Goal: Task Accomplishment & Management: Manage account settings

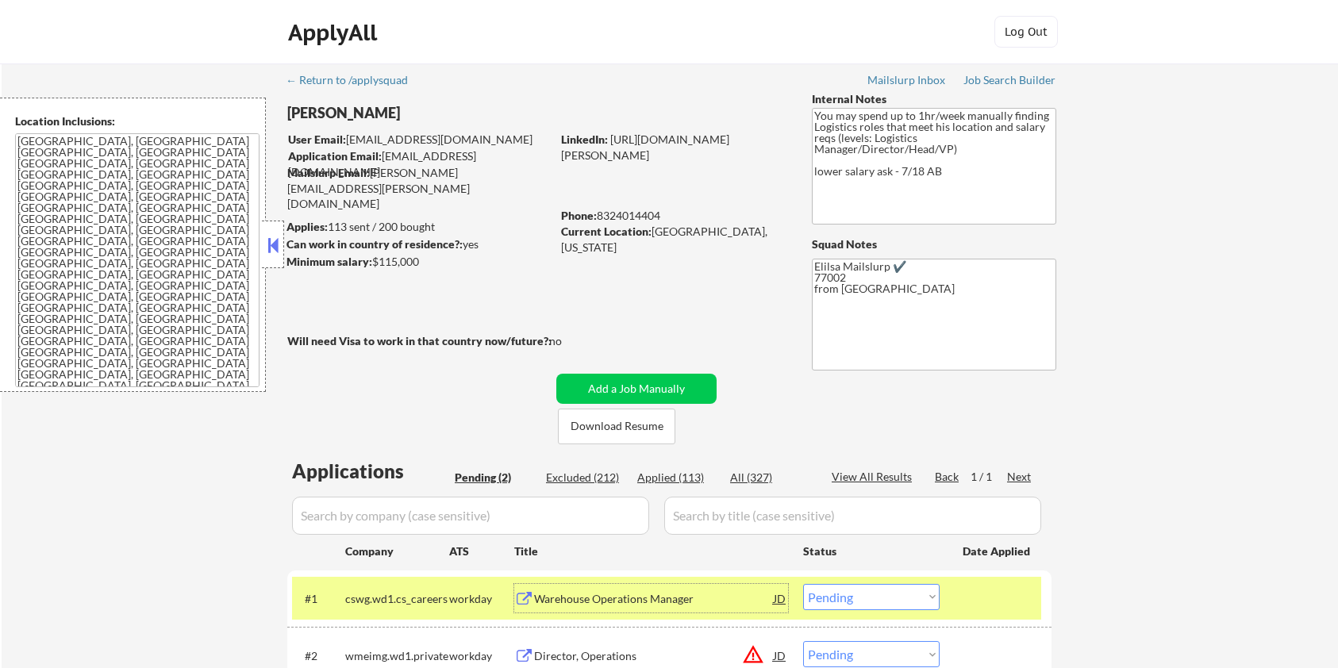
select select ""pending""
drag, startPoint x: 424, startPoint y: 263, endPoint x: 374, endPoint y: 267, distance: 50.1
click at [374, 267] on div "Minimum salary: $115,000" at bounding box center [418, 262] width 264 height 16
copy div "$115,000"
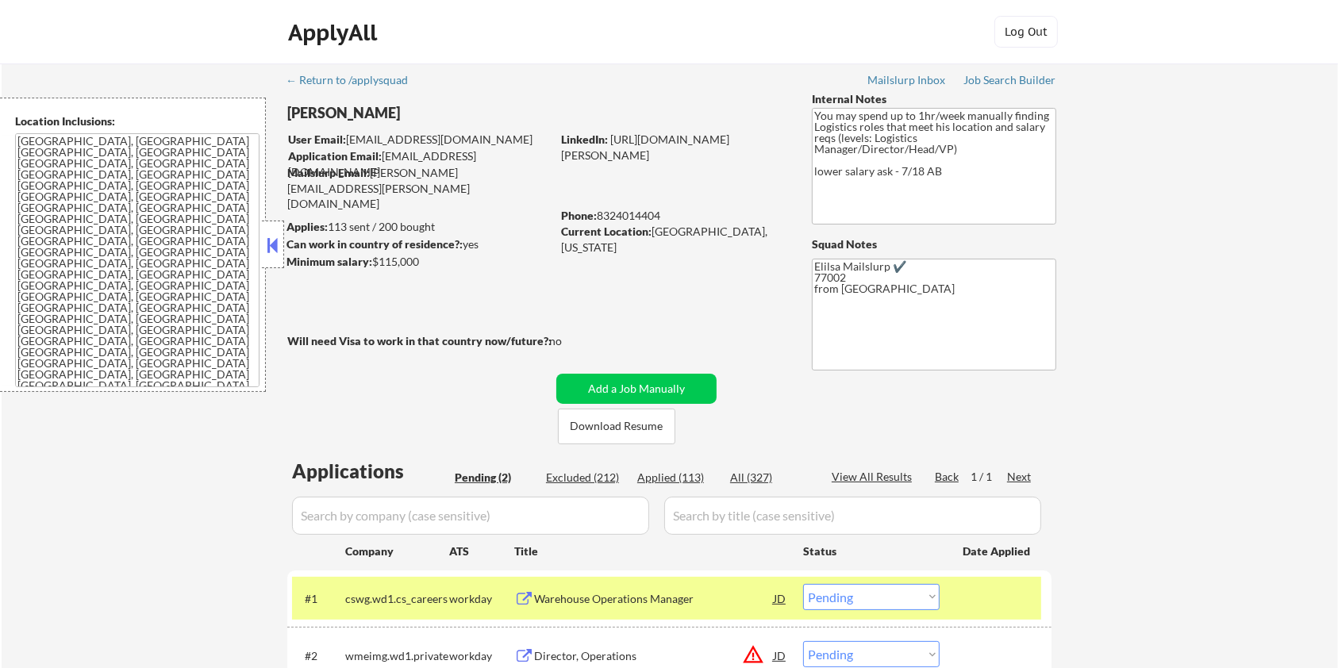
click at [631, 595] on div "Warehouse Operations Manager" at bounding box center [654, 599] width 240 height 16
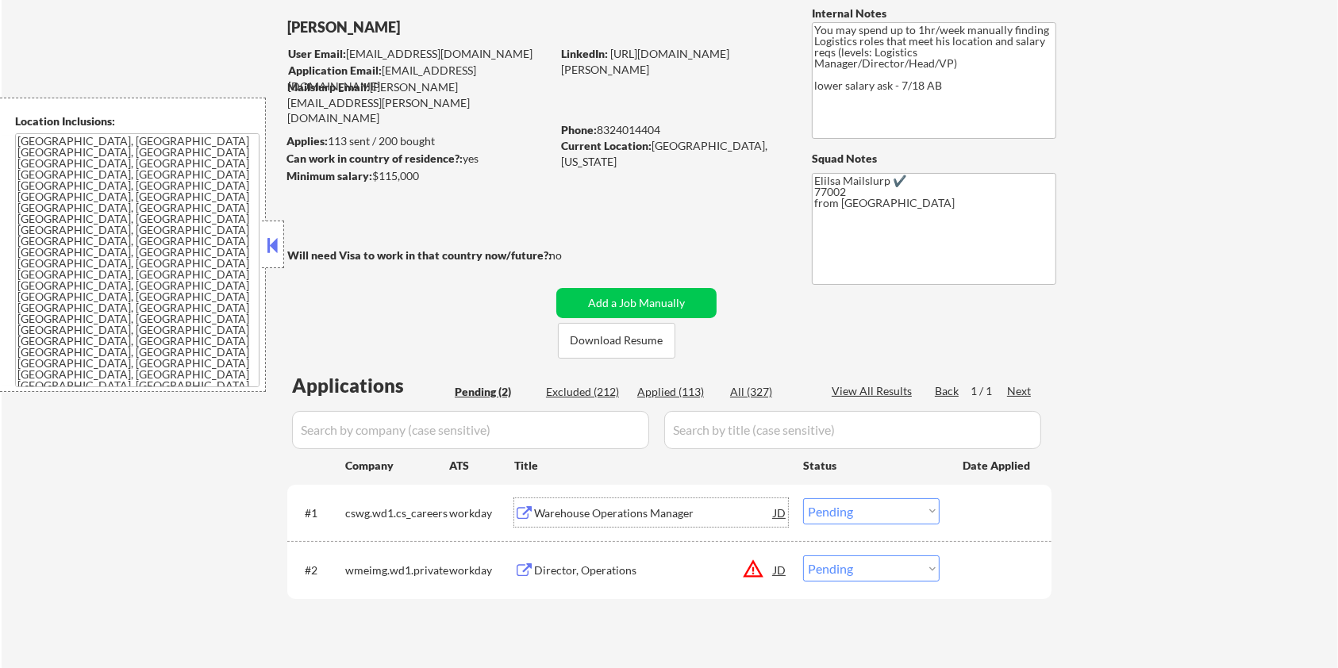
scroll to position [211, 0]
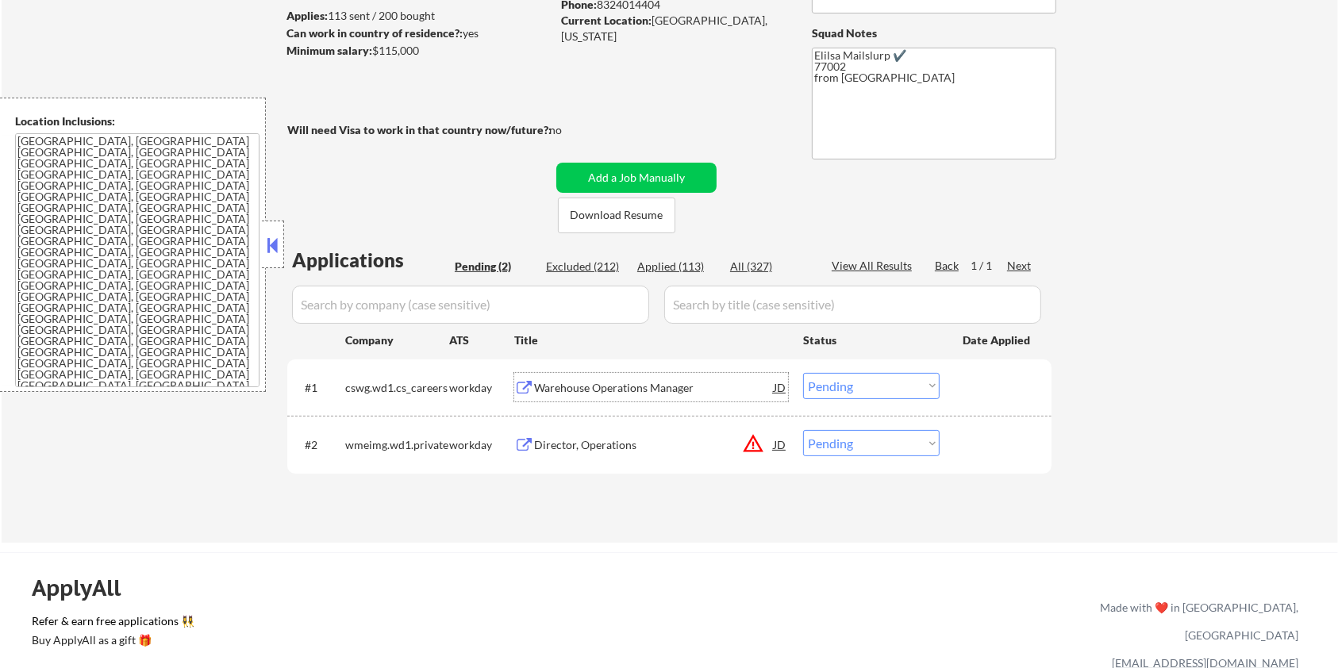
click at [888, 383] on select "Choose an option... Pending Applied Excluded (Questions) Excluded (Expired) Exc…" at bounding box center [871, 386] width 136 height 26
click at [803, 373] on select "Choose an option... Pending Applied Excluded (Questions) Excluded (Expired) Exc…" at bounding box center [871, 386] width 136 height 26
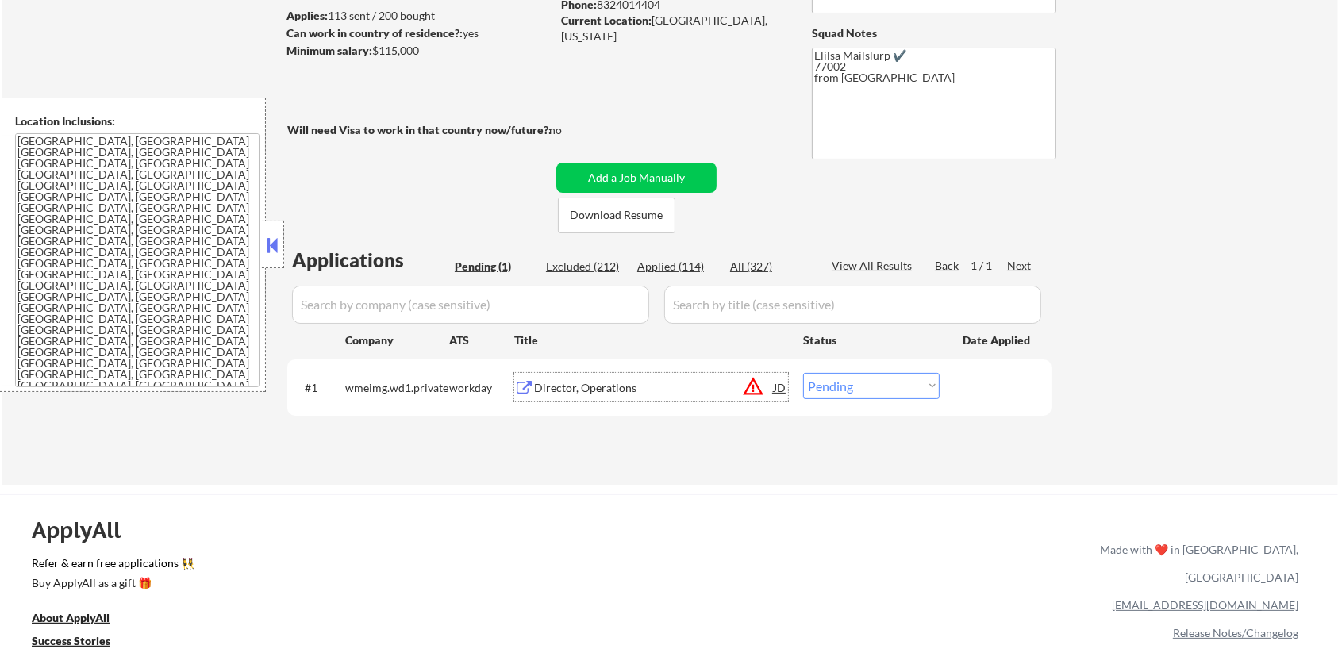
click at [607, 381] on div "Director, Operations" at bounding box center [654, 388] width 240 height 16
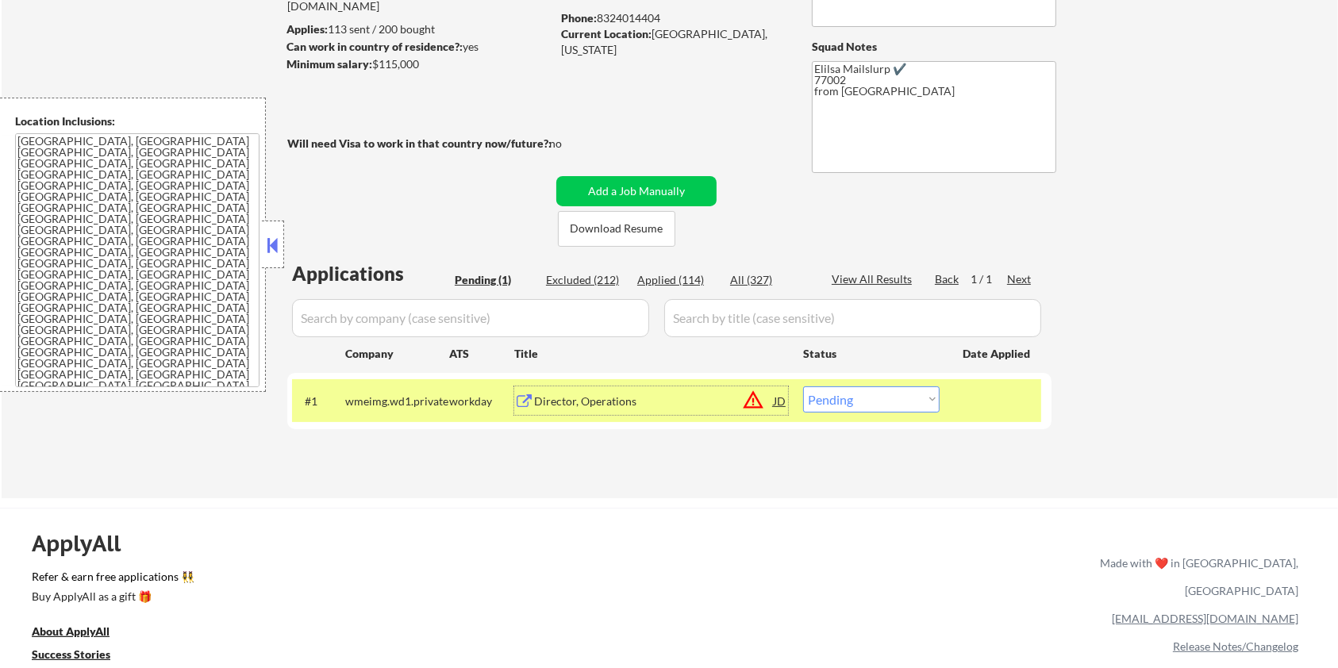
scroll to position [0, 0]
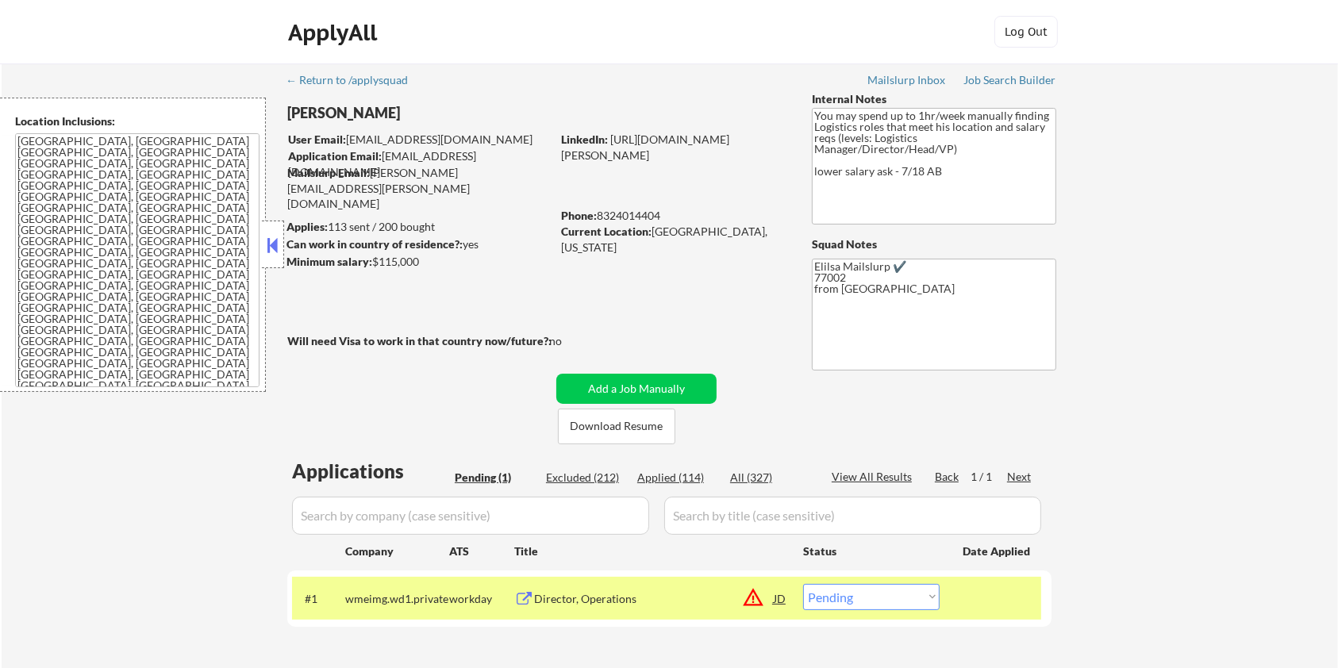
drag, startPoint x: 432, startPoint y: 265, endPoint x: 375, endPoint y: 263, distance: 57.2
click at [375, 263] on div "Minimum salary: $115,000" at bounding box center [418, 262] width 264 height 16
copy div "$115,000"
click at [924, 604] on select "Choose an option... Pending Applied Excluded (Questions) Excluded (Expired) Exc…" at bounding box center [871, 597] width 136 height 26
click at [861, 597] on select "Choose an option... Pending Applied Excluded (Questions) Excluded (Expired) Exc…" at bounding box center [871, 597] width 136 height 26
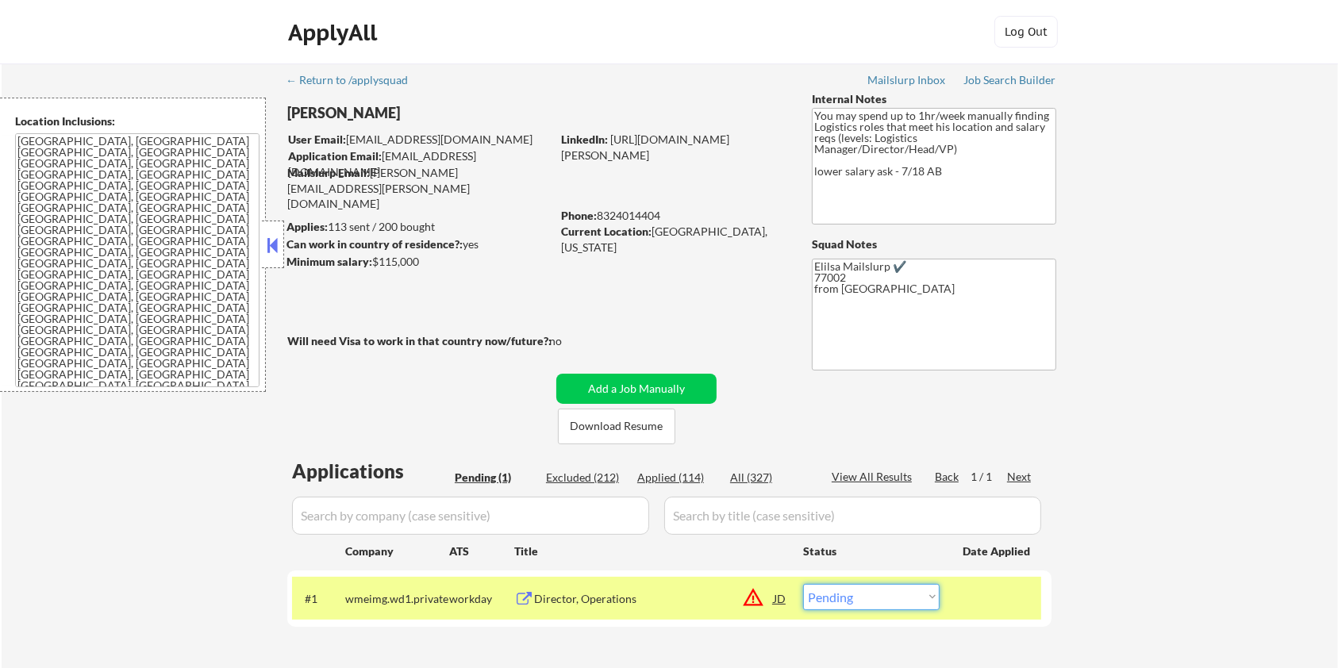
select select ""applied""
click at [803, 584] on select "Choose an option... Pending Applied Excluded (Questions) Excluded (Expired) Exc…" at bounding box center [871, 597] width 136 height 26
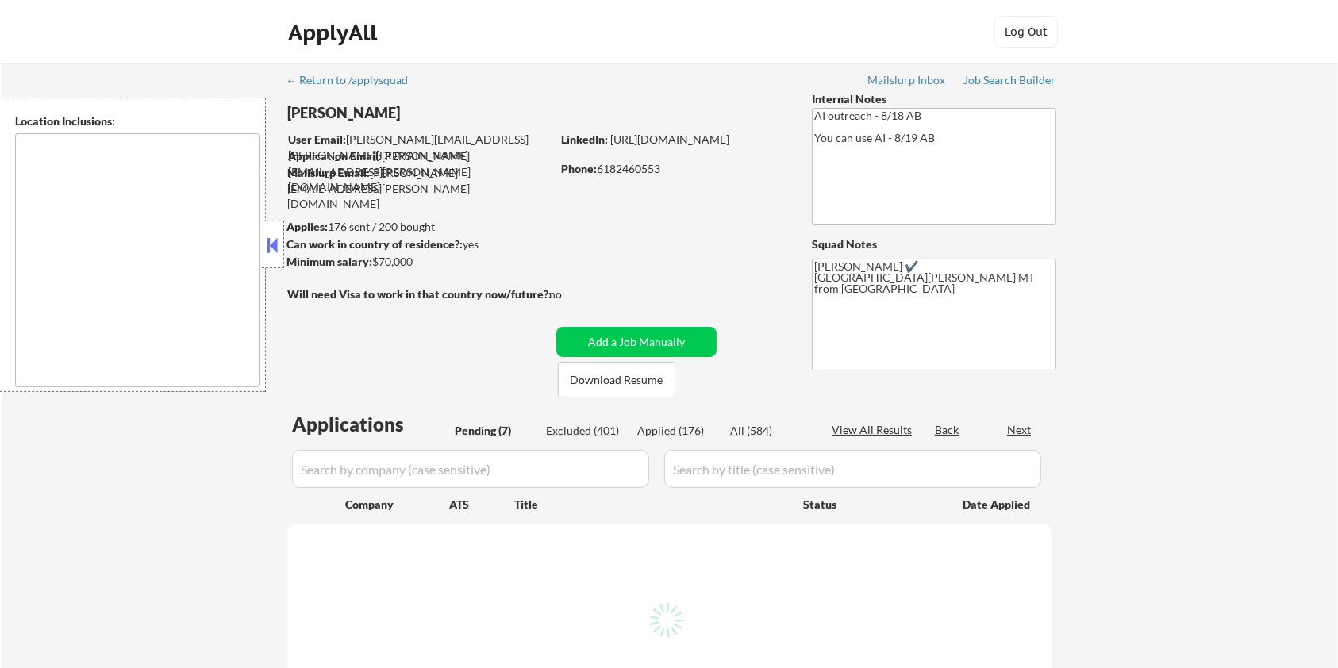
select select ""pending""
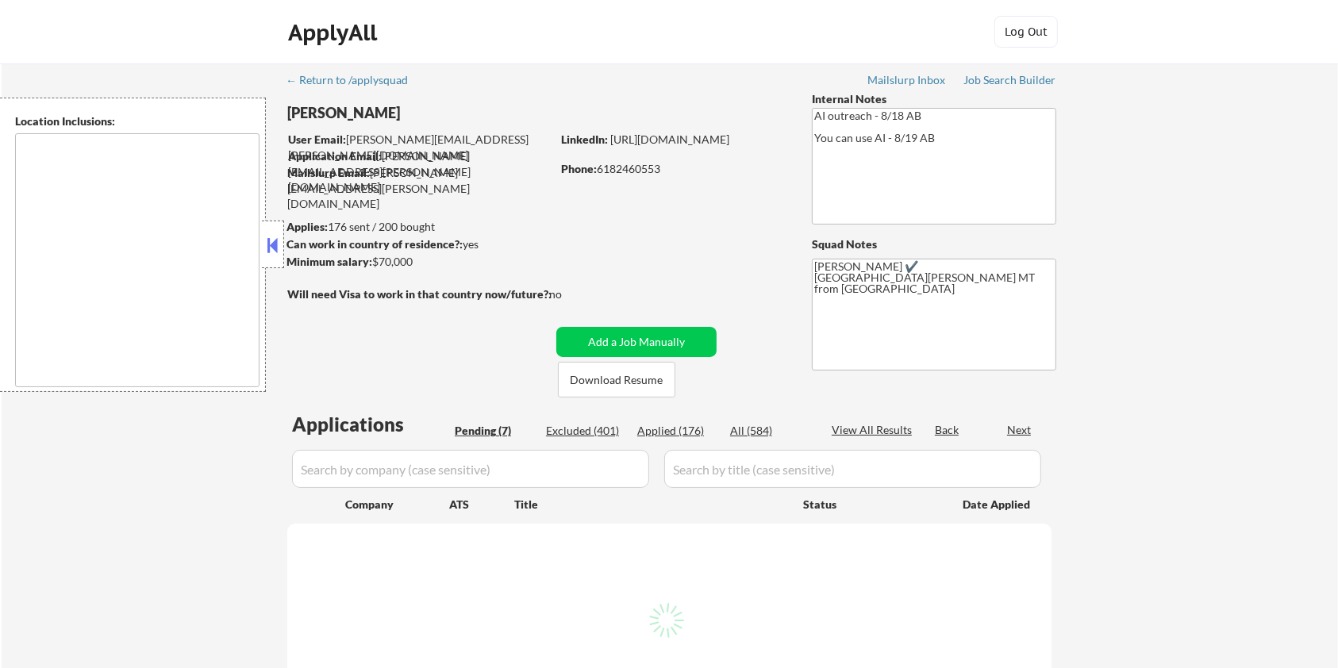
select select ""pending""
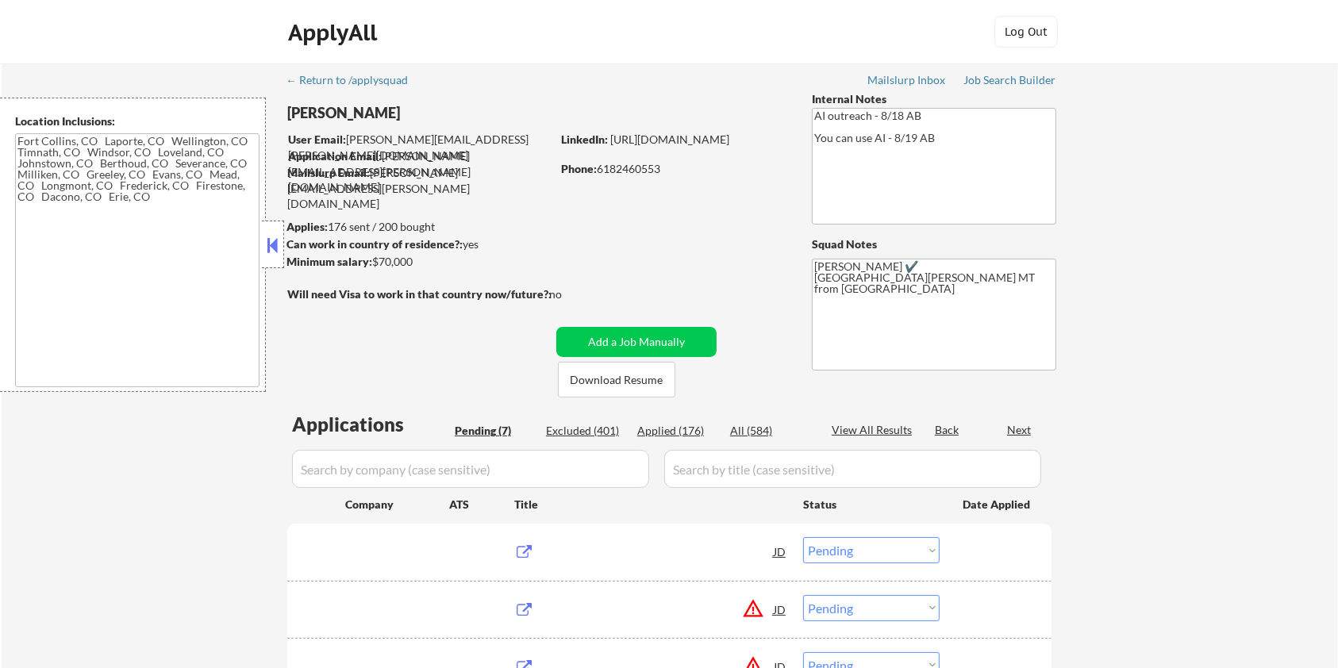
type textarea "Fort Collins, CO Laporte, CO Wellington, CO Timnath, CO Windsor, CO Loveland, C…"
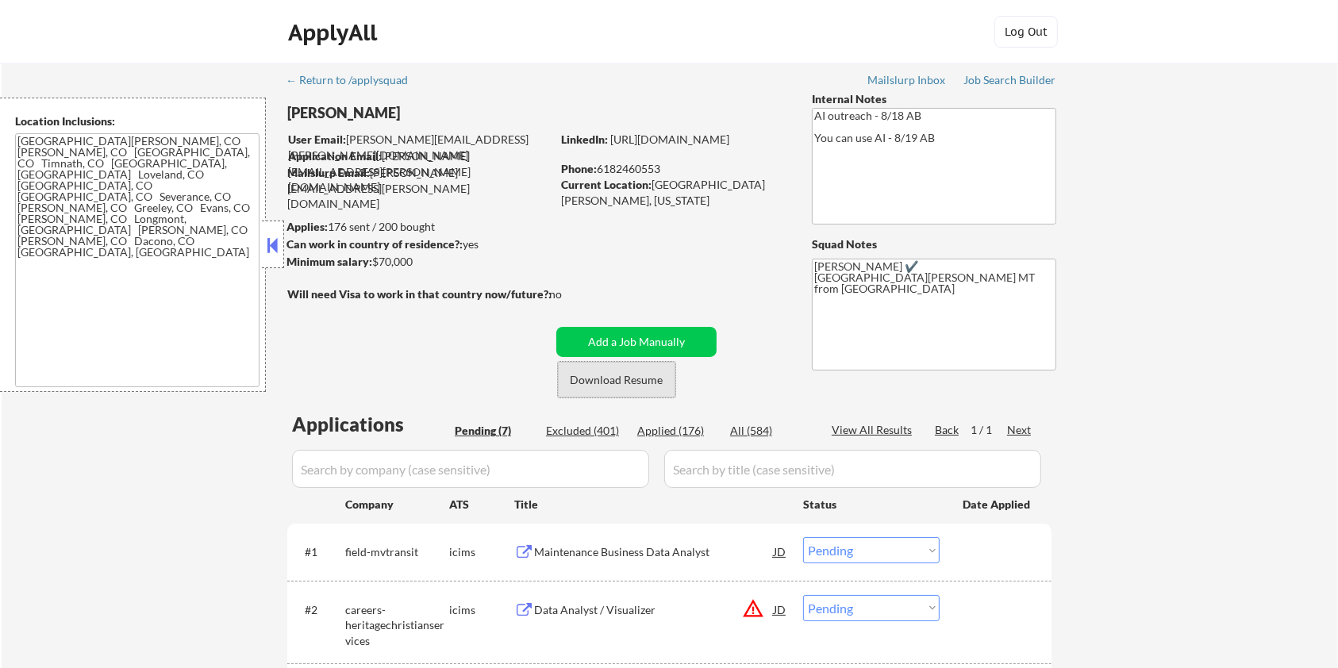
click at [609, 375] on button "Download Resume" at bounding box center [616, 380] width 117 height 36
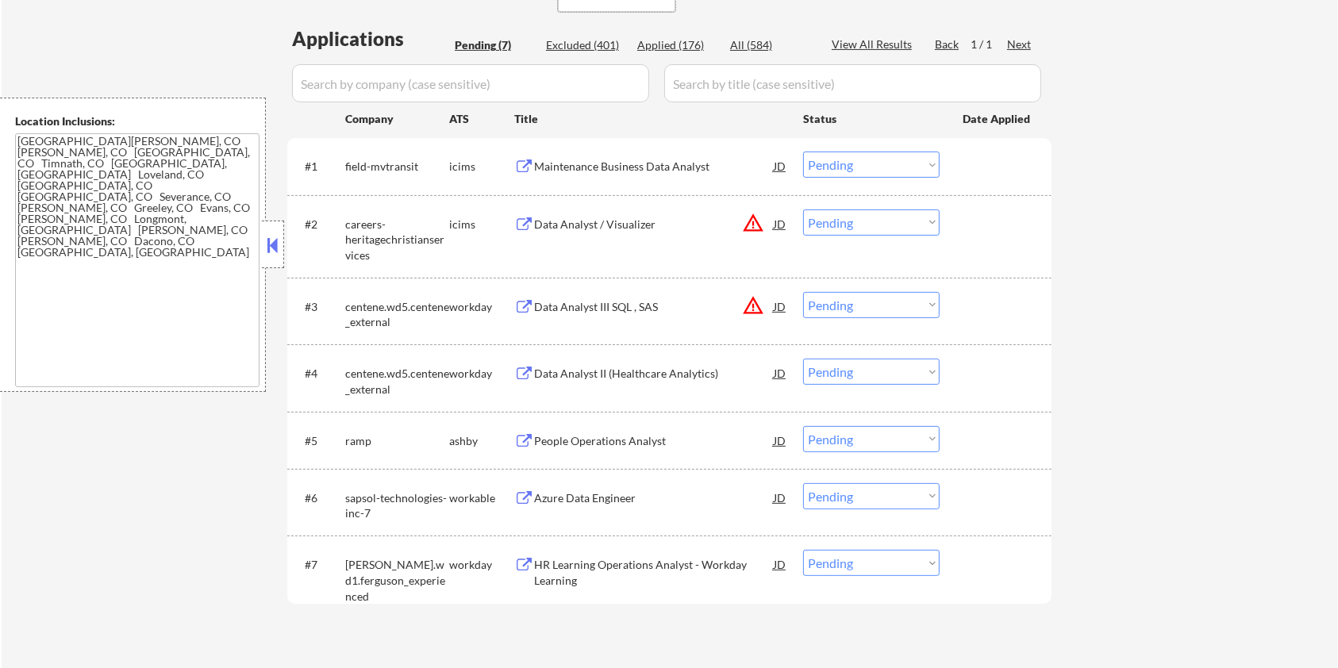
scroll to position [423, 0]
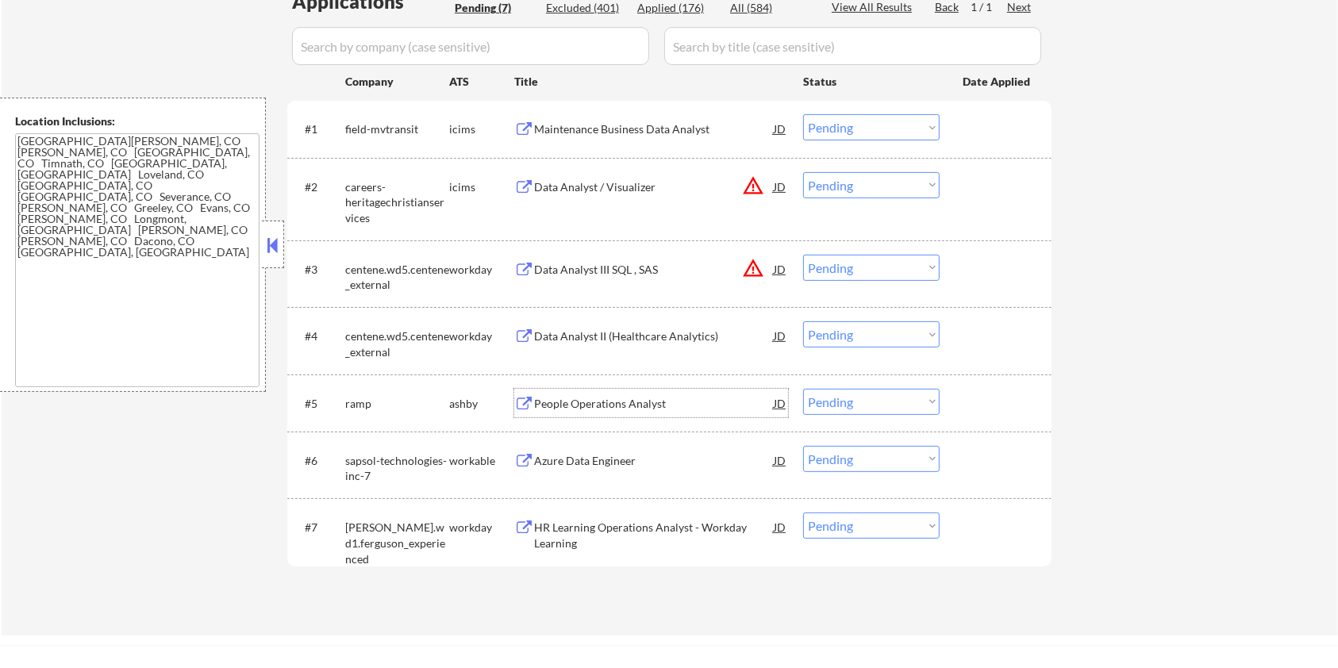
click at [579, 403] on div "People Operations Analyst" at bounding box center [654, 404] width 240 height 16
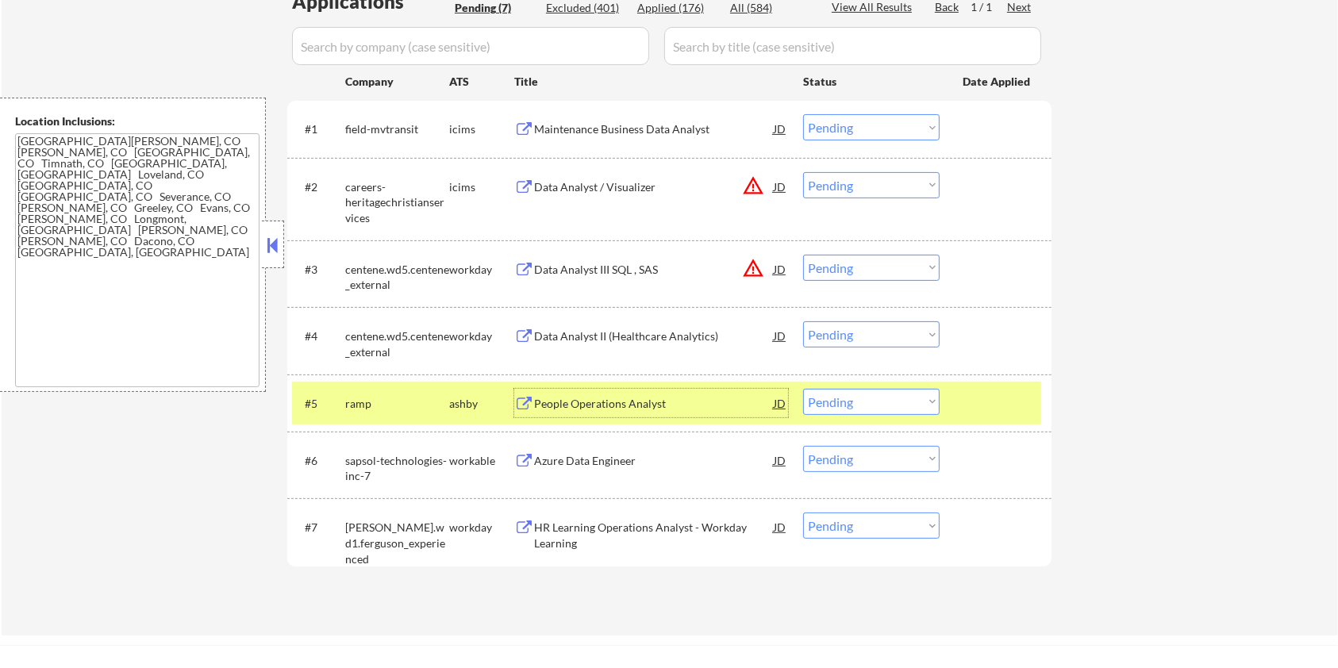
click at [842, 398] on select "Choose an option... Pending Applied Excluded (Questions) Excluded (Expired) Exc…" at bounding box center [871, 402] width 136 height 26
click at [803, 389] on select "Choose an option... Pending Applied Excluded (Questions) Excluded (Expired) Exc…" at bounding box center [871, 402] width 136 height 26
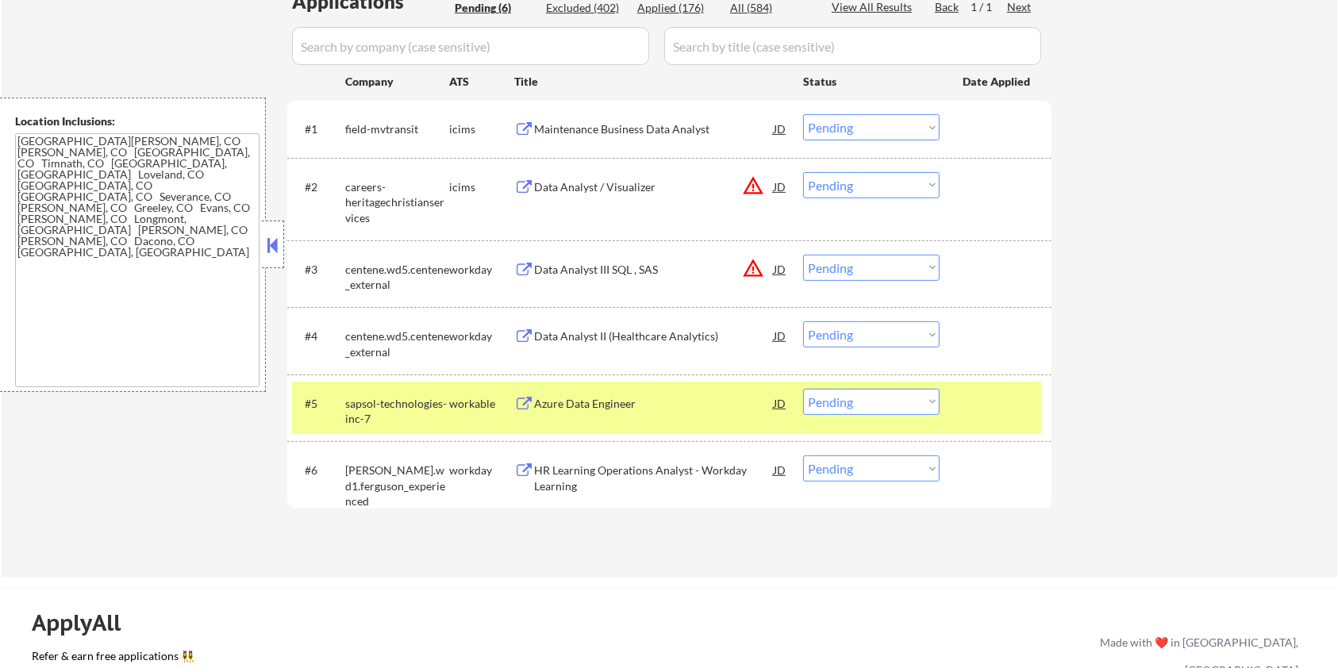
click at [586, 405] on div "Azure Data Engineer" at bounding box center [654, 404] width 240 height 16
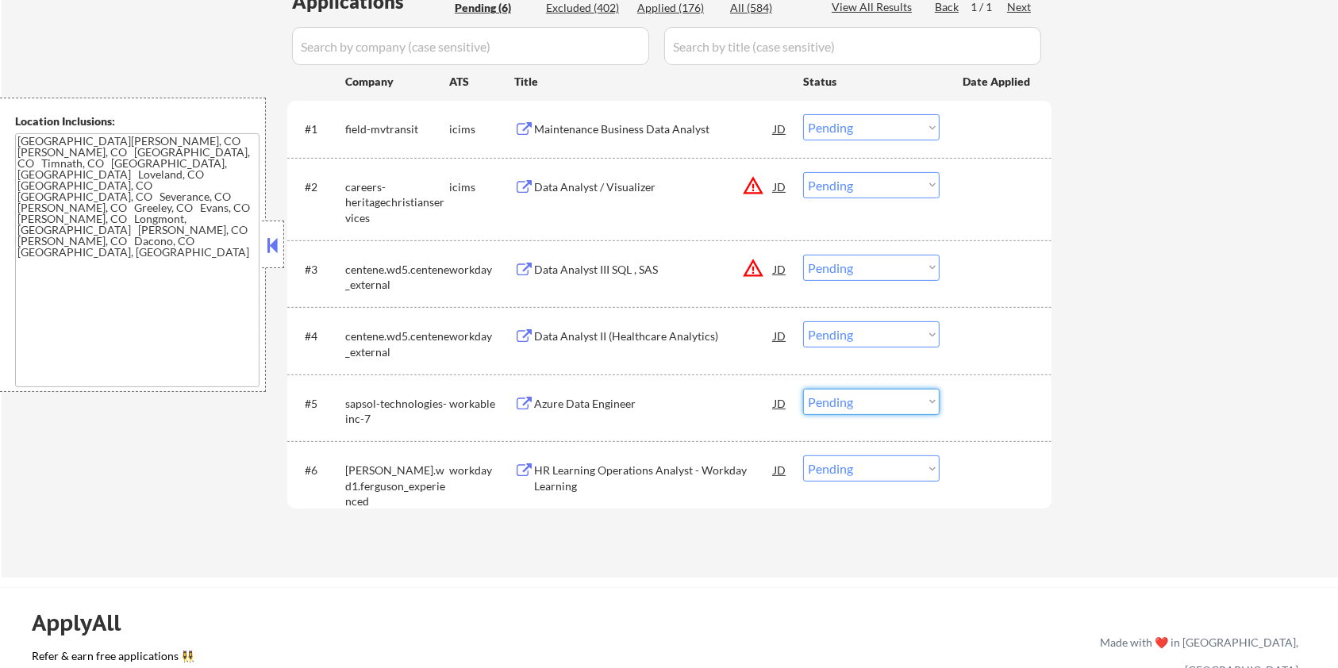
click at [860, 399] on select "Choose an option... Pending Applied Excluded (Questions) Excluded (Expired) Exc…" at bounding box center [871, 402] width 136 height 26
click at [803, 389] on select "Choose an option... Pending Applied Excluded (Questions) Excluded (Expired) Exc…" at bounding box center [871, 402] width 136 height 26
select select ""pending""
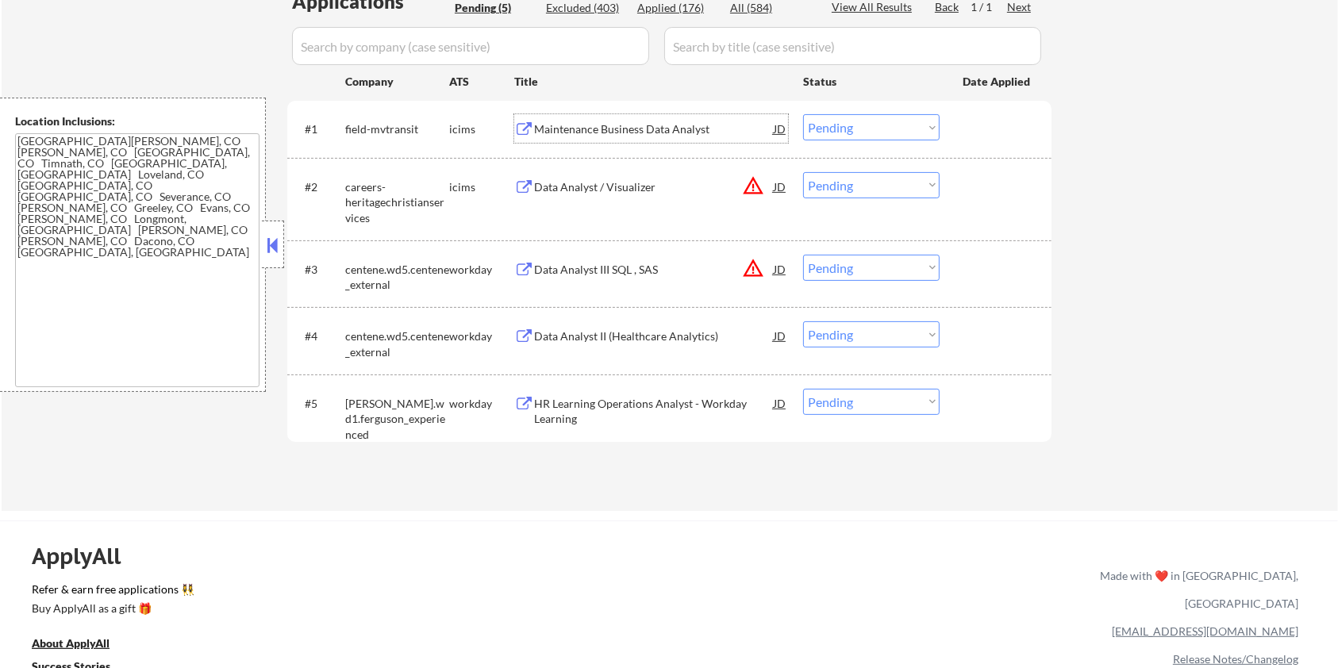
click at [615, 125] on div "Maintenance Business Data Analyst" at bounding box center [654, 129] width 240 height 16
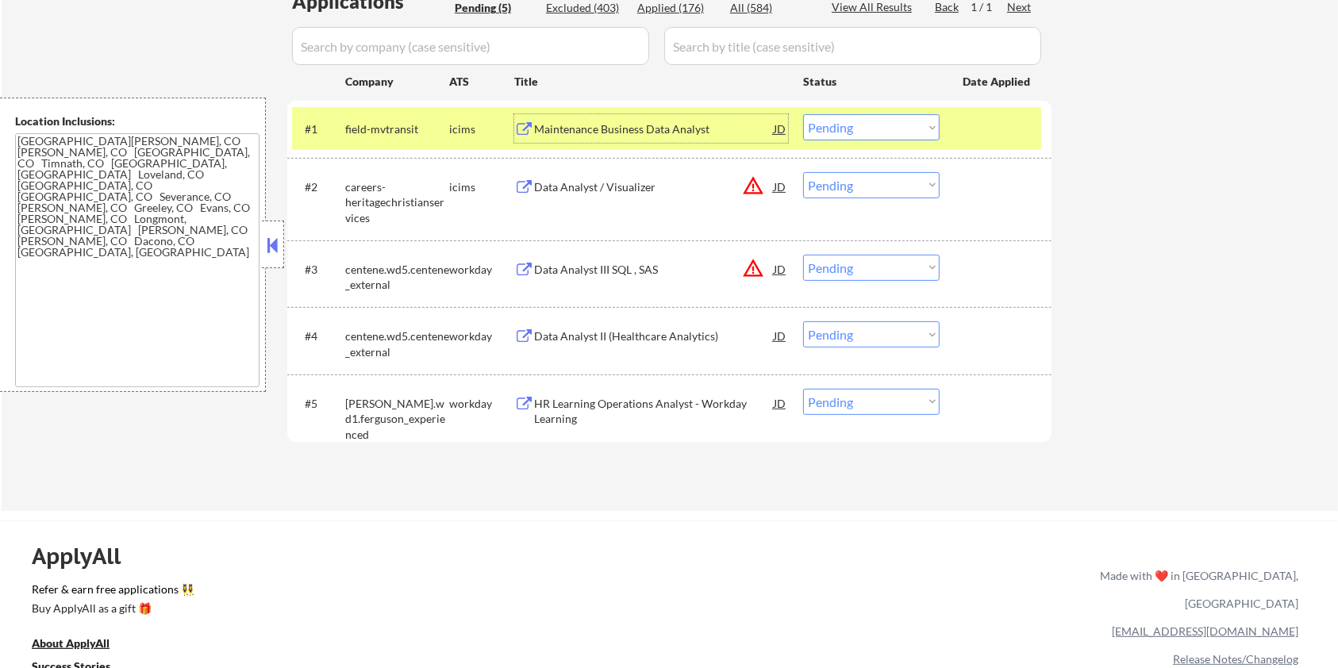
click at [859, 128] on select "Choose an option... Pending Applied Excluded (Questions) Excluded (Expired) Exc…" at bounding box center [871, 127] width 136 height 26
click at [803, 114] on select "Choose an option... Pending Applied Excluded (Questions) Excluded (Expired) Exc…" at bounding box center [871, 127] width 136 height 26
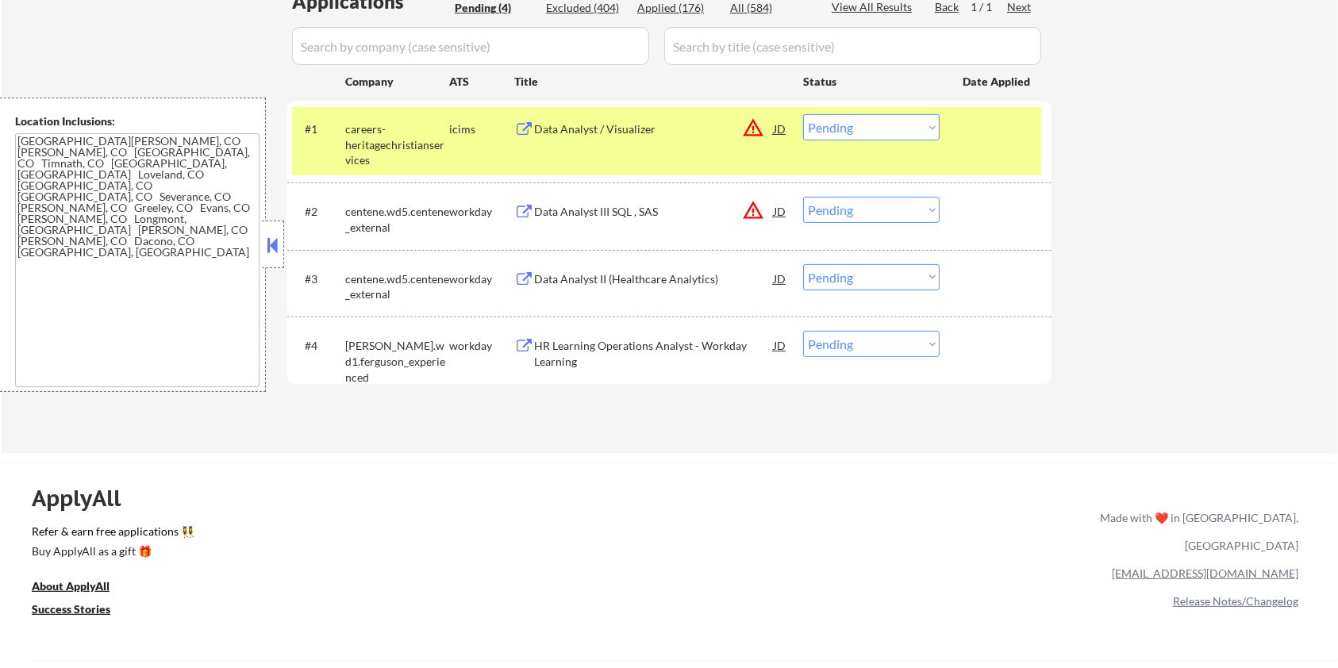
click at [623, 130] on div "Data Analyst / Visualizer" at bounding box center [654, 129] width 240 height 16
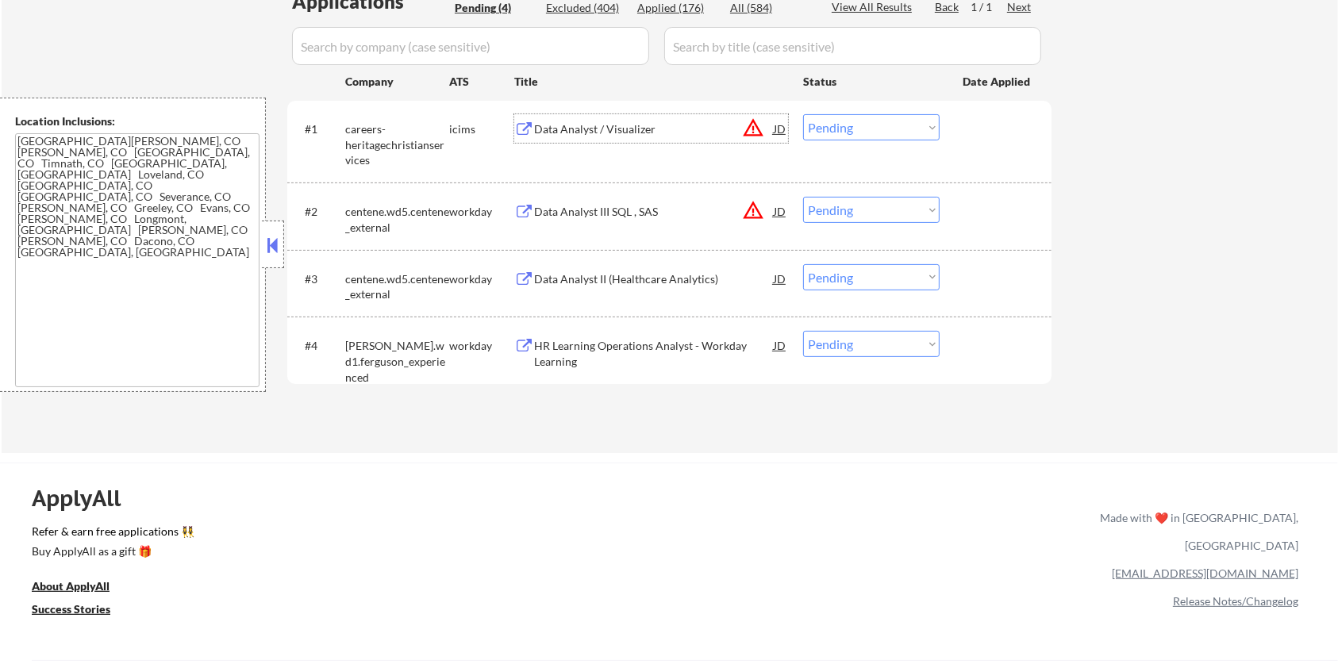
click at [899, 129] on select "Choose an option... Pending Applied Excluded (Questions) Excluded (Expired) Exc…" at bounding box center [871, 127] width 136 height 26
click at [803, 114] on select "Choose an option... Pending Applied Excluded (Questions) Excluded (Expired) Exc…" at bounding box center [871, 127] width 136 height 26
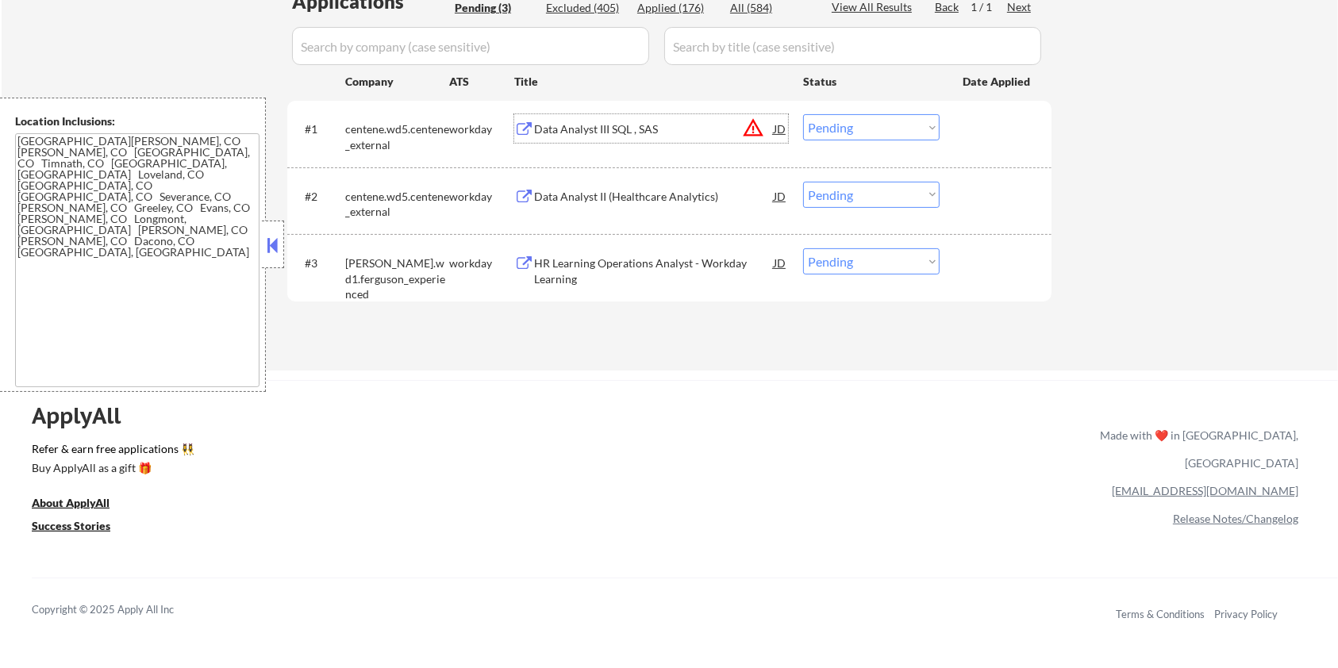
click at [583, 129] on div "Data Analyst III SQL , SAS" at bounding box center [654, 129] width 240 height 16
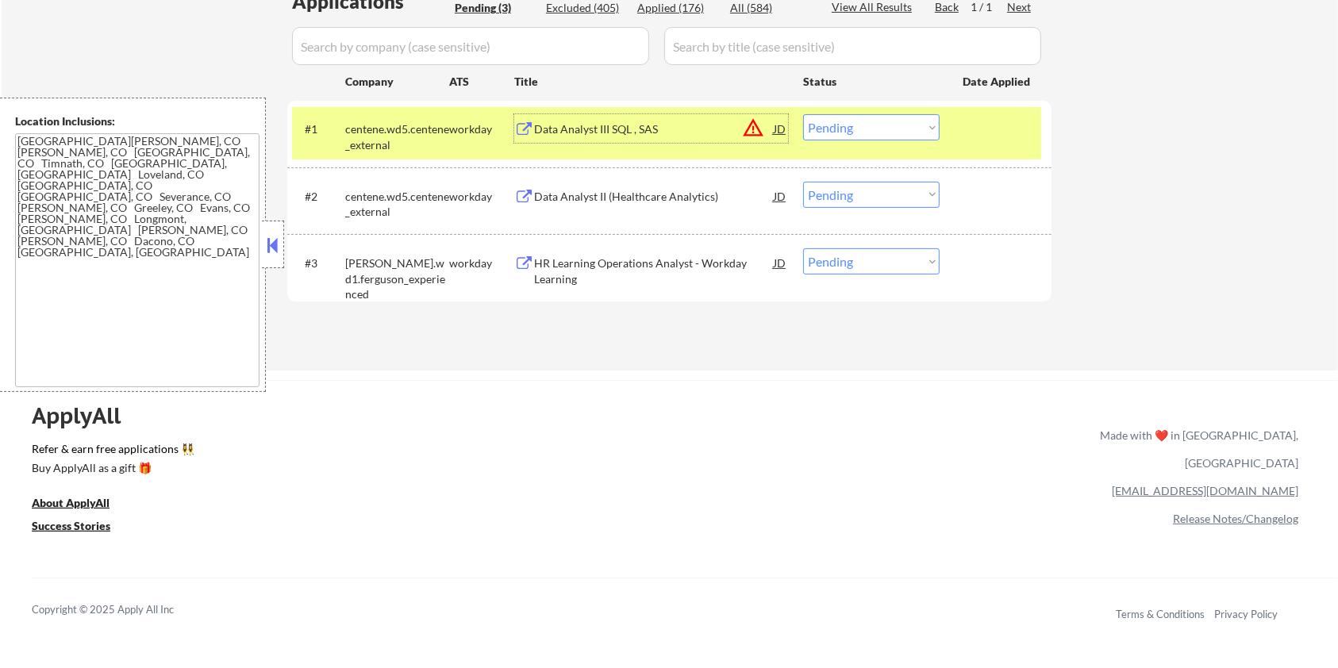
click at [905, 131] on select "Choose an option... Pending Applied Excluded (Questions) Excluded (Expired) Exc…" at bounding box center [871, 127] width 136 height 26
click at [803, 114] on select "Choose an option... Pending Applied Excluded (Questions) Excluded (Expired) Exc…" at bounding box center [871, 127] width 136 height 26
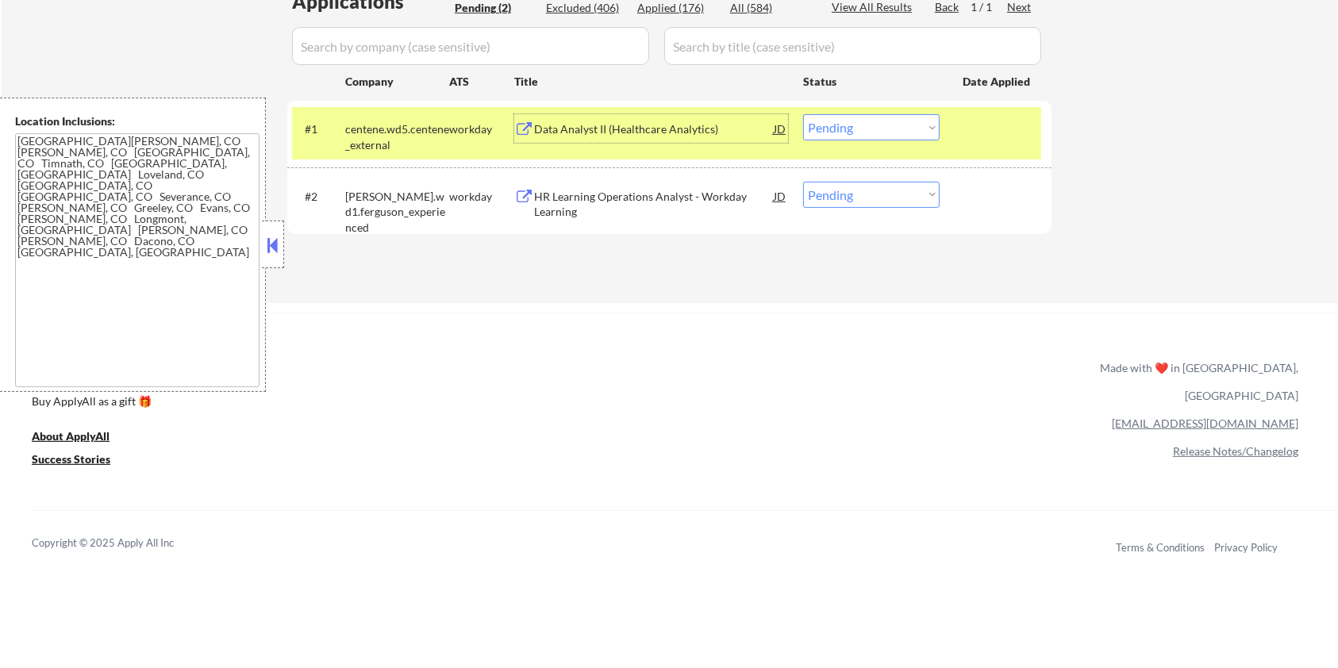
click at [658, 131] on div "Data Analyst II (Healthcare Analytics)" at bounding box center [654, 129] width 240 height 16
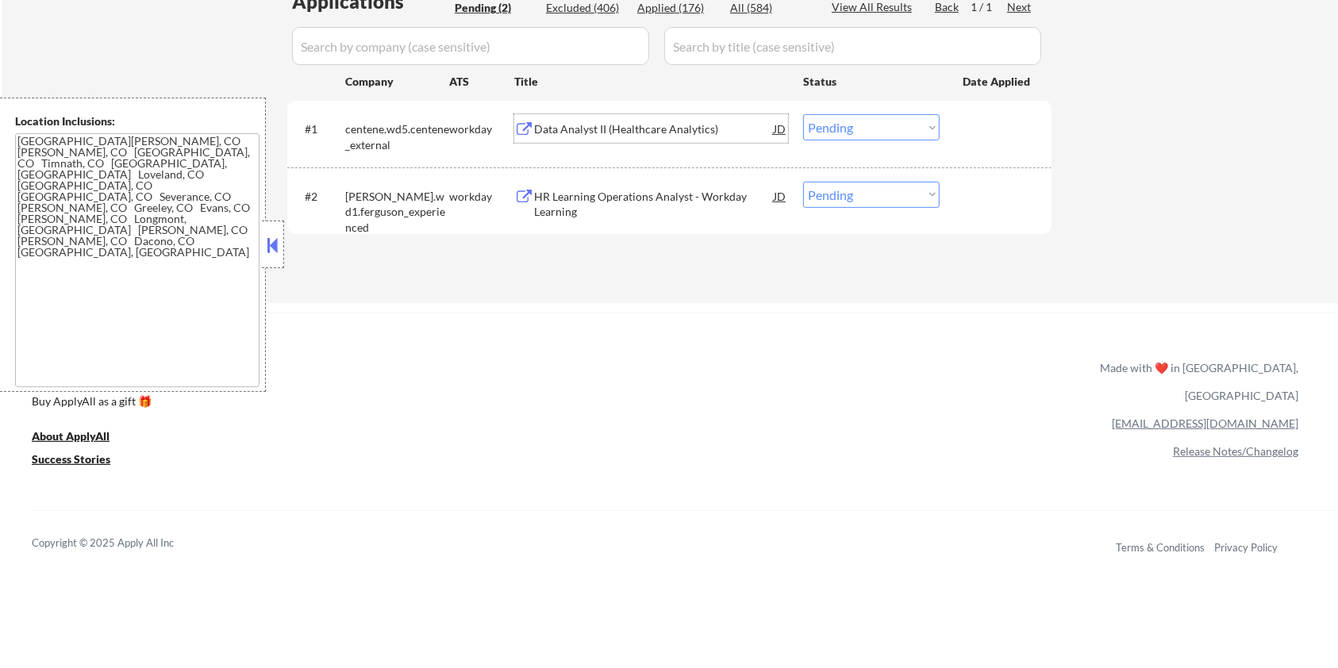
click at [905, 126] on select "Choose an option... Pending Applied Excluded (Questions) Excluded (Expired) Exc…" at bounding box center [871, 127] width 136 height 26
click at [803, 114] on select "Choose an option... Pending Applied Excluded (Questions) Excluded (Expired) Exc…" at bounding box center [871, 127] width 136 height 26
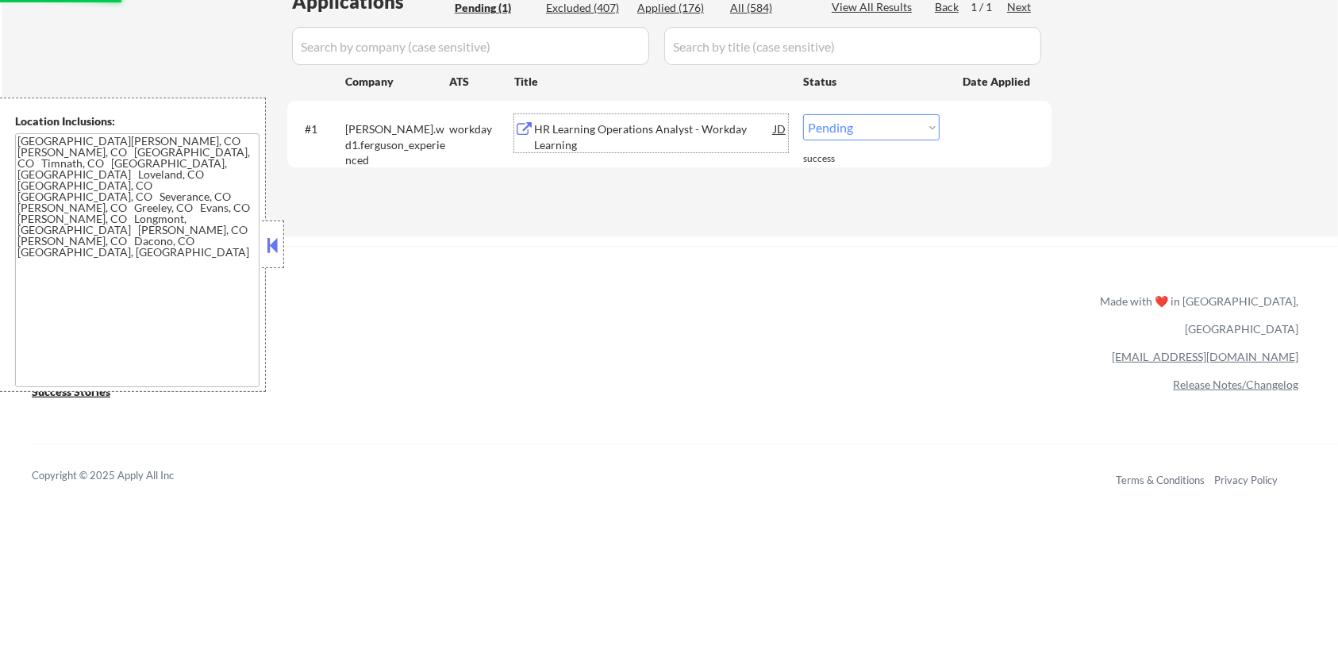
click at [608, 128] on div "HR Learning Operations Analyst - Workday Learning" at bounding box center [654, 136] width 240 height 31
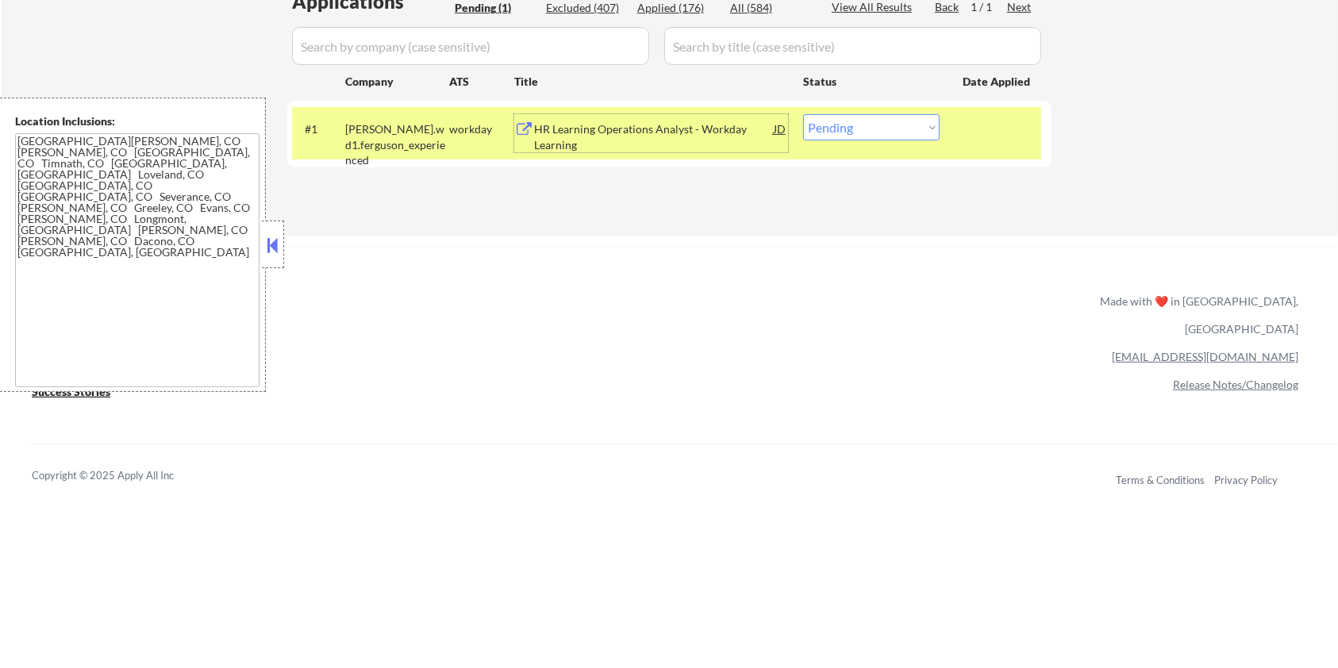
click at [849, 118] on select "Choose an option... Pending Applied Excluded (Questions) Excluded (Expired) Exc…" at bounding box center [871, 127] width 136 height 26
select select ""excluded__bad_match_""
click at [803, 114] on select "Choose an option... Pending Applied Excluded (Questions) Excluded (Expired) Exc…" at bounding box center [871, 127] width 136 height 26
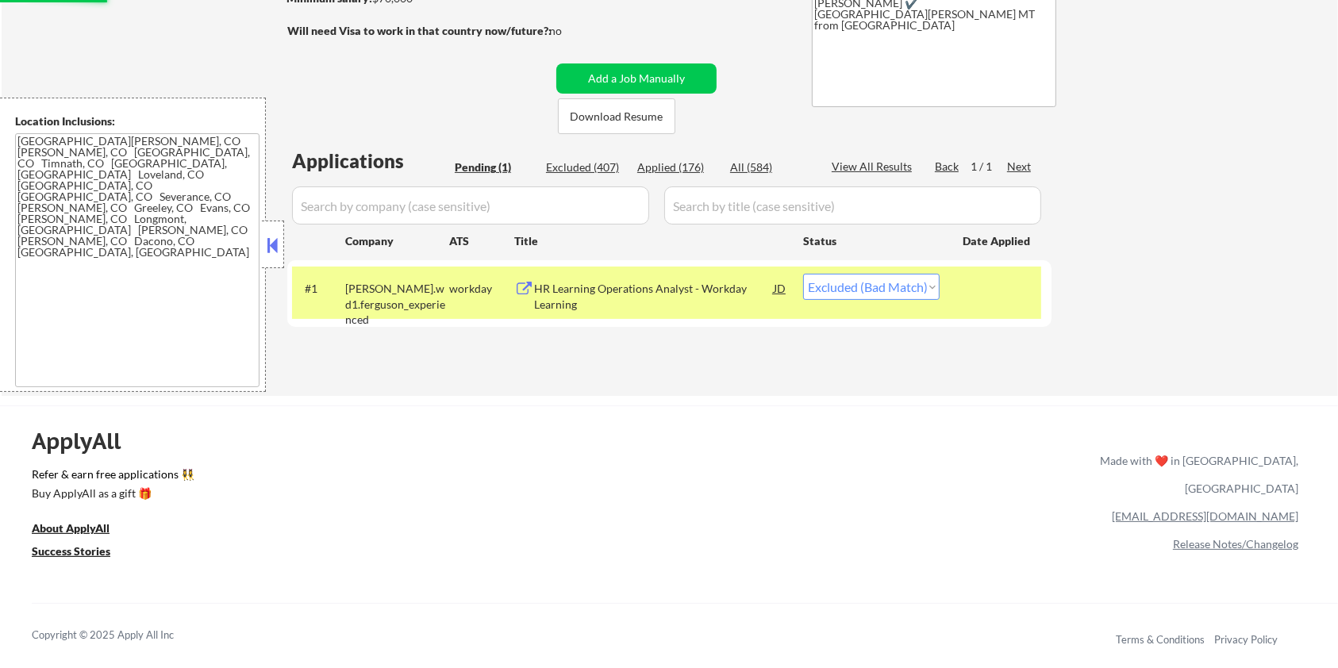
scroll to position [106, 0]
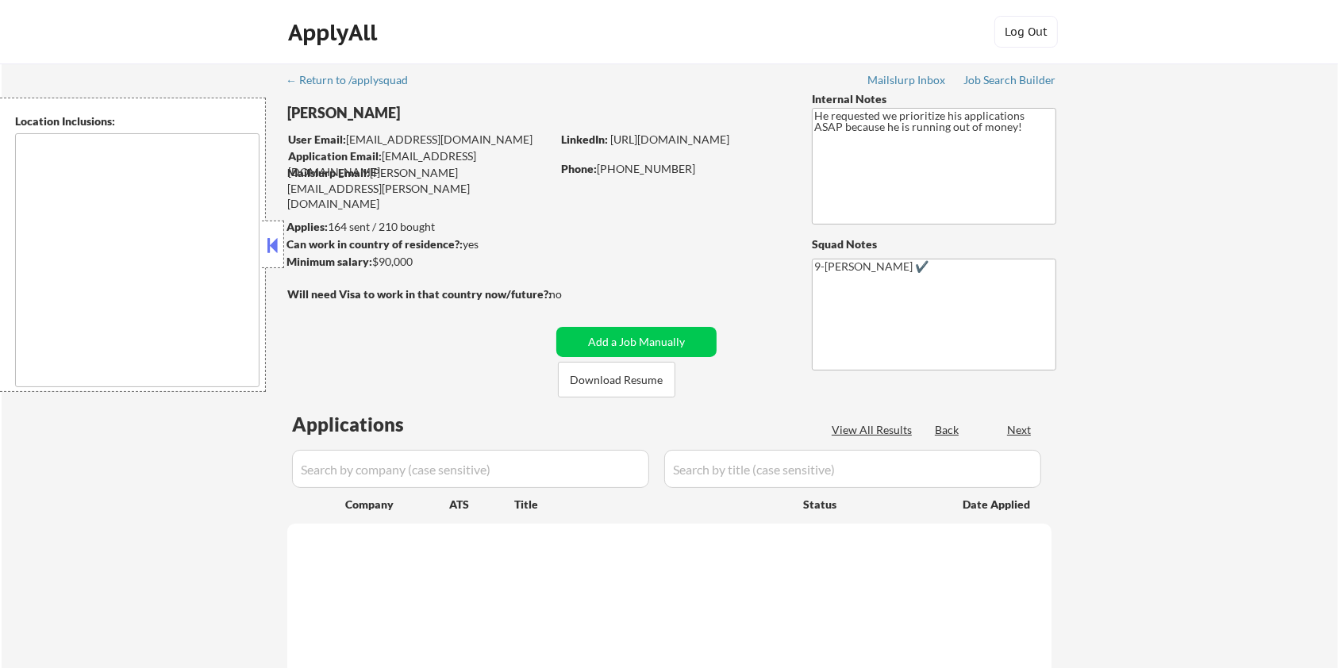
select select ""pending""
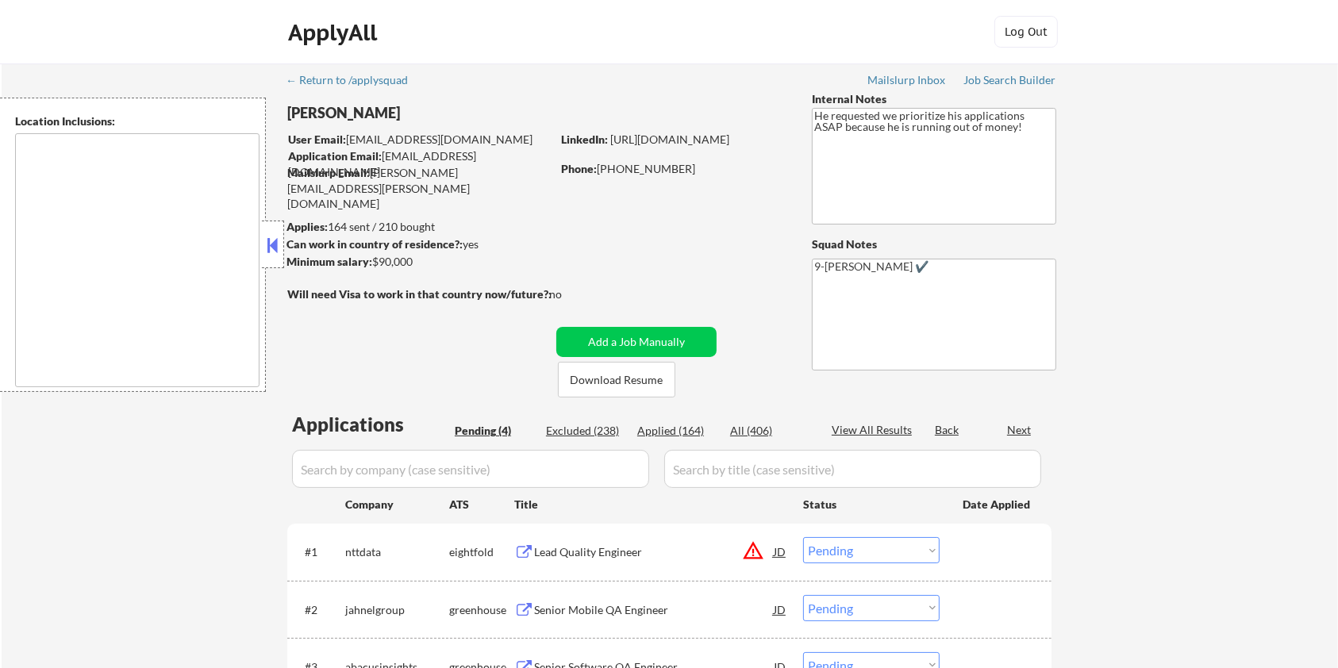
type textarea "Bellevue, WA Medina, WA Clyde Hill, WA Yarrow Point, WA Hunts Point, WA Kirklan…"
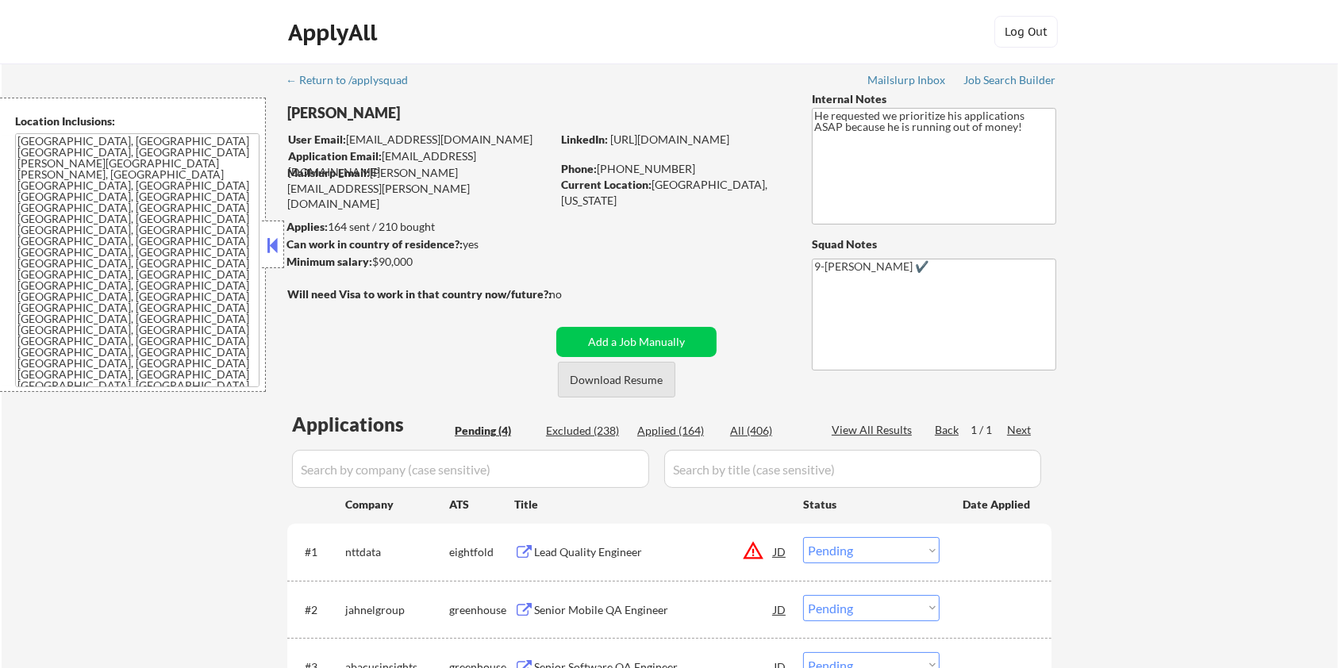
click at [583, 375] on button "Download Resume" at bounding box center [616, 380] width 117 height 36
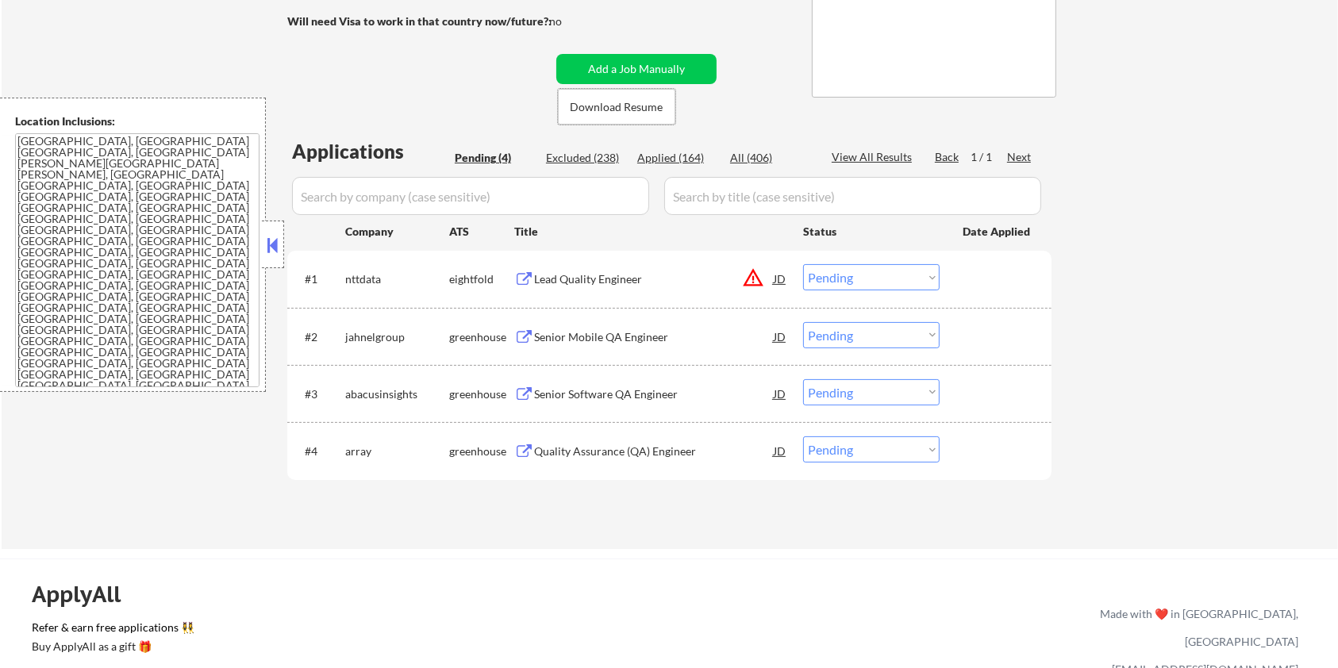
scroll to position [317, 0]
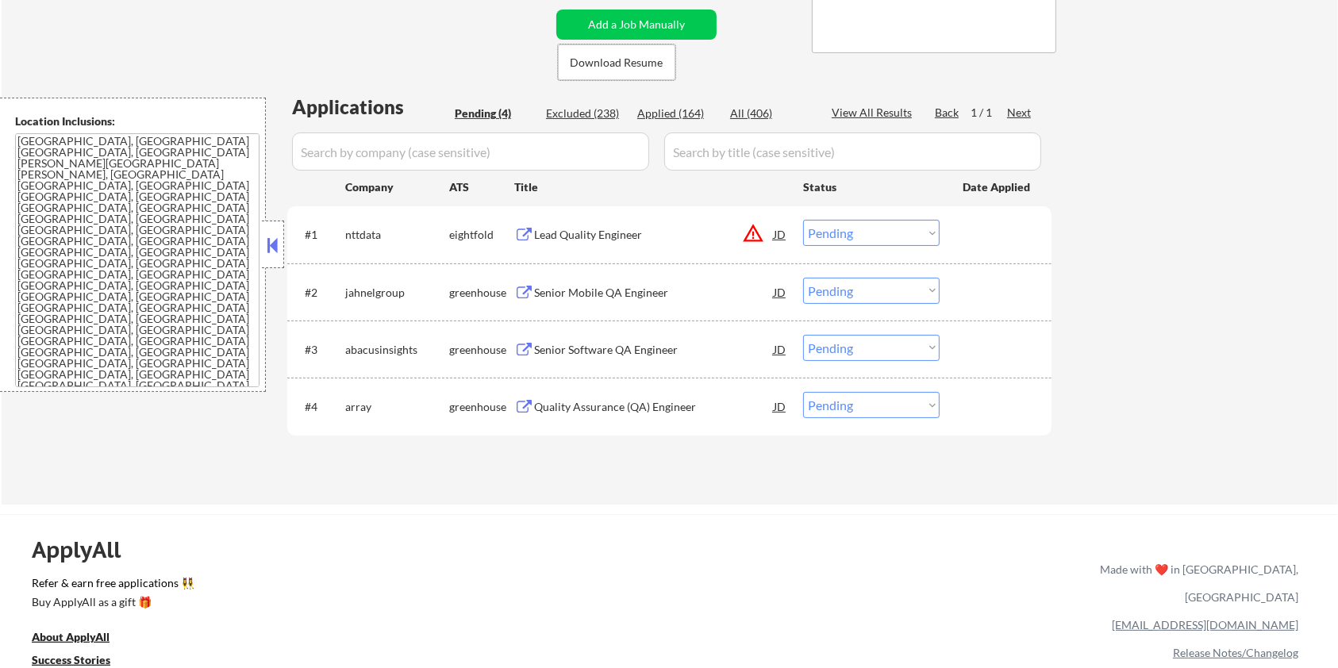
click at [575, 297] on div "Senior Mobile QA Engineer" at bounding box center [654, 293] width 240 height 16
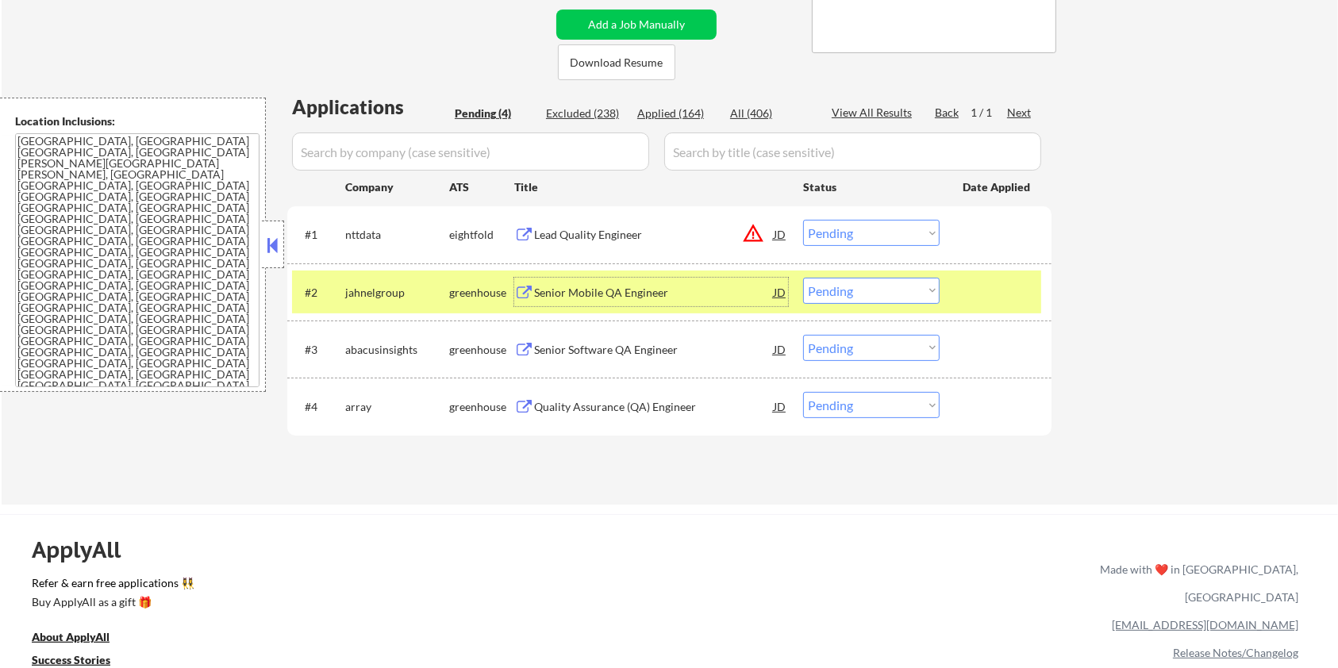
click at [889, 284] on select "Choose an option... Pending Applied Excluded (Questions) Excluded (Expired) Exc…" at bounding box center [871, 291] width 136 height 26
click at [803, 278] on select "Choose an option... Pending Applied Excluded (Questions) Excluded (Expired) Exc…" at bounding box center [871, 291] width 136 height 26
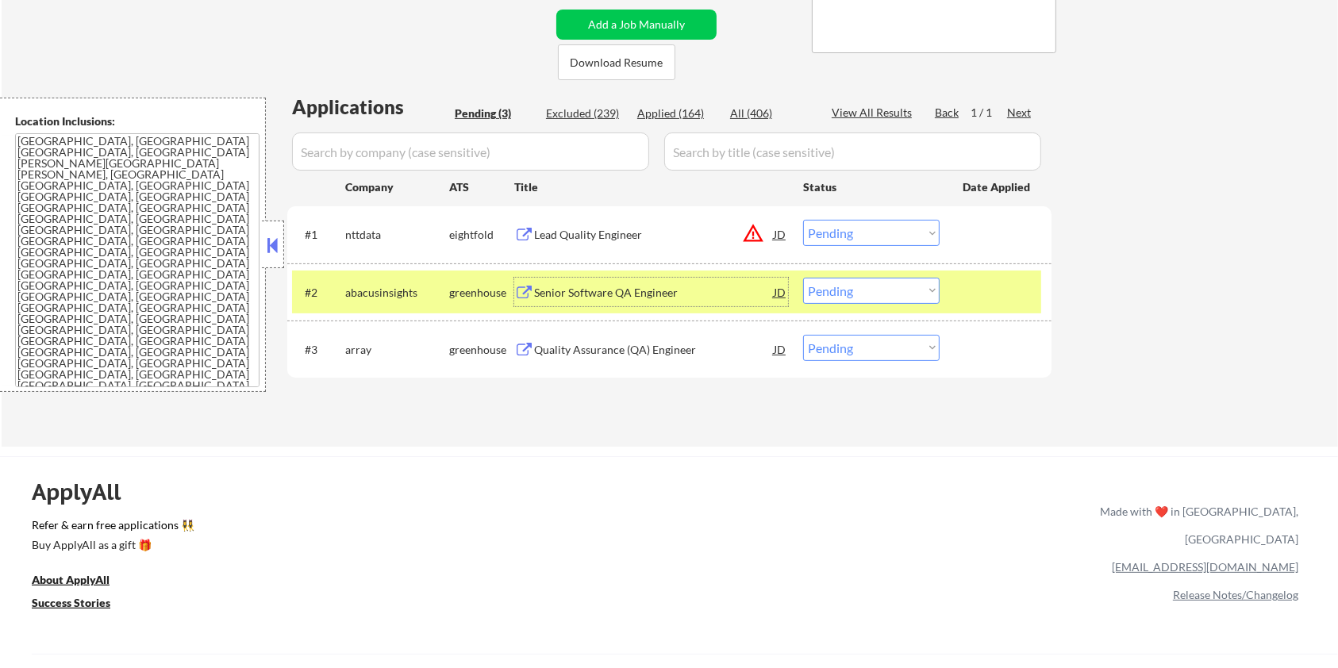
click at [616, 289] on div "Senior Software QA Engineer" at bounding box center [654, 293] width 240 height 16
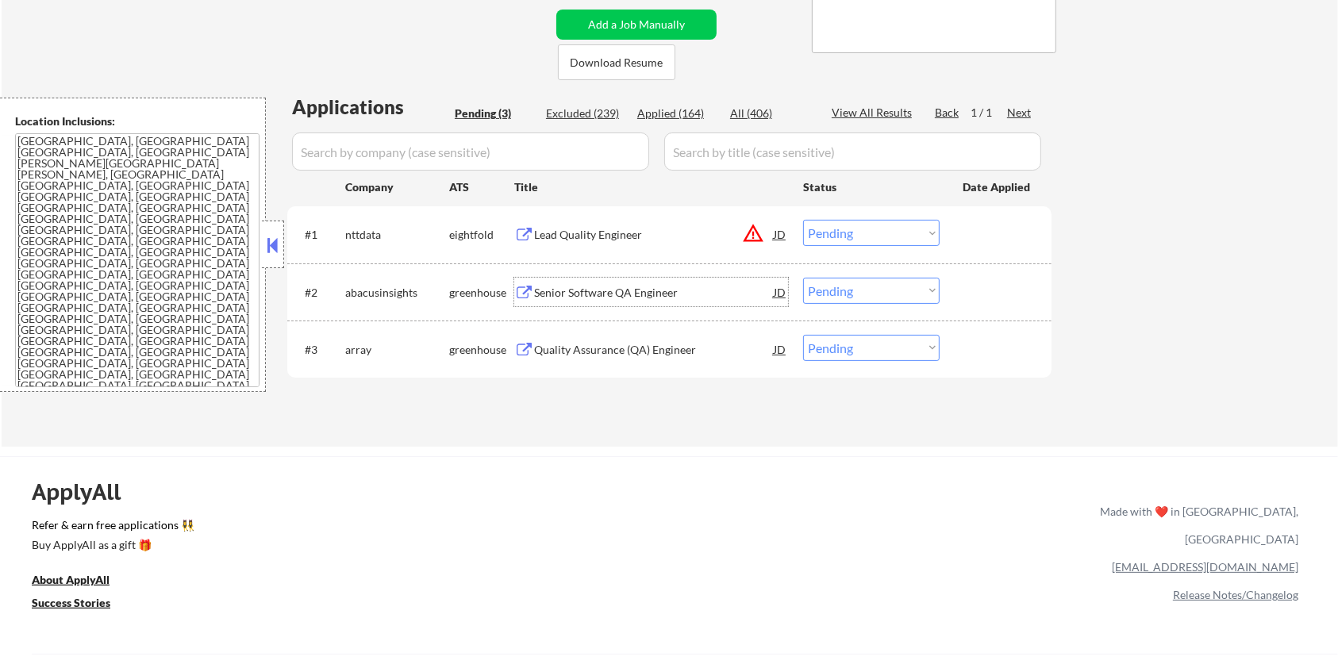
click at [844, 295] on select "Choose an option... Pending Applied Excluded (Questions) Excluded (Expired) Exc…" at bounding box center [871, 291] width 136 height 26
click at [803, 278] on select "Choose an option... Pending Applied Excluded (Questions) Excluded (Expired) Exc…" at bounding box center [871, 291] width 136 height 26
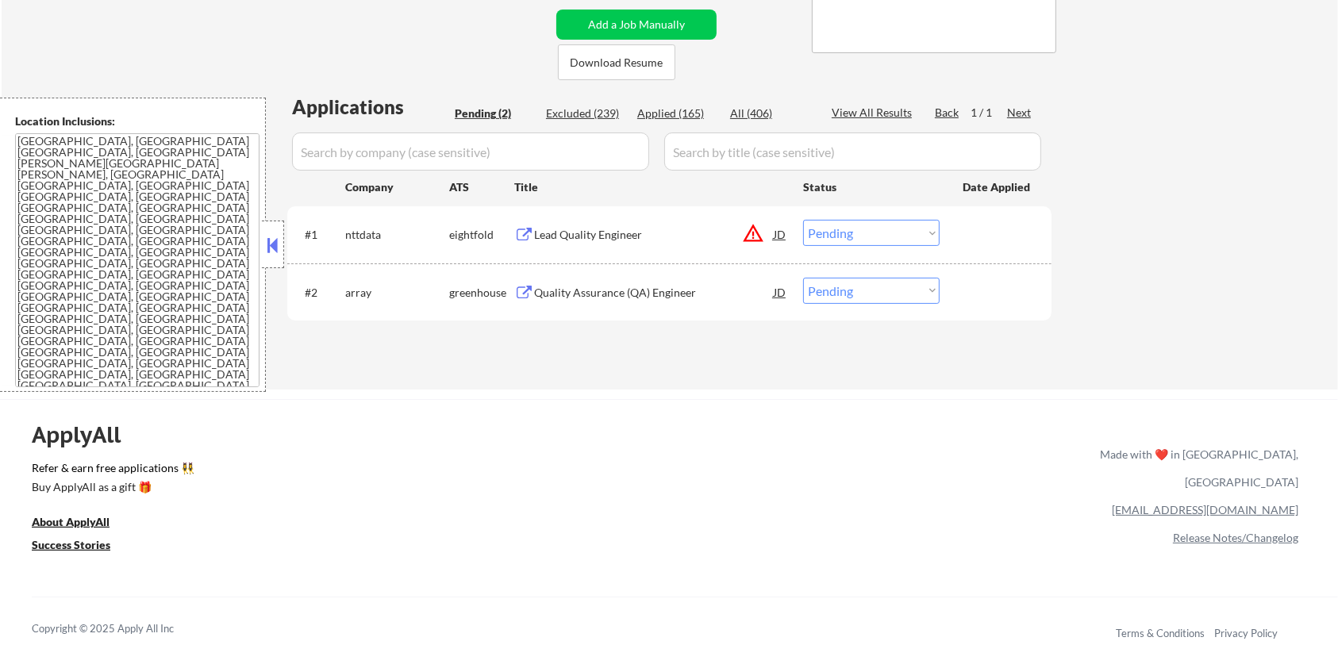
click at [574, 286] on div "Quality Assurance (QA) Engineer" at bounding box center [654, 293] width 240 height 16
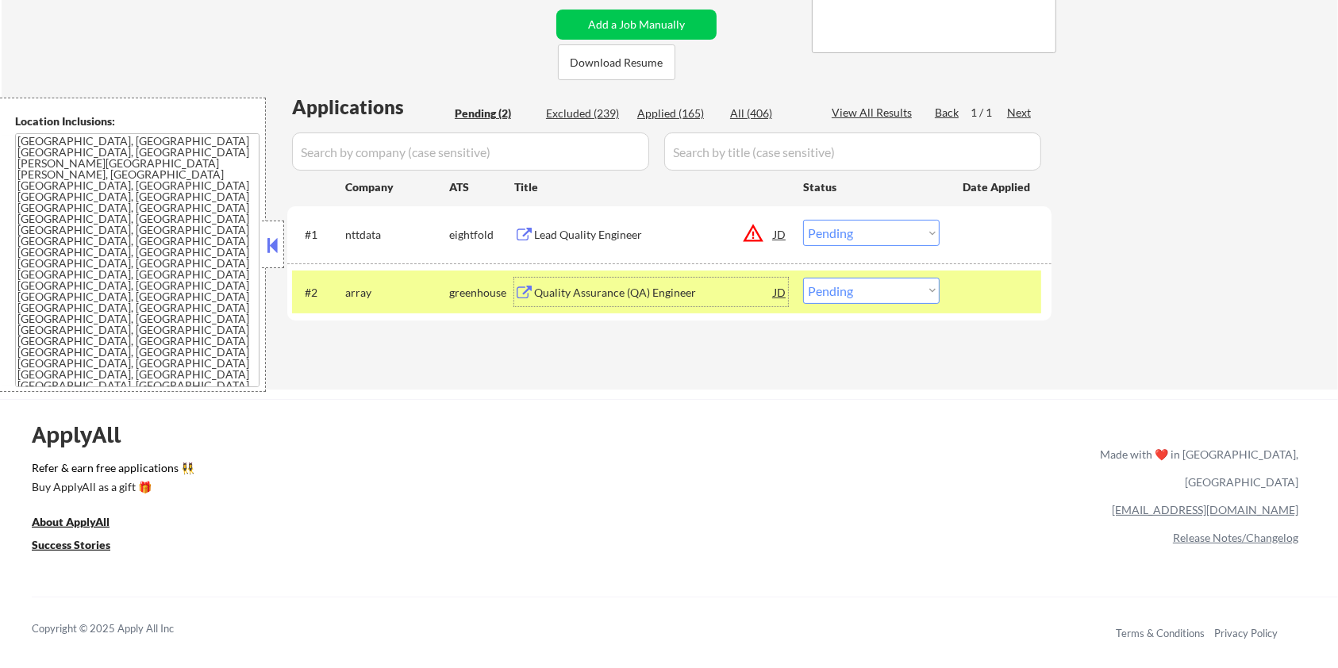
click at [907, 283] on select "Choose an option... Pending Applied Excluded (Questions) Excluded (Expired) Exc…" at bounding box center [871, 291] width 136 height 26
select select ""excluded__bad_match_""
click at [803, 278] on select "Choose an option... Pending Applied Excluded (Questions) Excluded (Expired) Exc…" at bounding box center [871, 291] width 136 height 26
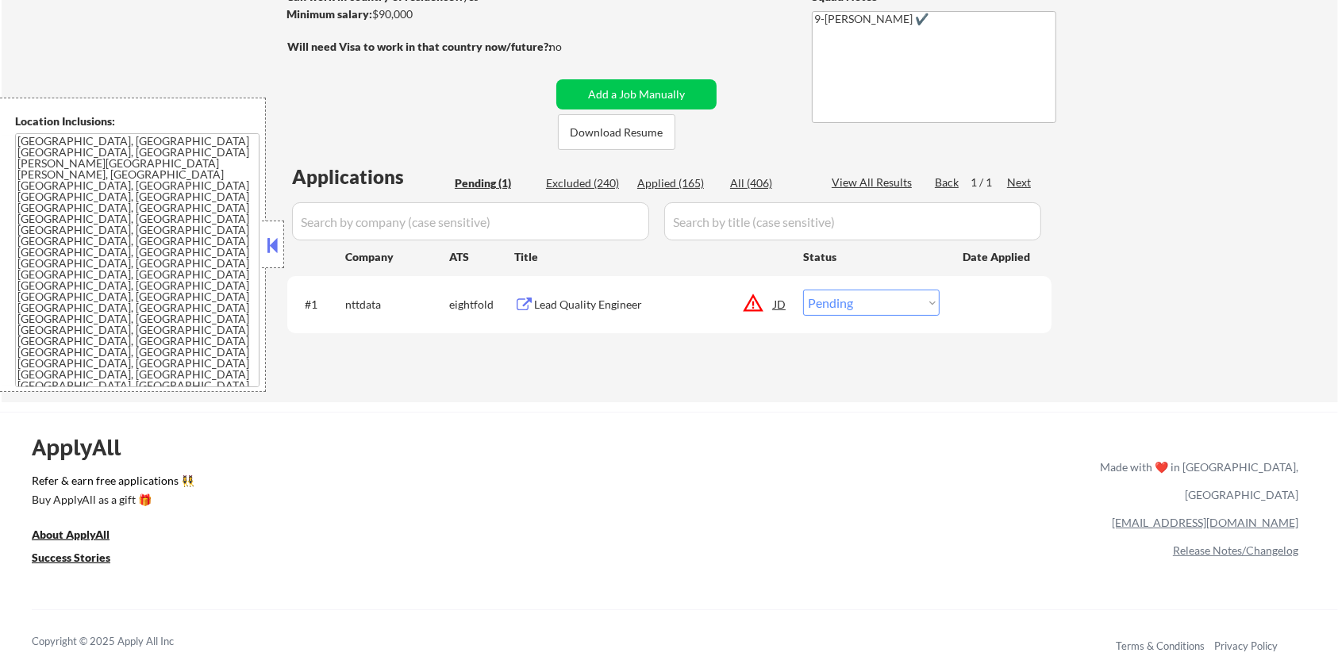
scroll to position [0, 0]
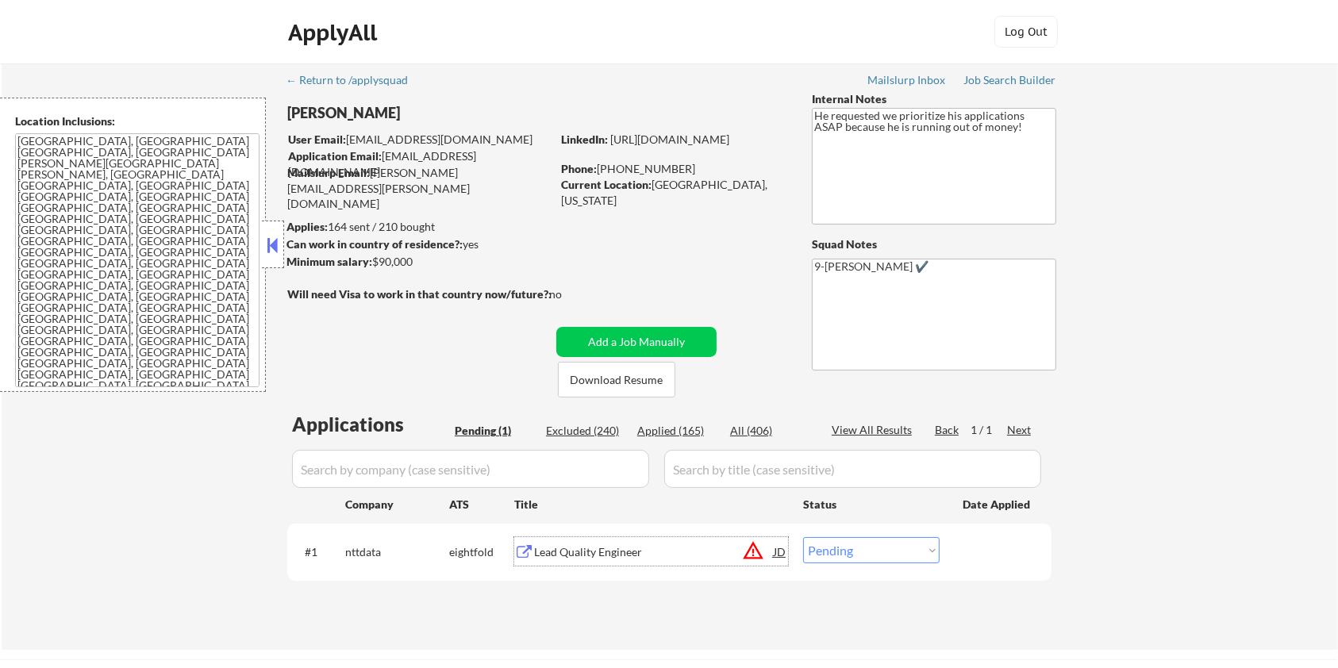
click at [550, 551] on div "Lead Quality Engineer" at bounding box center [654, 552] width 240 height 16
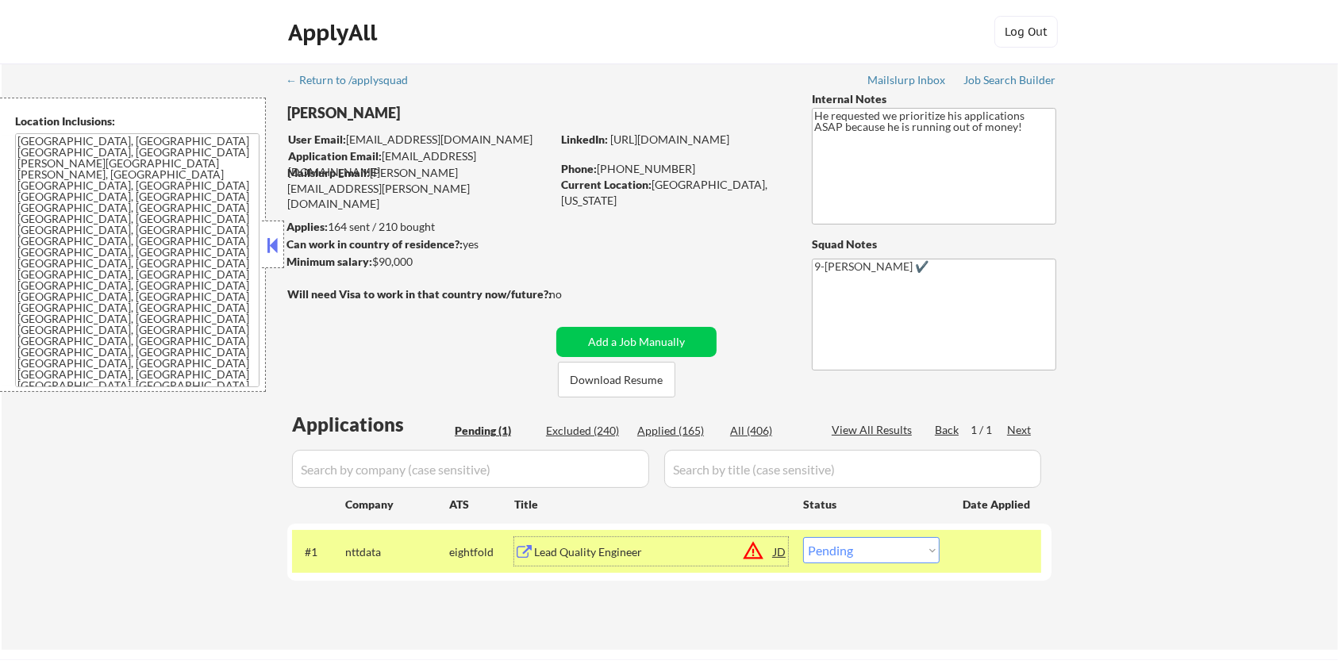
click at [878, 549] on select "Choose an option... Pending Applied Excluded (Questions) Excluded (Expired) Exc…" at bounding box center [871, 550] width 136 height 26
select select ""applied""
click at [803, 537] on select "Choose an option... Pending Applied Excluded (Questions) Excluded (Expired) Exc…" at bounding box center [871, 550] width 136 height 26
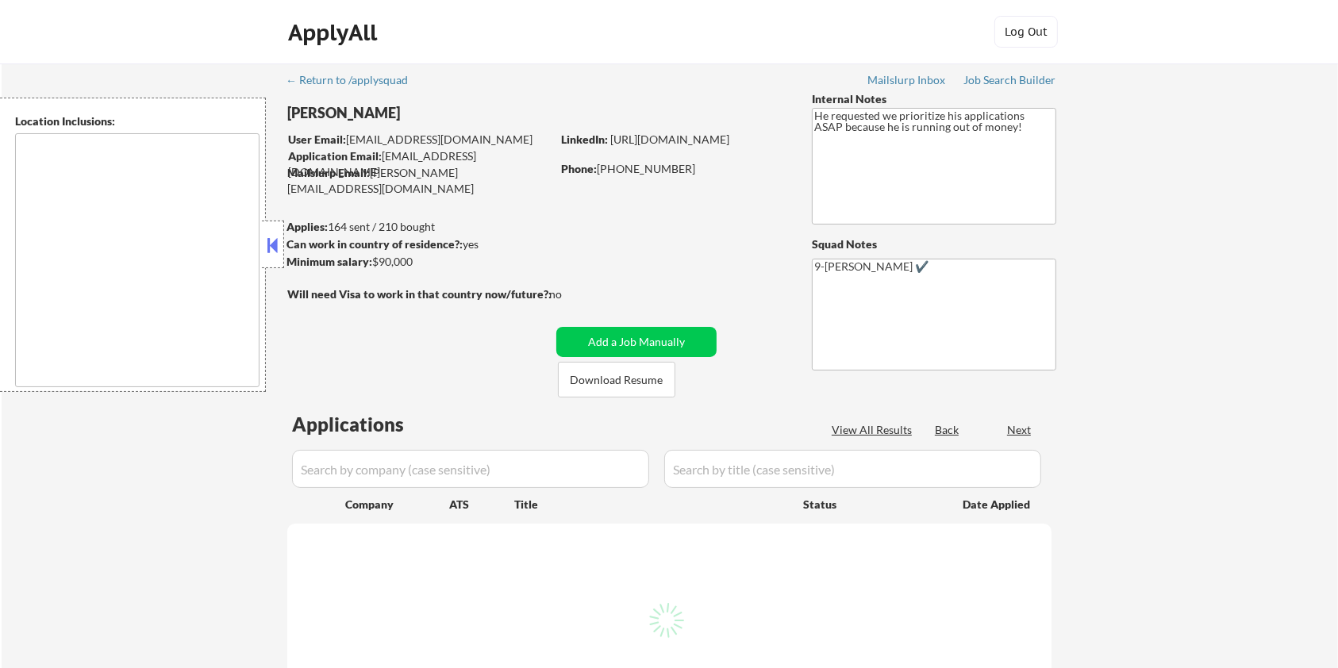
type textarea "Bellevue, WA Medina, WA Clyde Hill, WA Yarrow Point, WA Hunts Point, WA Kirklan…"
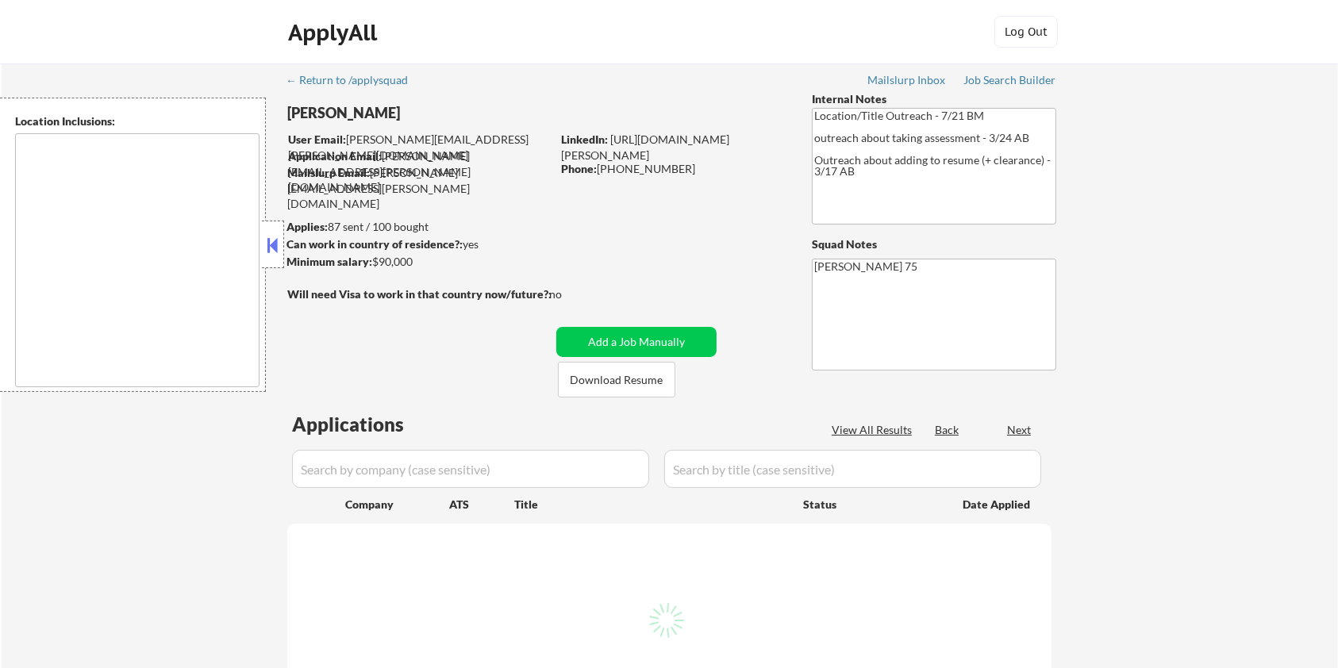
type textarea "remote"
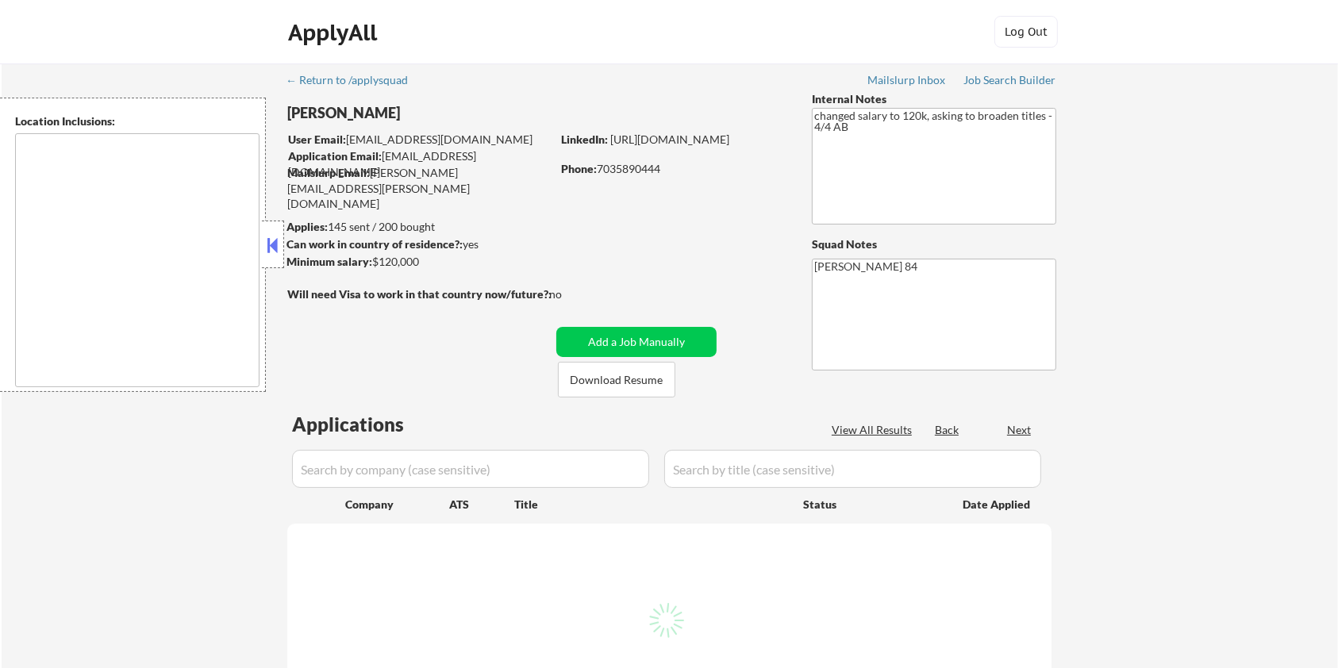
type textarea "Lorem Ipsumd, SI Ametco Adip, EL Seddoei Tempo, IN Utla Etdolorem, AL Enimadmin…"
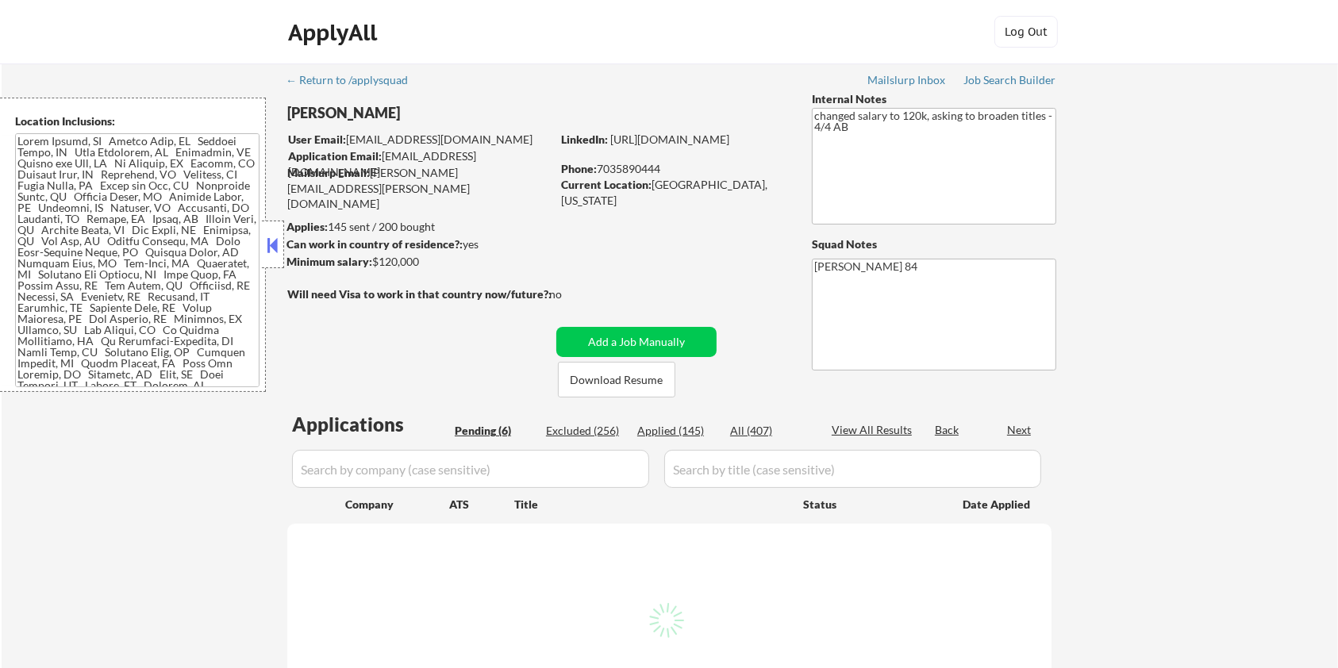
select select ""pending""
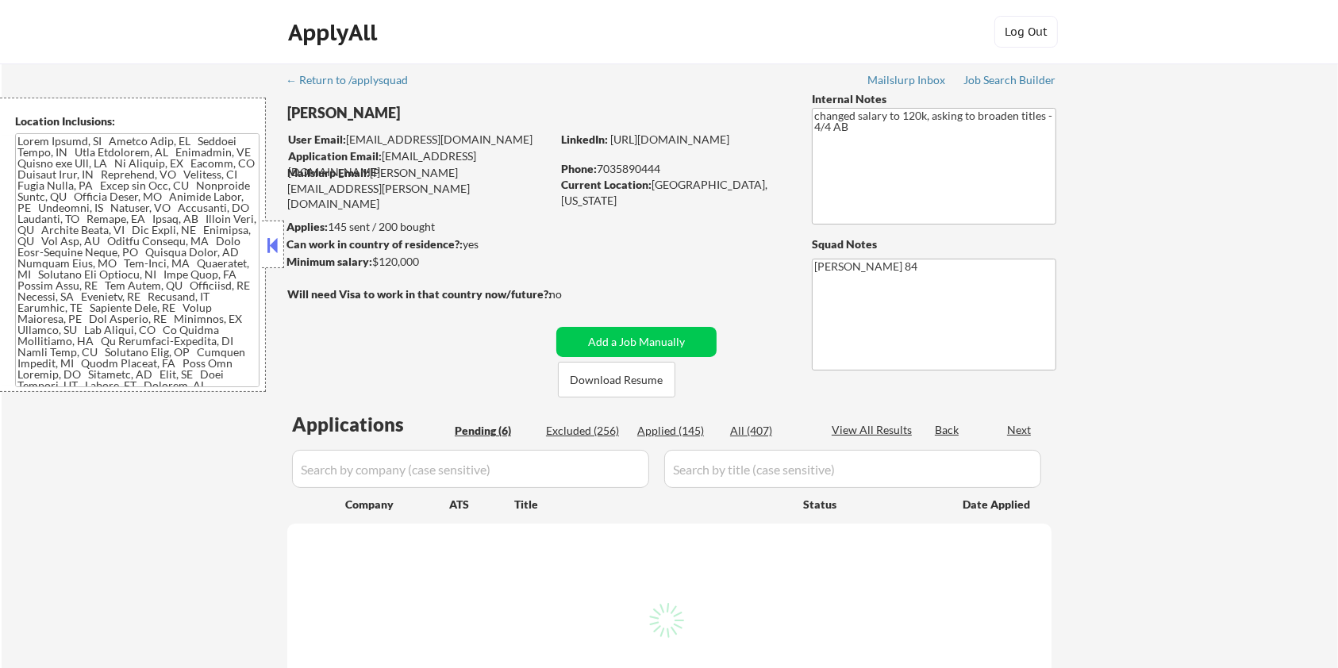
select select ""pending""
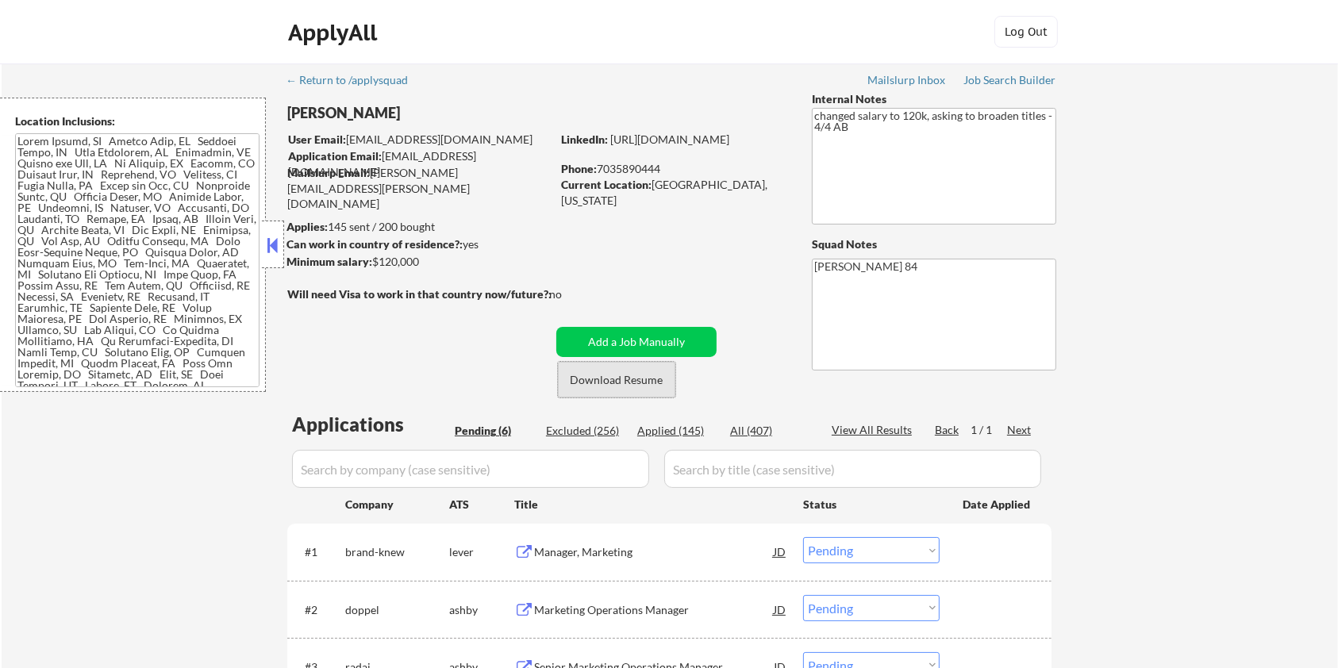
click at [624, 377] on button "Download Resume" at bounding box center [616, 380] width 117 height 36
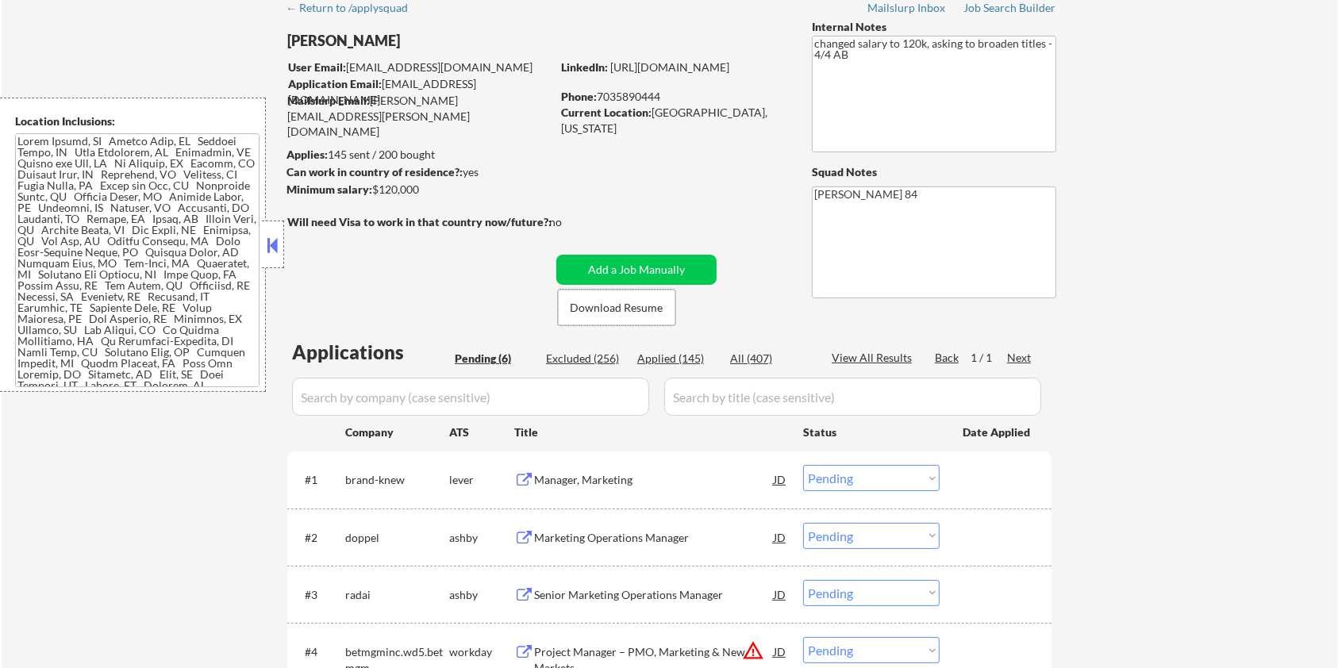
scroll to position [211, 0]
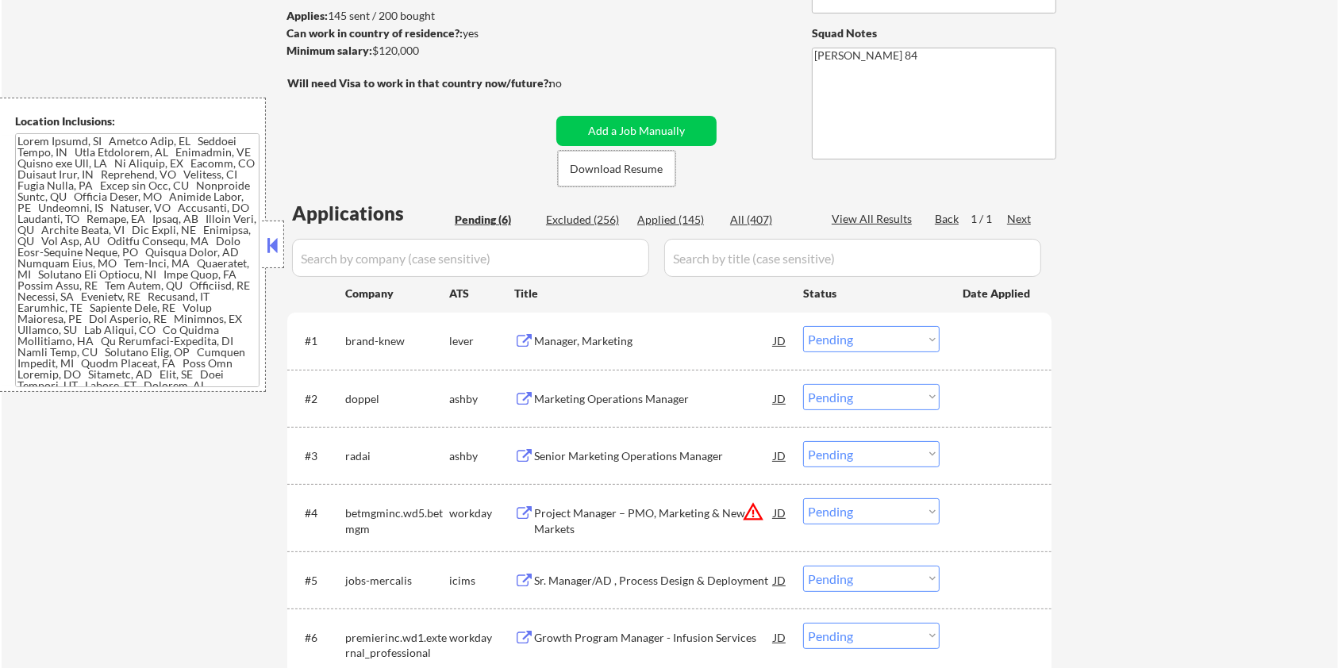
click at [586, 394] on div "Marketing Operations Manager" at bounding box center [654, 399] width 240 height 16
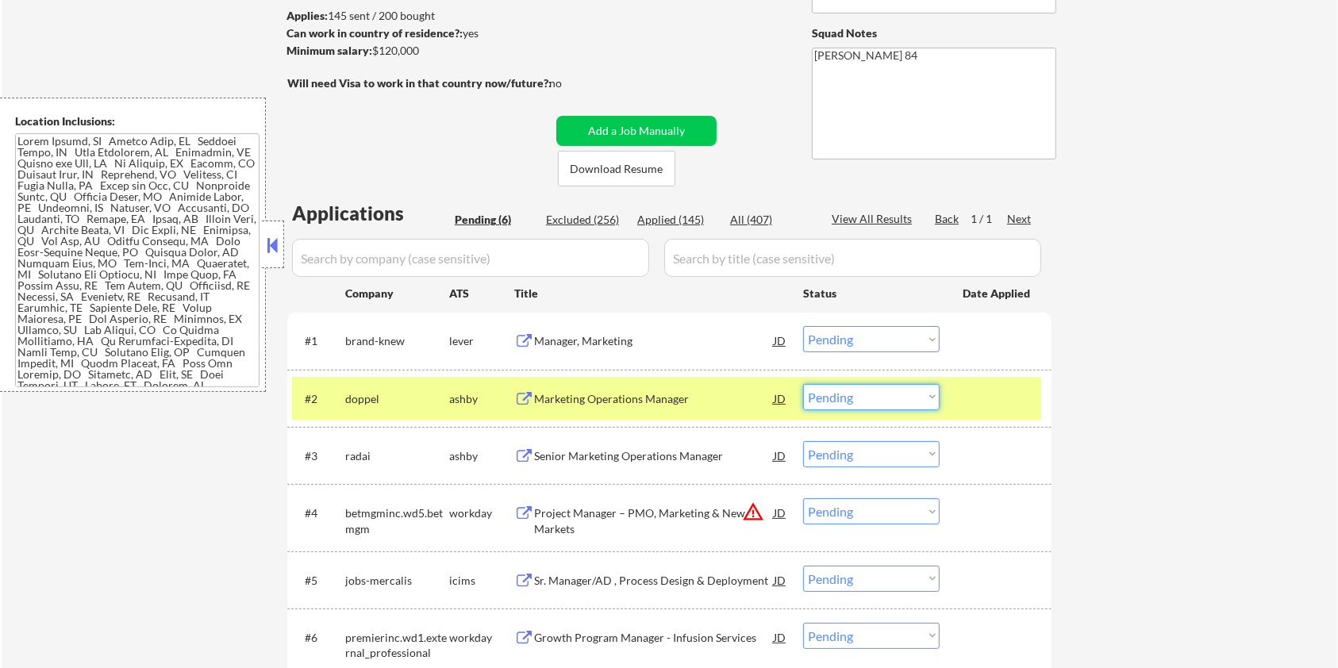
click at [914, 401] on select "Choose an option... Pending Applied Excluded (Questions) Excluded (Expired) Exc…" at bounding box center [871, 397] width 136 height 26
click at [803, 384] on select "Choose an option... Pending Applied Excluded (Questions) Excluded (Expired) Exc…" at bounding box center [871, 397] width 136 height 26
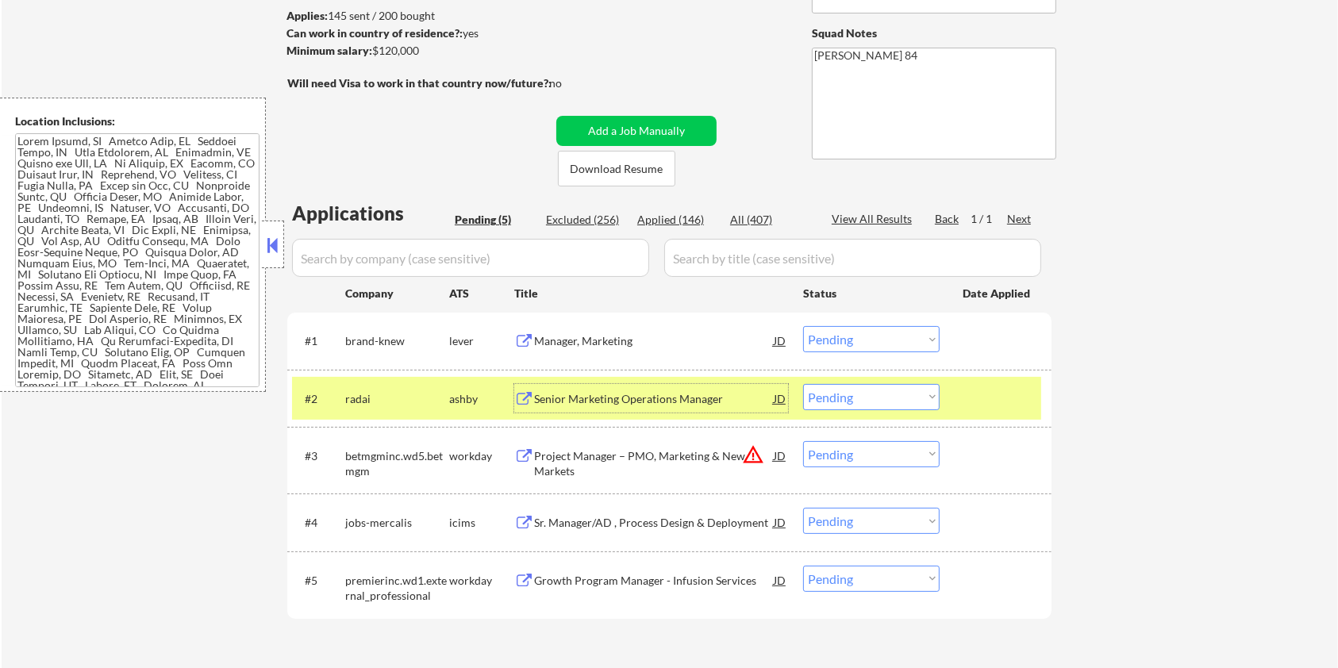
click at [589, 396] on div "Senior Marketing Operations Manager" at bounding box center [654, 399] width 240 height 16
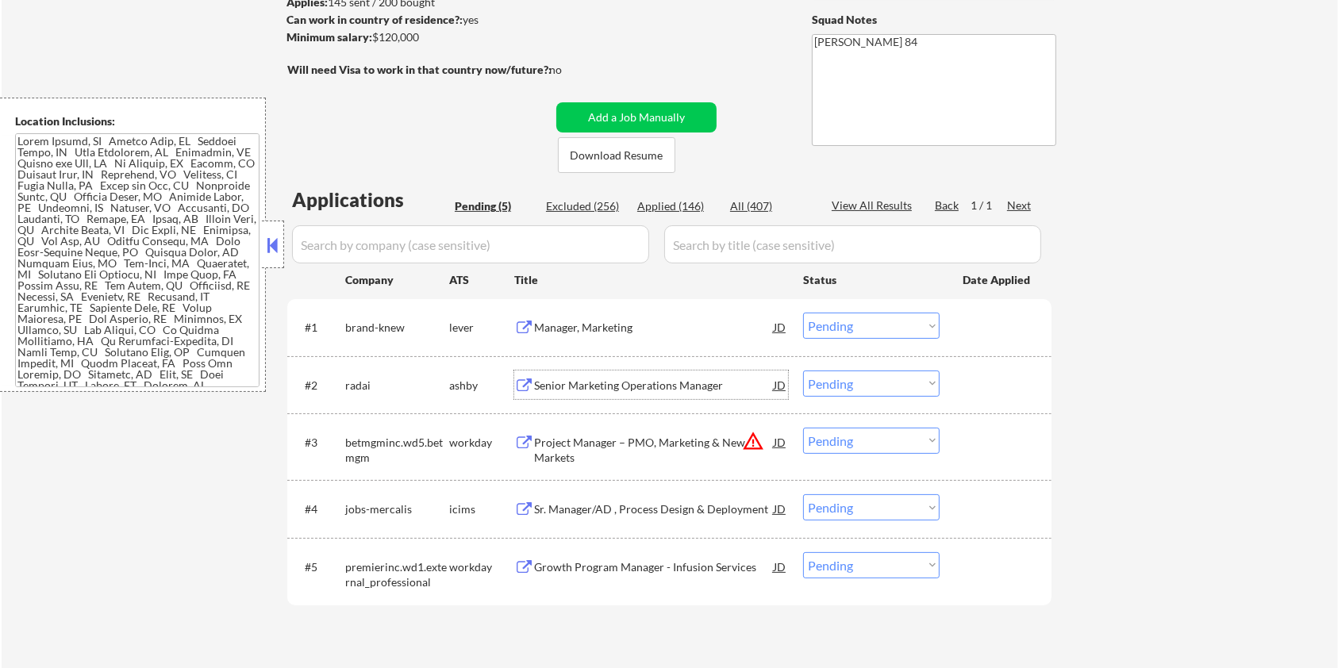
scroll to position [317, 0]
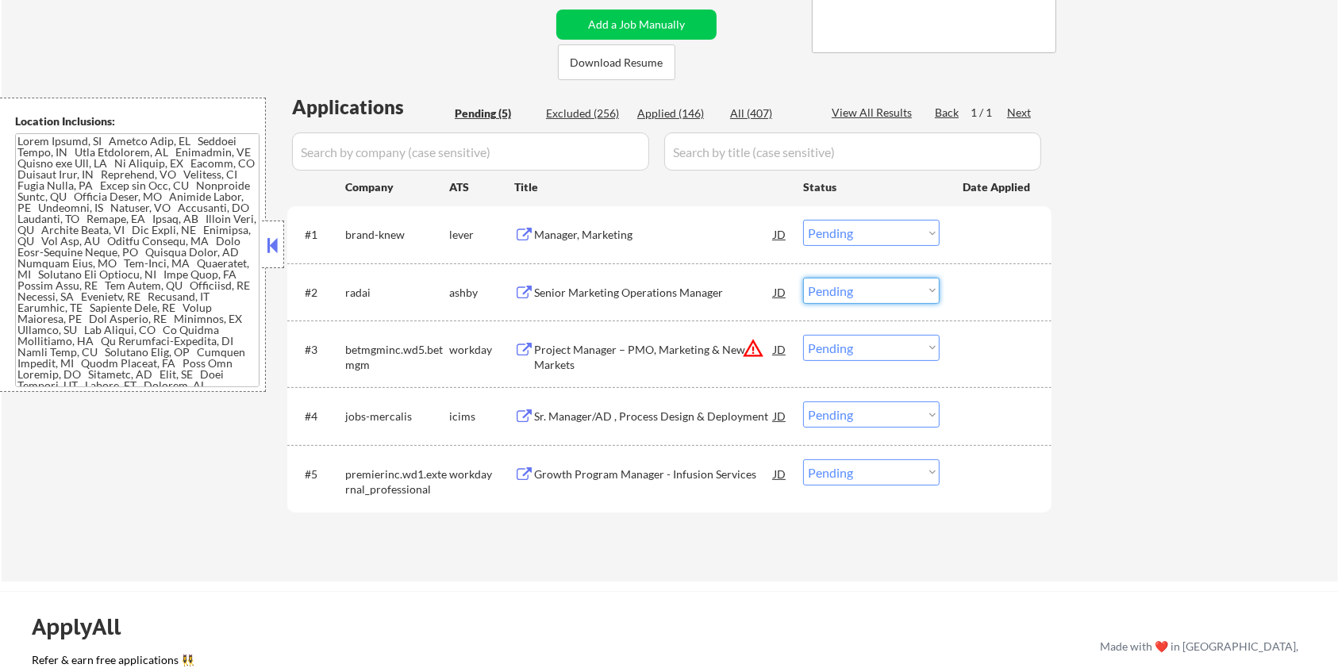
click at [836, 293] on select "Choose an option... Pending Applied Excluded (Questions) Excluded (Expired) Exc…" at bounding box center [871, 291] width 136 height 26
click at [803, 278] on select "Choose an option... Pending Applied Excluded (Questions) Excluded (Expired) Exc…" at bounding box center [871, 291] width 136 height 26
select select ""pending""
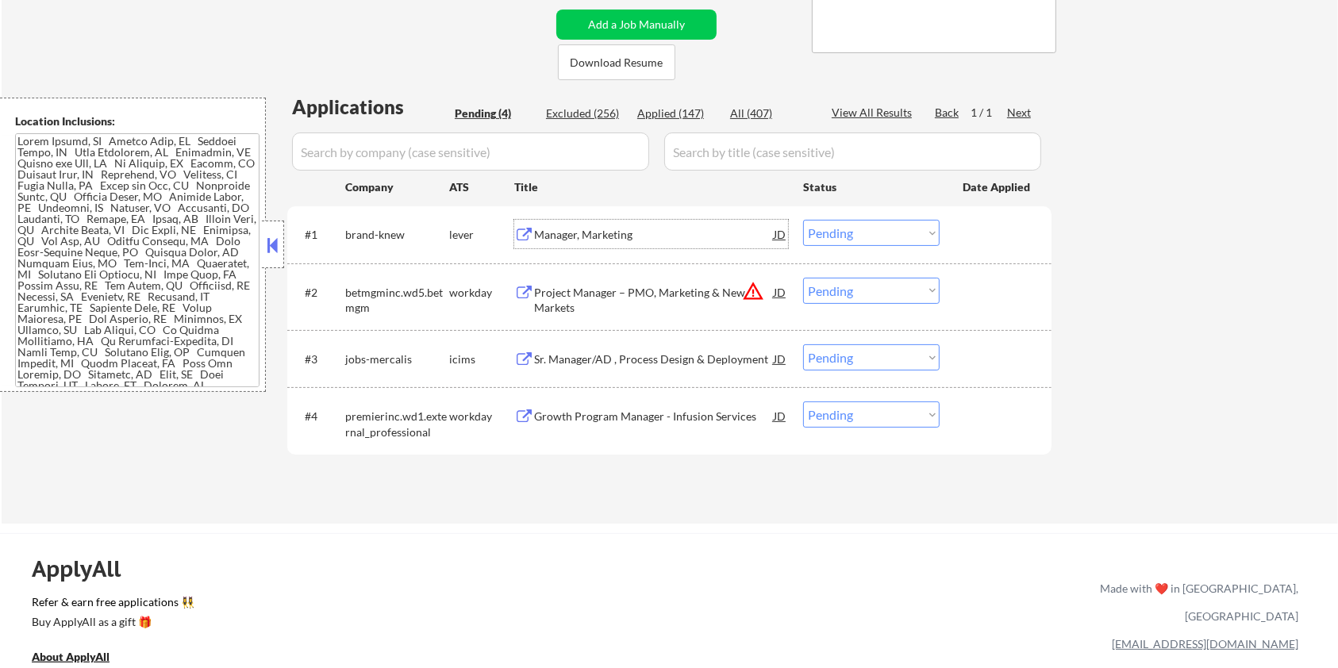
click at [612, 232] on div "Manager, Marketing" at bounding box center [654, 235] width 240 height 16
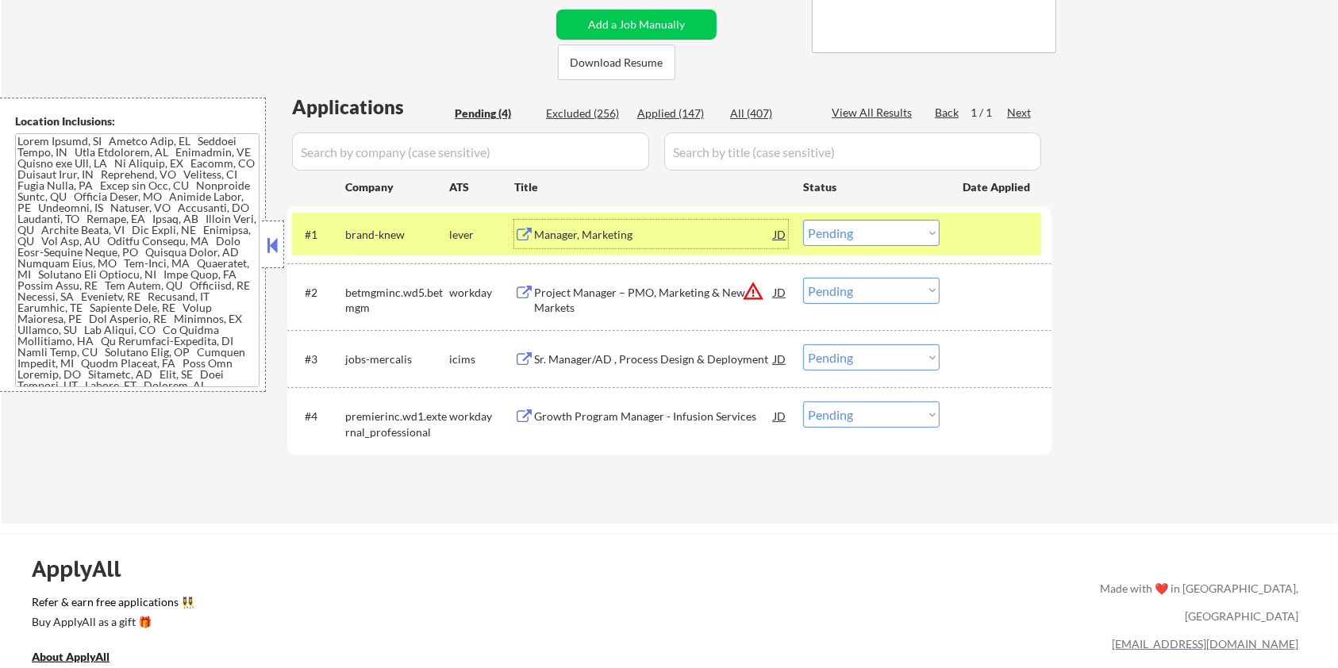
click at [569, 238] on div "Manager, Marketing" at bounding box center [654, 235] width 240 height 16
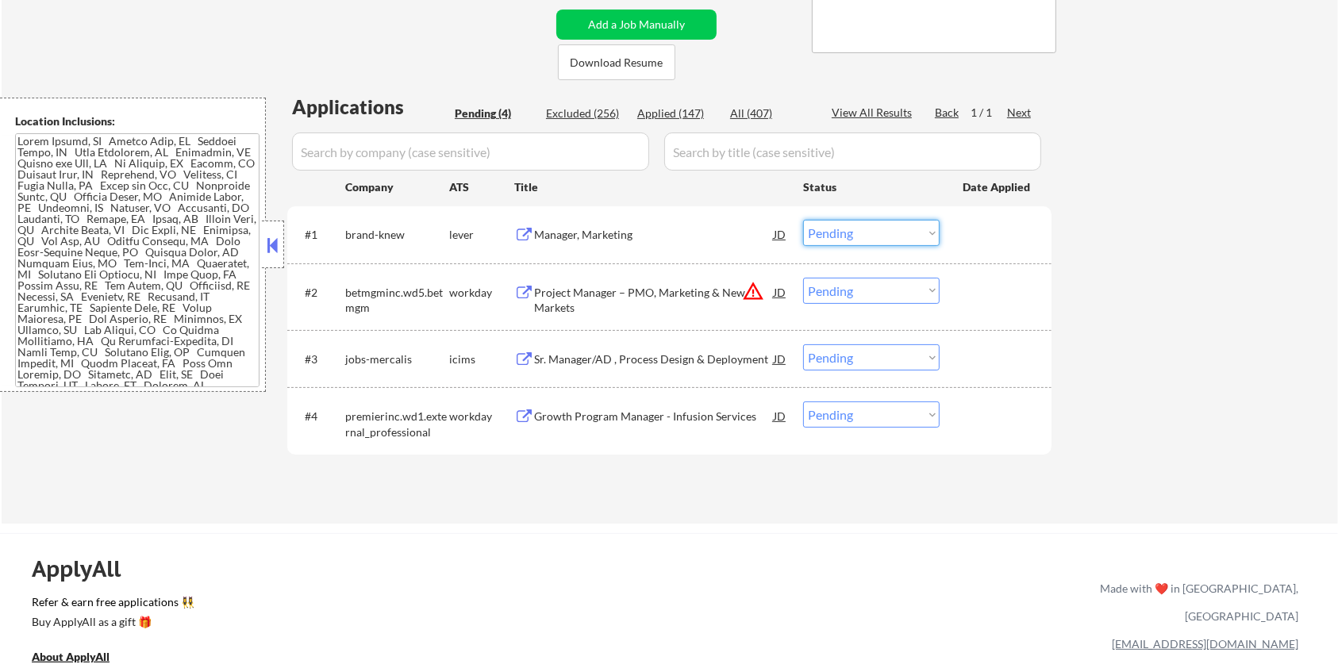
click at [898, 236] on select "Choose an option... Pending Applied Excluded (Questions) Excluded (Expired) Exc…" at bounding box center [871, 233] width 136 height 26
click at [803, 220] on select "Choose an option... Pending Applied Excluded (Questions) Excluded (Expired) Exc…" at bounding box center [871, 233] width 136 height 26
select select ""pending""
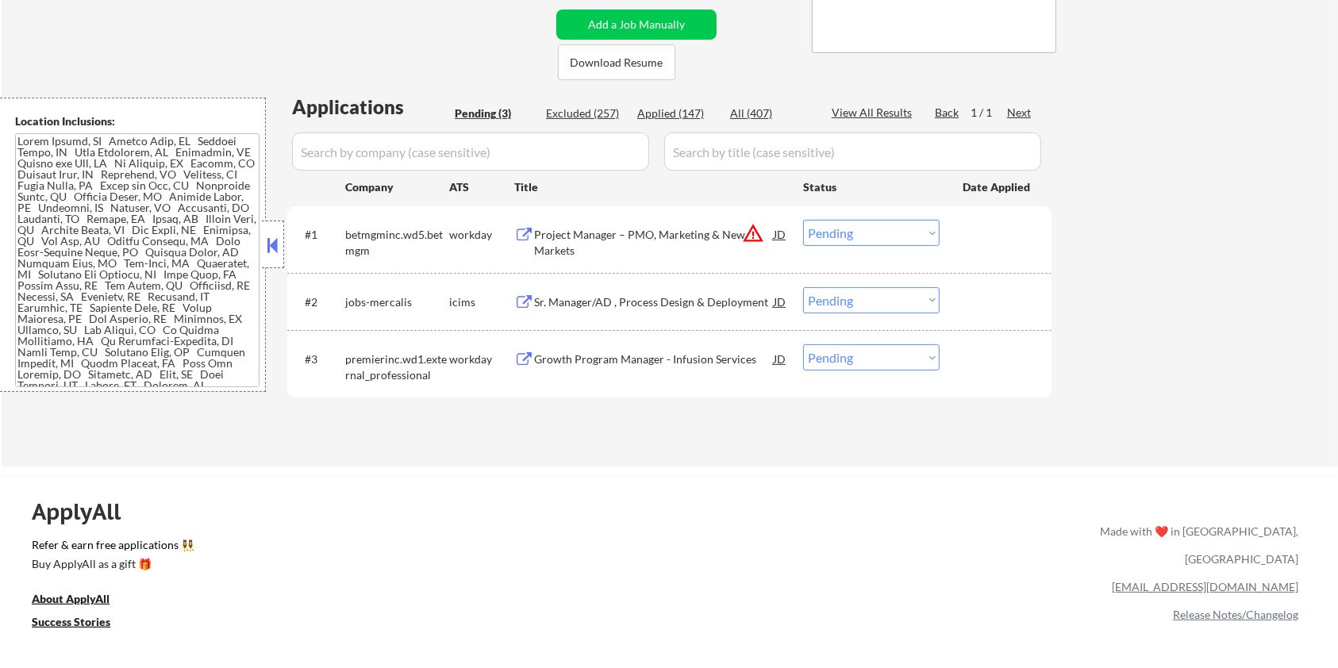
click at [598, 304] on div "Sr. Manager/AD , Process Design & Deployment" at bounding box center [654, 302] width 240 height 16
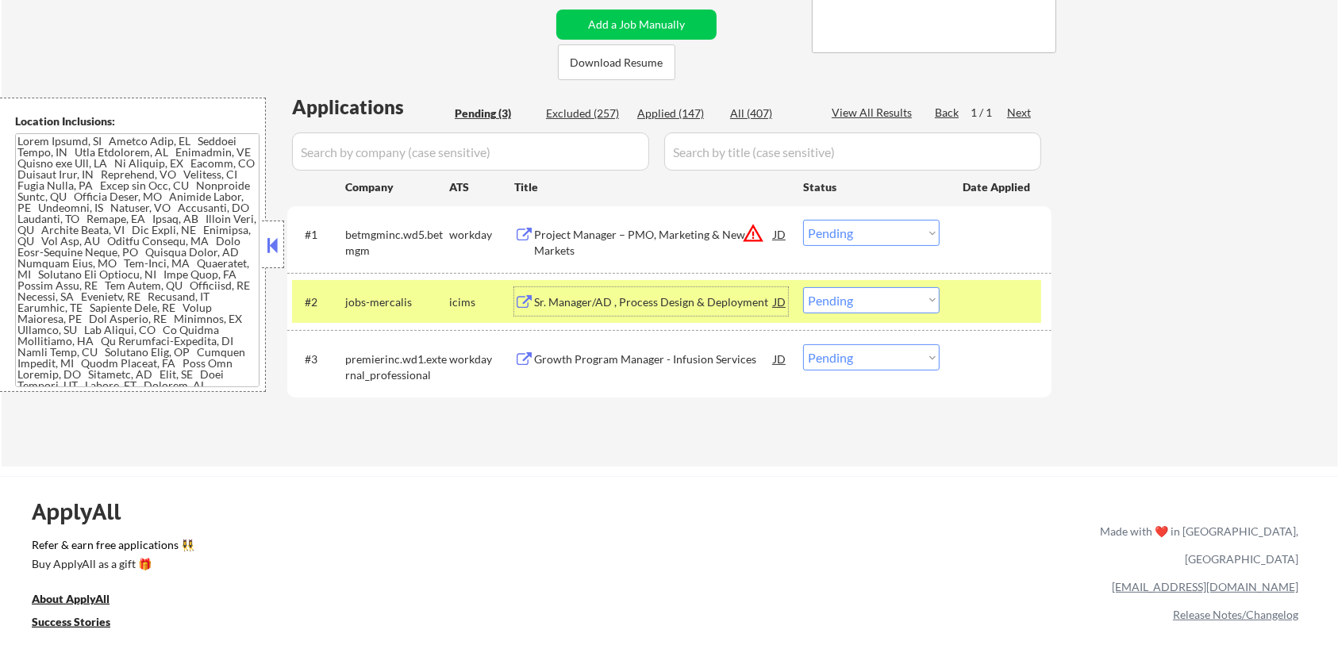
click at [832, 300] on select "Choose an option... Pending Applied Excluded (Questions) Excluded (Expired) Exc…" at bounding box center [871, 300] width 136 height 26
click at [803, 287] on select "Choose an option... Pending Applied Excluded (Questions) Excluded (Expired) Exc…" at bounding box center [871, 300] width 136 height 26
select select ""pending""
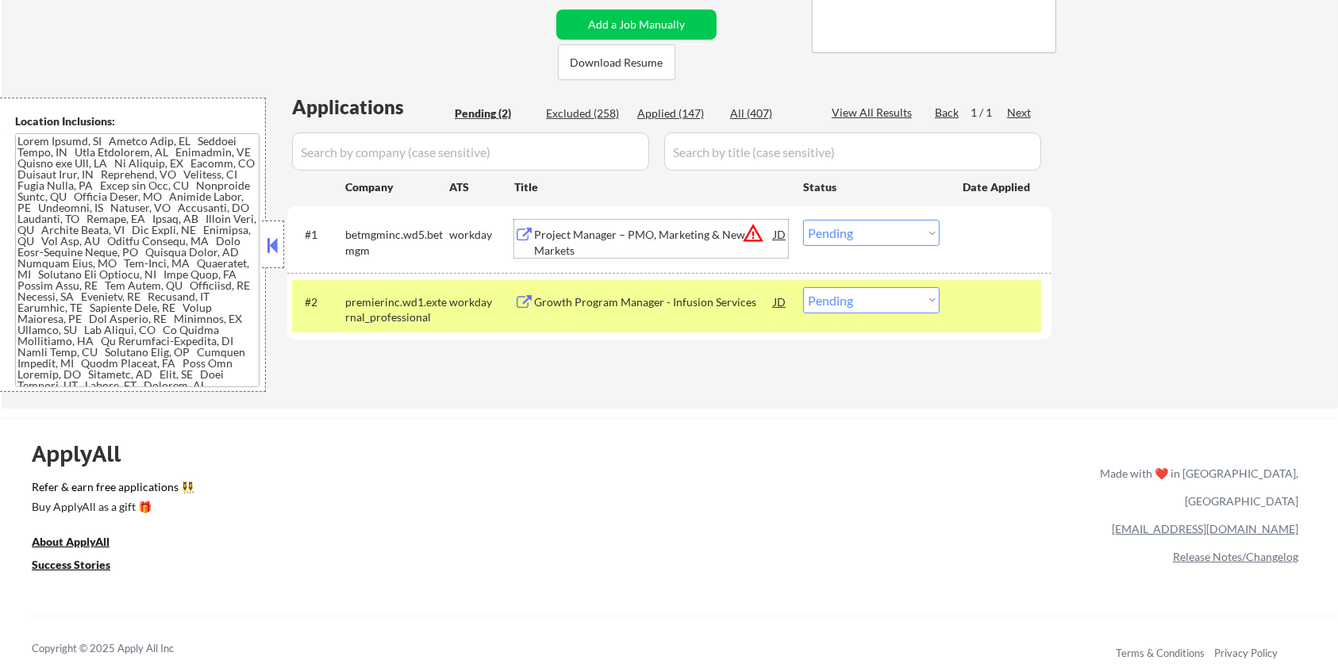
click at [559, 239] on div "Project Manager – PMO, Marketing & New Markets" at bounding box center [654, 242] width 240 height 31
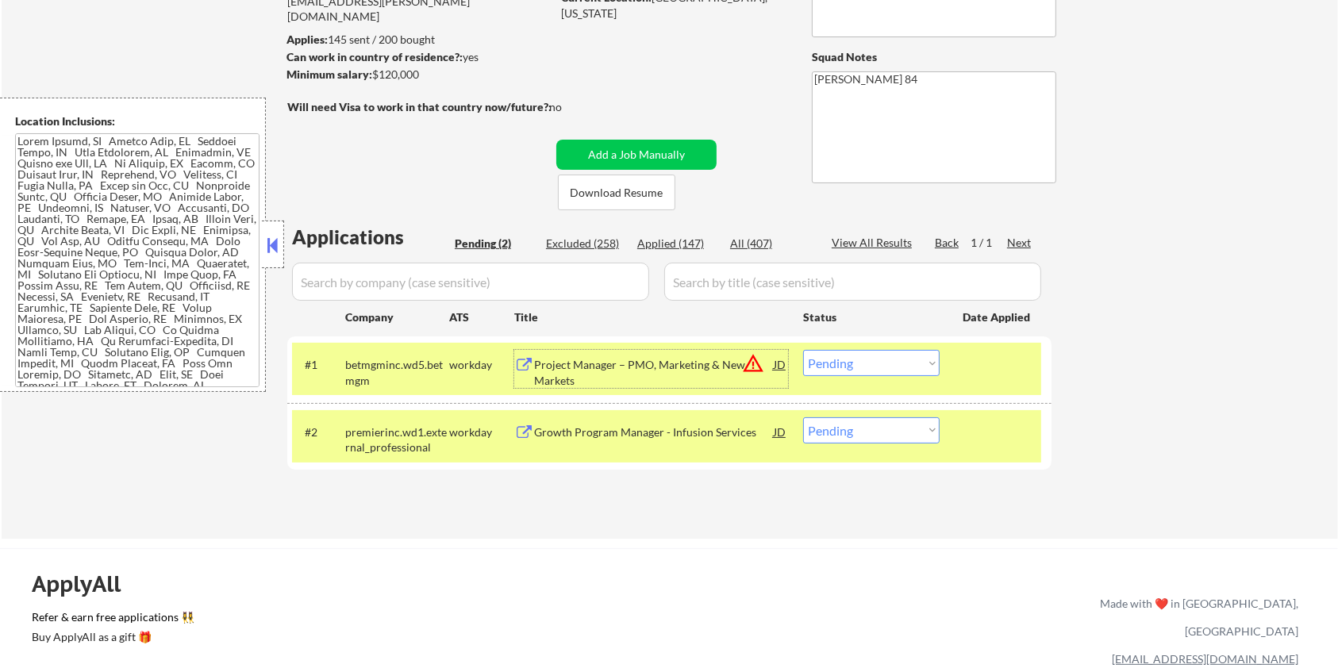
scroll to position [211, 0]
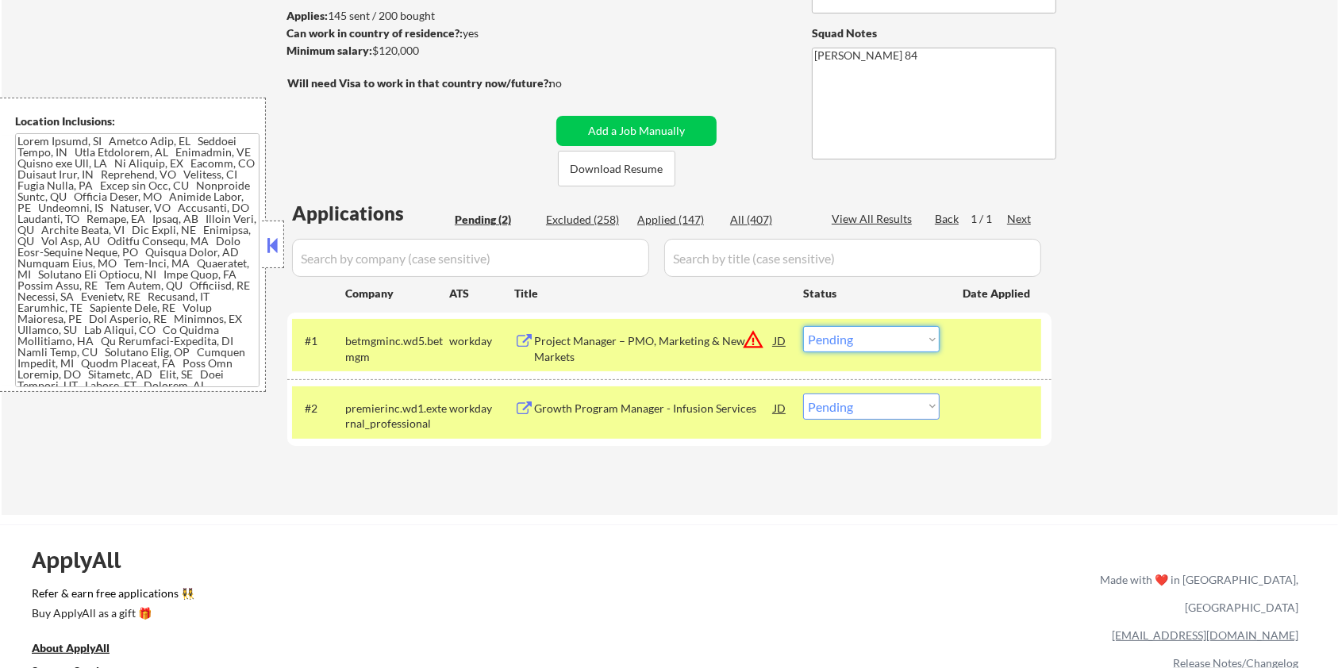
click at [847, 343] on select "Choose an option... Pending Applied Excluded (Questions) Excluded (Expired) Exc…" at bounding box center [871, 339] width 136 height 26
click at [803, 326] on select "Choose an option... Pending Applied Excluded (Questions) Excluded (Expired) Exc…" at bounding box center [871, 339] width 136 height 26
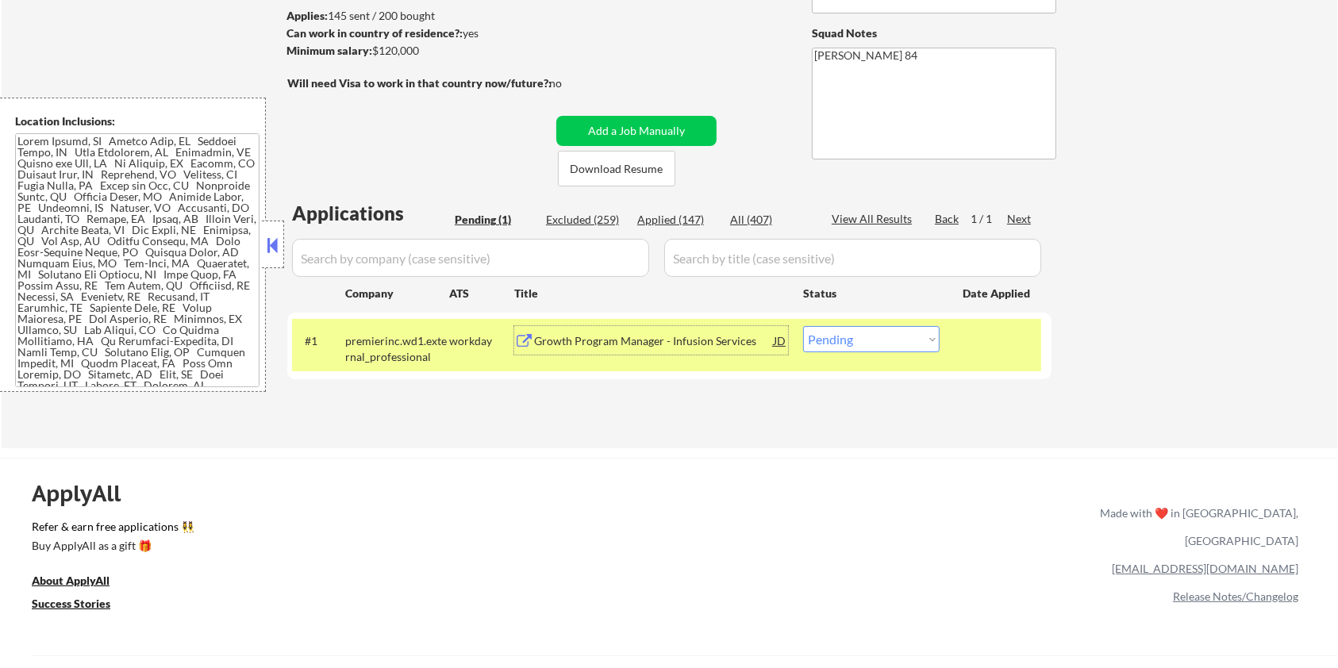
click at [631, 336] on div "Growth Program Manager - Infusion Services" at bounding box center [654, 341] width 240 height 16
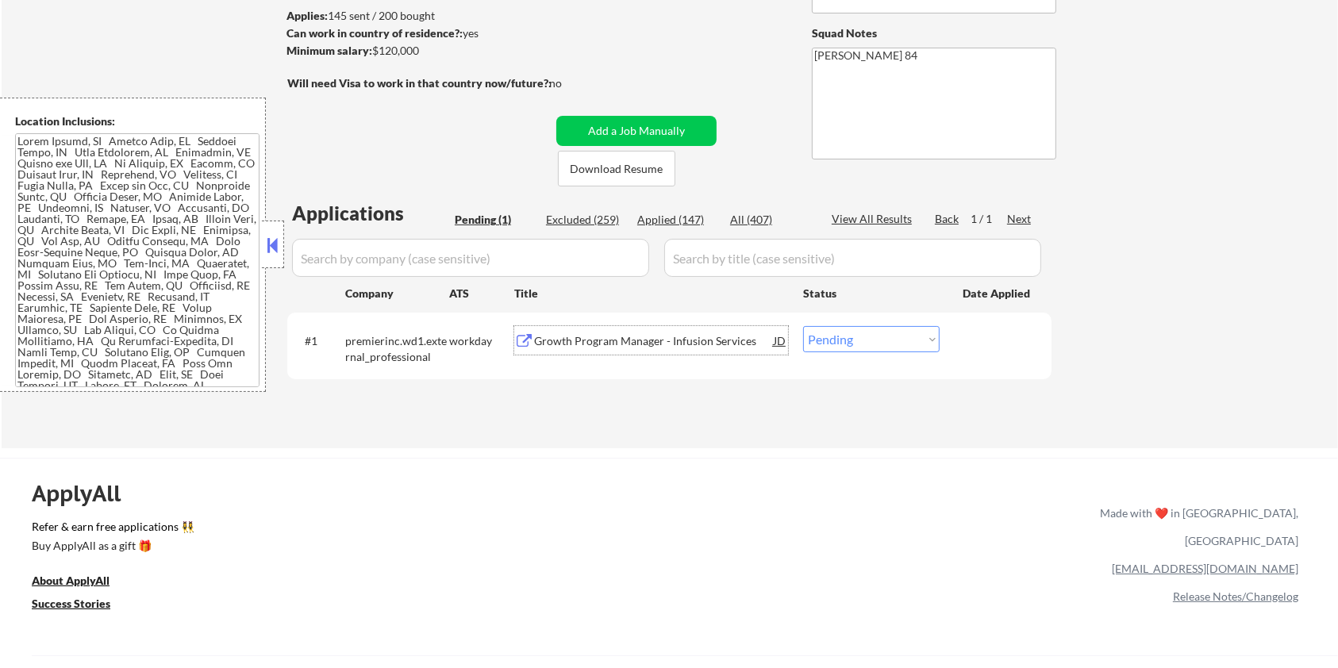
click at [844, 344] on select "Choose an option... Pending Applied Excluded (Questions) Excluded (Expired) Exc…" at bounding box center [871, 339] width 136 height 26
select select ""excluded__bad_match_""
click at [803, 326] on select "Choose an option... Pending Applied Excluded (Questions) Excluded (Expired) Exc…" at bounding box center [871, 339] width 136 height 26
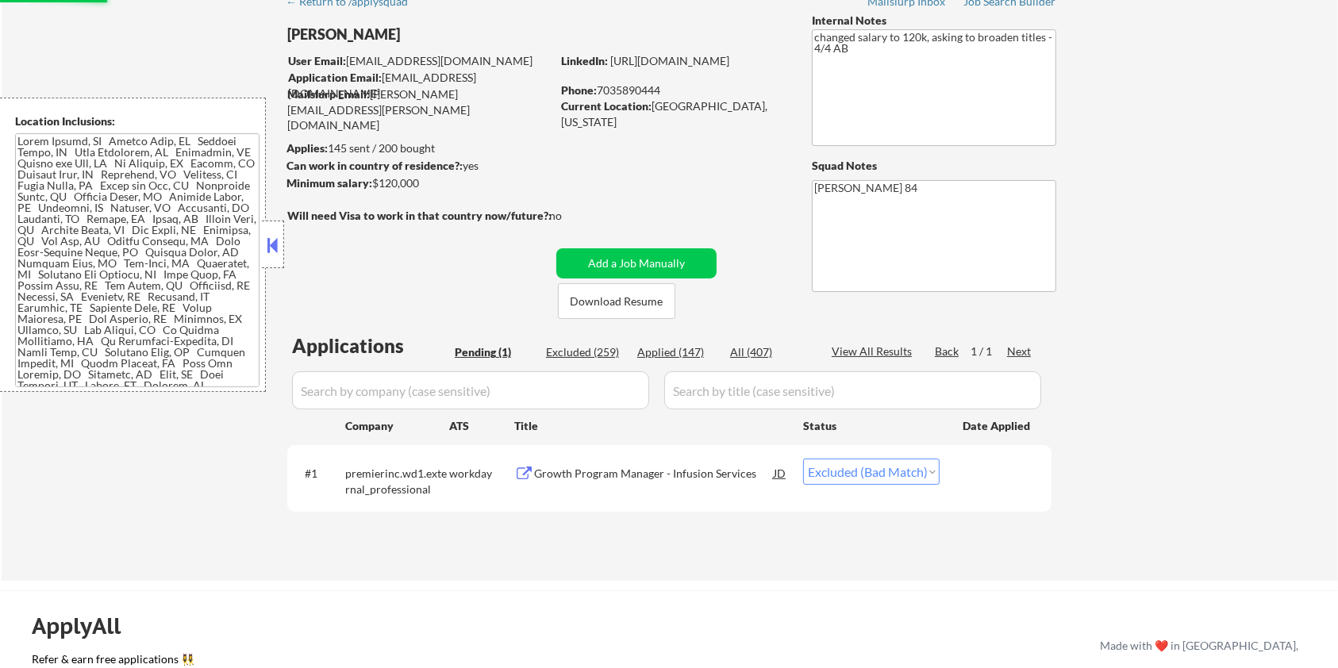
scroll to position [0, 0]
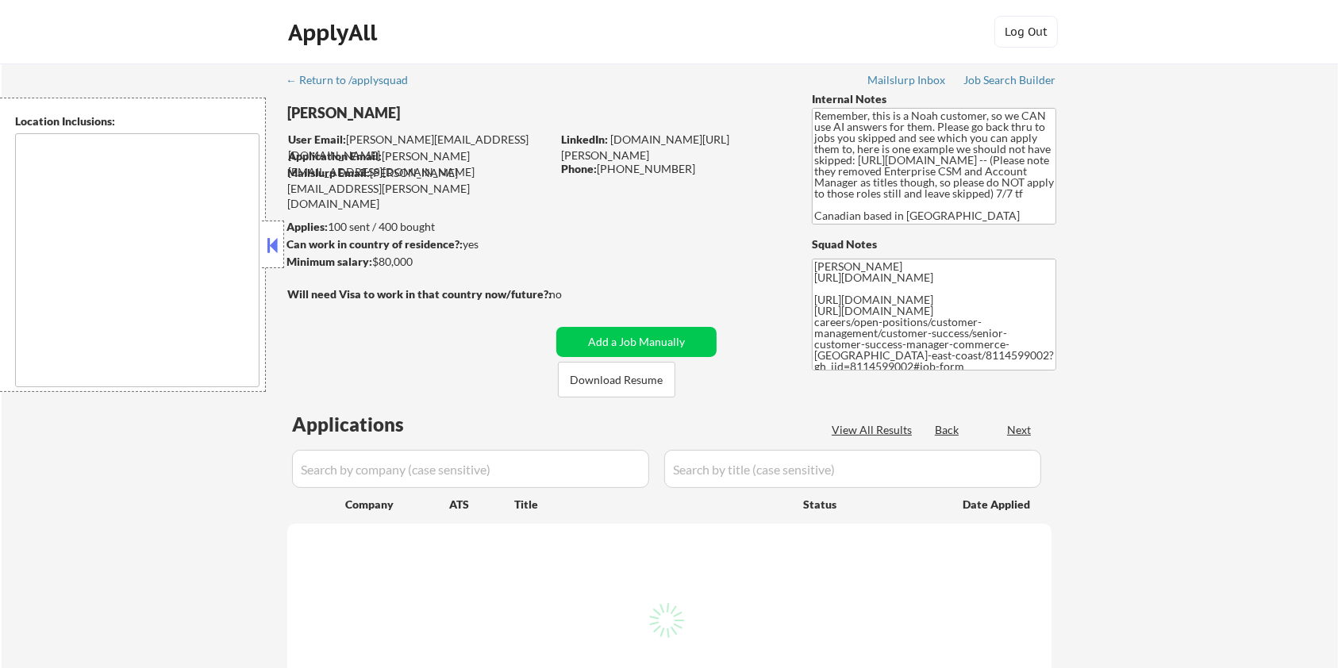
type textarea "[GEOGRAPHIC_DATA], ON [GEOGRAPHIC_DATA], ON [GEOGRAPHIC_DATA], ON [GEOGRAPHIC_D…"
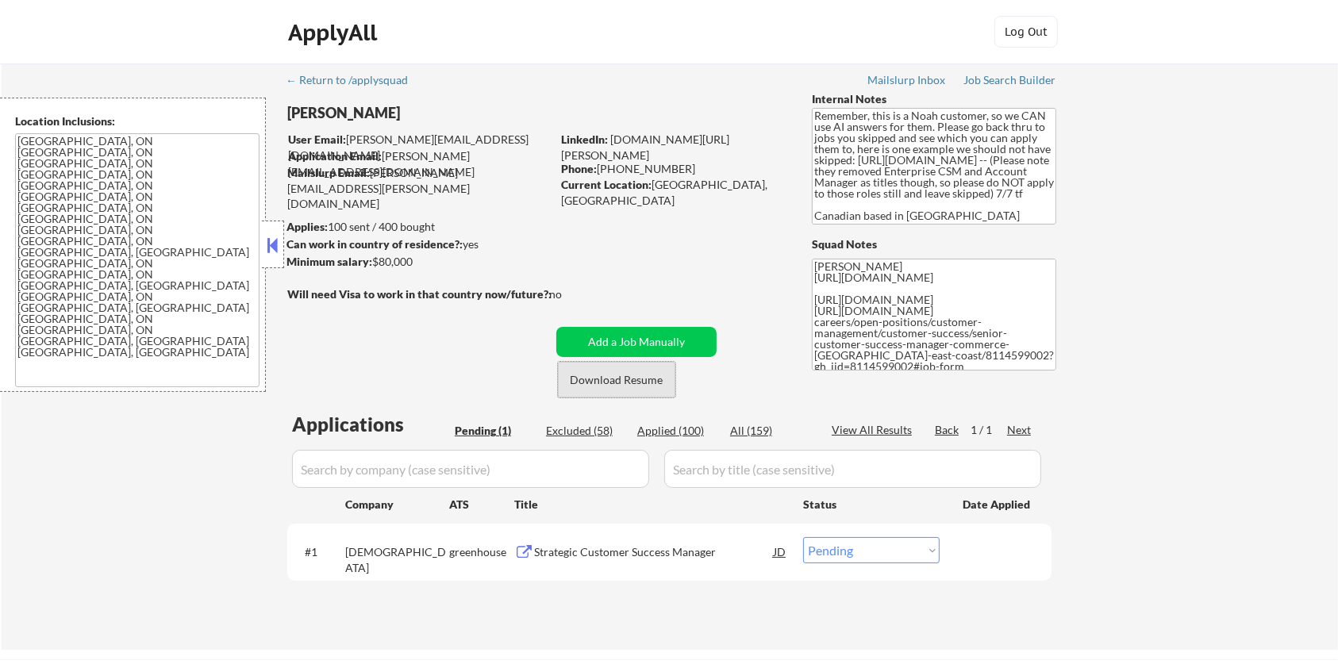
click at [634, 378] on button "Download Resume" at bounding box center [616, 380] width 117 height 36
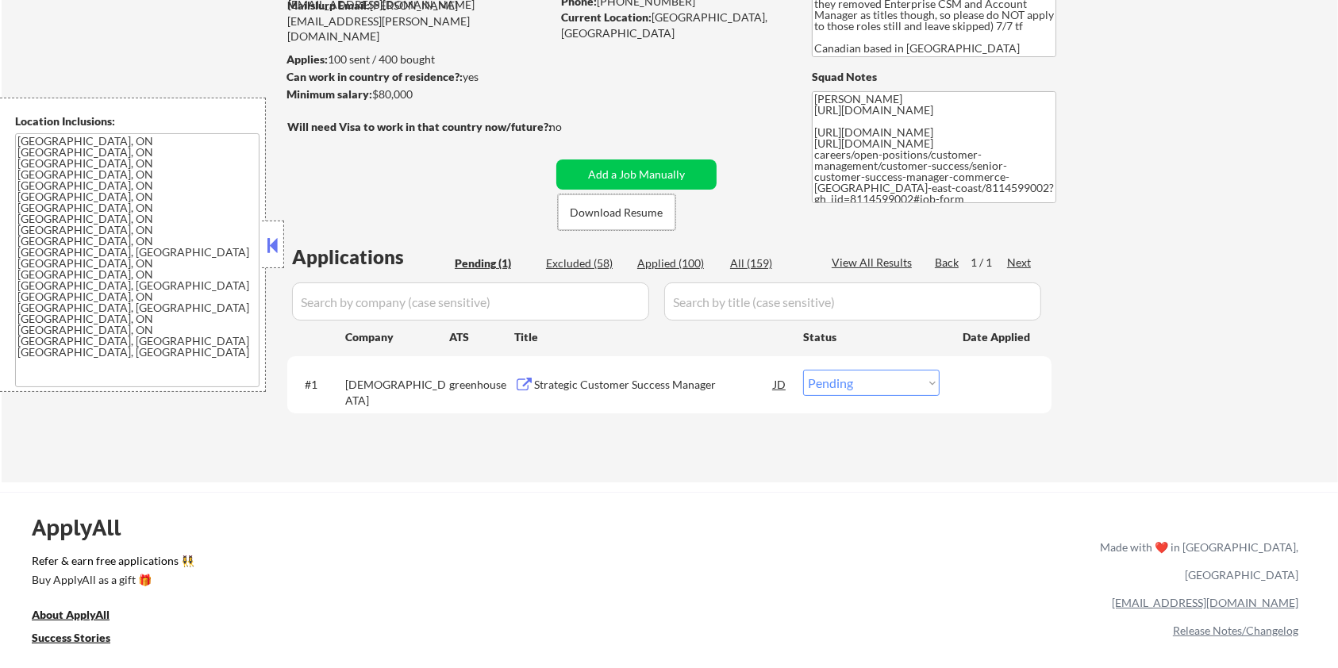
scroll to position [211, 0]
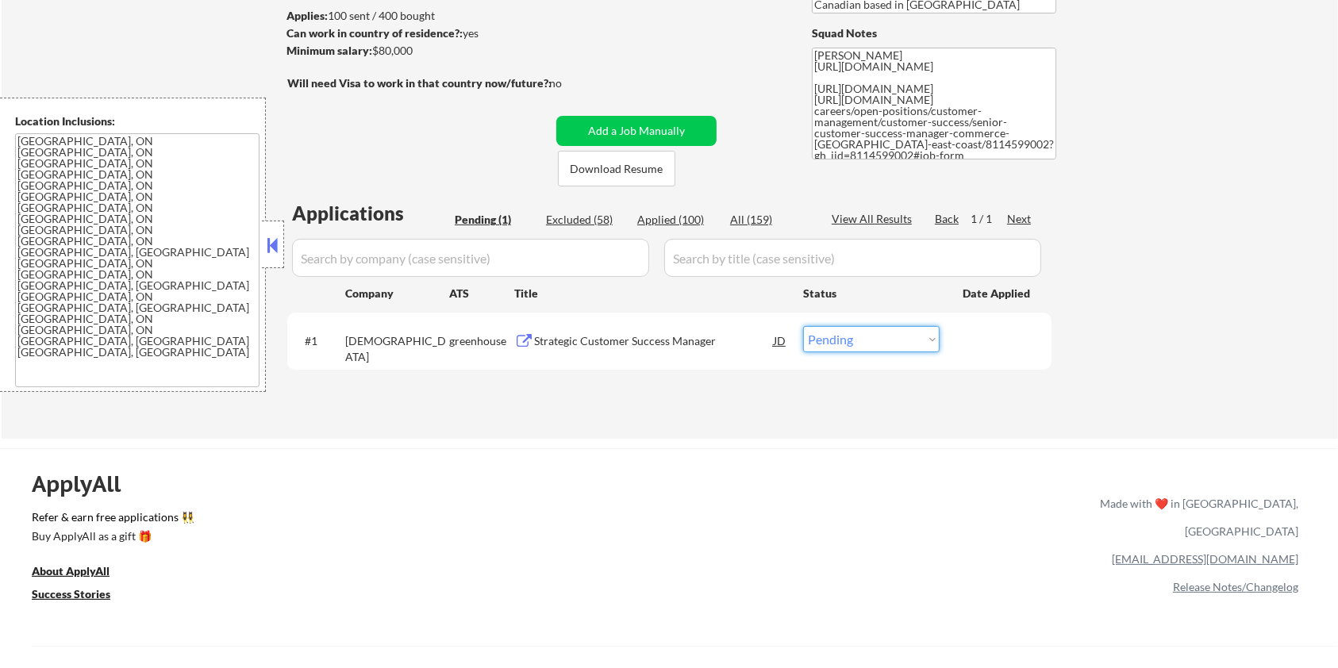
click at [874, 337] on select "Choose an option... Pending Applied Excluded (Questions) Excluded (Expired) Exc…" at bounding box center [871, 339] width 136 height 26
select select ""excluded__bad_match_""
click at [803, 326] on select "Choose an option... Pending Applied Excluded (Questions) Excluded (Expired) Exc…" at bounding box center [871, 339] width 136 height 26
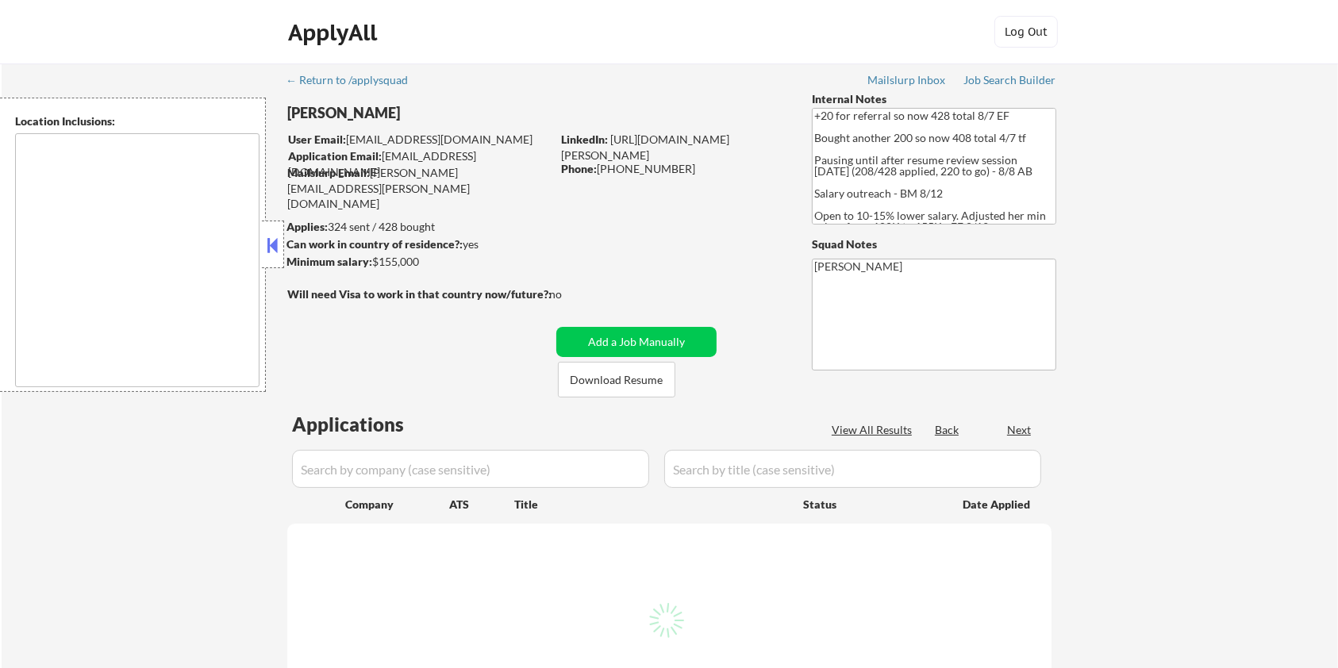
type textarea "remote"
select select ""pending""
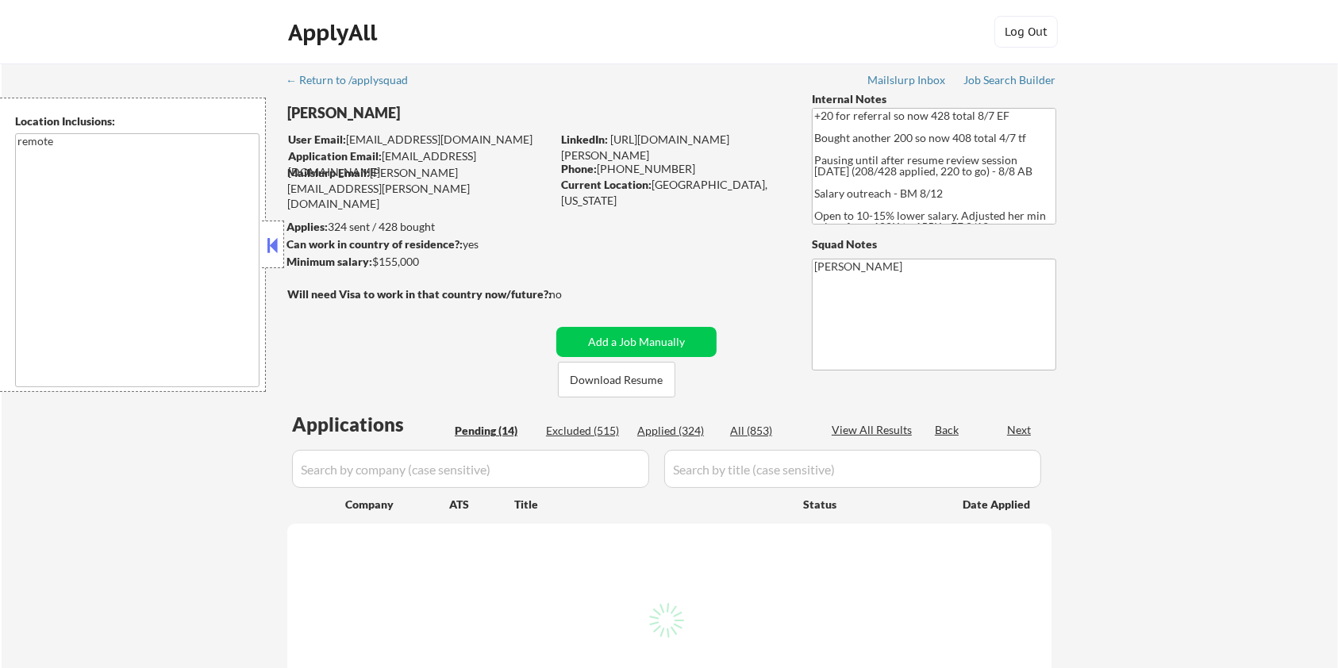
select select ""pending""
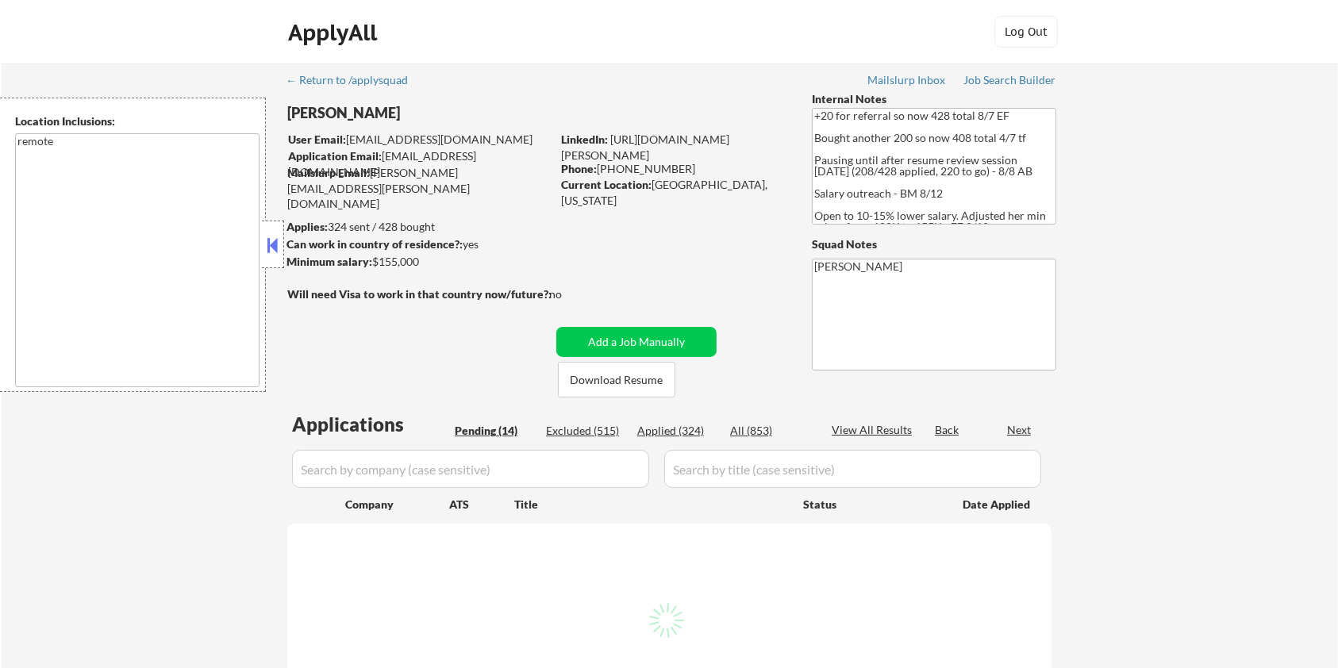
select select ""pending""
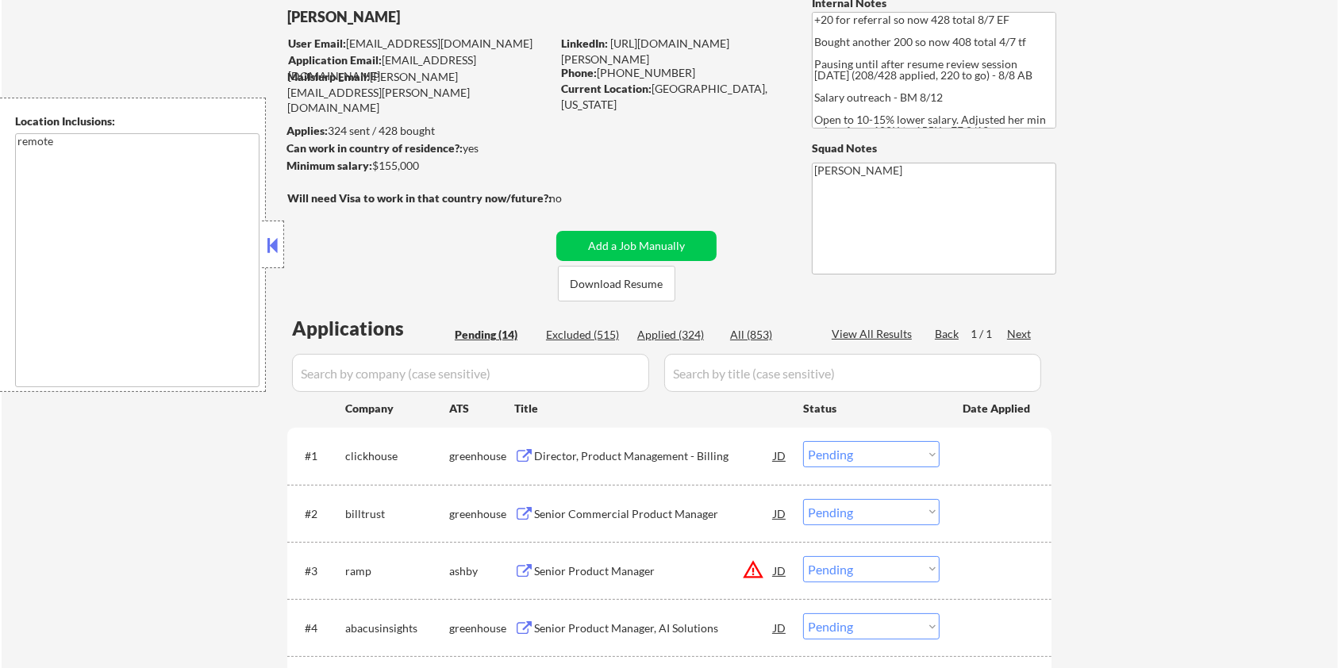
scroll to position [106, 0]
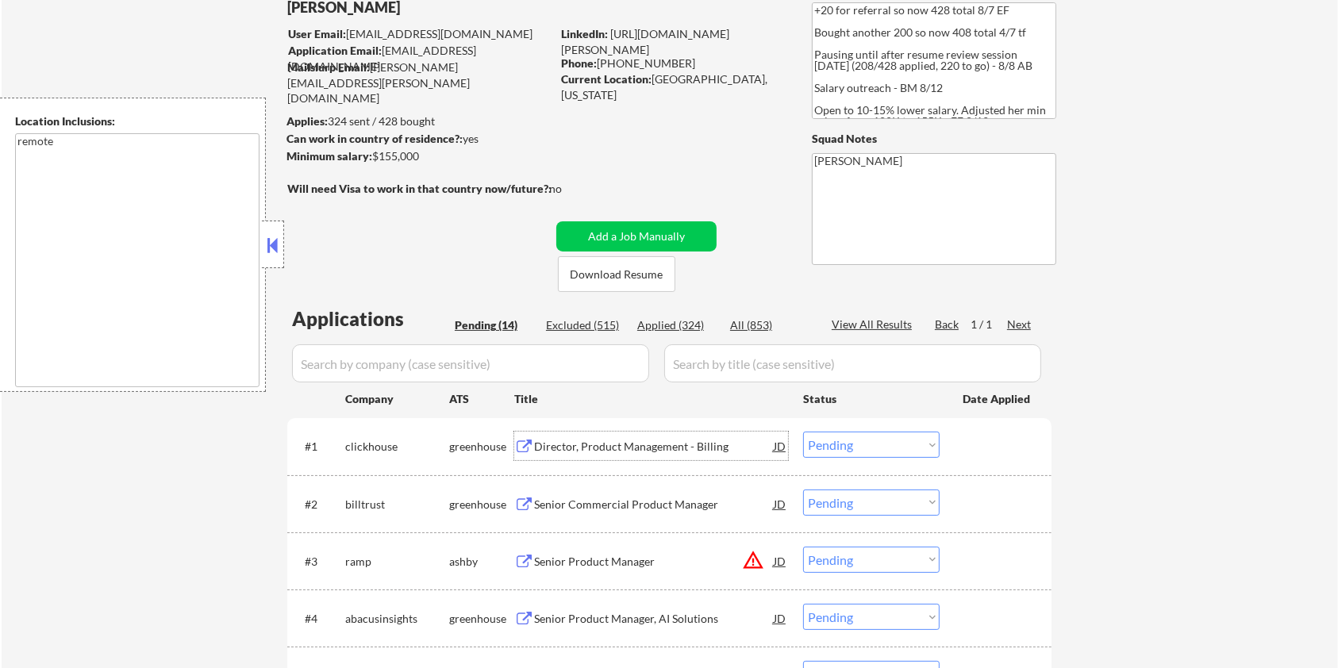
click at [575, 446] on div "Director, Product Management - Billing" at bounding box center [654, 447] width 240 height 16
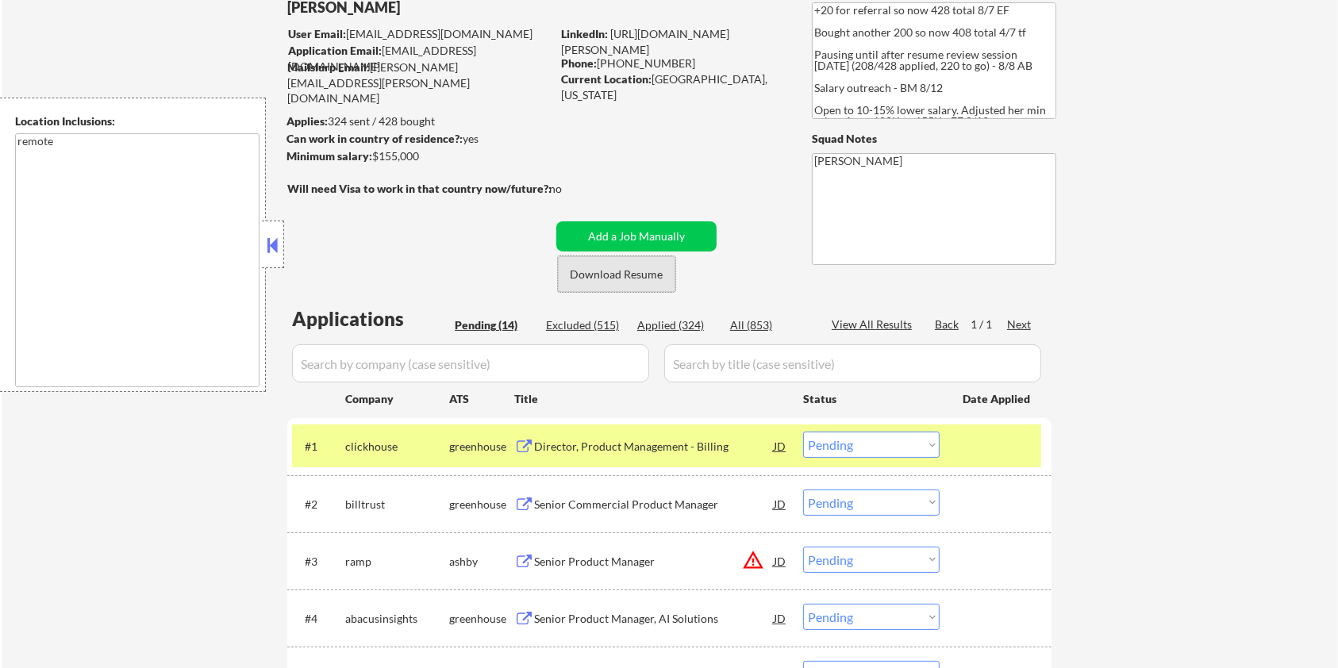
click at [644, 270] on button "Download Resume" at bounding box center [616, 274] width 117 height 36
click at [610, 270] on button "Download Resume" at bounding box center [616, 274] width 117 height 36
click at [883, 448] on select "Choose an option... Pending Applied Excluded (Questions) Excluded (Expired) Exc…" at bounding box center [871, 445] width 136 height 26
click at [803, 432] on select "Choose an option... Pending Applied Excluded (Questions) Excluded (Expired) Exc…" at bounding box center [871, 445] width 136 height 26
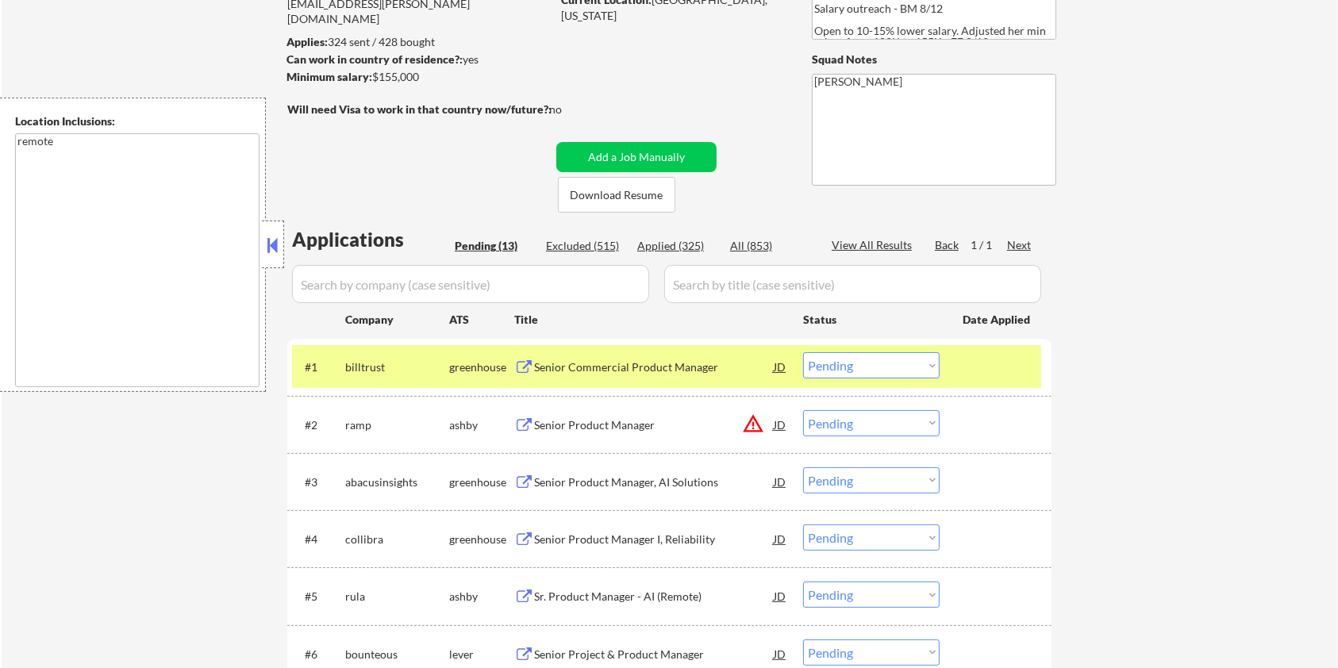
scroll to position [211, 0]
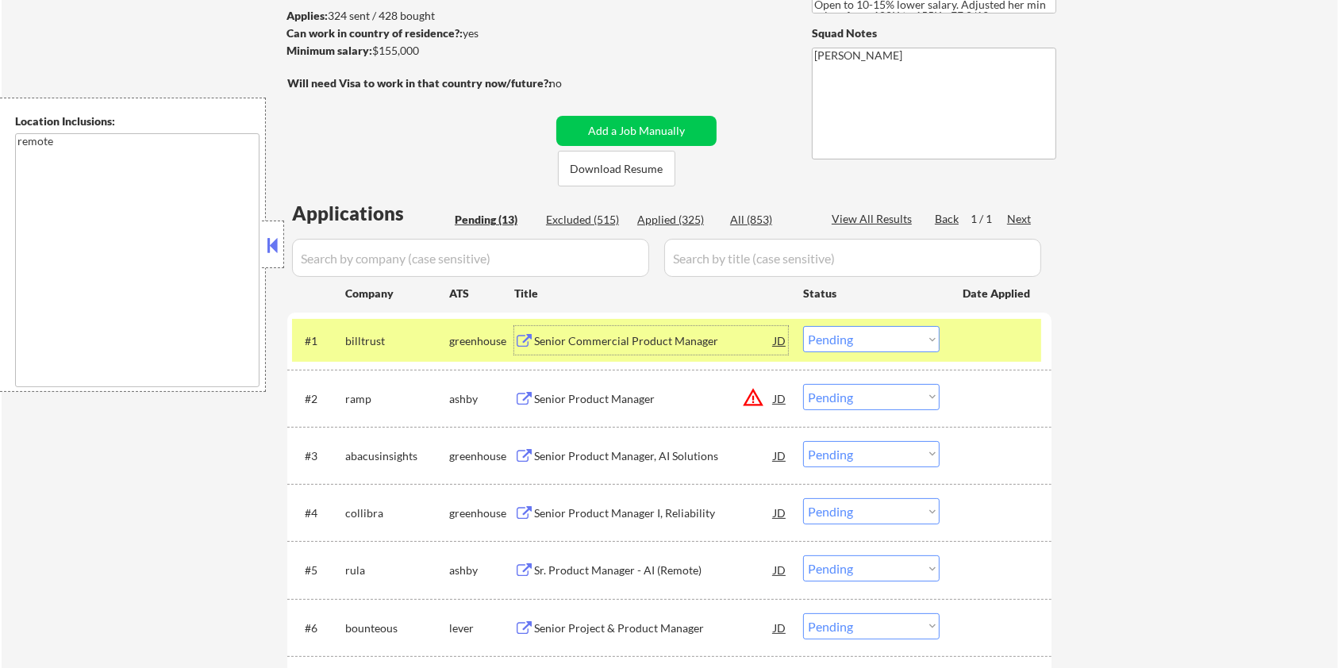
click at [595, 348] on div "Senior Commercial Product Manager" at bounding box center [654, 341] width 240 height 16
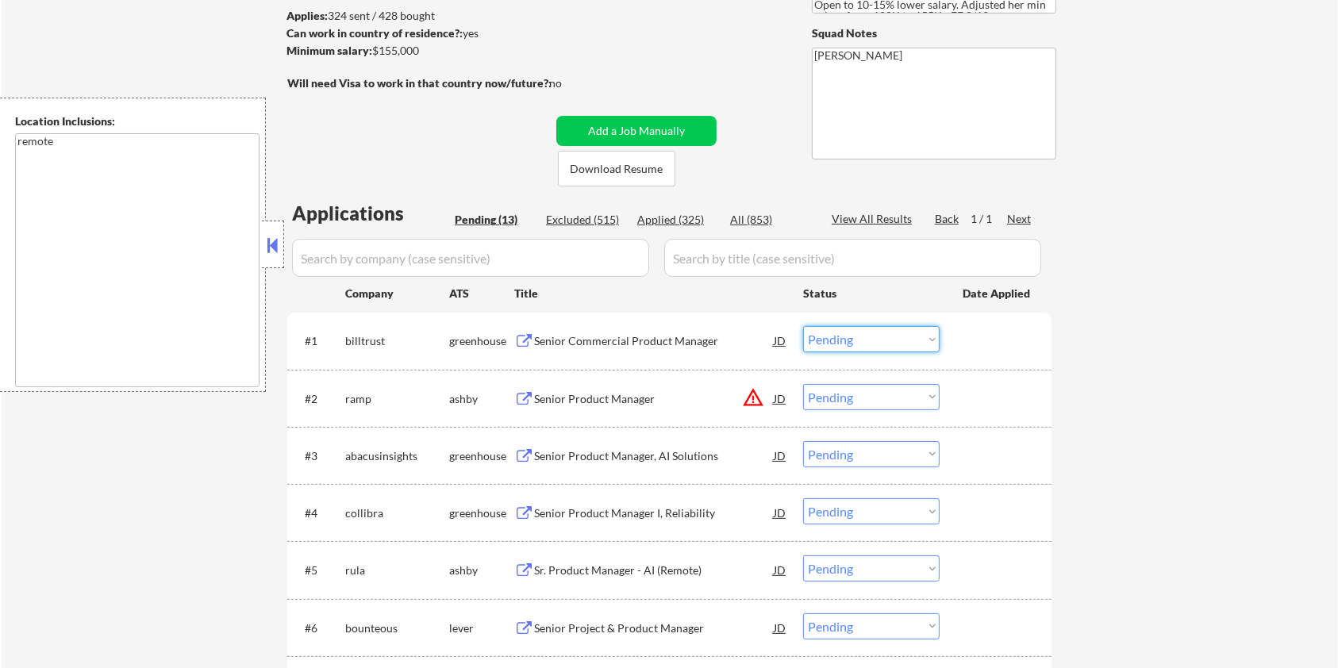
click at [862, 335] on select "Choose an option... Pending Applied Excluded (Questions) Excluded (Expired) Exc…" at bounding box center [871, 339] width 136 height 26
click at [803, 326] on select "Choose an option... Pending Applied Excluded (Questions) Excluded (Expired) Exc…" at bounding box center [871, 339] width 136 height 26
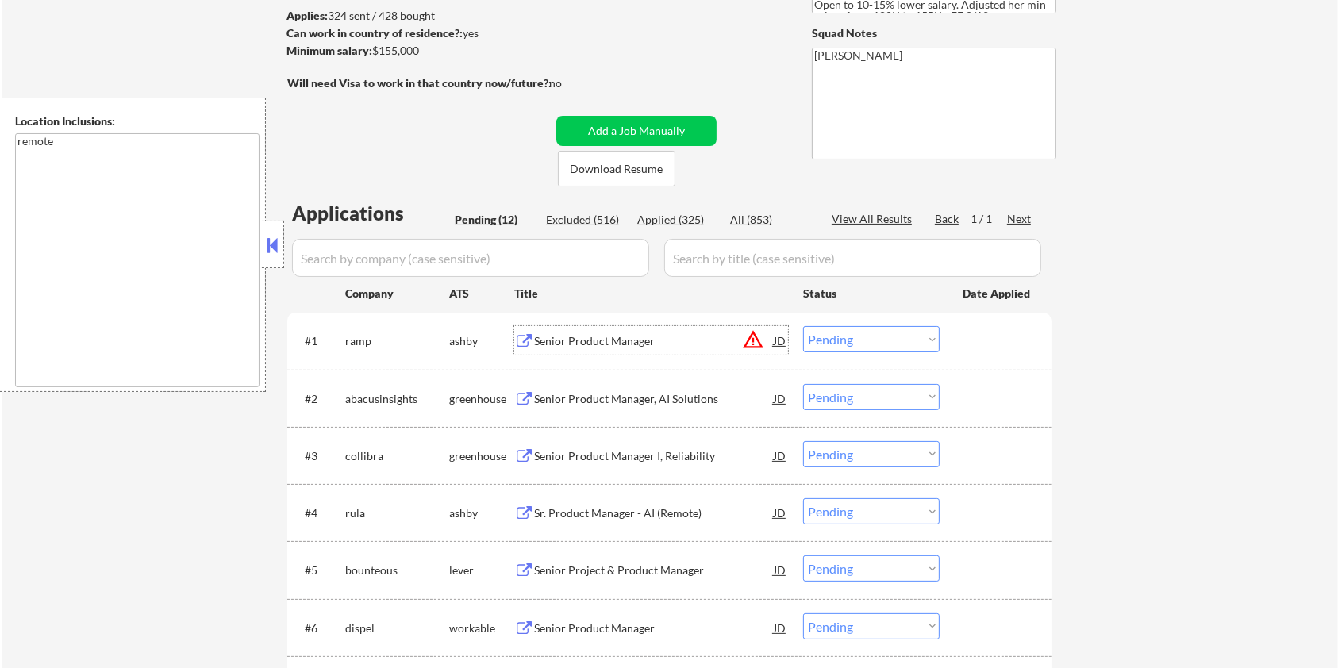
click at [594, 333] on div "Senior Product Manager" at bounding box center [654, 341] width 240 height 16
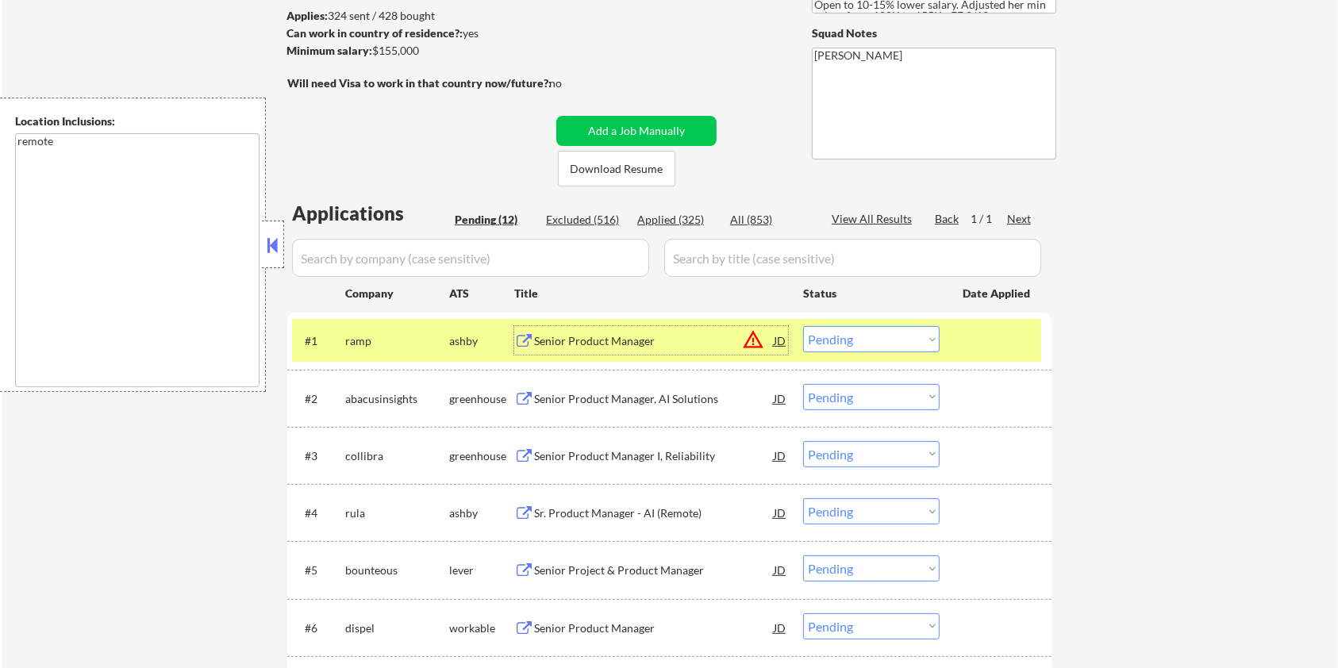
click at [876, 333] on select "Choose an option... Pending Applied Excluded (Questions) Excluded (Expired) Exc…" at bounding box center [871, 339] width 136 height 26
click at [803, 326] on select "Choose an option... Pending Applied Excluded (Questions) Excluded (Expired) Exc…" at bounding box center [871, 339] width 136 height 26
click at [660, 343] on div "Senior Product Manager, AI Solutions" at bounding box center [654, 341] width 240 height 16
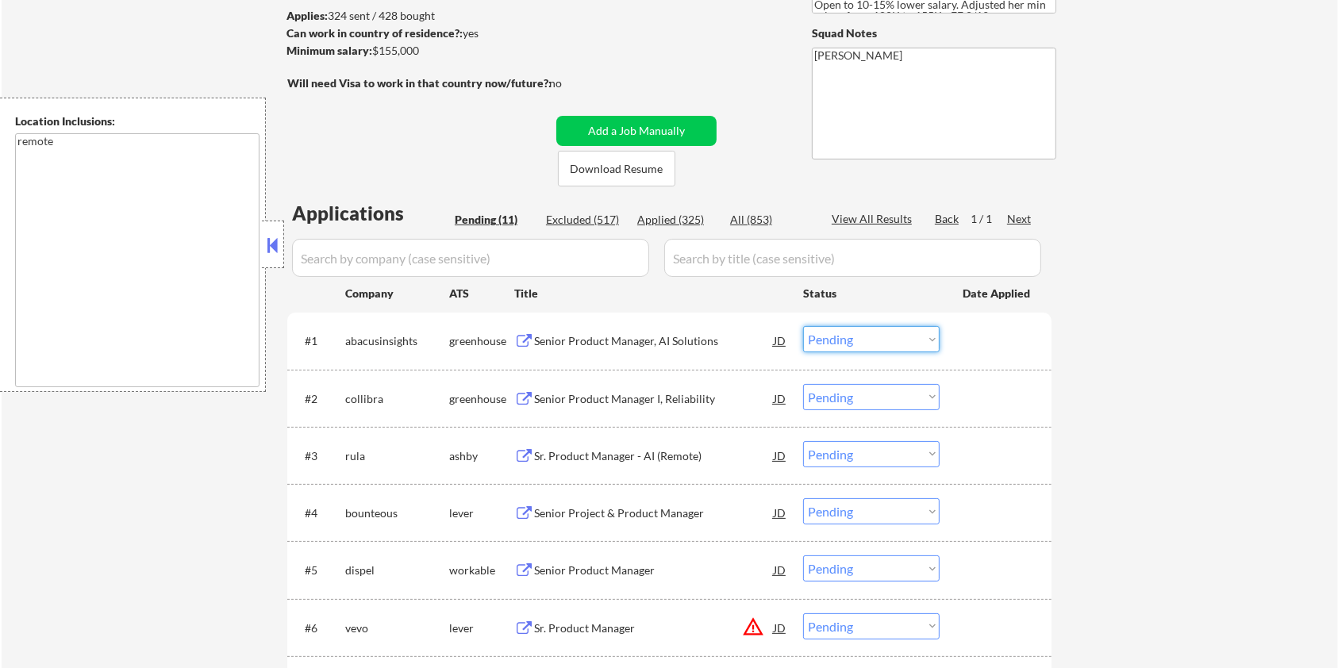
click at [852, 336] on select "Choose an option... Pending Applied Excluded (Questions) Excluded (Expired) Exc…" at bounding box center [871, 339] width 136 height 26
click at [803, 326] on select "Choose an option... Pending Applied Excluded (Questions) Excluded (Expired) Exc…" at bounding box center [871, 339] width 136 height 26
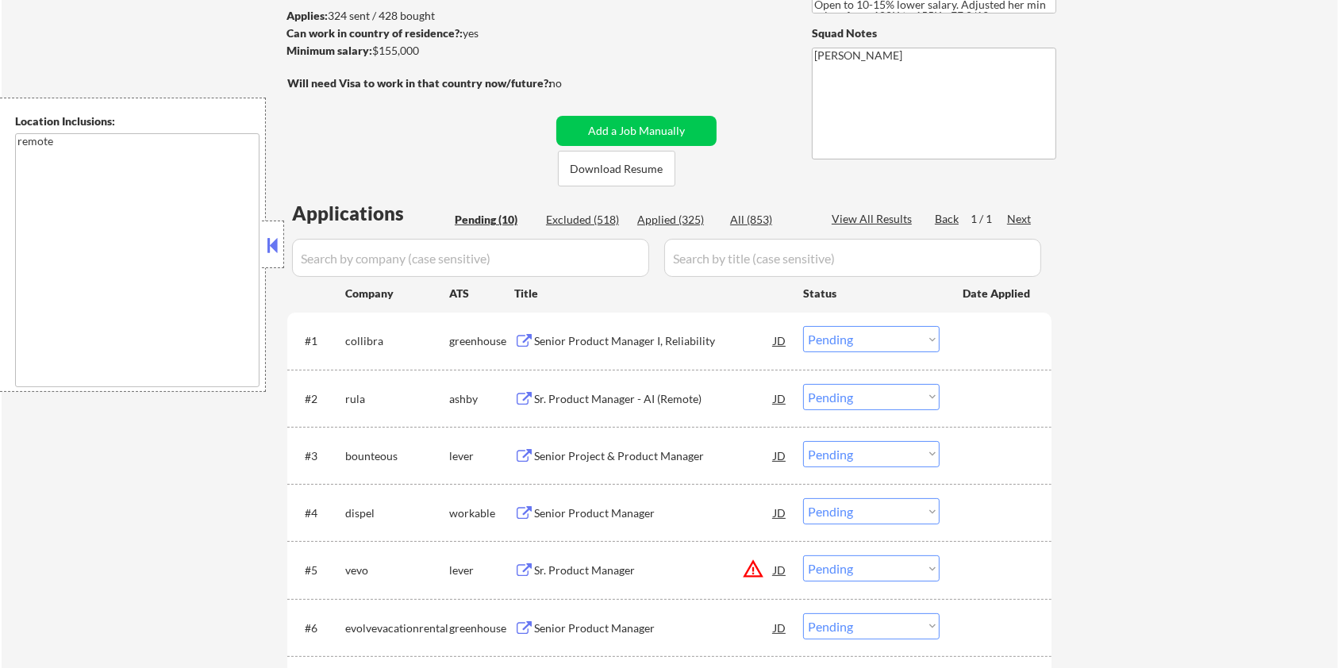
click at [605, 340] on div "Senior Product Manager I, Reliability" at bounding box center [654, 341] width 240 height 16
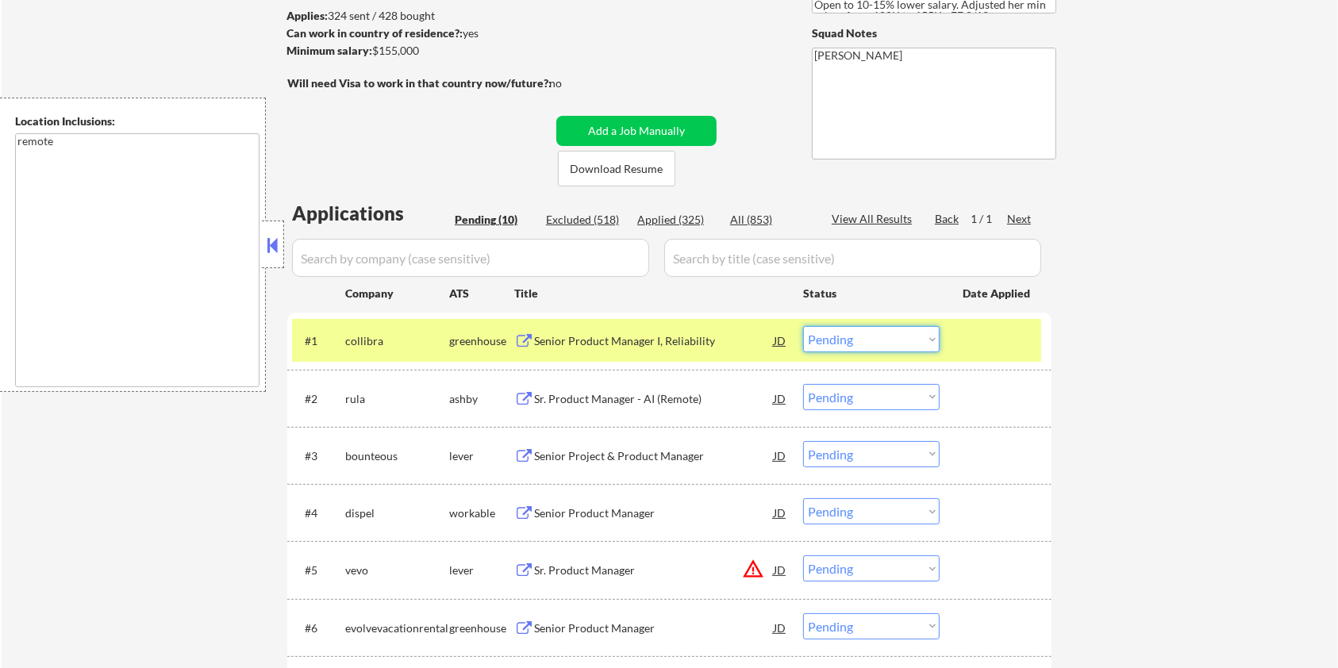
click at [901, 338] on select "Choose an option... Pending Applied Excluded (Questions) Excluded (Expired) Exc…" at bounding box center [871, 339] width 136 height 26
click at [803, 326] on select "Choose an option... Pending Applied Excluded (Questions) Excluded (Expired) Exc…" at bounding box center [871, 339] width 136 height 26
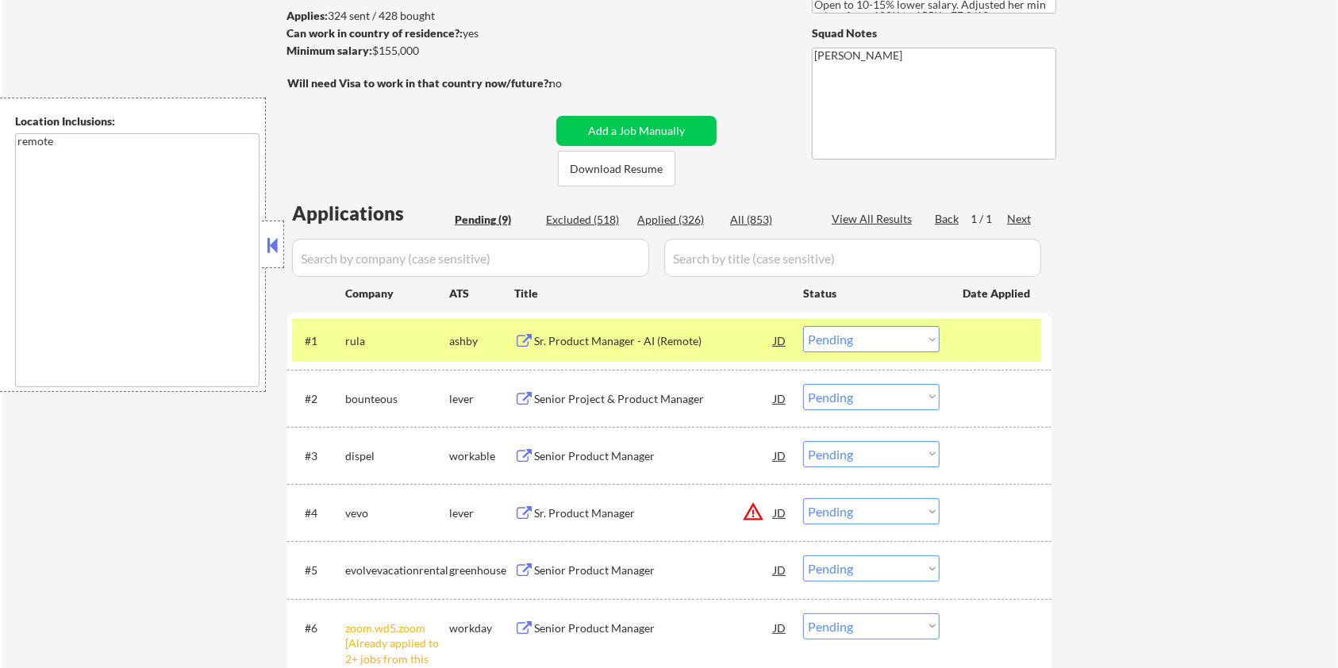
click at [627, 340] on div "Sr. Product Manager - AI (Remote)" at bounding box center [654, 341] width 240 height 16
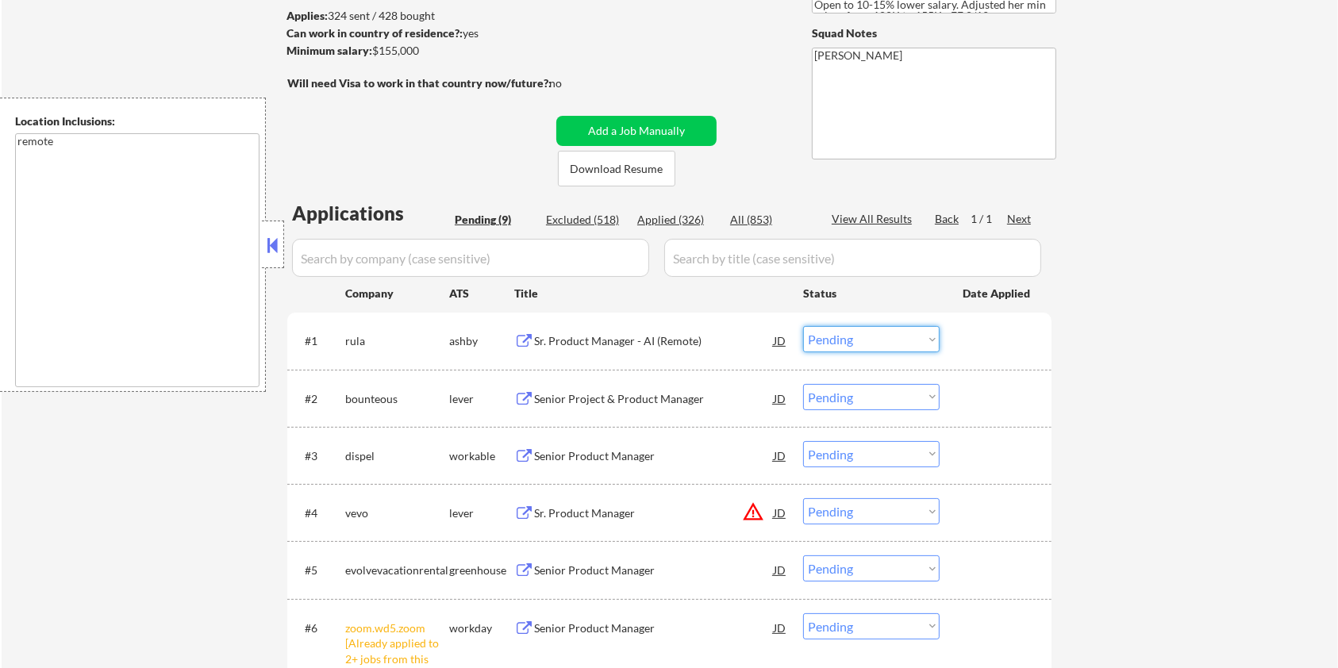
click at [858, 327] on select "Choose an option... Pending Applied Excluded (Questions) Excluded (Expired) Exc…" at bounding box center [871, 339] width 136 height 26
click at [803, 326] on select "Choose an option... Pending Applied Excluded (Questions) Excluded (Expired) Exc…" at bounding box center [871, 339] width 136 height 26
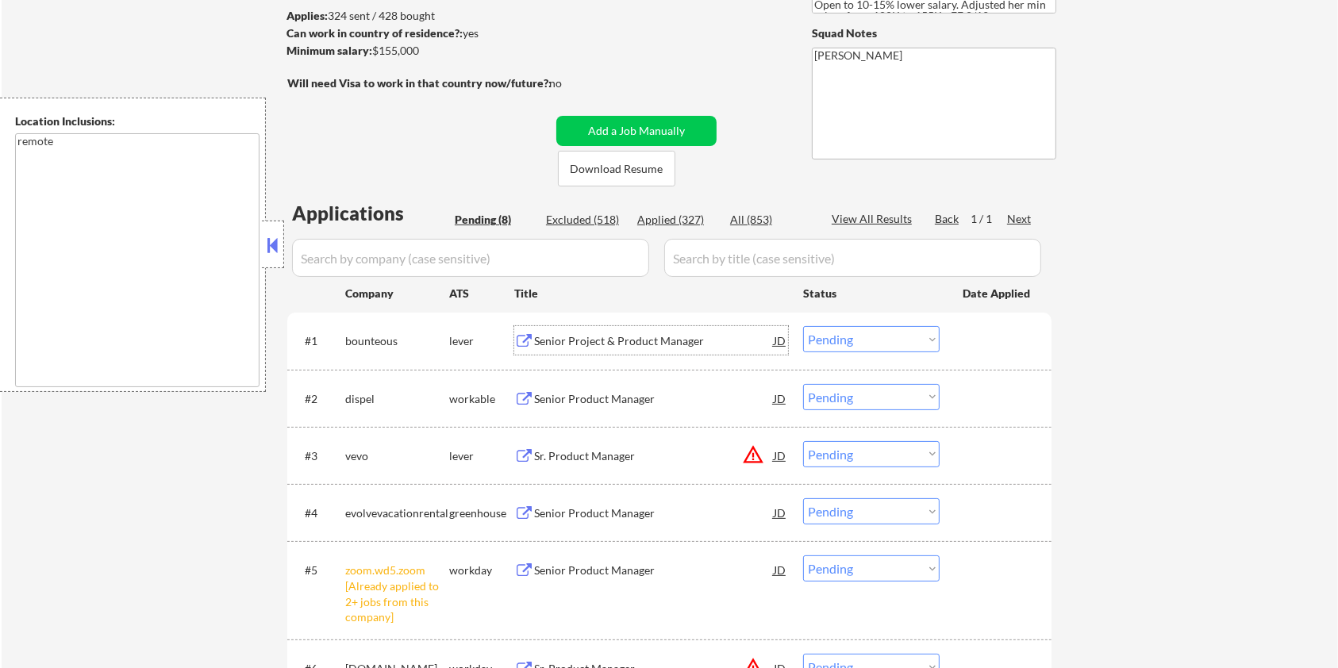
click at [613, 333] on div "Senior Project & Product Manager" at bounding box center [654, 341] width 240 height 16
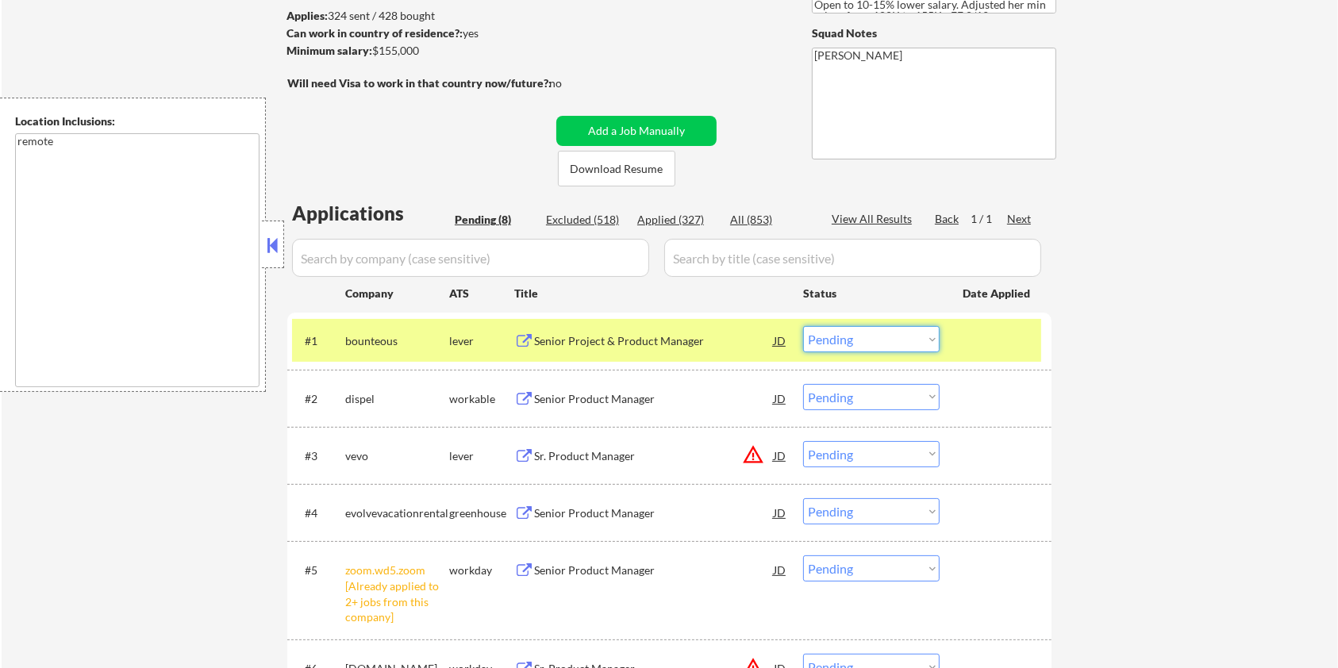
click at [899, 333] on select "Choose an option... Pending Applied Excluded (Questions) Excluded (Expired) Exc…" at bounding box center [871, 339] width 136 height 26
click at [803, 326] on select "Choose an option... Pending Applied Excluded (Questions) Excluded (Expired) Exc…" at bounding box center [871, 339] width 136 height 26
click at [591, 394] on div "Senior Product Manager" at bounding box center [654, 399] width 240 height 16
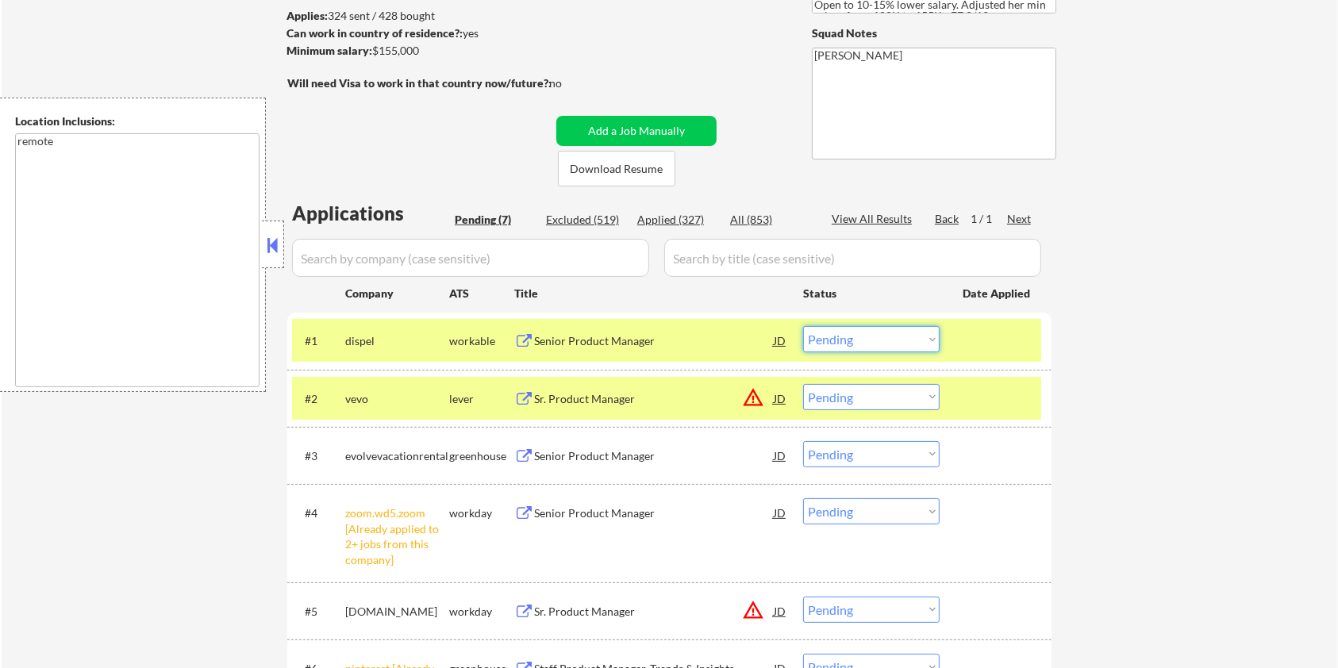
click at [910, 335] on select "Choose an option... Pending Applied Excluded (Questions) Excluded (Expired) Exc…" at bounding box center [871, 339] width 136 height 26
click at [803, 326] on select "Choose an option... Pending Applied Excluded (Questions) Excluded (Expired) Exc…" at bounding box center [871, 339] width 136 height 26
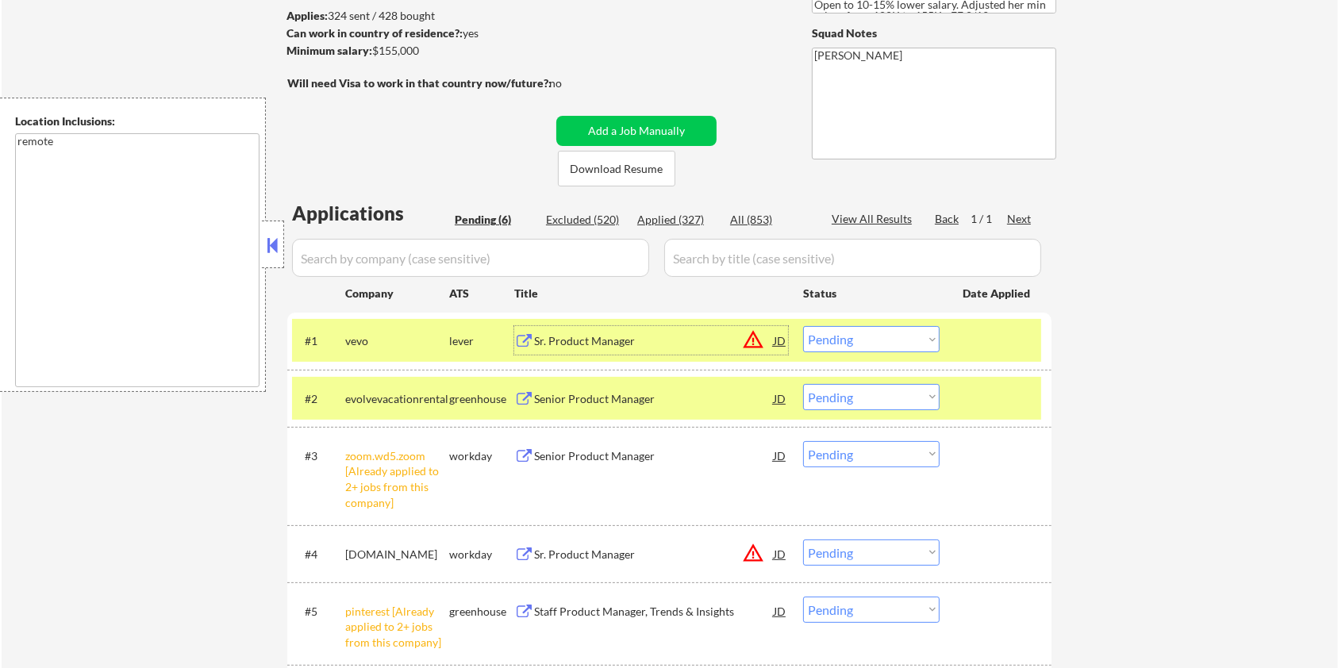
click at [647, 338] on div "Sr. Product Manager" at bounding box center [654, 341] width 240 height 16
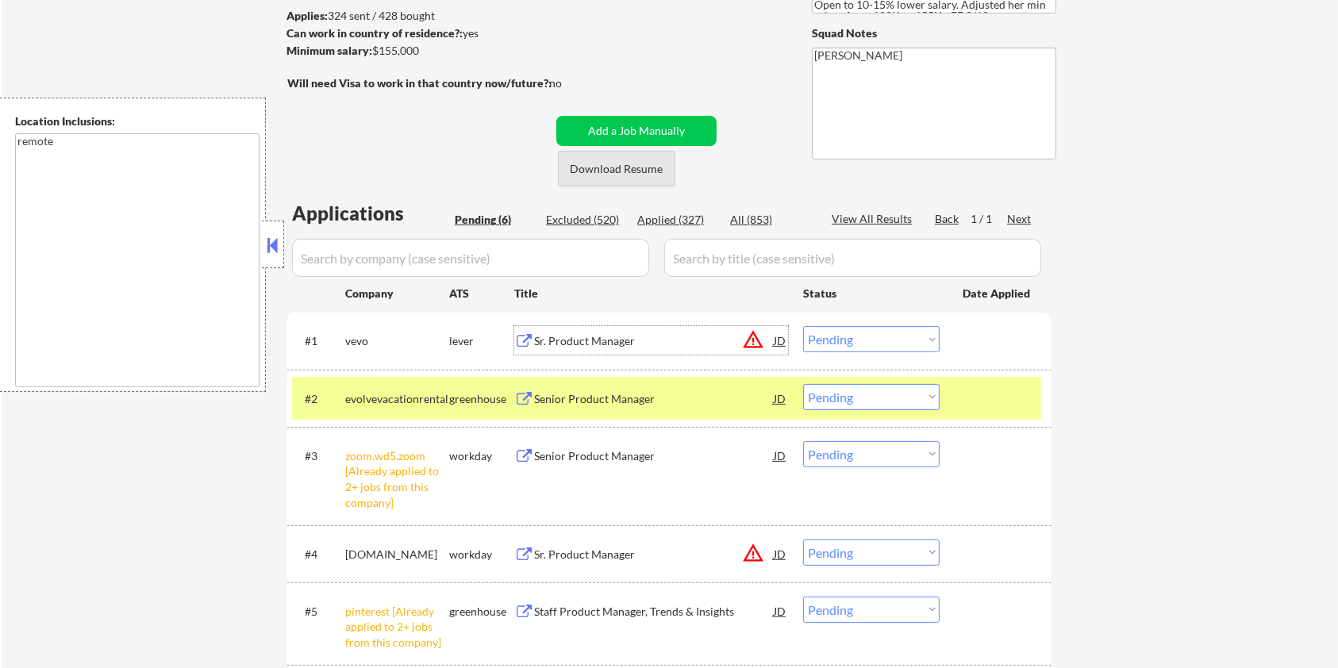
click at [603, 162] on button "Download Resume" at bounding box center [616, 169] width 117 height 36
click at [877, 338] on select "Choose an option... Pending Applied Excluded (Questions) Excluded (Expired) Exc…" at bounding box center [871, 339] width 136 height 26
click at [803, 326] on select "Choose an option... Pending Applied Excluded (Questions) Excluded (Expired) Exc…" at bounding box center [871, 339] width 136 height 26
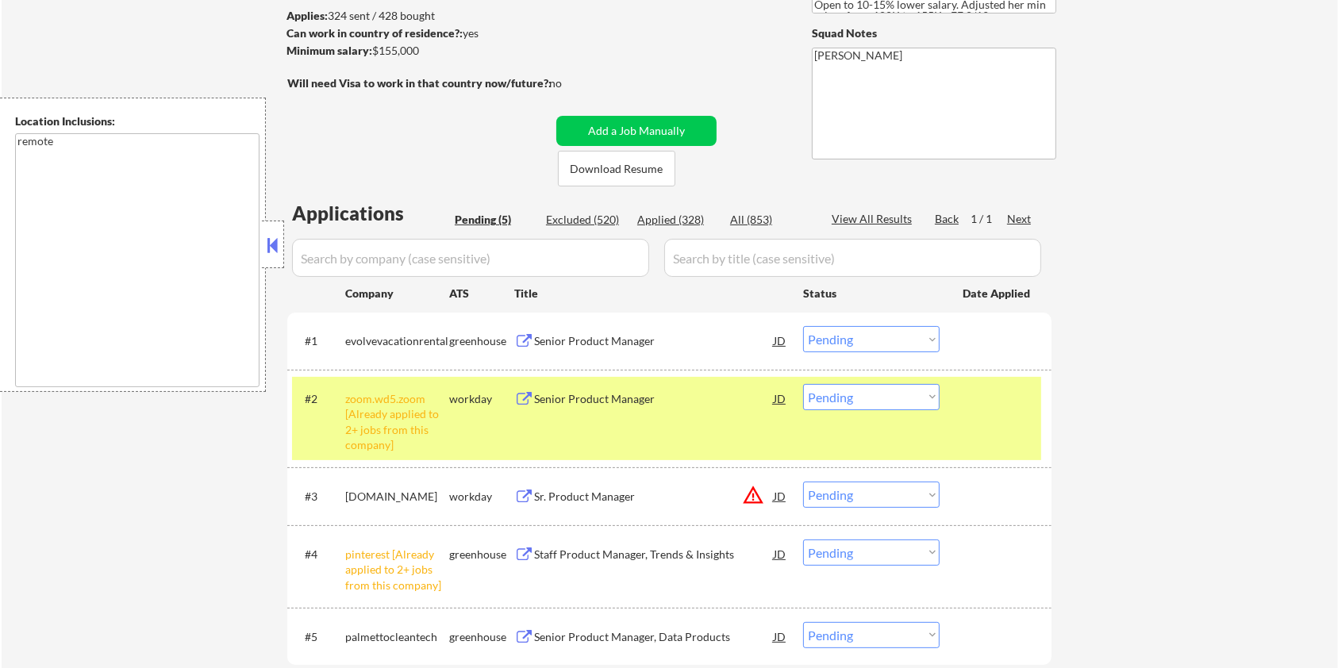
click at [550, 326] on div "Senior Product Manager" at bounding box center [654, 340] width 240 height 29
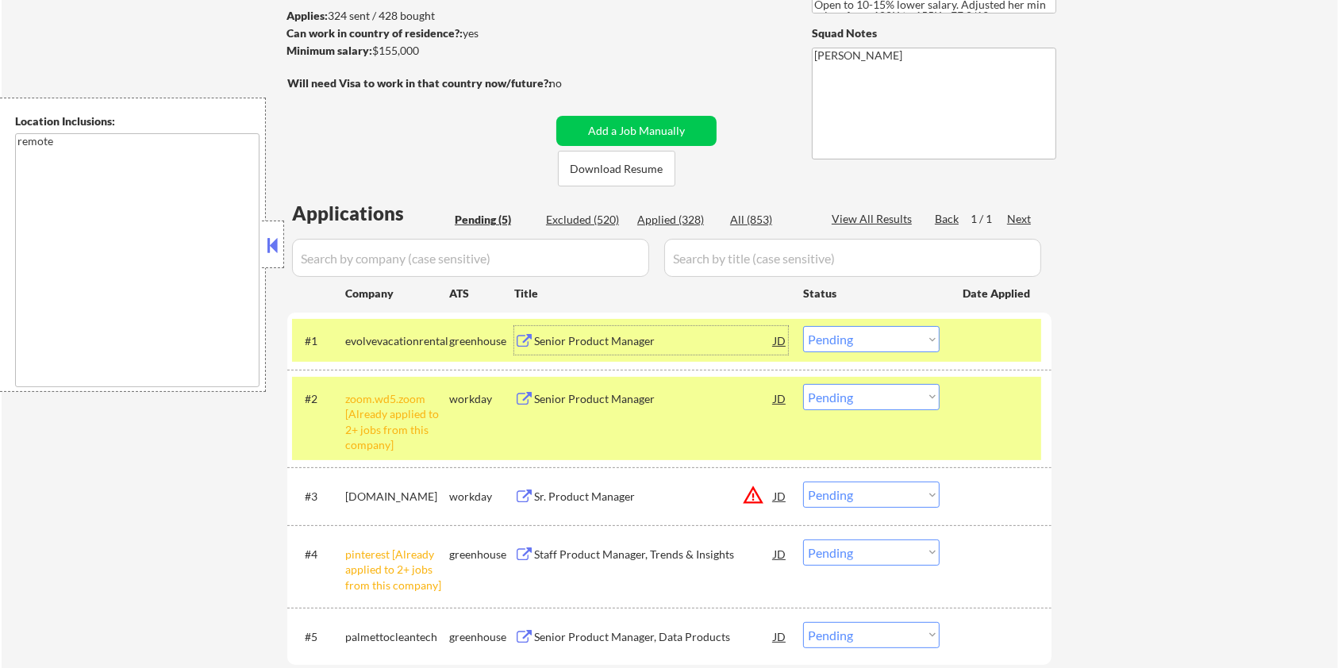
click at [874, 340] on select "Choose an option... Pending Applied Excluded (Questions) Excluded (Expired) Exc…" at bounding box center [871, 339] width 136 height 26
click at [803, 326] on select "Choose an option... Pending Applied Excluded (Questions) Excluded (Expired) Exc…" at bounding box center [871, 339] width 136 height 26
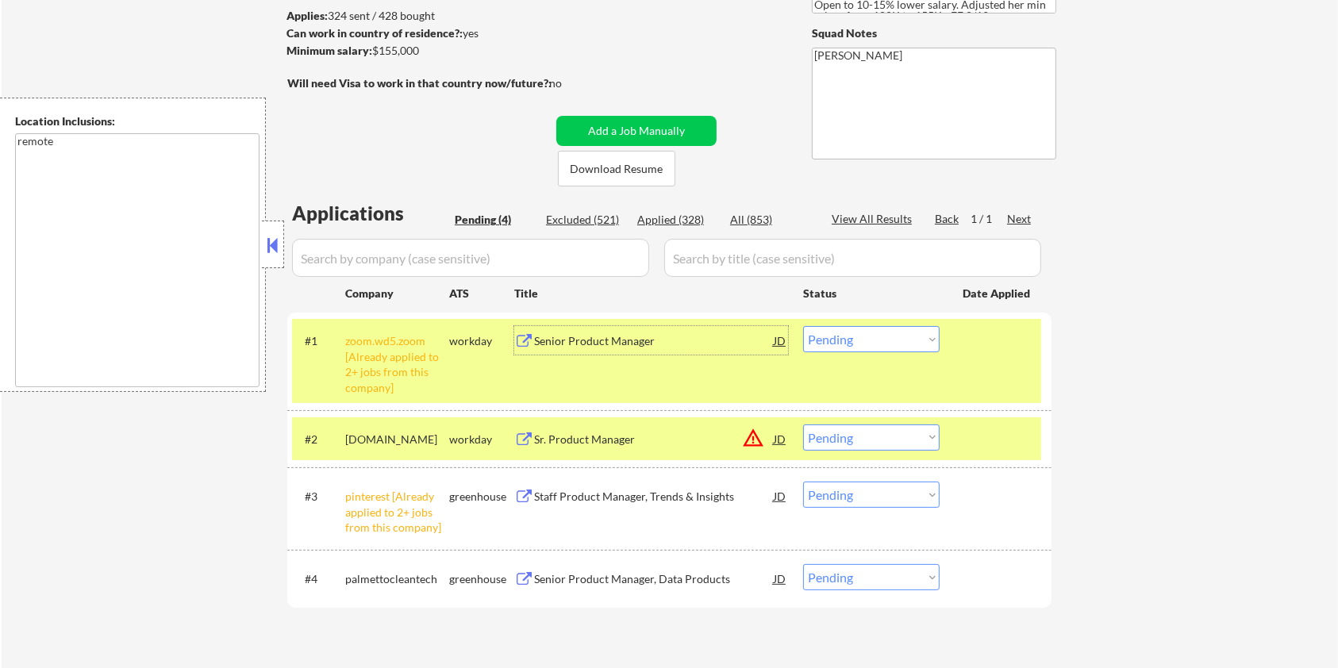
click at [597, 337] on div "Senior Product Manager" at bounding box center [654, 341] width 240 height 16
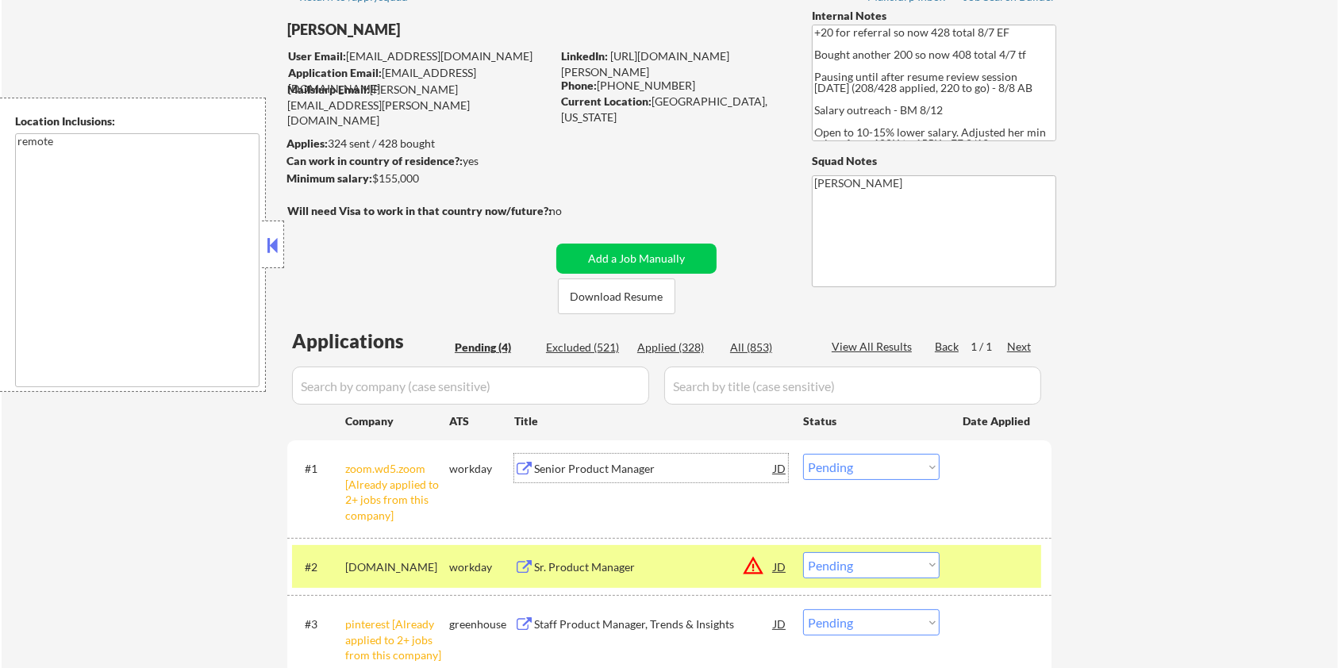
scroll to position [106, 0]
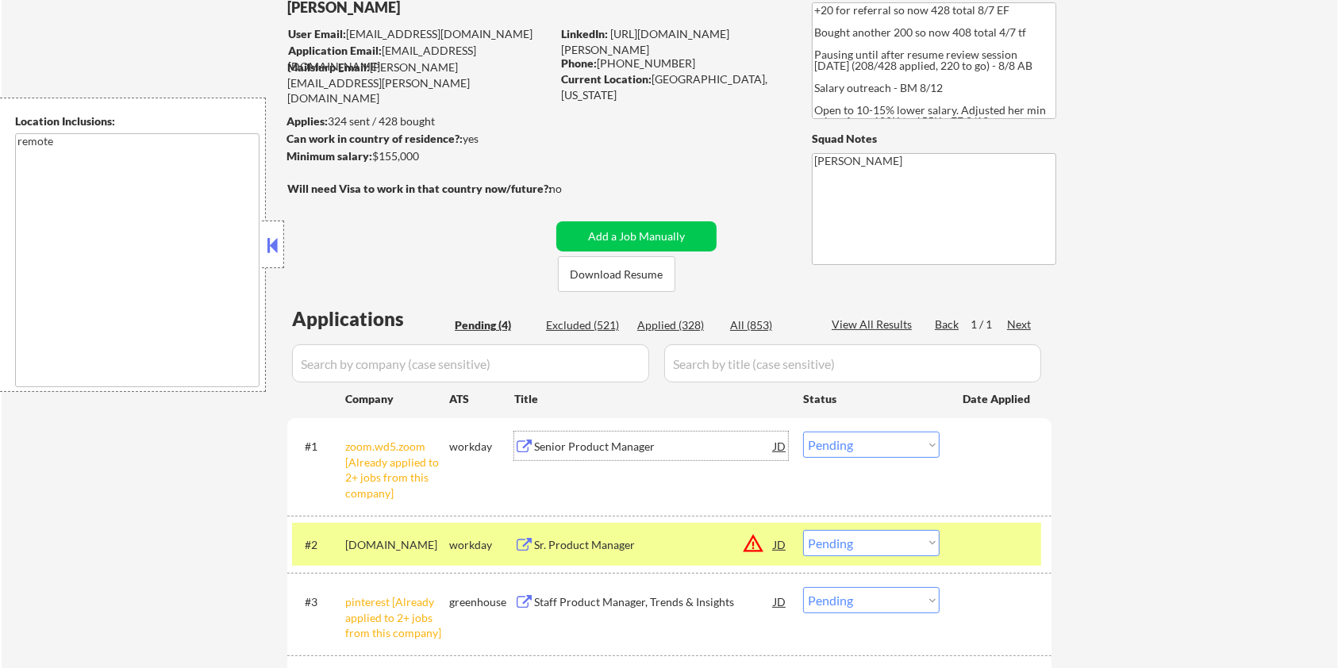
click at [890, 448] on select "Choose an option... Pending Applied Excluded (Questions) Excluded (Expired) Exc…" at bounding box center [871, 445] width 136 height 26
click at [803, 432] on select "Choose an option... Pending Applied Excluded (Questions) Excluded (Expired) Exc…" at bounding box center [871, 445] width 136 height 26
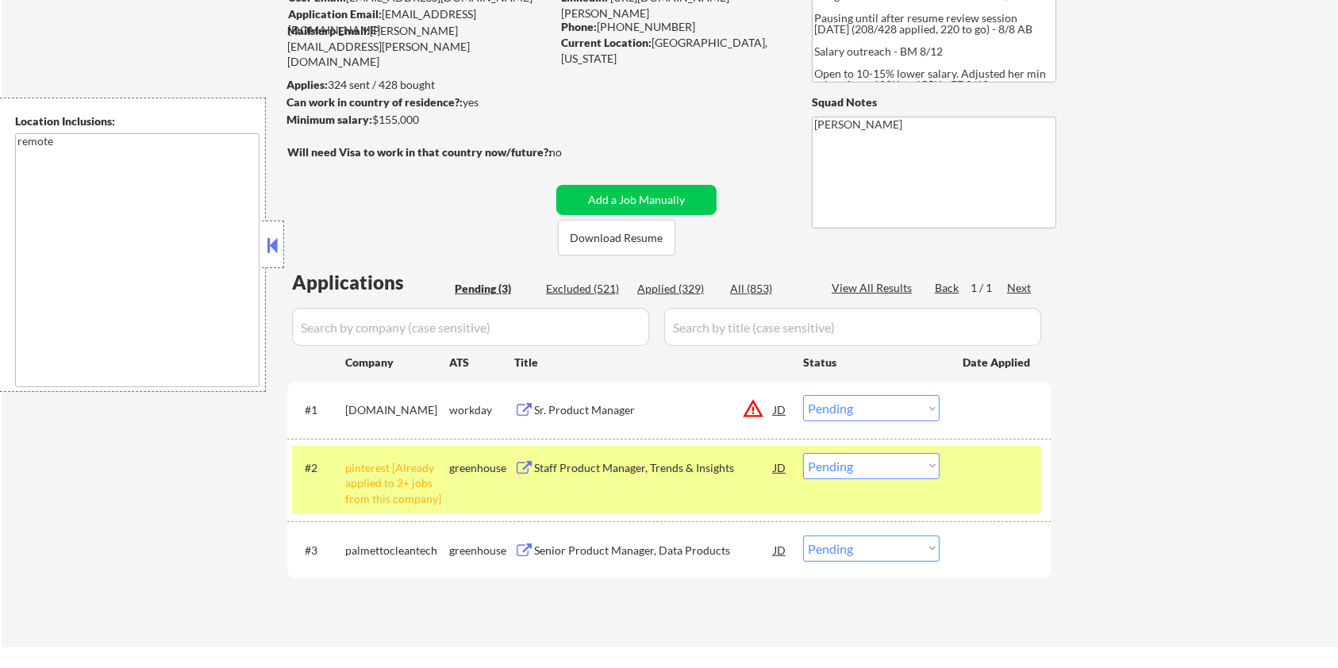
scroll to position [211, 0]
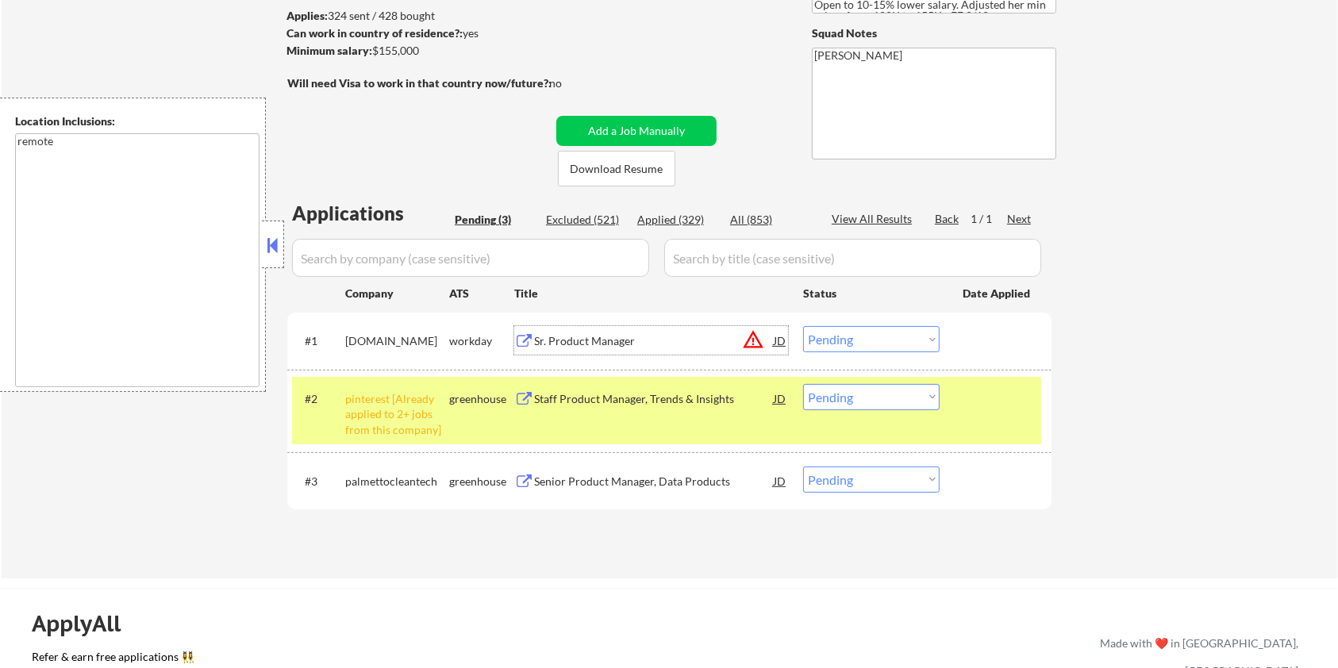
click at [582, 340] on div "Sr. Product Manager" at bounding box center [654, 341] width 240 height 16
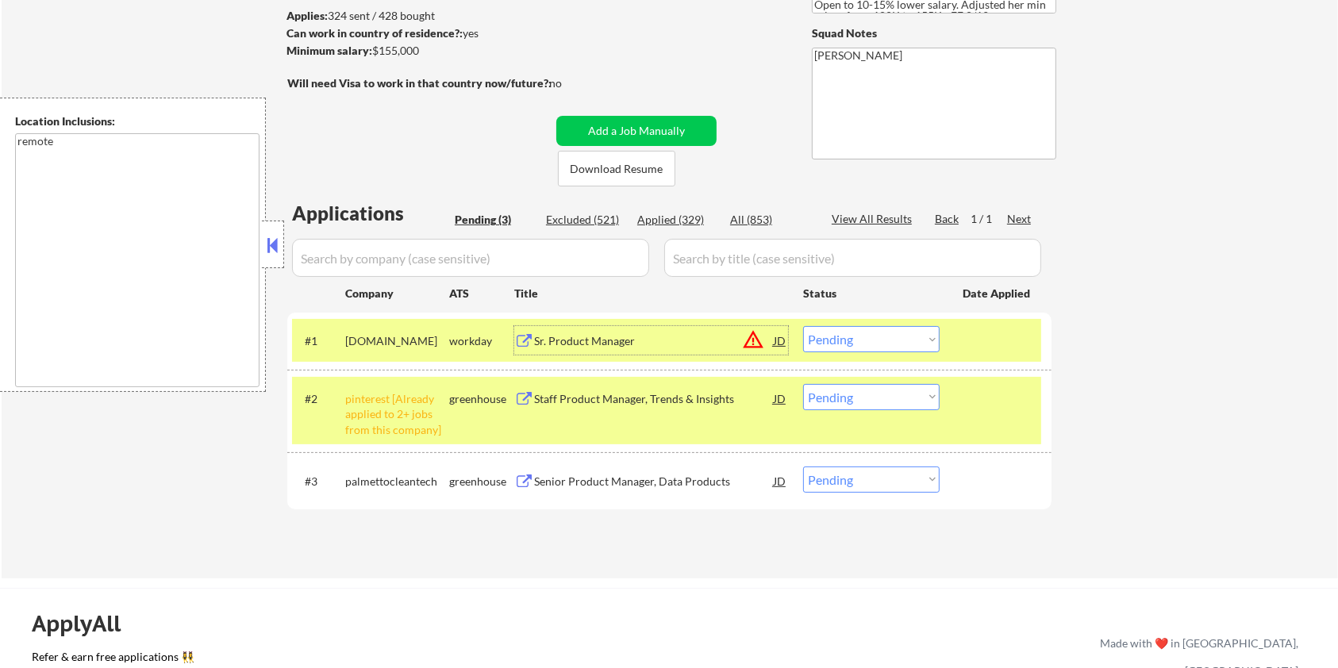
click at [839, 333] on select "Choose an option... Pending Applied Excluded (Questions) Excluded (Expired) Exc…" at bounding box center [871, 339] width 136 height 26
click at [803, 326] on select "Choose an option... Pending Applied Excluded (Questions) Excluded (Expired) Exc…" at bounding box center [871, 339] width 136 height 26
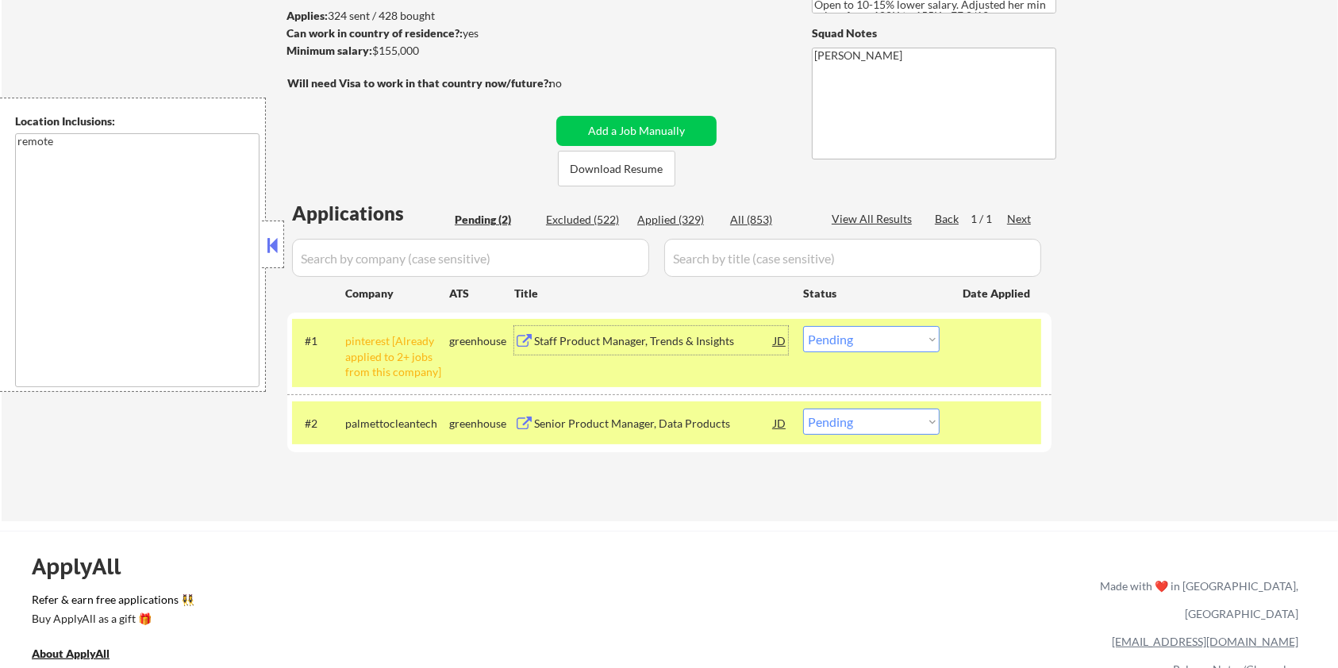
click at [574, 328] on div "Staff Product Manager, Trends & Insights" at bounding box center [654, 340] width 240 height 29
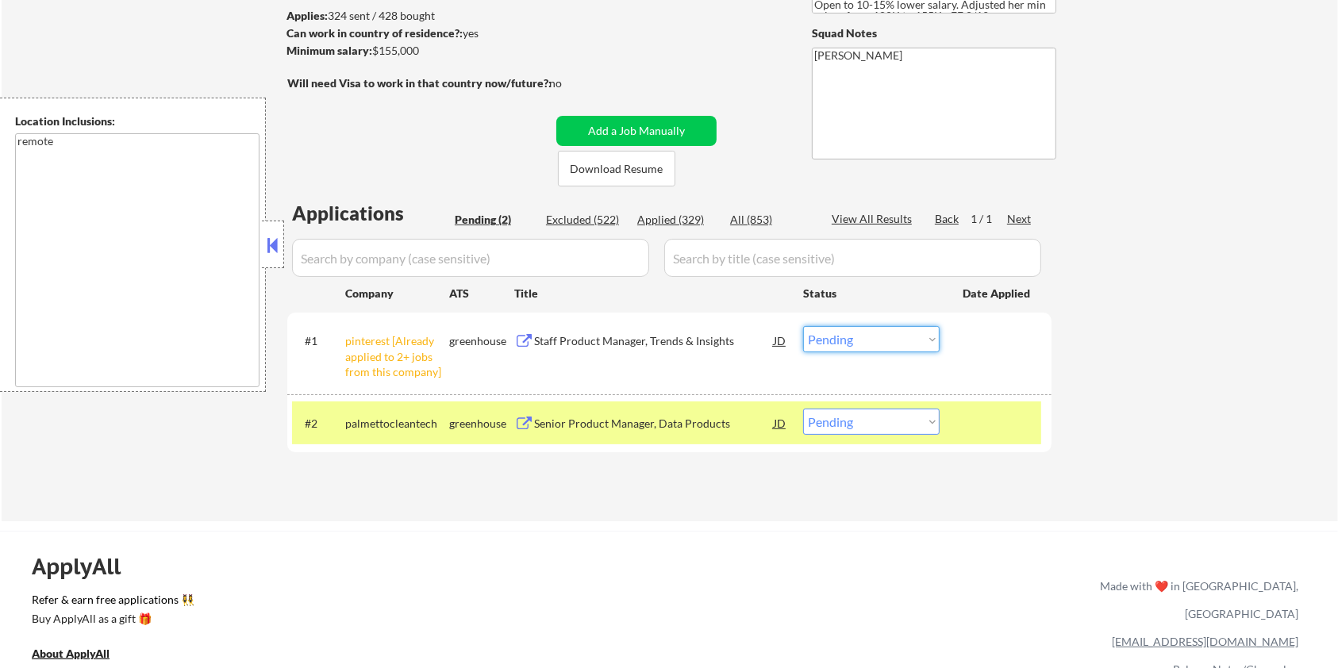
click at [903, 334] on select "Choose an option... Pending Applied Excluded (Questions) Excluded (Expired) Exc…" at bounding box center [871, 339] width 136 height 26
click at [803, 326] on select "Choose an option... Pending Applied Excluded (Questions) Excluded (Expired) Exc…" at bounding box center [871, 339] width 136 height 26
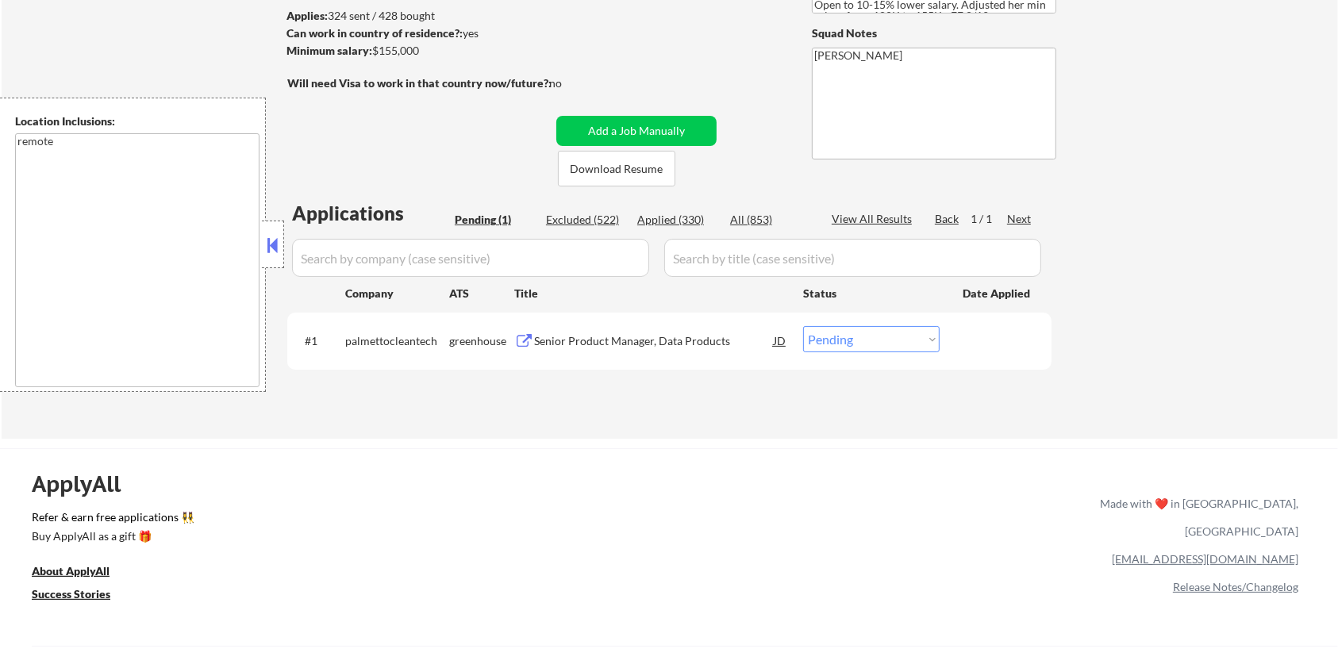
click at [653, 338] on div "Senior Product Manager, Data Products" at bounding box center [654, 341] width 240 height 16
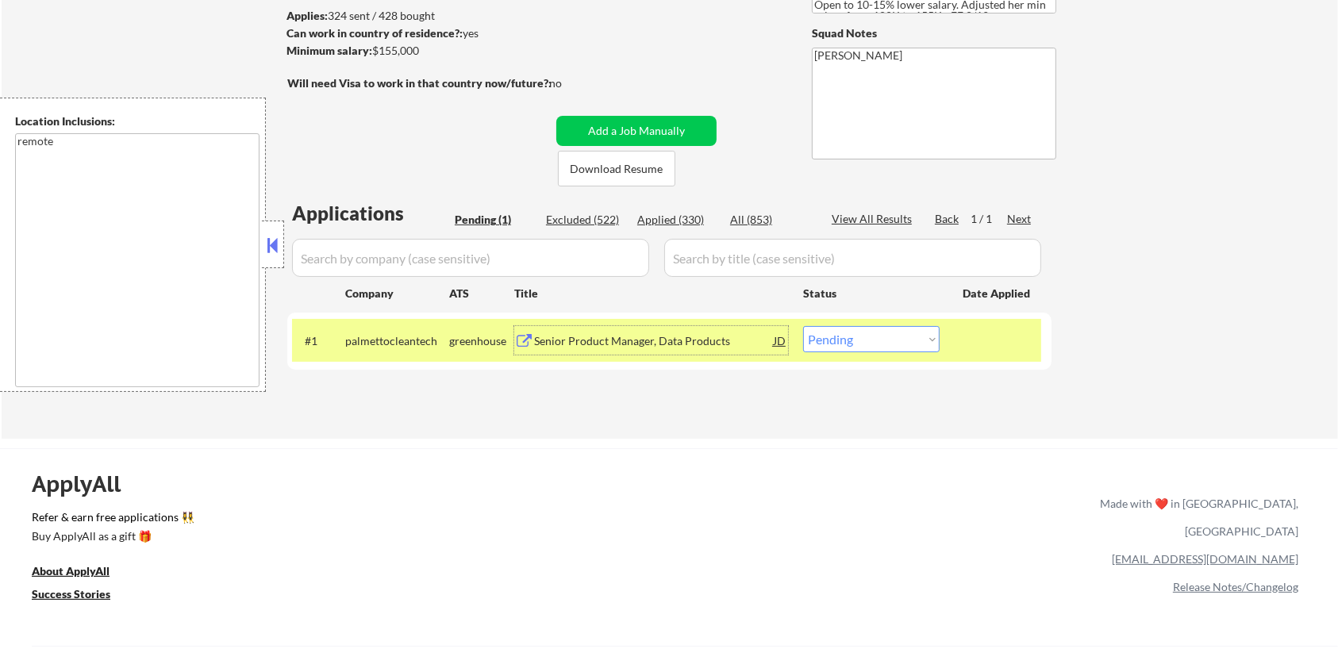
click at [904, 343] on select "Choose an option... Pending Applied Excluded (Questions) Excluded (Expired) Exc…" at bounding box center [871, 339] width 136 height 26
select select ""applied""
click at [803, 326] on select "Choose an option... Pending Applied Excluded (Questions) Excluded (Expired) Exc…" at bounding box center [871, 339] width 136 height 26
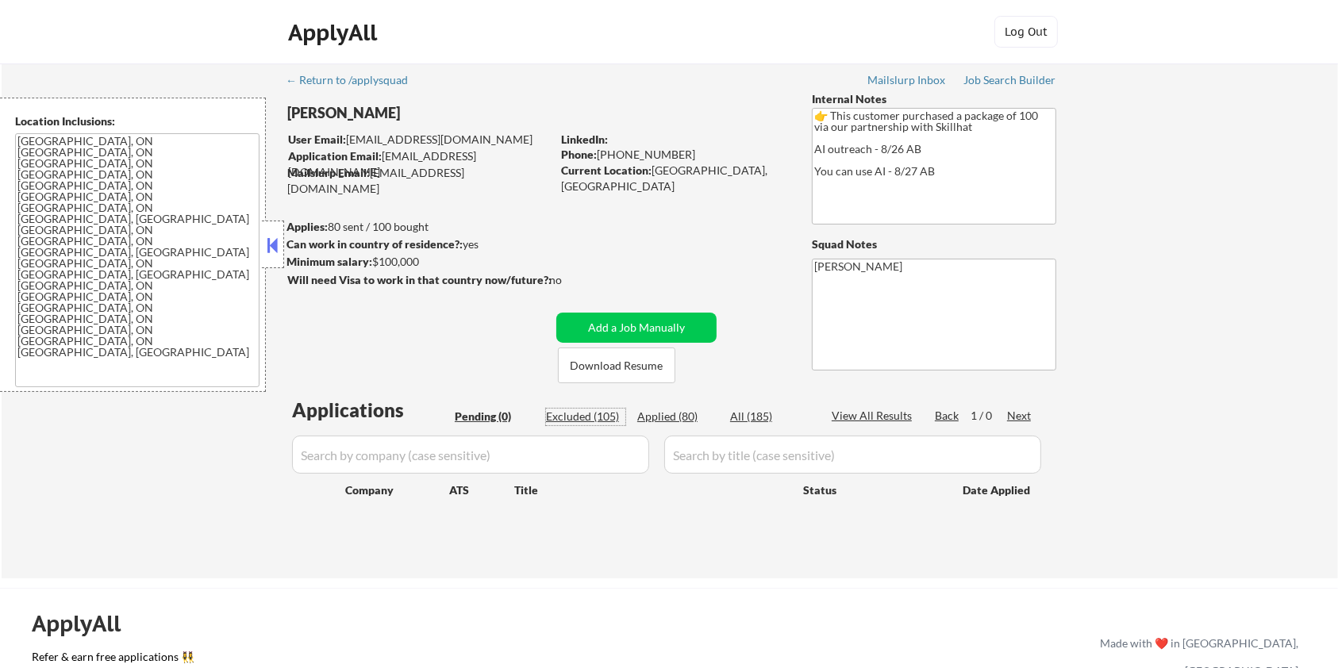
click at [578, 410] on div "Excluded (105)" at bounding box center [585, 417] width 79 height 16
select select ""excluded__other_""
select select ""excluded""
select select ""excluded__bad_match_""
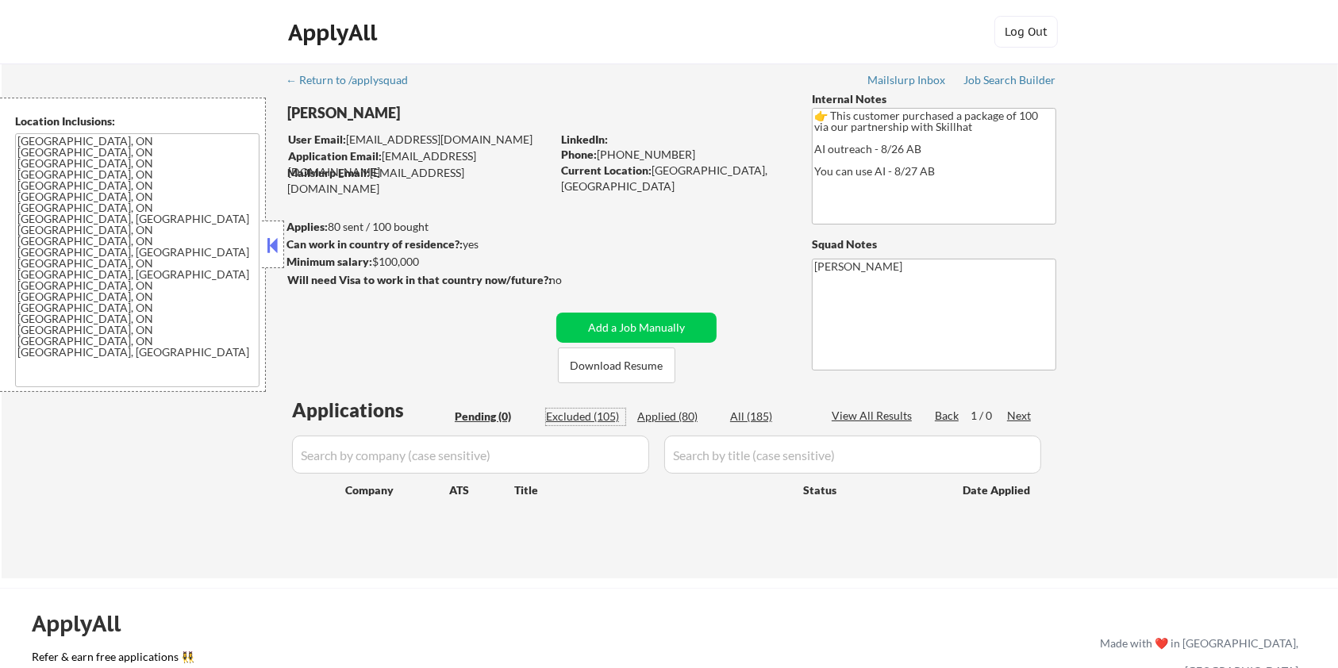
select select ""excluded__expired_""
select select ""excluded__location_""
select select ""excluded__expired_""
select select ""excluded__other_""
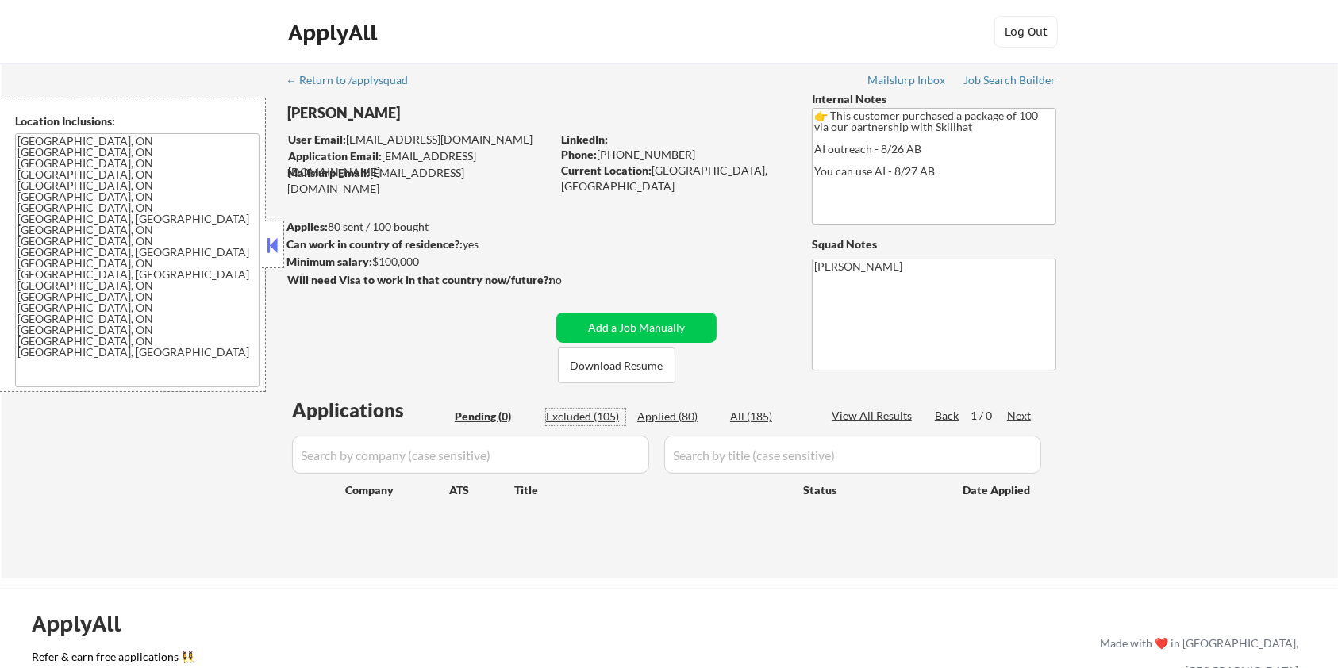
select select ""excluded__expired_""
select select ""excluded""
select select ""excluded__expired_""
select select ""excluded__other_""
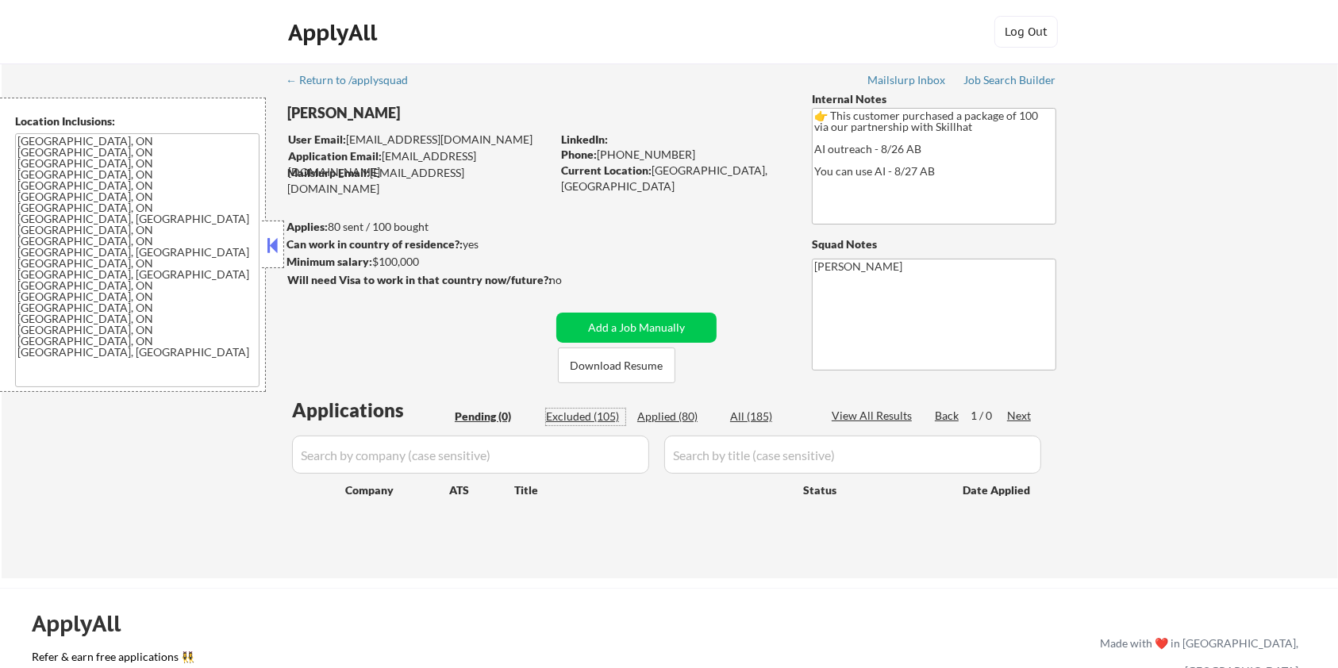
select select ""excluded__expired_""
select select ""excluded__bad_match_""
select select ""excluded__expired_""
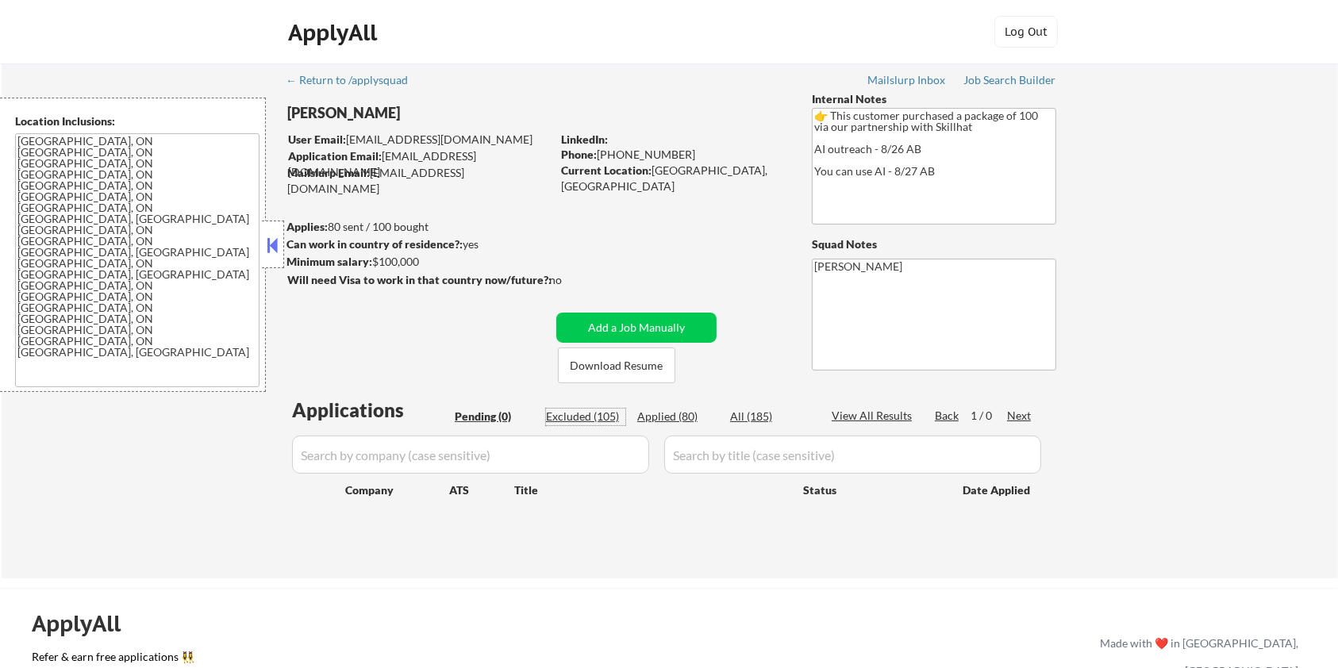
select select ""excluded__expired_""
select select ""excluded__other_""
select select ""excluded__salary_""
select select ""excluded""
select select ""excluded__bad_match_""
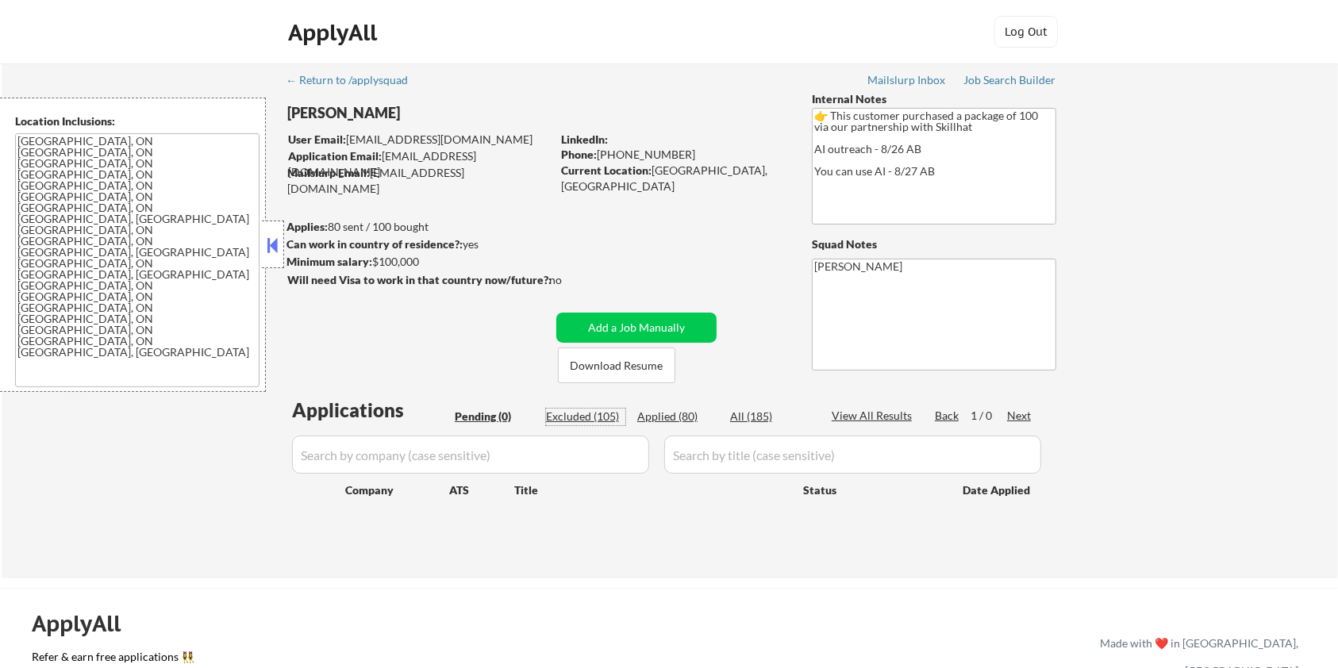
select select ""excluded__expired_""
select select ""excluded""
select select ""excluded__expired_""
select select ""excluded__location_""
select select ""excluded__other_""
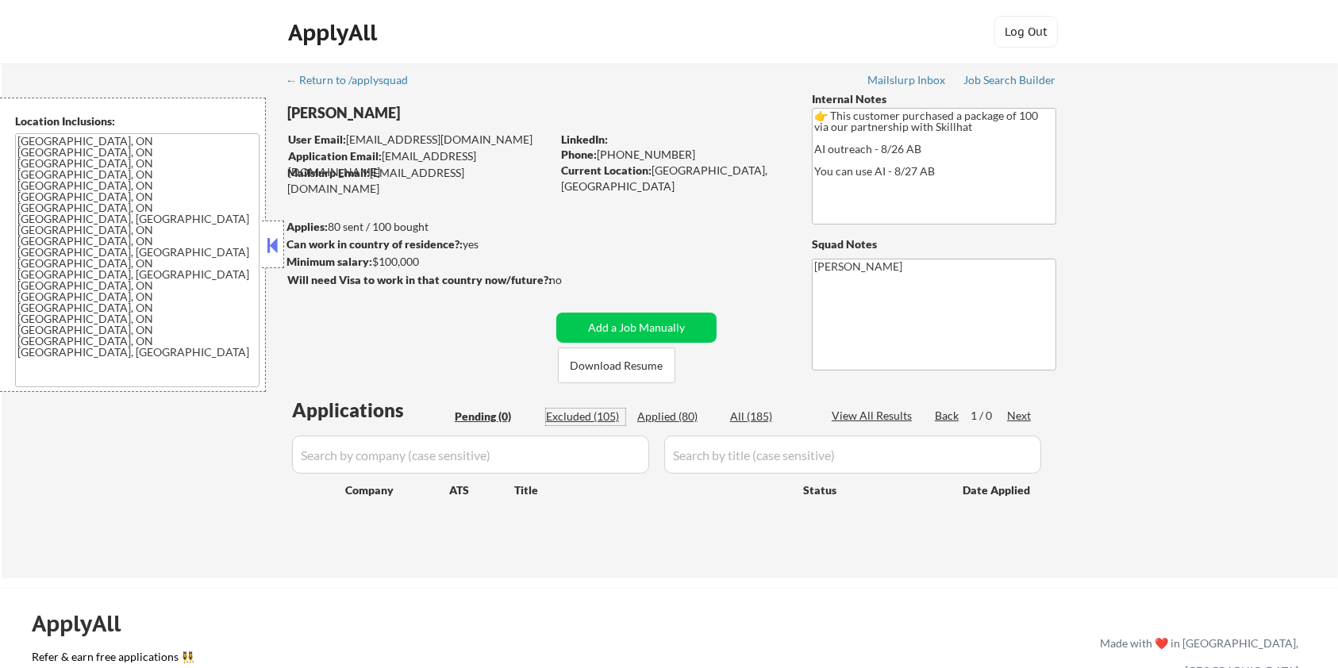
select select ""excluded__other_""
select select ""excluded__bad_match_""
select select ""excluded__other_""
select select ""excluded__expired_""
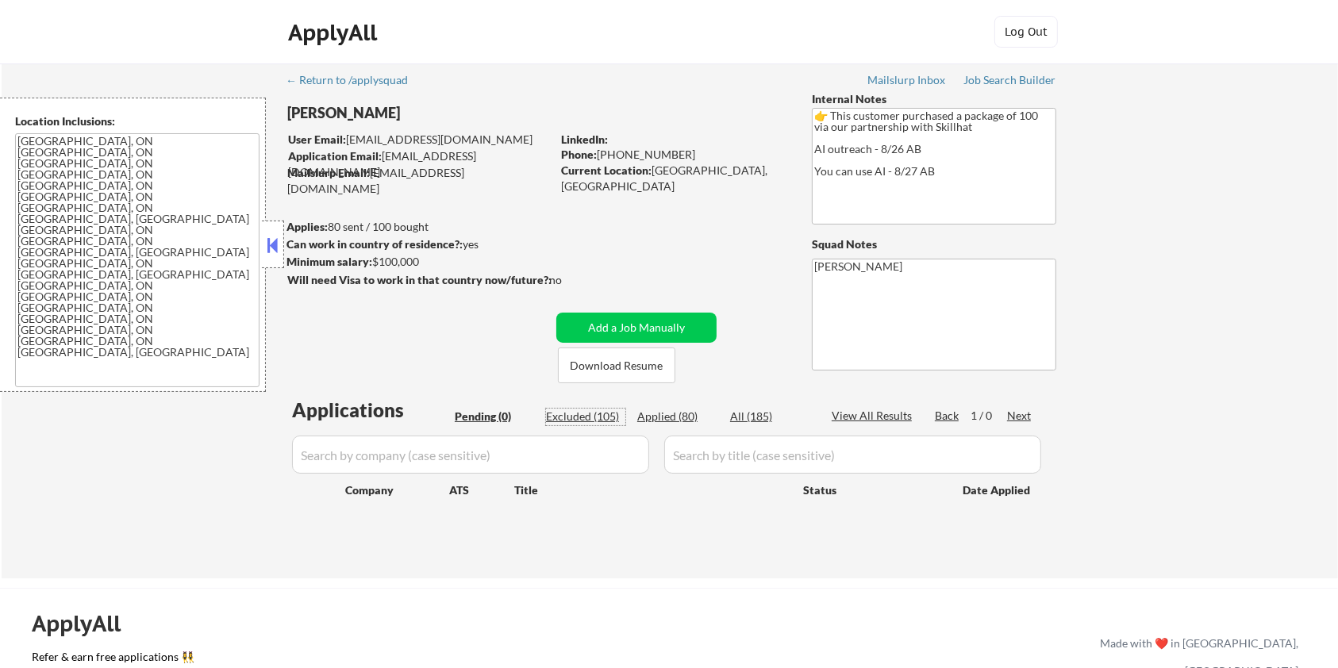
select select ""excluded__expired_""
select select ""excluded""
select select ""excluded__expired_""
select select ""excluded__other_""
select select ""excluded__expired_""
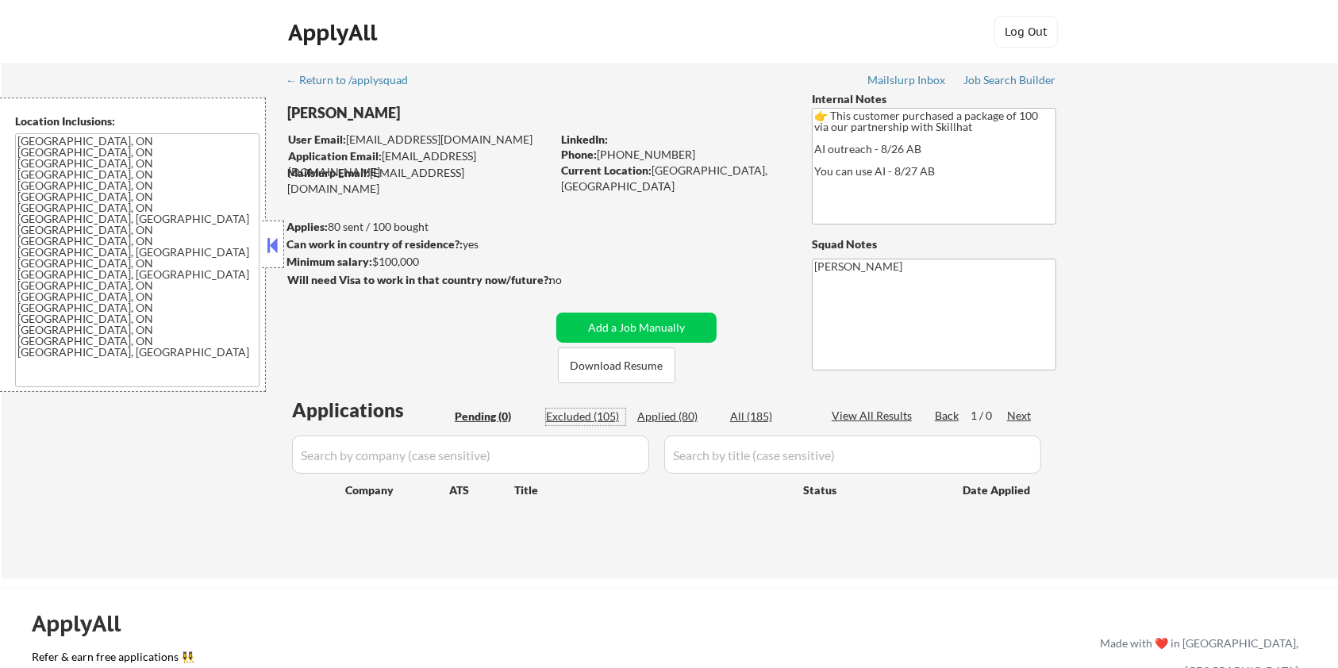
select select ""excluded__bad_match_""
select select ""excluded""
select select ""excluded__expired_""
select select ""excluded__other_""
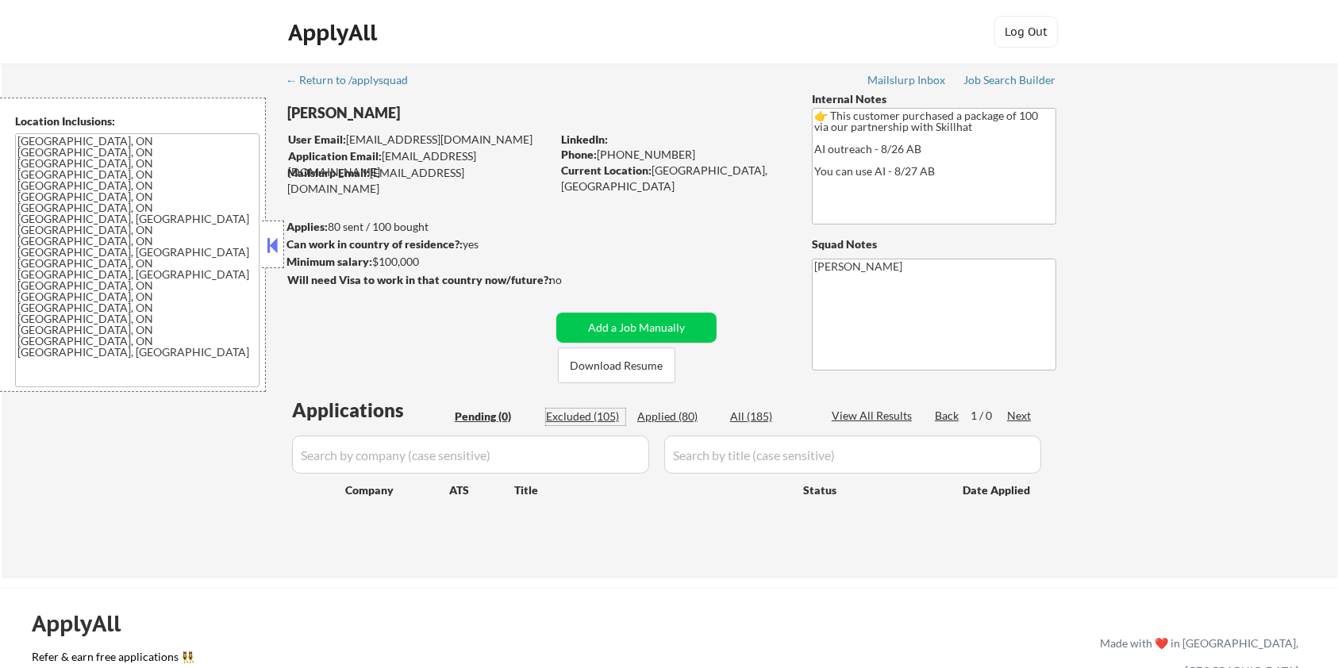
select select ""excluded__expired_""
select select ""excluded__bad_match_""
select select ""excluded""
select select ""excluded__other_""
select select ""excluded__bad_match_""
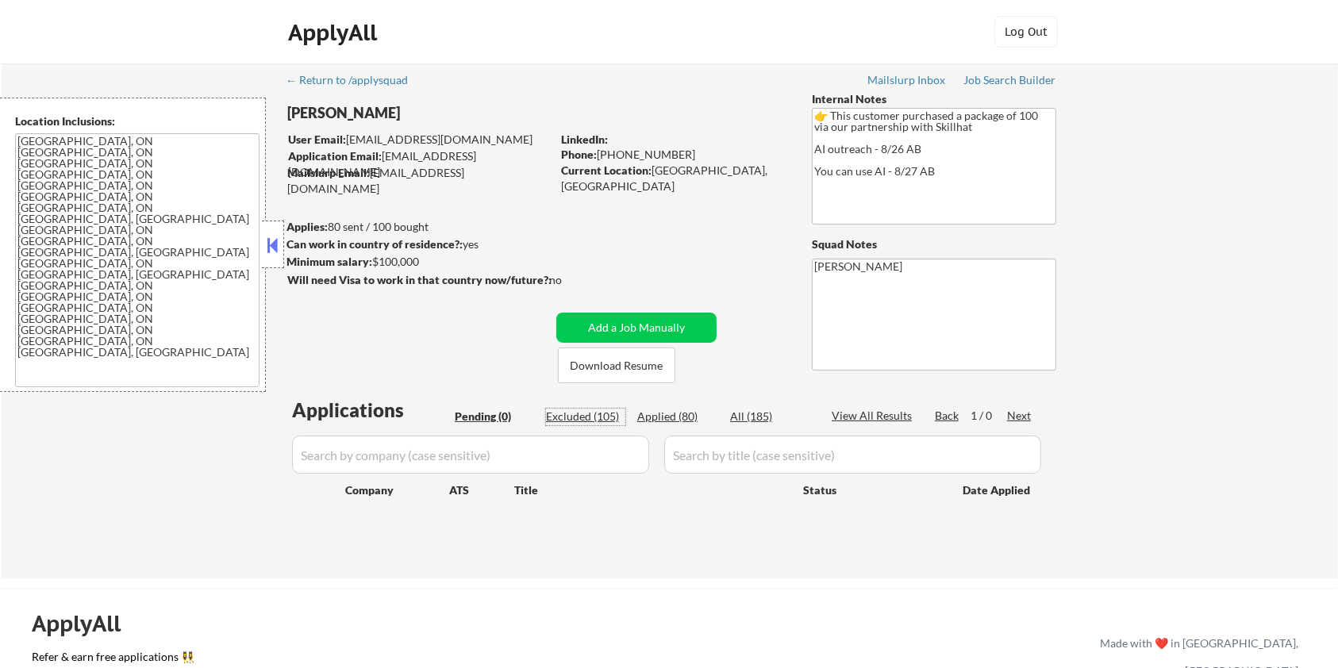
select select ""excluded__expired_""
select select ""excluded__bad_match_""
select select ""excluded__expired_""
select select ""excluded__location_""
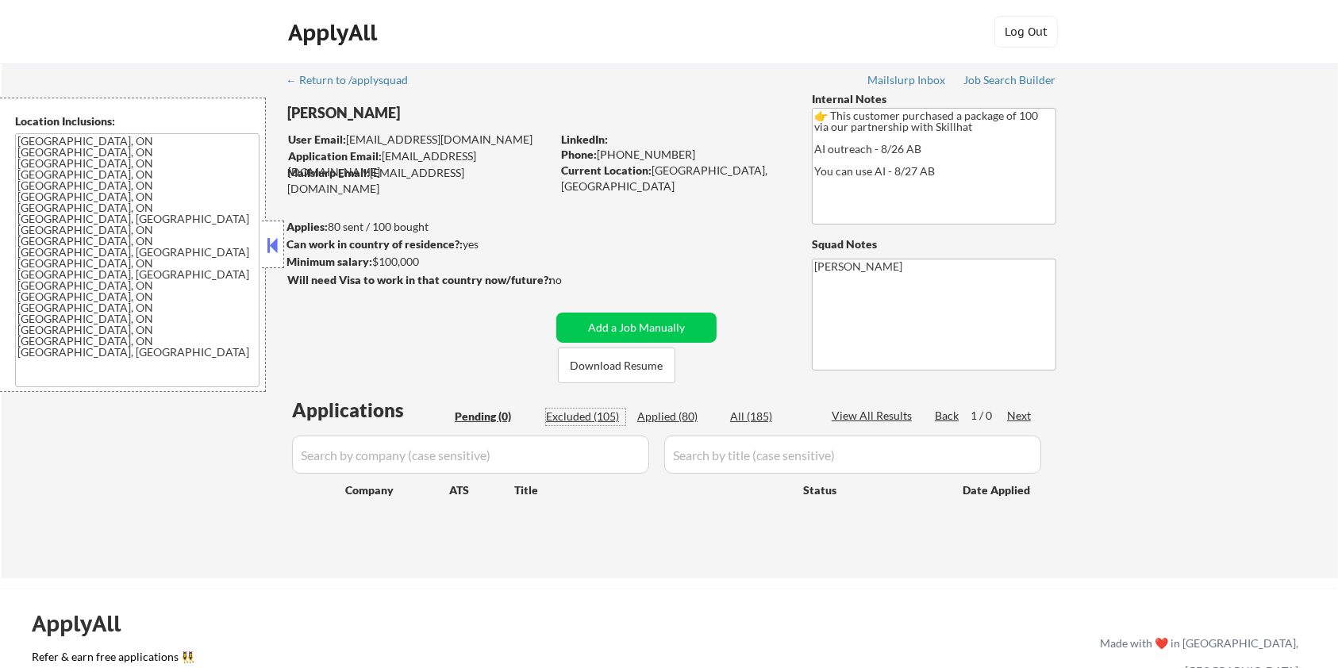
select select ""excluded__other_""
select select ""excluded__bad_match_""
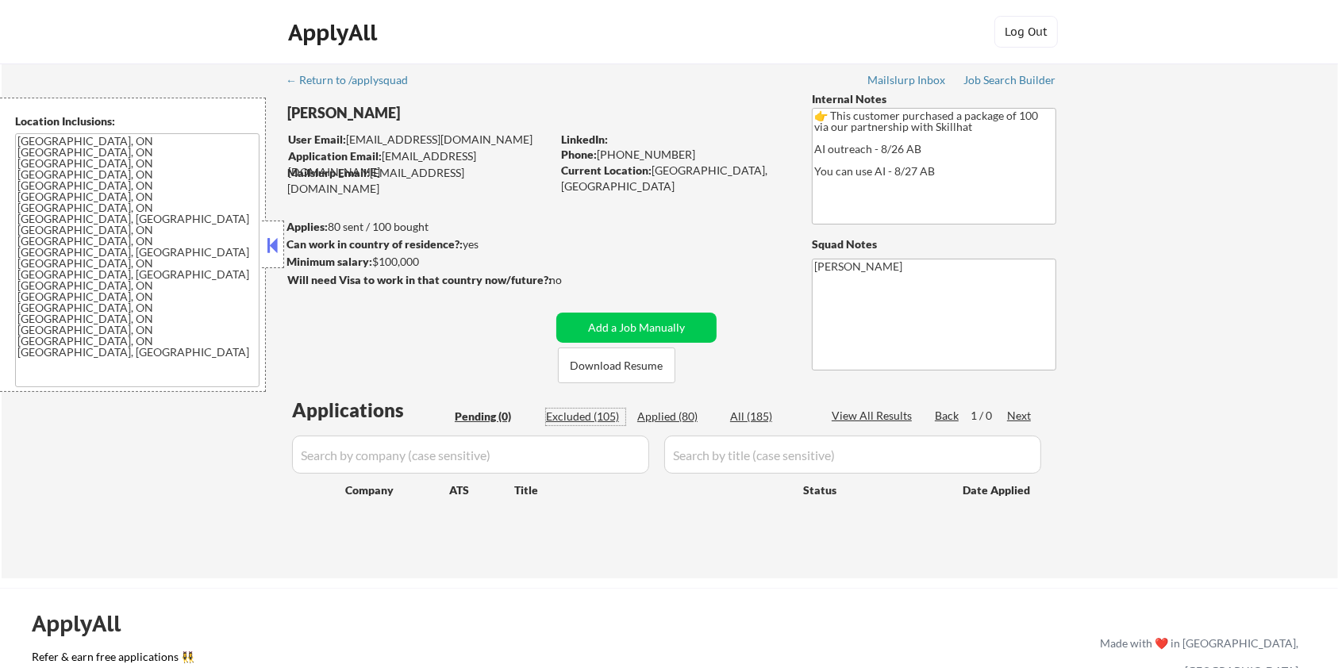
select select ""excluded__bad_match_""
select select ""excluded__other_""
select select ""excluded""
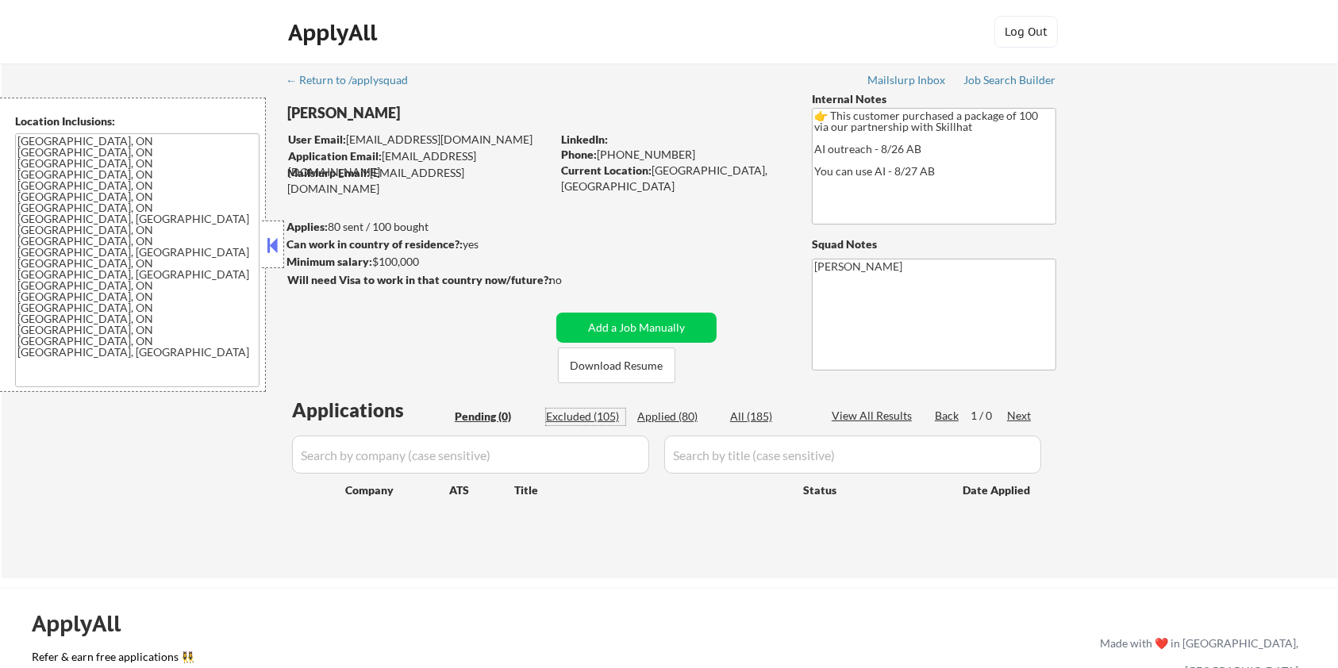
select select ""excluded__expired_""
select select ""excluded__other_""
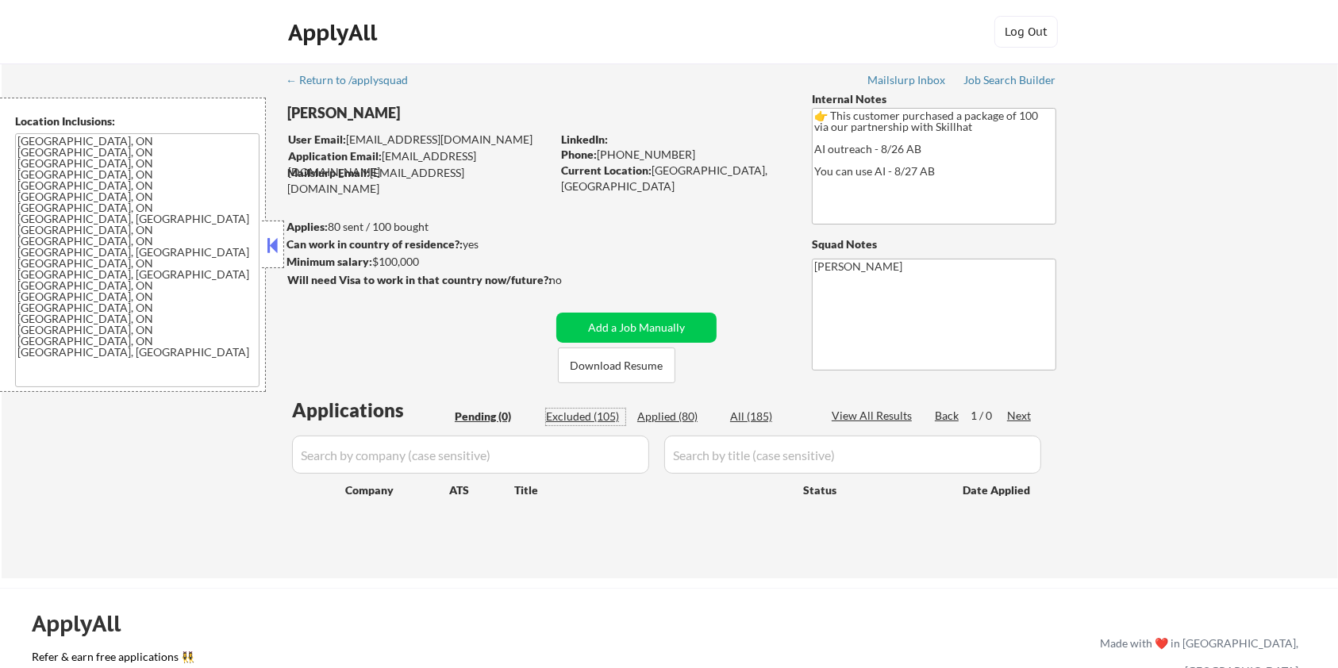
select select ""excluded""
select select ""excluded__expired_""
select select ""excluded__other_""
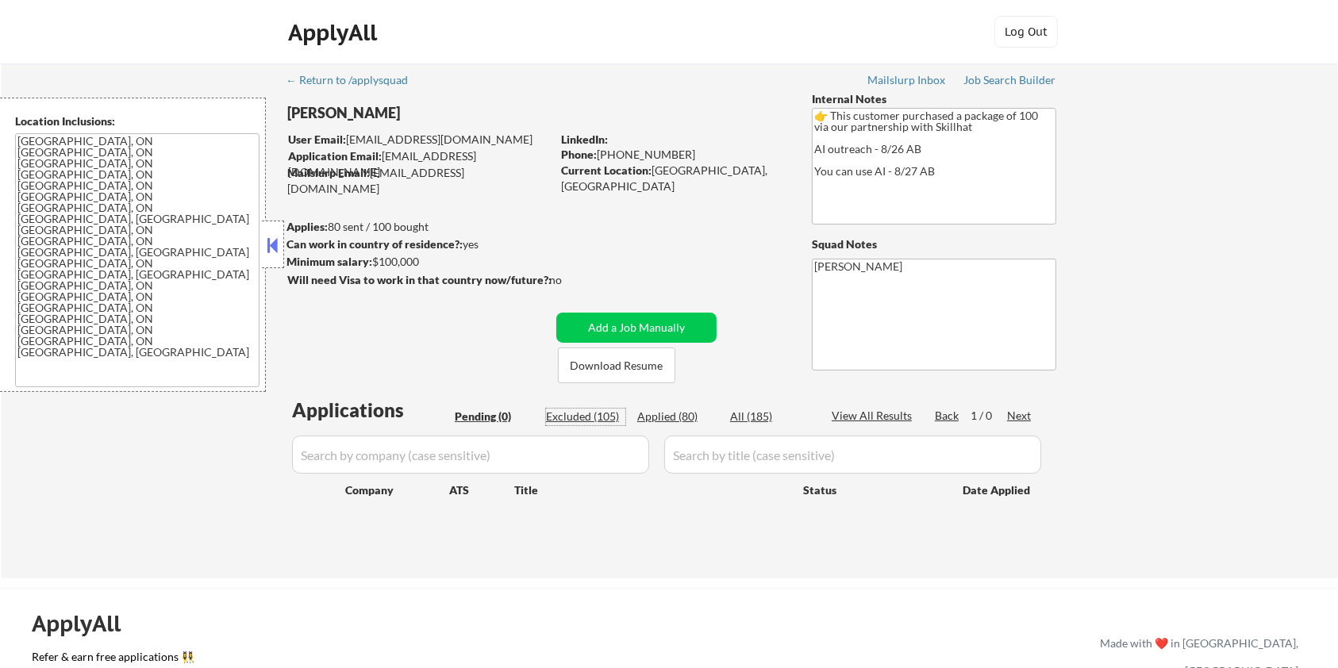
select select ""excluded__expired_""
select select ""excluded""
select select ""excluded__other_""
select select ""excluded__expired_""
select select ""excluded""
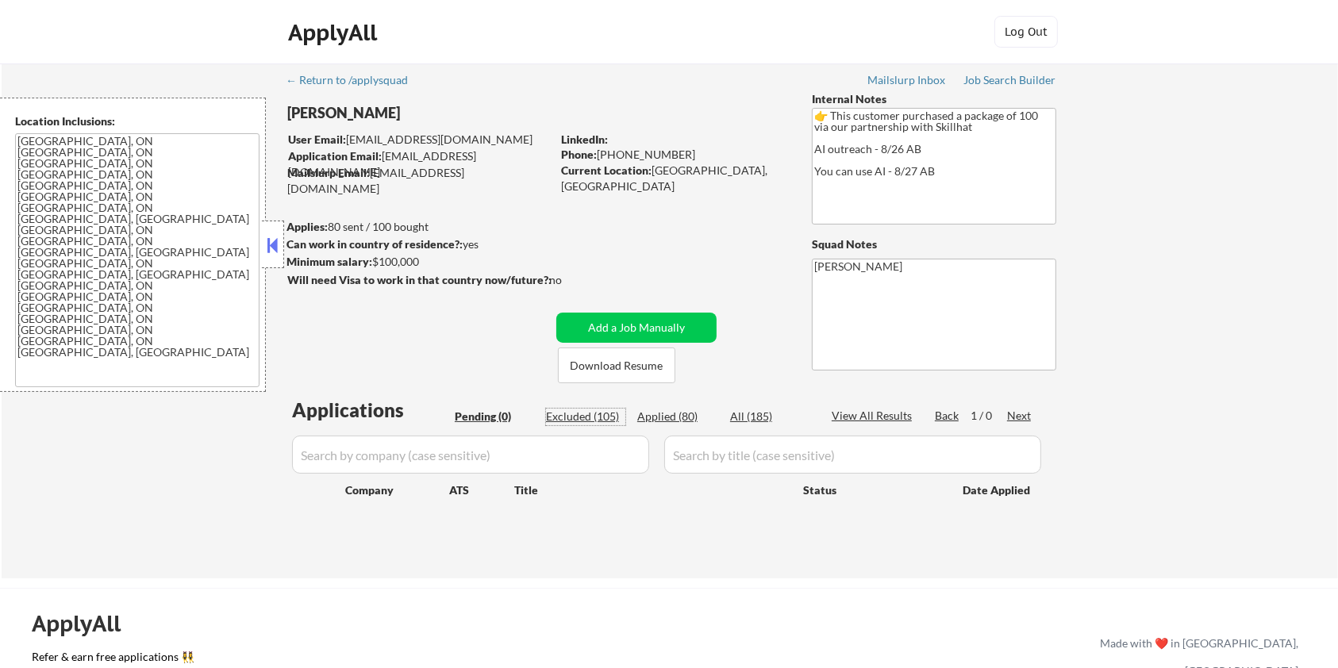
select select ""excluded__expired_""
select select ""excluded""
select select ""excluded__bad_match_""
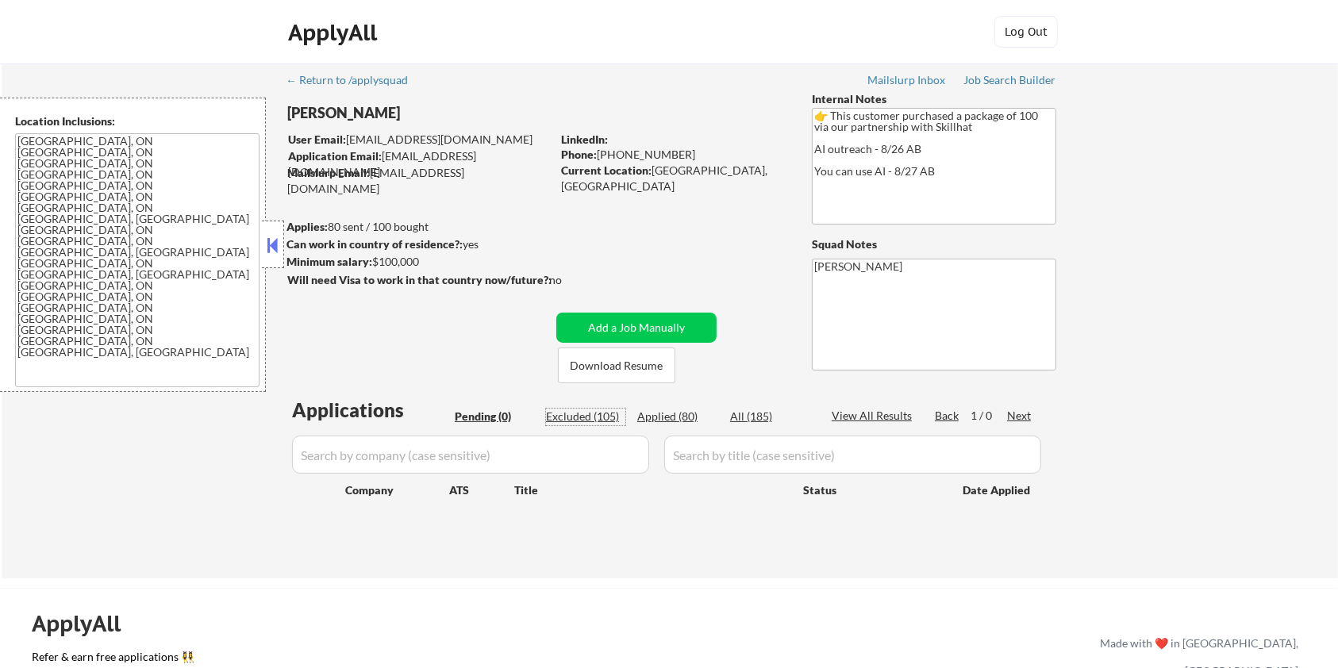
select select ""excluded""
select select ""excluded__other_""
select select ""excluded""
select select ""excluded__bad_match_""
select select ""excluded__expired_""
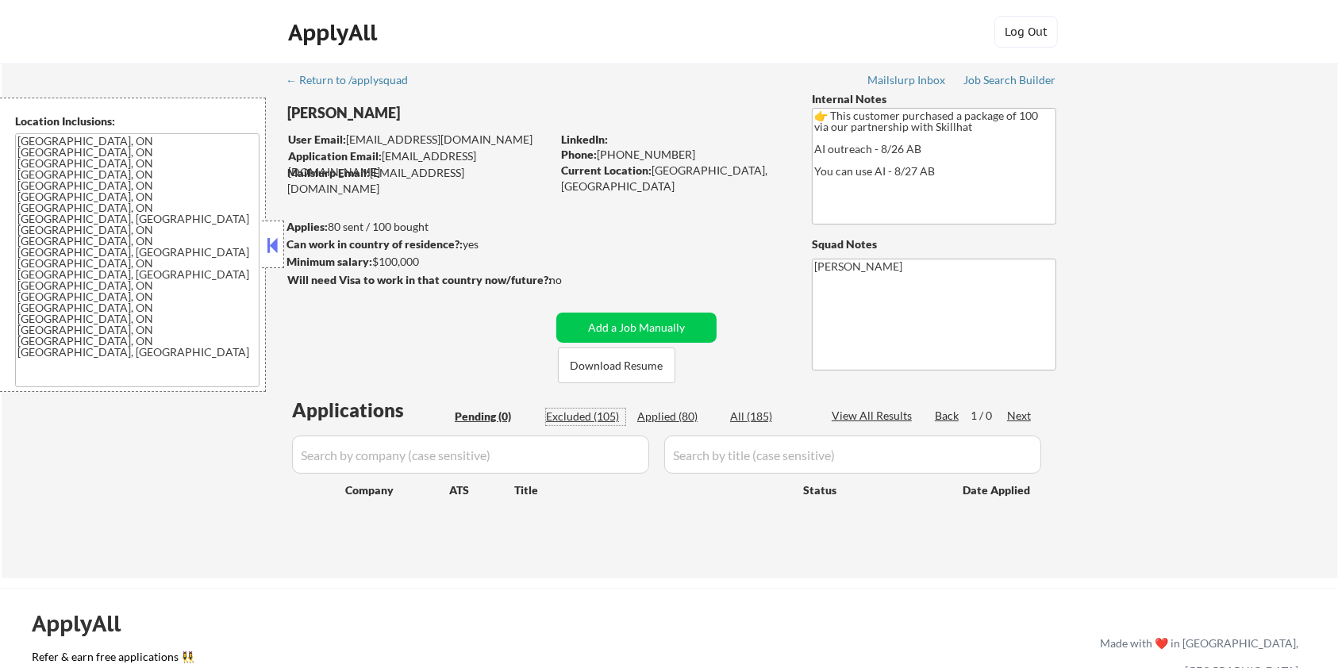
select select ""excluded__bad_match_""
select select ""excluded""
select select ""excluded__bad_match_""
select select ""excluded__expired_""
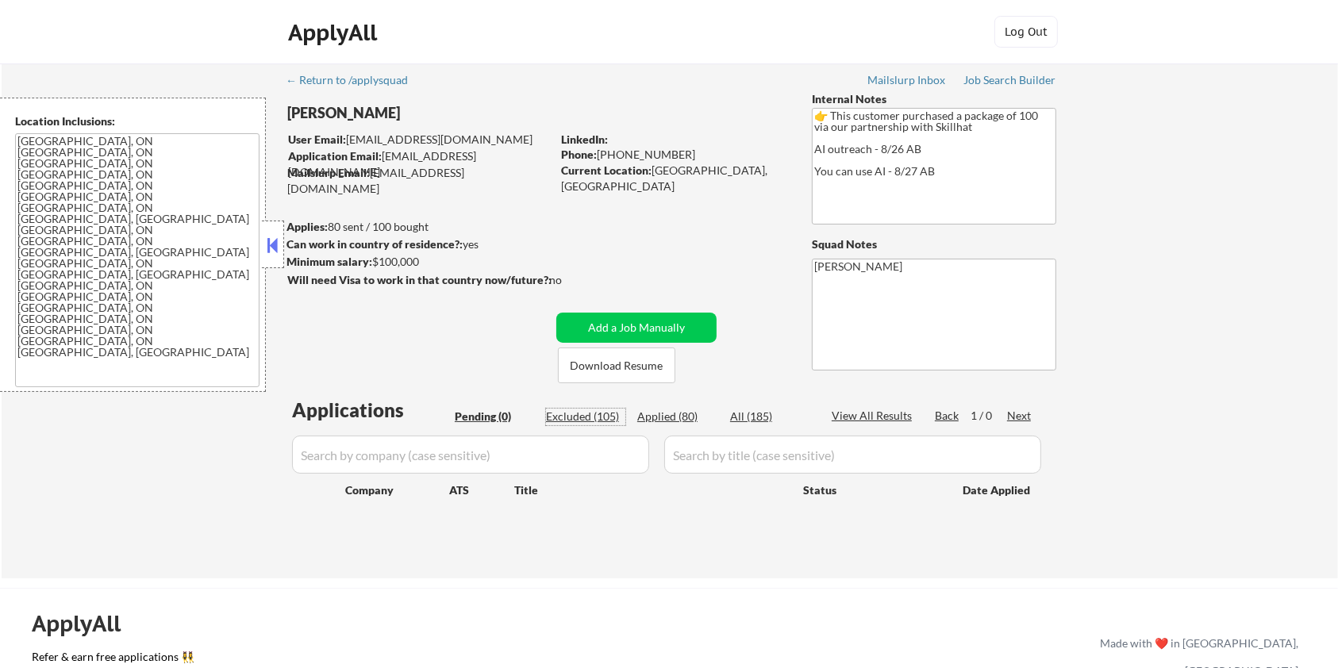
select select ""excluded__expired_""
select select ""excluded""
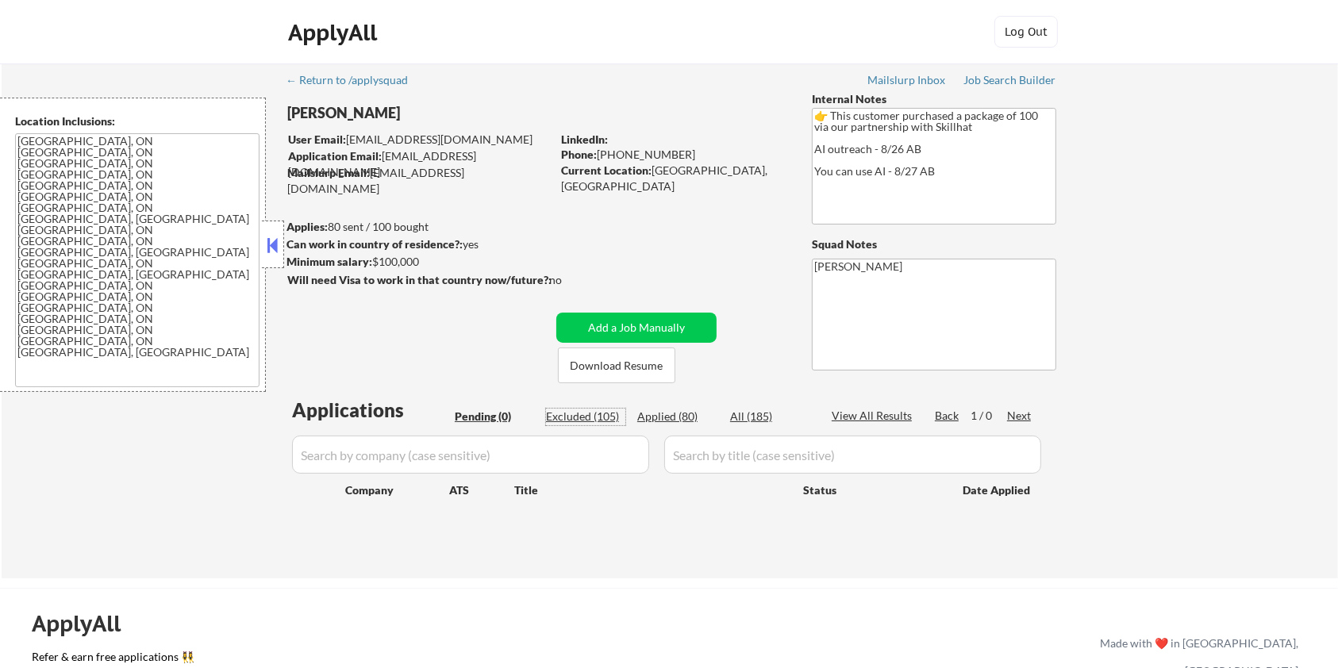
select select ""excluded""
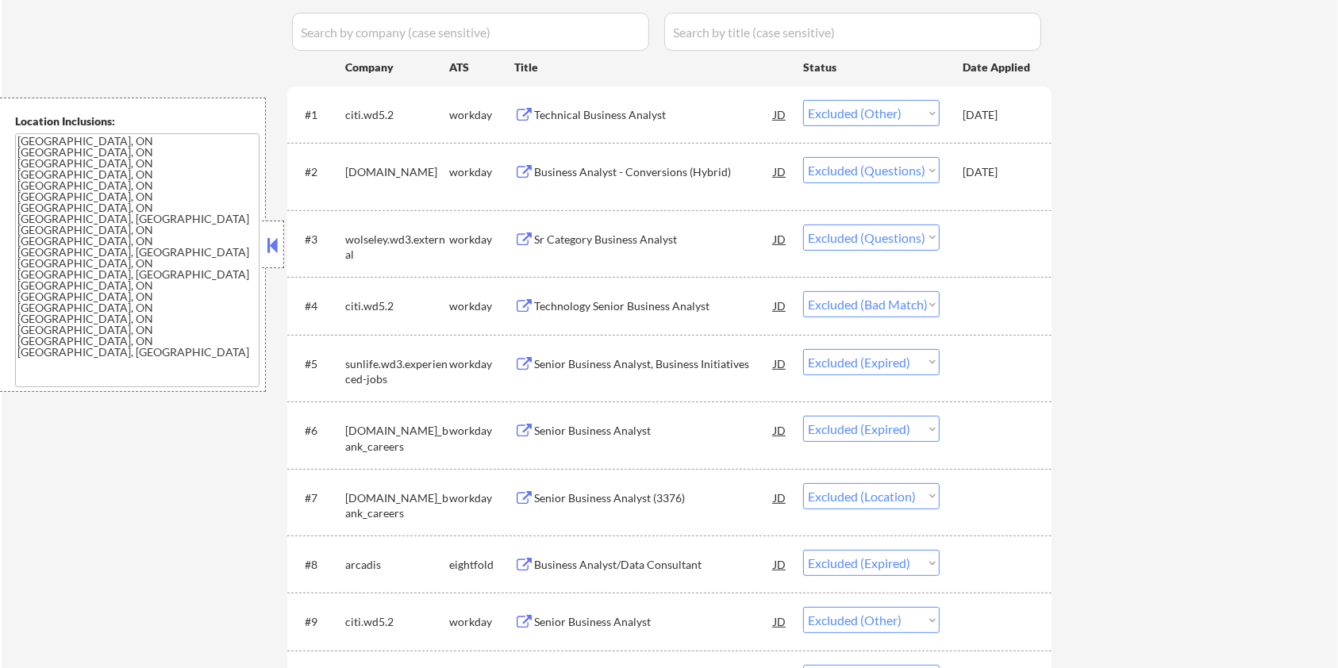
scroll to position [211, 0]
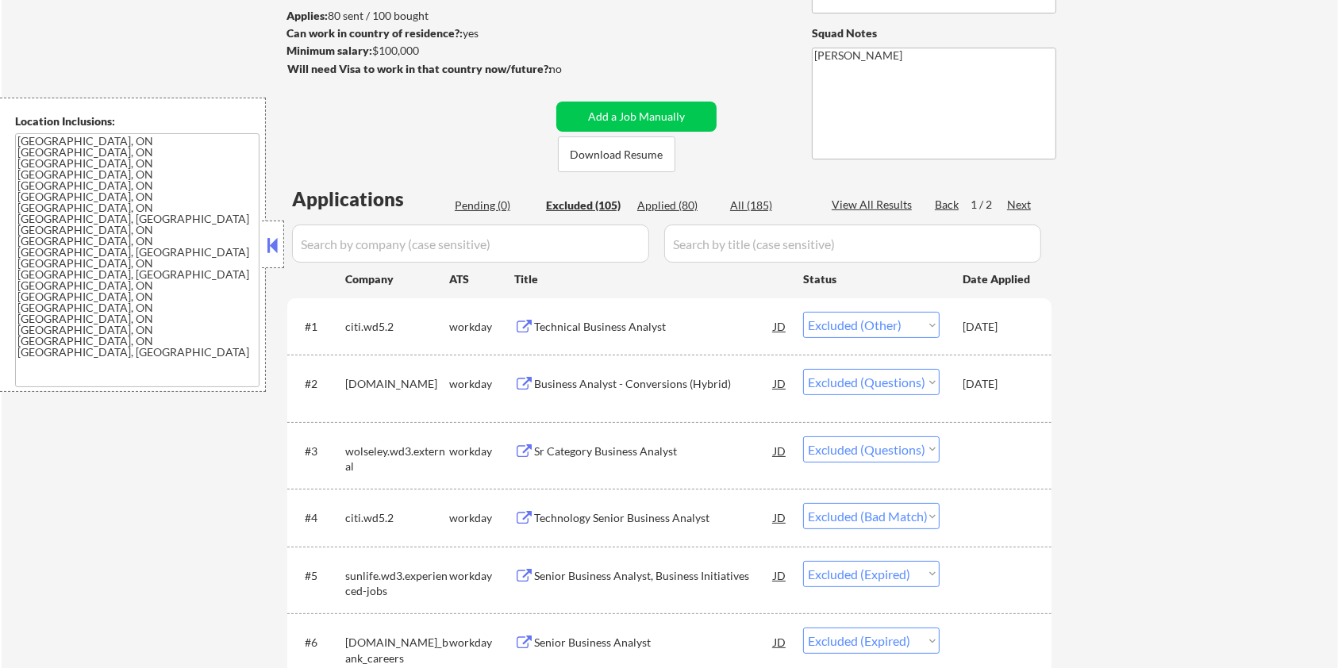
click at [589, 317] on div "Technical Business Analyst" at bounding box center [654, 326] width 240 height 29
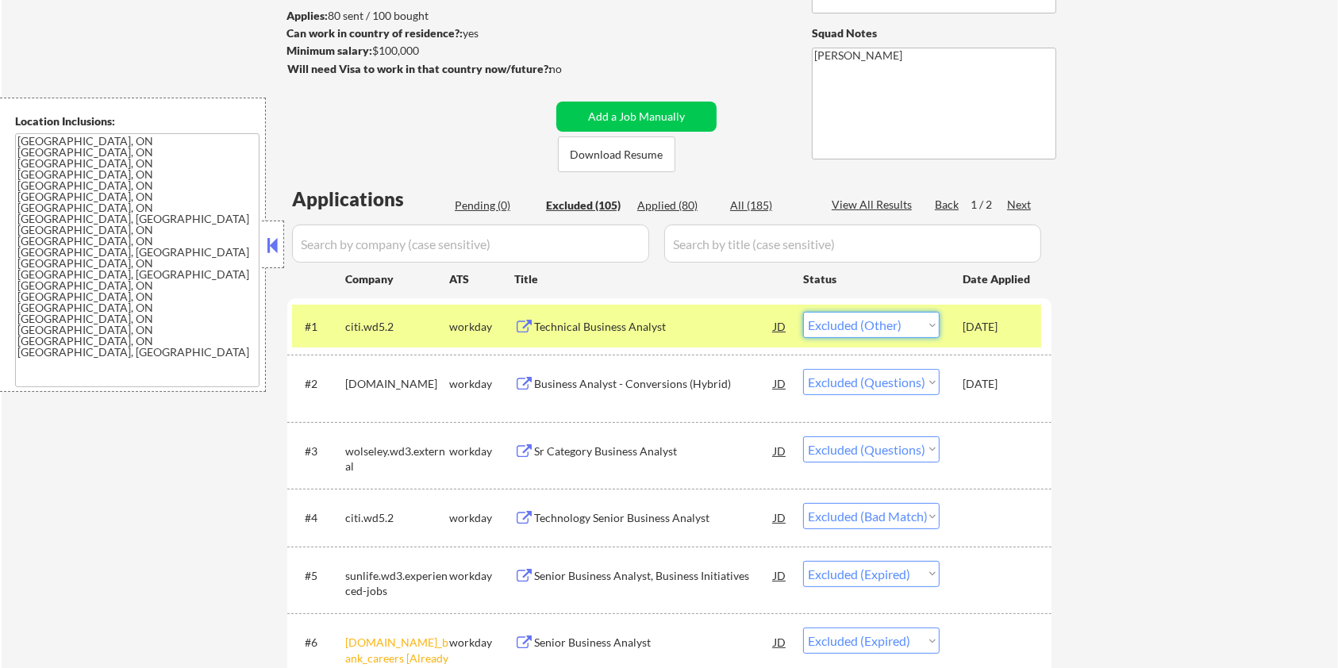
click at [895, 321] on select "Choose an option... Pending Applied Excluded (Questions) Excluded (Expired) Exc…" at bounding box center [871, 325] width 136 height 26
click at [691, 379] on div "Business Analyst - Conversions (Hybrid)" at bounding box center [654, 384] width 240 height 16
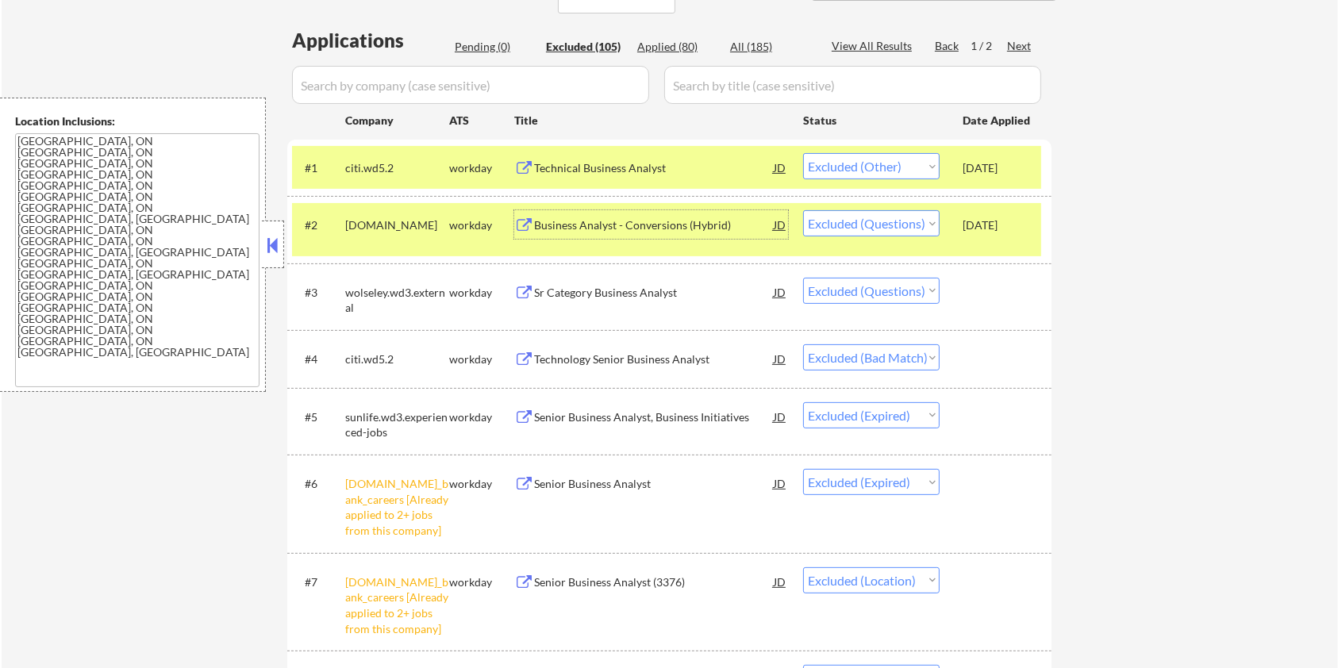
scroll to position [423, 0]
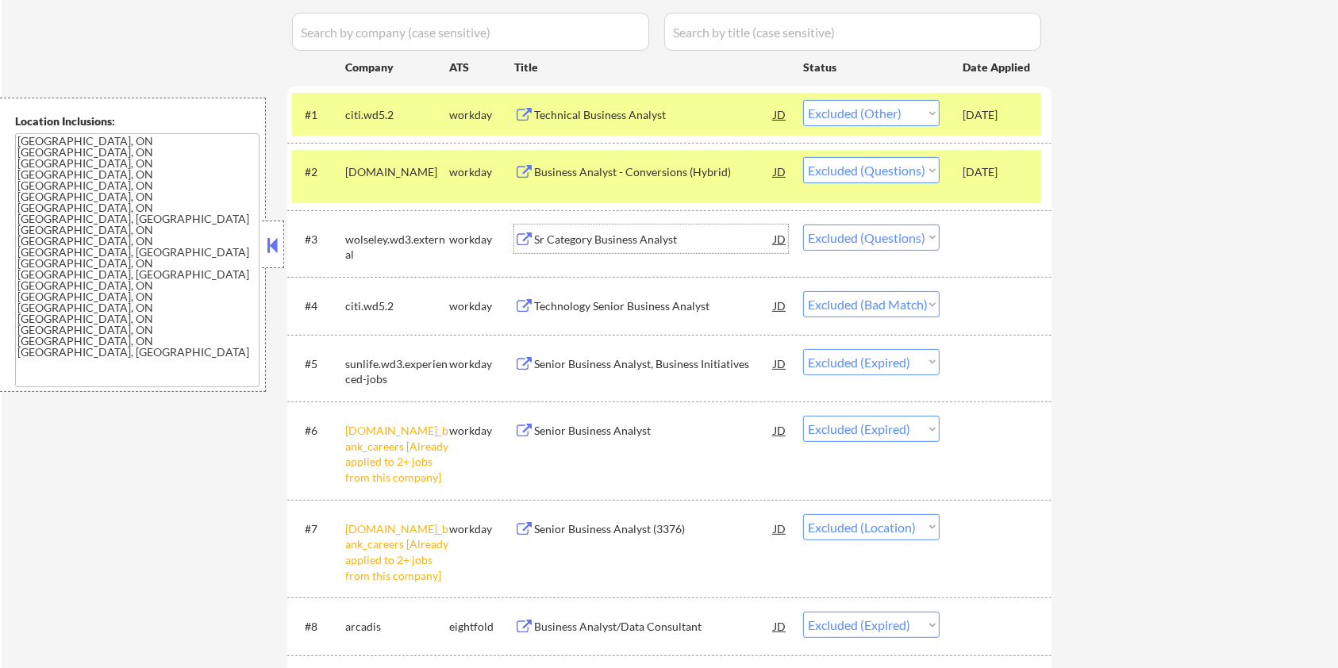
click at [639, 239] on div "Sr Category Business Analyst" at bounding box center [654, 240] width 240 height 16
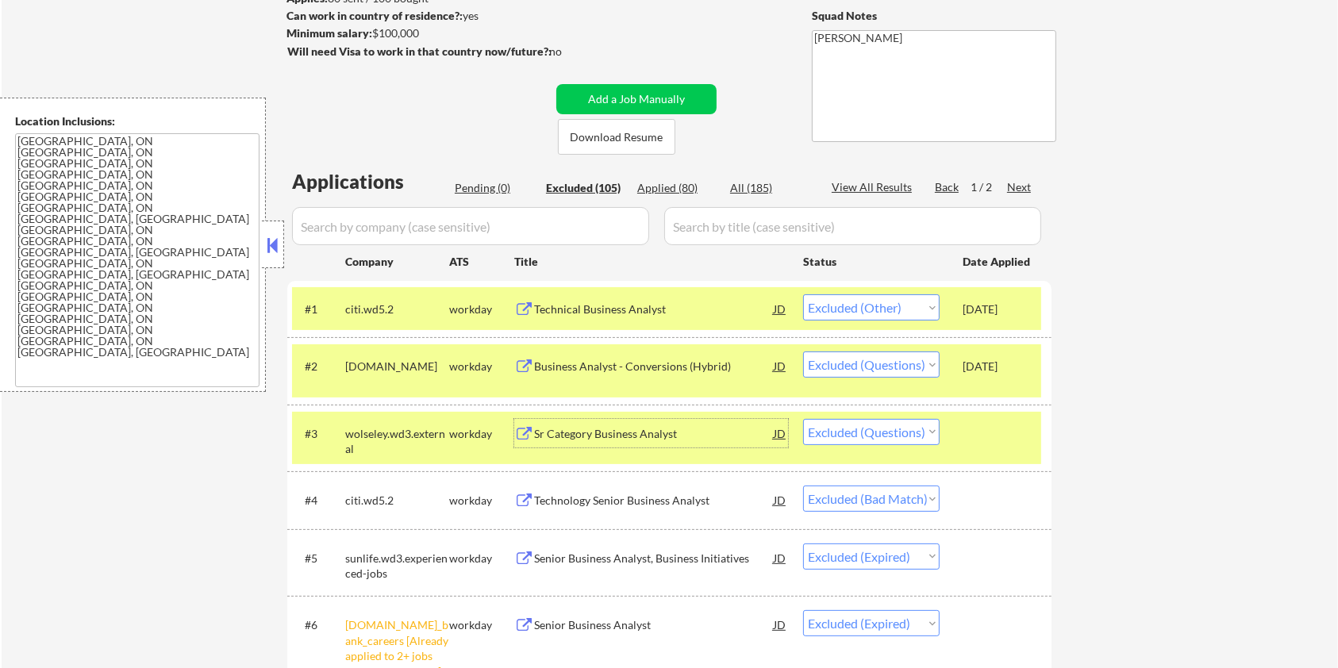
scroll to position [211, 0]
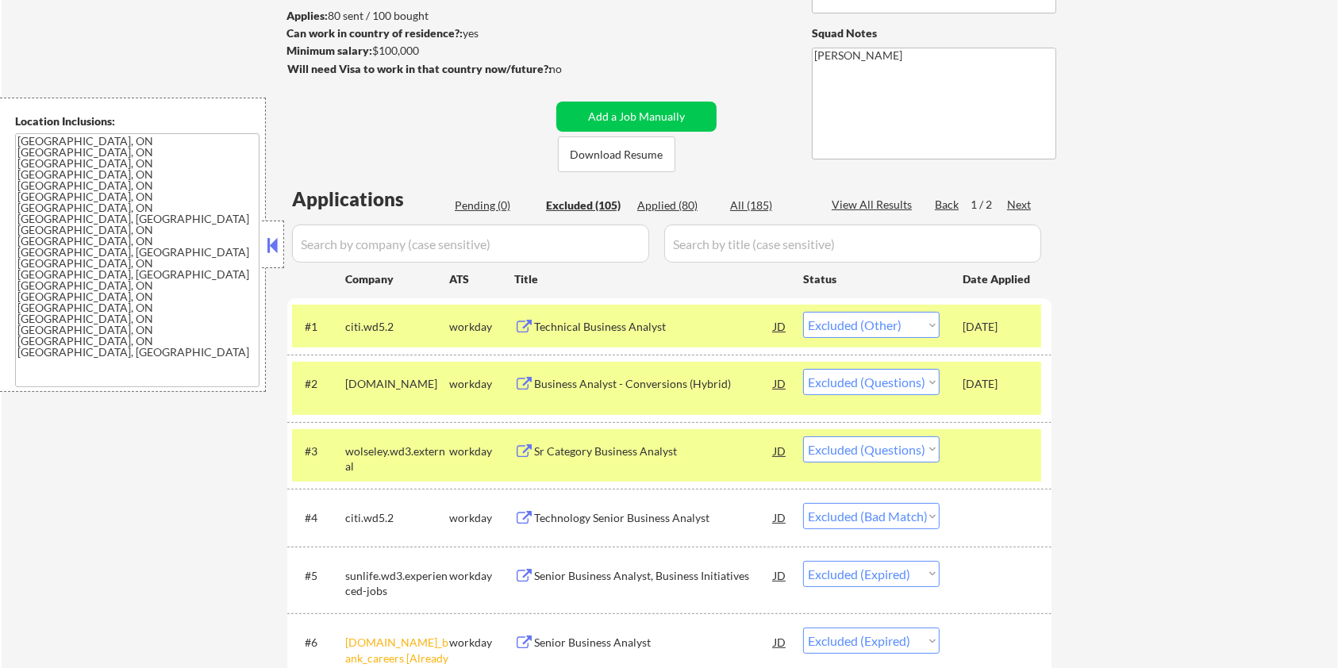
drag, startPoint x: 447, startPoint y: 54, endPoint x: 369, endPoint y: 52, distance: 77.8
click at [369, 52] on div "Minimum salary: $100,000" at bounding box center [418, 51] width 264 height 16
copy div ": $100,000"
click at [901, 448] on select "Choose an option... Pending Applied Excluded (Questions) Excluded (Expired) Exc…" at bounding box center [871, 449] width 136 height 26
select select ""excluded__other_""
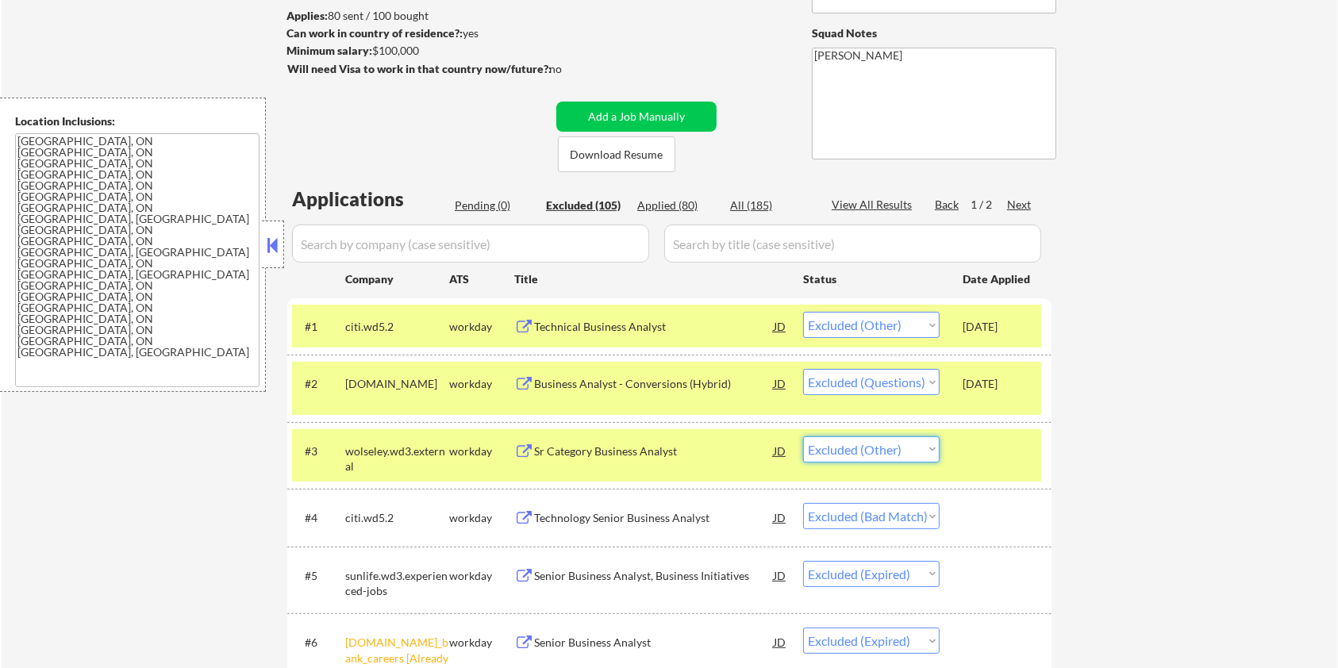
click at [803, 436] on select "Choose an option... Pending Applied Excluded (Questions) Excluded (Expired) Exc…" at bounding box center [871, 449] width 136 height 26
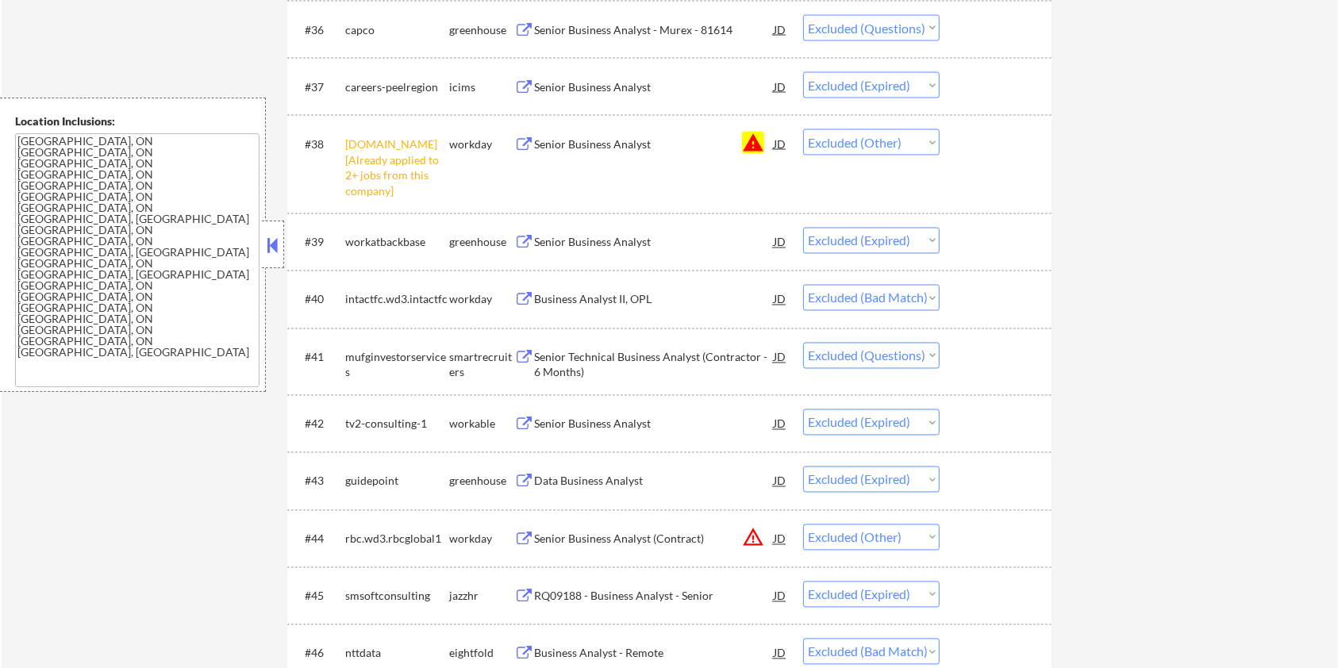
scroll to position [2856, 0]
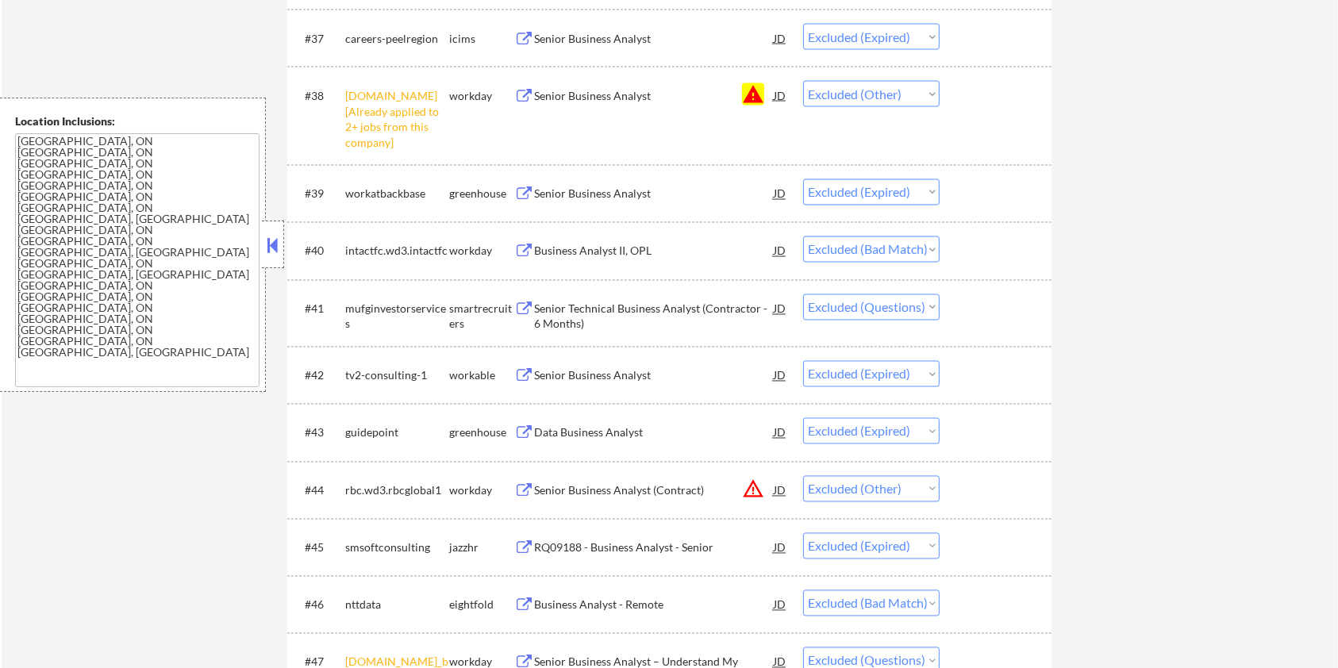
click at [609, 302] on div "Senior Technical Business Analyst (Contractor - 6 Months)" at bounding box center [654, 317] width 240 height 31
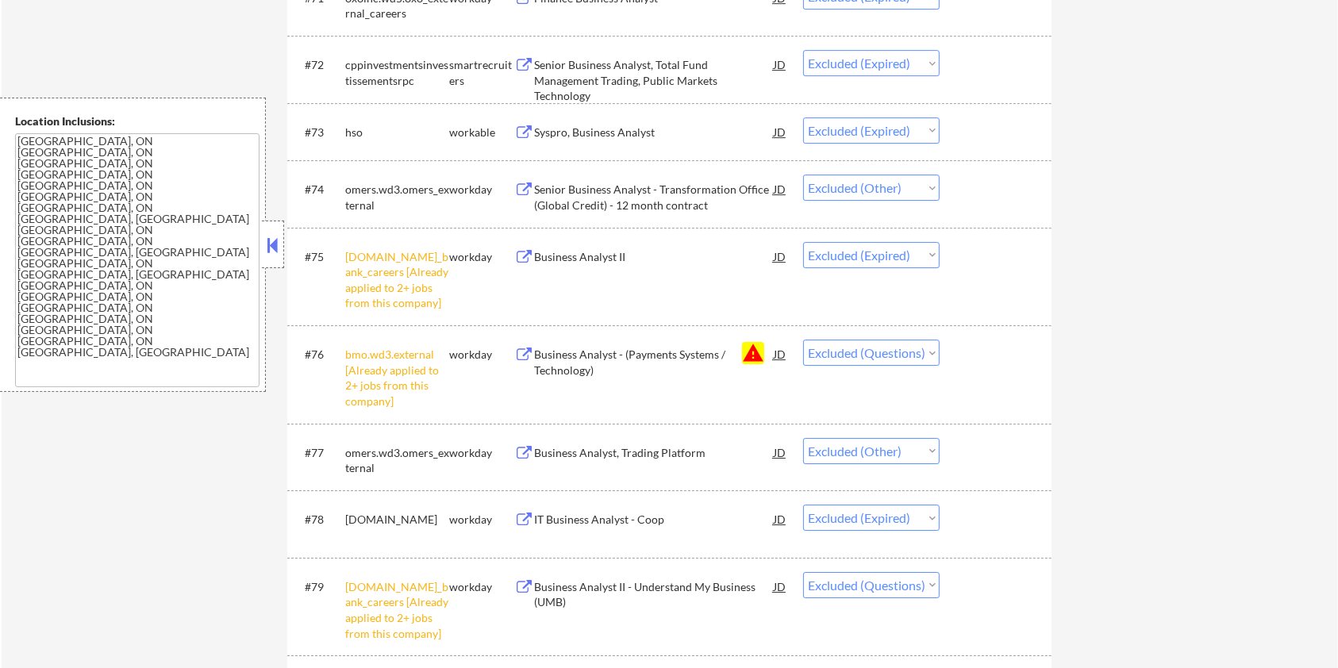
scroll to position [5396, 0]
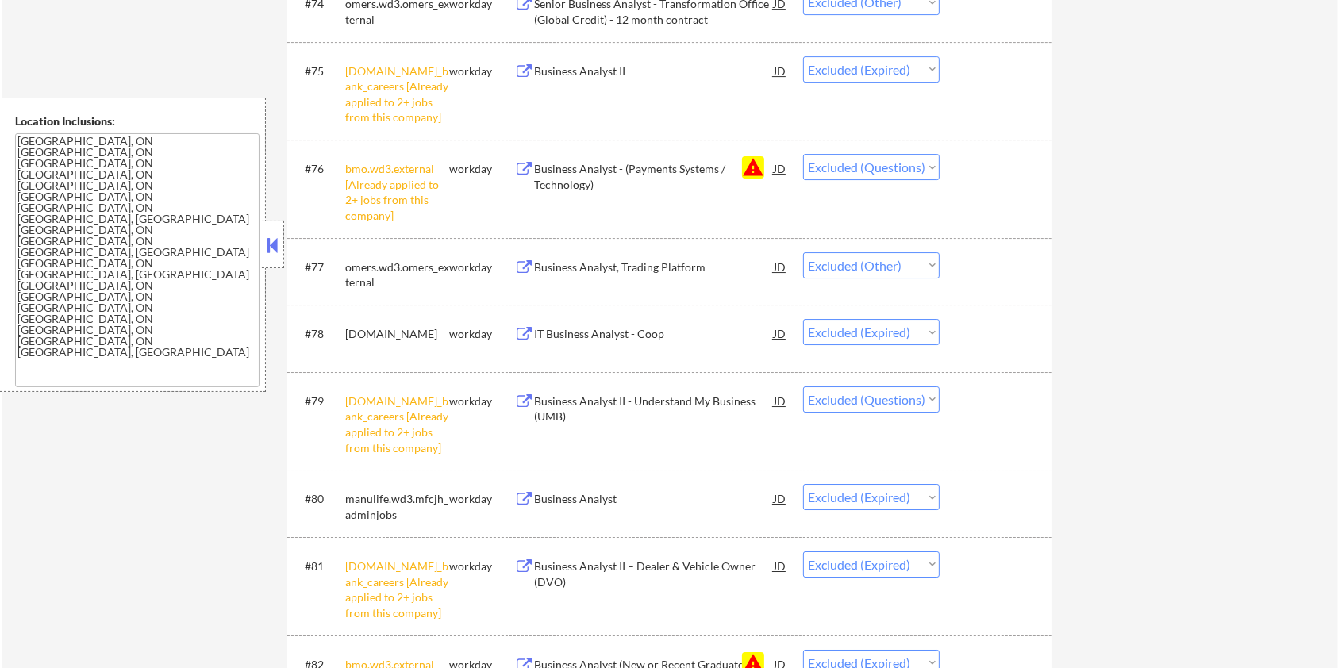
click at [638, 267] on div "Business Analyst, Trading Platform" at bounding box center [654, 267] width 240 height 16
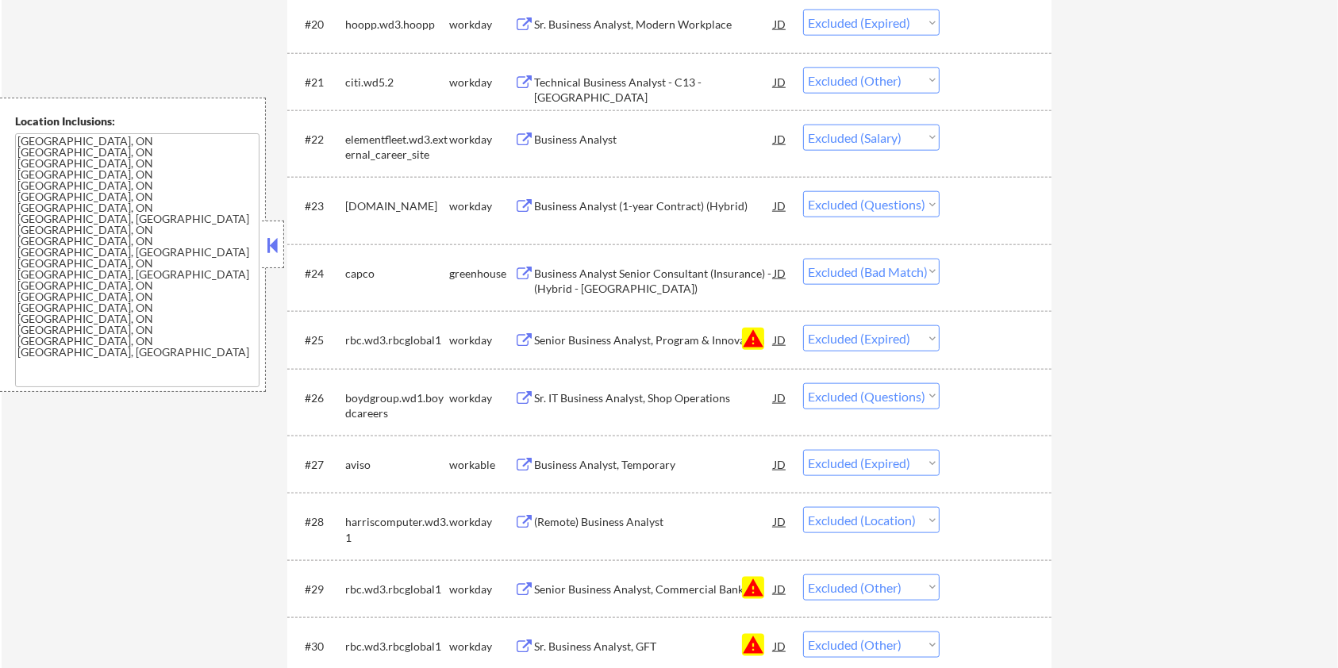
scroll to position [0, 0]
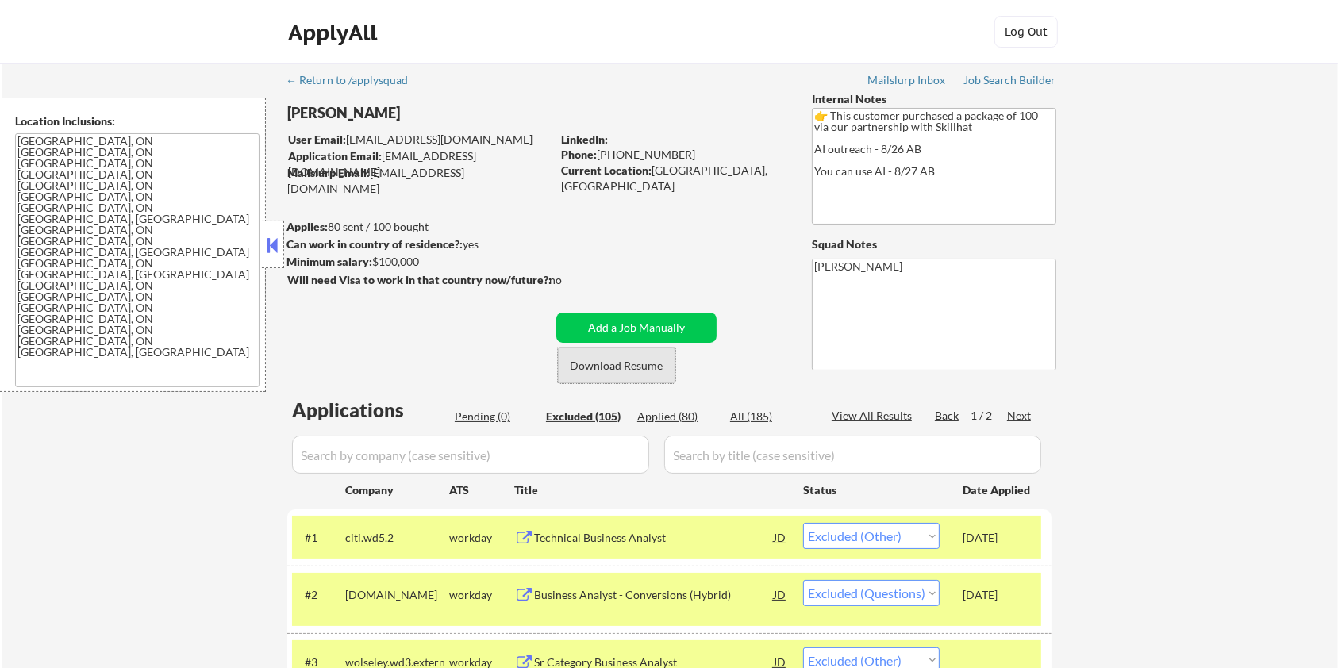
click at [619, 367] on button "Download Resume" at bounding box center [616, 366] width 117 height 36
drag, startPoint x: 435, startPoint y: 263, endPoint x: 374, endPoint y: 263, distance: 61.1
click at [374, 263] on div "Minimum salary: $100,000" at bounding box center [418, 262] width 264 height 16
copy div "$100,000"
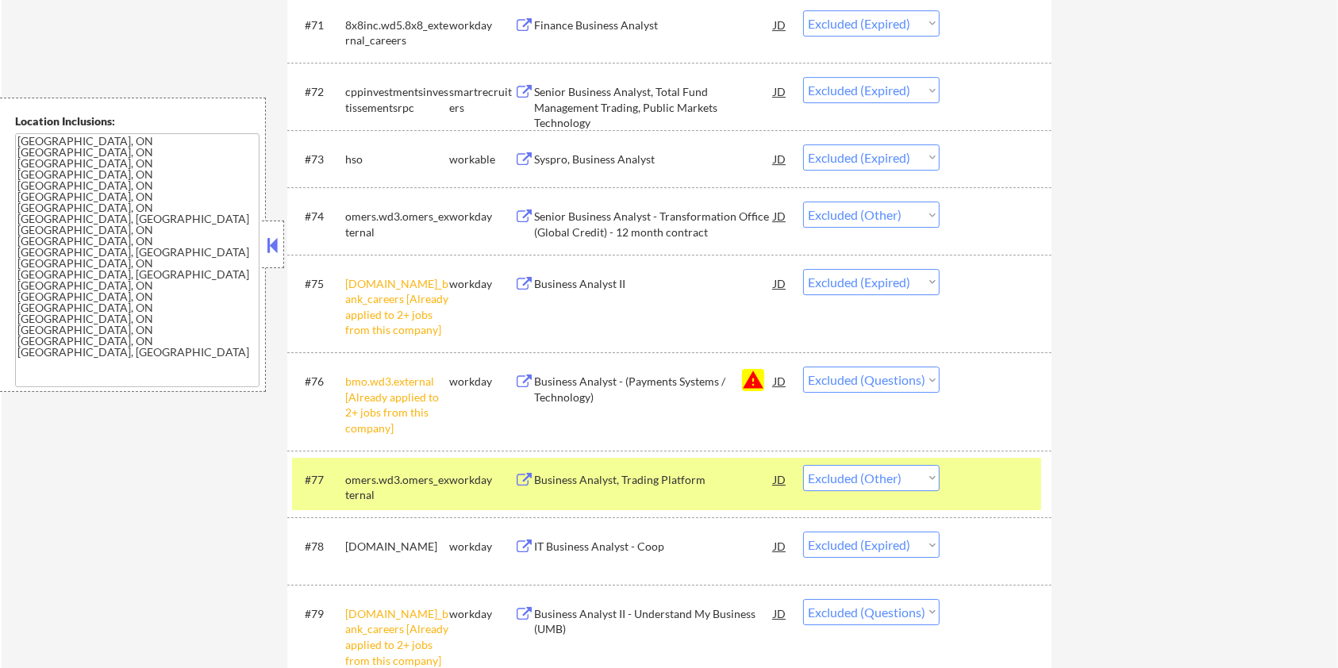
scroll to position [5184, 0]
click at [870, 479] on select "Choose an option... Pending Applied Excluded (Questions) Excluded (Expired) Exc…" at bounding box center [871, 477] width 136 height 26
click at [803, 464] on select "Choose an option... Pending Applied Excluded (Questions) Excluded (Expired) Exc…" at bounding box center [871, 477] width 136 height 26
select select ""excluded__expired_""
select select ""excluded""
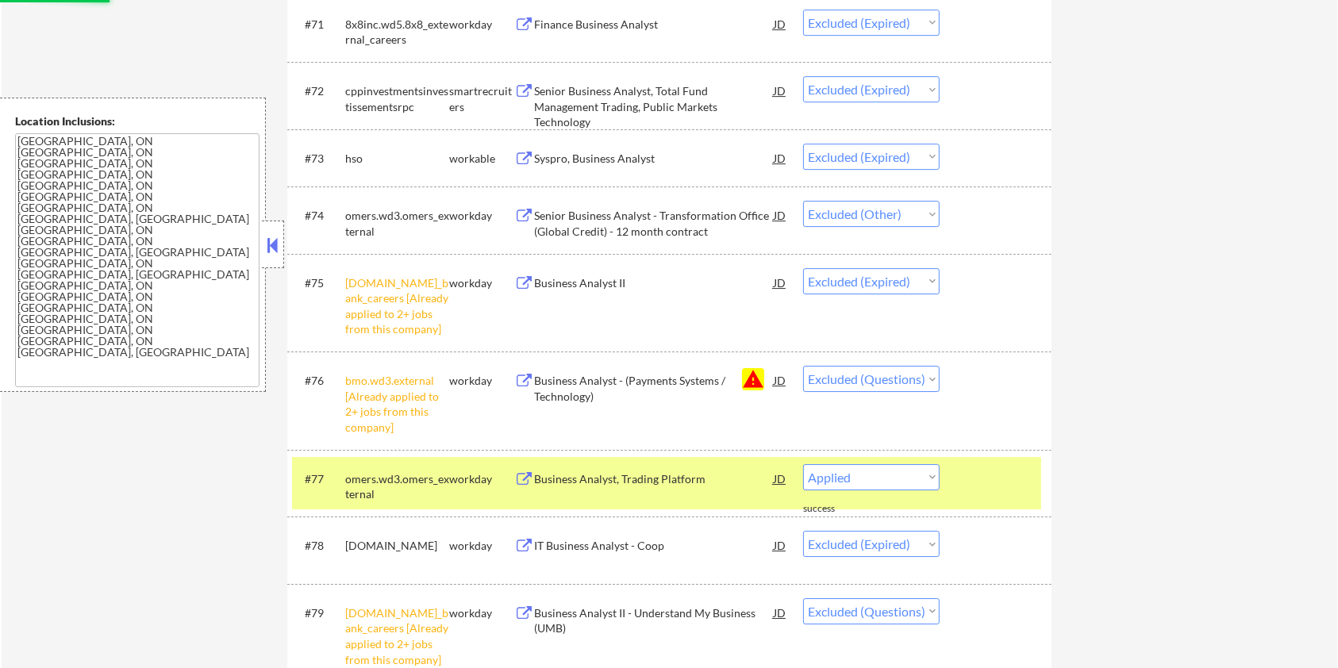
select select ""excluded__expired_""
select select ""excluded""
select select ""excluded__bad_match_""
select select ""excluded""
select select ""excluded__other_""
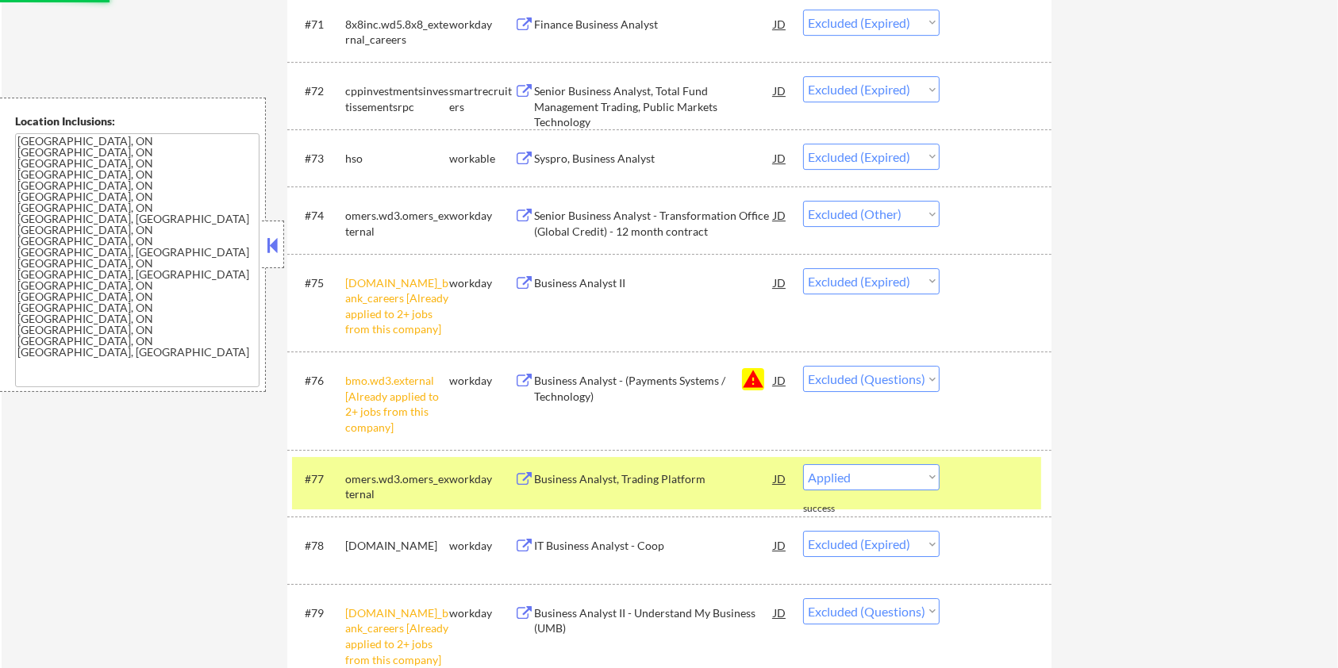
select select ""excluded""
select select ""excluded__bad_match_""
select select ""excluded__expired_""
select select ""excluded__bad_match_""
select select ""excluded""
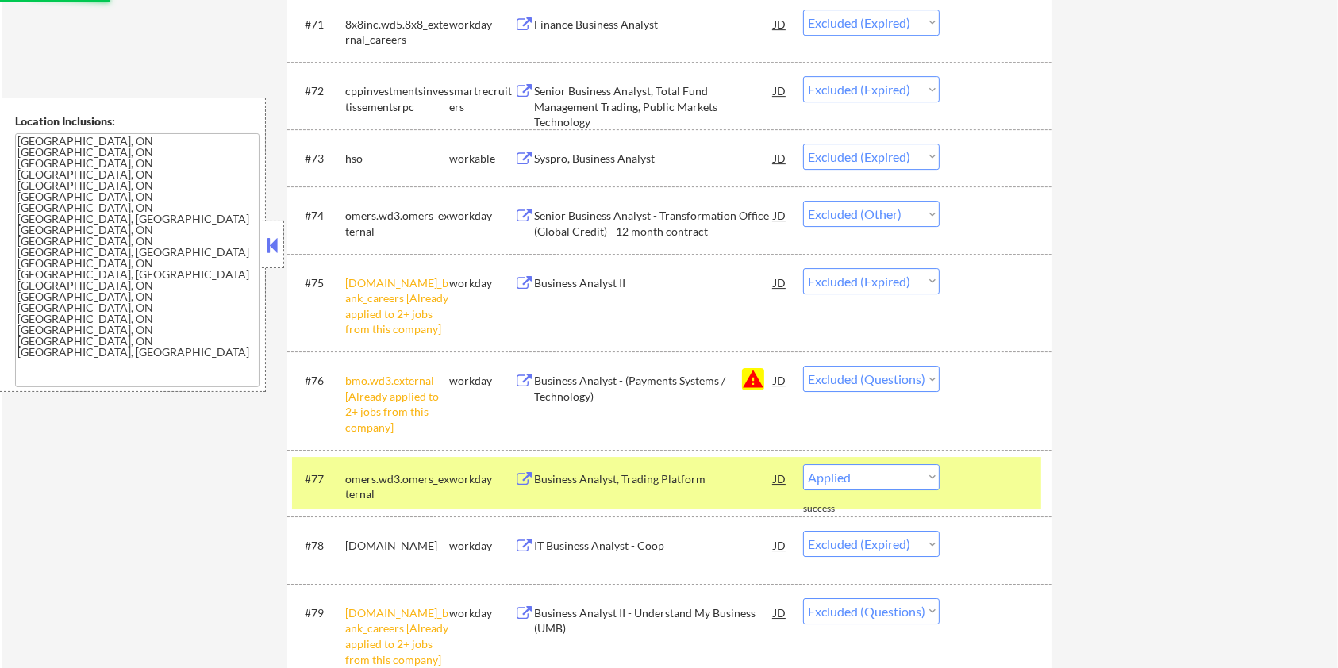
select select ""excluded__bad_match_""
select select ""excluded__expired_""
select select ""excluded""
select select ""excluded__bad_match_""
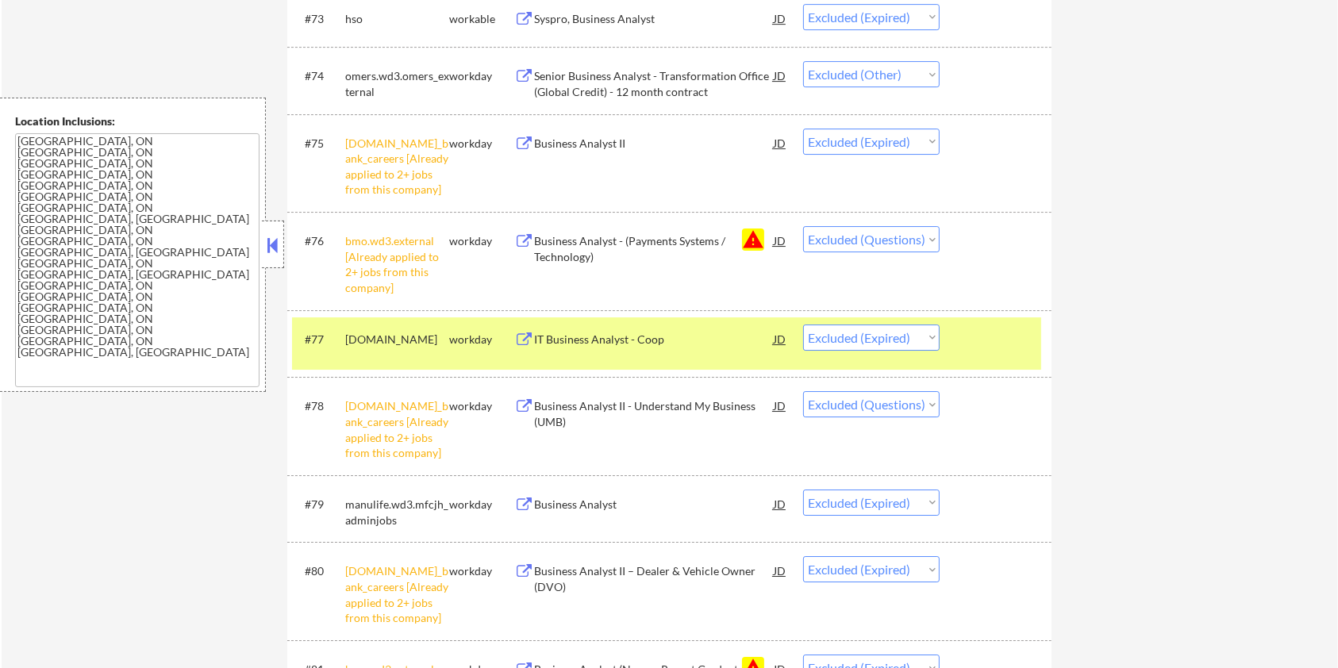
scroll to position [5396, 0]
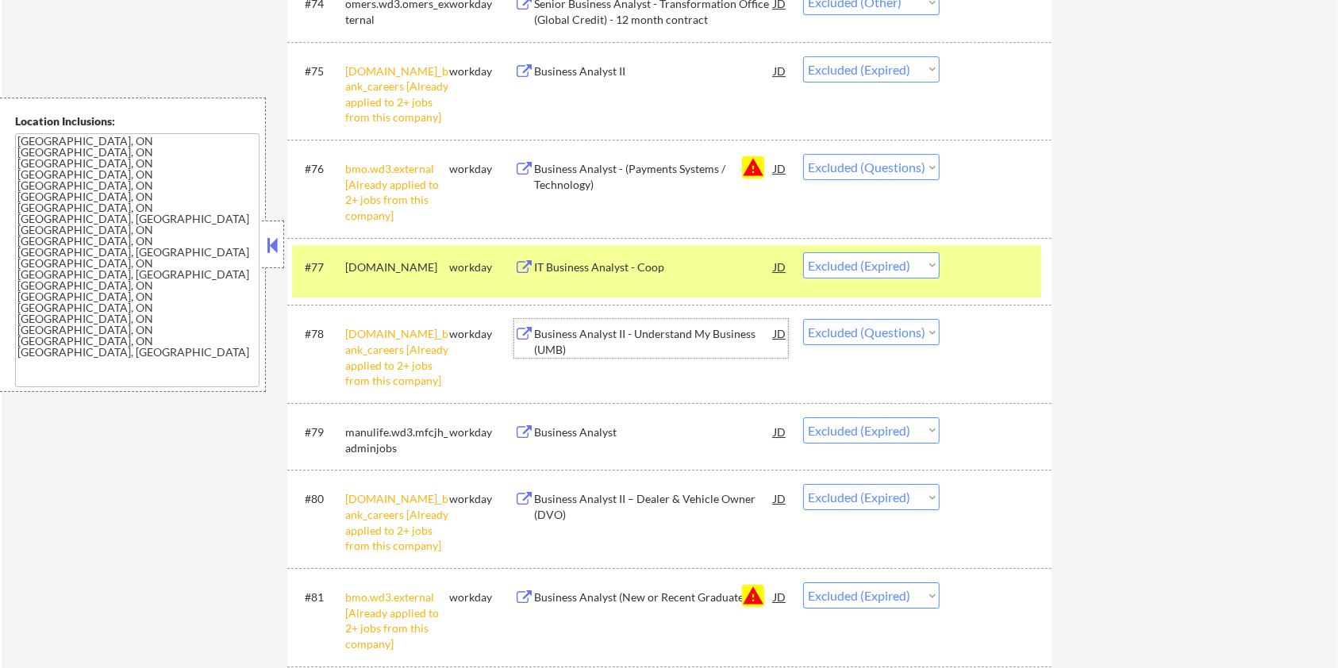
click at [644, 336] on div "Business Analyst II - Understand My Business (UMB)" at bounding box center [654, 341] width 240 height 31
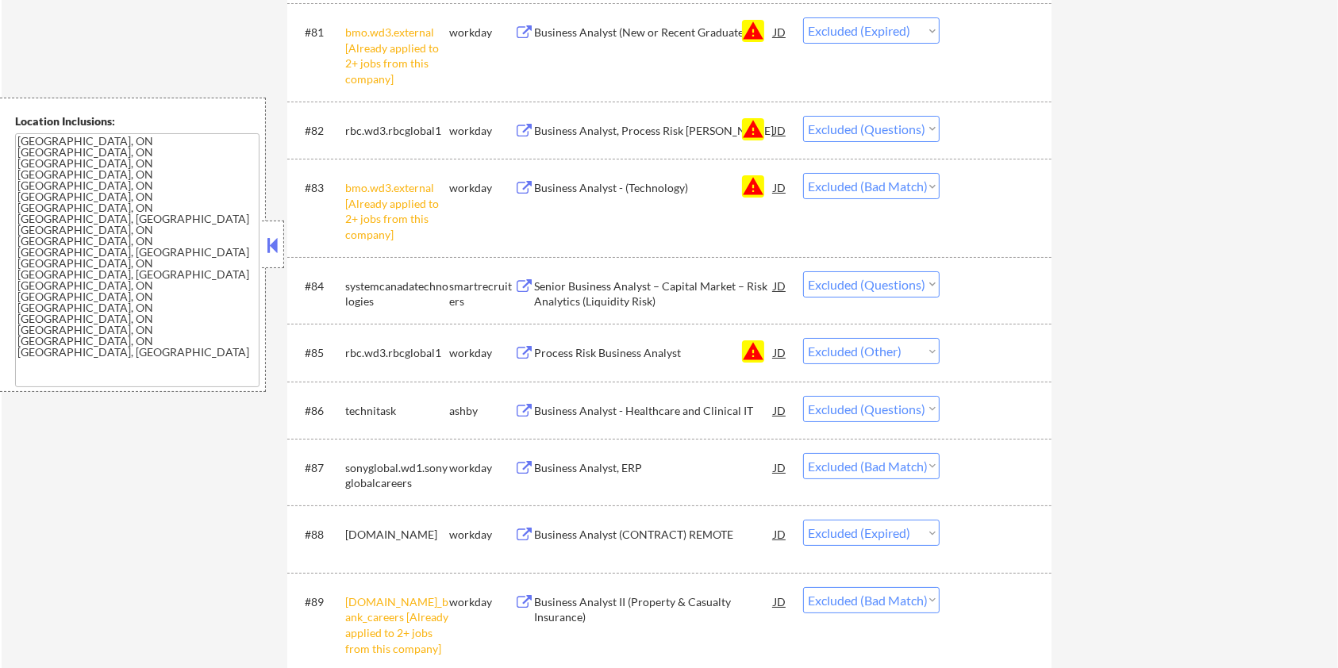
scroll to position [6030, 0]
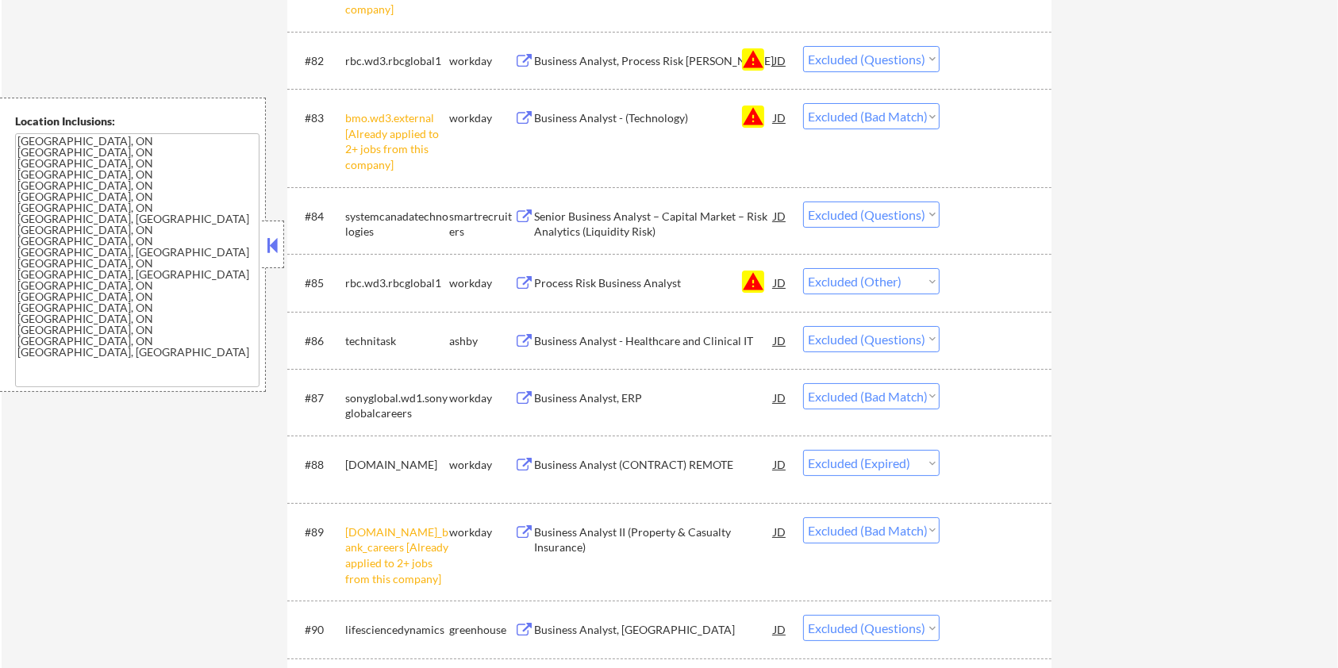
click at [659, 211] on div "Senior Business Analyst – Capital Market – Risk Analytics (Liquidity Risk)" at bounding box center [654, 224] width 240 height 31
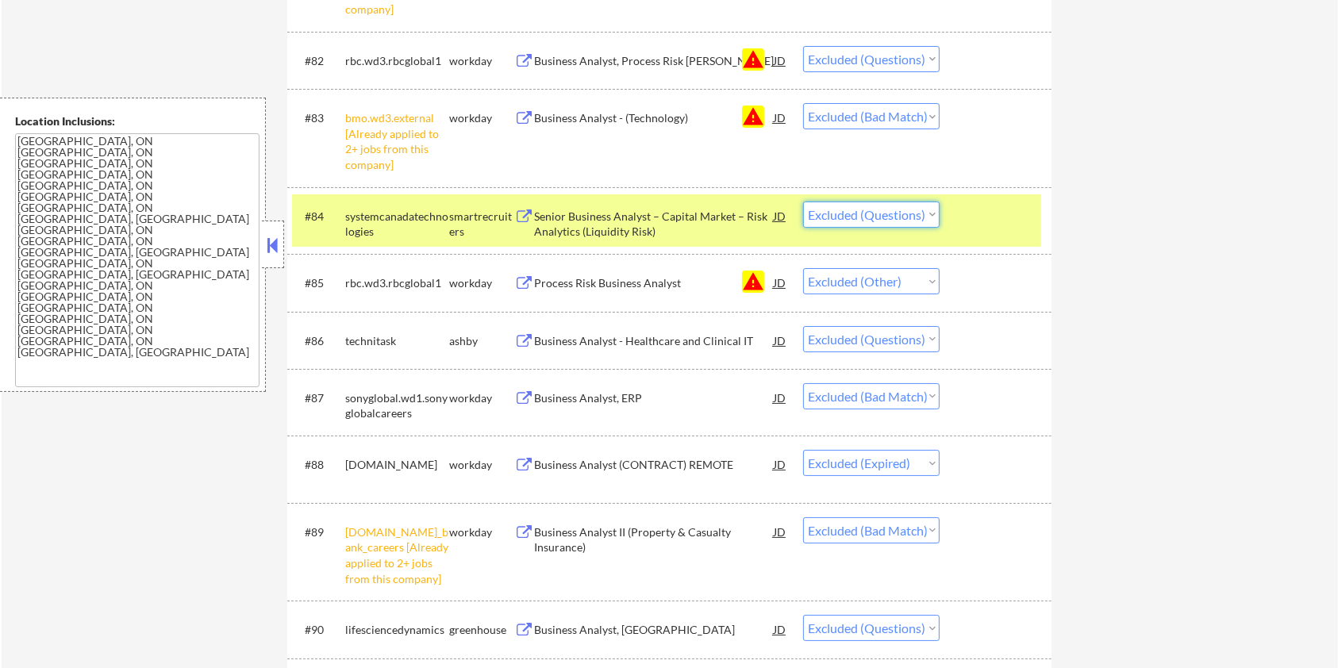
click at [883, 215] on select "Choose an option... Pending Applied Excluded (Questions) Excluded (Expired) Exc…" at bounding box center [871, 215] width 136 height 26
select select ""excluded__bad_match_""
click at [803, 202] on select "Choose an option... Pending Applied Excluded (Questions) Excluded (Expired) Exc…" at bounding box center [871, 215] width 136 height 26
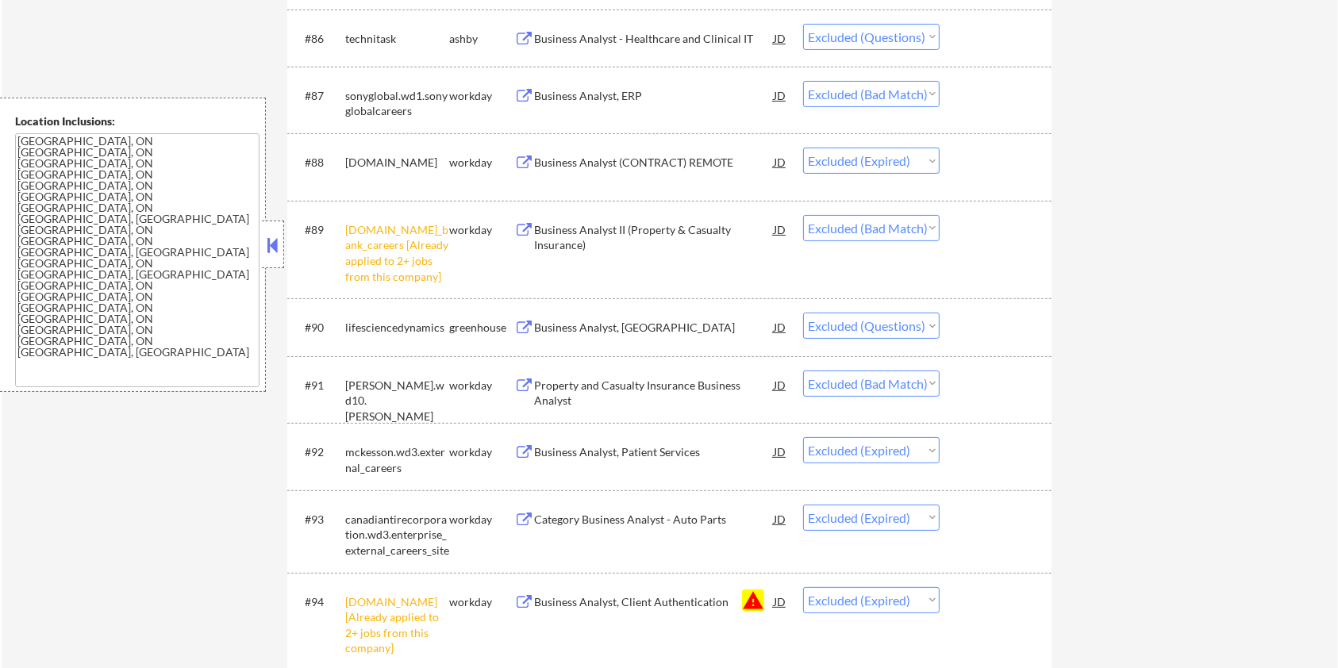
scroll to position [6453, 0]
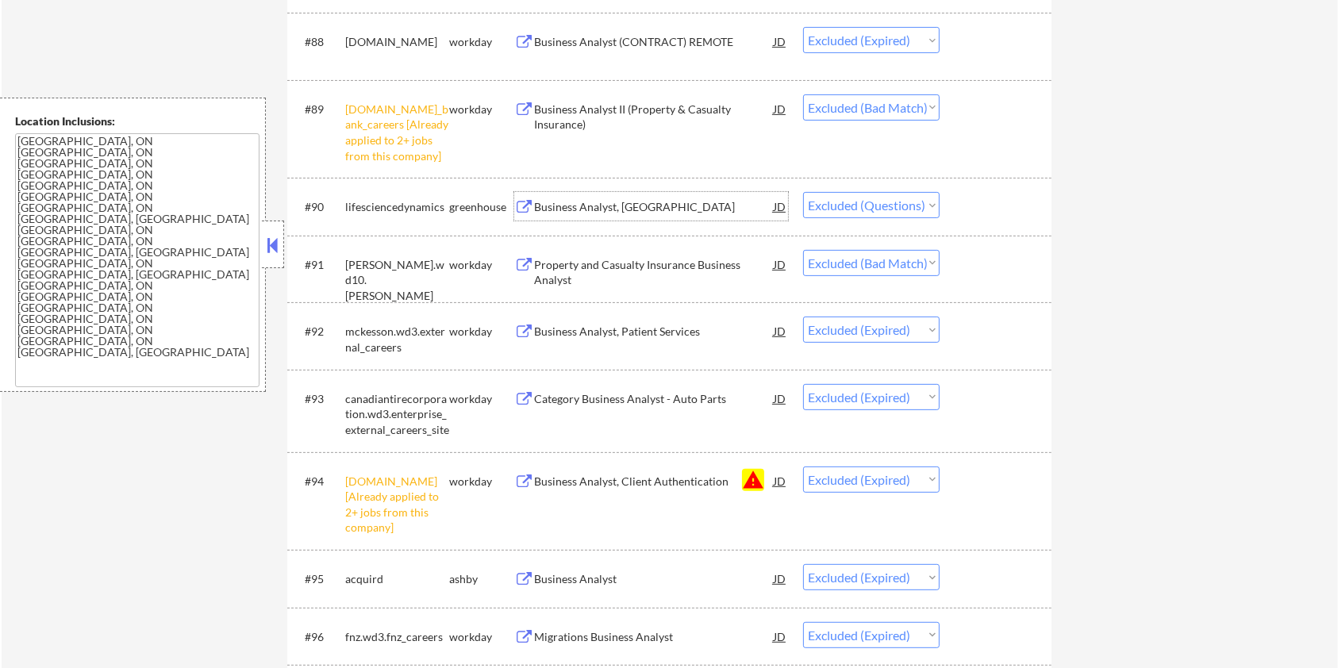
click at [613, 202] on div "Business Analyst, CA" at bounding box center [654, 207] width 240 height 16
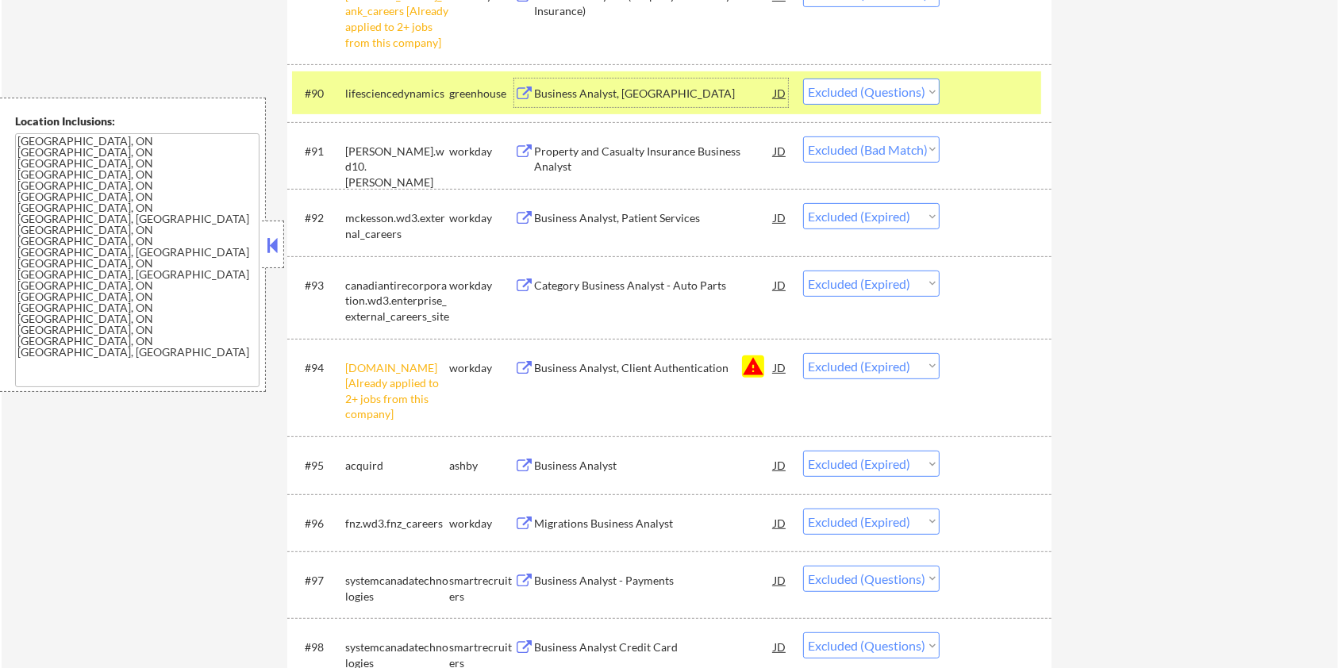
scroll to position [6665, 0]
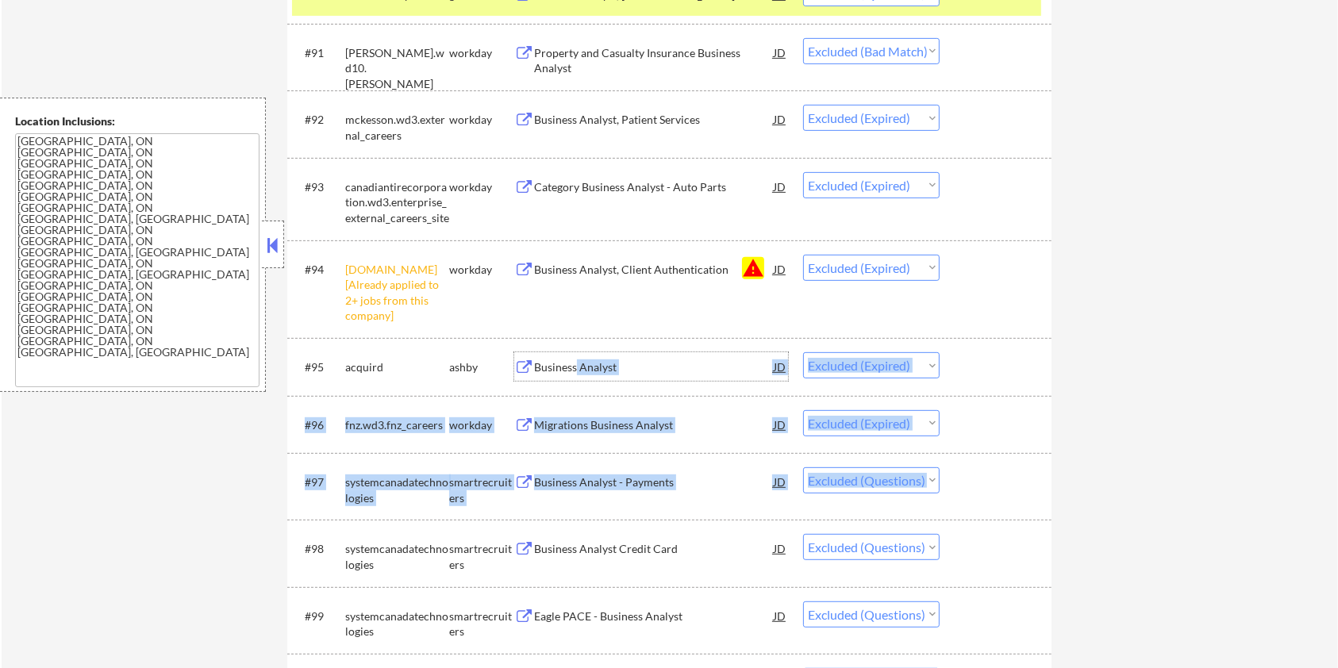
drag, startPoint x: 577, startPoint y: 359, endPoint x: 711, endPoint y: 462, distance: 168.7
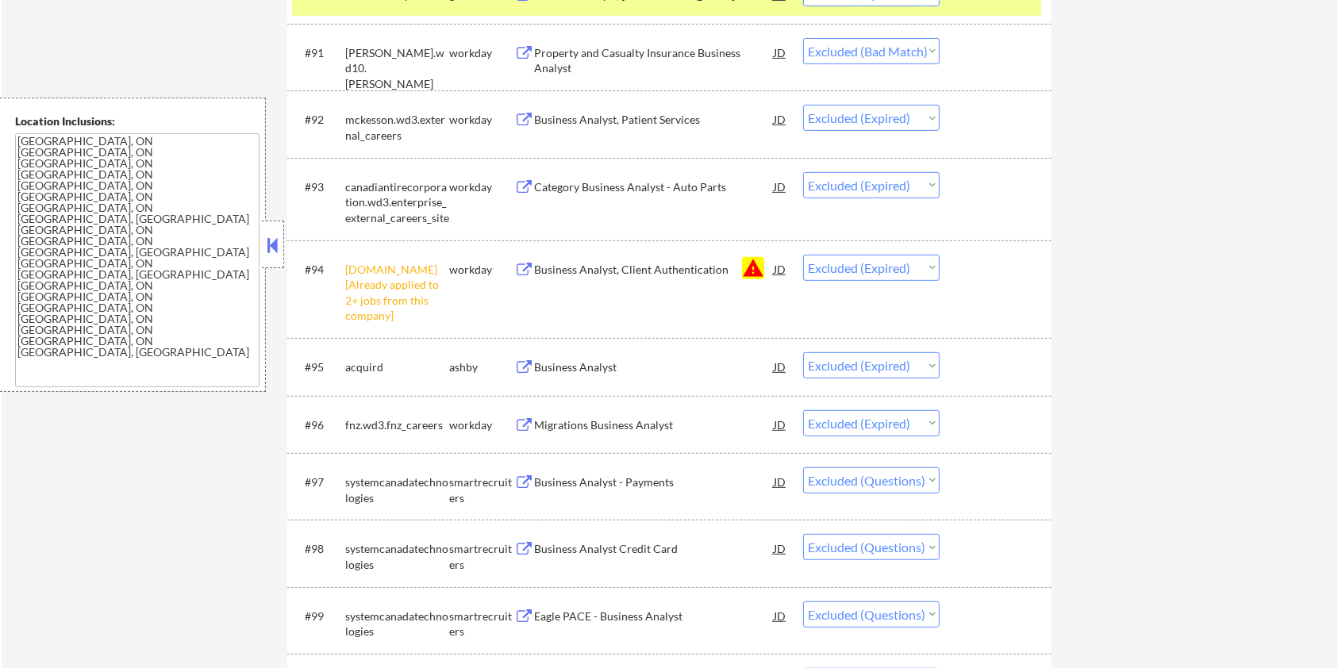
click at [603, 542] on div "Business Analyst Credit Card" at bounding box center [654, 549] width 240 height 16
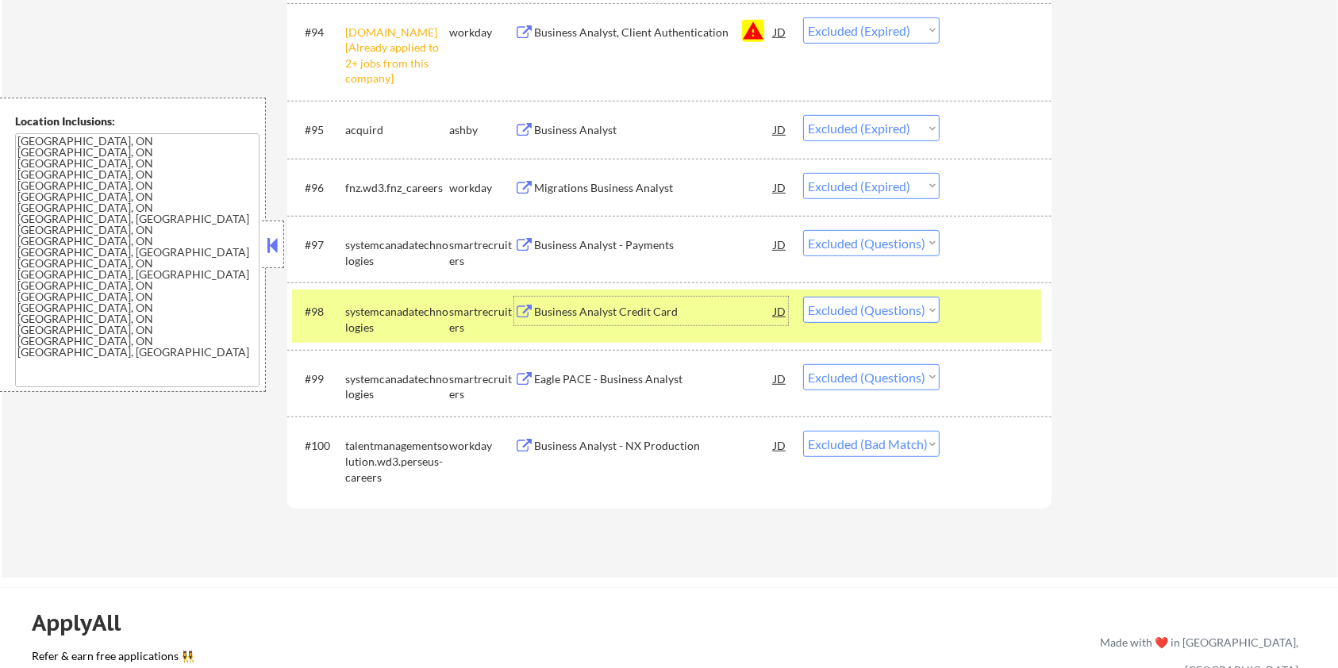
scroll to position [6983, 0]
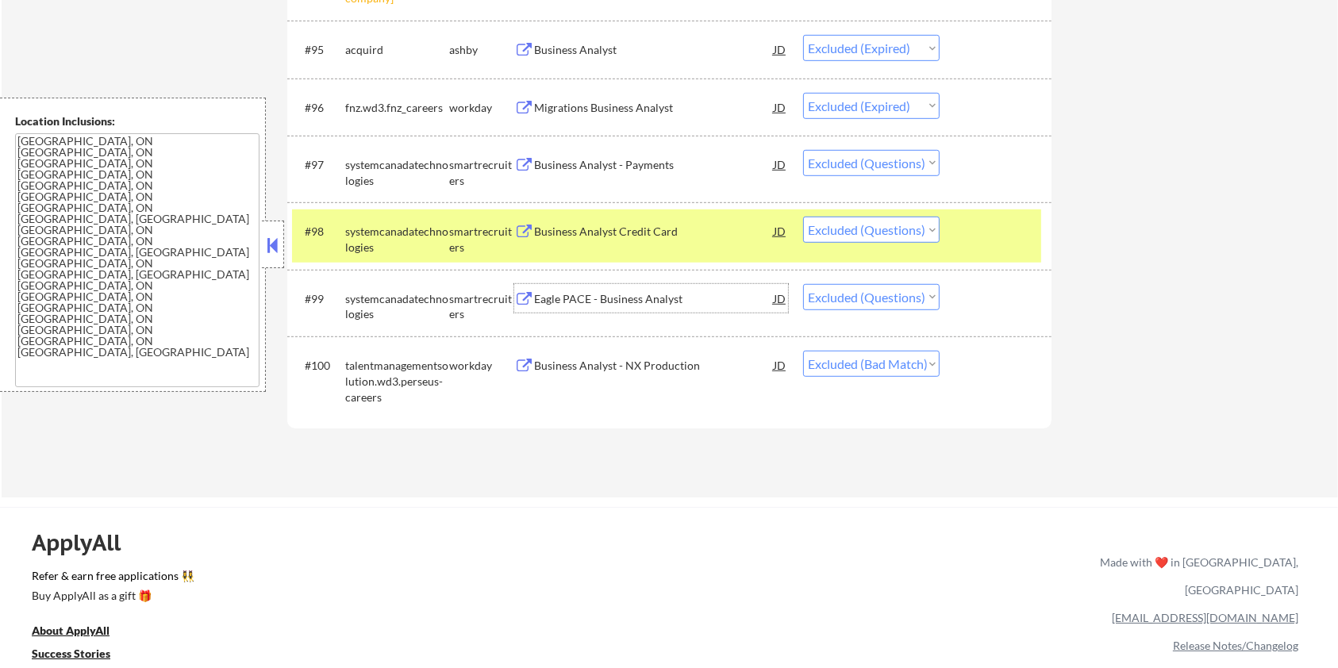
click at [577, 303] on div "Eagle PACE - Business Analyst" at bounding box center [654, 299] width 240 height 16
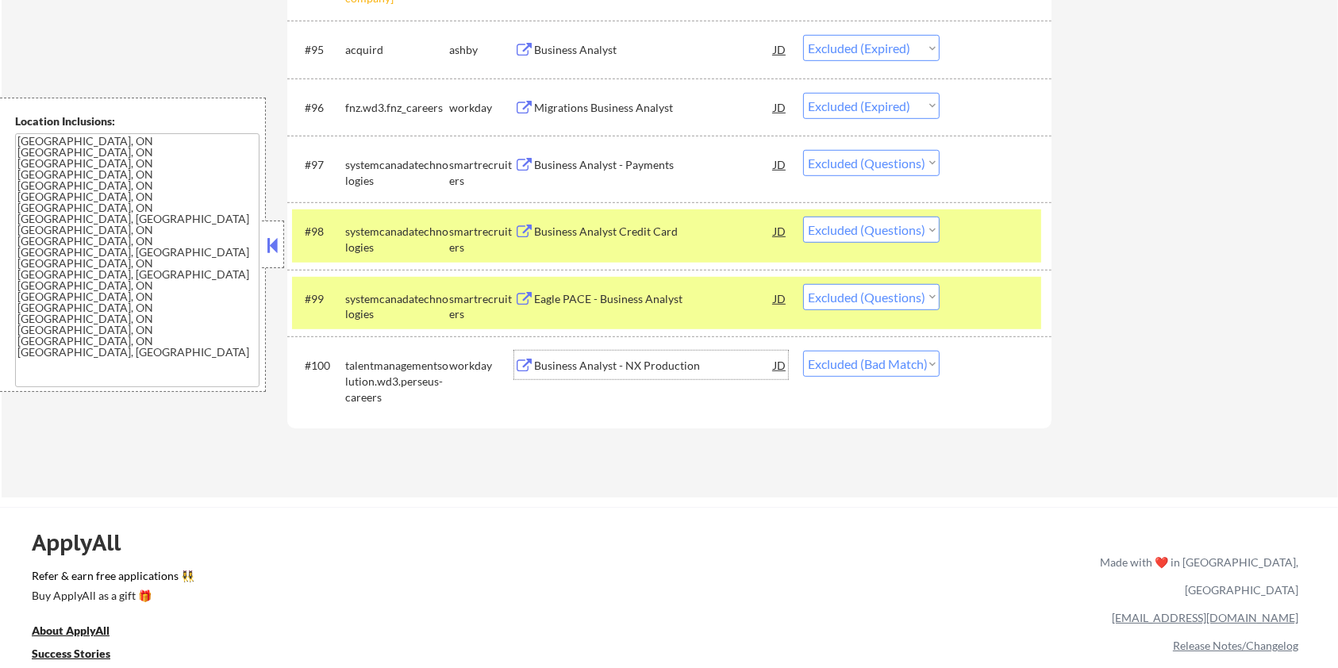
click at [580, 362] on div "Business Analyst - NX Production" at bounding box center [654, 366] width 240 height 16
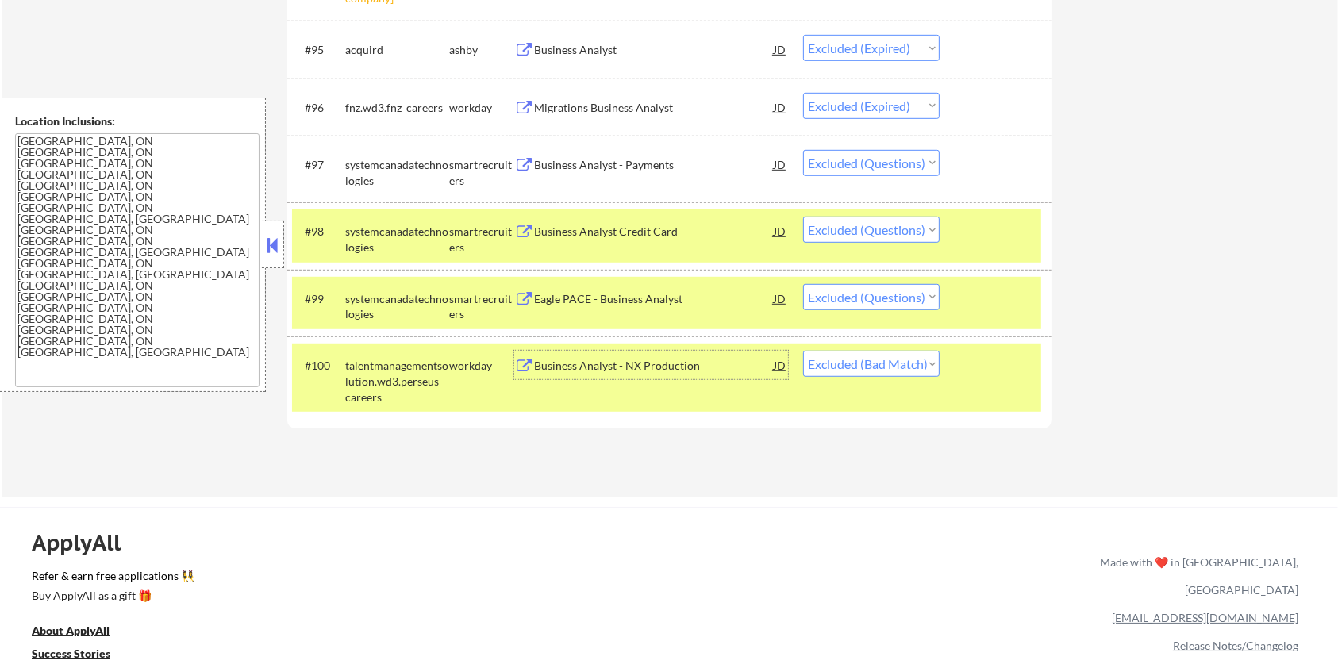
click at [644, 221] on div "Business Analyst Credit Card" at bounding box center [654, 231] width 240 height 29
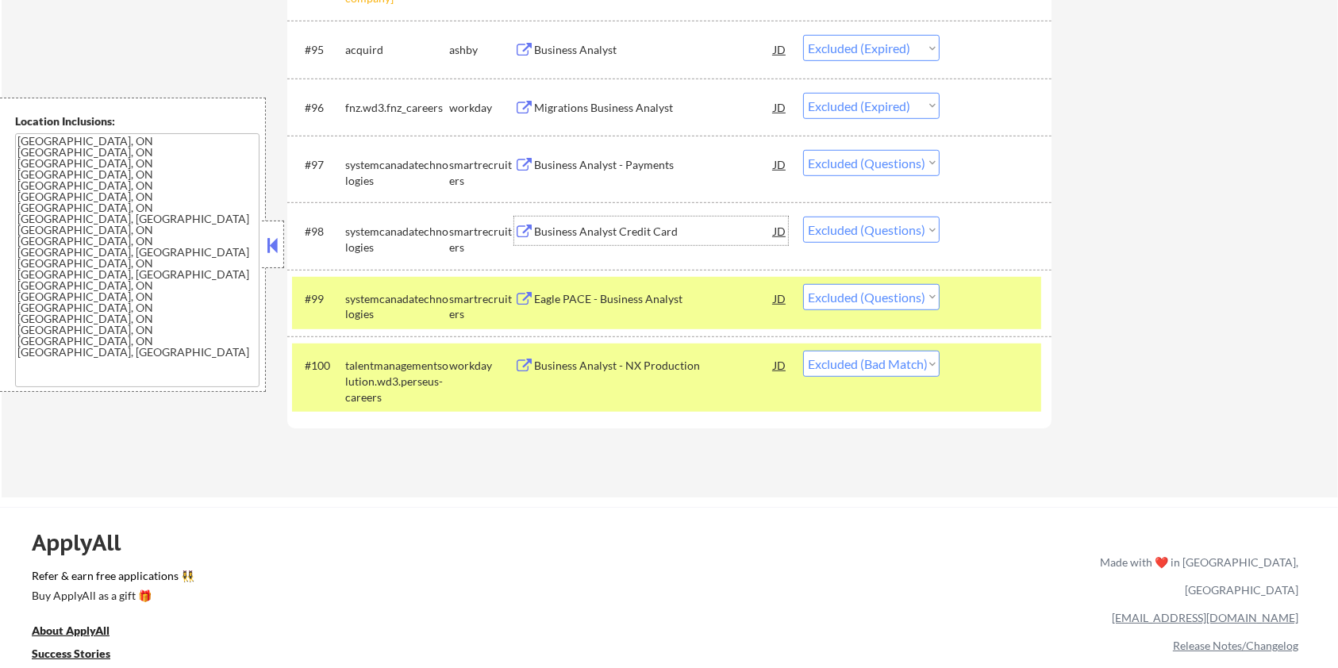
click at [609, 168] on div "Business Analyst - Payments" at bounding box center [654, 165] width 240 height 16
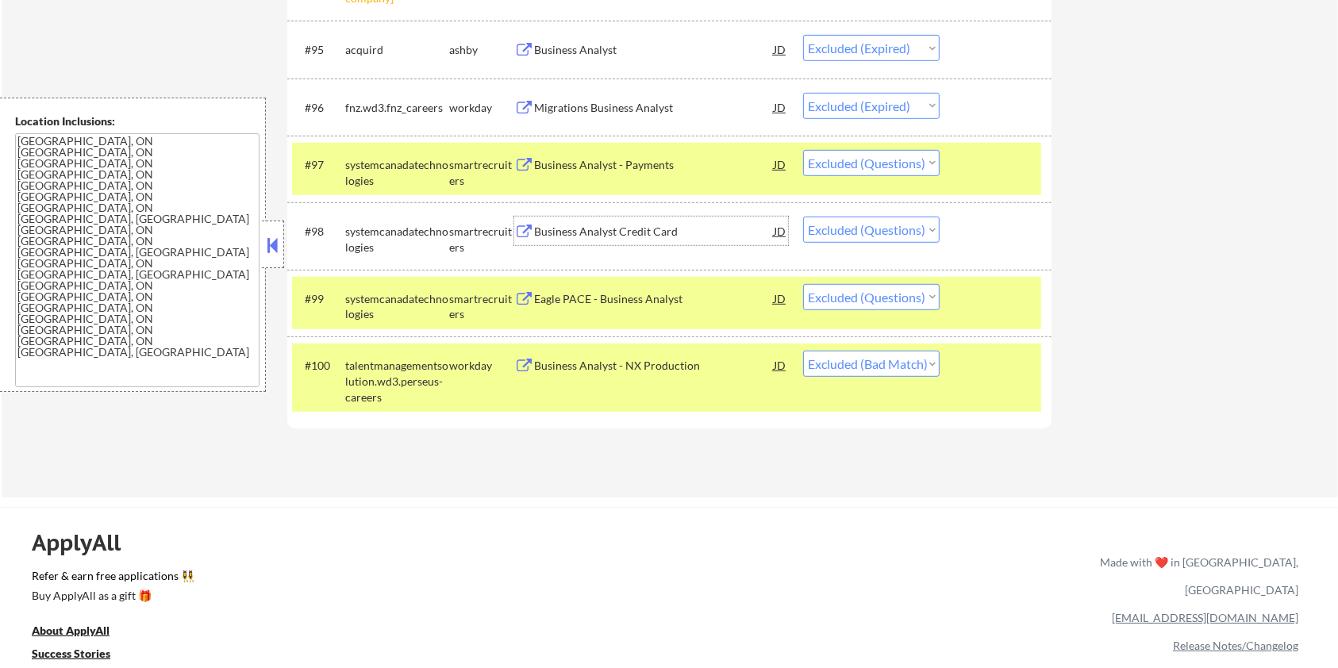
click at [667, 234] on div "Business Analyst Credit Card" at bounding box center [654, 232] width 240 height 16
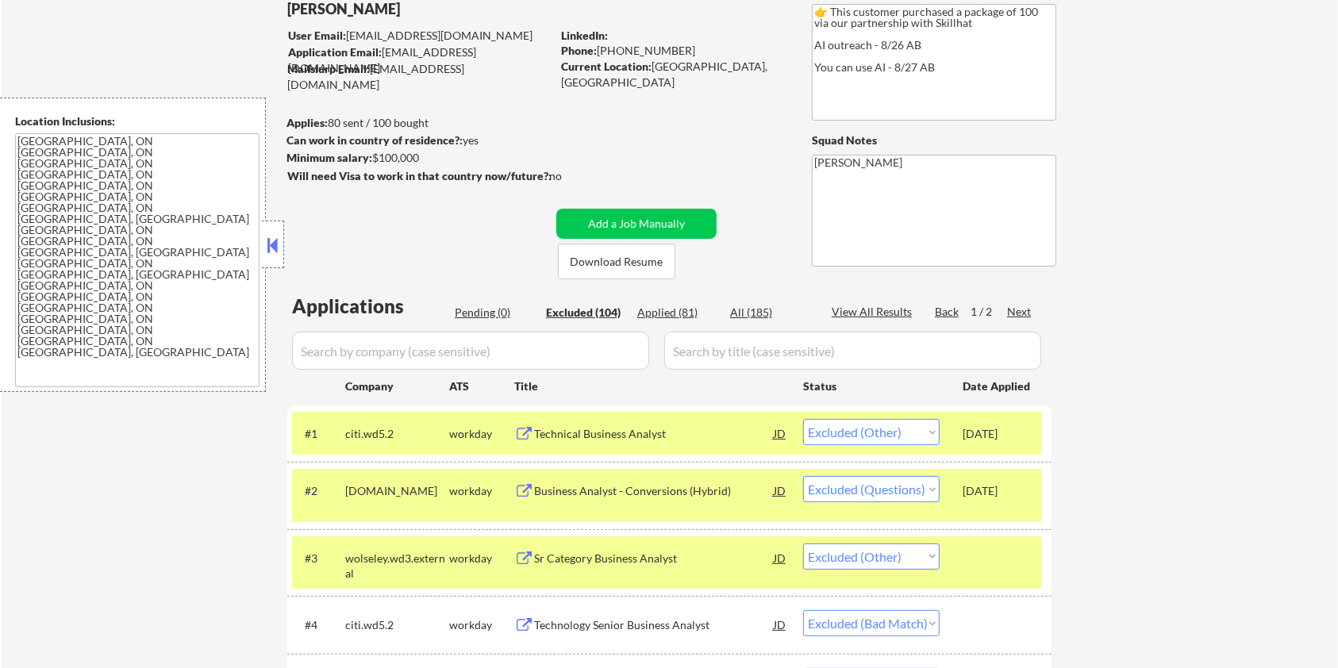
scroll to position [58, 0]
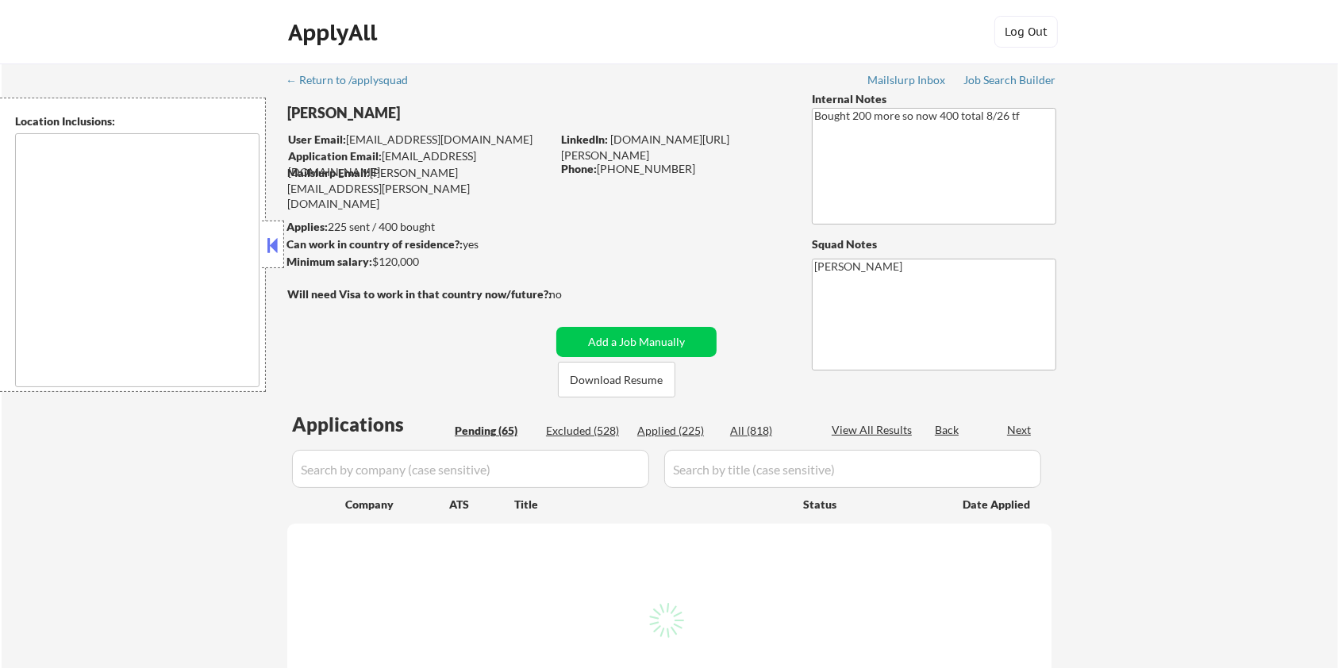
type textarea "[GEOGRAPHIC_DATA], [GEOGRAPHIC_DATA] [GEOGRAPHIC_DATA], [GEOGRAPHIC_DATA] [GEOG…"
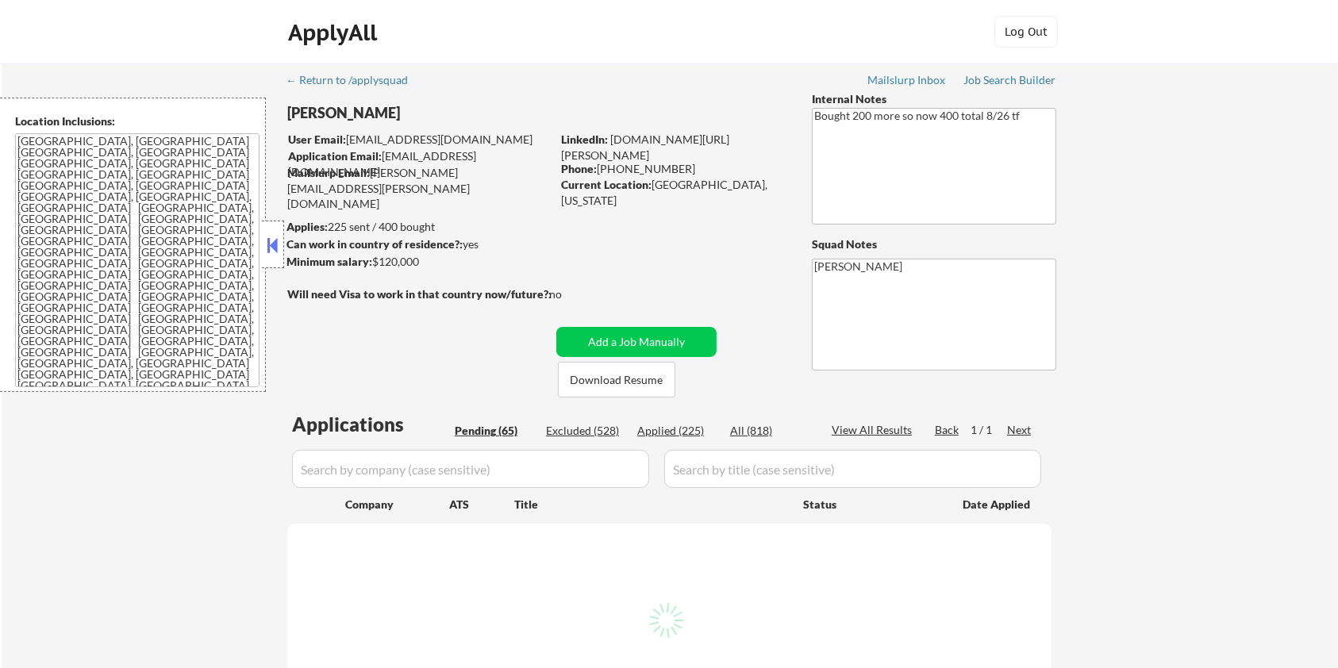
select select ""pending""
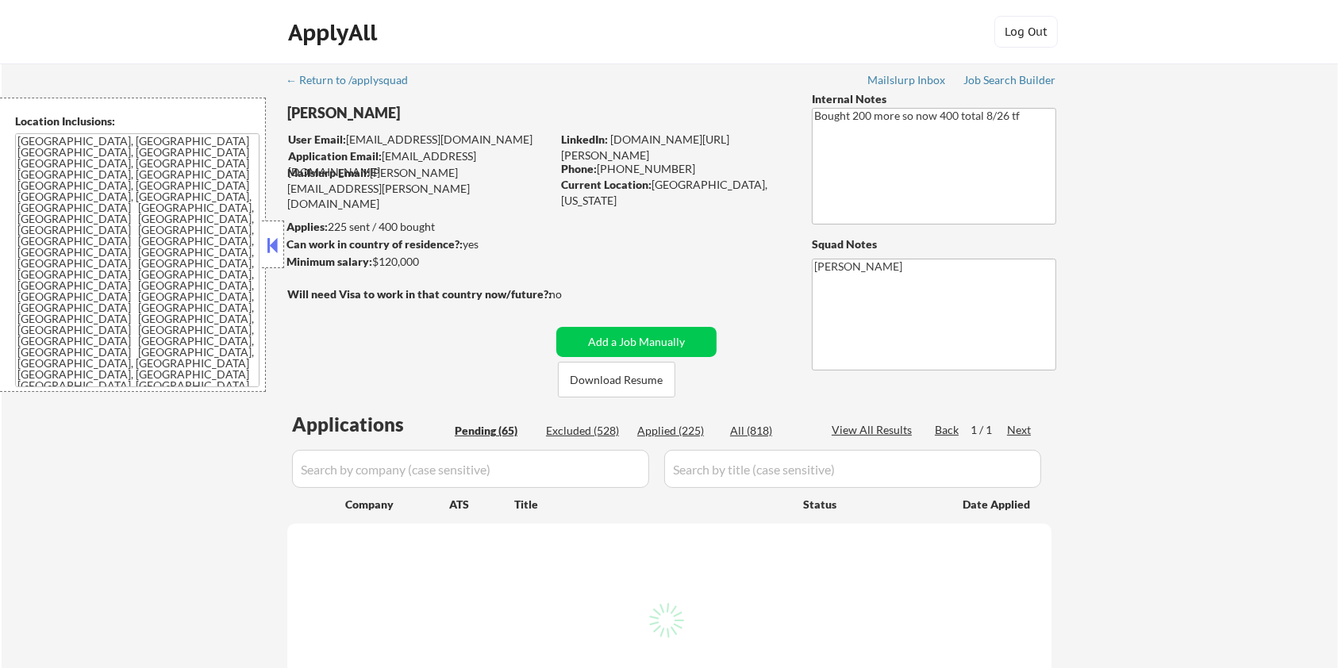
select select ""pending""
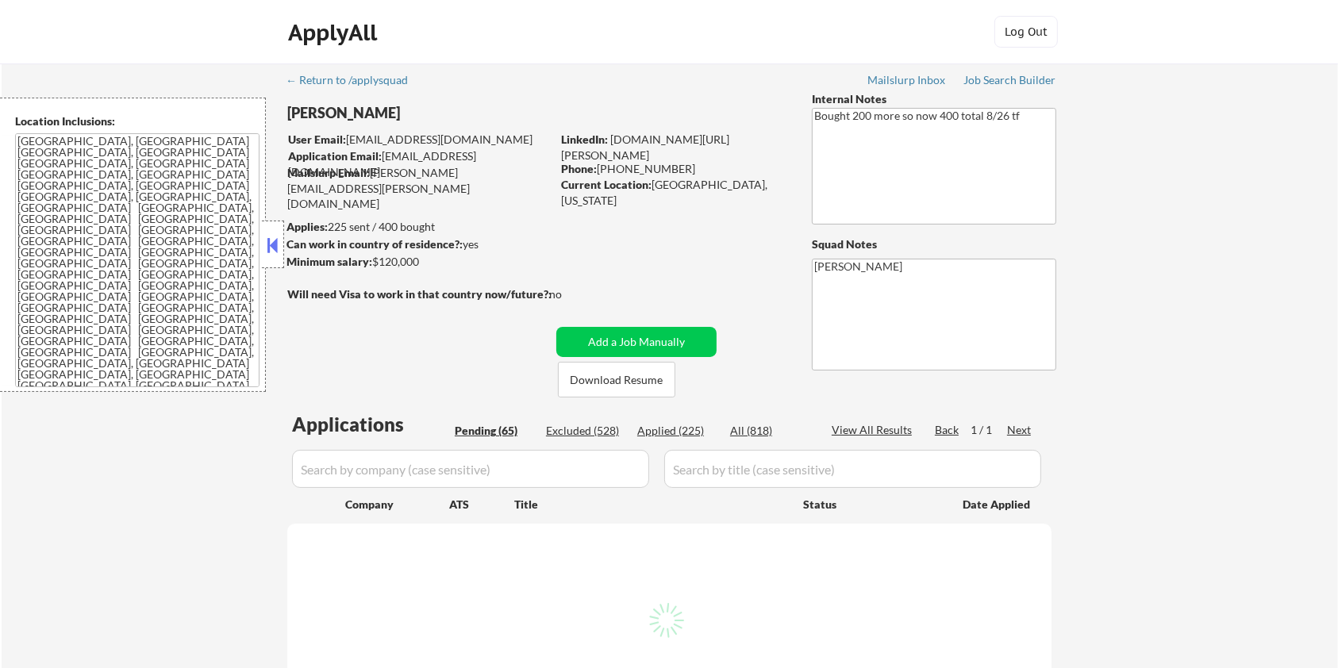
select select ""pending""
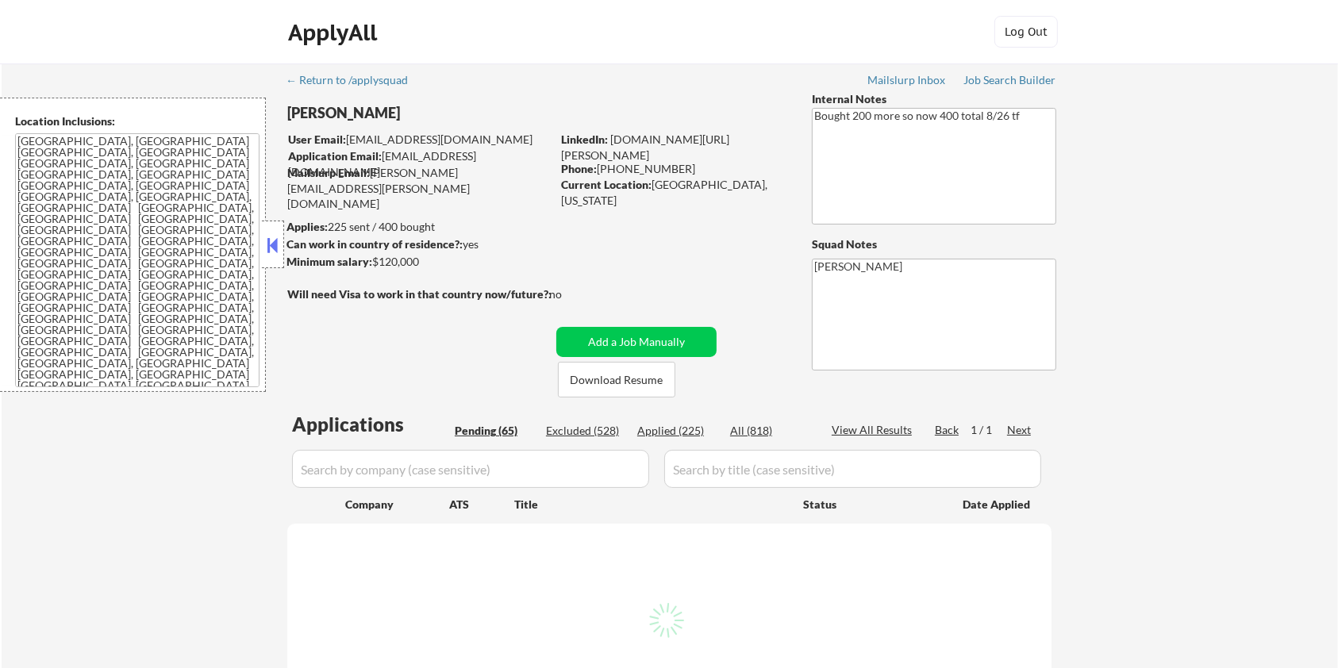
select select ""pending""
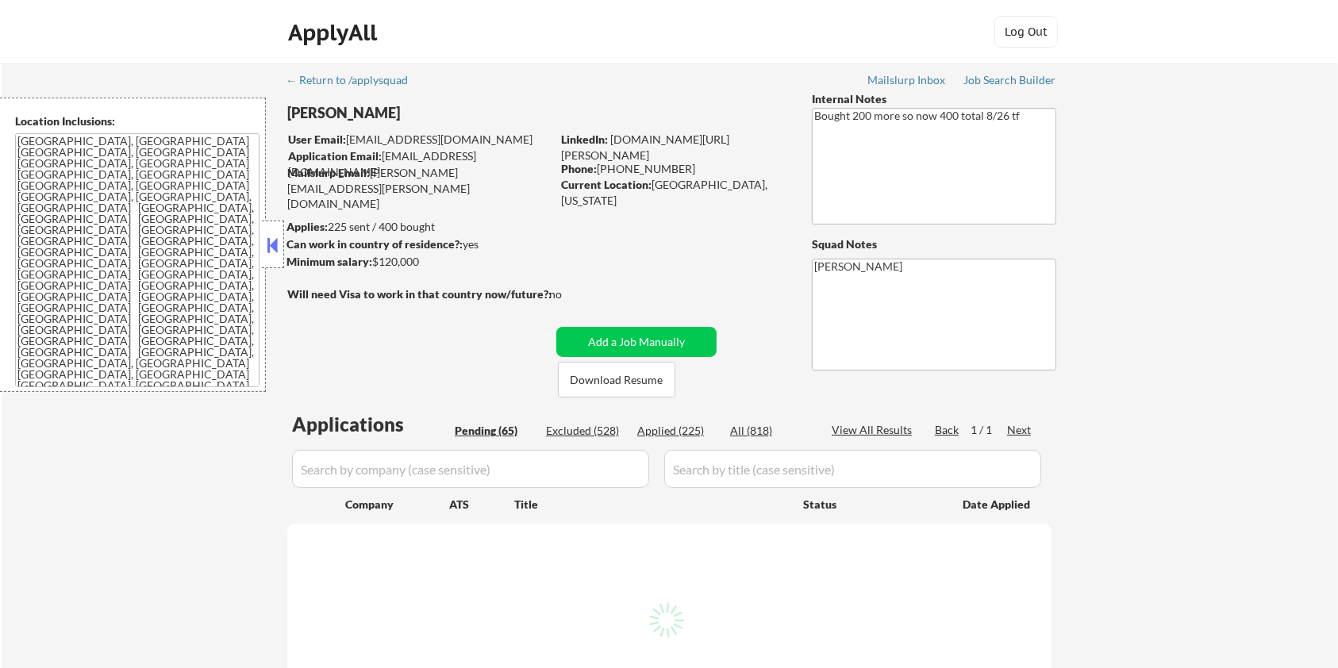
select select ""pending""
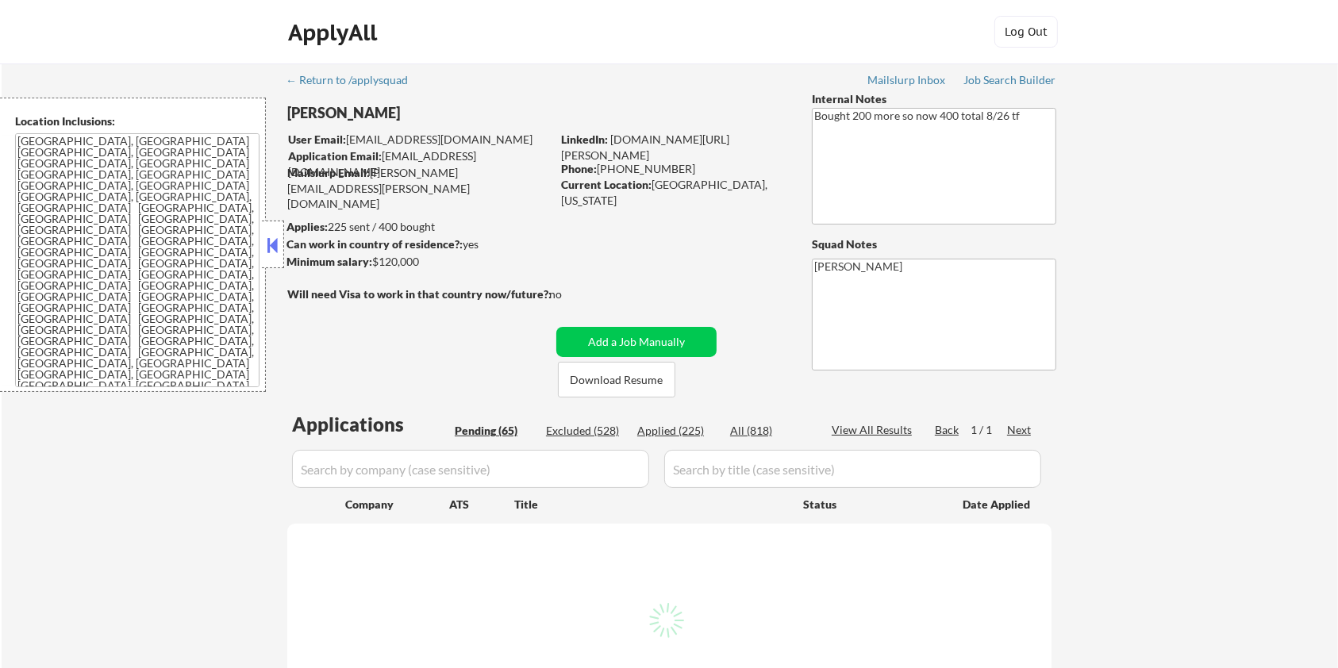
select select ""pending""
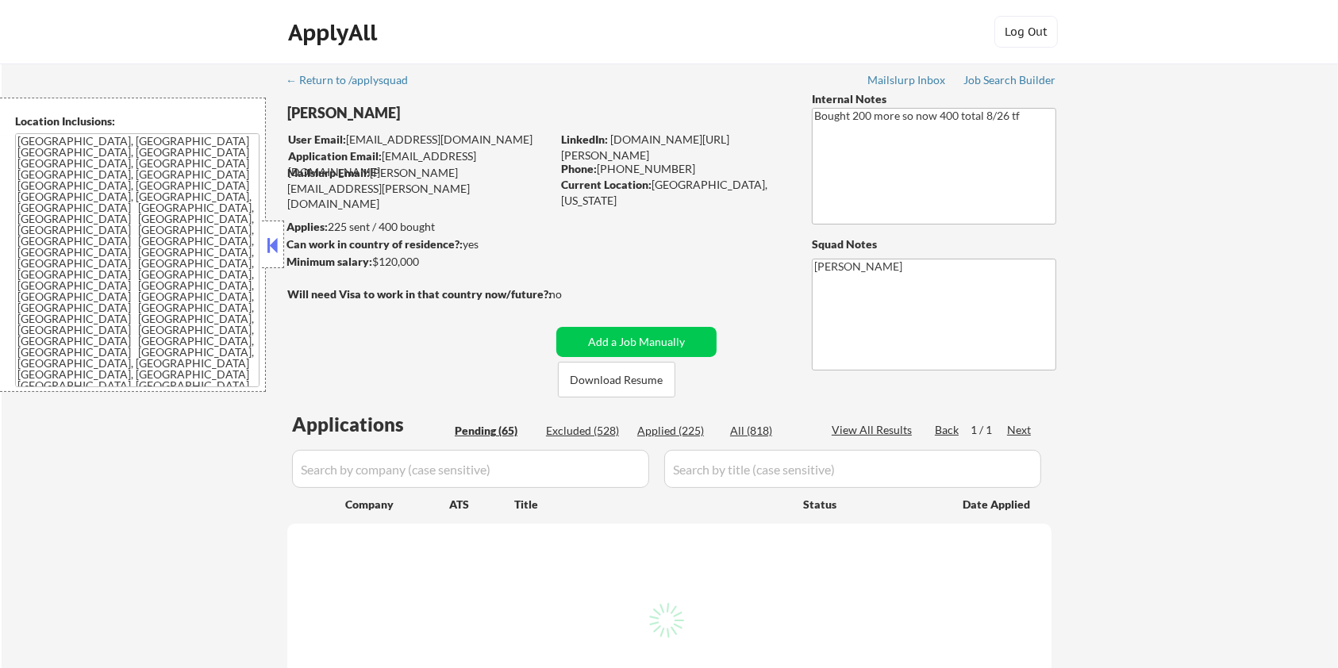
select select ""pending""
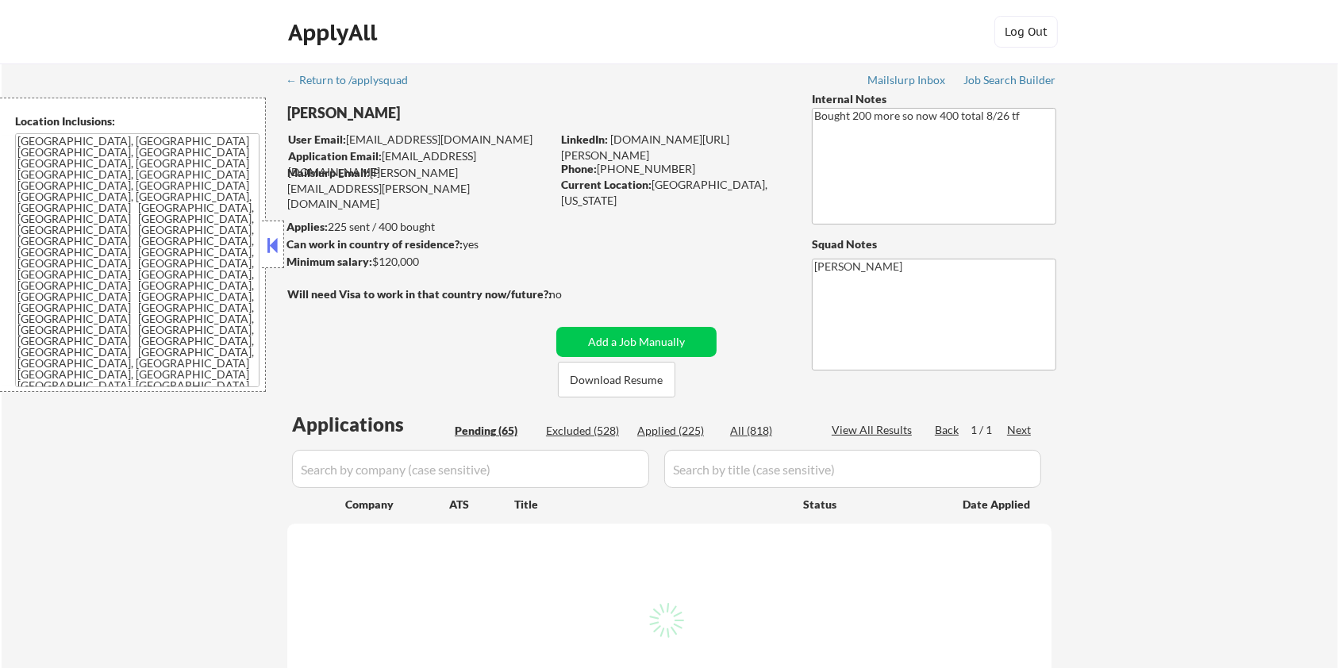
select select ""pending""
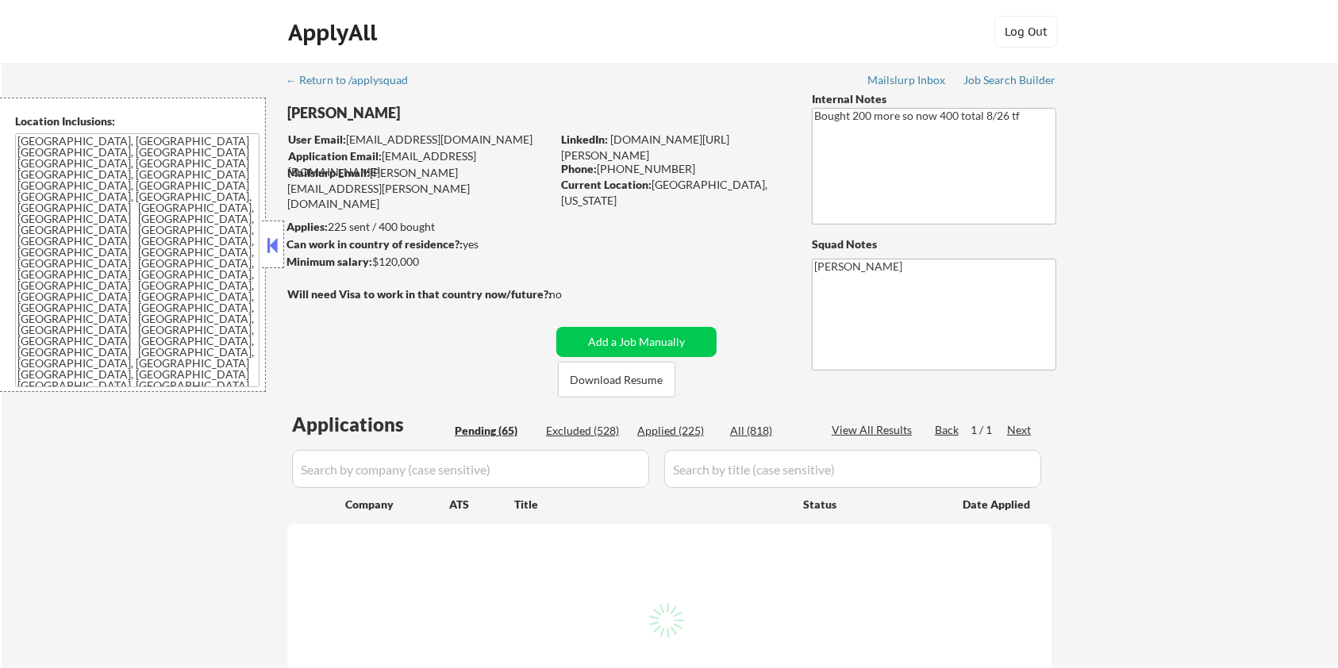
select select ""pending""
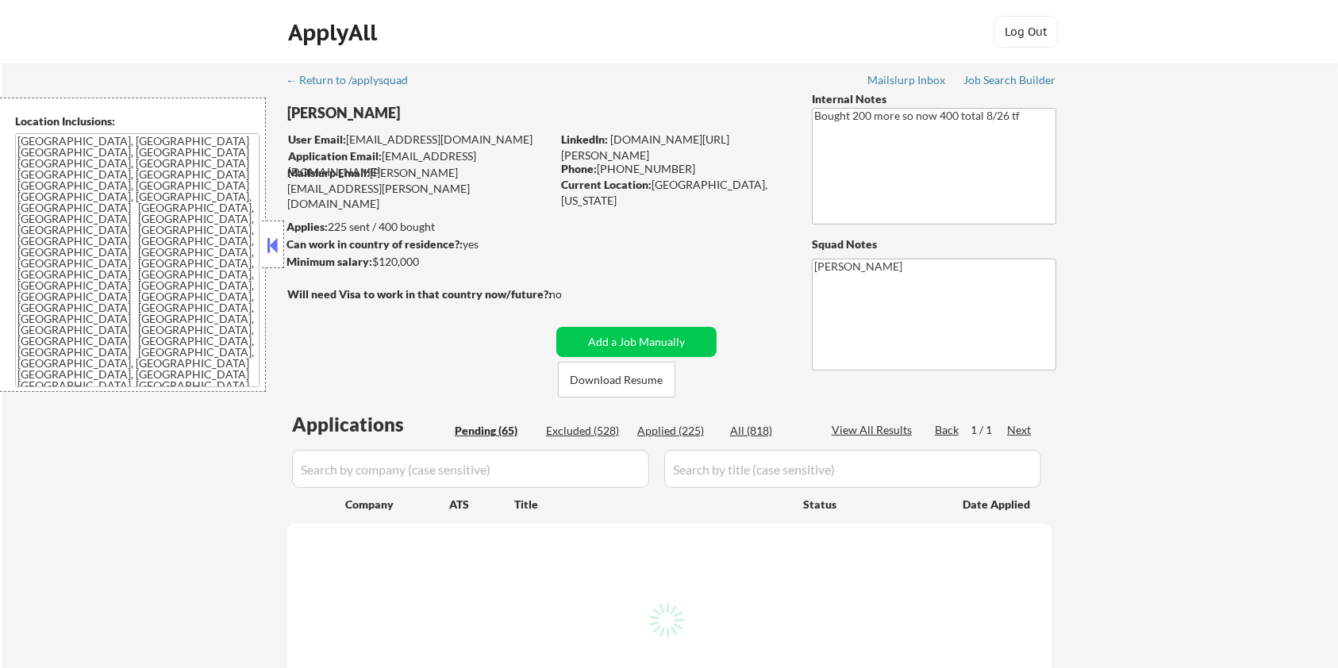
select select ""pending""
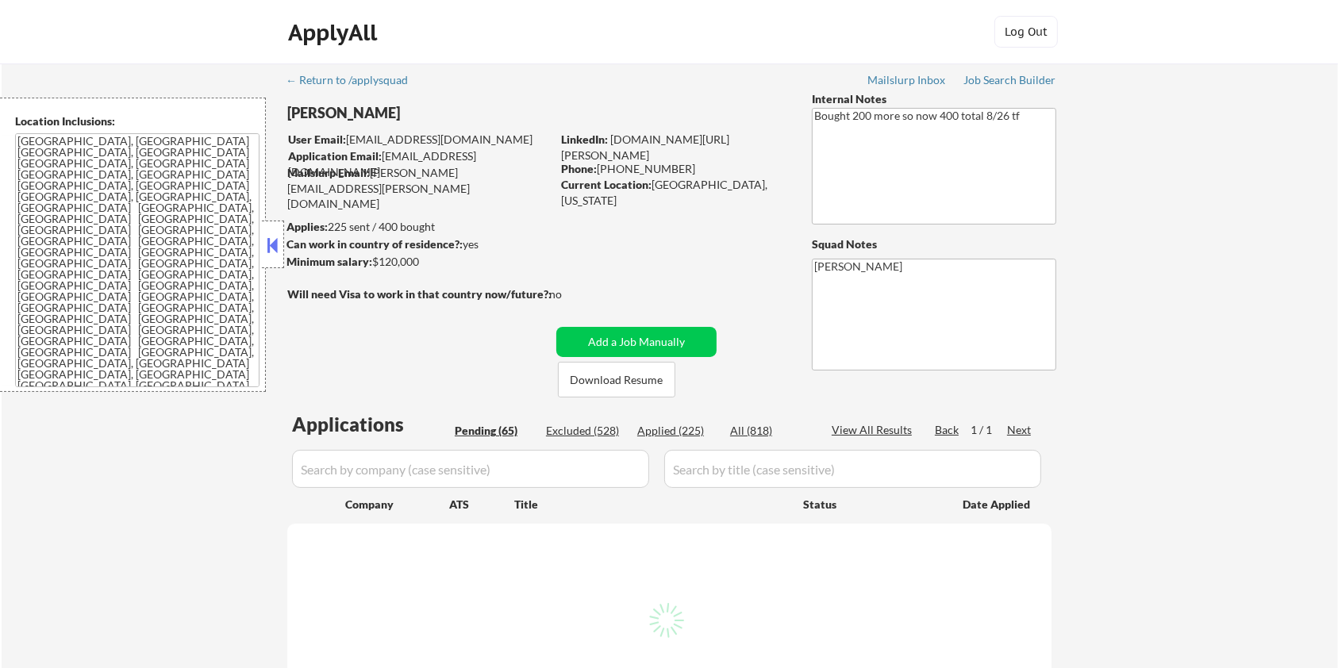
select select ""pending""
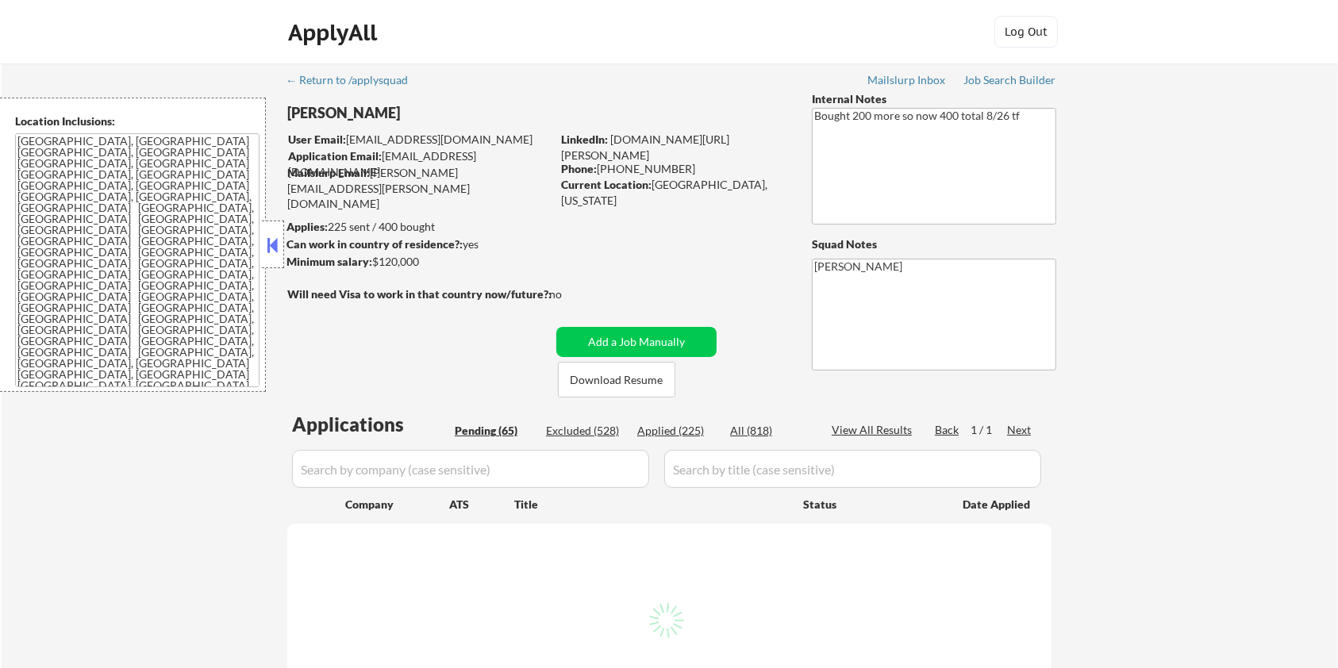
select select ""pending""
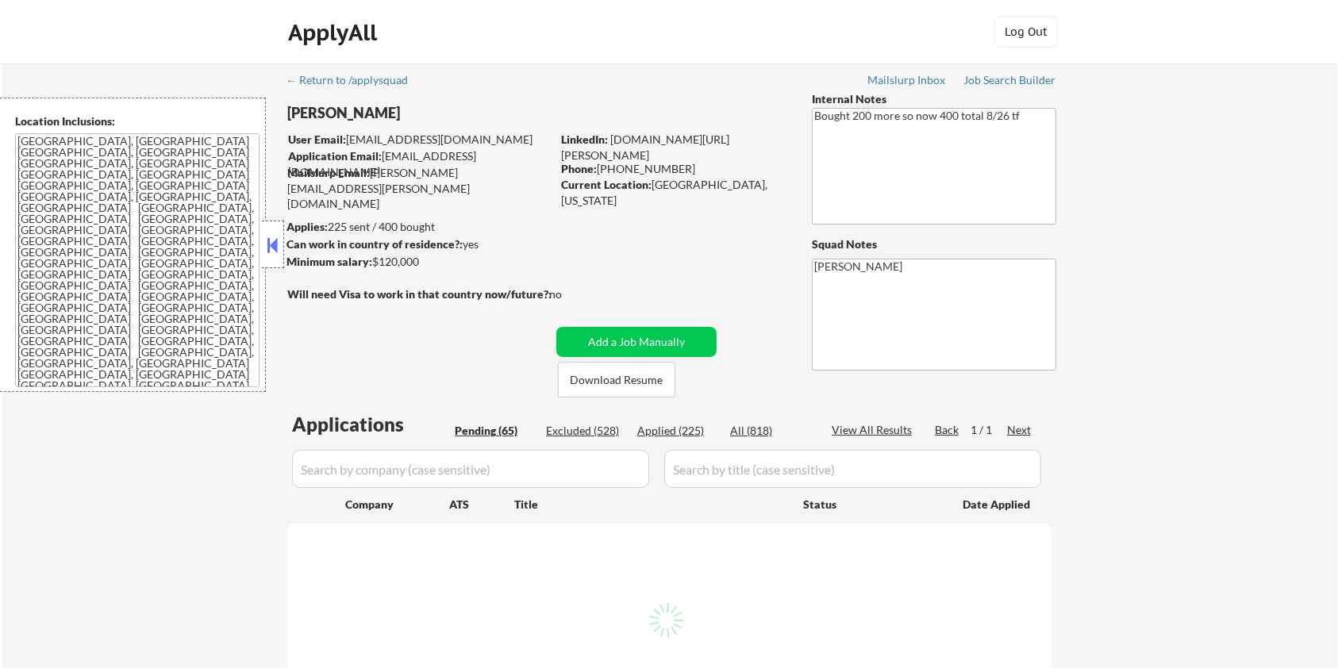
select select ""pending""
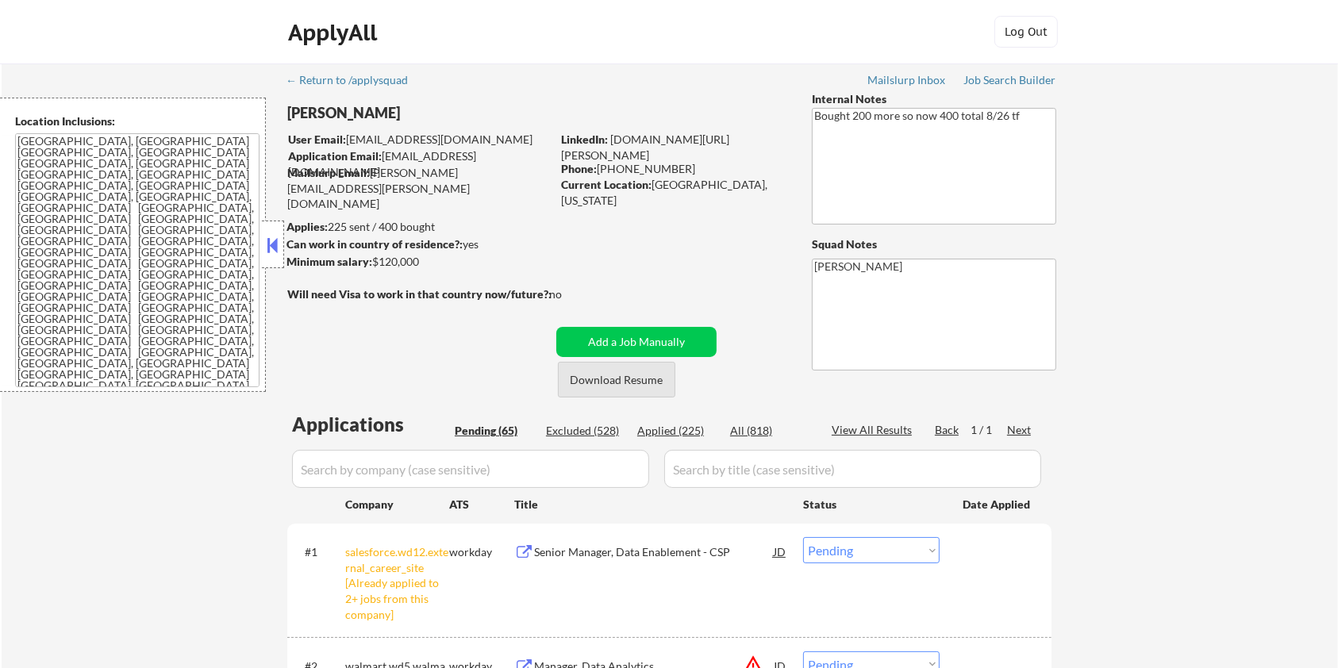
click at [605, 380] on button "Download Resume" at bounding box center [616, 380] width 117 height 36
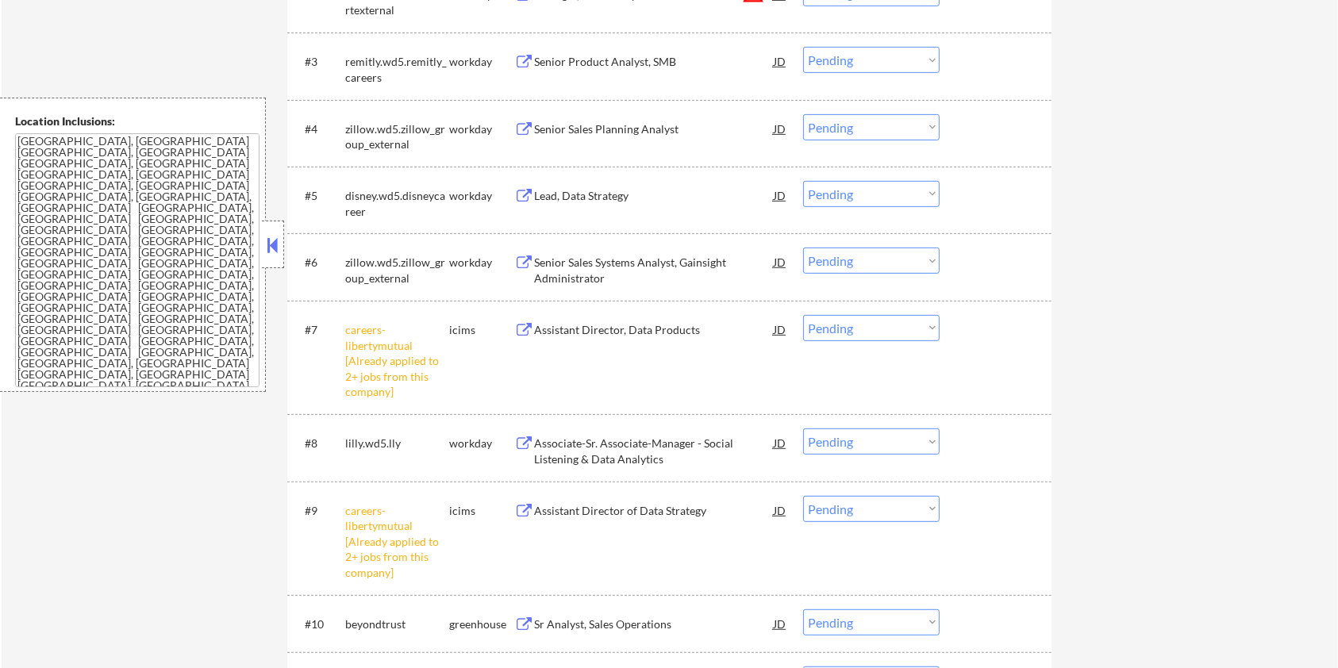
scroll to position [423, 0]
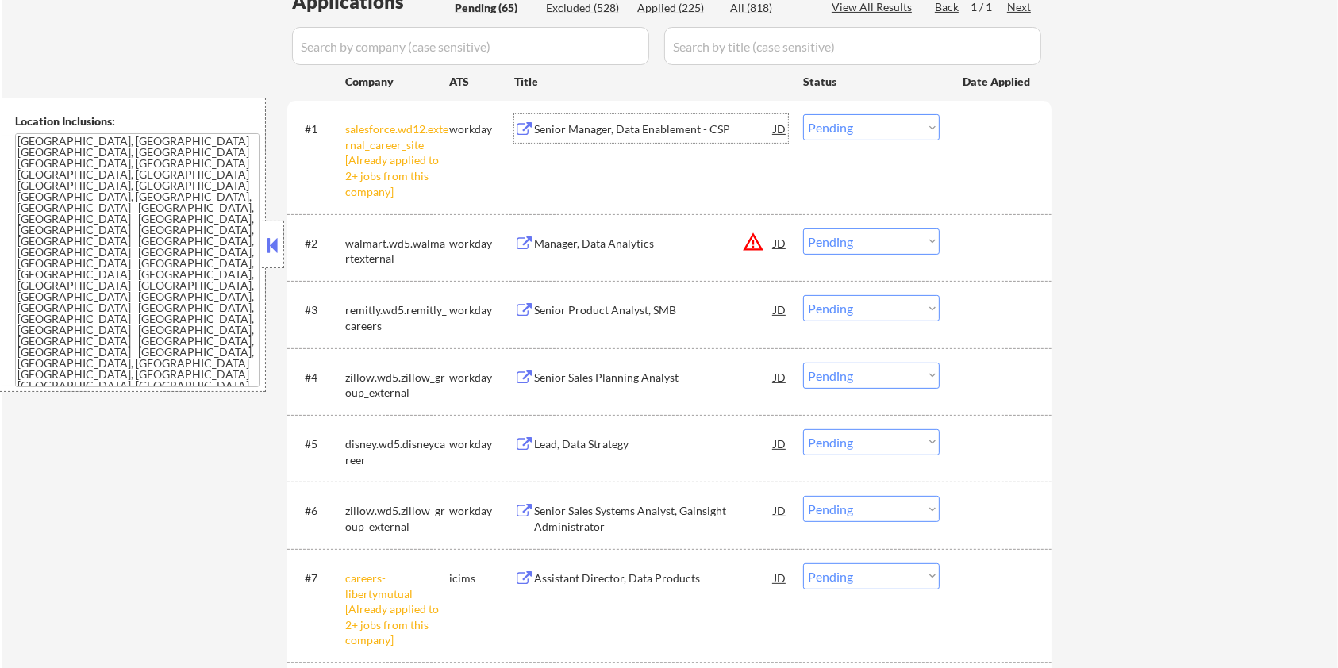
click at [596, 128] on div "Senior Manager, Data Enablement - CSP" at bounding box center [654, 129] width 240 height 16
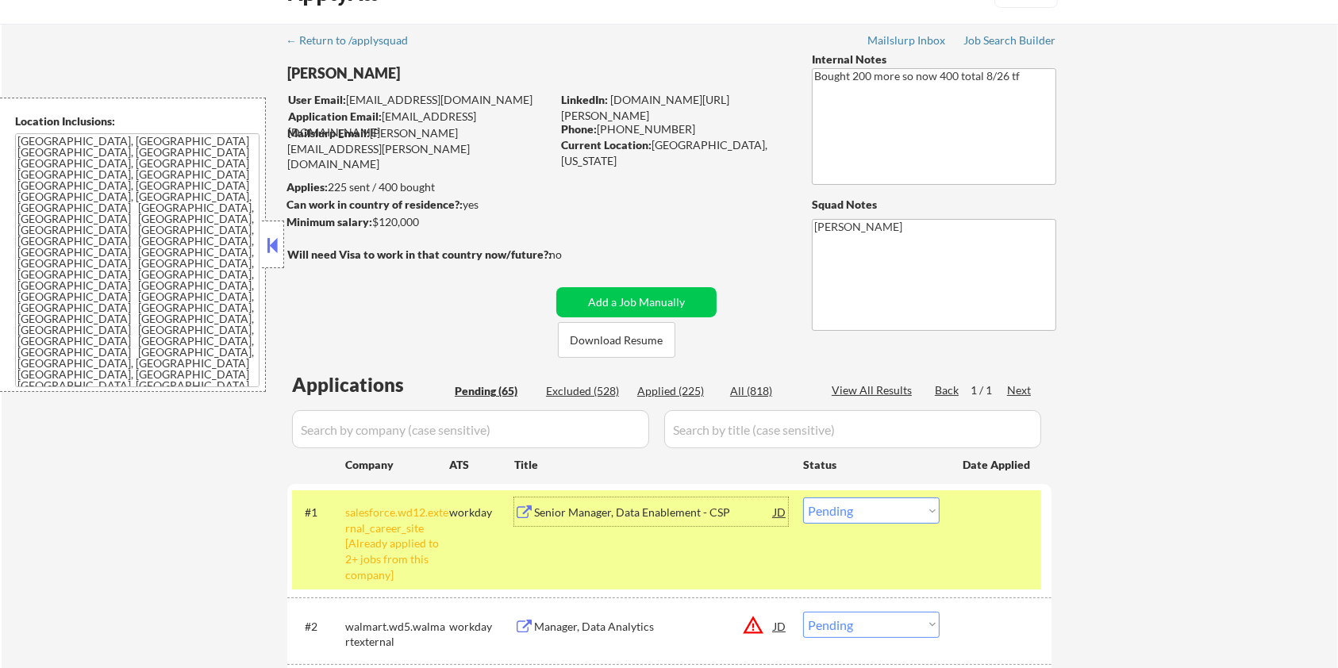
scroll to position [0, 0]
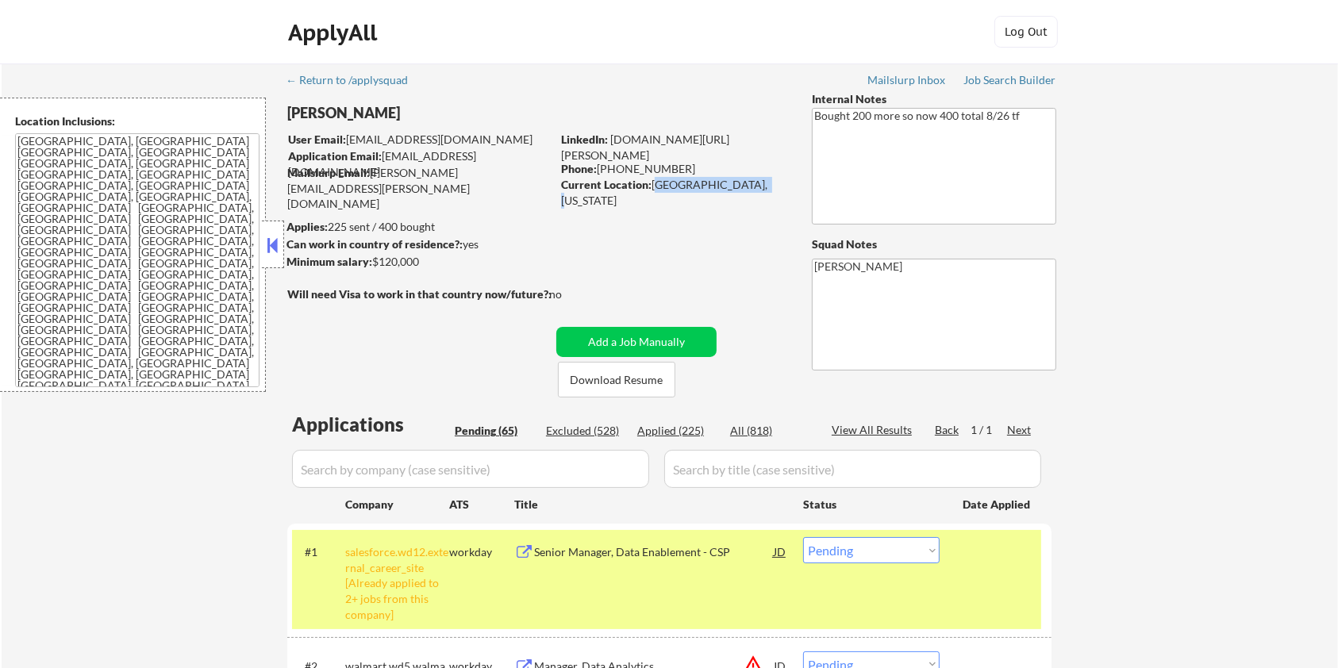
drag, startPoint x: 654, startPoint y: 186, endPoint x: 753, endPoint y: 190, distance: 99.3
click at [753, 190] on div "Current Location: Seattle, Washington" at bounding box center [673, 192] width 225 height 31
copy div "[GEOGRAPHIC_DATA], [US_STATE]"
click at [900, 555] on select "Choose an option... Pending Applied Excluded (Questions) Excluded (Expired) Exc…" at bounding box center [871, 550] width 136 height 26
click at [803, 537] on select "Choose an option... Pending Applied Excluded (Questions) Excluded (Expired) Exc…" at bounding box center [871, 550] width 136 height 26
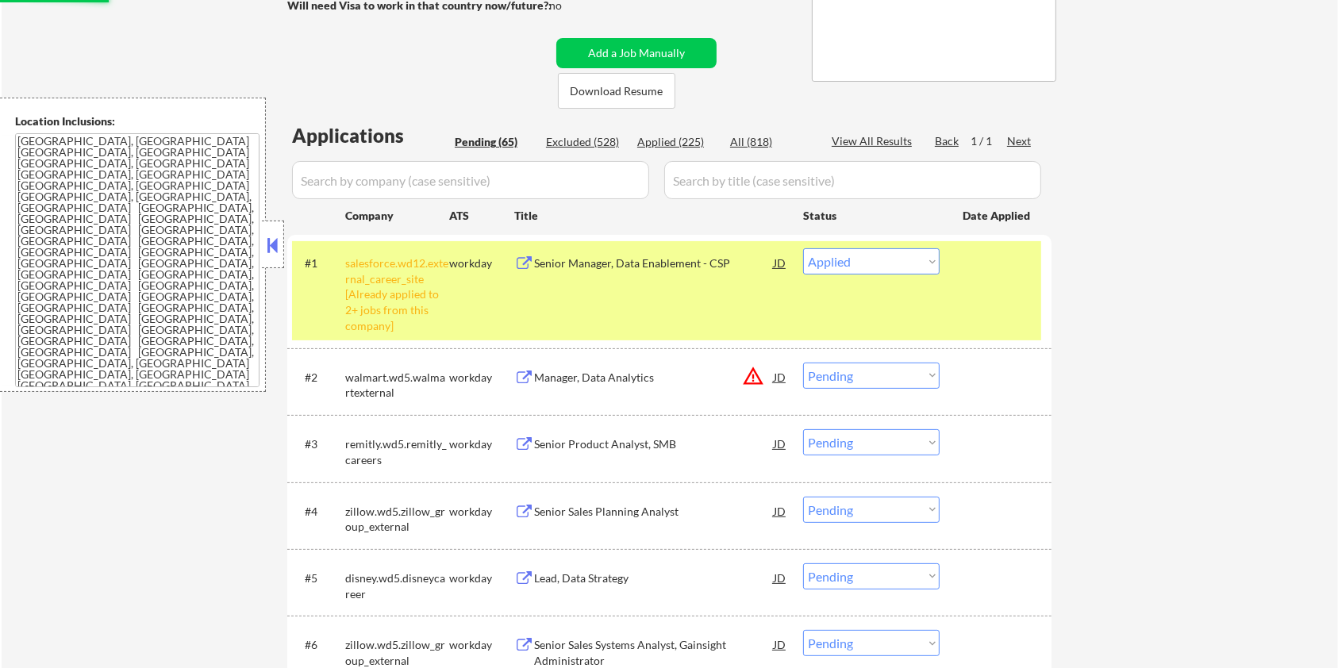
scroll to position [317, 0]
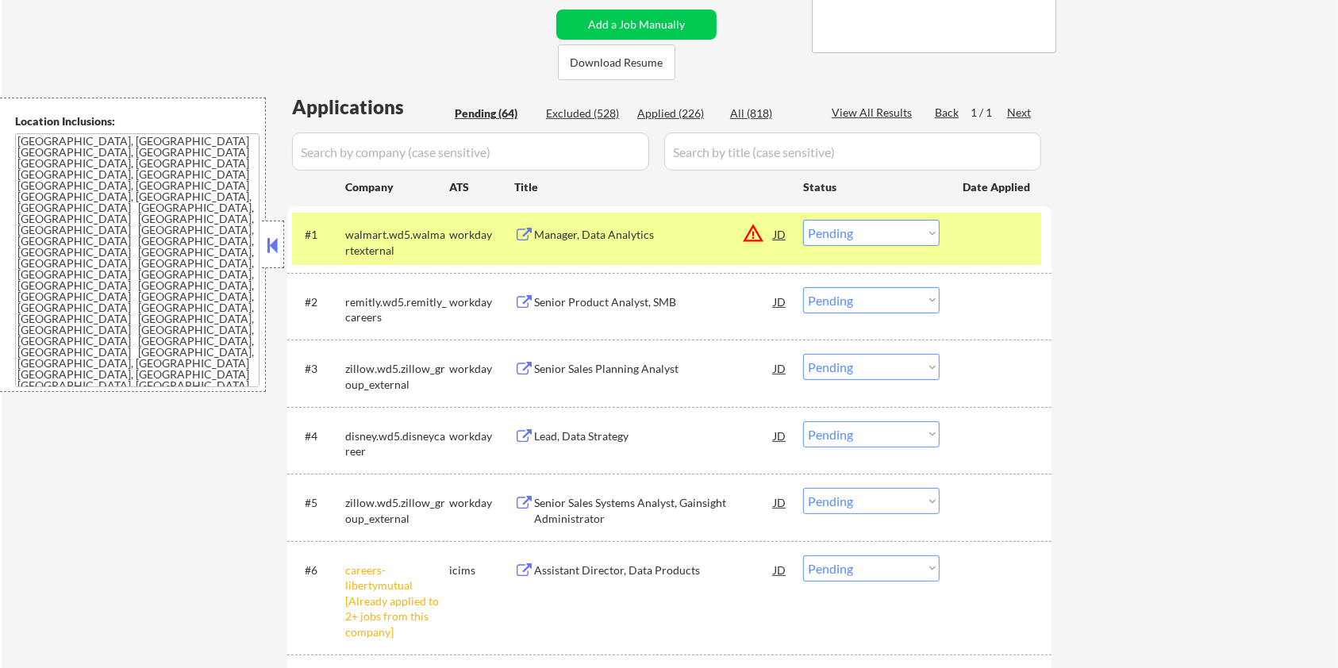
click at [525, 232] on button at bounding box center [524, 235] width 20 height 15
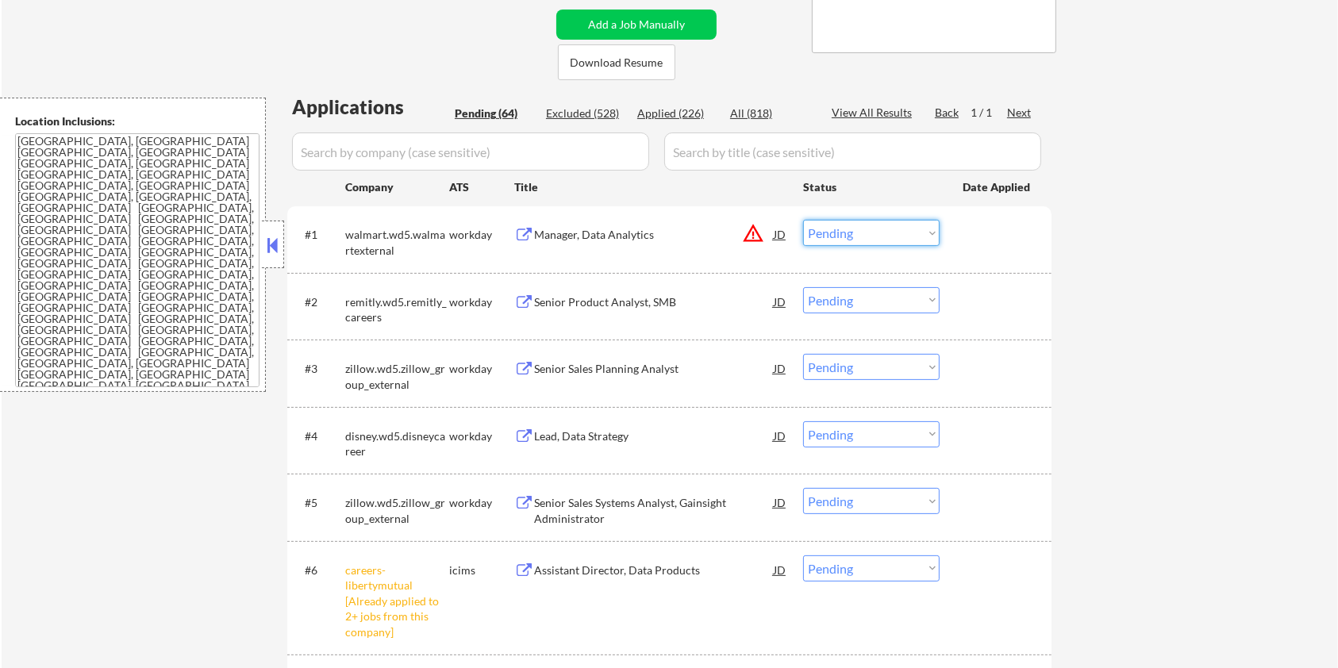
click at [863, 229] on select "Choose an option... Pending Applied Excluded (Questions) Excluded (Expired) Exc…" at bounding box center [871, 233] width 136 height 26
click at [803, 220] on select "Choose an option... Pending Applied Excluded (Questions) Excluded (Expired) Exc…" at bounding box center [871, 233] width 136 height 26
select select ""pending""
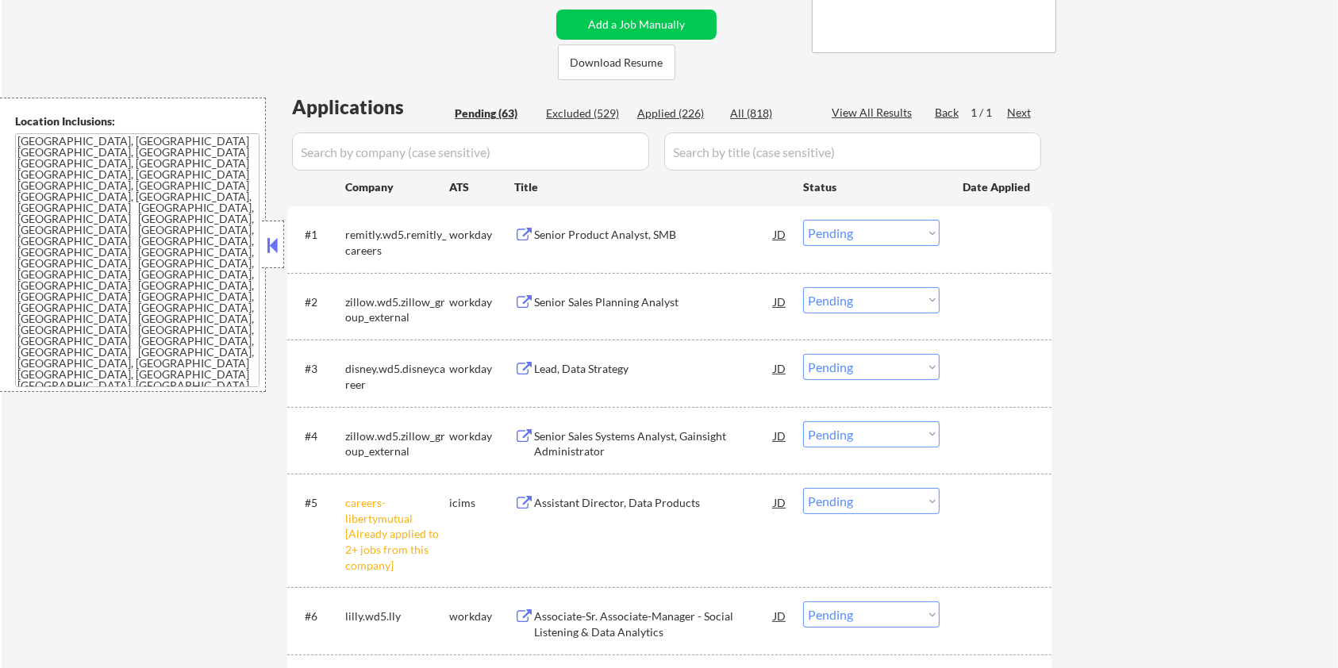
click at [580, 234] on div "Senior Product Analyst, SMB" at bounding box center [654, 235] width 240 height 16
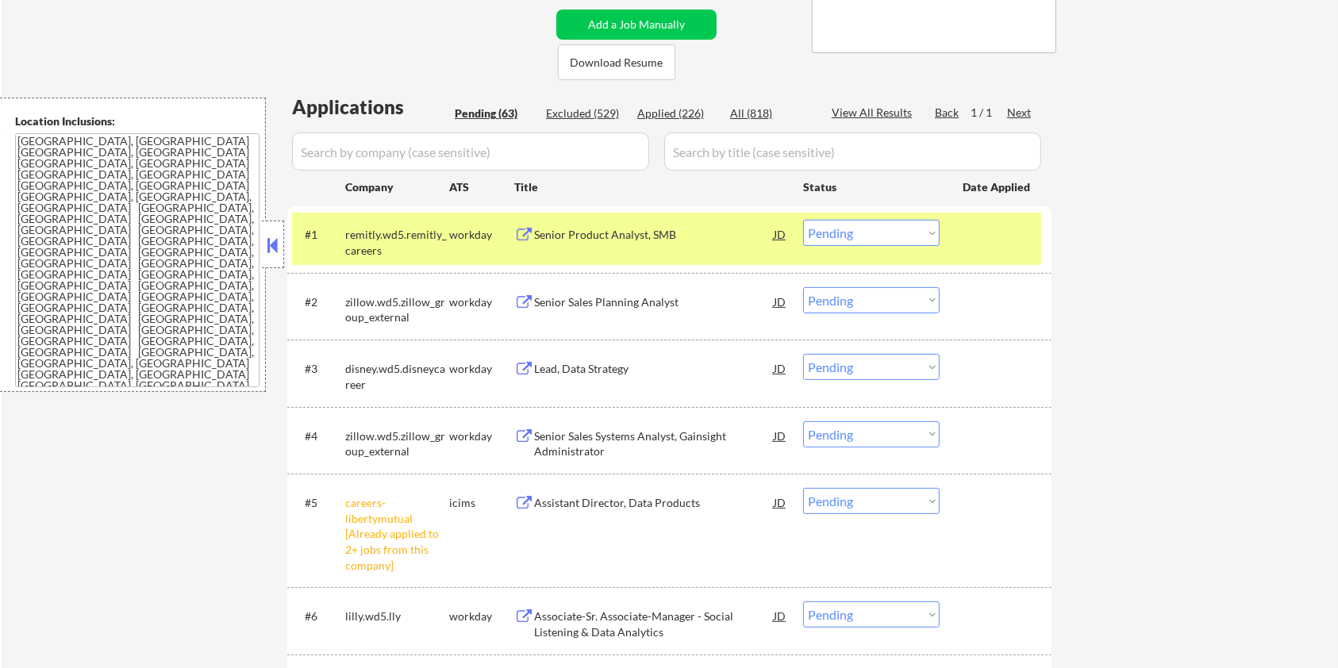
select select ""pending""
click at [884, 230] on select "Choose an option... Pending Applied Excluded (Questions) Excluded (Expired) Exc…" at bounding box center [871, 233] width 136 height 26
click at [803, 220] on select "Choose an option... Pending Applied Excluded (Questions) Excluded (Expired) Exc…" at bounding box center [871, 233] width 136 height 26
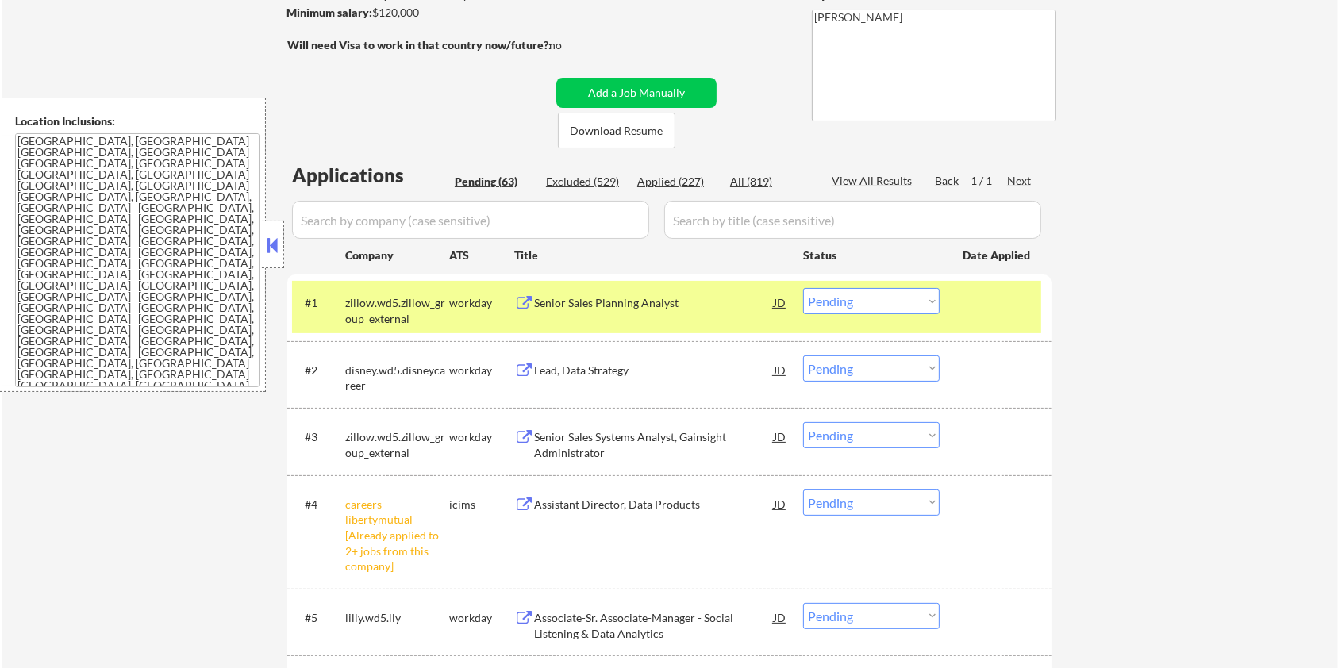
scroll to position [211, 0]
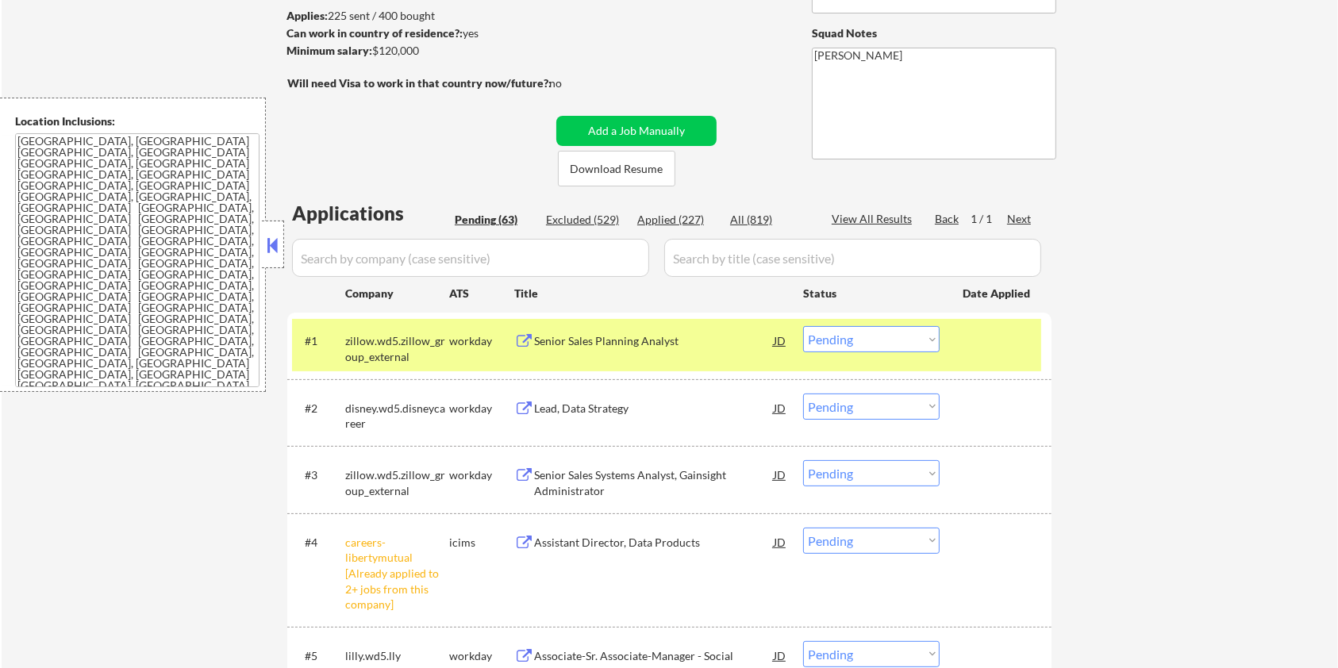
click at [598, 333] on div "Senior Sales Planning Analyst" at bounding box center [654, 341] width 240 height 16
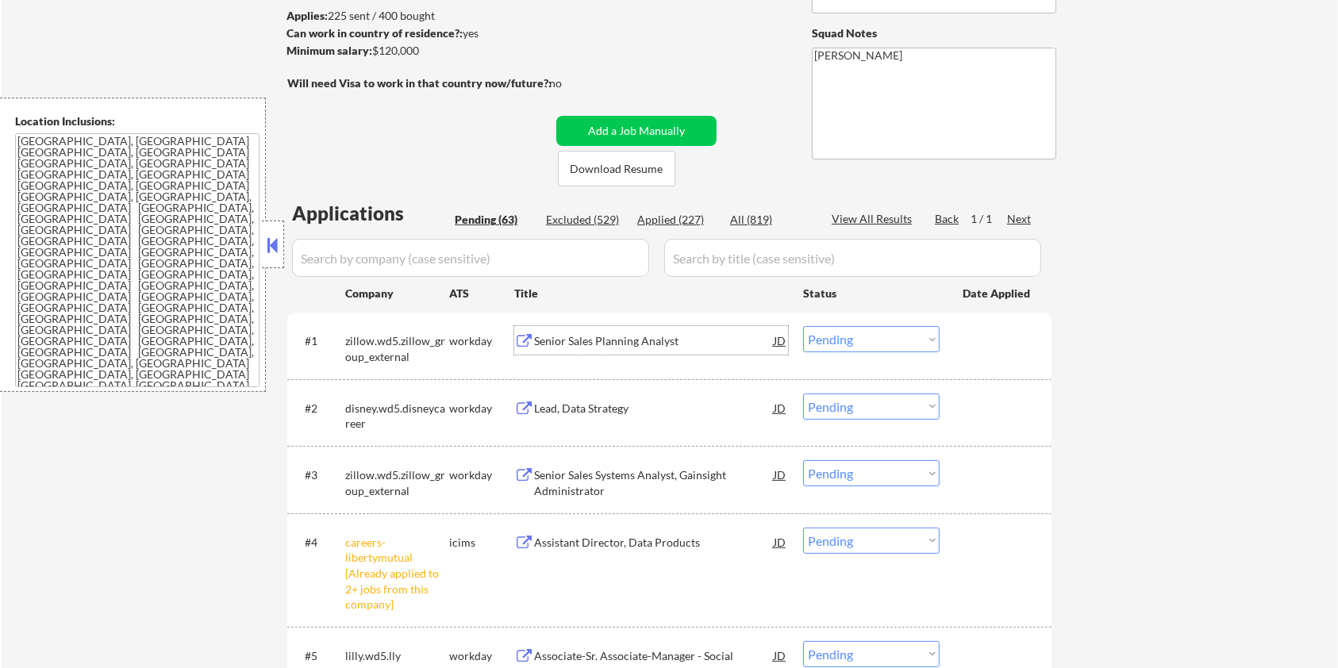
click at [847, 340] on select "Choose an option... Pending Applied Excluded (Questions) Excluded (Expired) Exc…" at bounding box center [871, 339] width 136 height 26
click at [803, 326] on select "Choose an option... Pending Applied Excluded (Questions) Excluded (Expired) Exc…" at bounding box center [871, 339] width 136 height 26
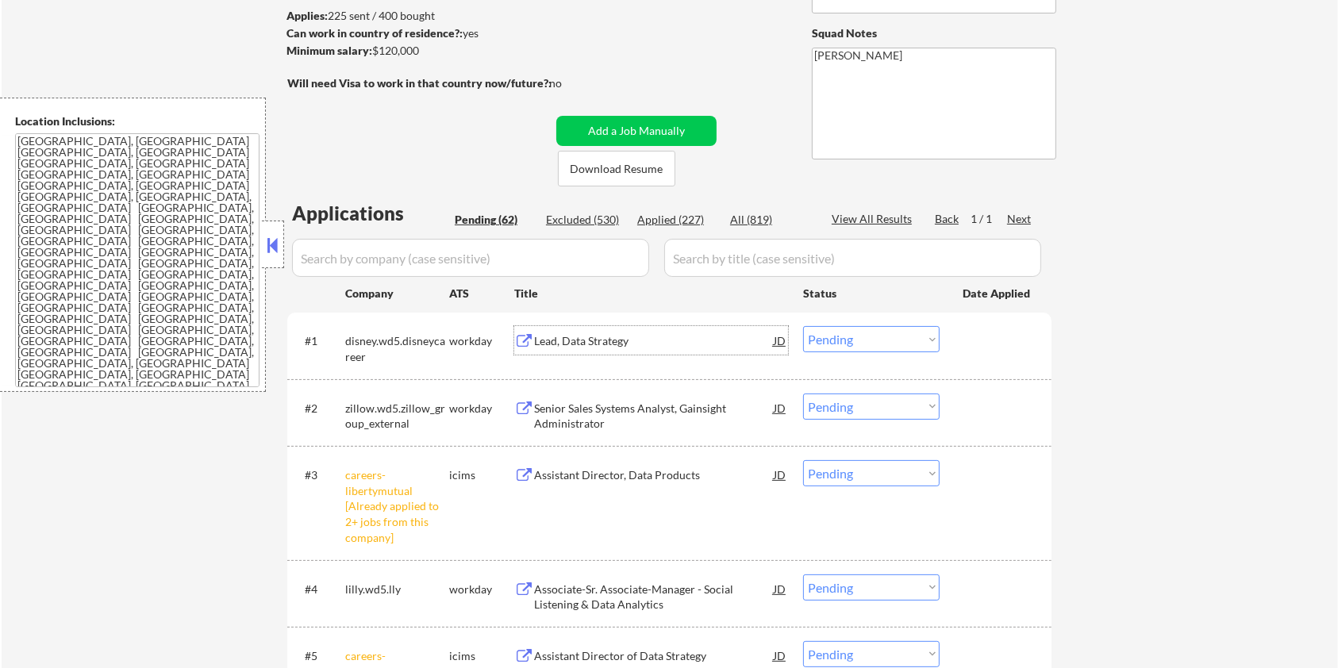
click at [545, 338] on div "Lead, Data Strategy" at bounding box center [654, 341] width 240 height 16
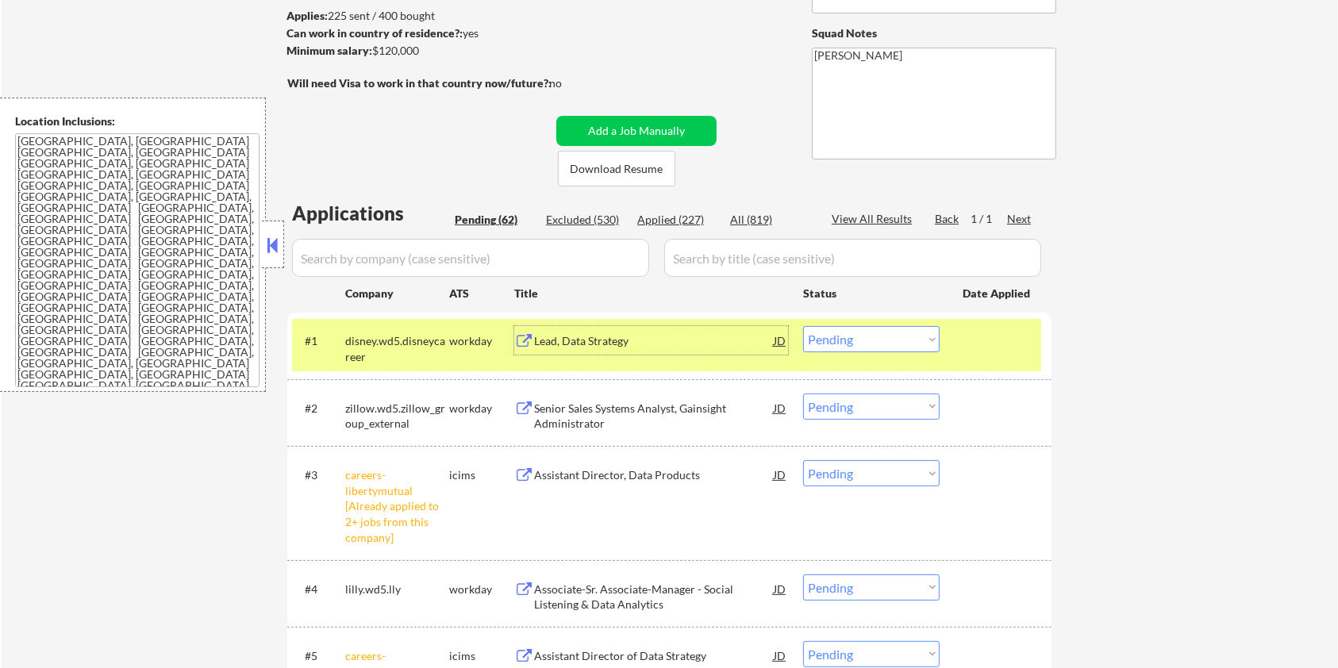
click at [859, 340] on select "Choose an option... Pending Applied Excluded (Questions) Excluded (Expired) Exc…" at bounding box center [871, 339] width 136 height 26
click at [803, 326] on select "Choose an option... Pending Applied Excluded (Questions) Excluded (Expired) Exc…" at bounding box center [871, 339] width 136 height 26
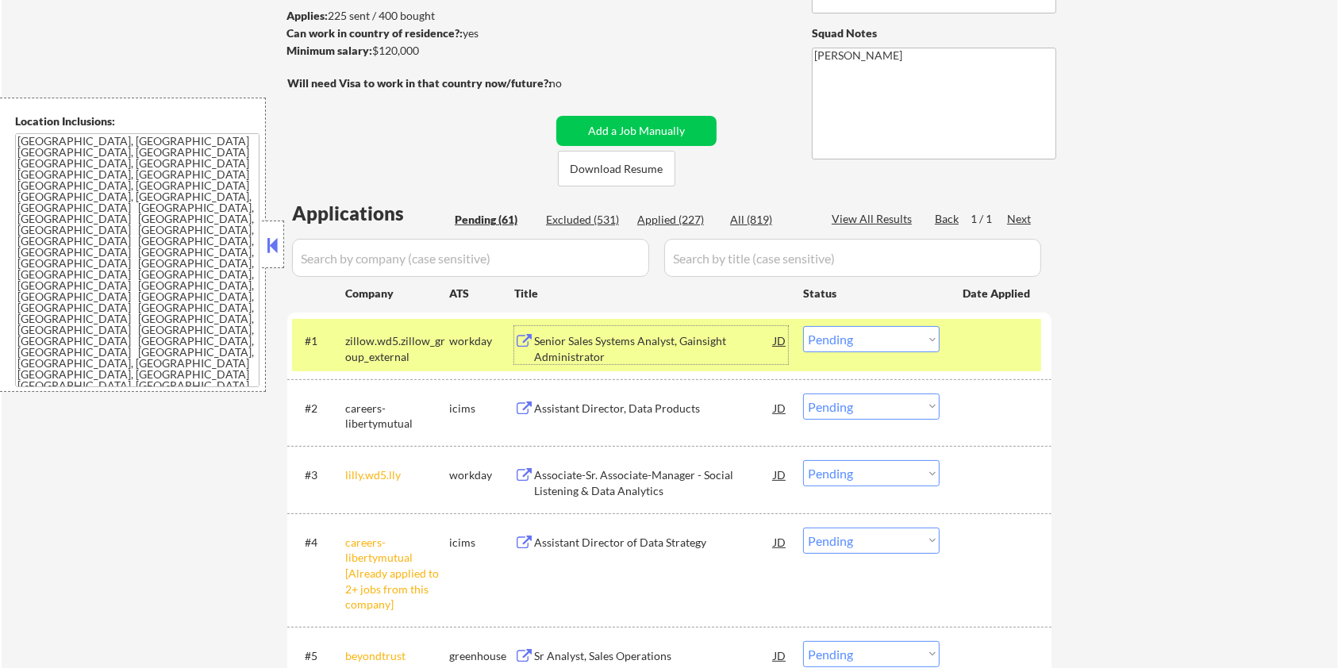
click at [575, 344] on div "Senior Sales Systems Analyst, Gainsight Administrator" at bounding box center [654, 348] width 240 height 31
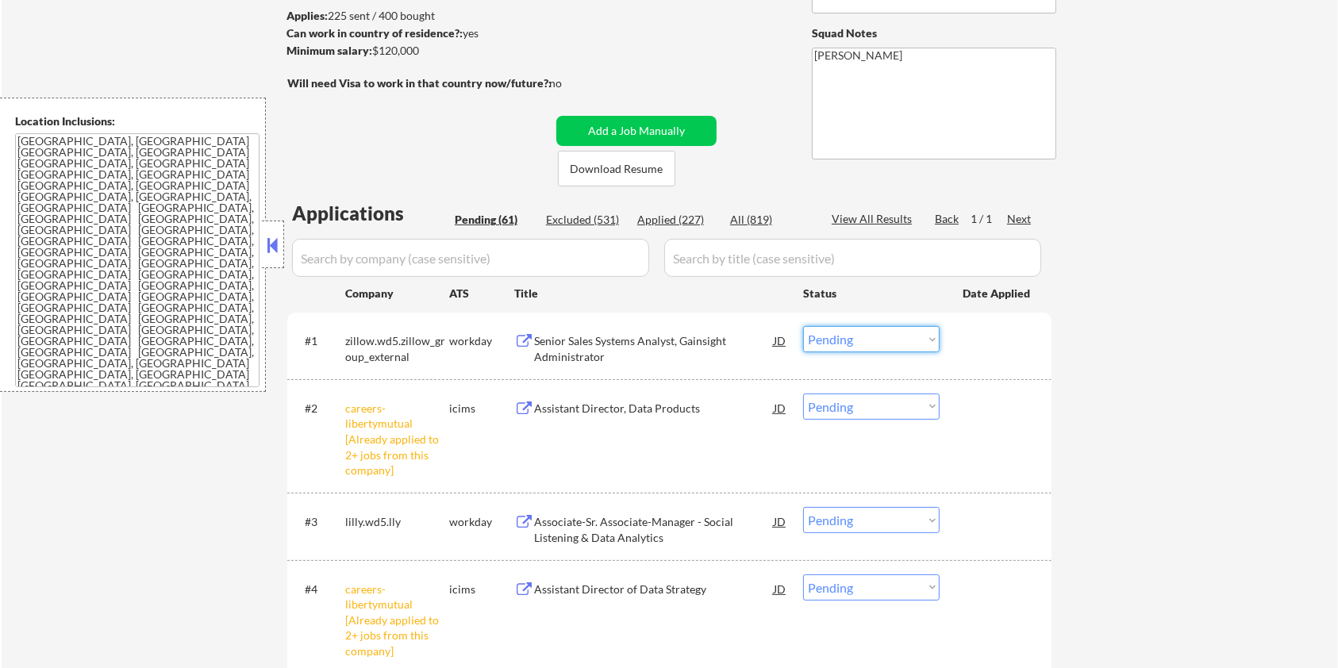
click at [857, 337] on select "Choose an option... Pending Applied Excluded (Questions) Excluded (Expired) Exc…" at bounding box center [871, 339] width 136 height 26
click at [803, 326] on select "Choose an option... Pending Applied Excluded (Questions) Excluded (Expired) Exc…" at bounding box center [871, 339] width 136 height 26
select select ""pending""
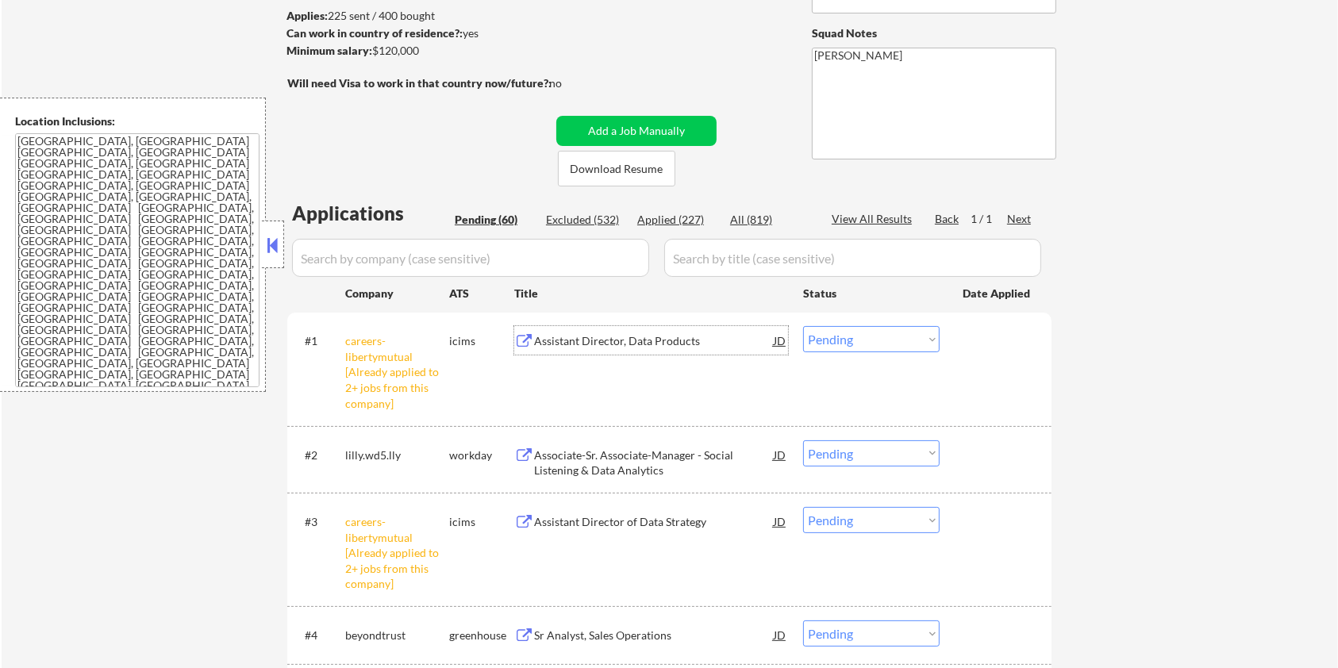
click at [586, 340] on div "Assistant Director, Data Products" at bounding box center [654, 341] width 240 height 16
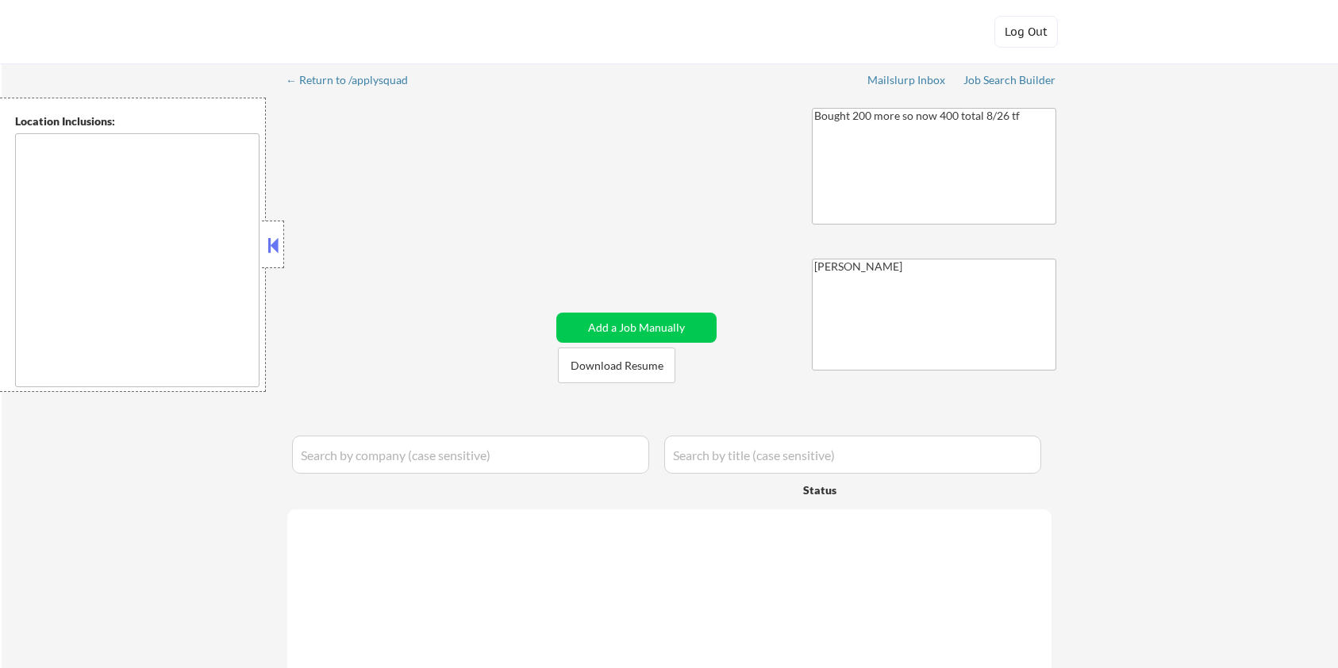
type textarea "[GEOGRAPHIC_DATA], [GEOGRAPHIC_DATA] [GEOGRAPHIC_DATA], [GEOGRAPHIC_DATA] [GEOG…"
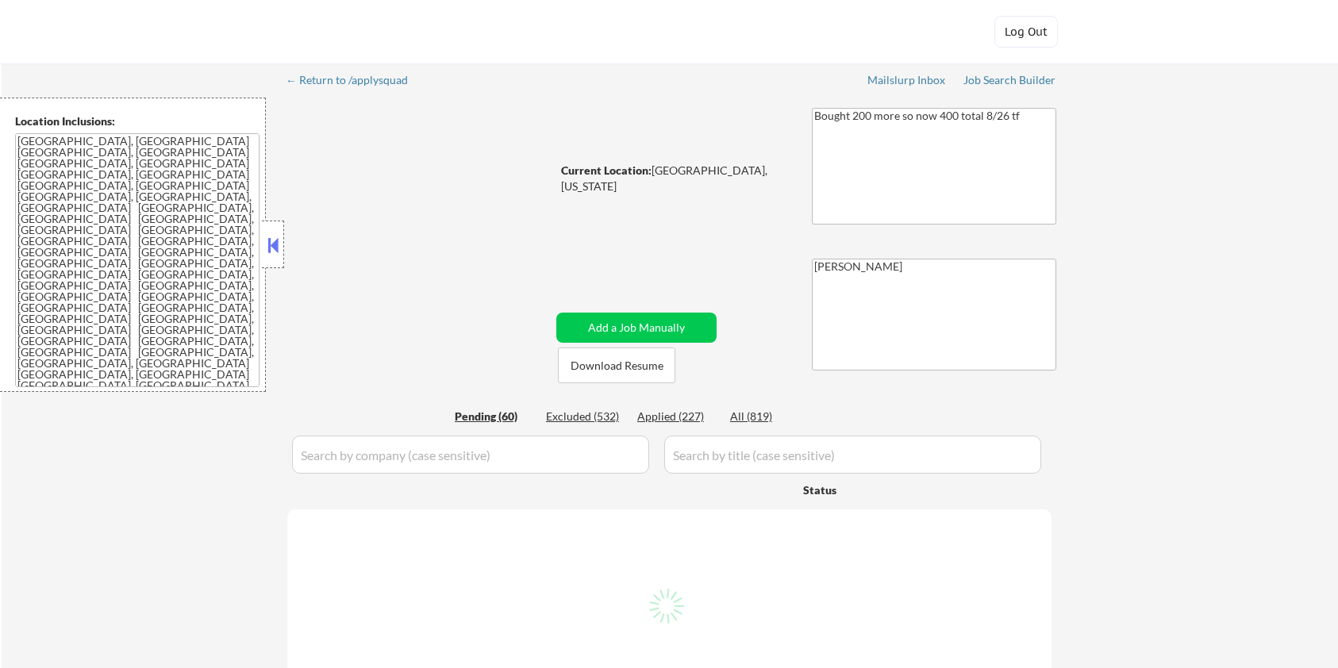
select select ""pending""
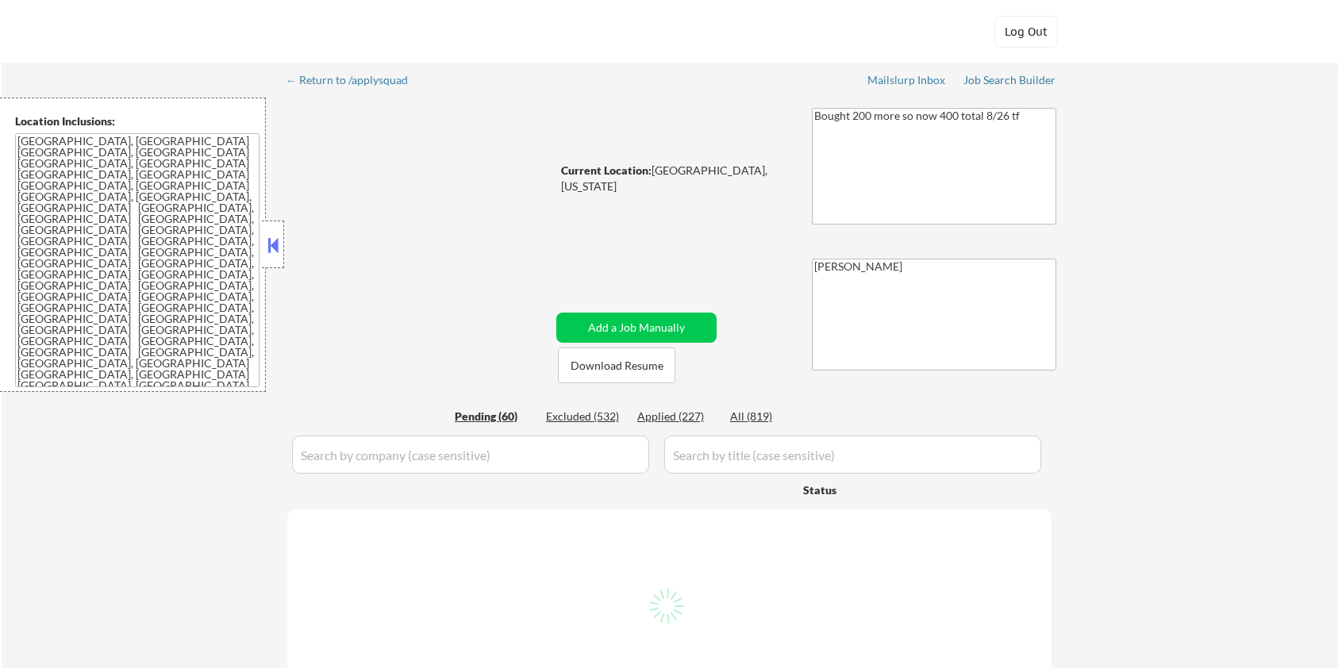
select select ""pending""
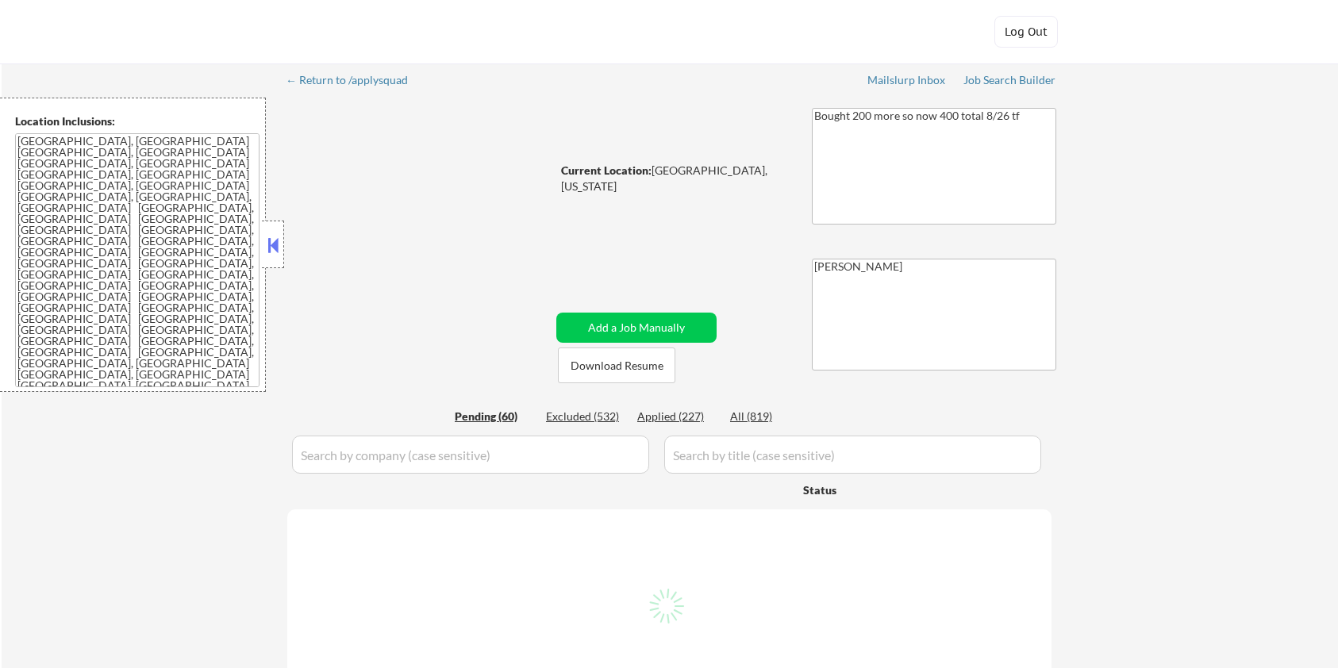
select select ""pending""
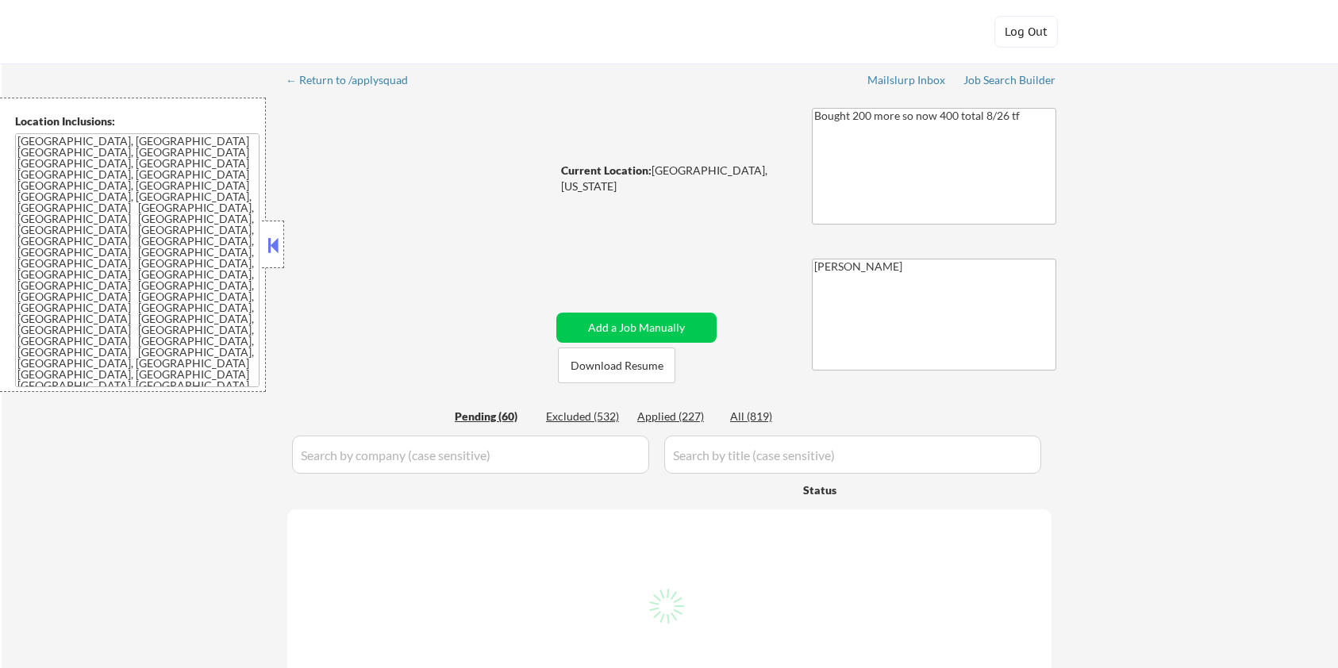
select select ""pending""
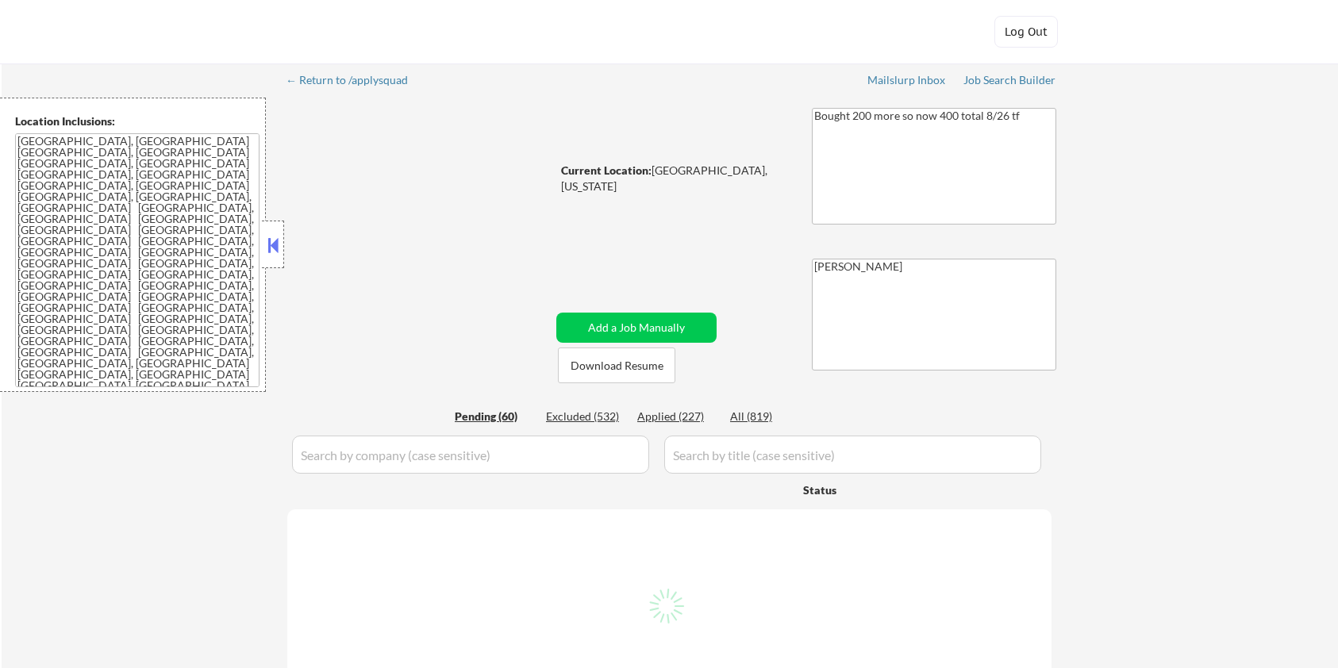
select select ""pending""
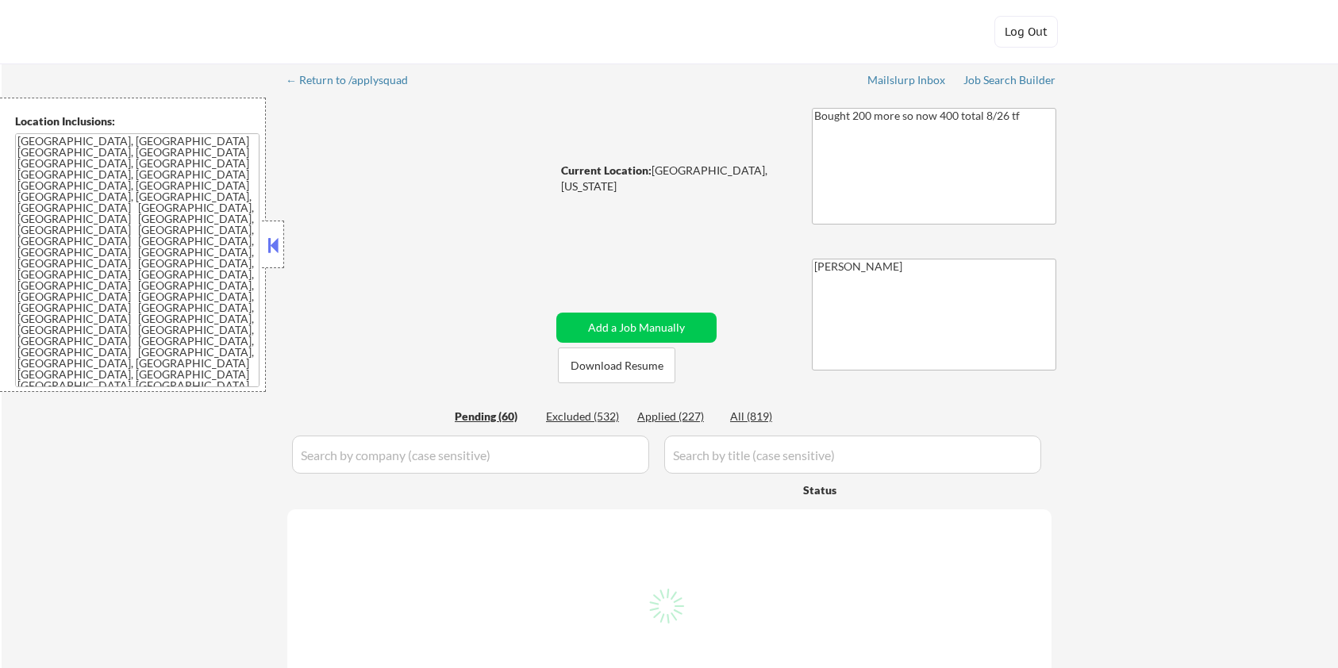
select select ""pending""
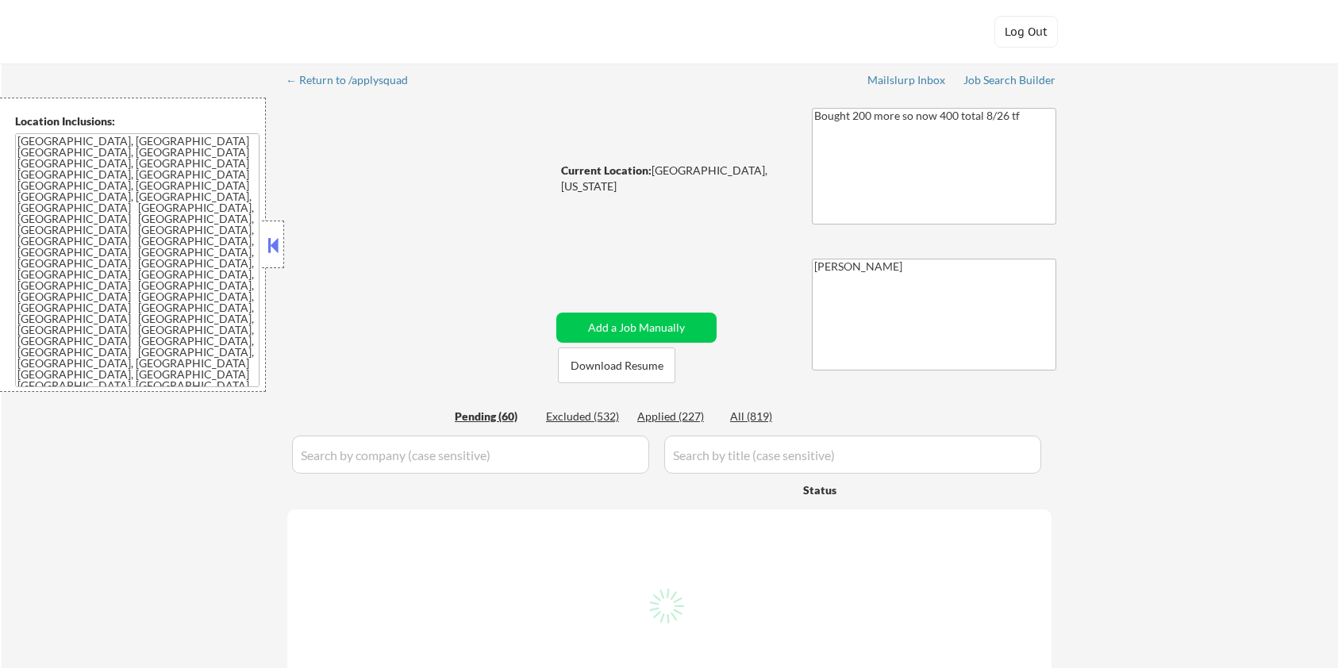
select select ""pending""
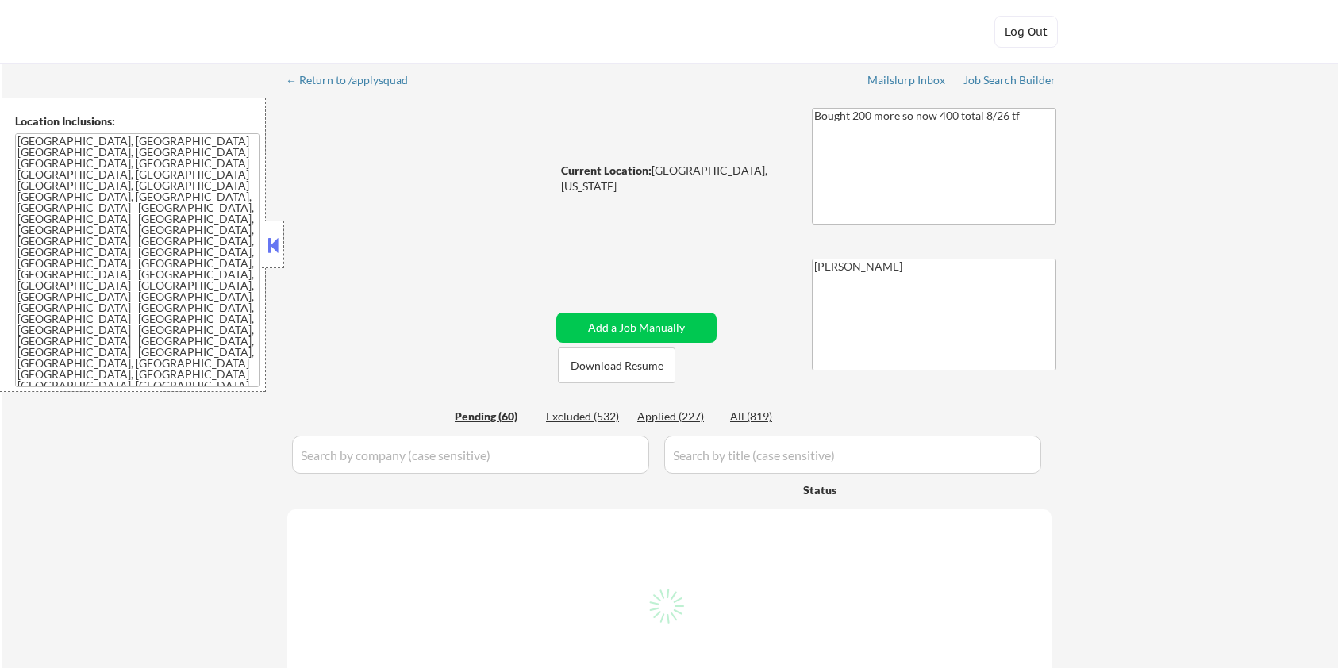
select select ""pending""
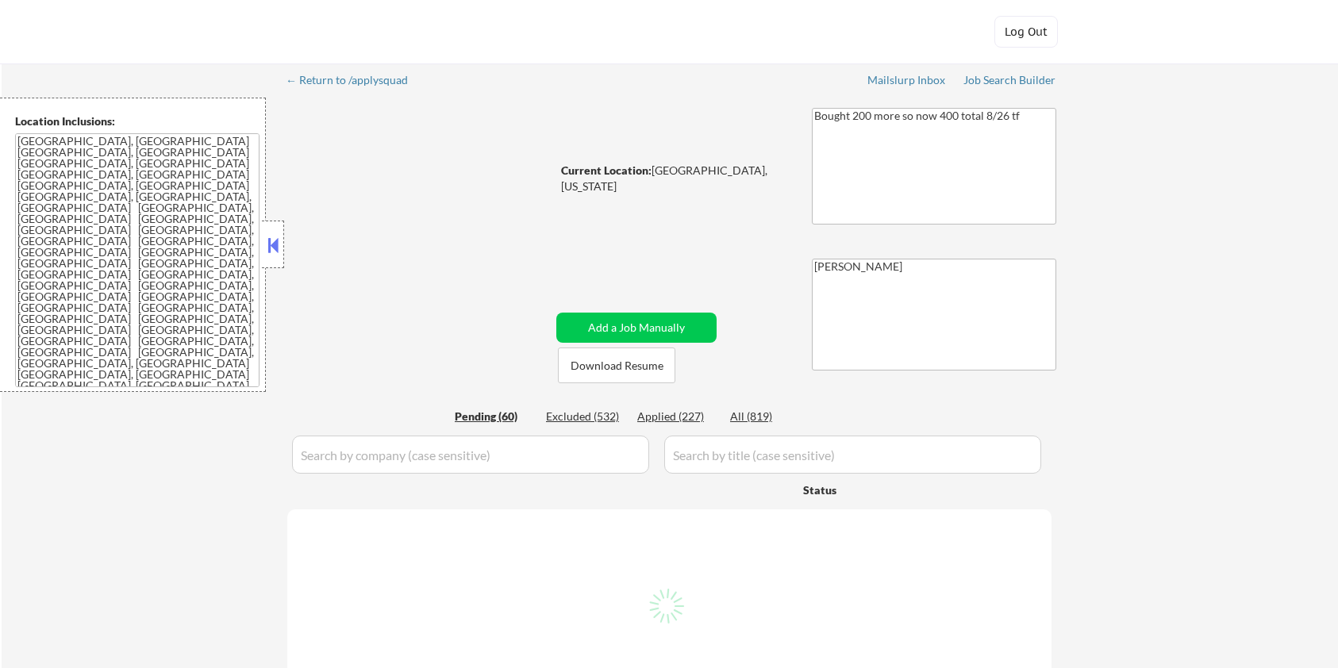
select select ""pending""
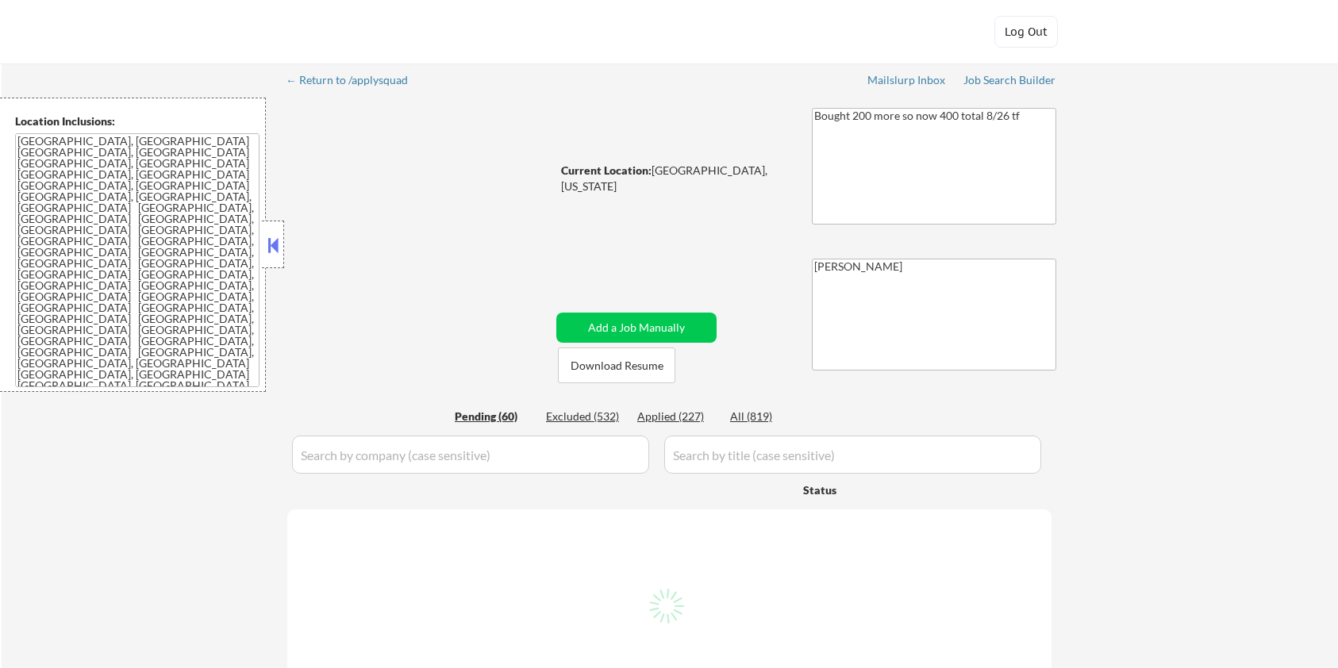
select select ""pending""
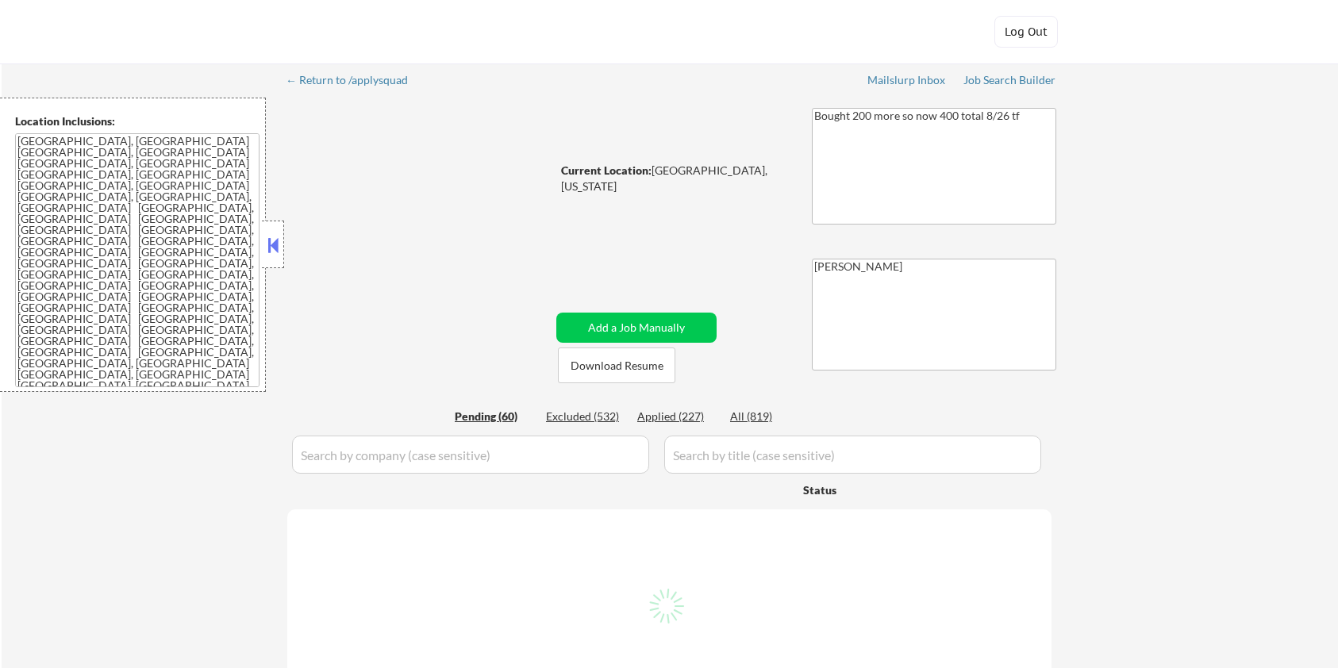
select select ""pending""
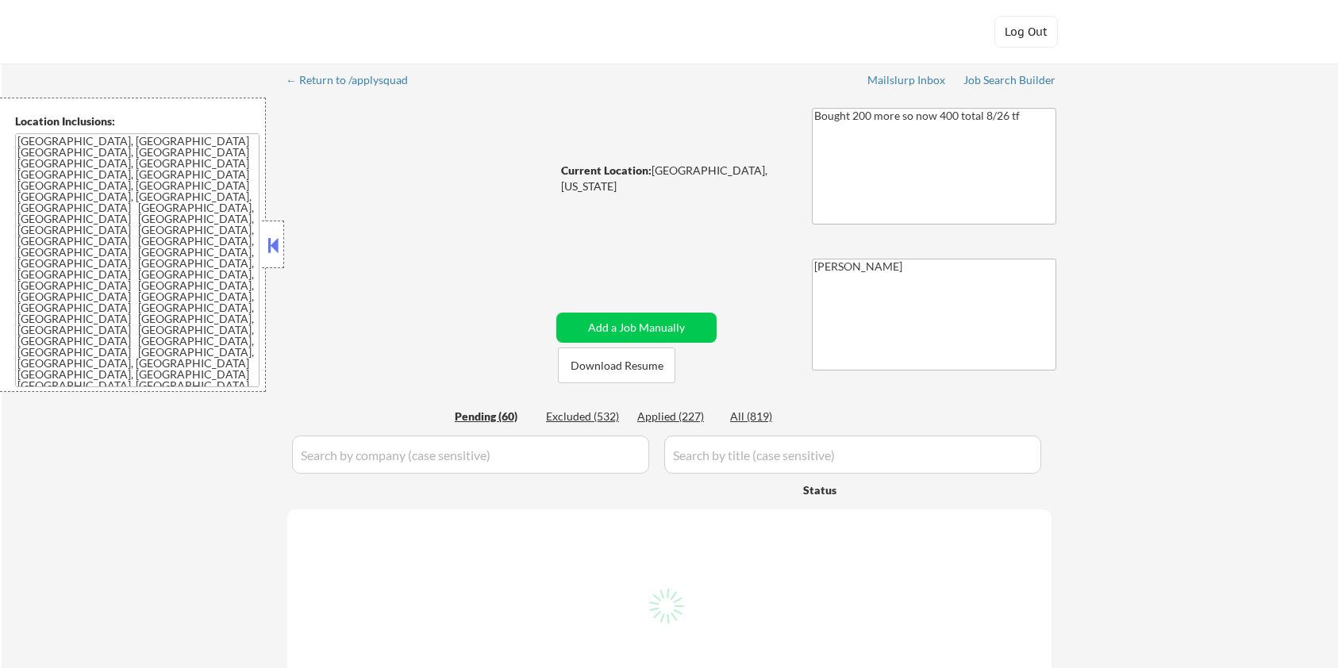
select select ""pending""
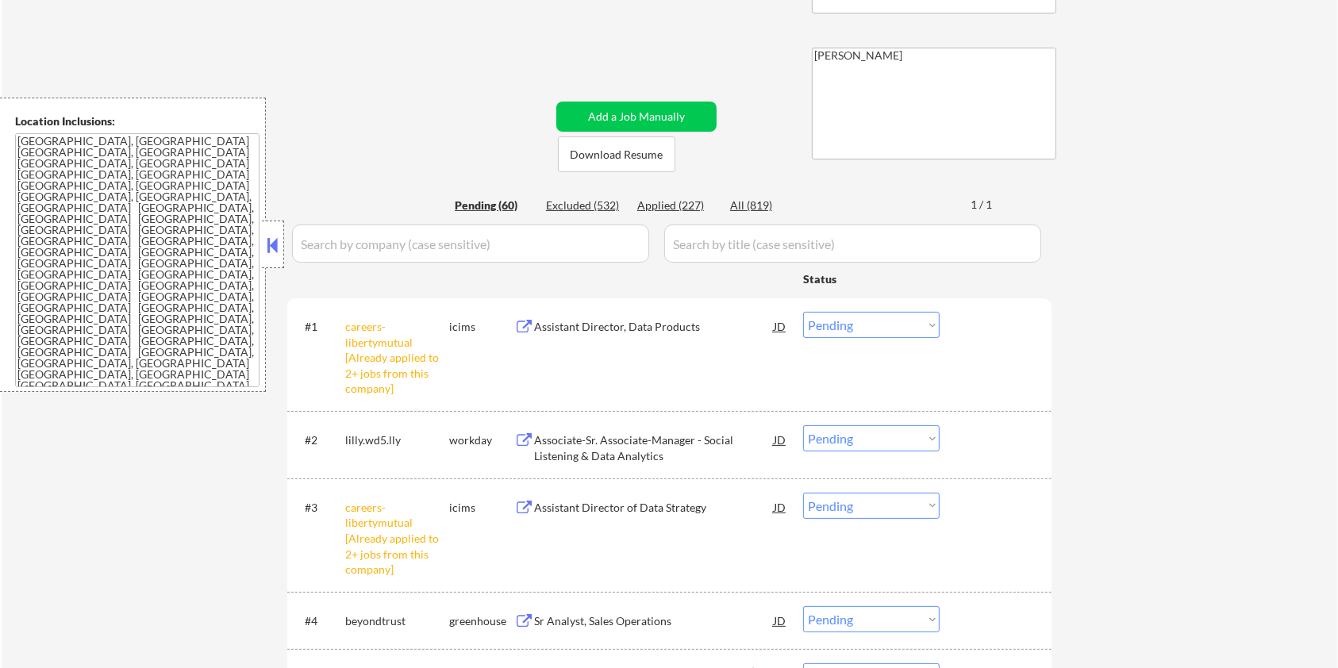
scroll to position [211, 0]
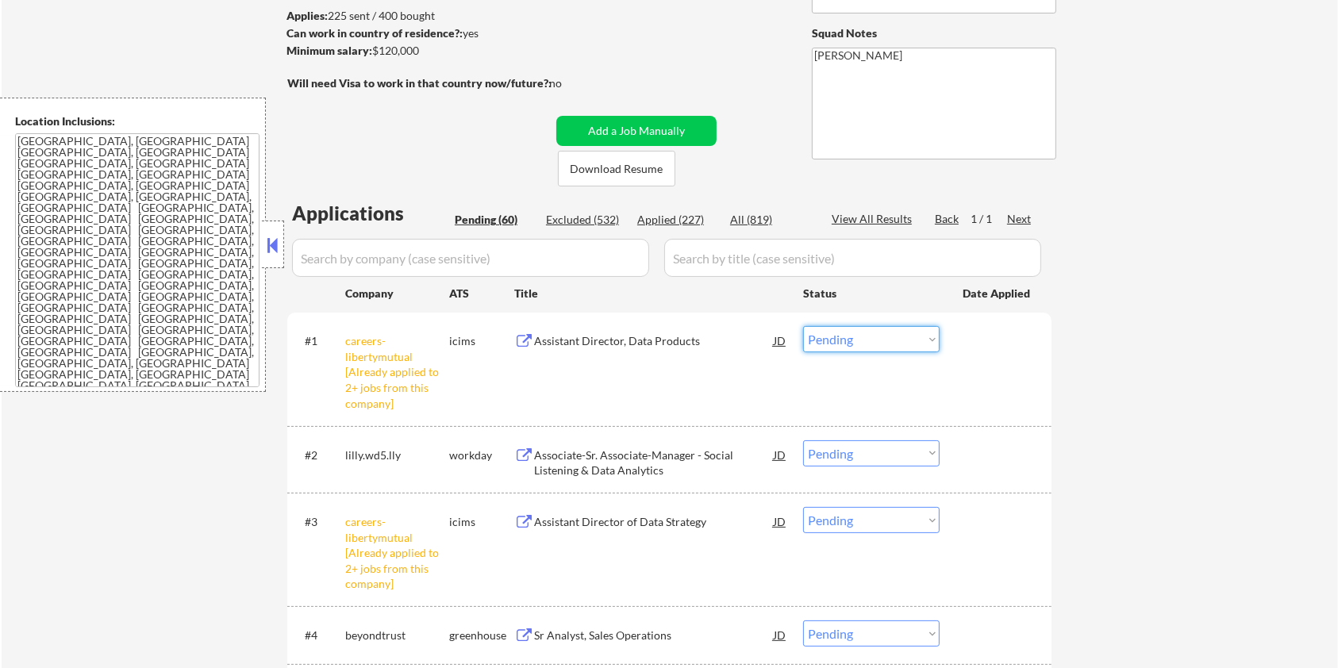
click at [880, 340] on select "Choose an option... Pending Applied Excluded (Questions) Excluded (Expired) Exc…" at bounding box center [871, 339] width 136 height 26
click at [803, 326] on select "Choose an option... Pending Applied Excluded (Questions) Excluded (Expired) Exc…" at bounding box center [871, 339] width 136 height 26
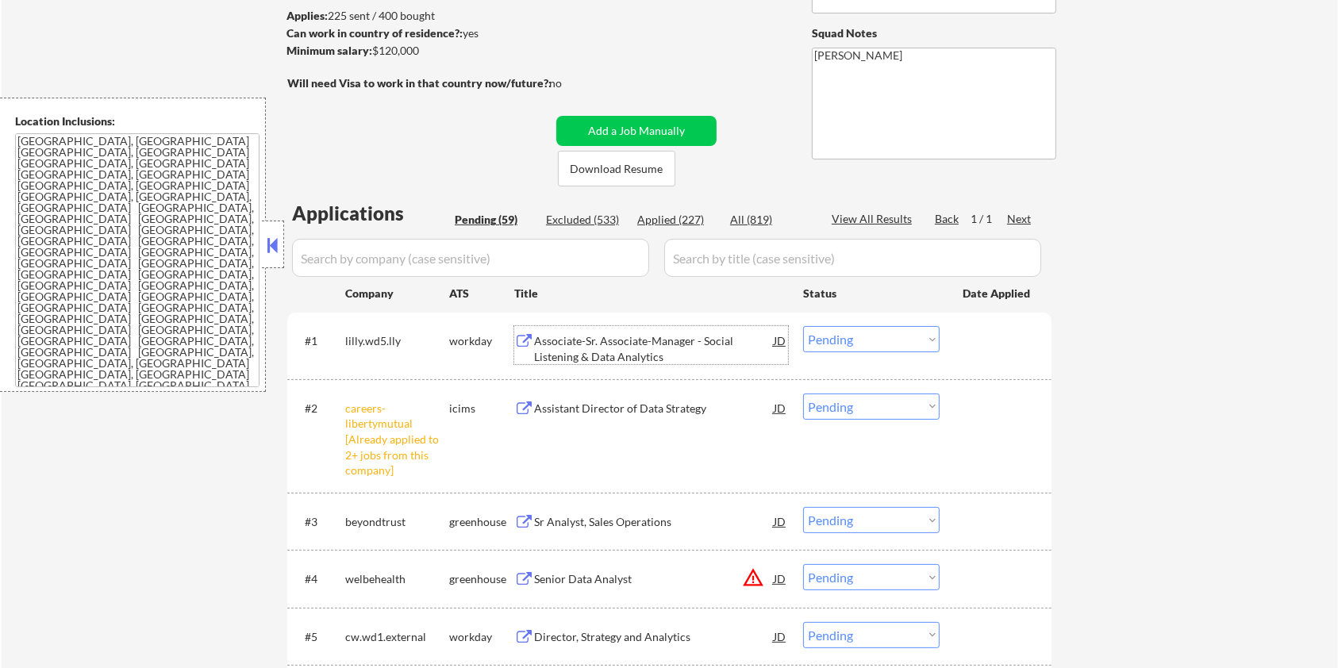
click at [604, 339] on div "Associate-Sr. Associate-Manager - Social Listening & Data Analytics" at bounding box center [654, 348] width 240 height 31
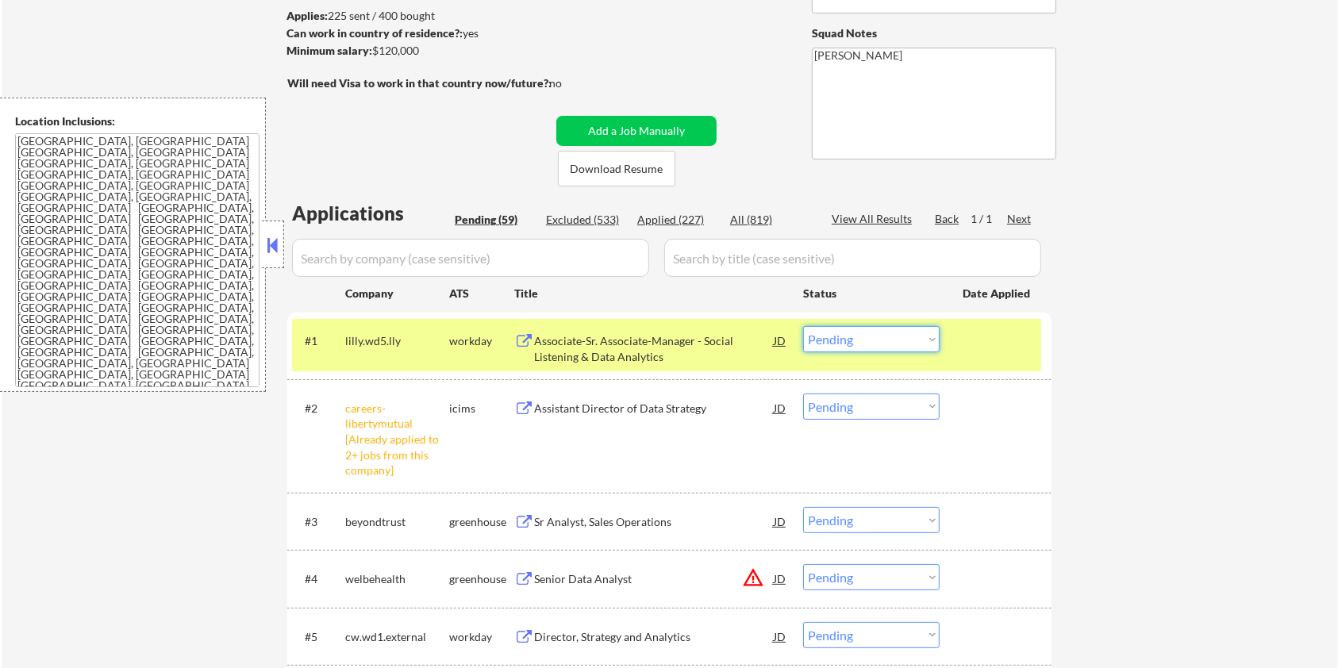
click at [887, 336] on select "Choose an option... Pending Applied Excluded (Questions) Excluded (Expired) Exc…" at bounding box center [871, 339] width 136 height 26
click at [803, 326] on select "Choose an option... Pending Applied Excluded (Questions) Excluded (Expired) Exc…" at bounding box center [871, 339] width 136 height 26
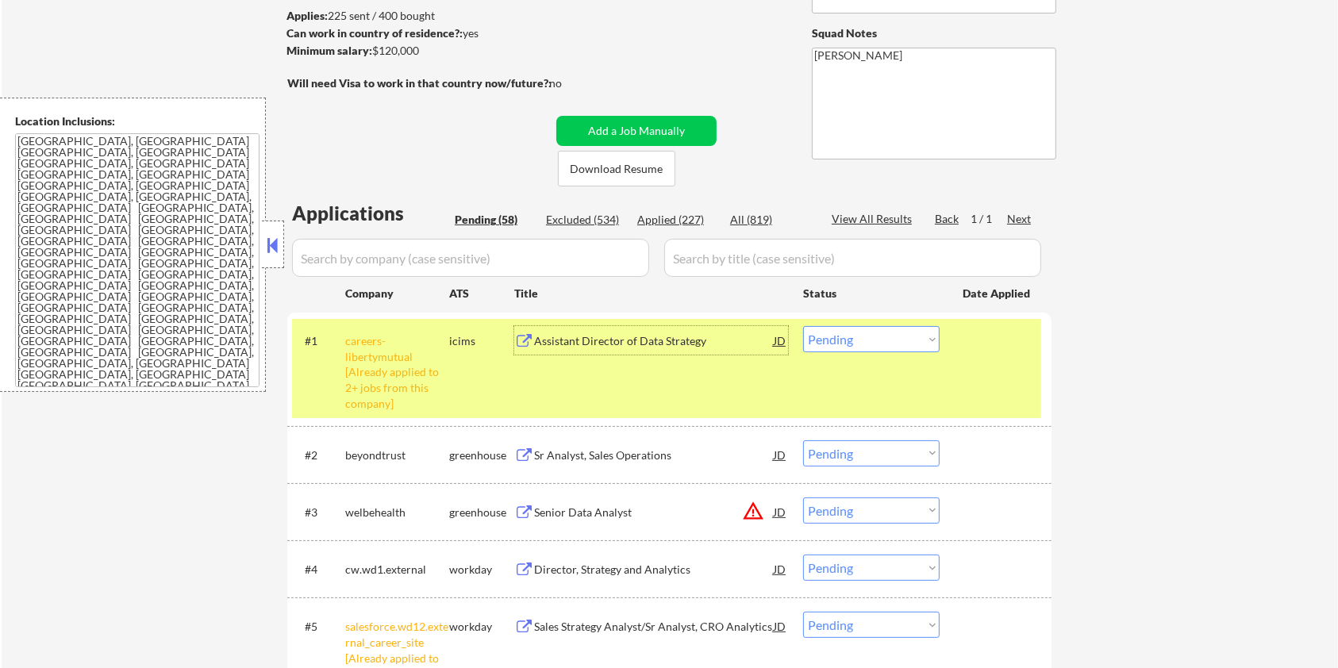
click at [644, 335] on div "Assistant Director of Data Strategy" at bounding box center [654, 341] width 240 height 16
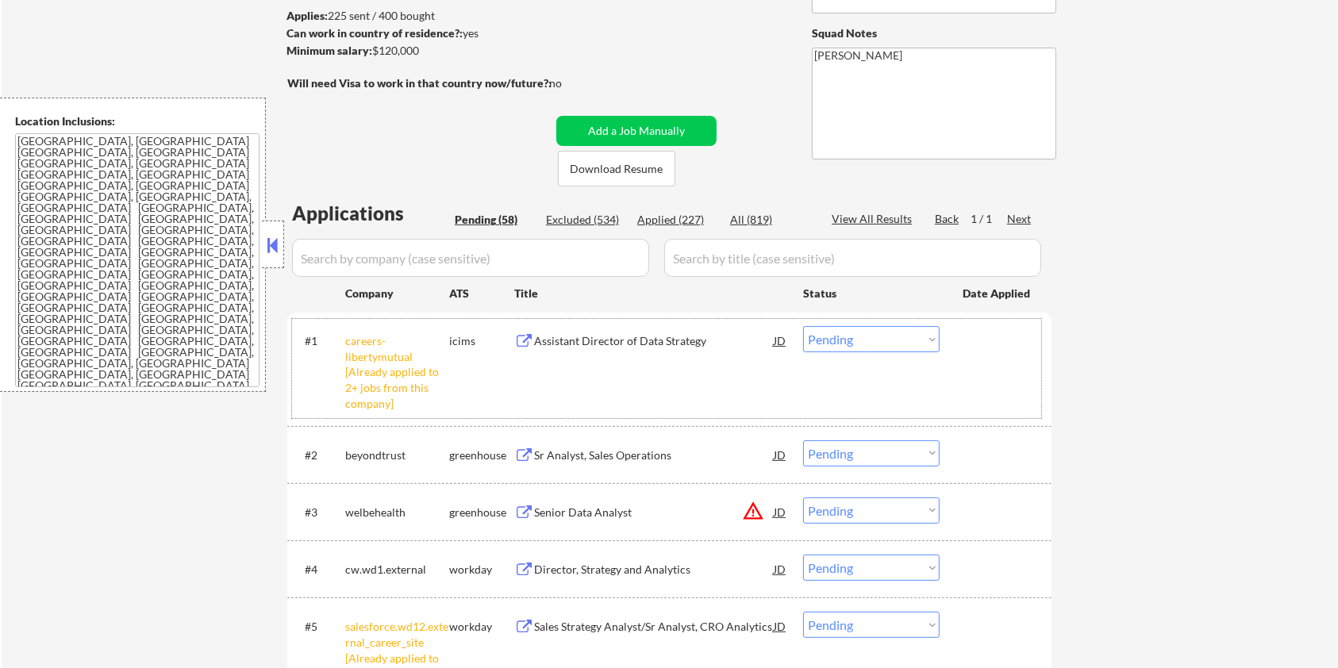
click at [870, 353] on div "#1 careers-libertymutual [Already applied to 2+ jobs from this company] icims A…" at bounding box center [666, 368] width 749 height 99
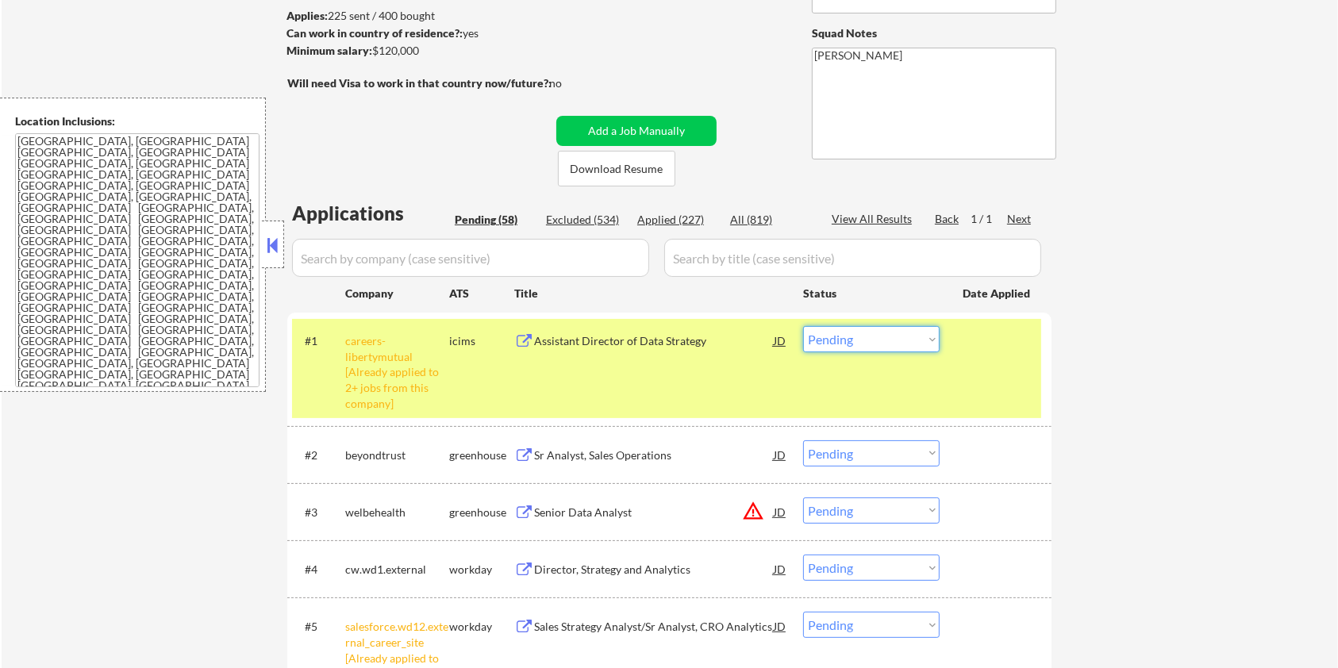
click at [869, 334] on select "Choose an option... Pending Applied Excluded (Questions) Excluded (Expired) Exc…" at bounding box center [871, 339] width 136 height 26
click at [803, 326] on select "Choose an option... Pending Applied Excluded (Questions) Excluded (Expired) Exc…" at bounding box center [871, 339] width 136 height 26
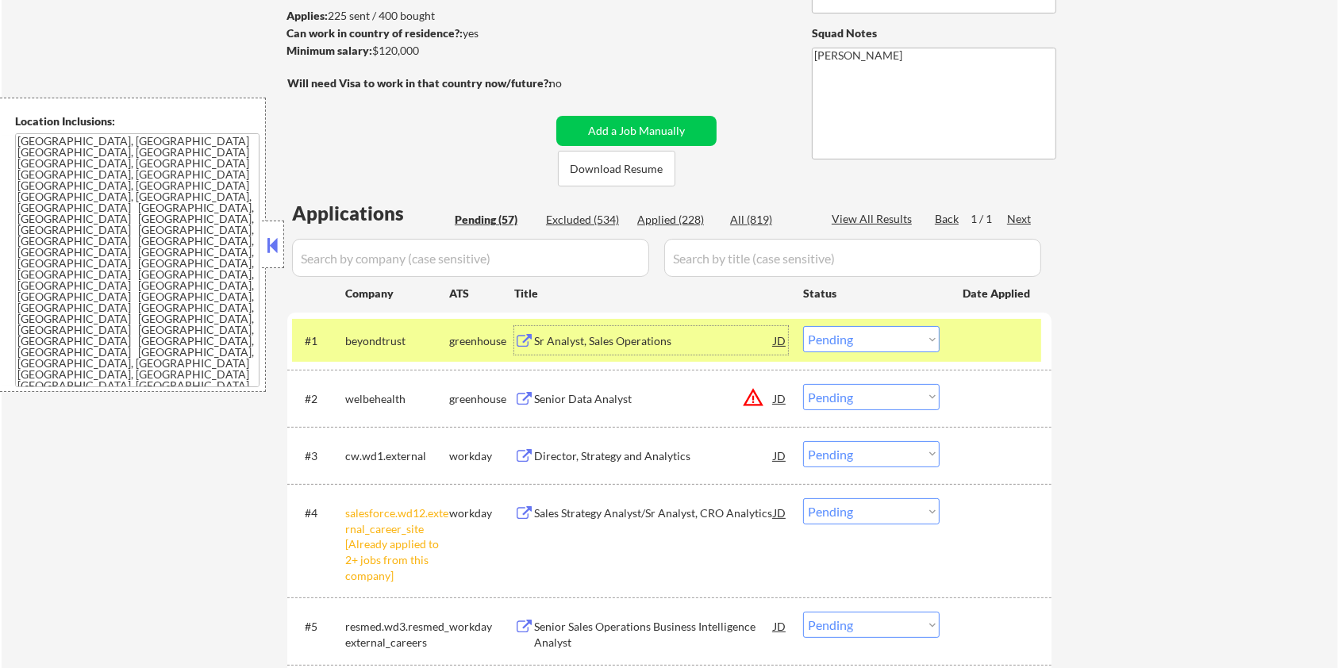
click at [579, 335] on div "Sr Analyst, Sales Operations" at bounding box center [654, 341] width 240 height 16
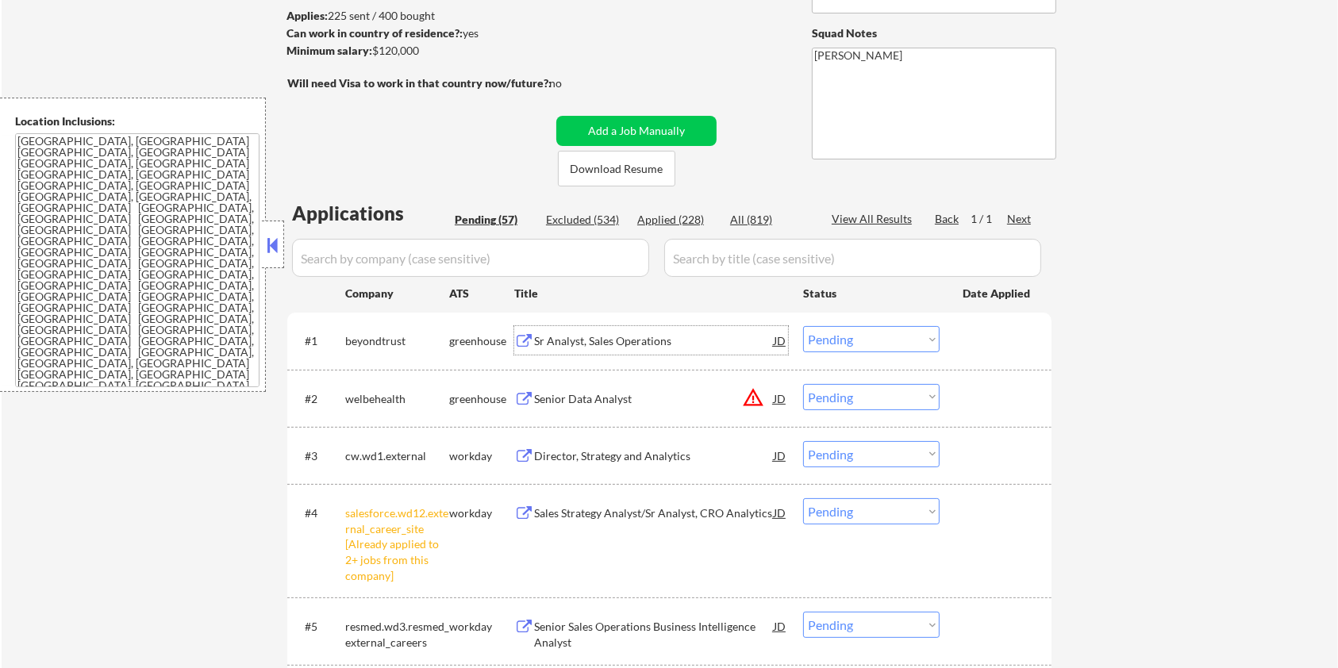
click at [778, 341] on div "JD" at bounding box center [780, 340] width 16 height 29
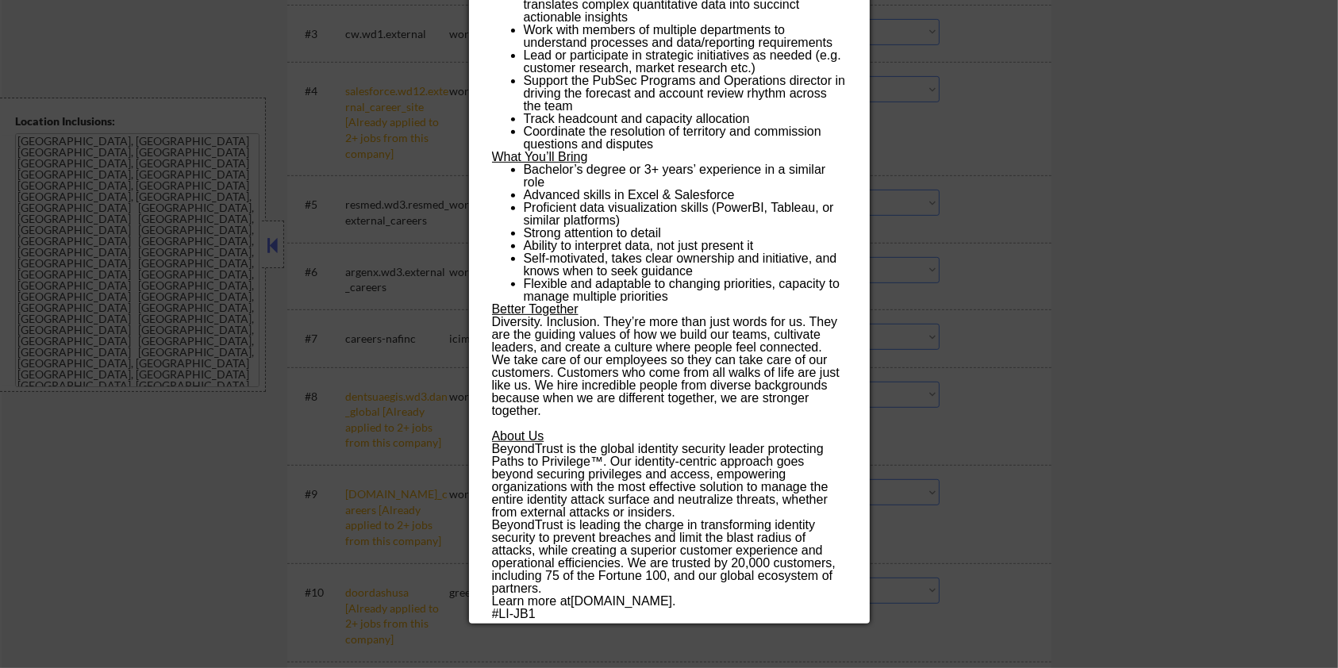
scroll to position [635, 0]
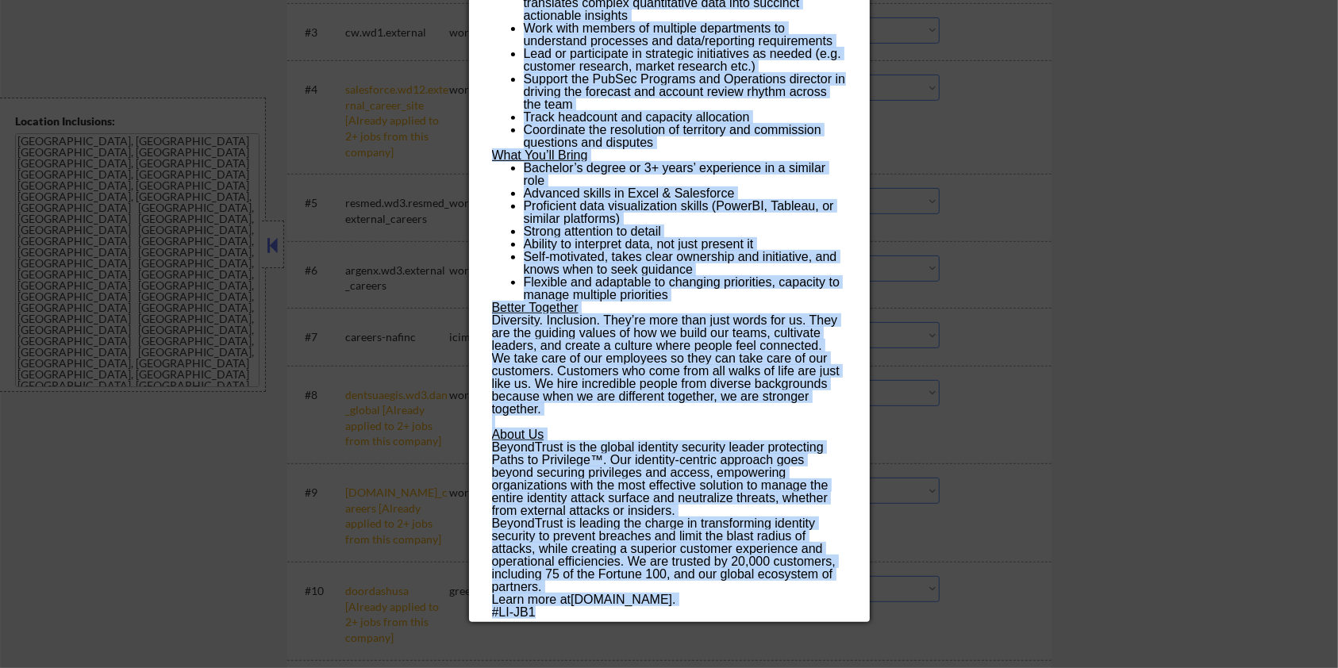
drag, startPoint x: 491, startPoint y: 67, endPoint x: 799, endPoint y: 610, distance: 624.7
click at [799, 610] on div "Sr Analyst, Sales Operations beyondtrust Remote [GEOGRAPHIC_DATA] AI Location C…" at bounding box center [669, 119] width 401 height 1005
copy div "Lo Ipsumdo, Sitam Consectetu adipiscinge Seddoe Tempor Incidi UT Laboreet Dolor…"
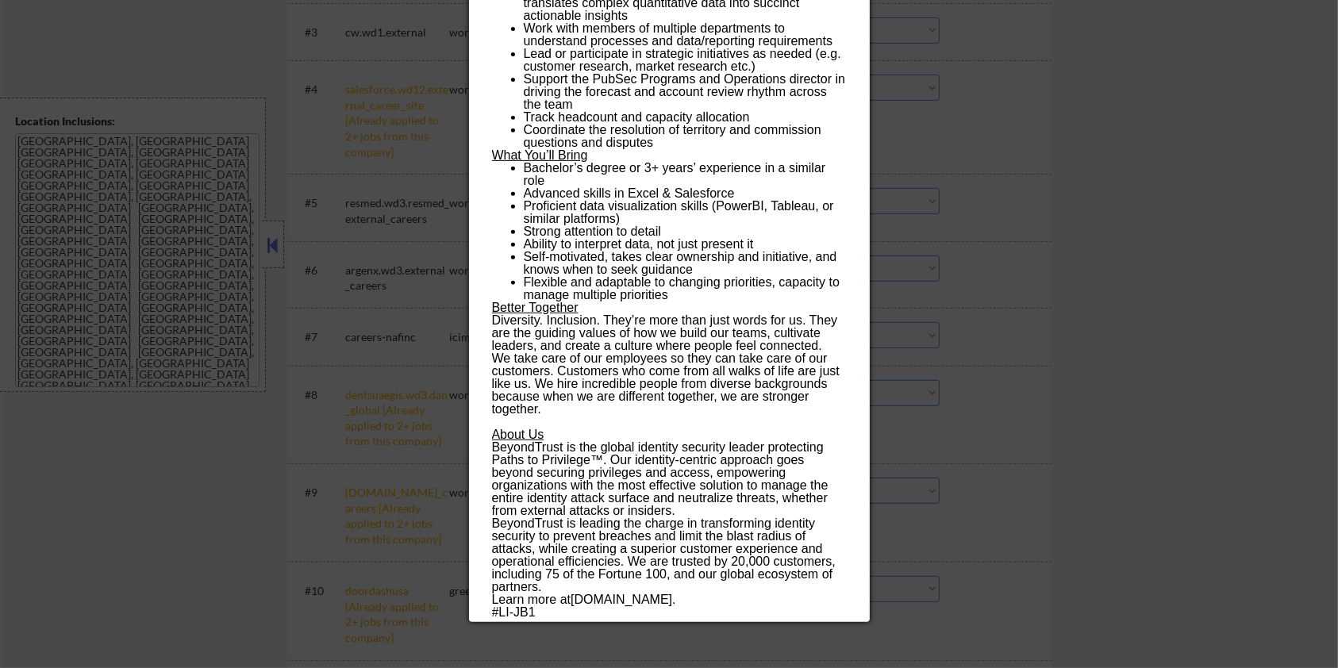
click at [1093, 100] on div at bounding box center [669, 334] width 1338 height 668
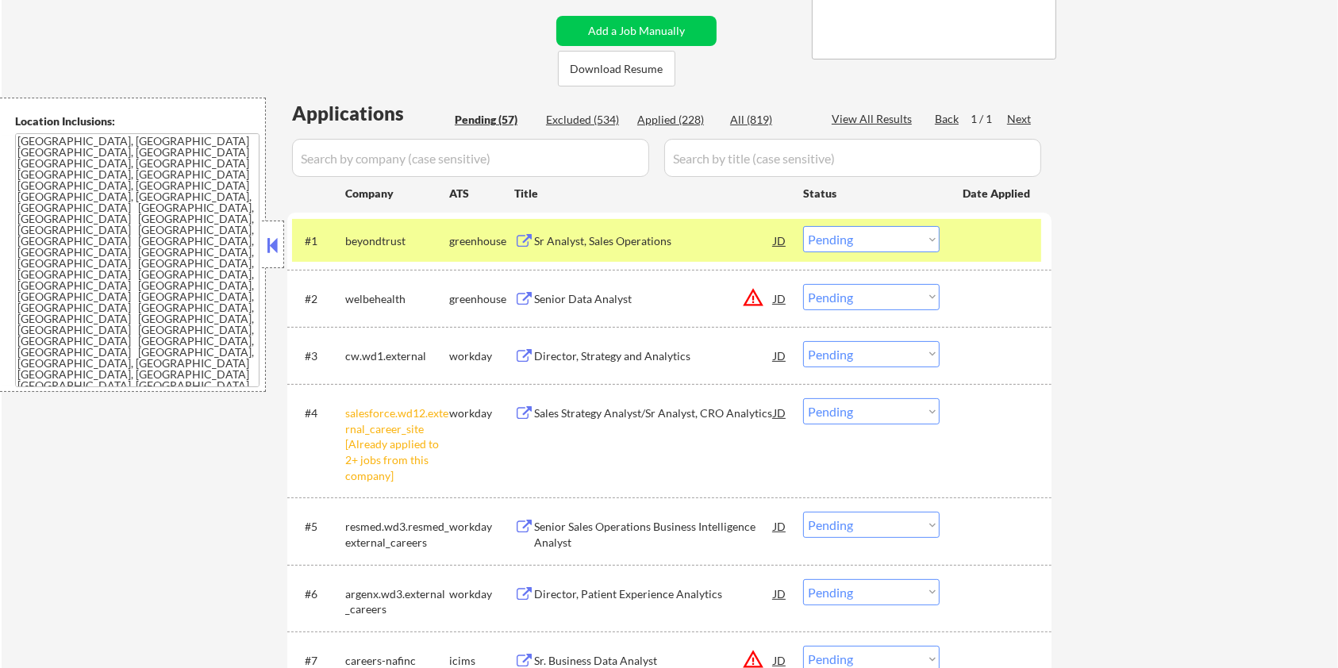
scroll to position [211, 0]
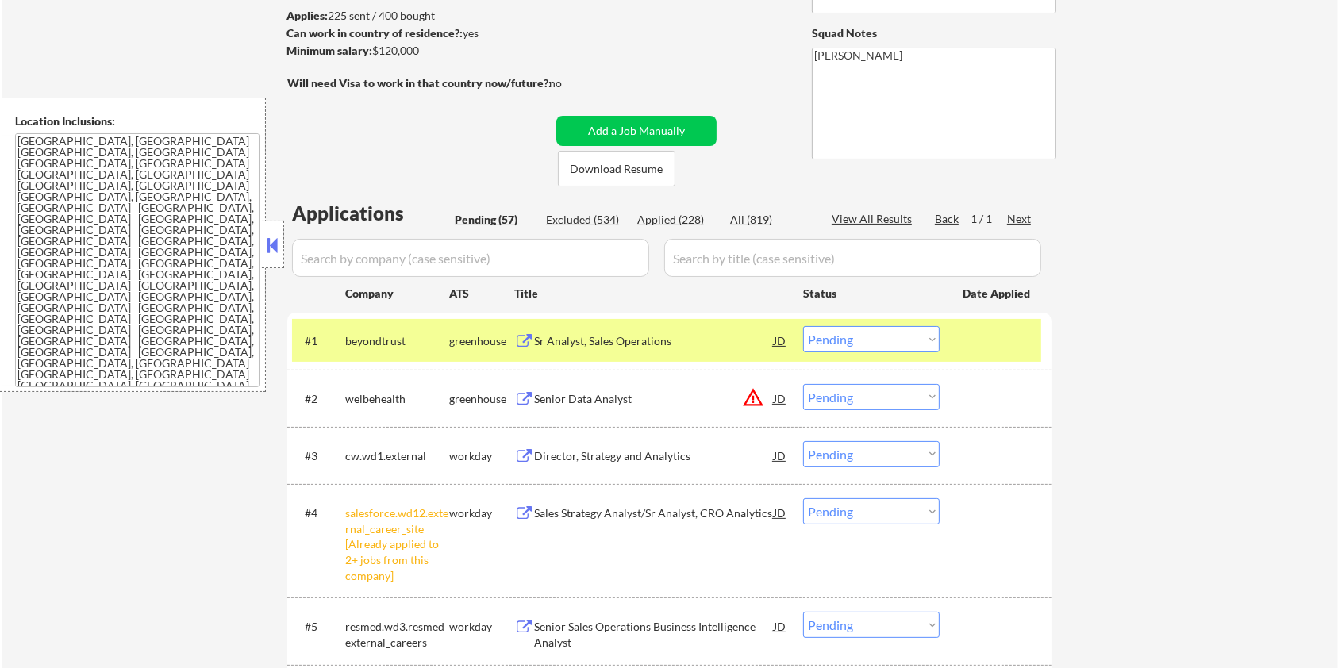
click at [629, 339] on div "Sr Analyst, Sales Operations" at bounding box center [654, 341] width 240 height 16
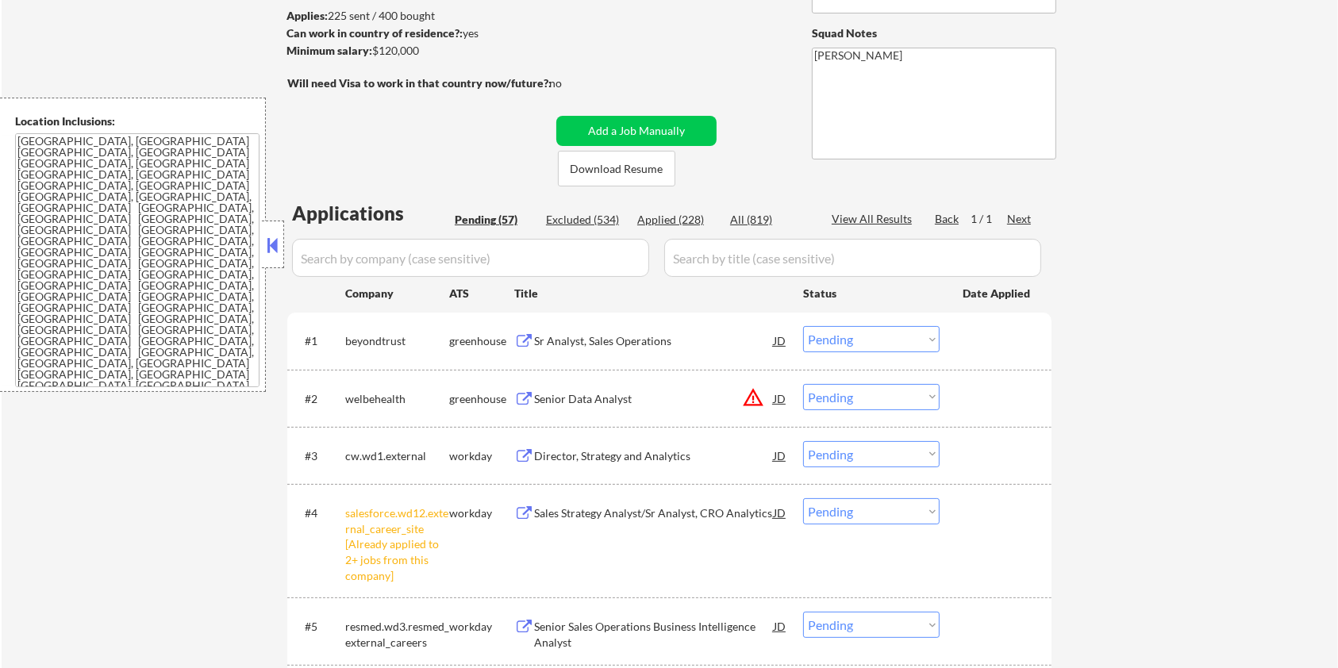
drag, startPoint x: 431, startPoint y: 52, endPoint x: 374, endPoint y: 52, distance: 57.1
click at [374, 52] on div "Minimum salary: $120,000" at bounding box center [418, 51] width 264 height 16
copy div "$120,000"
click at [887, 336] on select "Choose an option... Pending Applied Excluded (Questions) Excluded (Expired) Exc…" at bounding box center [871, 339] width 136 height 26
click at [803, 326] on select "Choose an option... Pending Applied Excluded (Questions) Excluded (Expired) Exc…" at bounding box center [871, 339] width 136 height 26
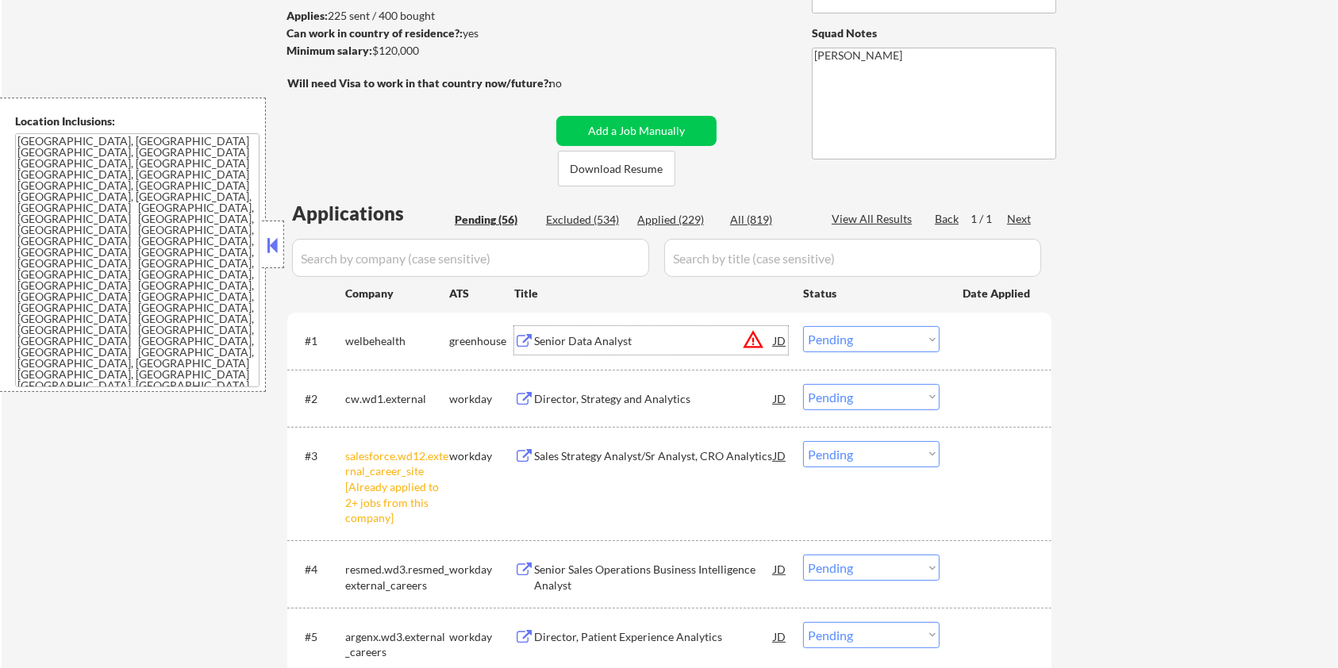
click at [595, 340] on div "Senior Data Analyst" at bounding box center [654, 341] width 240 height 16
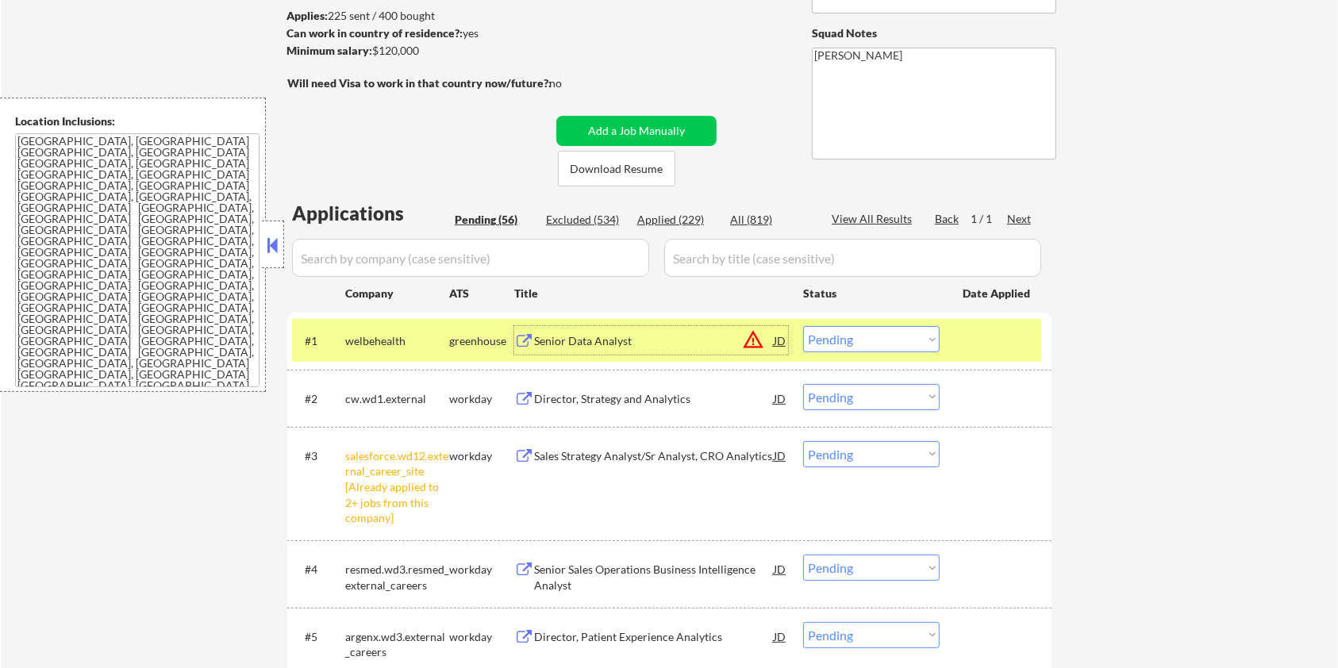
click at [903, 335] on select "Choose an option... Pending Applied Excluded (Questions) Excluded (Expired) Exc…" at bounding box center [871, 339] width 136 height 26
click at [803, 326] on select "Choose an option... Pending Applied Excluded (Questions) Excluded (Expired) Exc…" at bounding box center [871, 339] width 136 height 26
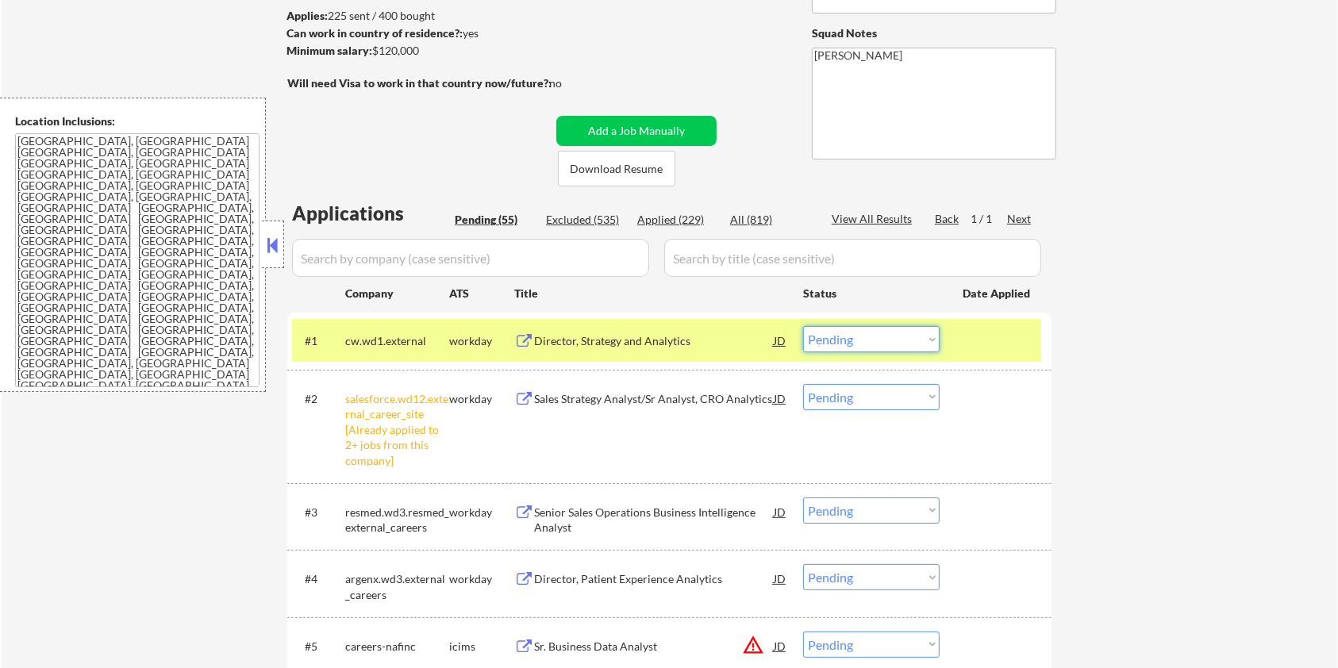
click at [865, 338] on select "Choose an option... Pending Applied Excluded (Questions) Excluded (Expired) Exc…" at bounding box center [871, 339] width 136 height 26
click at [803, 326] on select "Choose an option... Pending Applied Excluded (Questions) Excluded (Expired) Exc…" at bounding box center [871, 339] width 136 height 26
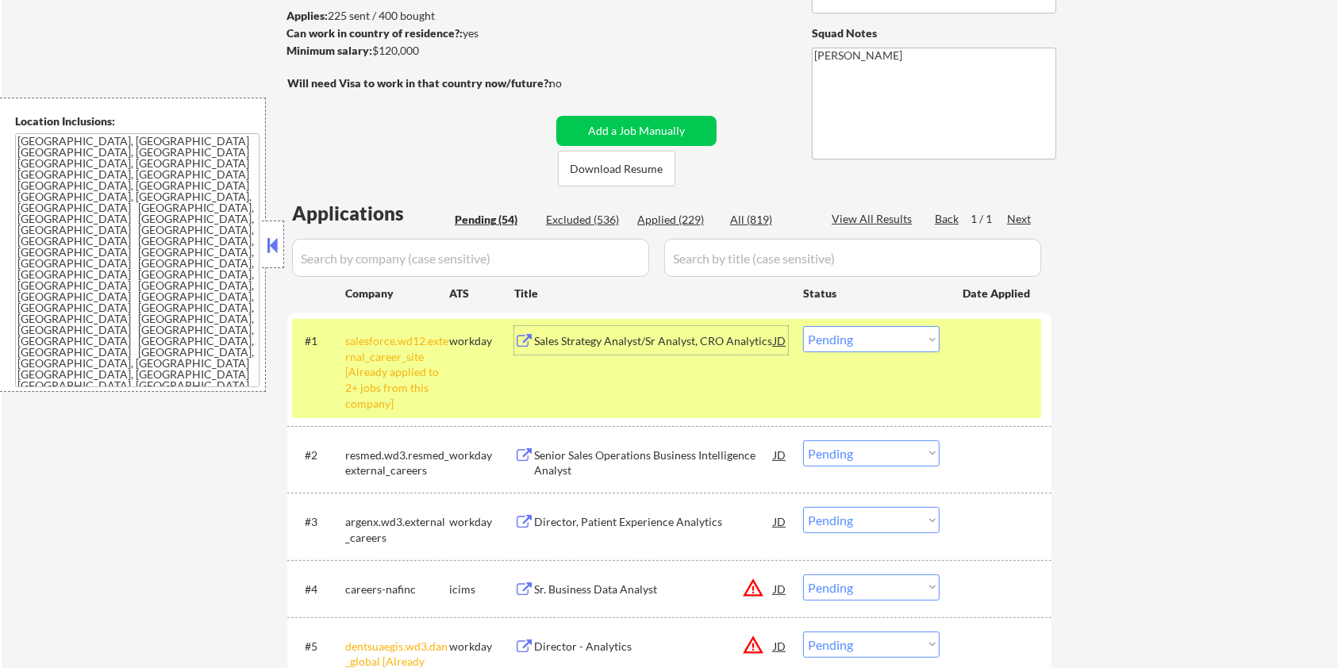
click at [611, 340] on div "Sales Strategy Analyst/Sr Analyst, CRO Analytics" at bounding box center [654, 341] width 240 height 16
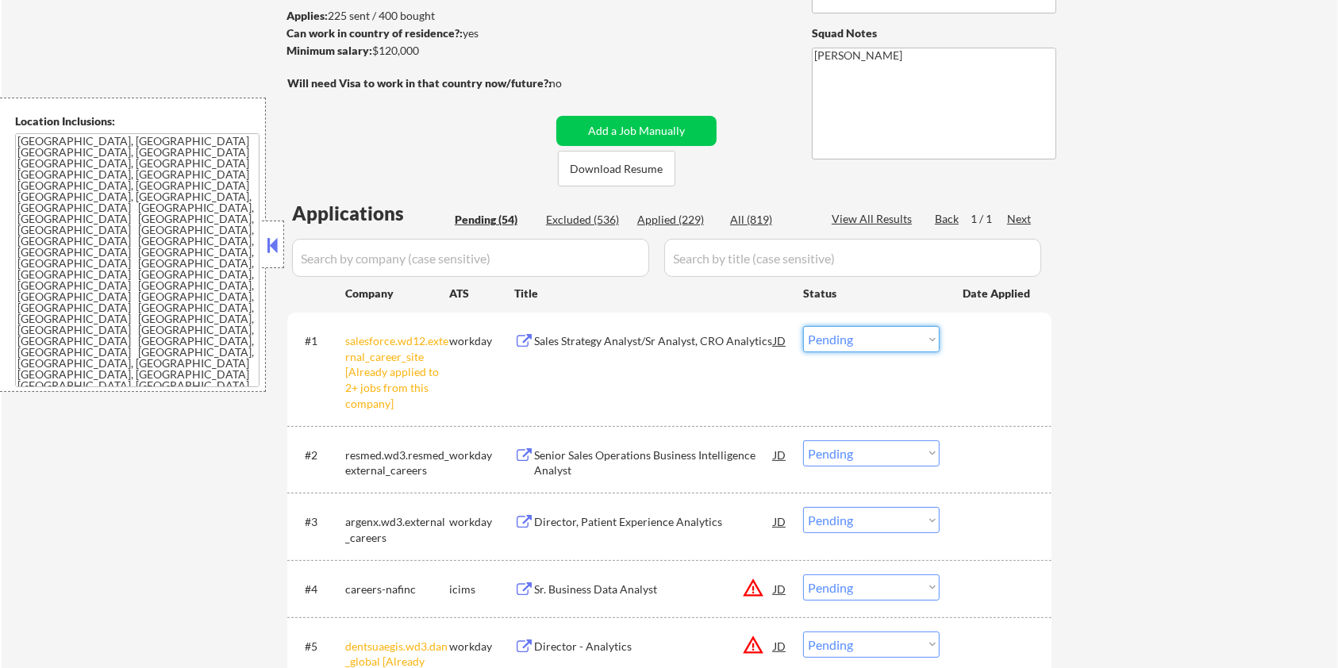
click at [862, 340] on select "Choose an option... Pending Applied Excluded (Questions) Excluded (Expired) Exc…" at bounding box center [871, 339] width 136 height 26
click at [875, 346] on select "Choose an option... Pending Applied Excluded (Questions) Excluded (Expired) Exc…" at bounding box center [871, 339] width 136 height 26
click at [803, 326] on select "Choose an option... Pending Applied Excluded (Questions) Excluded (Expired) Exc…" at bounding box center [871, 339] width 136 height 26
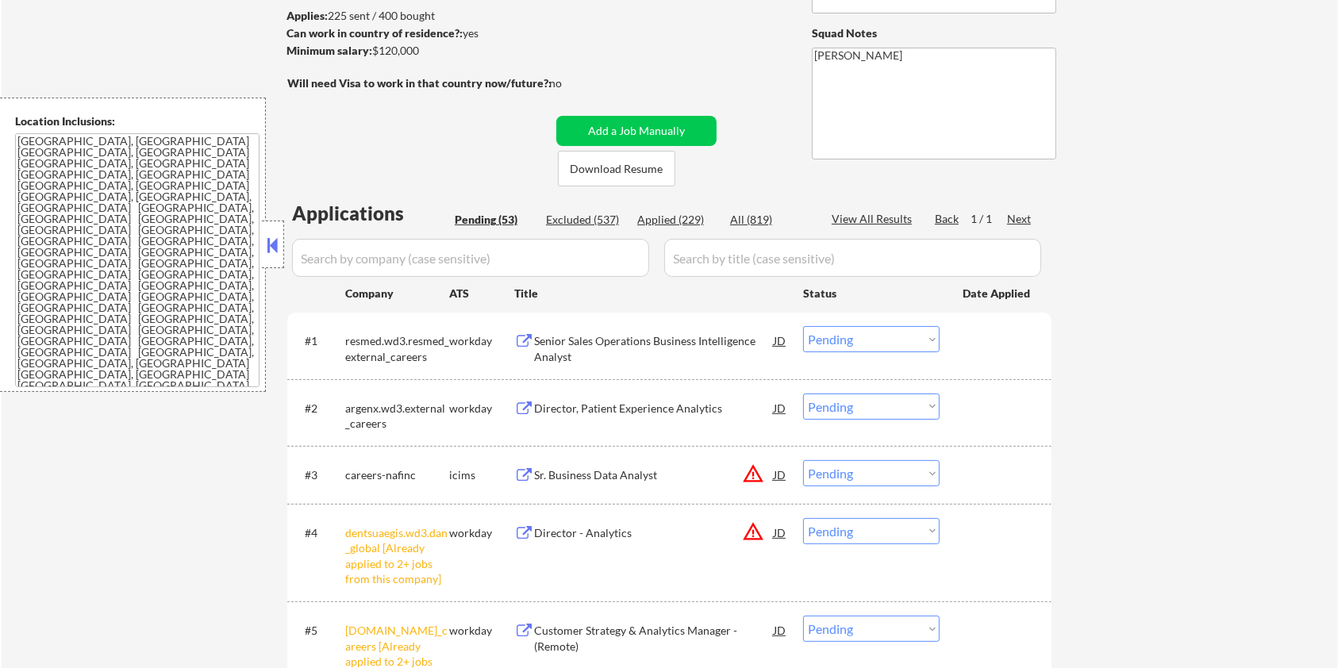
scroll to position [317, 0]
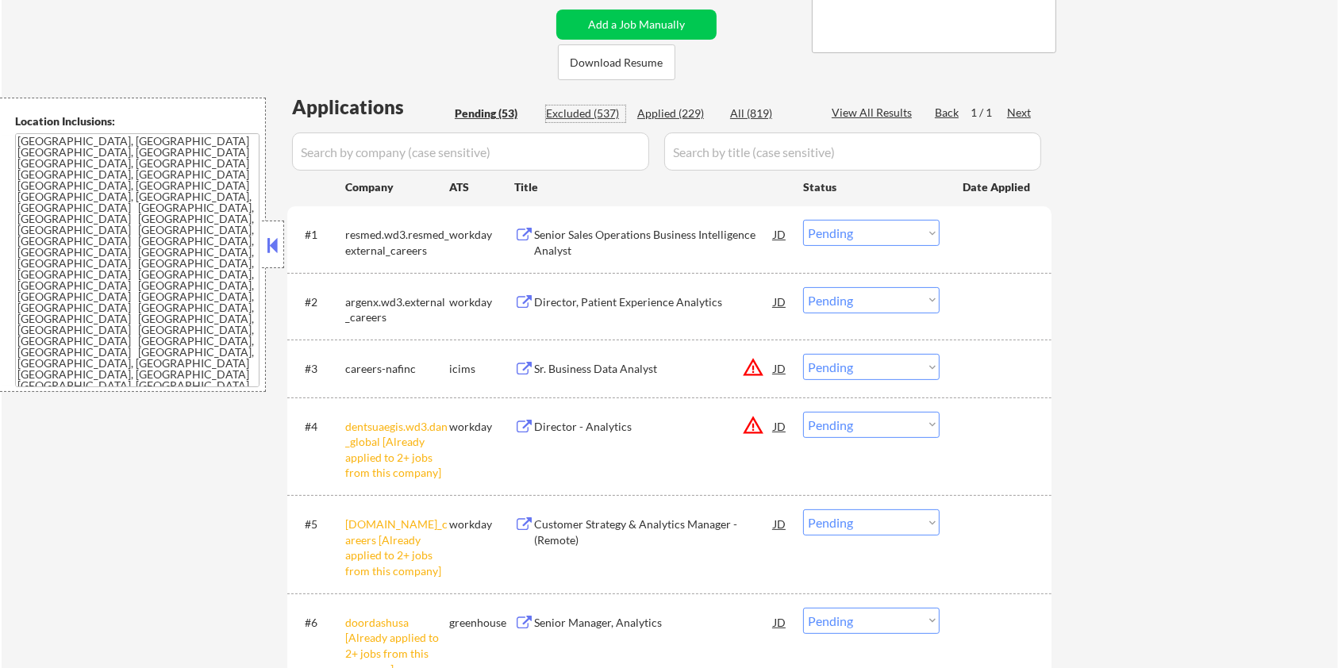
click at [590, 113] on div "Excluded (537)" at bounding box center [585, 114] width 79 height 16
select select ""excluded__salary_""
select select ""excluded__expired_""
select select ""excluded__salary_""
select select ""excluded__location_""
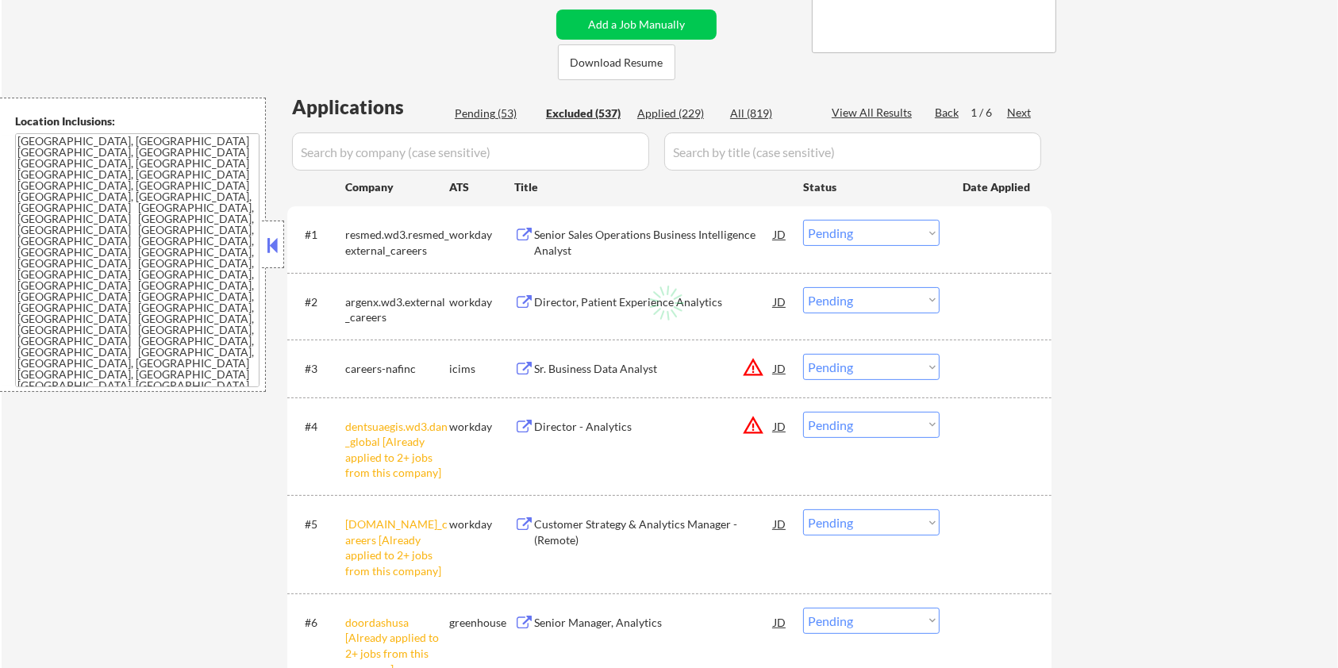
select select ""excluded__expired_""
select select ""excluded__location_""
select select ""excluded__expired_""
select select ""excluded__salary_""
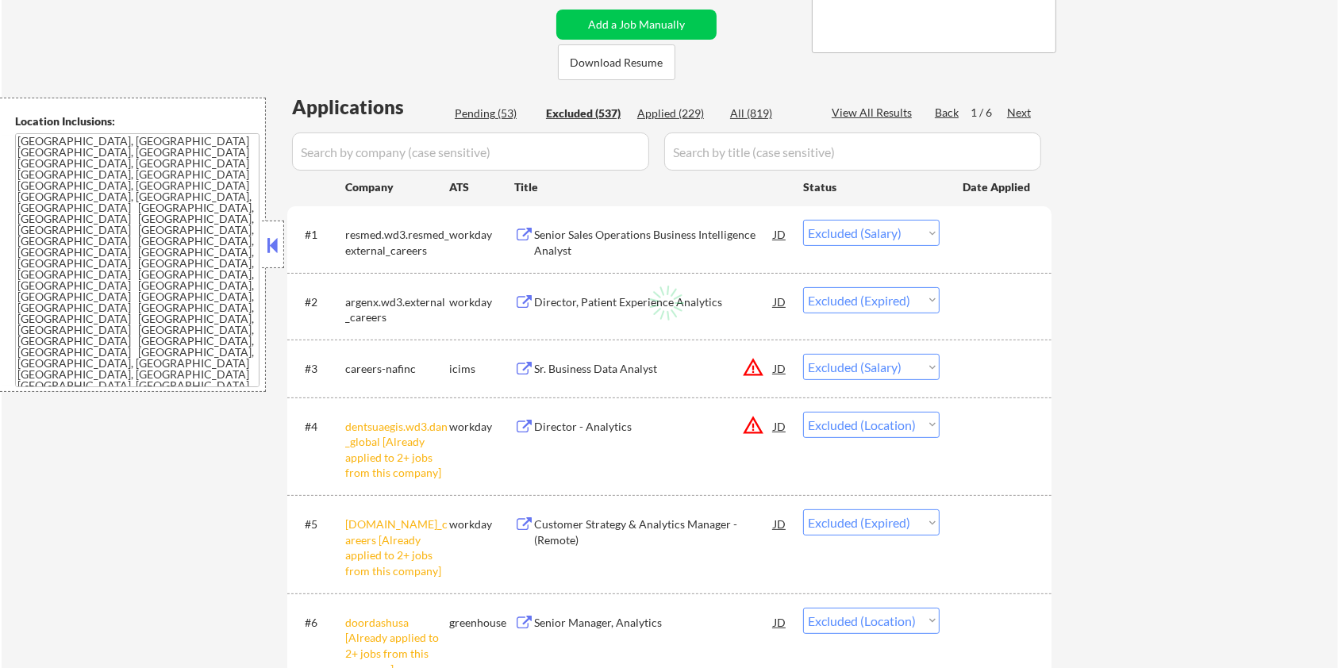
select select ""excluded""
select select ""excluded__salary_""
select select ""excluded""
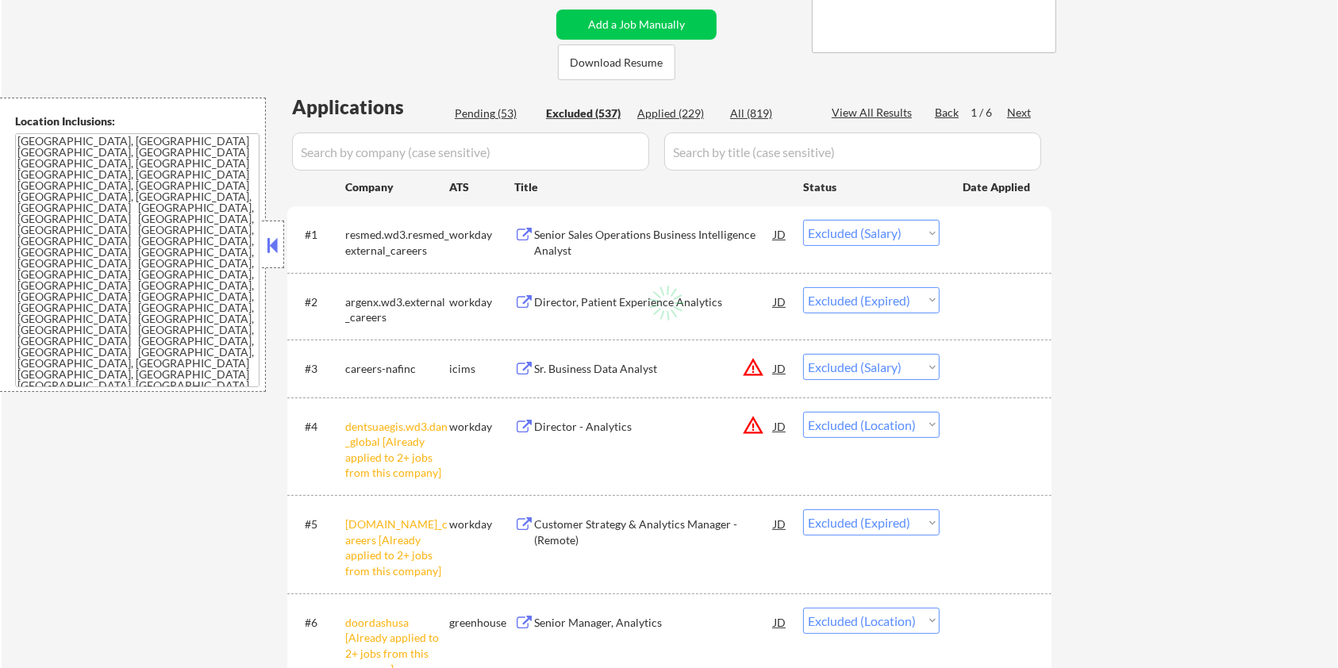
select select ""excluded__bad_match_""
select select ""excluded__expired_""
select select ""excluded__location_""
select select ""excluded__bad_match_""
select select ""excluded__expired_""
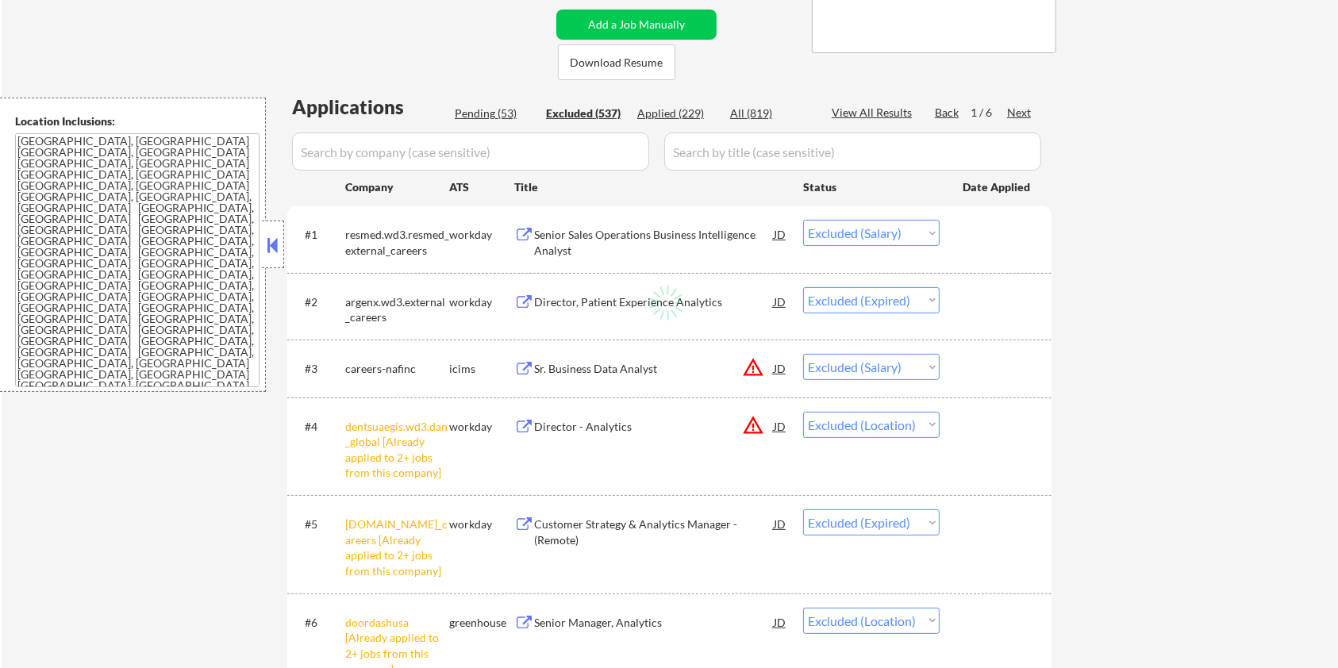
select select ""excluded__bad_match_""
select select ""excluded__location_""
select select ""excluded__expired_""
select select ""excluded__blocklist_""
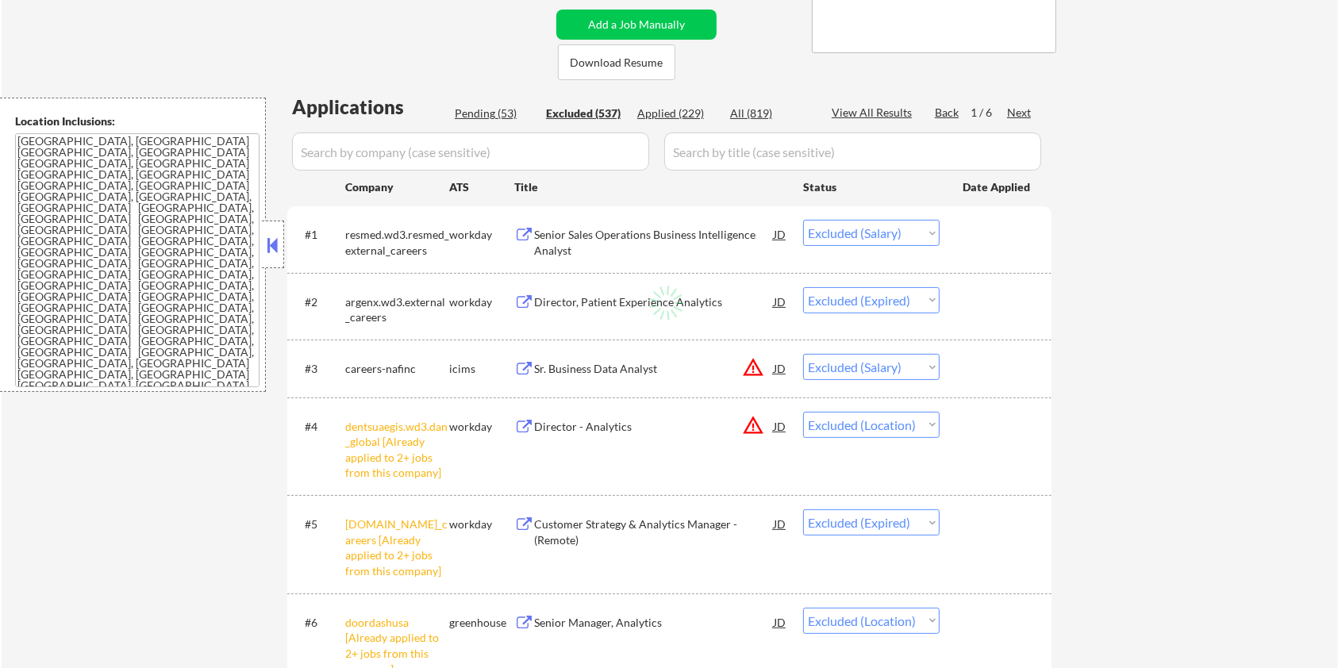
select select ""excluded__expired_""
select select ""excluded__bad_match_""
select select ""excluded__salary_""
select select ""excluded__bad_match_""
select select ""excluded__expired_""
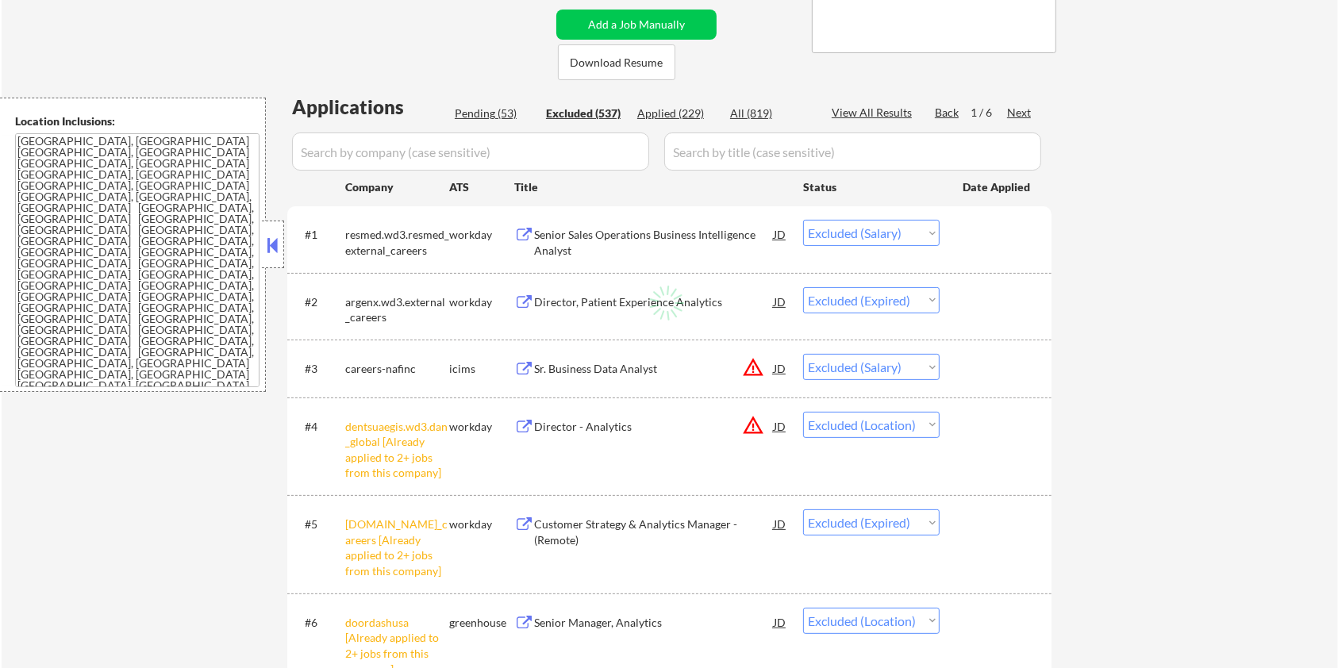
select select ""excluded__expired_""
select select ""excluded__salary_""
select select ""excluded__bad_match_""
select select ""excluded__expired_""
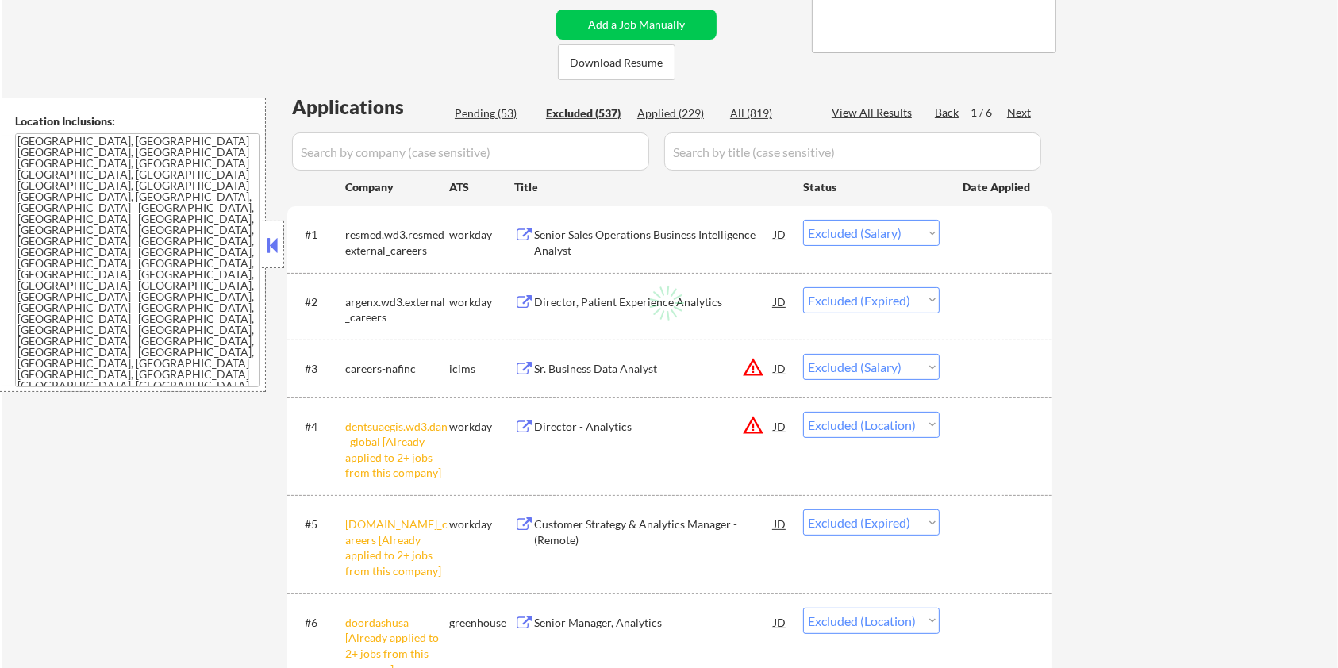
select select ""excluded__salary_""
select select ""excluded__expired_""
select select ""excluded""
select select ""excluded__expired_""
select select ""excluded__bad_match_""
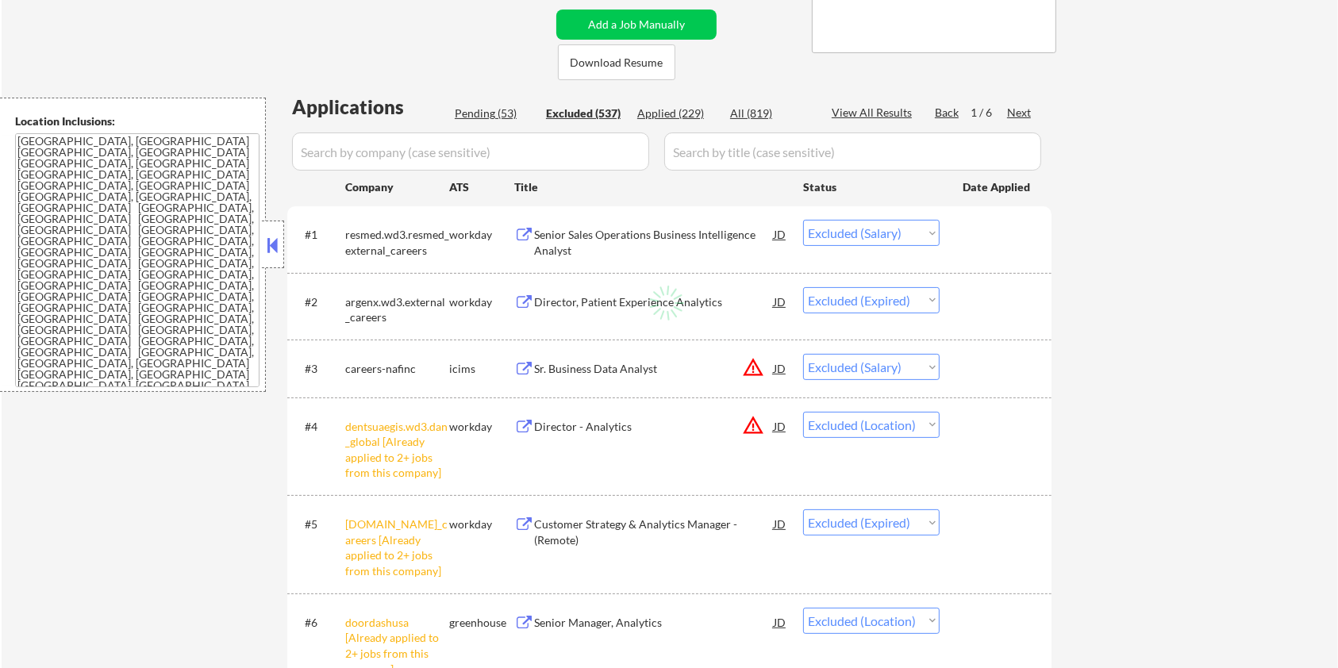
select select ""excluded__expired_""
select select ""excluded__other_""
select select ""excluded""
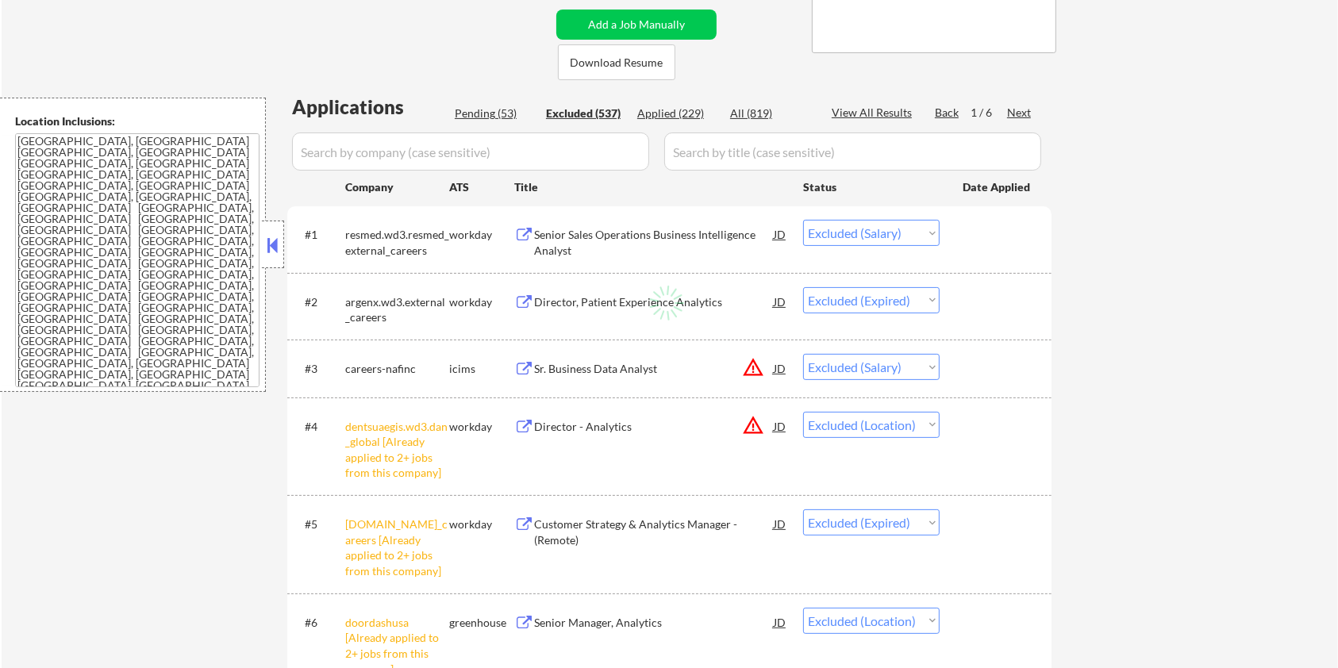
select select ""excluded__expired_""
select select ""excluded""
select select ""excluded__location_""
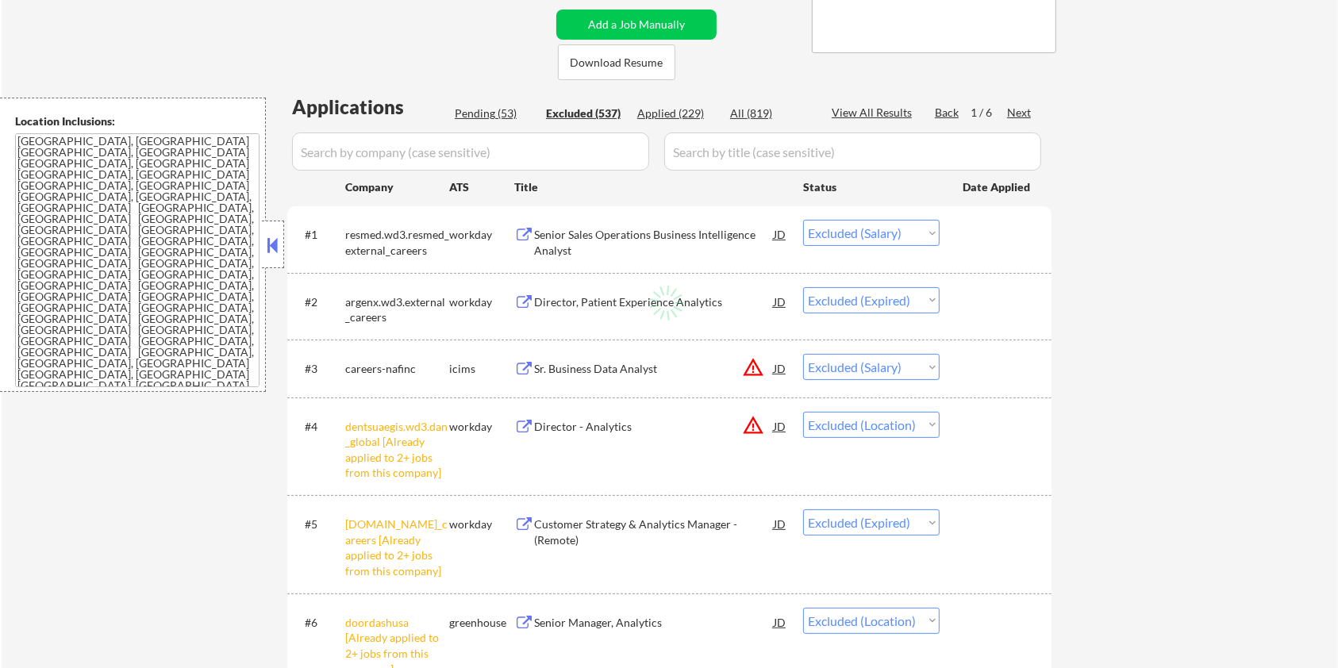
select select ""excluded__bad_match_""
select select ""excluded__expired_""
select select ""excluded__location_""
select select ""excluded__bad_match_""
select select ""excluded__salary_""
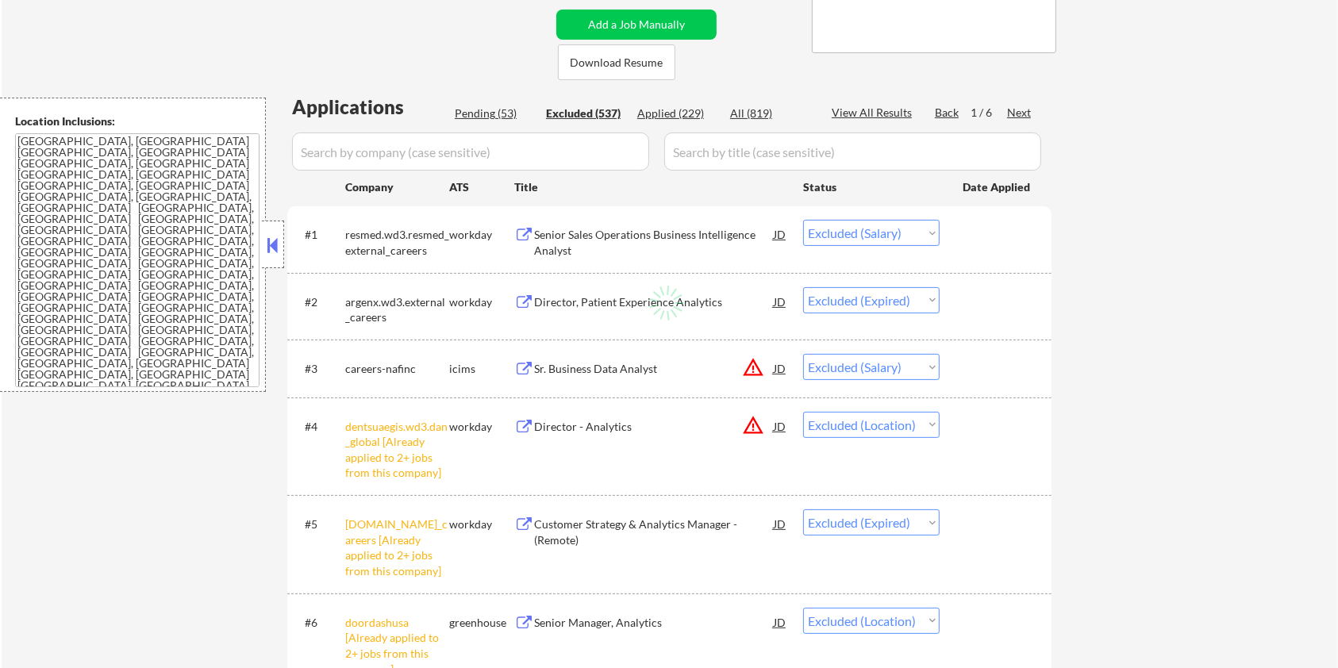
select select ""excluded""
select select ""excluded__salary_""
select select ""excluded__expired_""
select select ""excluded__salary_""
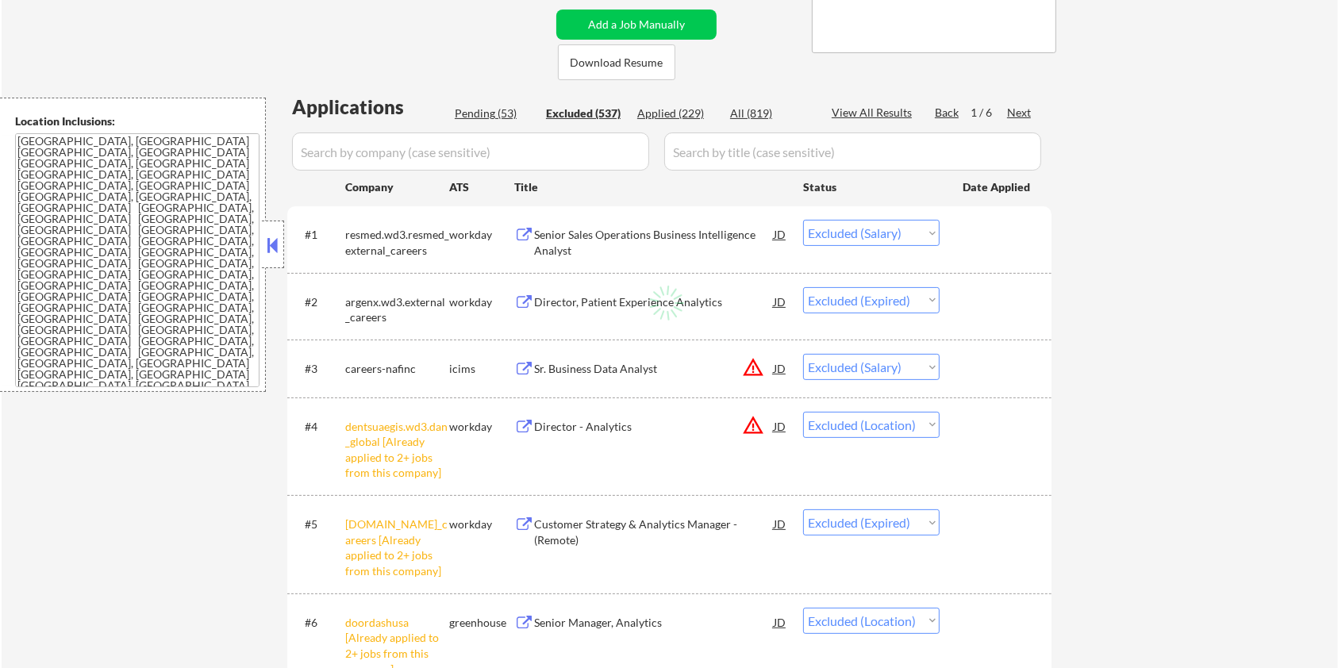
select select ""excluded__salary_""
select select ""excluded__expired_""
select select ""excluded__salary_""
select select ""excluded__location_""
select select ""excluded__expired_""
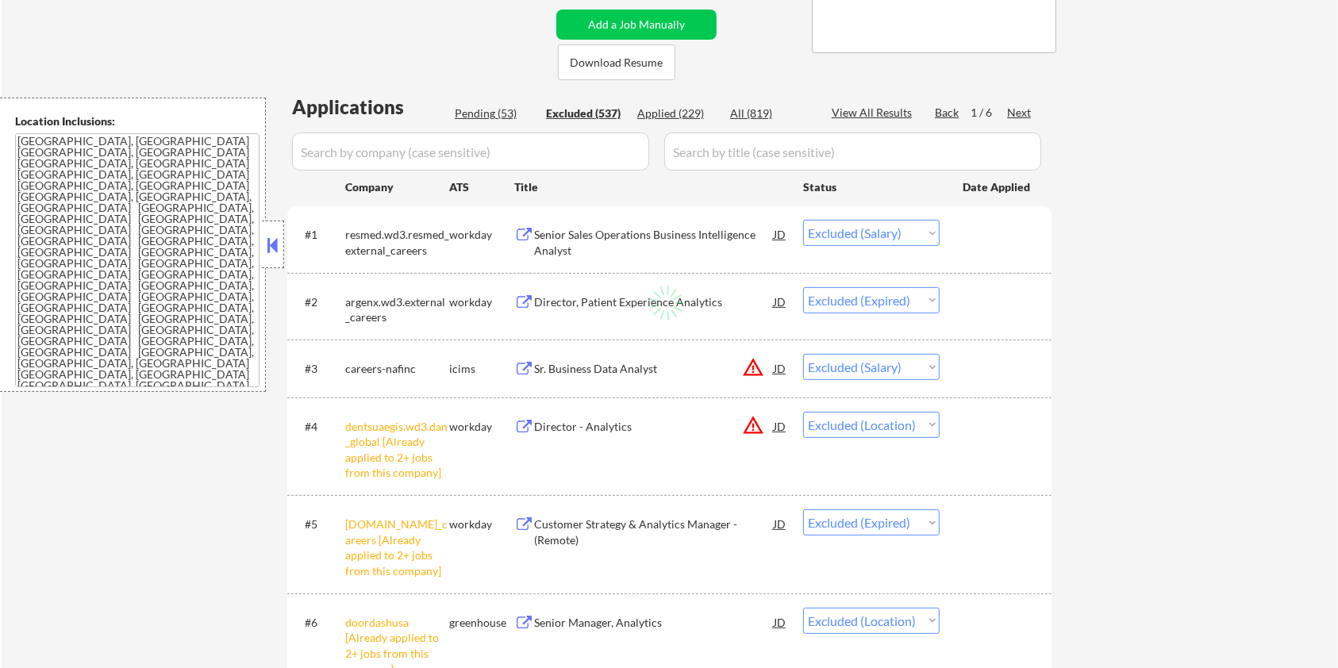
select select ""excluded__expired_""
select select ""excluded""
select select ""excluded__salary_""
select select ""excluded__expired_""
select select ""excluded__salary_""
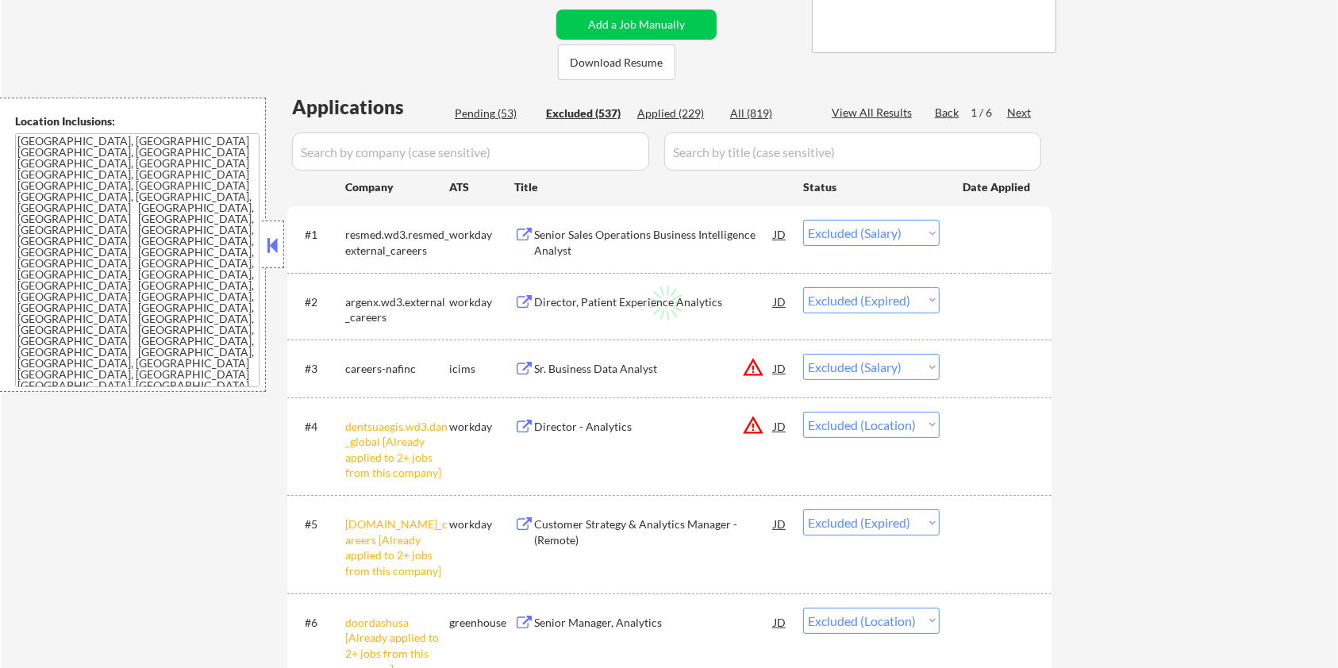
select select ""excluded__salary_""
select select ""excluded""
select select ""excluded__expired_""
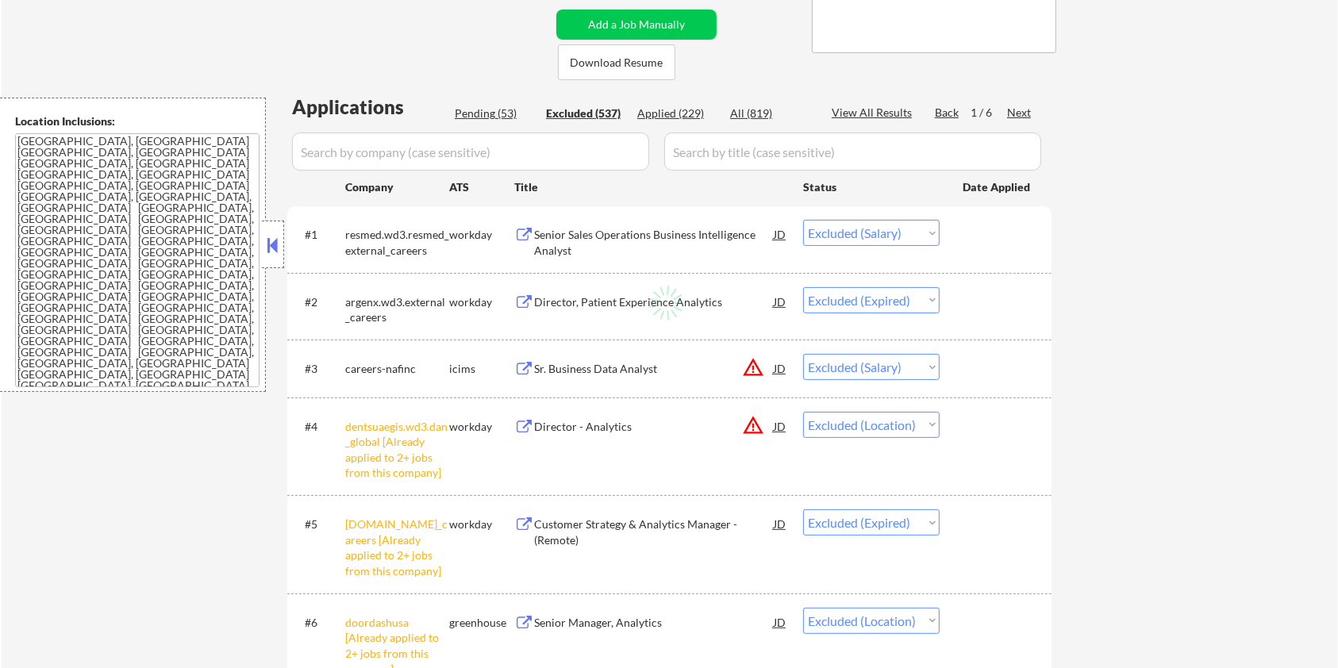
select select ""excluded__salary_""
select select ""excluded__bad_match_""
select select ""excluded__salary_""
select select ""excluded__expired_""
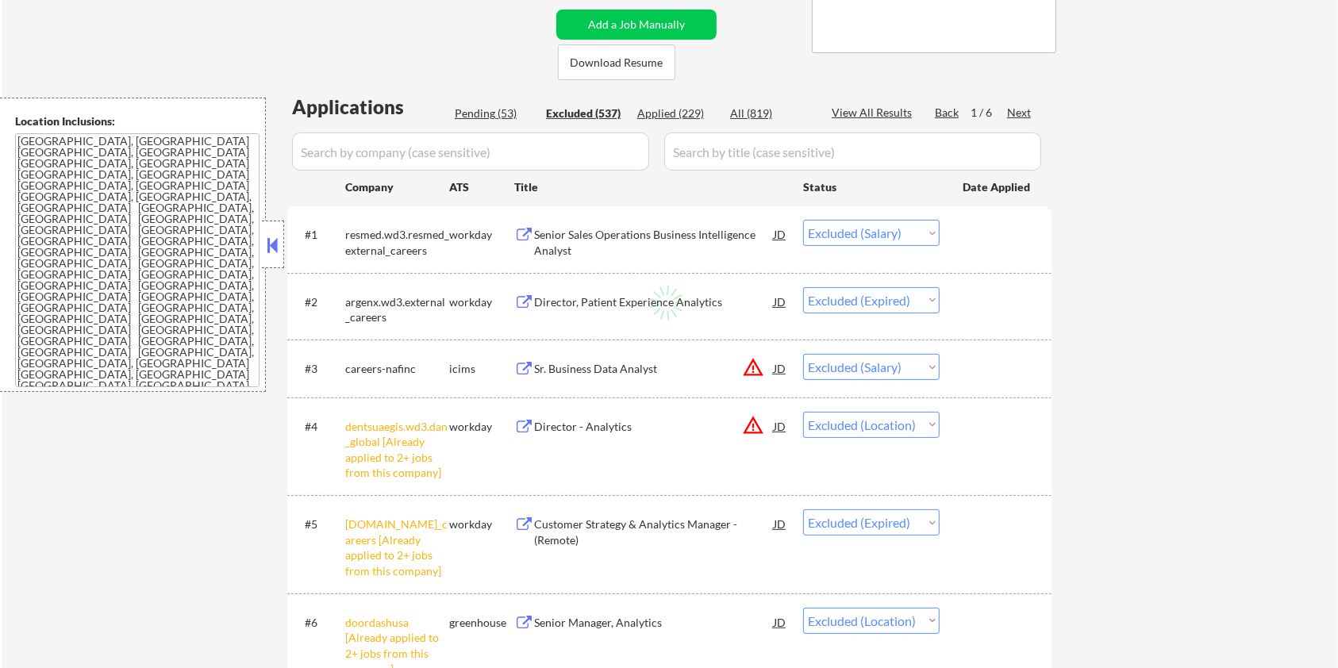
select select ""excluded__expired_""
select select ""excluded__bad_match_""
select select ""excluded__salary_""
select select ""excluded""
select select ""excluded__expired_""
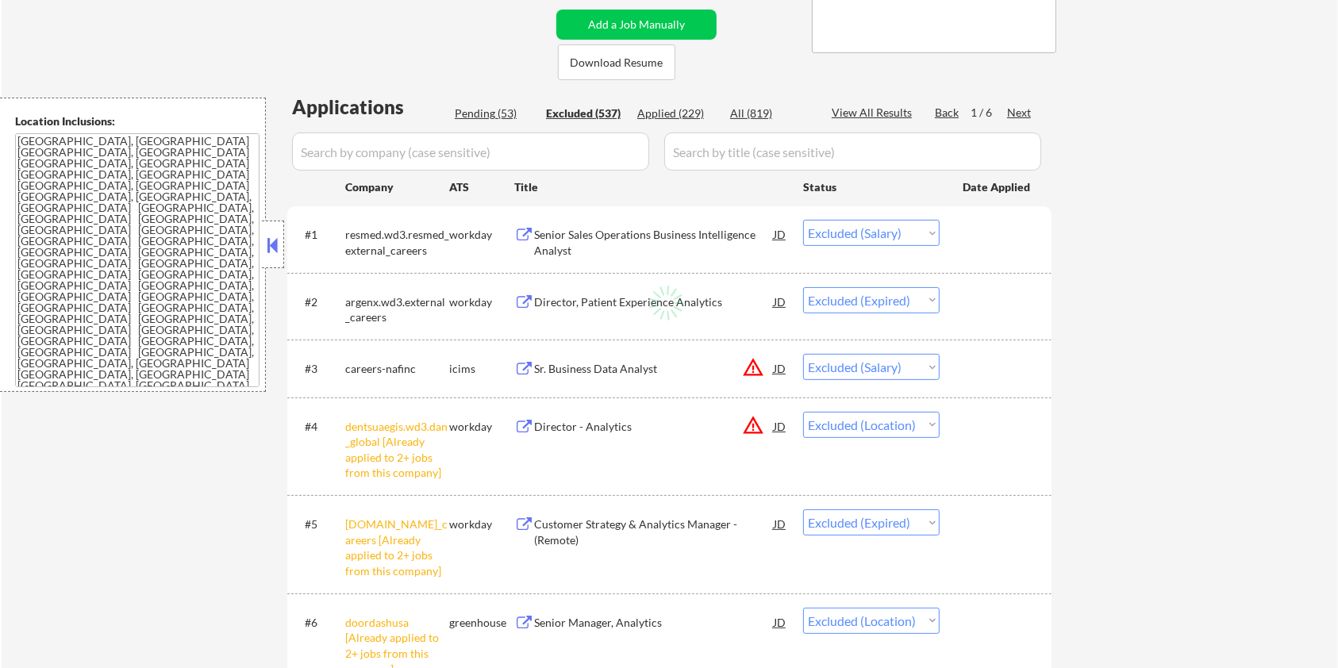
select select ""excluded__expired_""
select select ""excluded__salary_""
select select ""excluded__expired_""
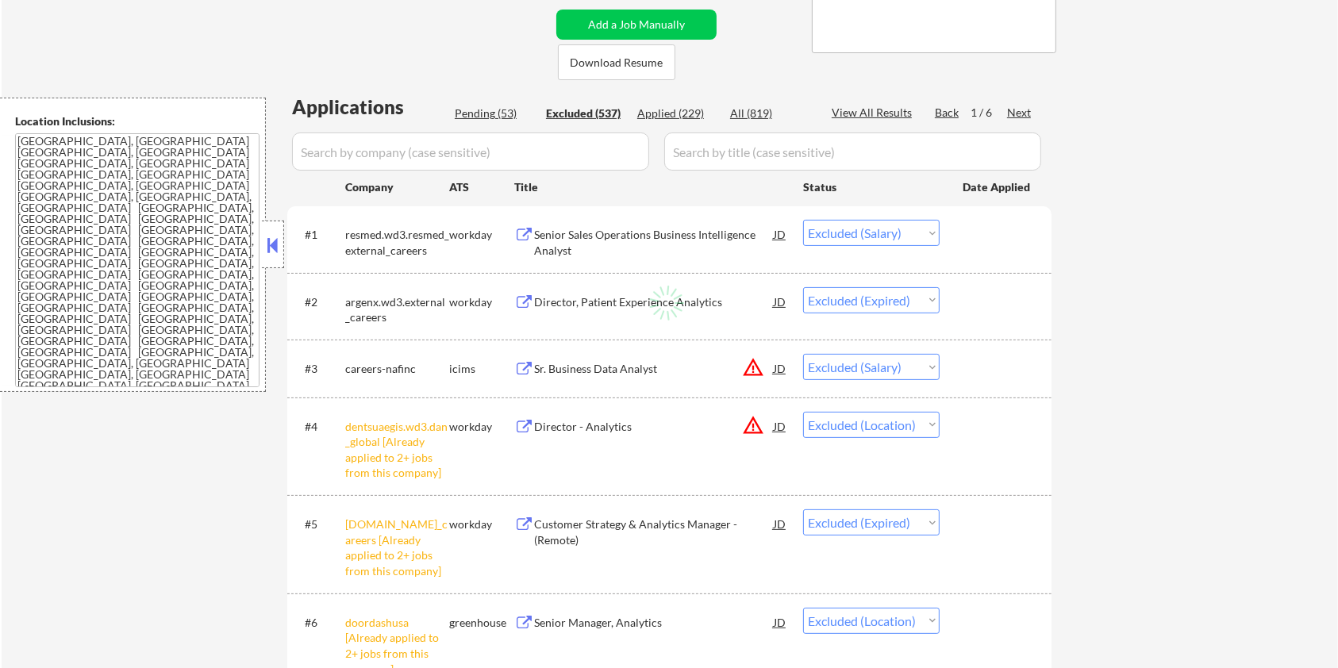
select select ""excluded__expired_""
select select ""excluded__bad_match_""
select select ""excluded__expired_""
select select ""excluded__bad_match_""
select select ""excluded__salary_""
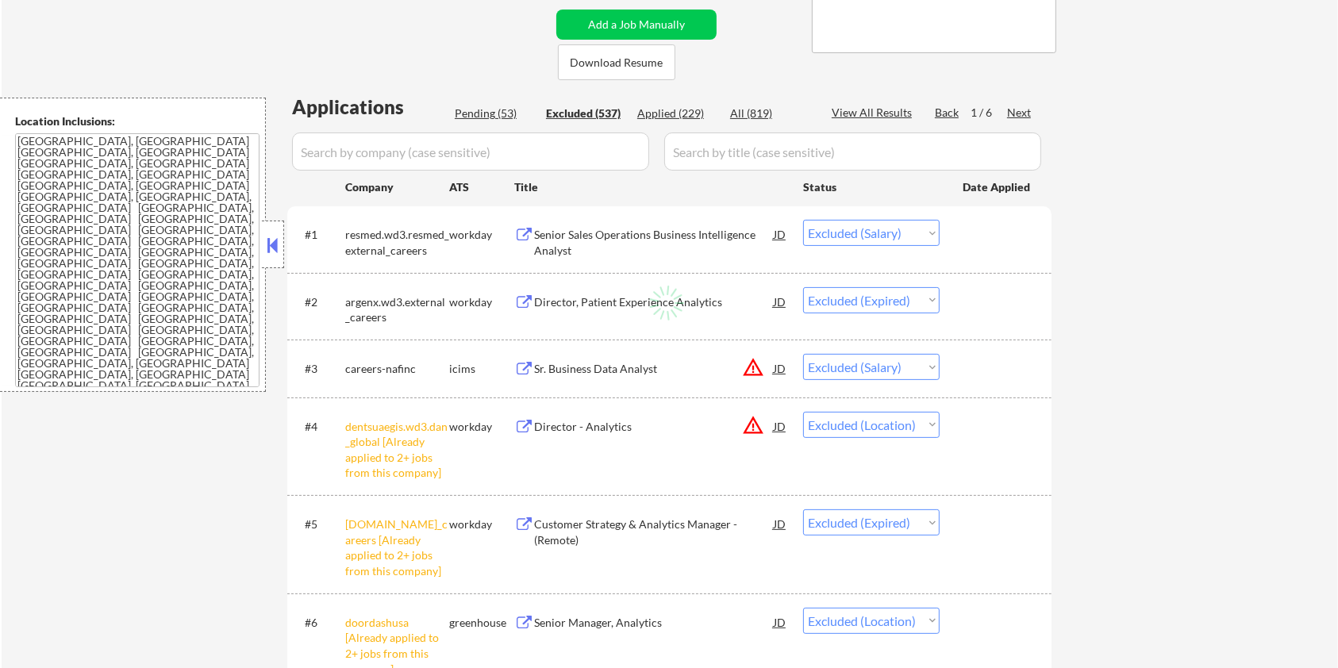
select select ""excluded__salary_""
select select ""excluded__expired_""
select select ""excluded__salary_""
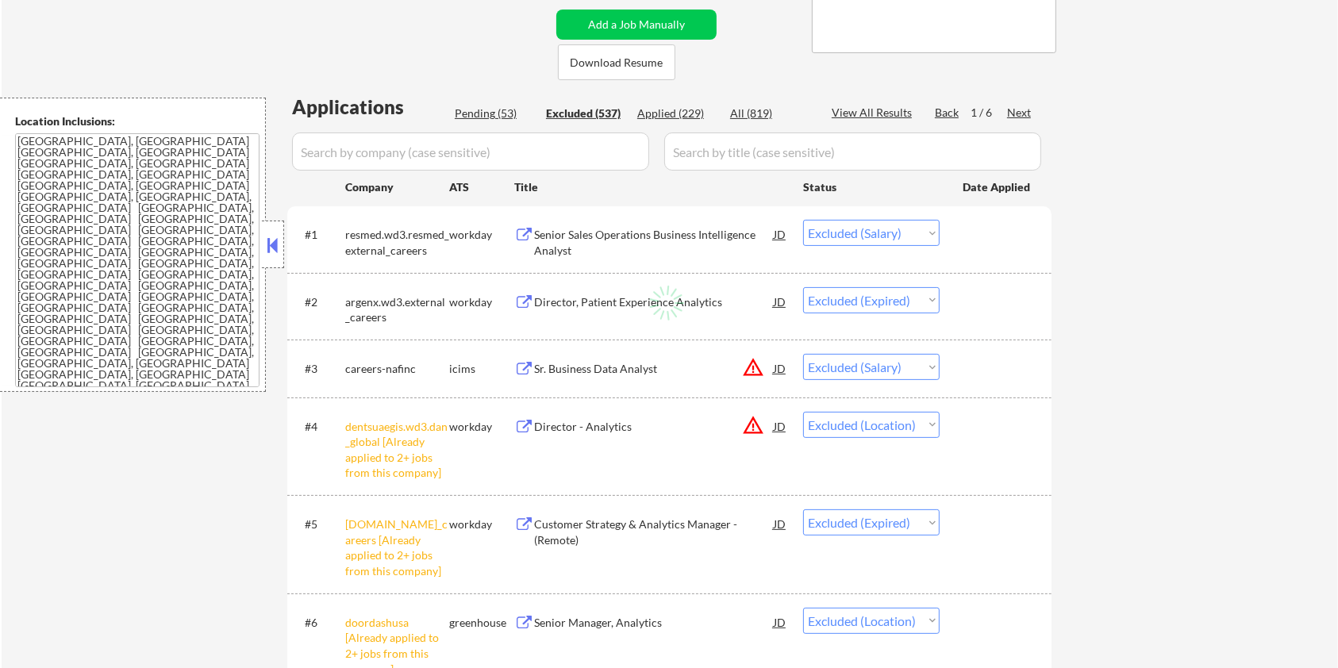
select select ""excluded""
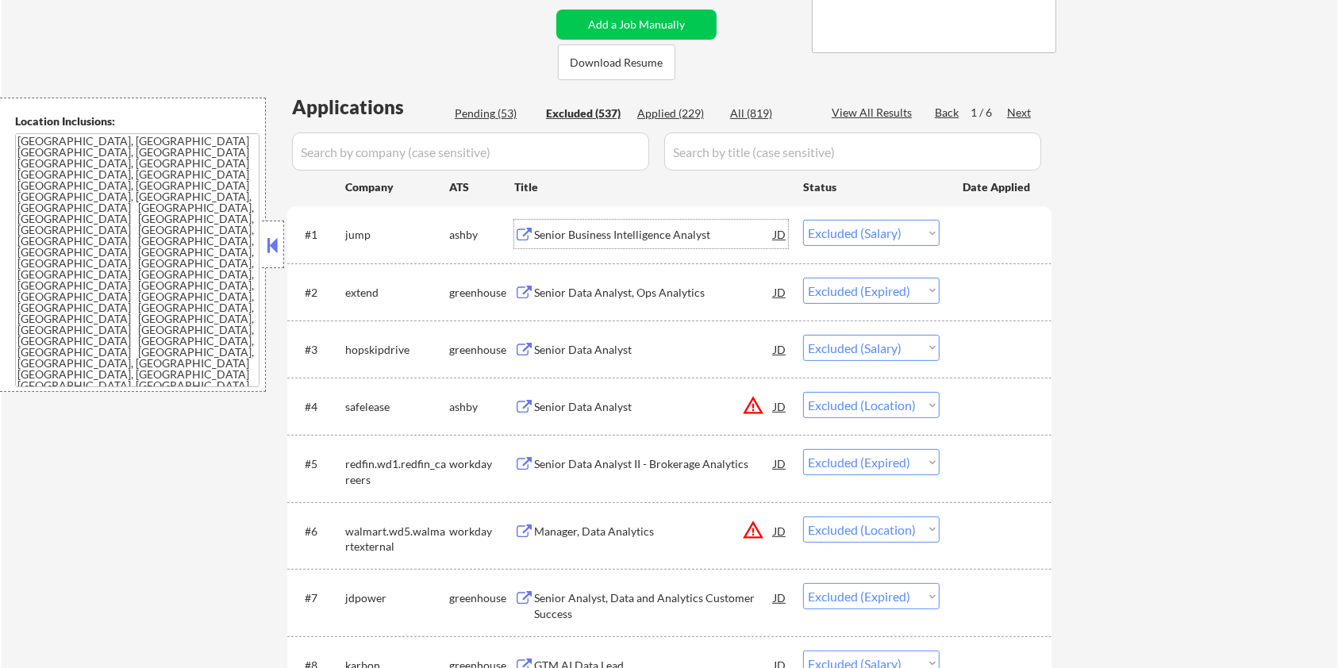
click at [573, 227] on div "Senior Business Intelligence Analyst" at bounding box center [654, 235] width 240 height 16
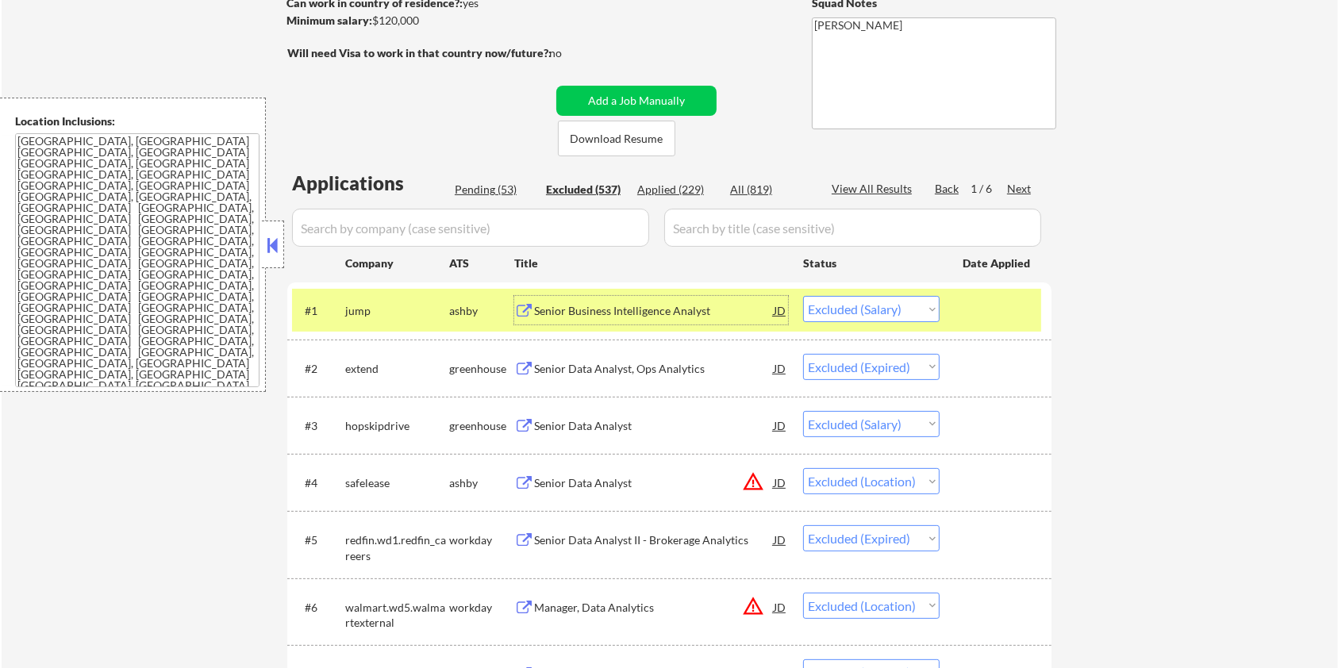
scroll to position [0, 0]
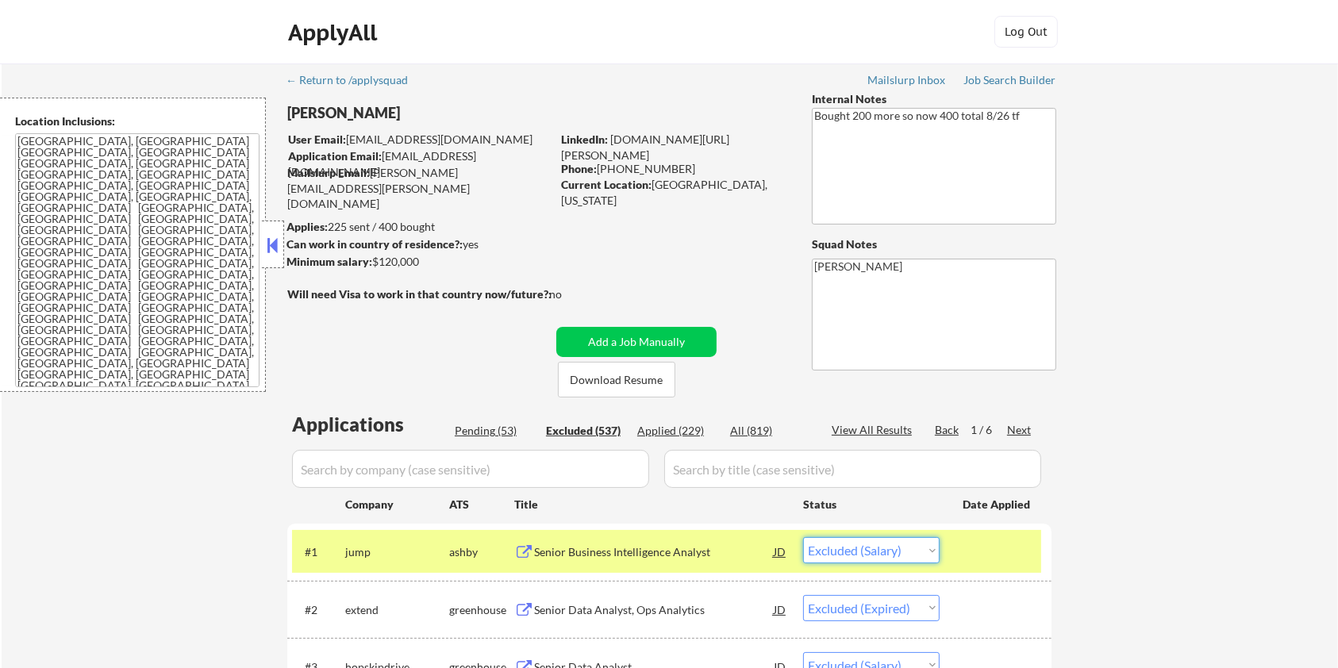
click at [853, 548] on select "Choose an option... Pending Applied Excluded (Questions) Excluded (Expired) Exc…" at bounding box center [871, 550] width 136 height 26
select select ""excluded""
click at [803, 537] on select "Choose an option... Pending Applied Excluded (Questions) Excluded (Expired) Exc…" at bounding box center [871, 550] width 136 height 26
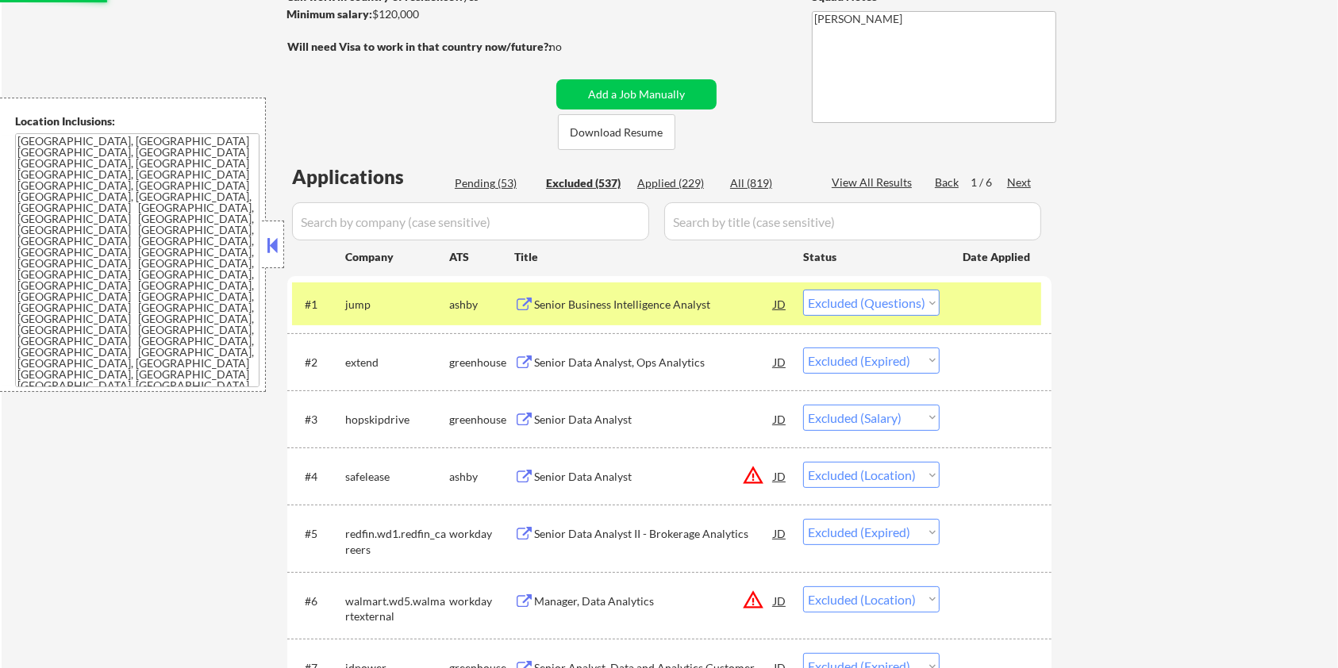
scroll to position [317, 0]
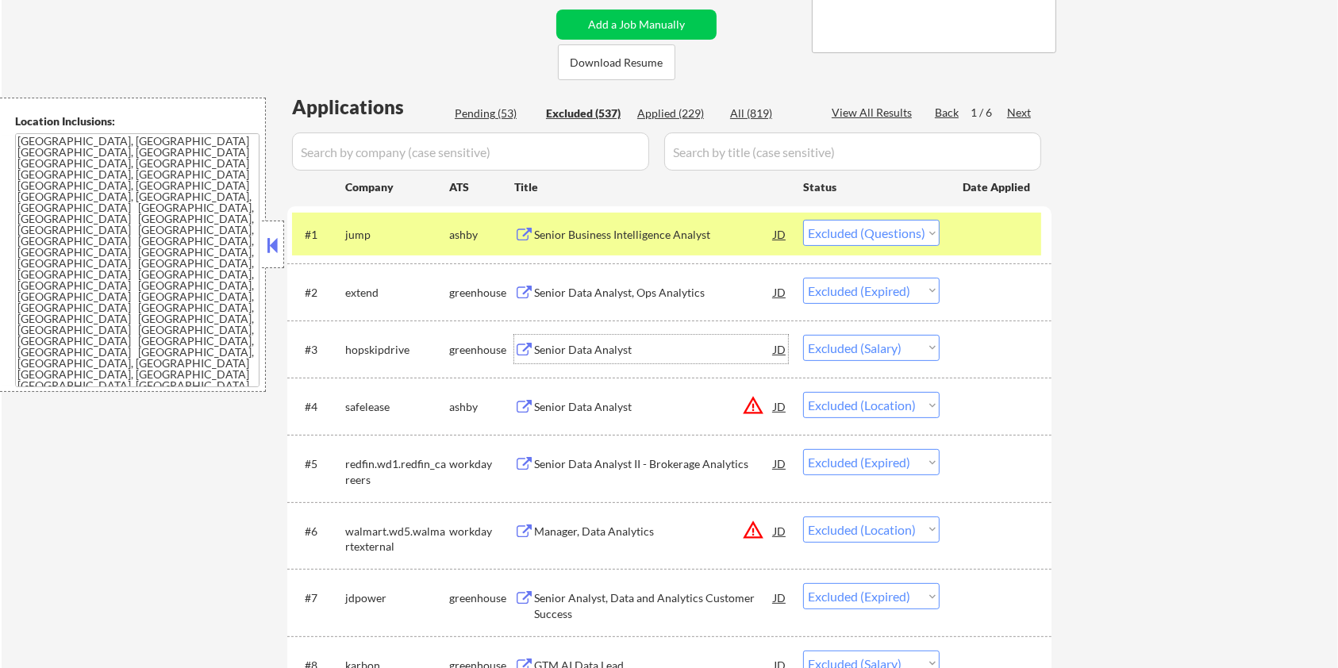
click at [577, 344] on div "Senior Data Analyst" at bounding box center [654, 350] width 240 height 16
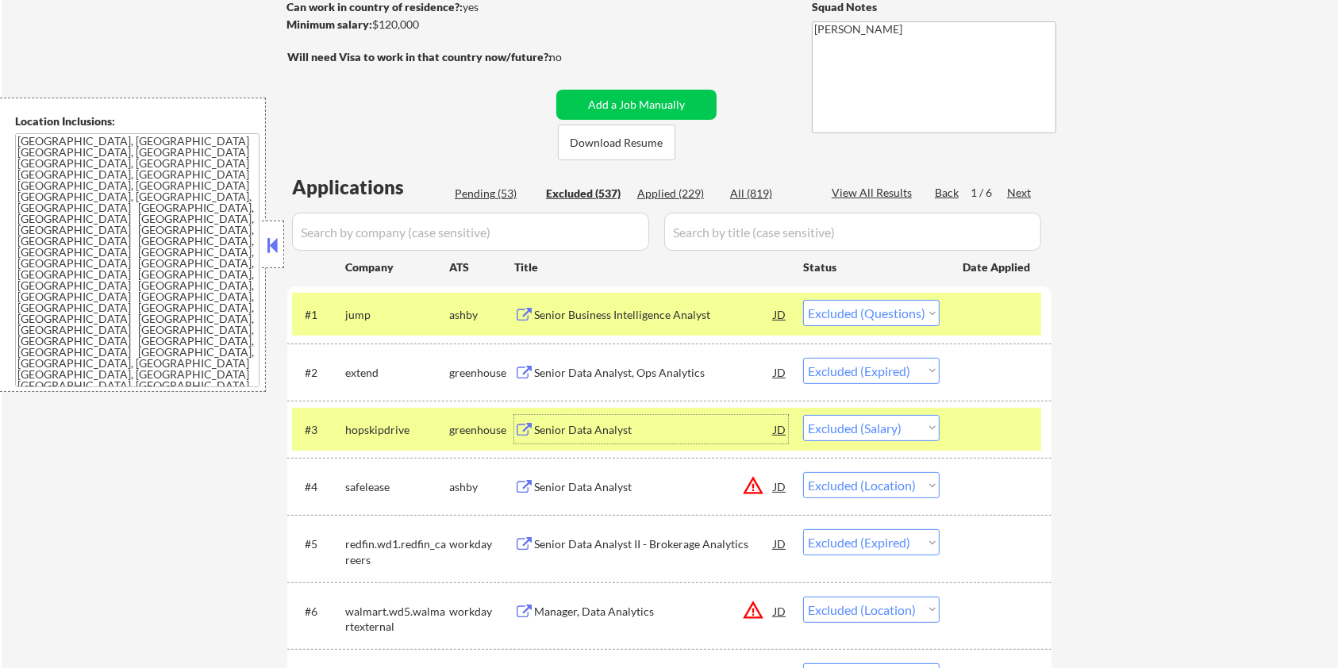
scroll to position [211, 0]
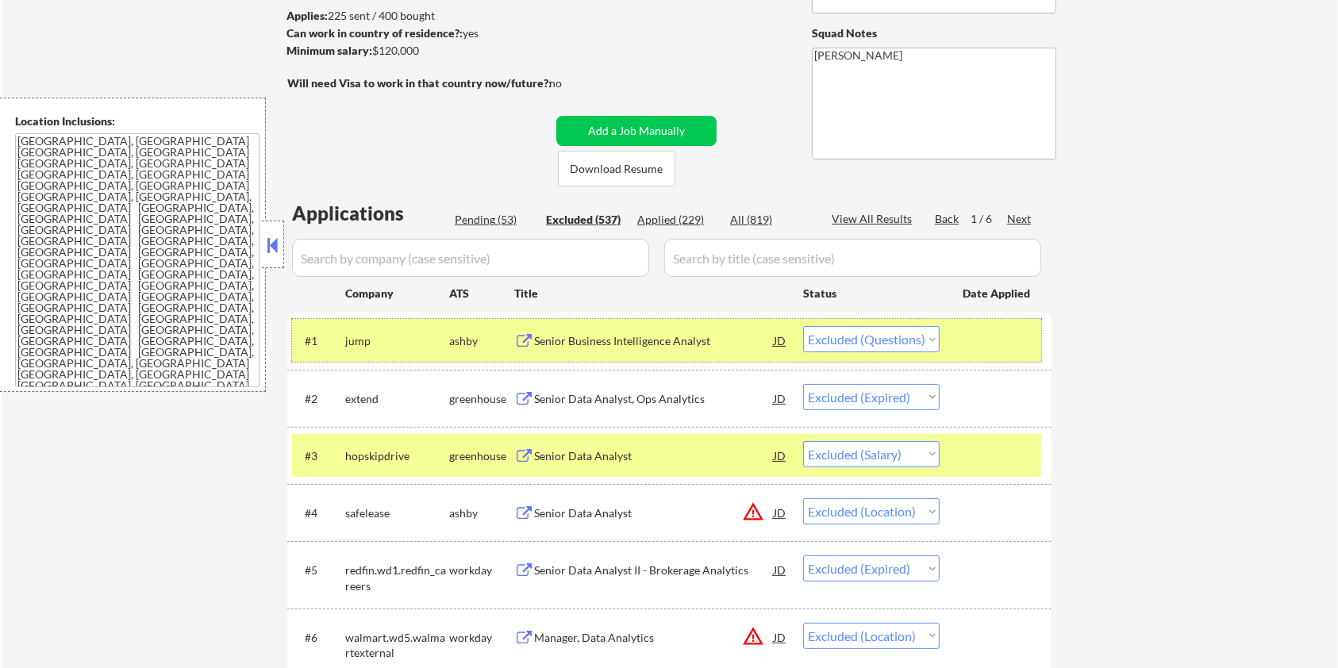
click at [979, 339] on div at bounding box center [997, 340] width 70 height 29
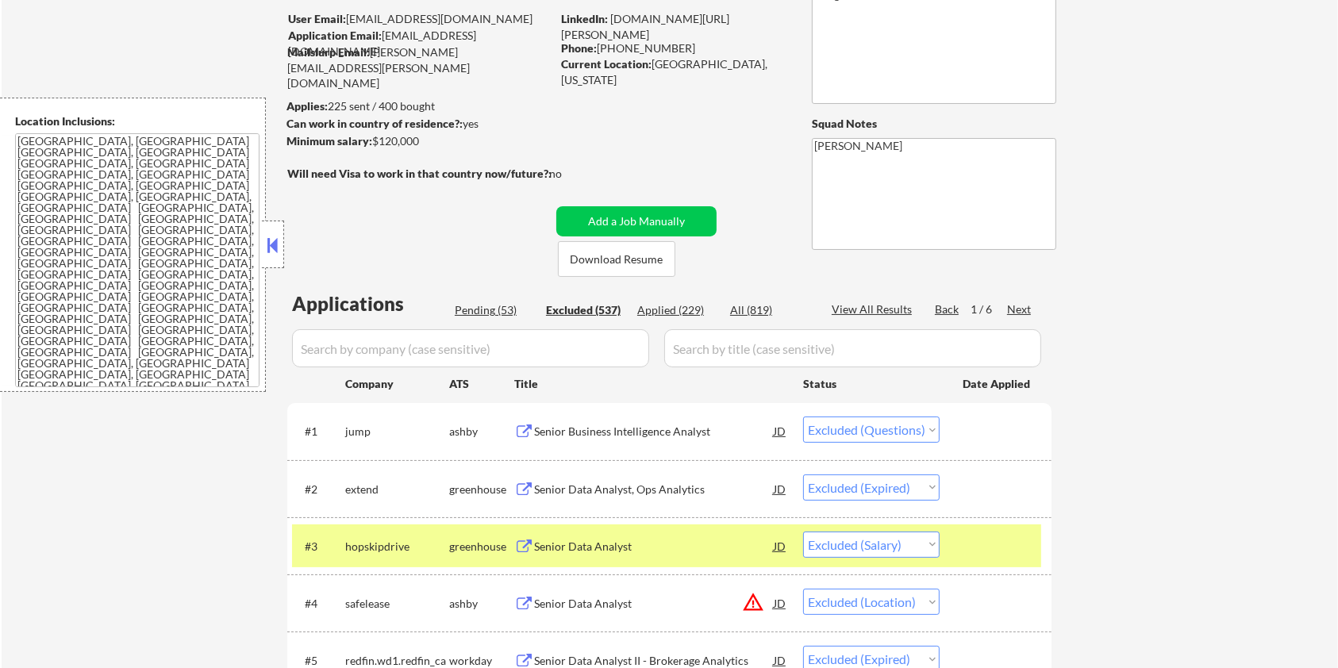
scroll to position [0, 0]
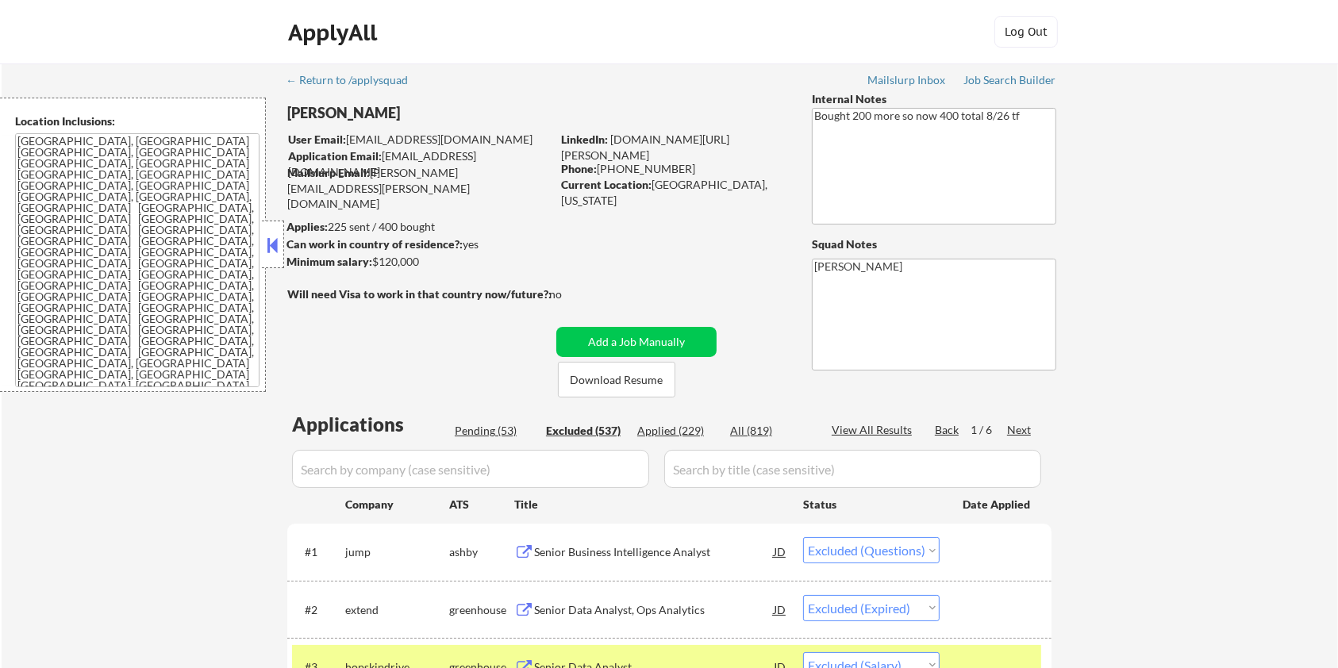
drag, startPoint x: 431, startPoint y: 265, endPoint x: 375, endPoint y: 261, distance: 56.5
click at [375, 261] on div "Minimum salary: $120,000" at bounding box center [418, 262] width 264 height 16
copy div "$120,000"
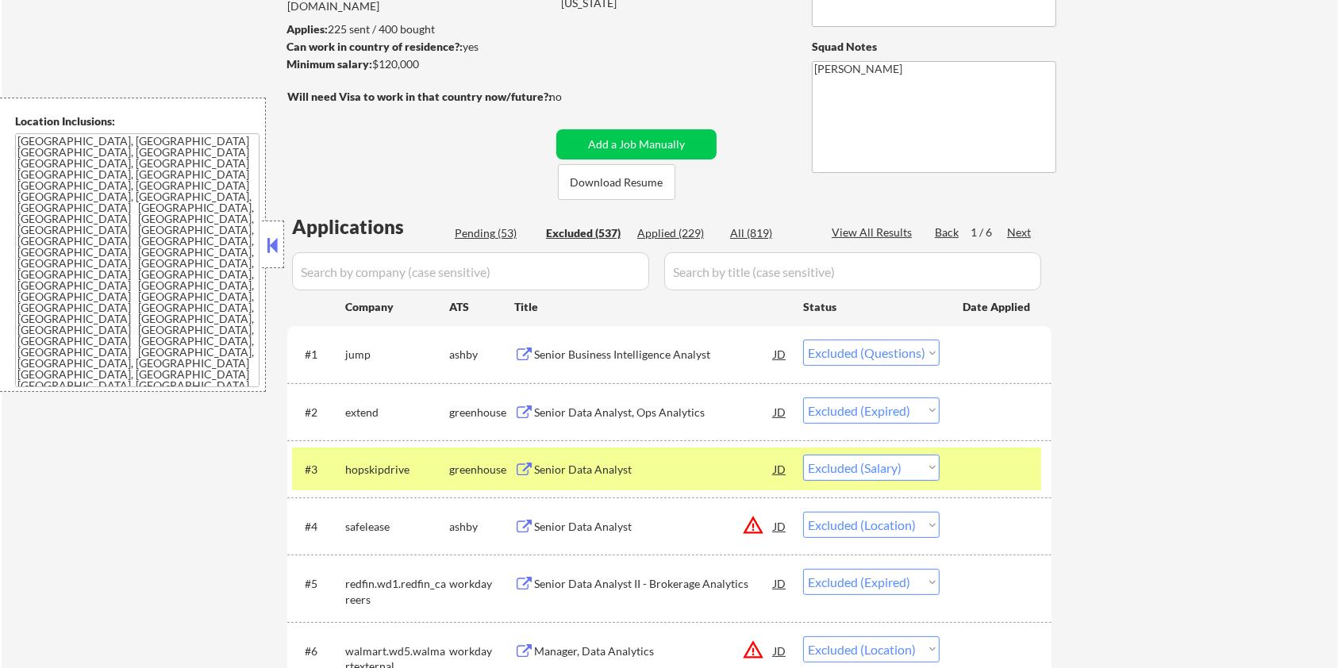
scroll to position [211, 0]
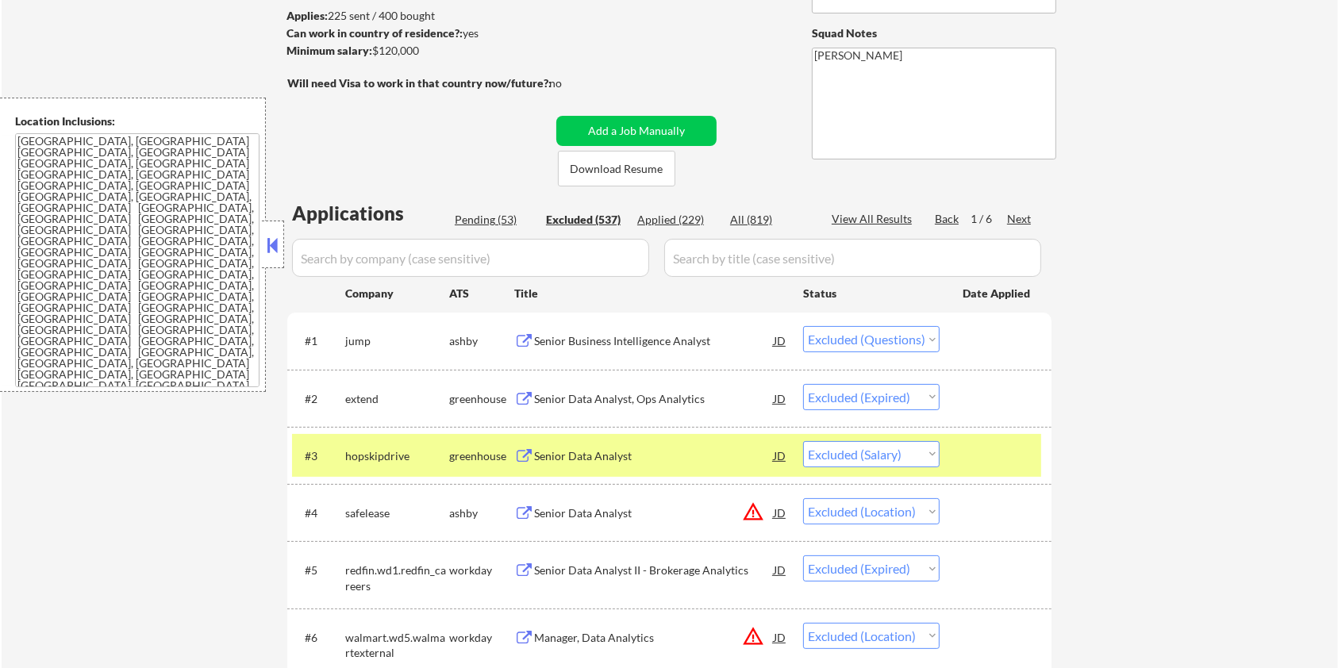
click at [854, 449] on select "Choose an option... Pending Applied Excluded (Questions) Excluded (Expired) Exc…" at bounding box center [871, 454] width 136 height 26
click at [803, 441] on select "Choose an option... Pending Applied Excluded (Questions) Excluded (Expired) Exc…" at bounding box center [871, 454] width 136 height 26
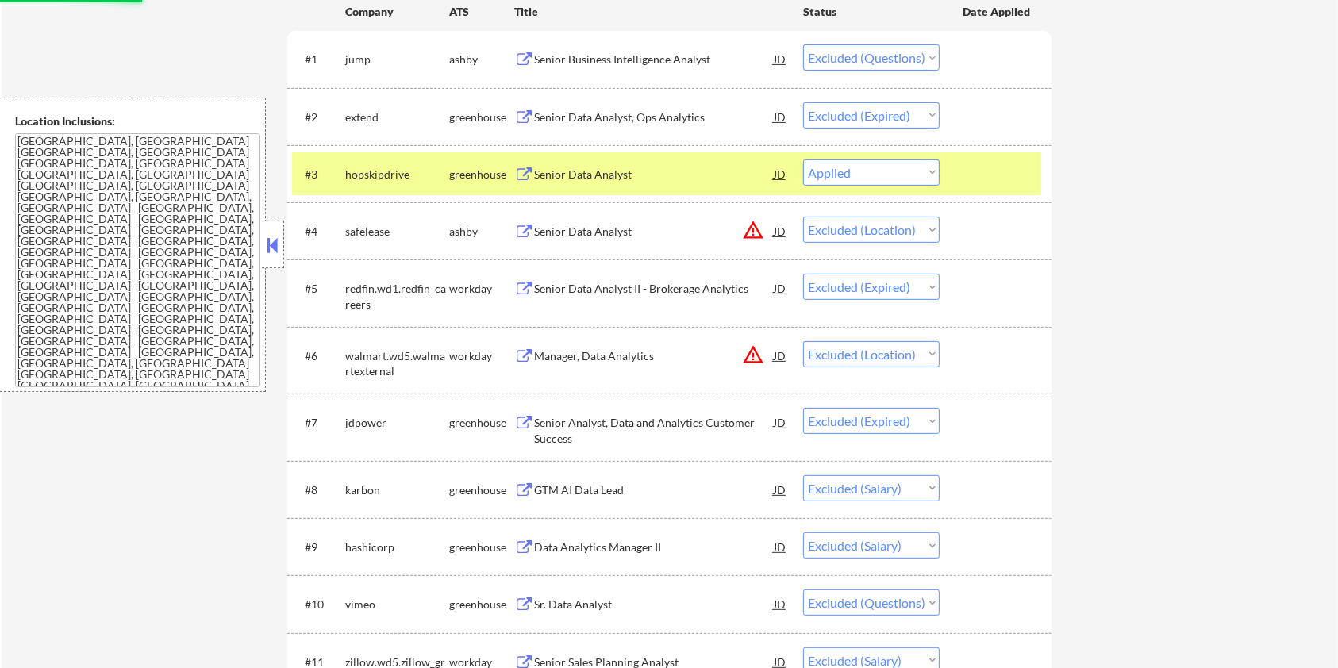
scroll to position [528, 0]
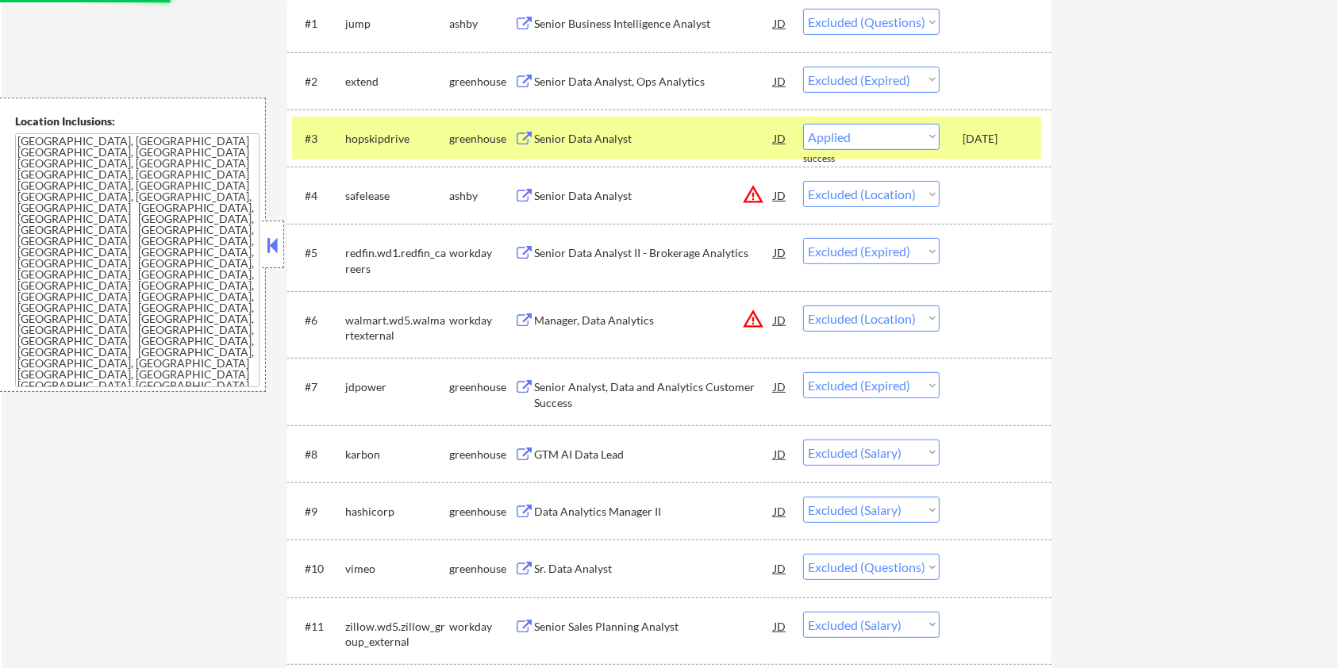
select select ""excluded__location_""
select select ""excluded__expired_""
select select ""excluded__location_""
select select ""excluded__expired_""
select select ""excluded__salary_""
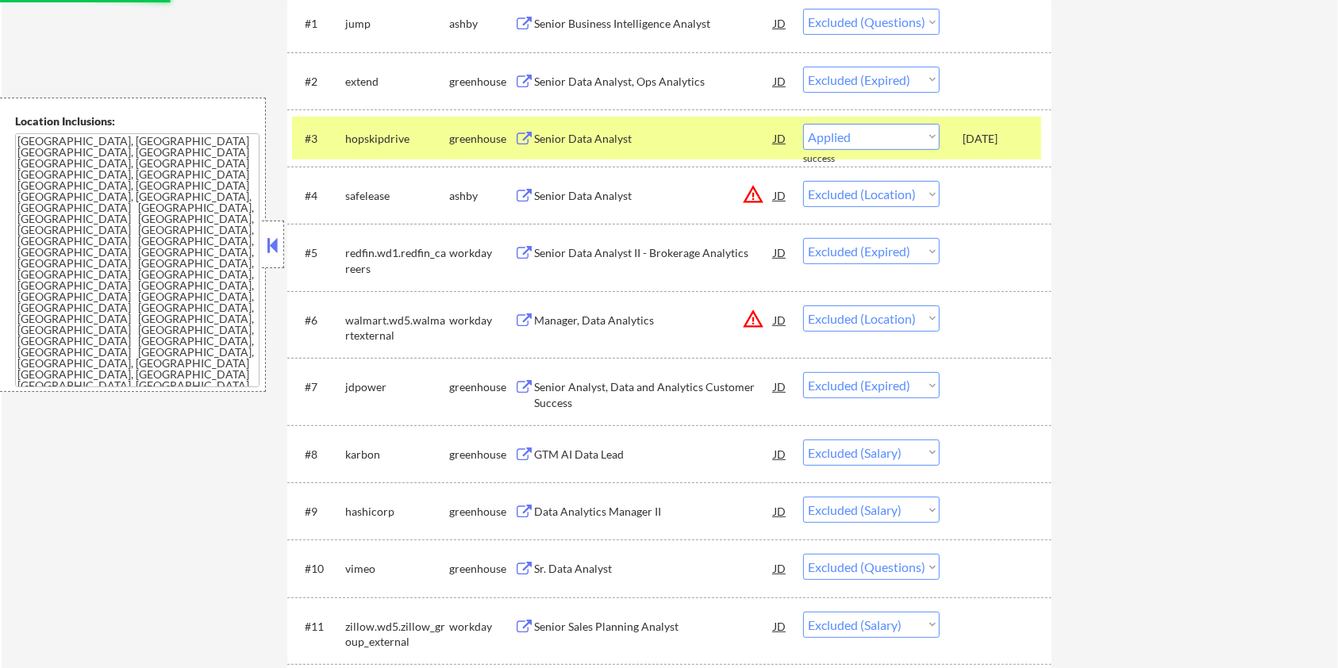
select select ""excluded""
select select ""excluded__salary_""
select select ""excluded""
select select ""excluded__bad_match_""
select select ""excluded__expired_""
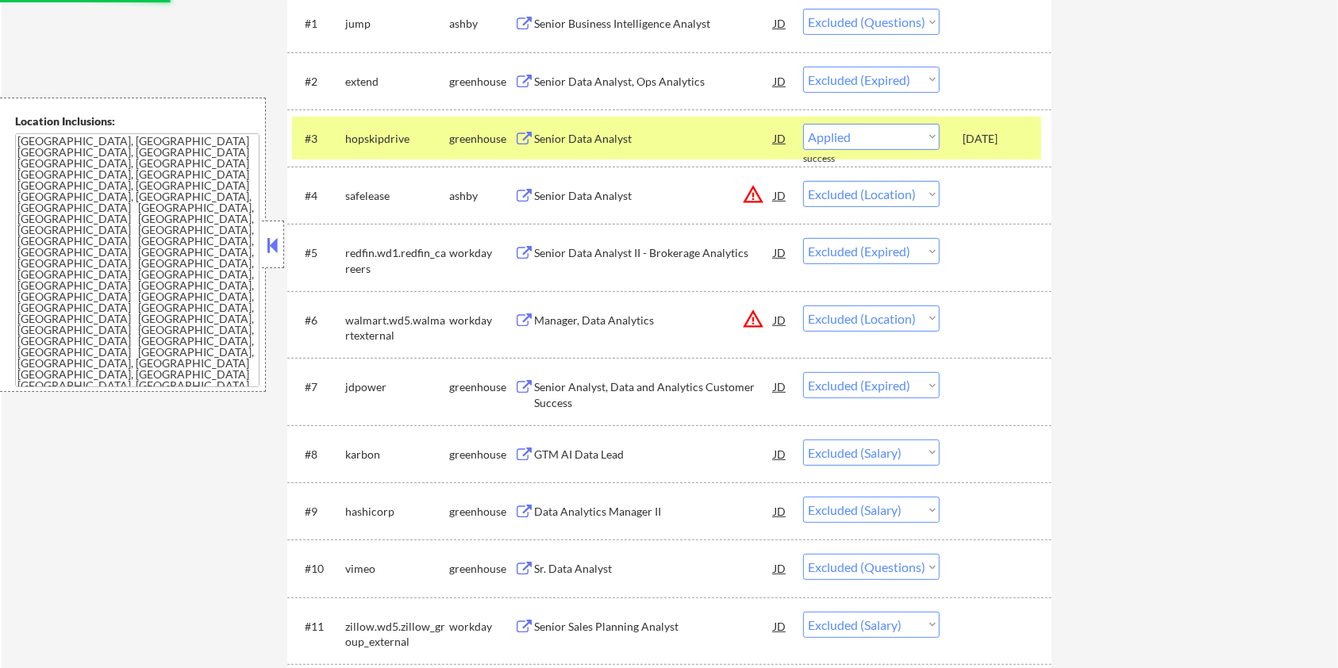
select select ""excluded__location_""
select select ""excluded__bad_match_""
select select ""excluded__expired_""
select select ""excluded__bad_match_""
select select ""excluded__location_""
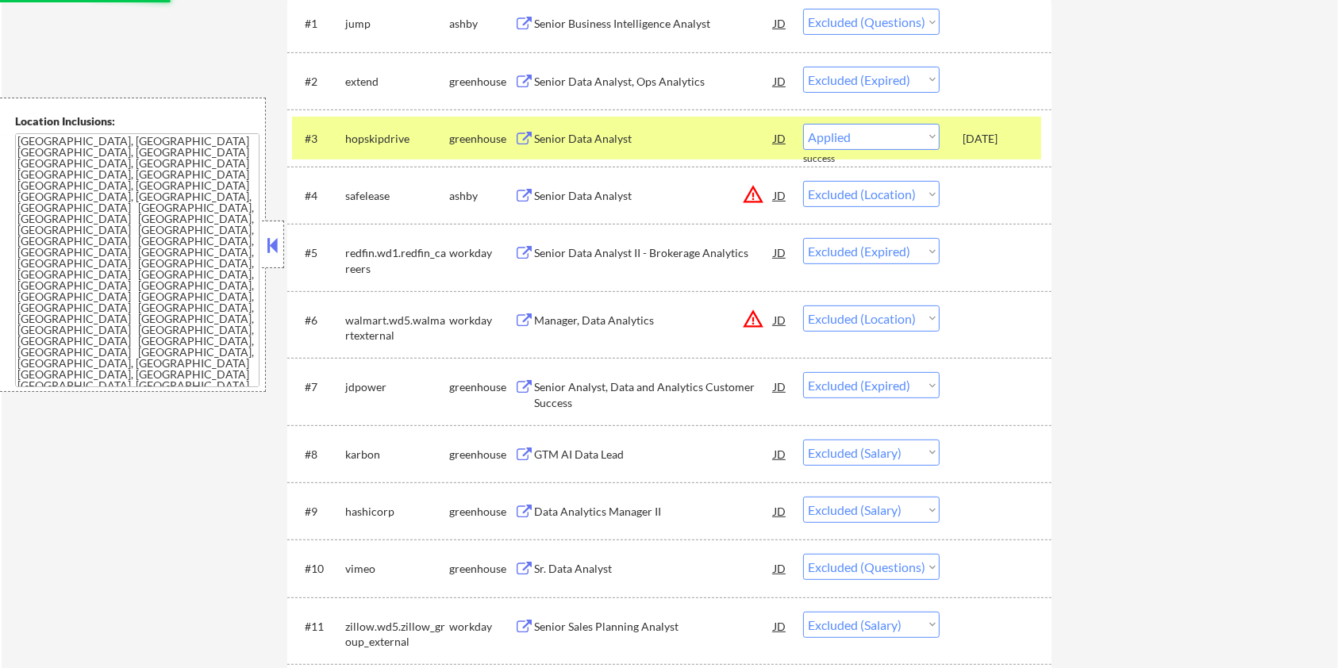
select select ""excluded__expired_""
select select ""excluded__blocklist_""
select select ""excluded__expired_""
select select ""excluded__bad_match_""
select select ""excluded__salary_""
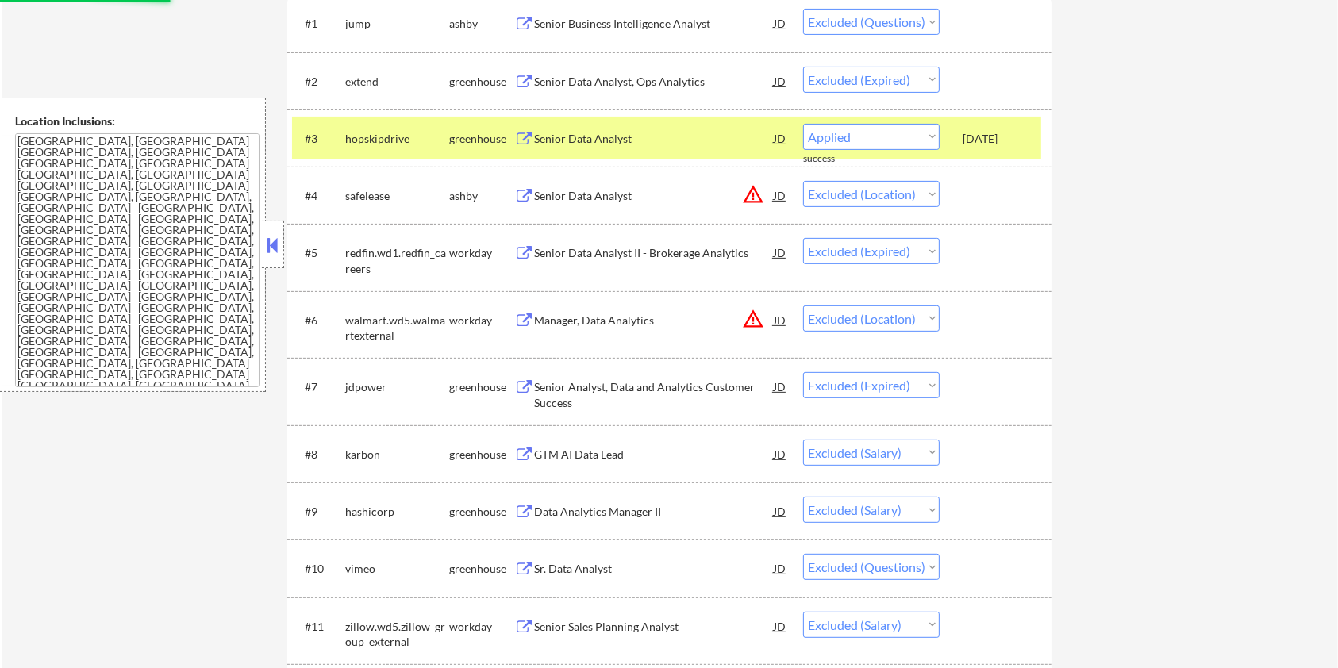
select select ""excluded__bad_match_""
select select ""excluded__expired_""
select select ""excluded__salary_""
select select ""excluded__bad_match_""
select select ""excluded__expired_""
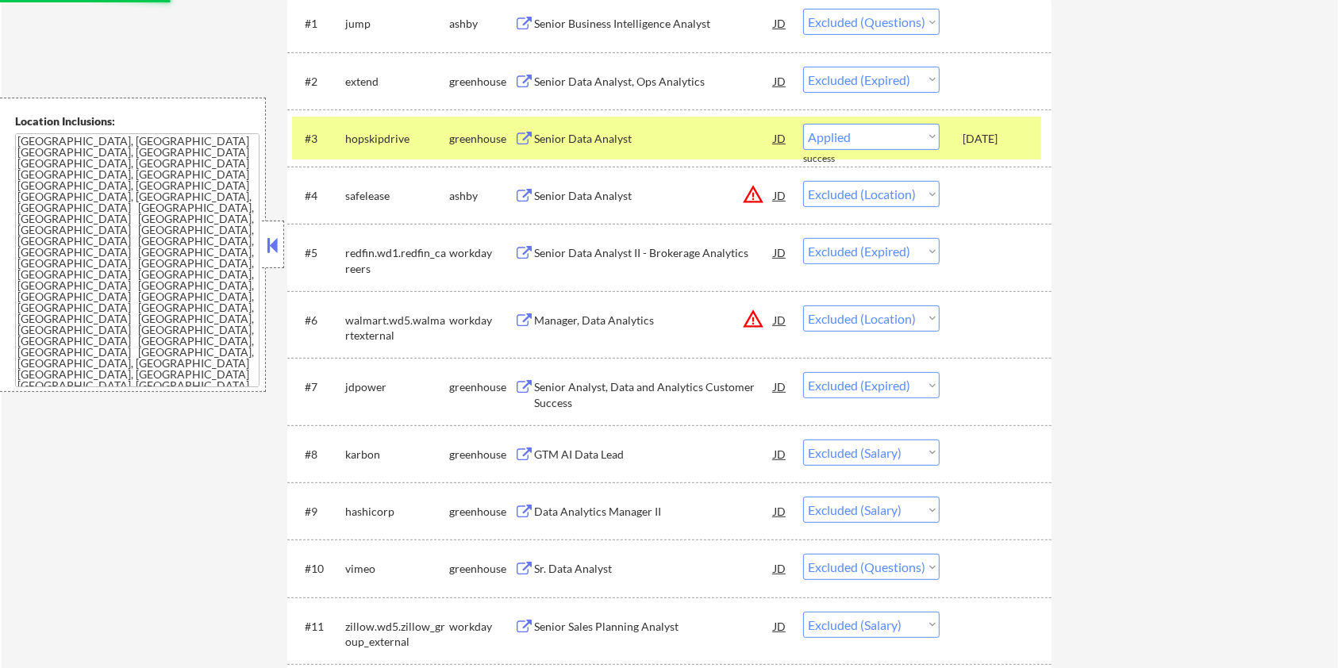
select select ""excluded__salary_""
select select ""excluded__expired_""
select select ""excluded""
select select ""excluded__expired_""
select select ""excluded__bad_match_""
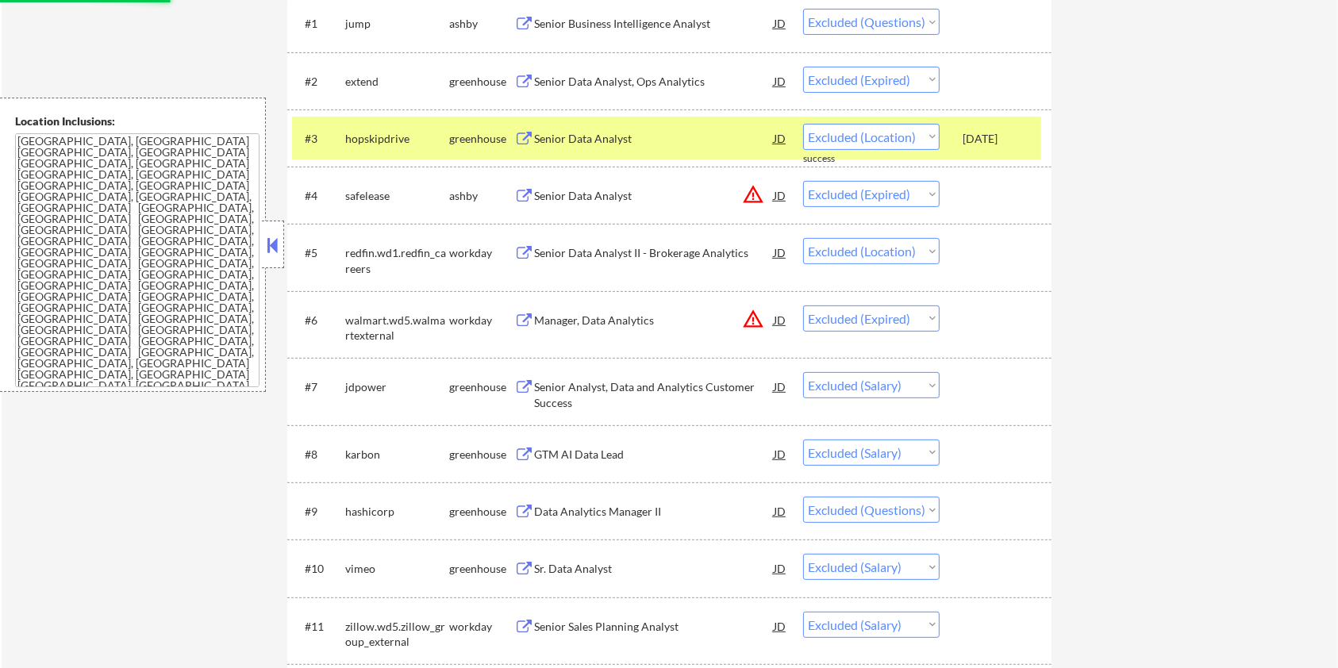
select select ""excluded__expired_""
select select ""excluded__other_""
select select ""excluded""
select select ""excluded__expired_""
select select ""excluded""
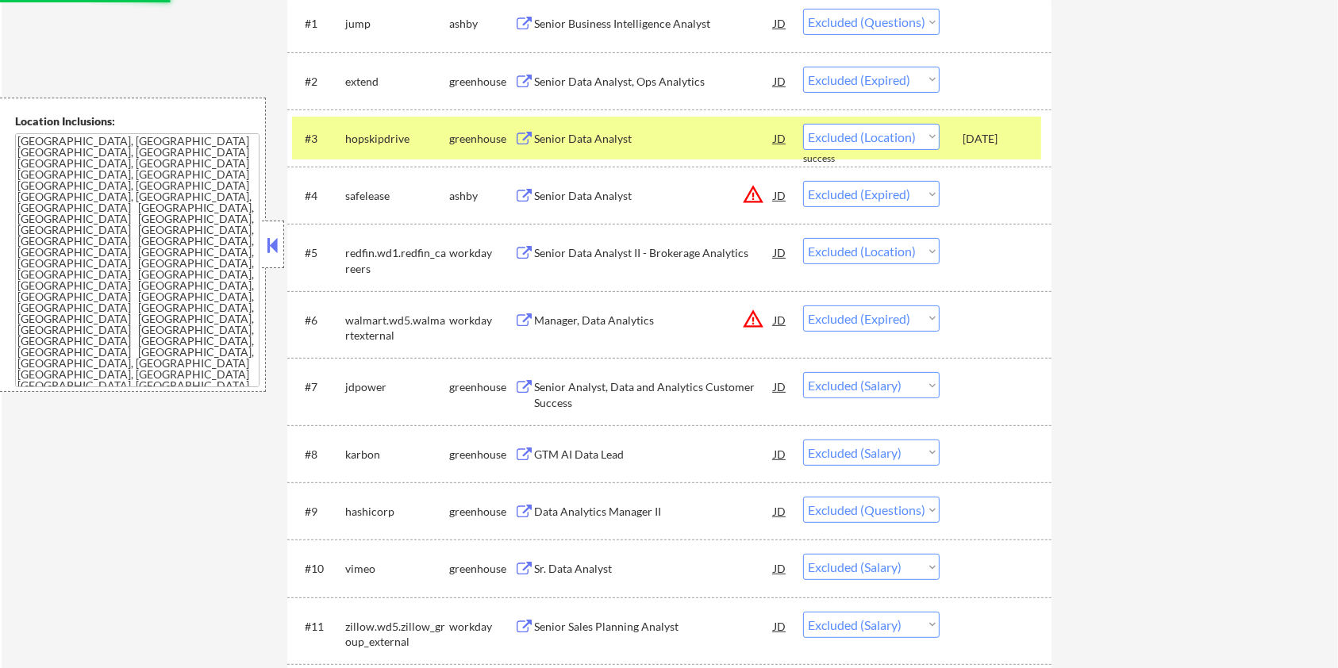
select select ""excluded__location_""
select select ""excluded__bad_match_""
select select ""excluded__expired_""
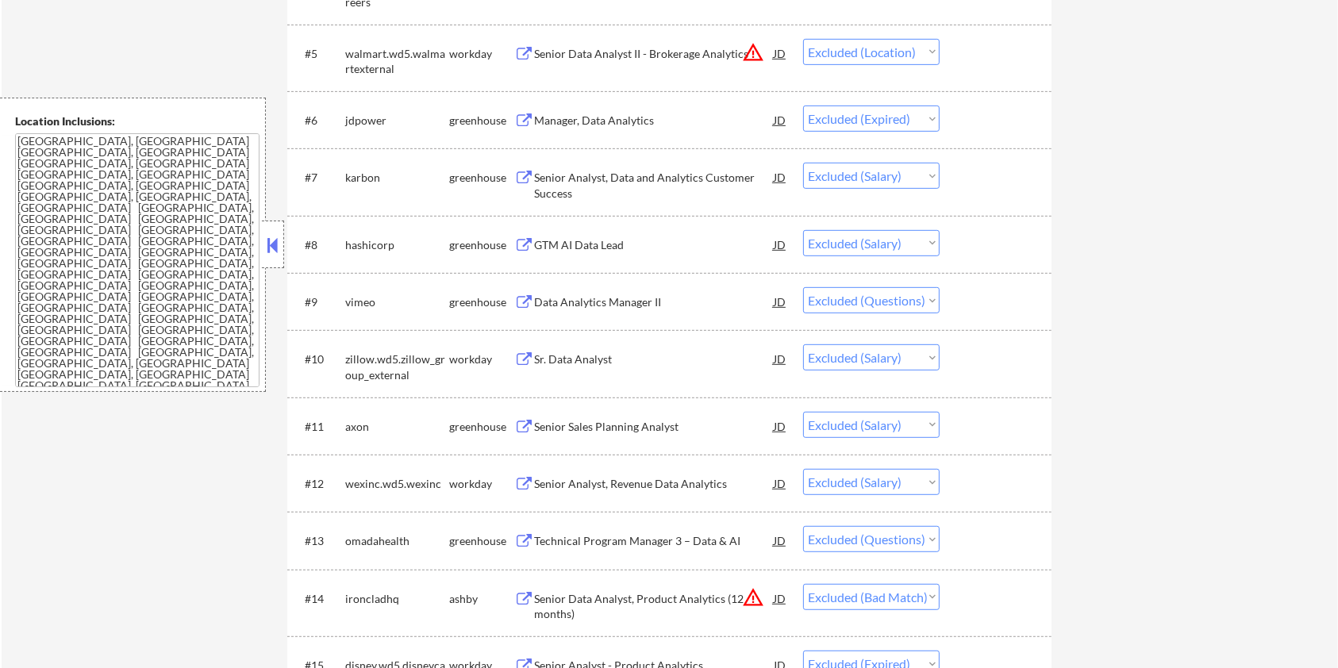
scroll to position [740, 0]
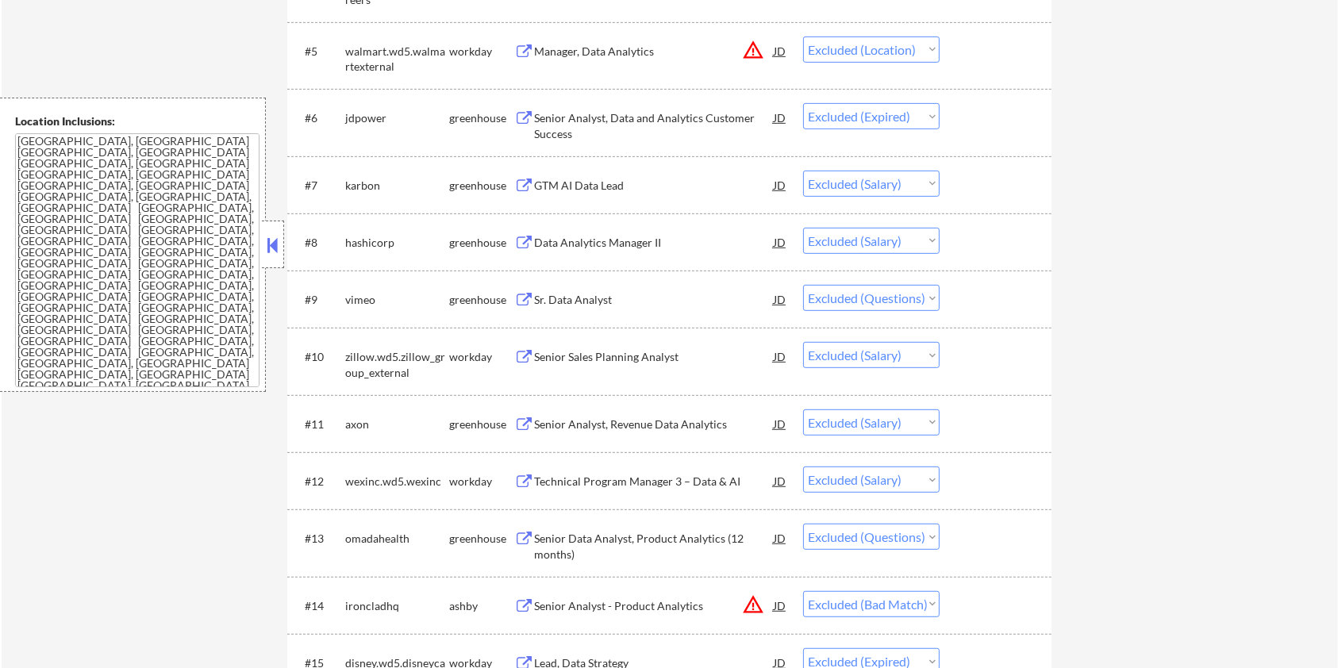
click at [641, 187] on div "GTM AI Data Lead" at bounding box center [654, 186] width 240 height 16
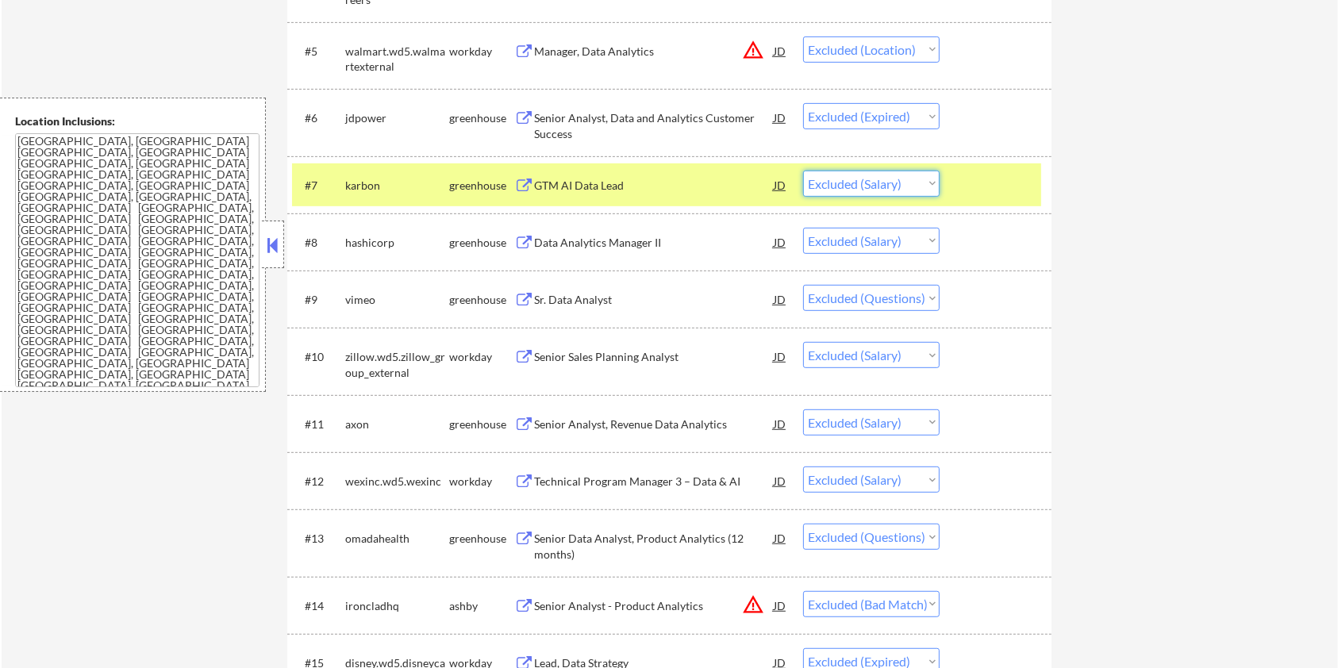
click at [870, 187] on select "Choose an option... Pending Applied Excluded (Questions) Excluded (Expired) Exc…" at bounding box center [871, 184] width 136 height 26
click at [803, 171] on select "Choose an option... Pending Applied Excluded (Questions) Excluded (Expired) Exc…" at bounding box center [871, 184] width 136 height 26
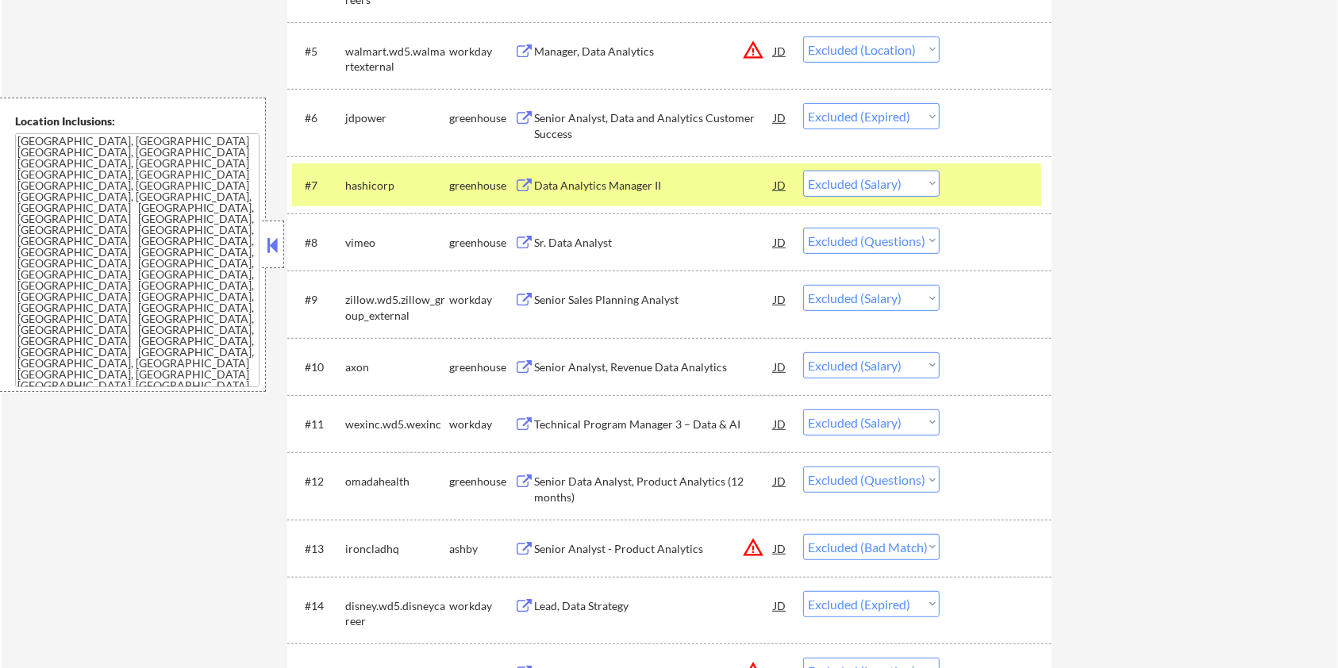
click at [689, 189] on div "Data Analytics Manager II" at bounding box center [654, 186] width 240 height 16
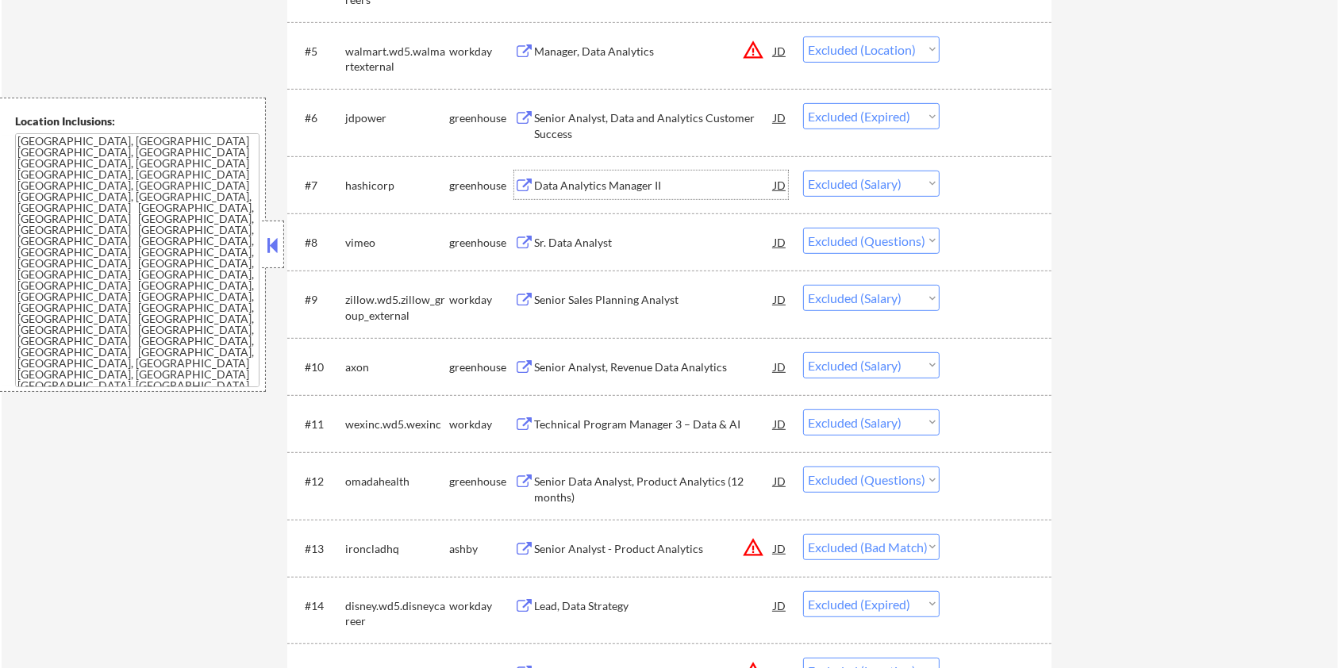
click at [893, 184] on select "Choose an option... Pending Applied Excluded (Questions) Excluded (Expired) Exc…" at bounding box center [871, 184] width 136 height 26
click at [803, 171] on select "Choose an option... Pending Applied Excluded (Questions) Excluded (Expired) Exc…" at bounding box center [871, 184] width 136 height 26
click at [654, 289] on div "Senior Sales Planning Analyst" at bounding box center [654, 299] width 240 height 29
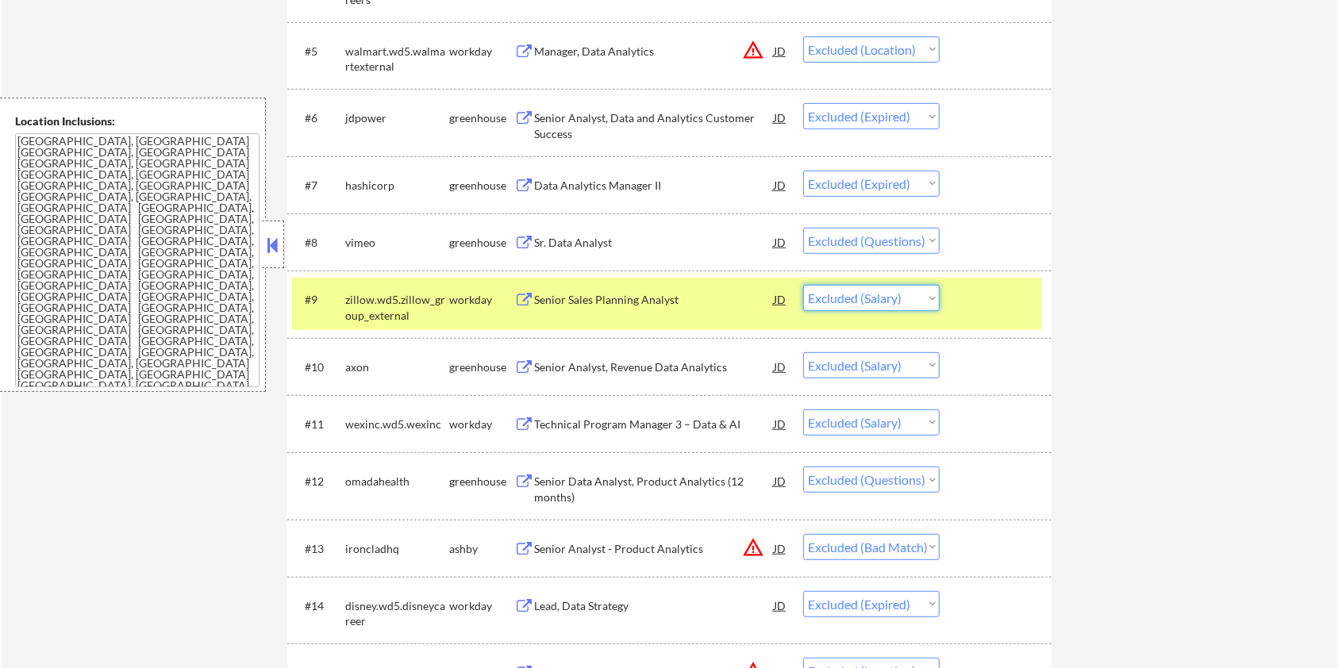
click at [864, 298] on select "Choose an option... Pending Applied Excluded (Questions) Excluded (Expired) Exc…" at bounding box center [871, 298] width 136 height 26
click at [803, 285] on select "Choose an option... Pending Applied Excluded (Questions) Excluded (Expired) Exc…" at bounding box center [871, 298] width 136 height 26
click at [622, 371] on div "Senior Analyst, Revenue Data Analytics" at bounding box center [654, 367] width 240 height 16
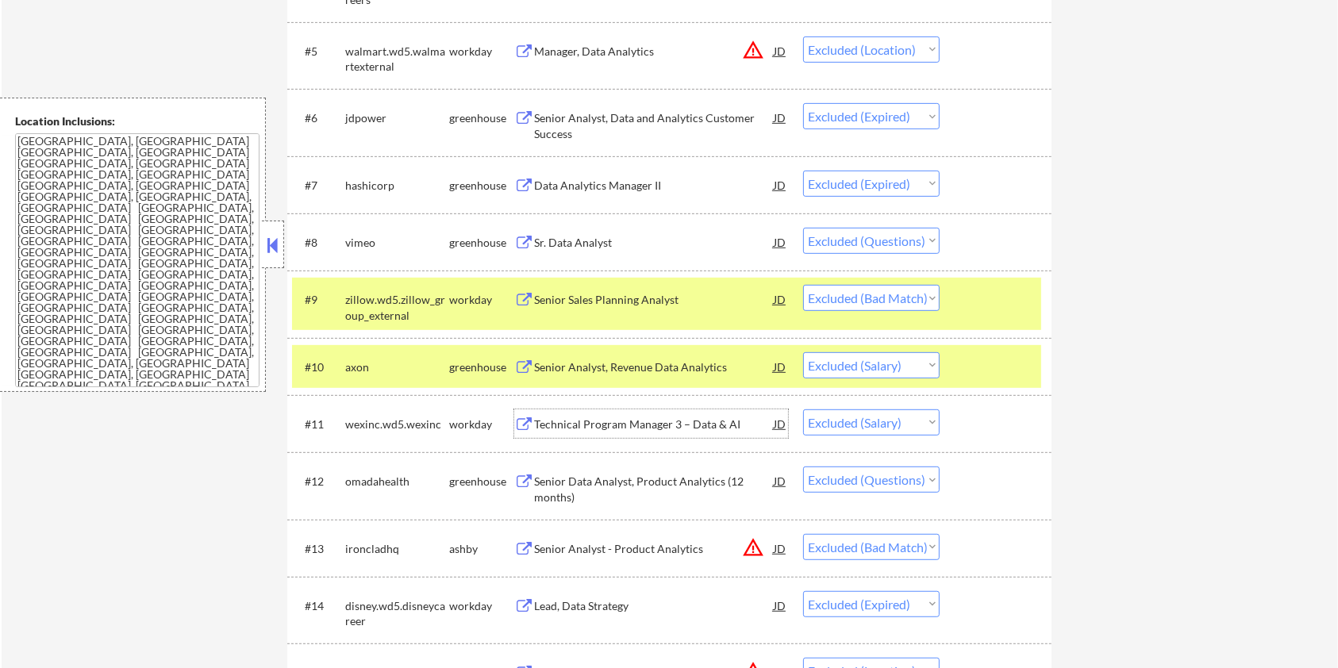
click at [623, 424] on div "Technical Program Manager 3 – Data & AI" at bounding box center [654, 425] width 240 height 16
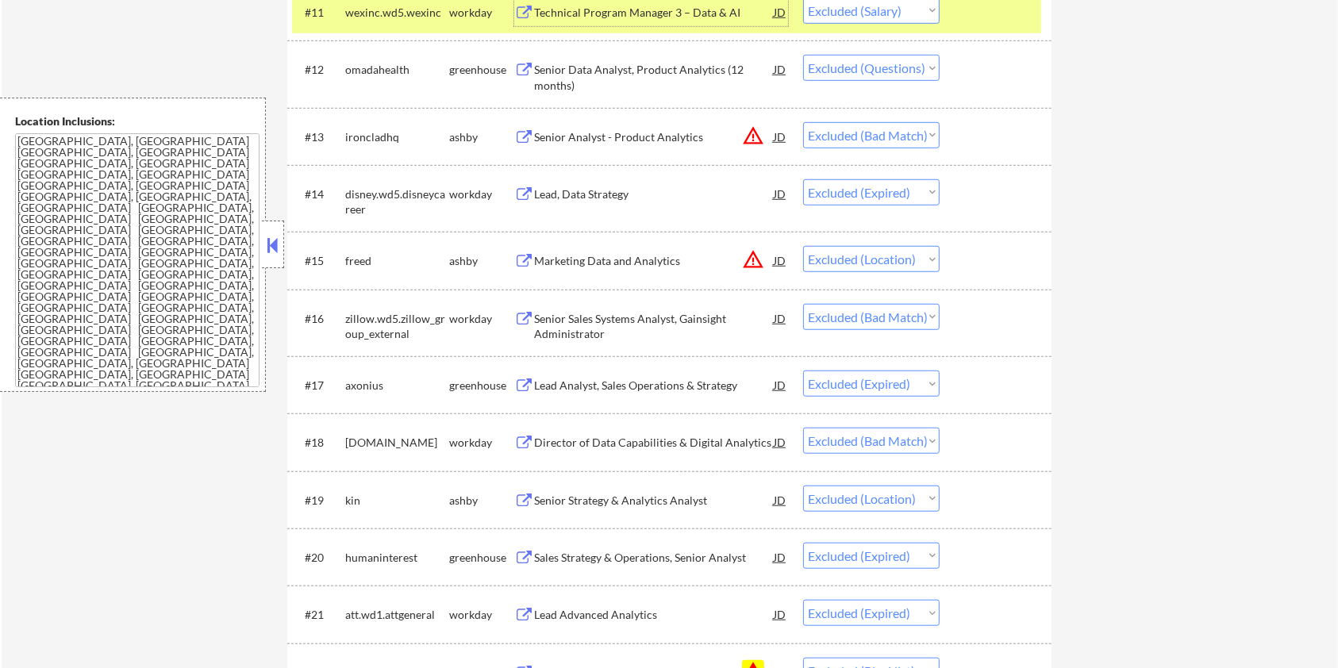
scroll to position [1163, 0]
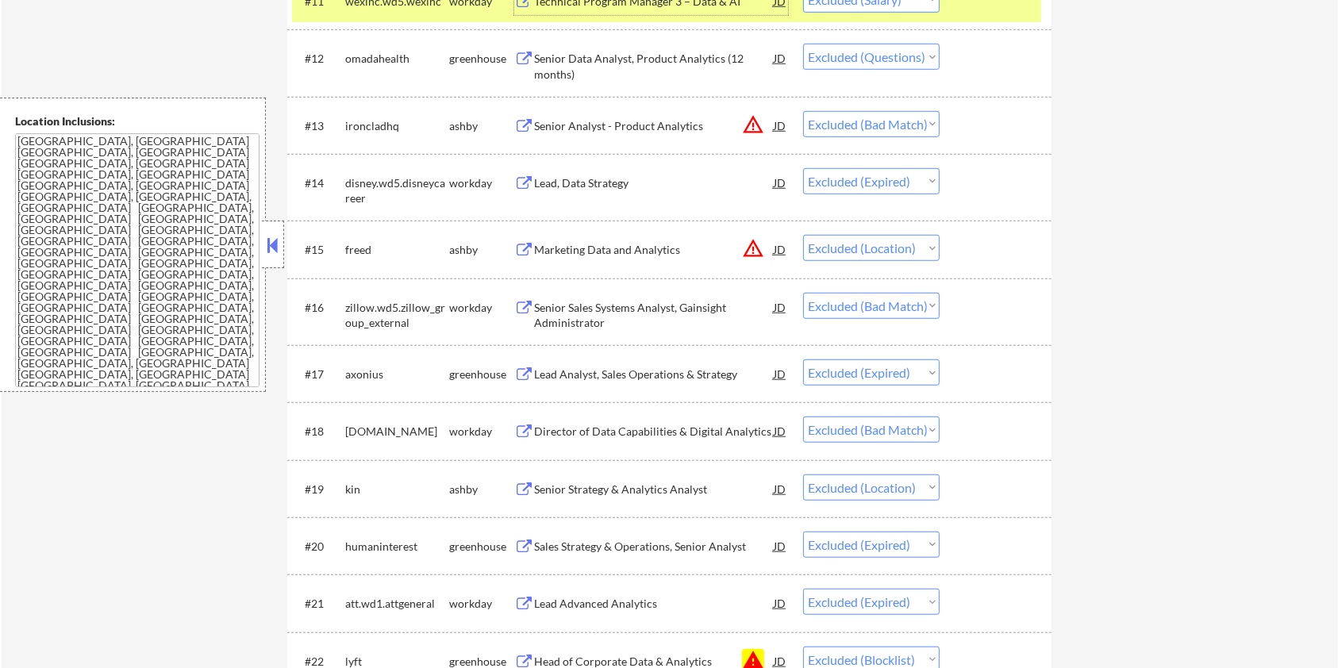
click at [613, 127] on div "Senior Analyst - Product Analytics" at bounding box center [654, 126] width 240 height 16
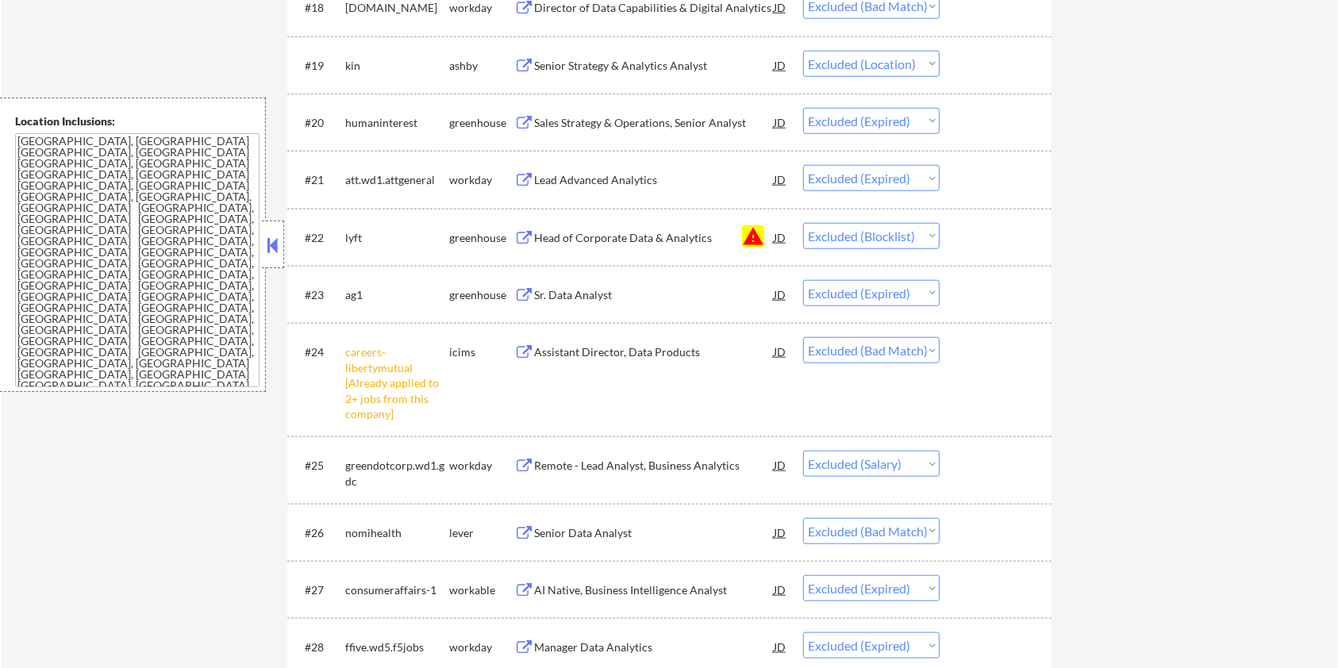
scroll to position [1904, 0]
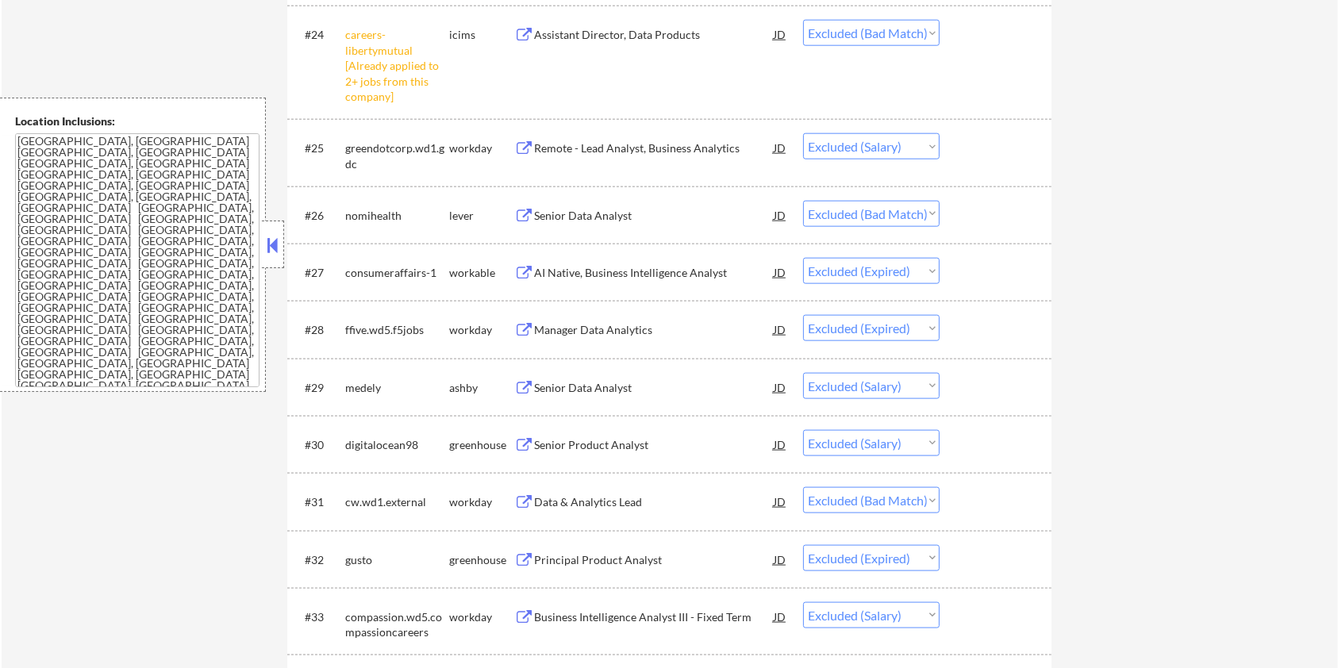
click at [579, 144] on div "Remote - Lead Analyst, Business Analytics" at bounding box center [654, 148] width 240 height 16
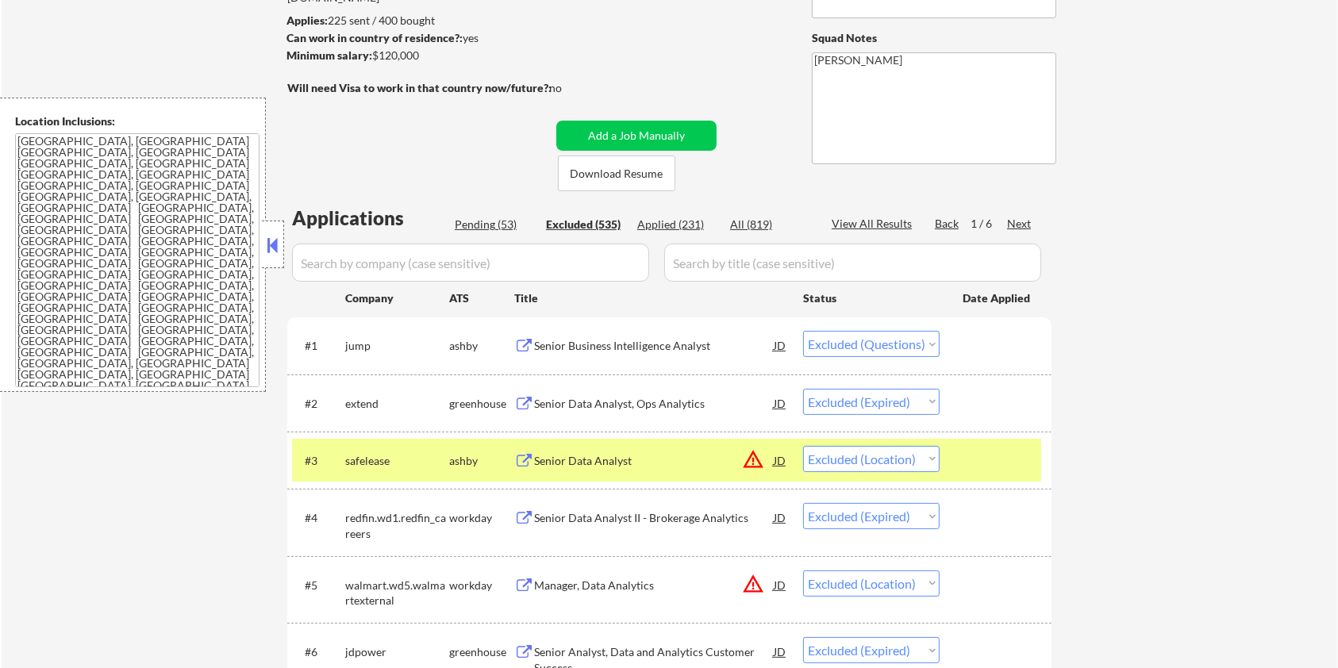
scroll to position [190, 0]
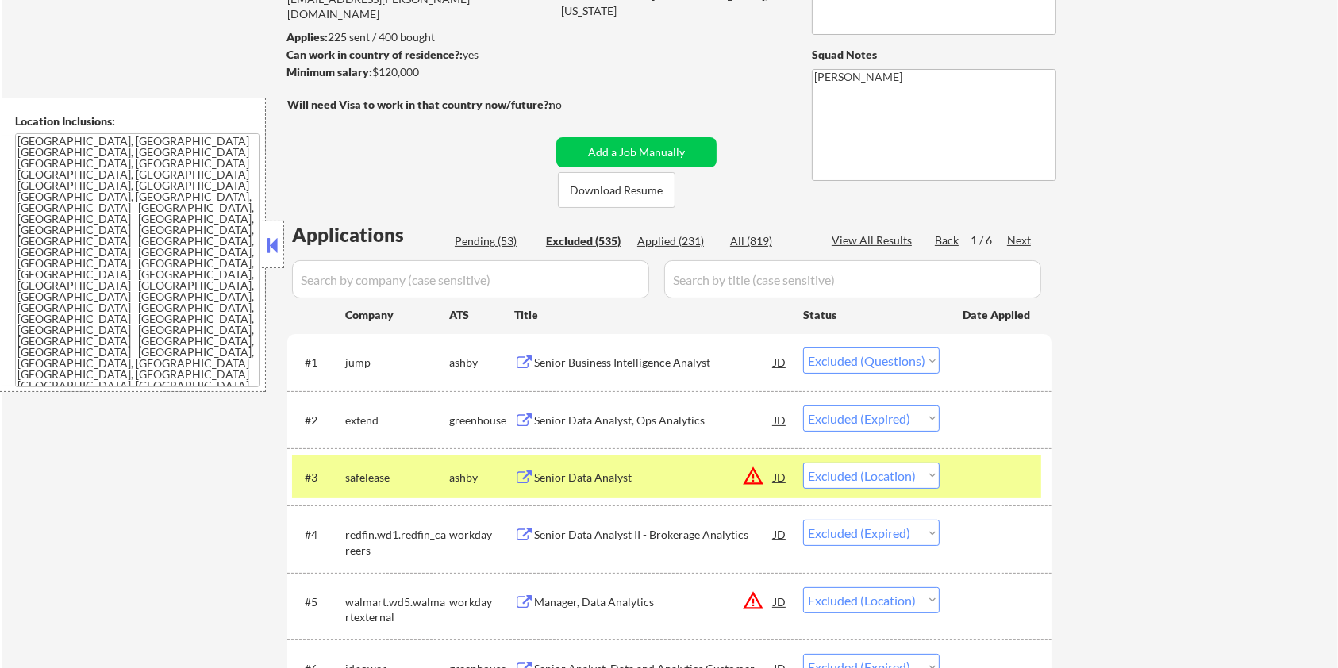
drag, startPoint x: 449, startPoint y: 79, endPoint x: 373, endPoint y: 77, distance: 76.2
click at [373, 77] on div "Minimum salary: $120,000" at bounding box center [418, 72] width 264 height 16
copy div "$120,000"
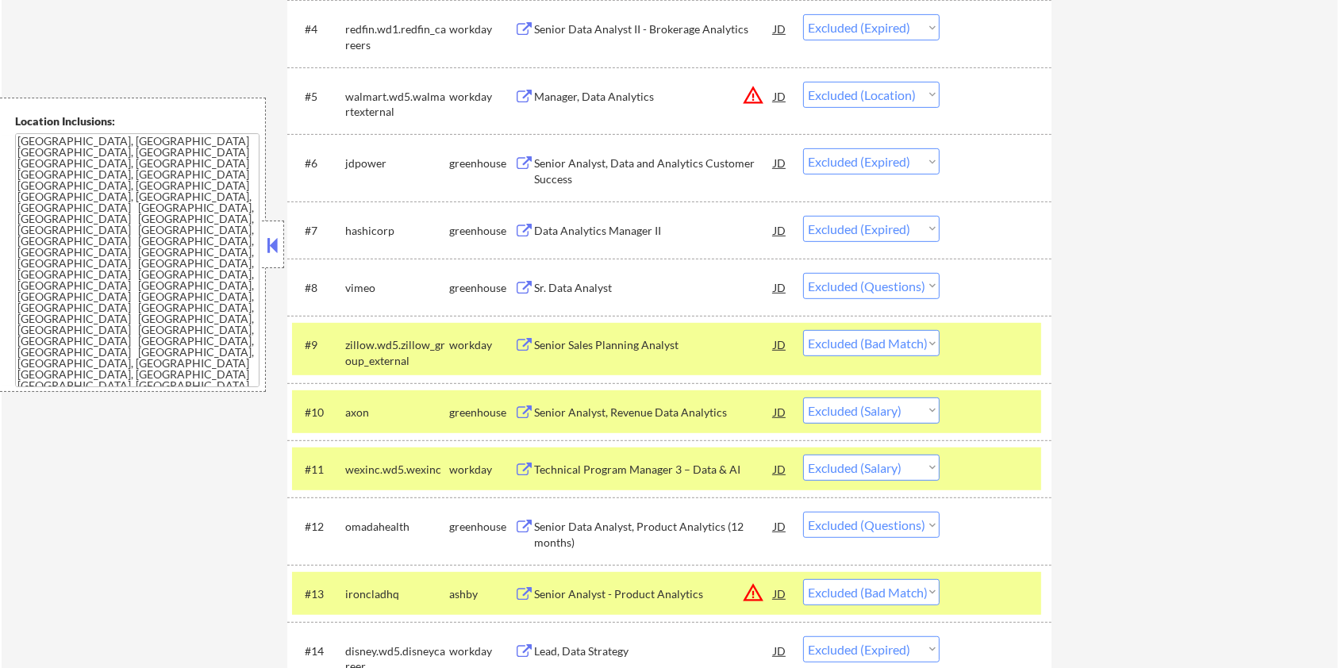
scroll to position [930, 0]
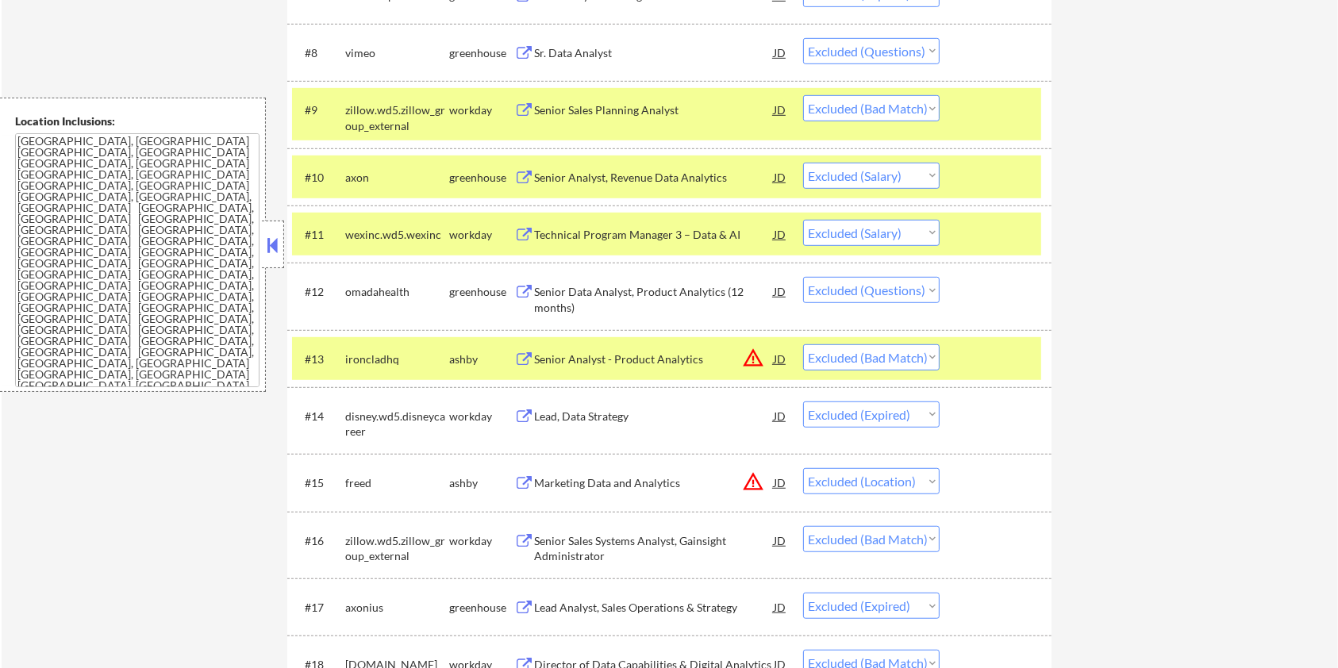
click at [997, 239] on div at bounding box center [997, 234] width 70 height 29
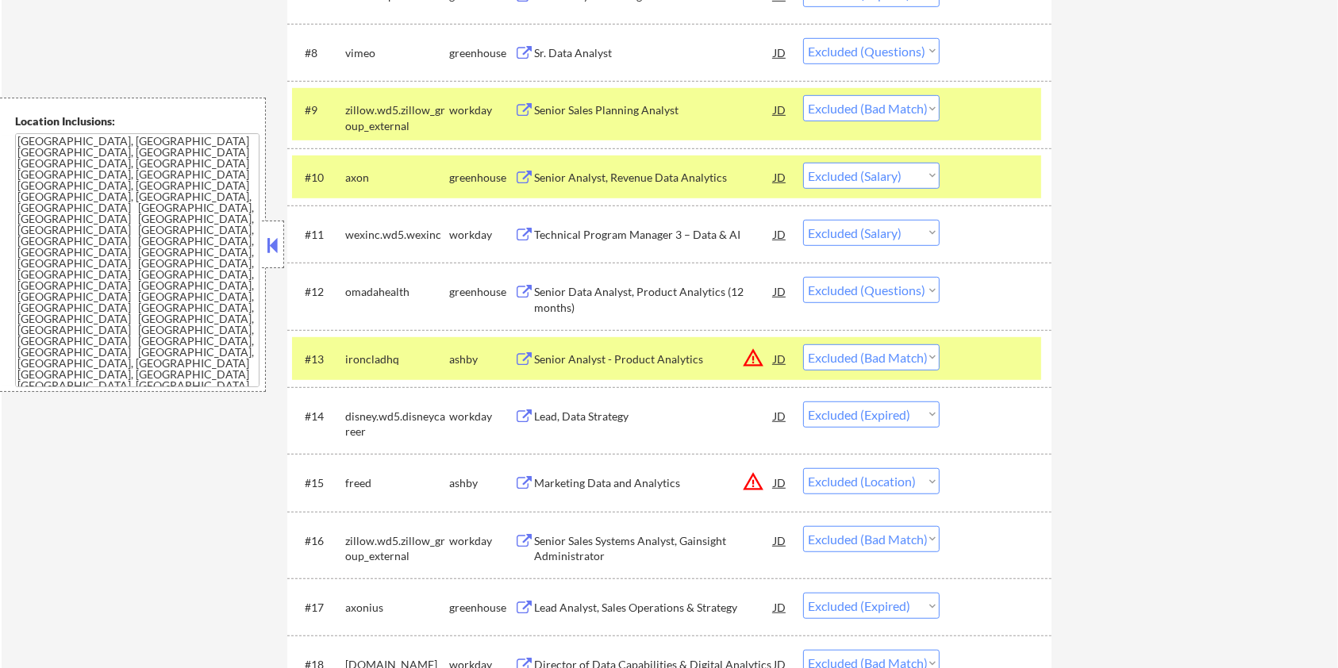
click at [982, 167] on div at bounding box center [997, 177] width 70 height 29
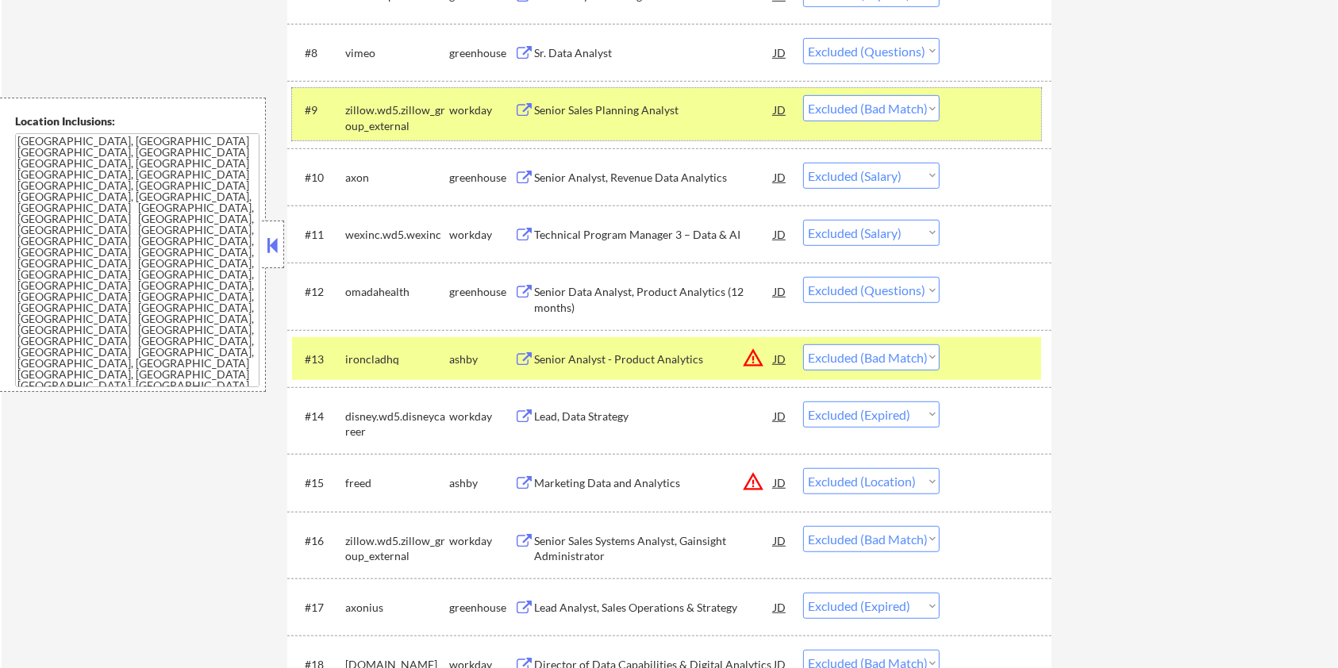
click at [980, 106] on div at bounding box center [997, 109] width 70 height 29
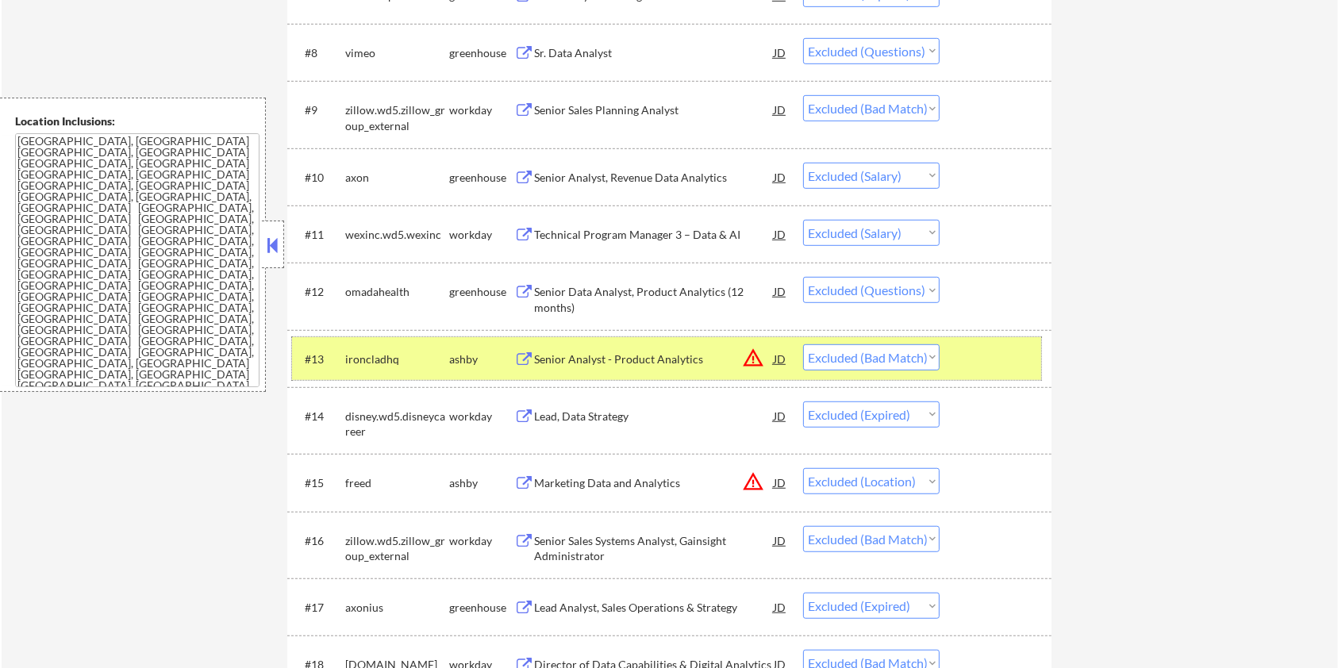
click at [982, 341] on div "#13 ironcladhq ashby Senior Analyst - Product Analytics JD warning_amber Choose…" at bounding box center [666, 358] width 749 height 43
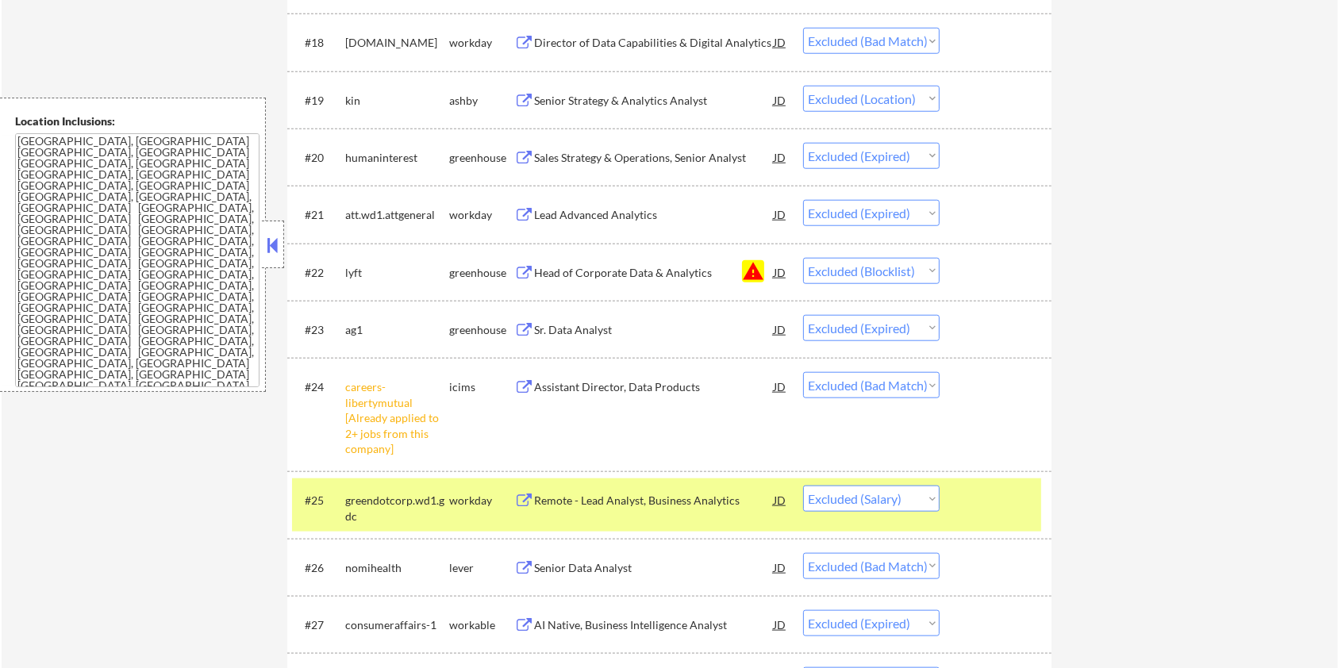
scroll to position [1670, 0]
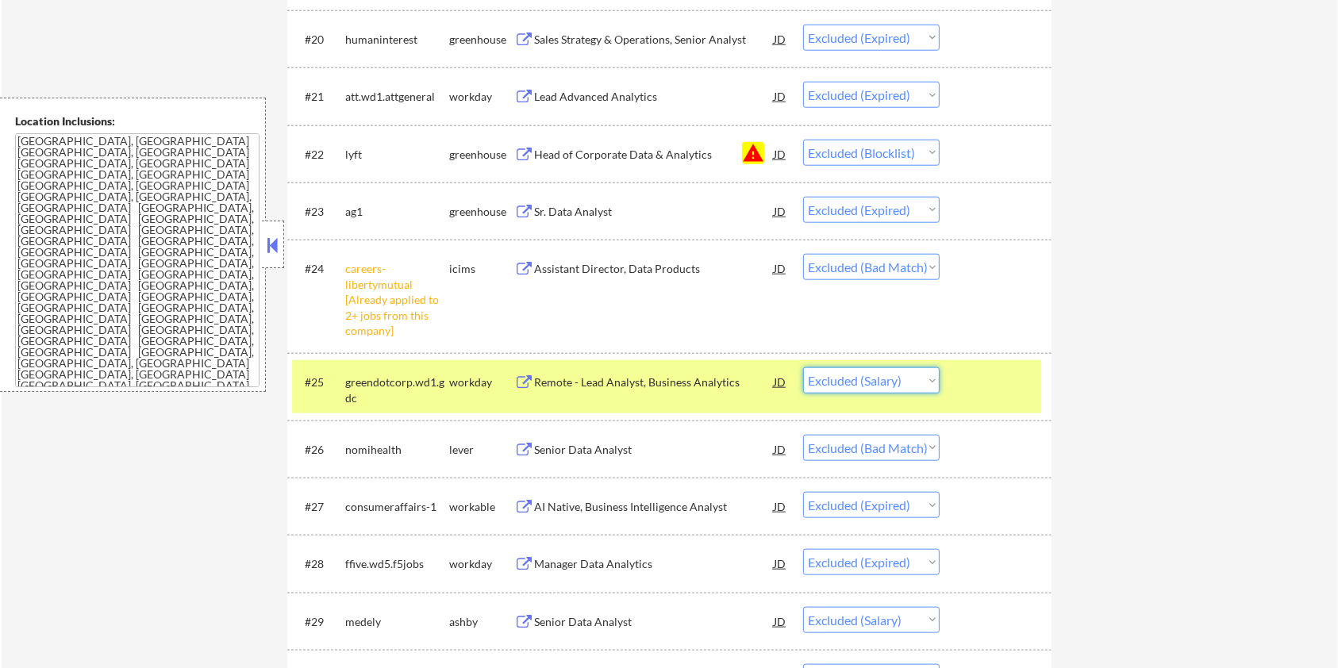
click at [917, 378] on select "Choose an option... Pending Applied Excluded (Questions) Excluded (Expired) Exc…" at bounding box center [871, 380] width 136 height 26
click at [803, 367] on select "Choose an option... Pending Applied Excluded (Questions) Excluded (Expired) Exc…" at bounding box center [871, 380] width 136 height 26
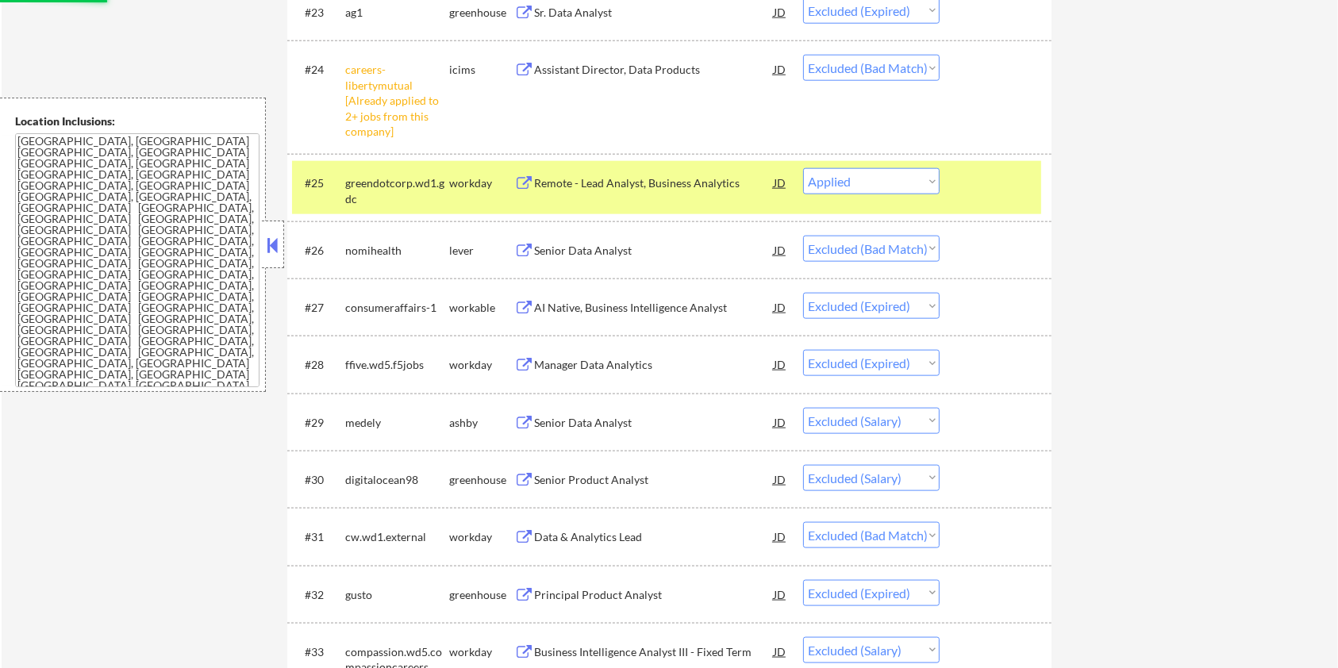
scroll to position [1882, 0]
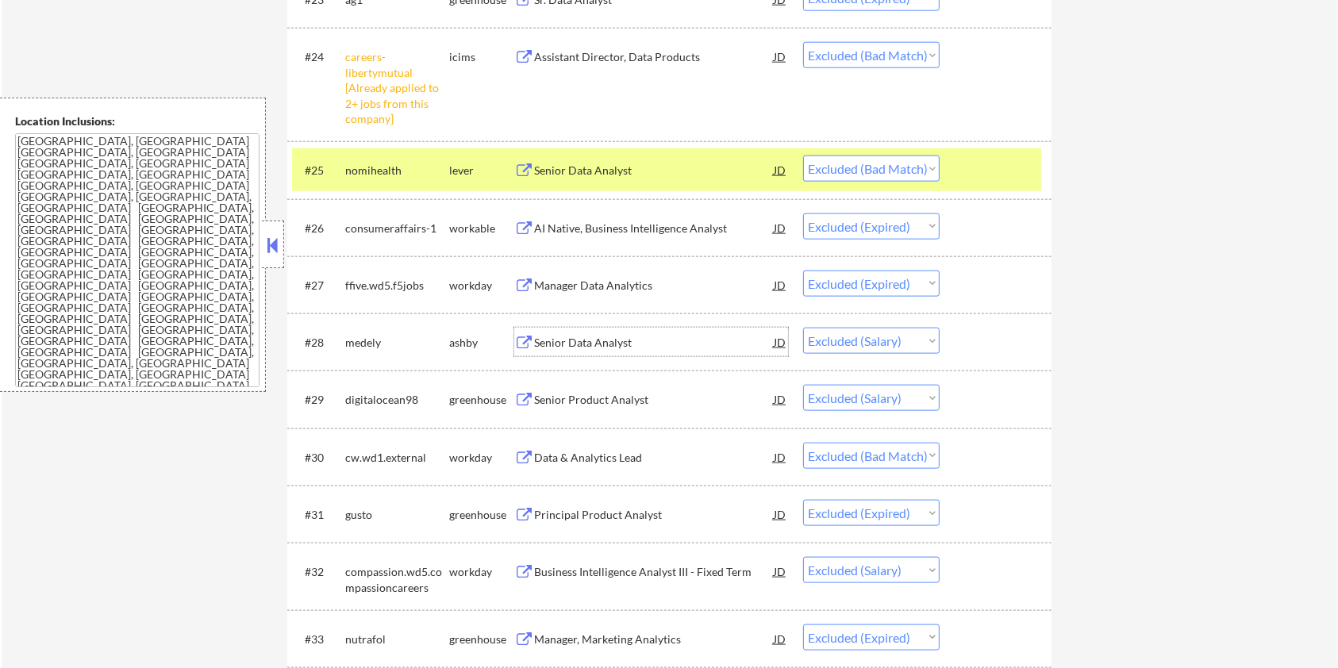
click at [577, 344] on div "Senior Data Analyst" at bounding box center [654, 343] width 240 height 16
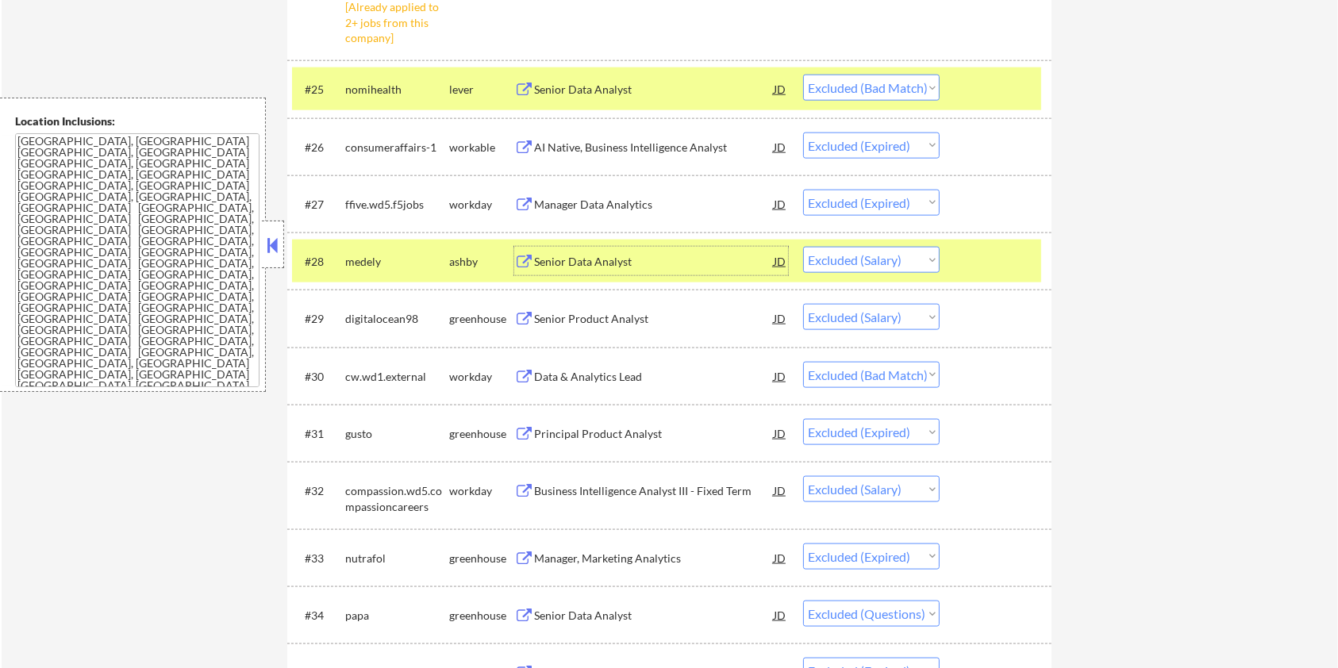
scroll to position [2094, 0]
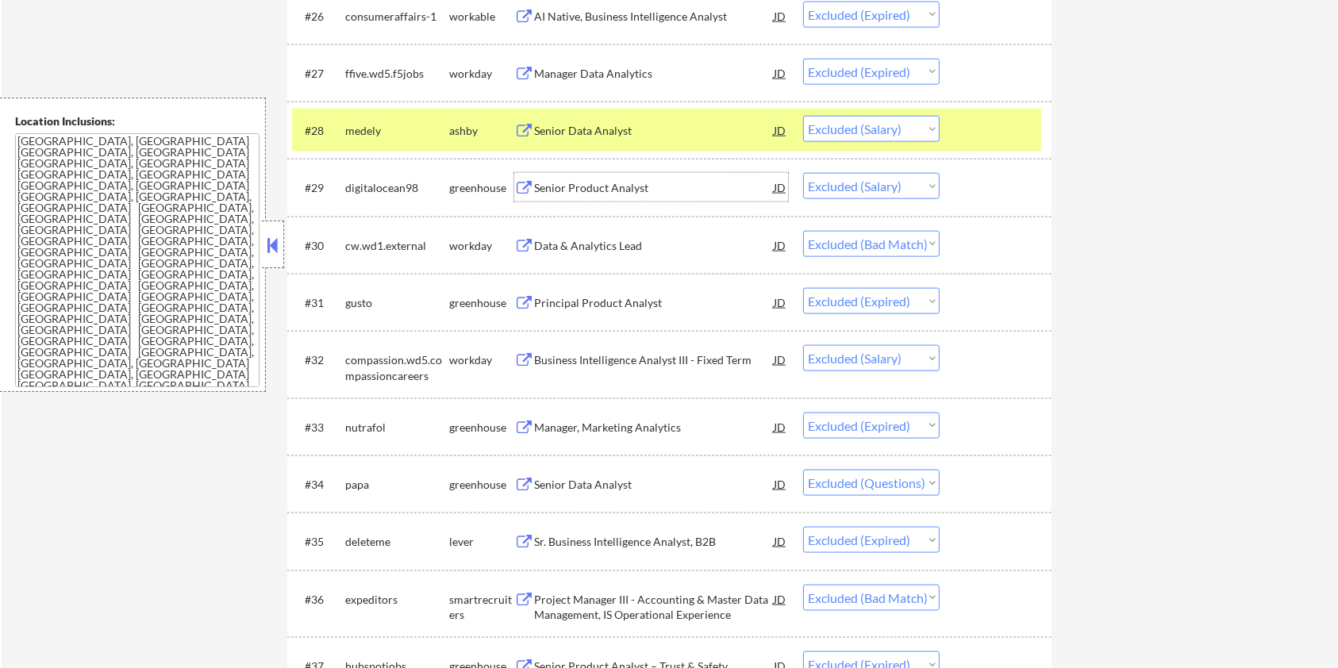
click at [674, 187] on div "Senior Product Analyst" at bounding box center [654, 188] width 240 height 16
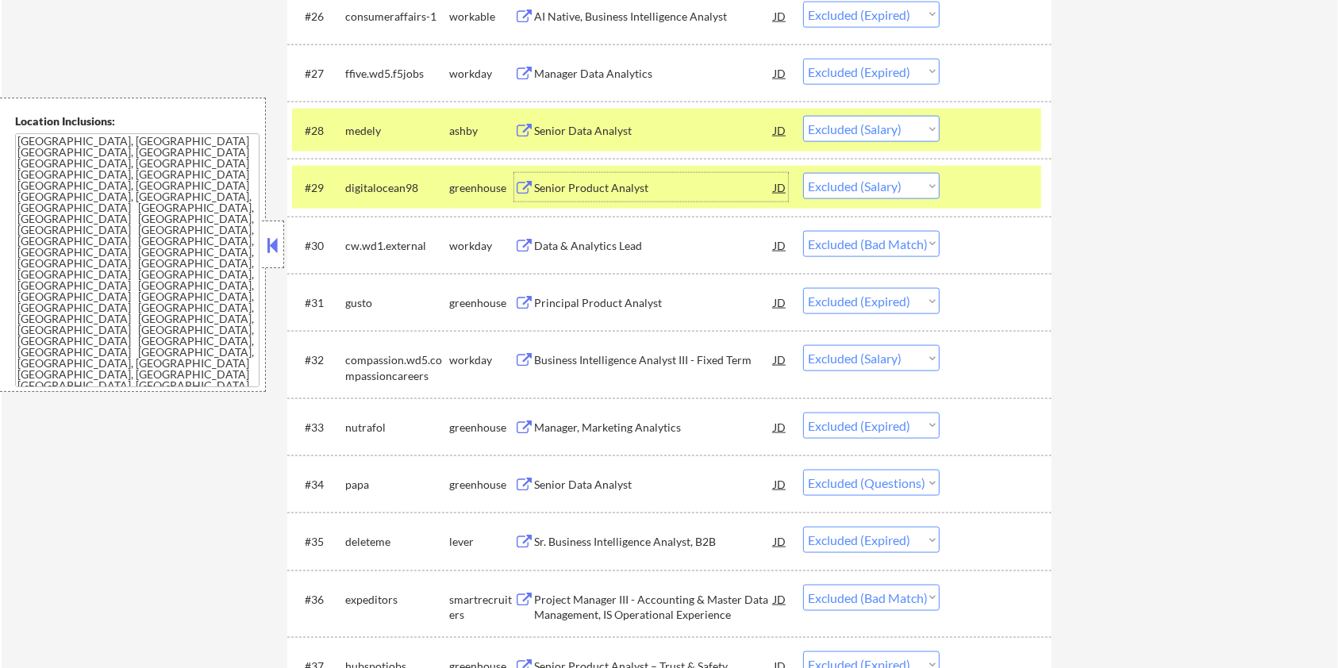
click at [908, 183] on select "Choose an option... Pending Applied Excluded (Questions) Excluded (Expired) Exc…" at bounding box center [871, 186] width 136 height 26
click at [803, 173] on select "Choose an option... Pending Applied Excluded (Questions) Excluded (Expired) Exc…" at bounding box center [871, 186] width 136 height 26
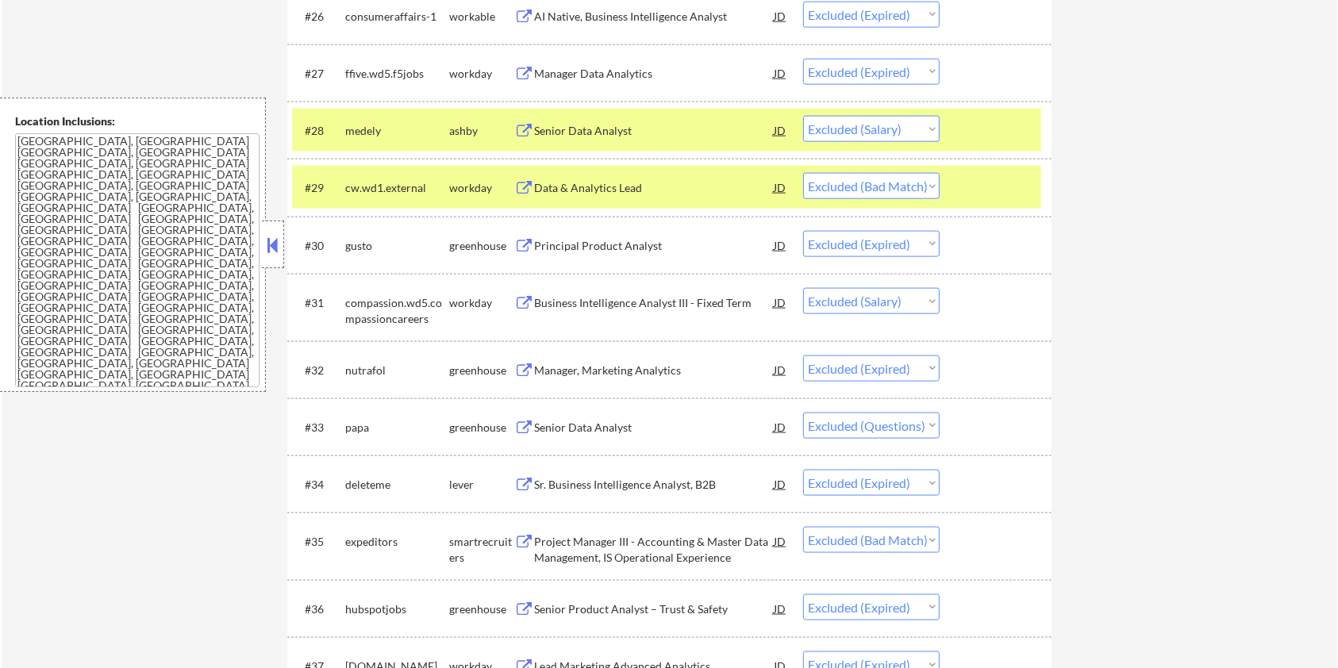
click at [647, 300] on div "Business Intelligence Analyst III - Fixed Term" at bounding box center [654, 303] width 240 height 16
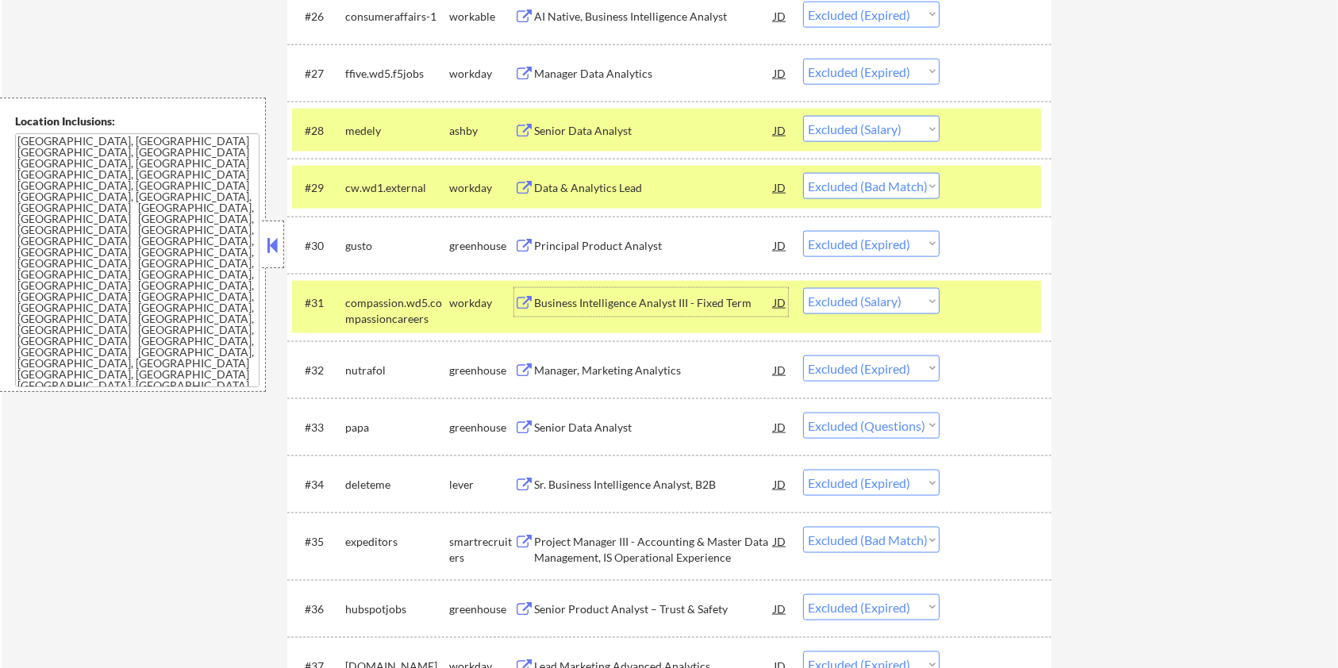
click at [984, 283] on div "#31 compassion.wd5.compassioncareers workday Business Intelligence Analyst III …" at bounding box center [666, 307] width 749 height 52
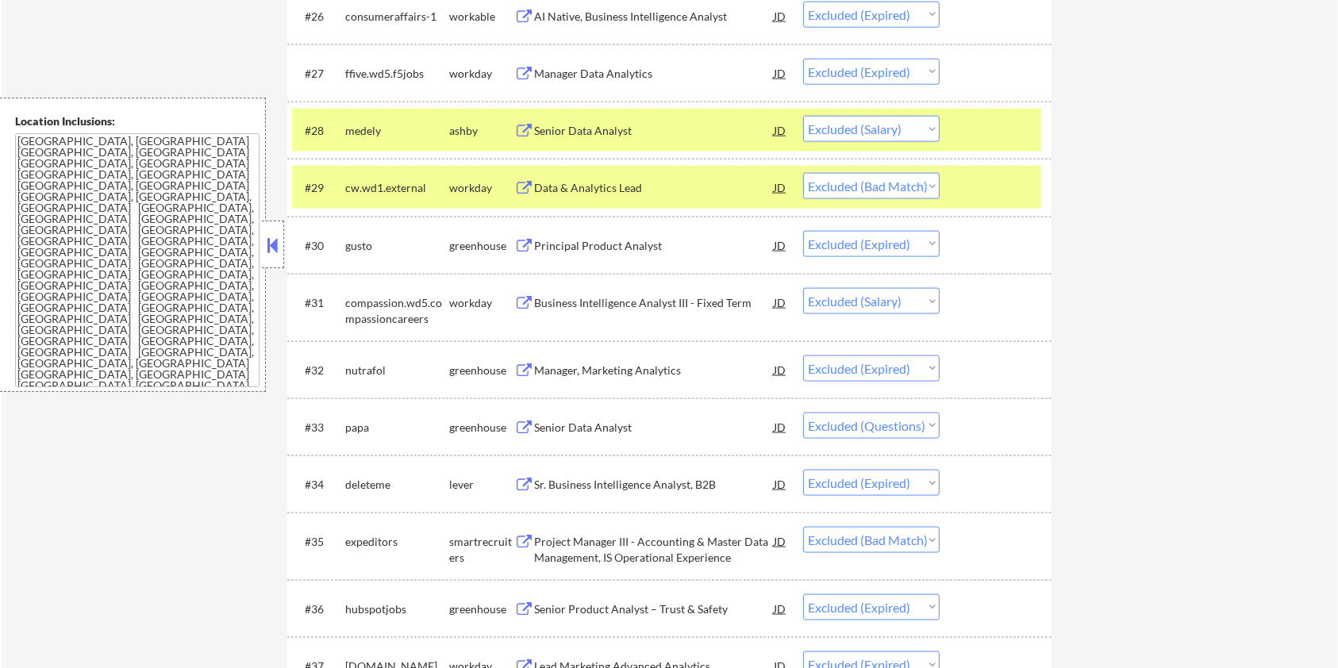
click at [976, 182] on div at bounding box center [997, 187] width 70 height 29
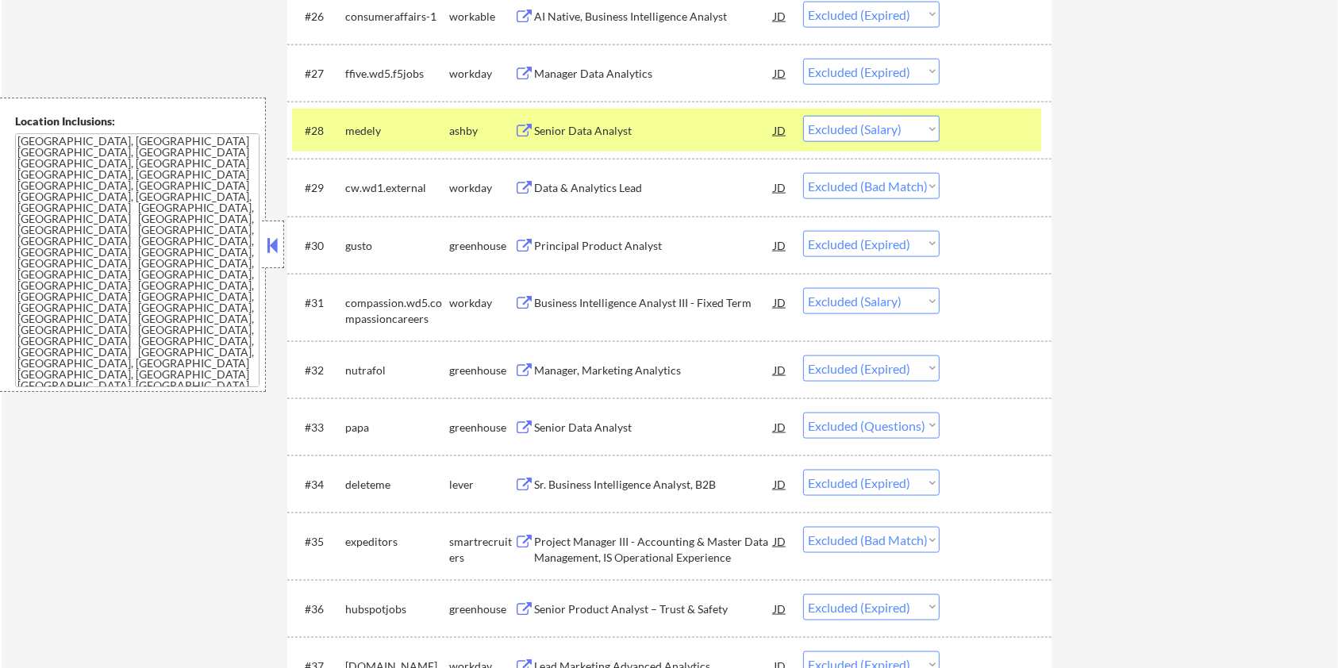
click at [974, 124] on div at bounding box center [997, 130] width 70 height 29
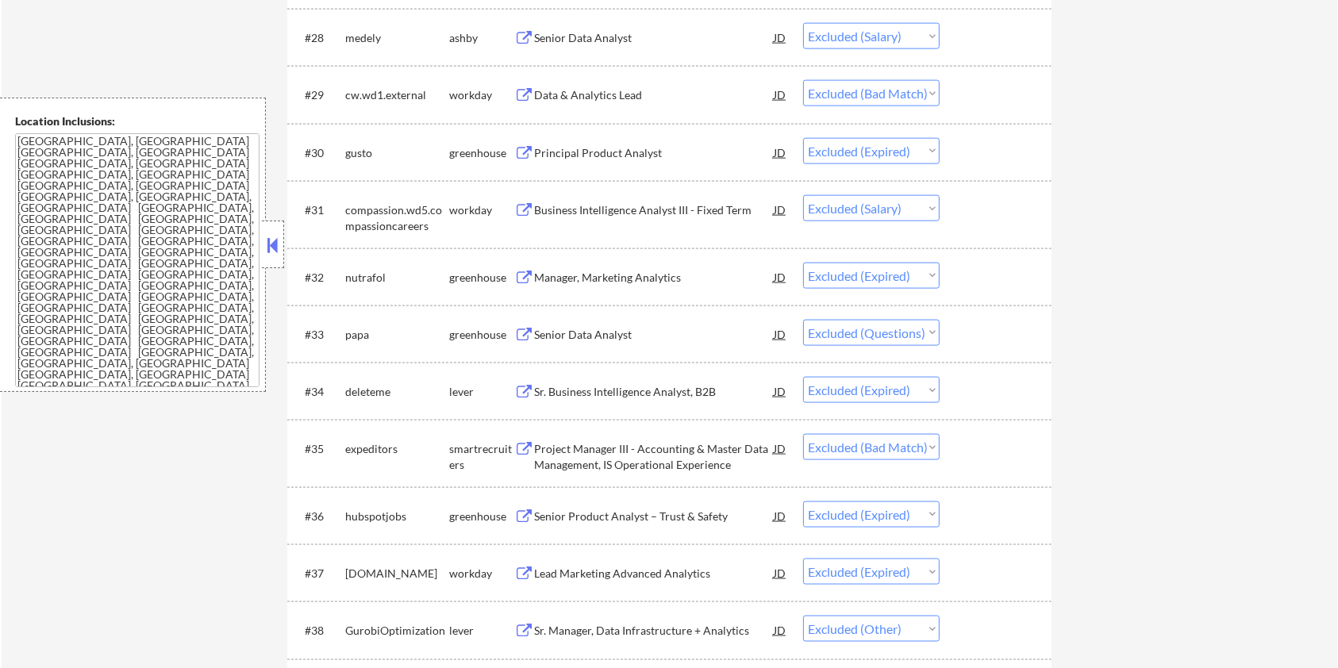
scroll to position [2305, 0]
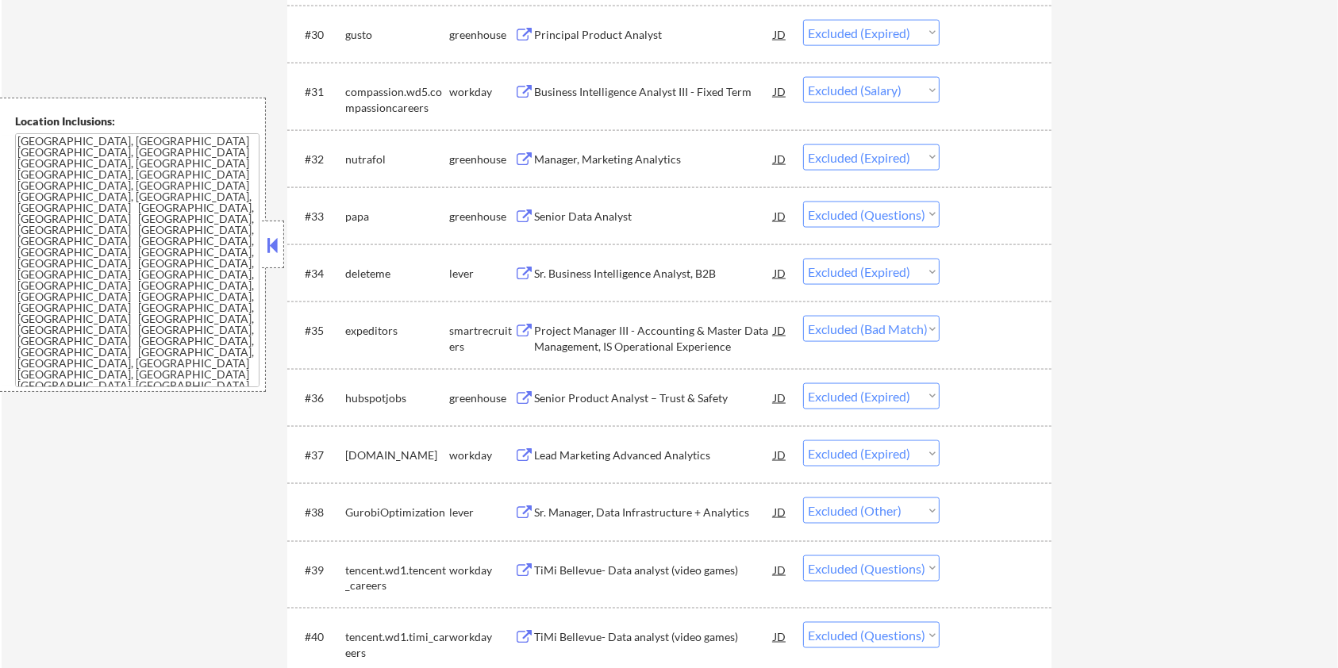
click at [582, 503] on div "Sr. Manager, Data Infrastructure + Analytics" at bounding box center [654, 512] width 240 height 29
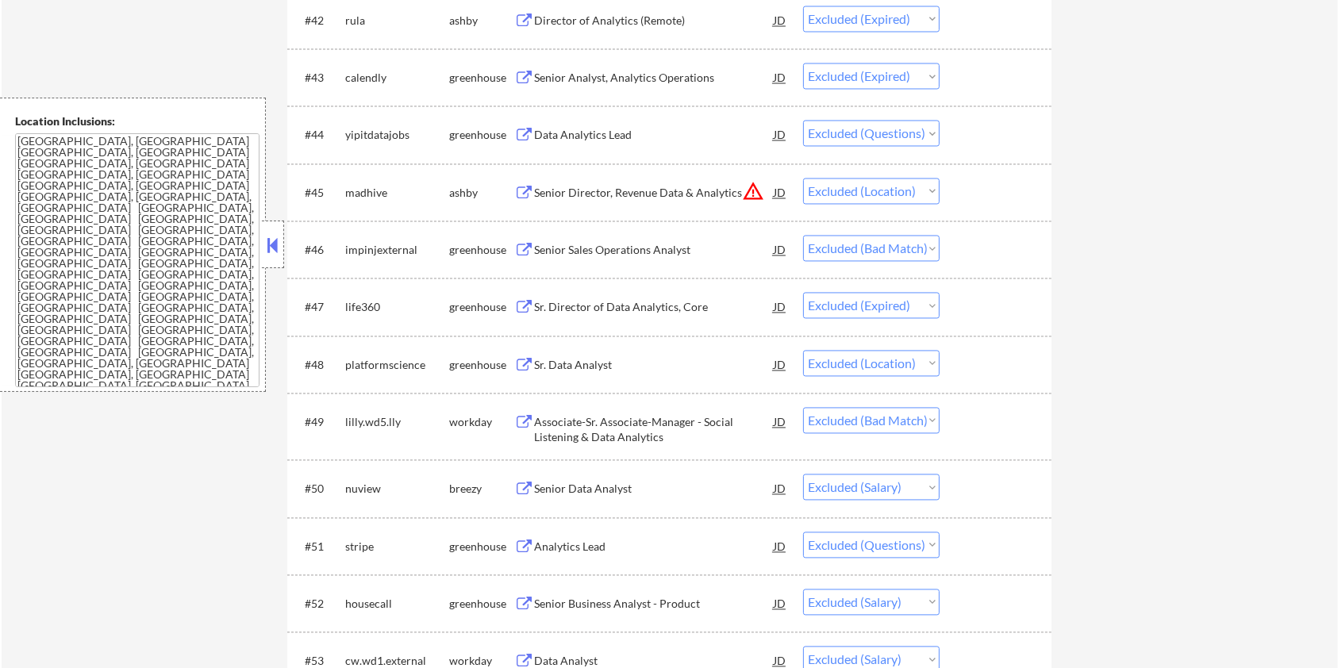
scroll to position [3152, 0]
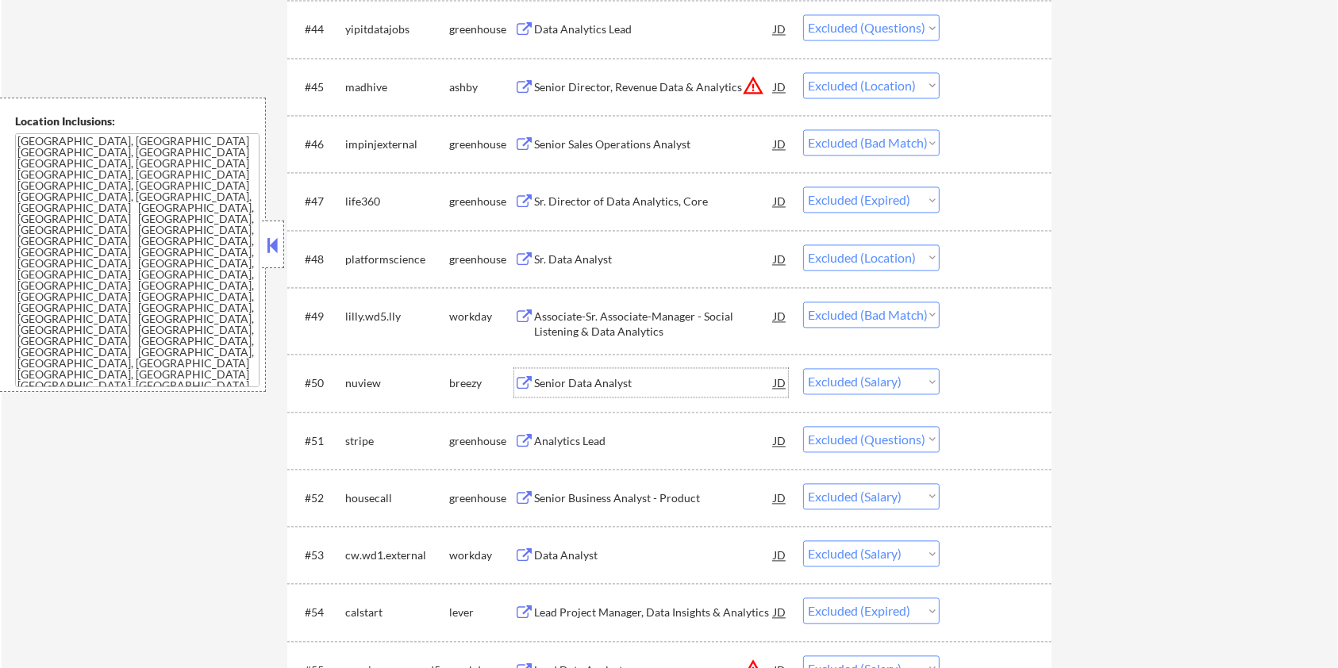
click at [571, 378] on div "Senior Data Analyst" at bounding box center [654, 383] width 240 height 16
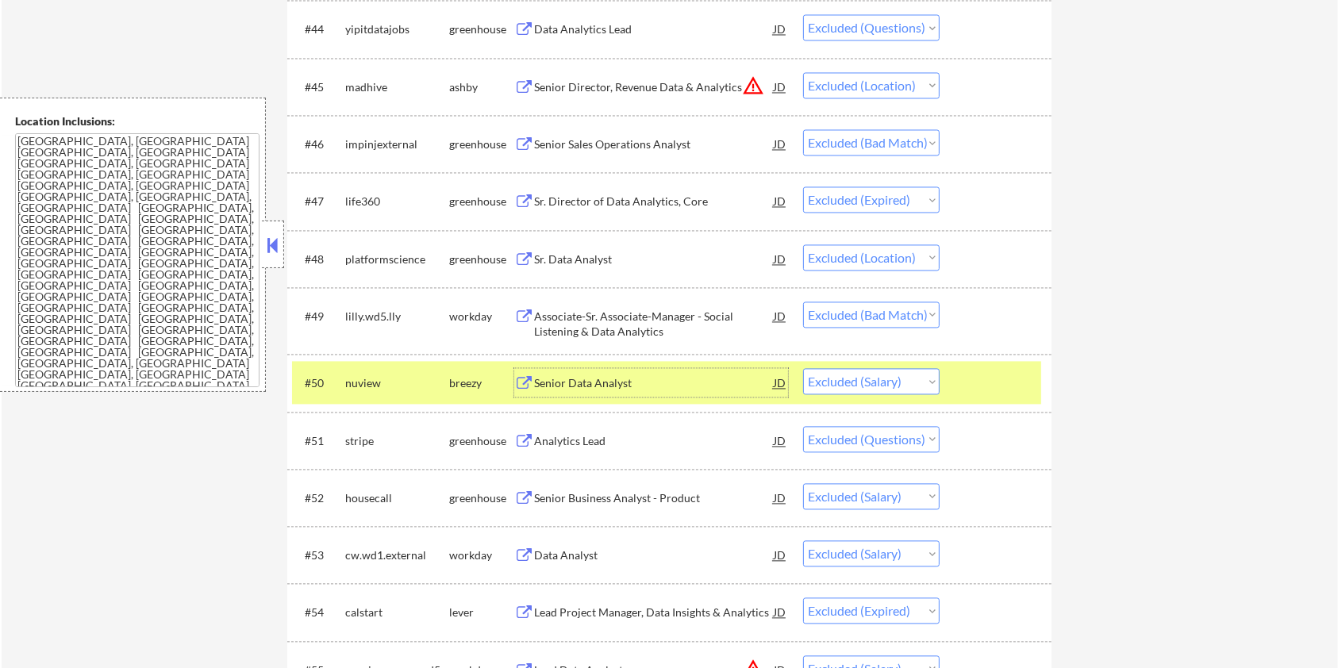
click at [594, 382] on div "Senior Data Analyst" at bounding box center [654, 383] width 240 height 16
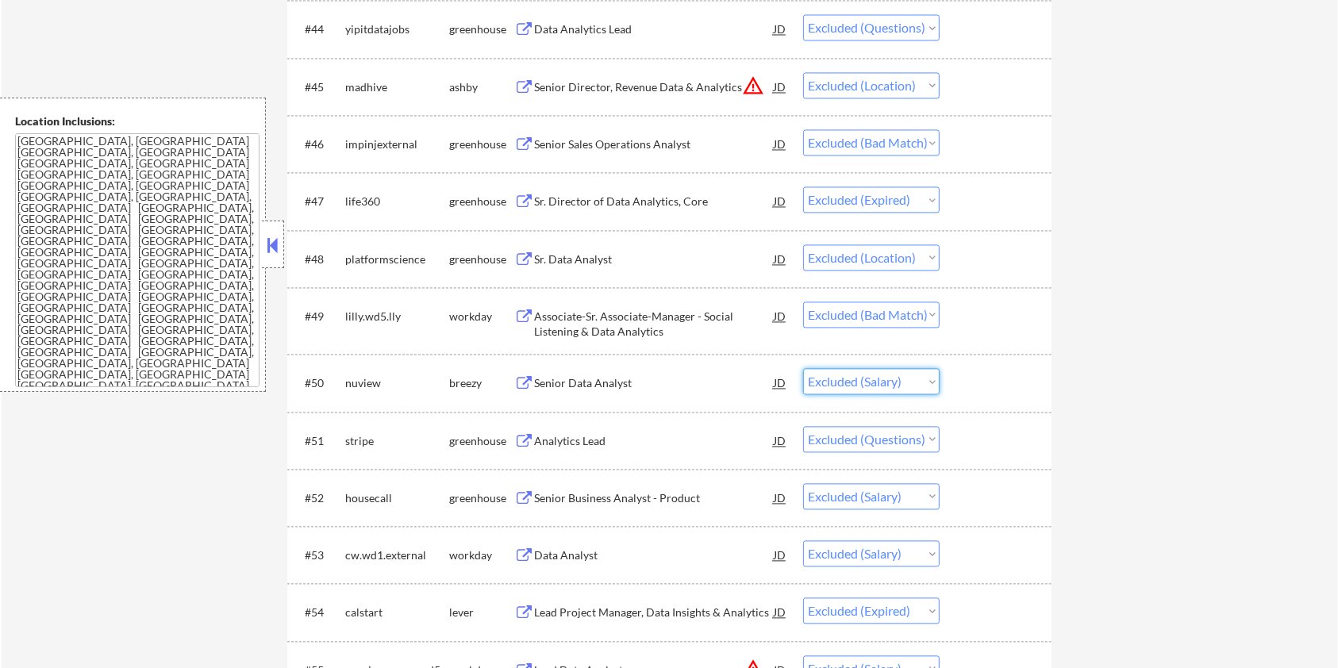
click at [881, 375] on select "Choose an option... Pending Applied Excluded (Questions) Excluded (Expired) Exc…" at bounding box center [871, 381] width 136 height 26
click at [803, 368] on select "Choose an option... Pending Applied Excluded (Questions) Excluded (Expired) Exc…" at bounding box center [871, 381] width 136 height 26
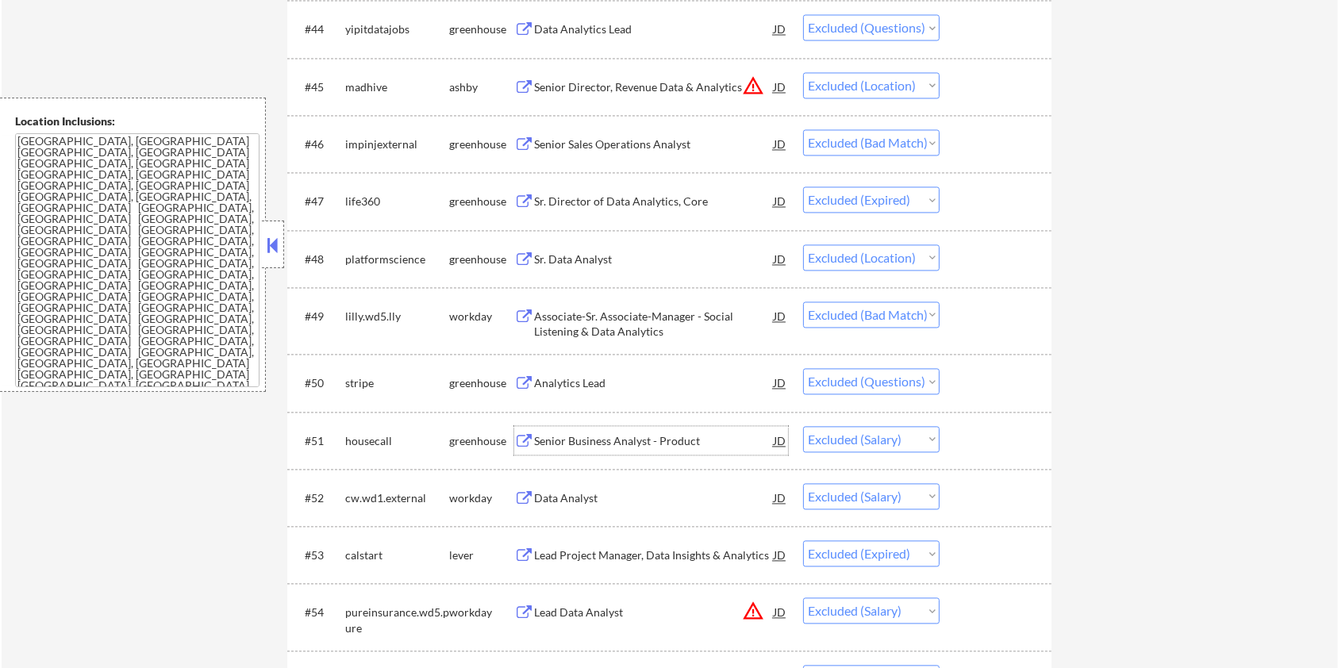
click at [604, 439] on div "Senior Business Analyst - Product" at bounding box center [654, 441] width 240 height 16
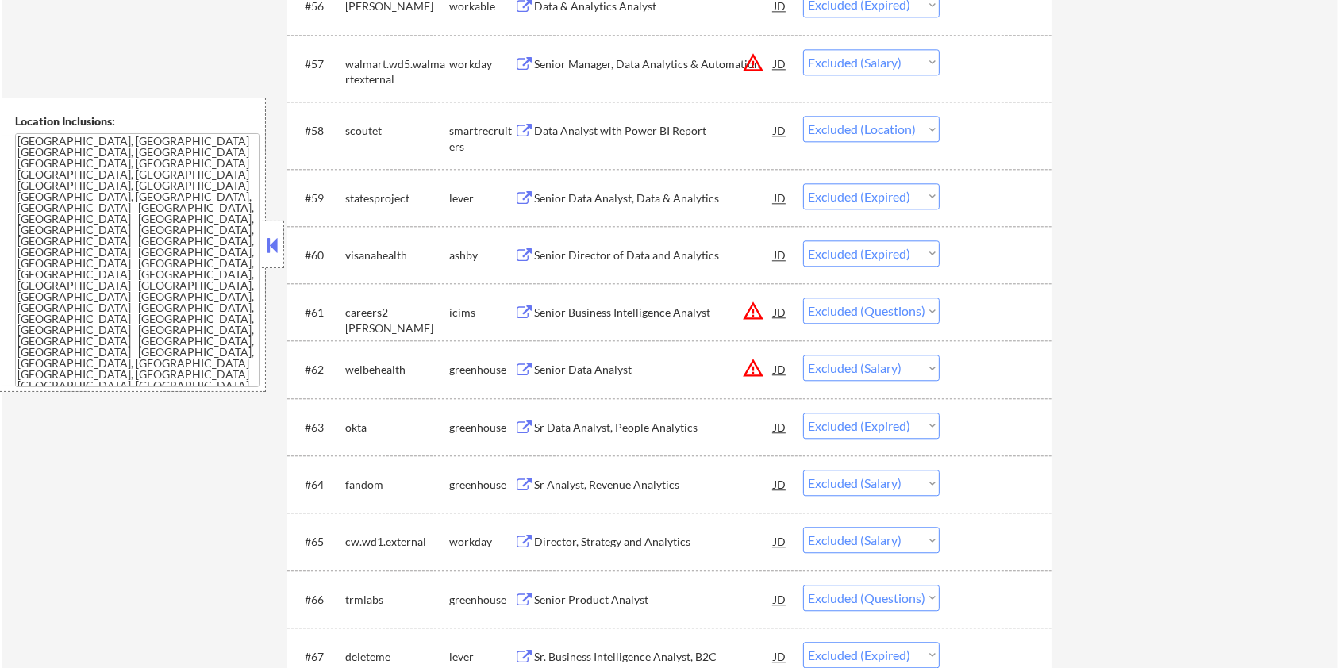
scroll to position [3998, 0]
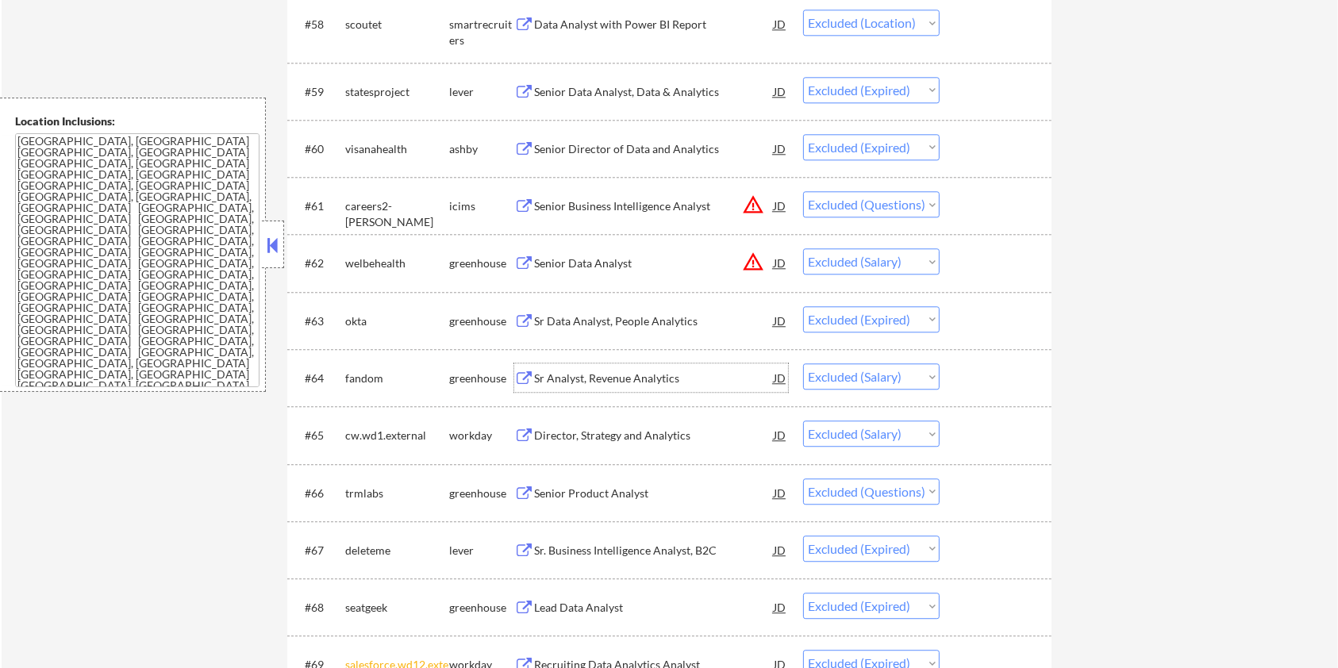
click at [567, 383] on div "Sr Analyst, Revenue Analytics" at bounding box center [654, 379] width 240 height 16
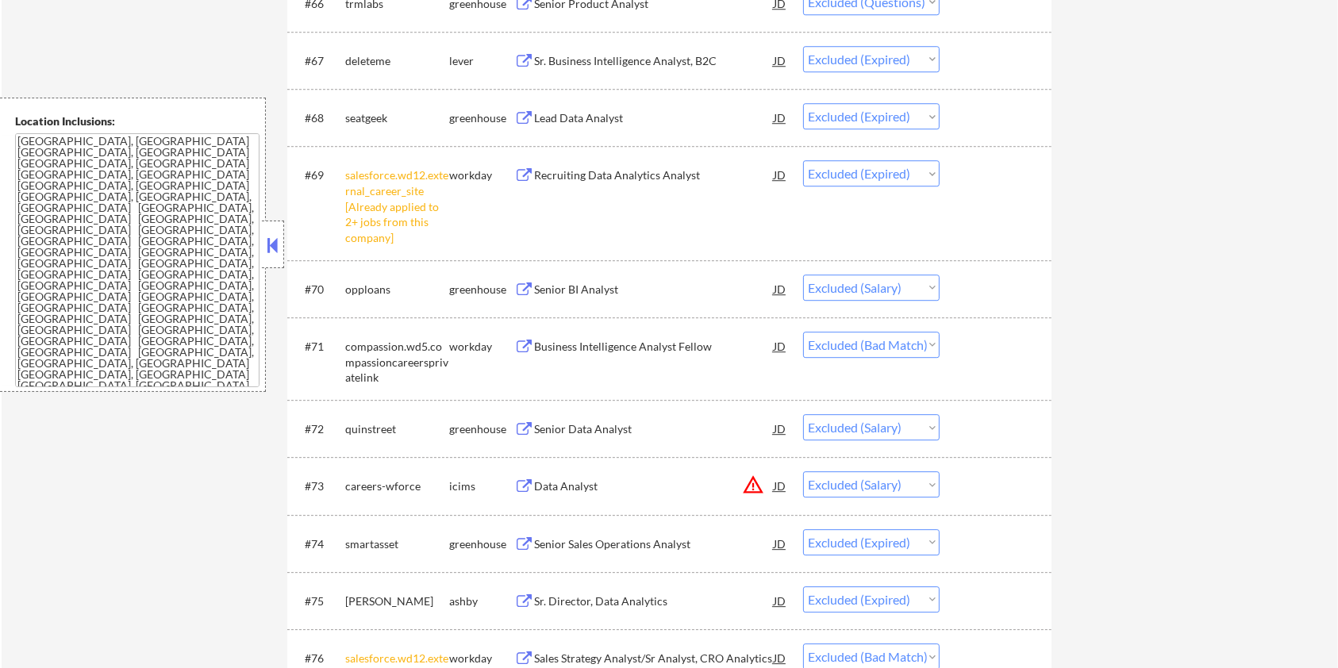
scroll to position [4527, 0]
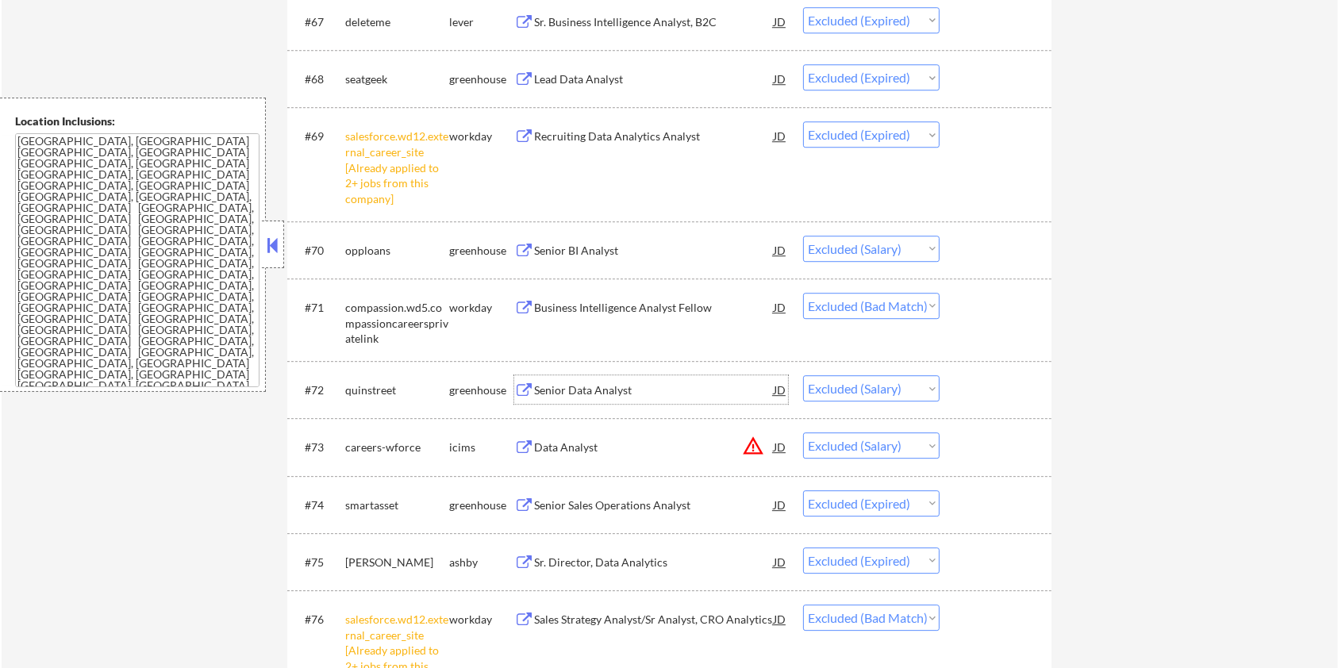
click at [572, 394] on div "Senior Data Analyst" at bounding box center [654, 390] width 240 height 16
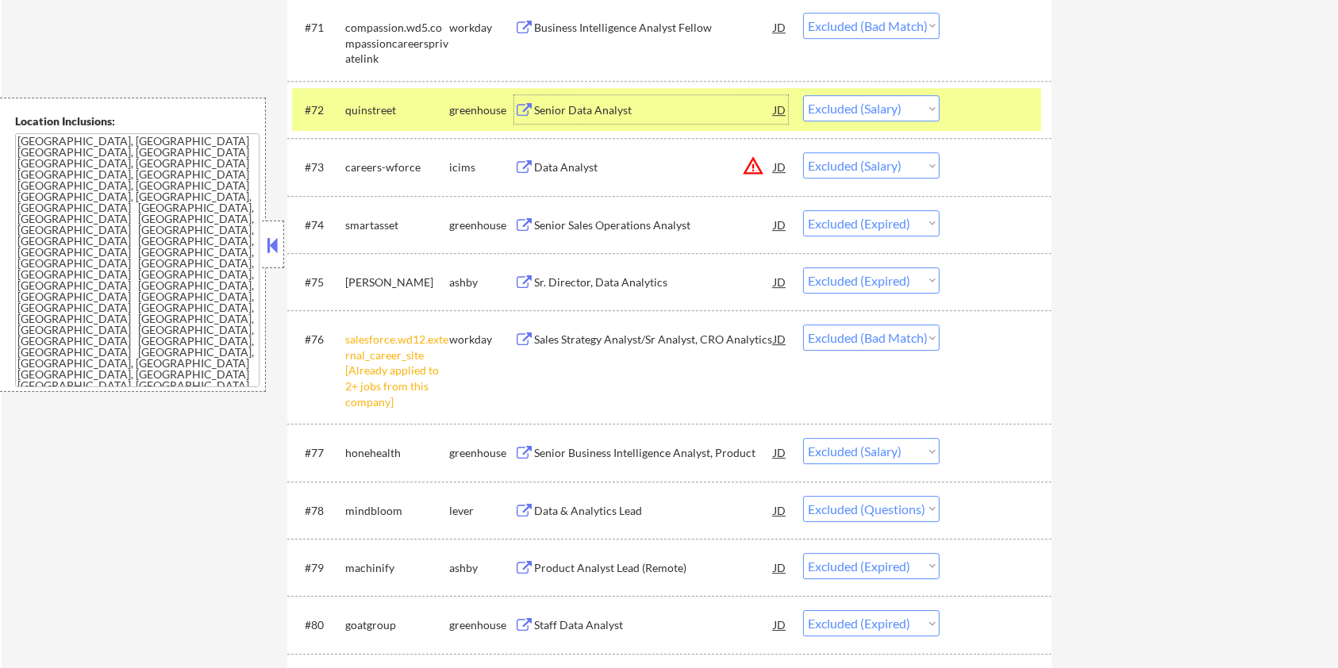
scroll to position [4844, 0]
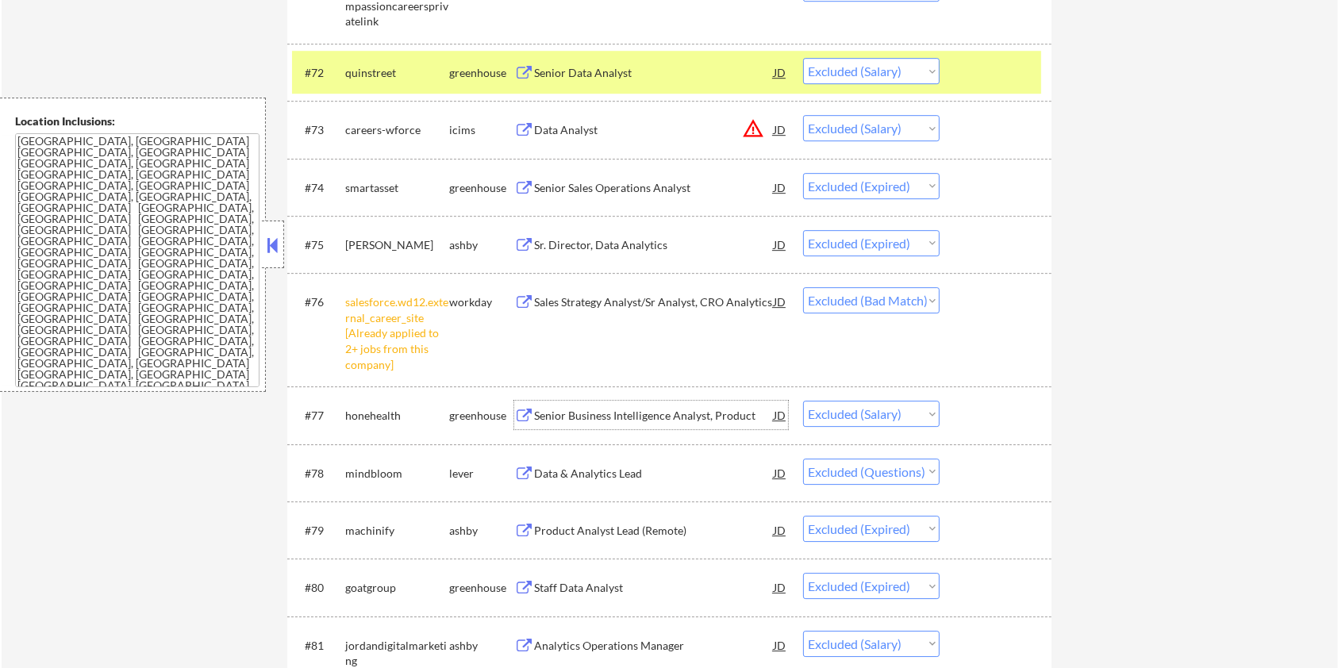
click at [666, 416] on div "Senior Business Intelligence Analyst, Product" at bounding box center [654, 416] width 240 height 16
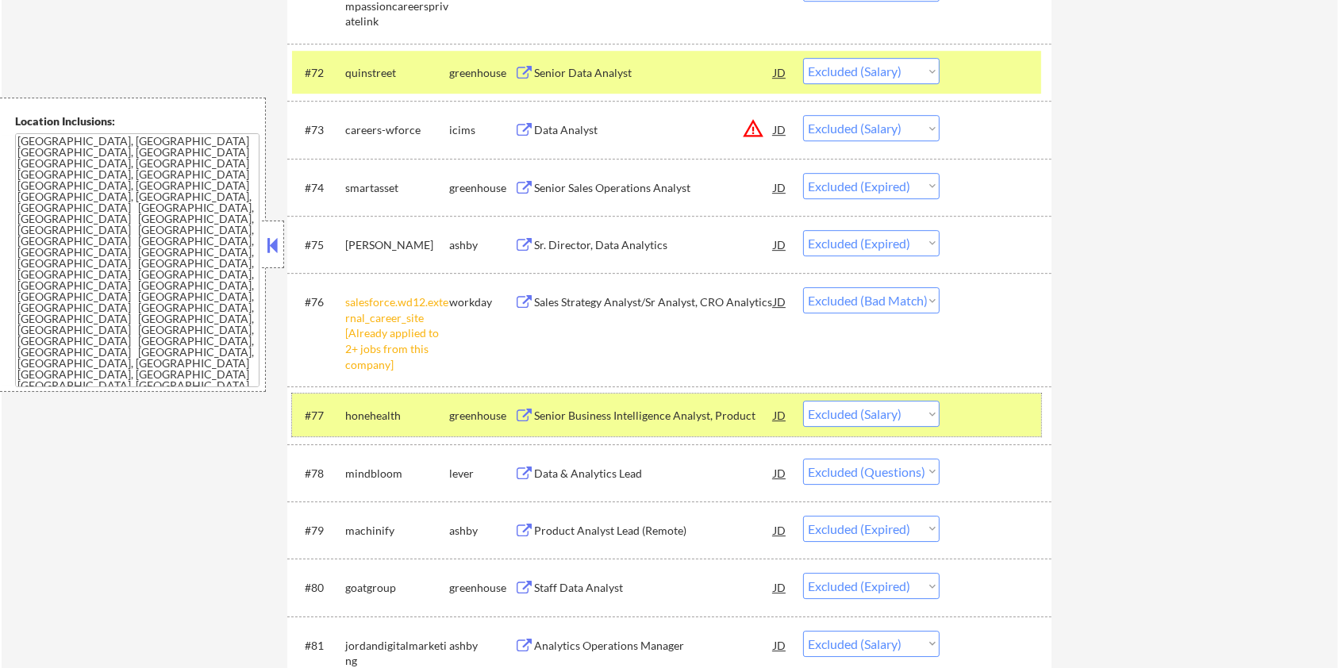
click at [906, 398] on div "#77 honehealth greenhouse Senior Business Intelligence Analyst, Product JD warn…" at bounding box center [666, 415] width 749 height 43
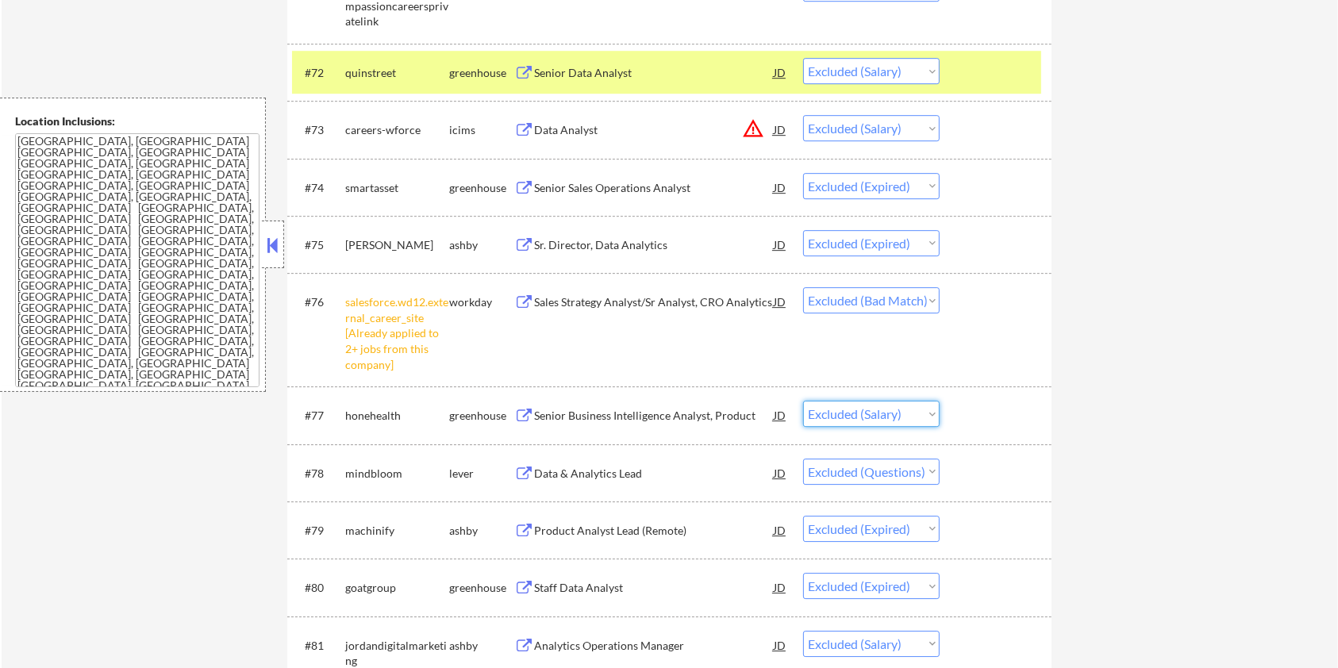
click at [900, 410] on select "Choose an option... Pending Applied Excluded (Questions) Excluded (Expired) Exc…" at bounding box center [871, 414] width 136 height 26
click at [803, 401] on select "Choose an option... Pending Applied Excluded (Questions) Excluded (Expired) Exc…" at bounding box center [871, 414] width 136 height 26
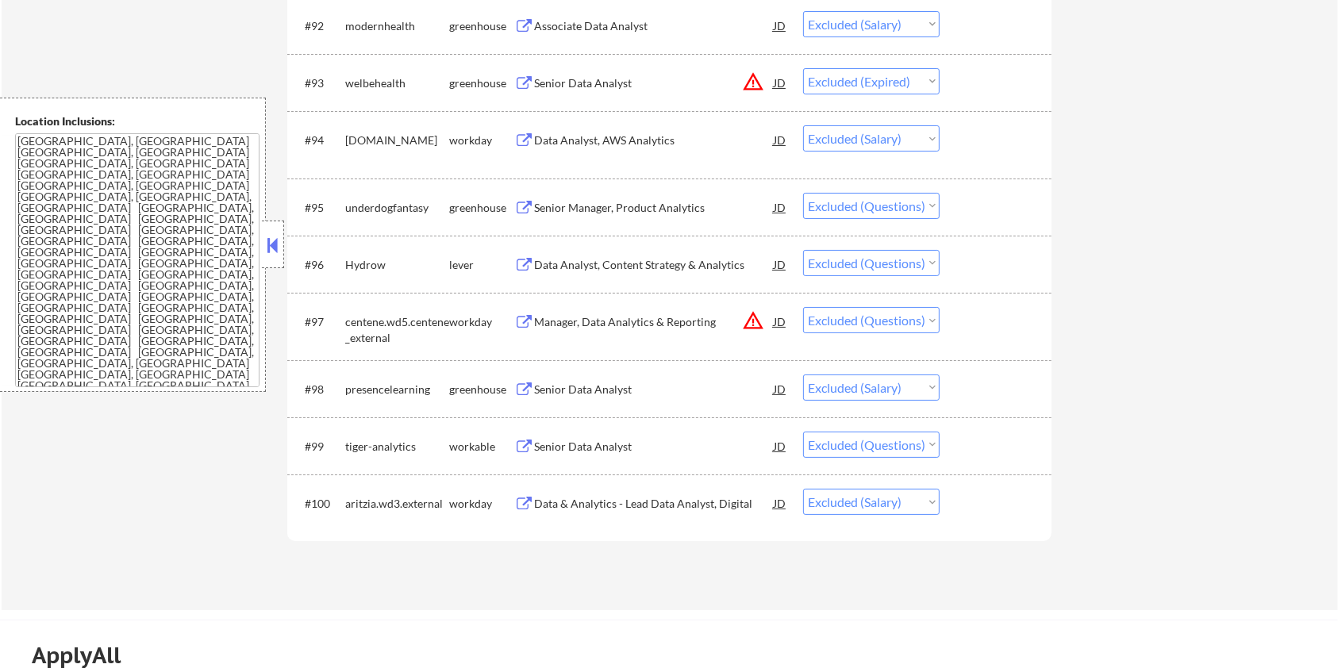
scroll to position [6220, 0]
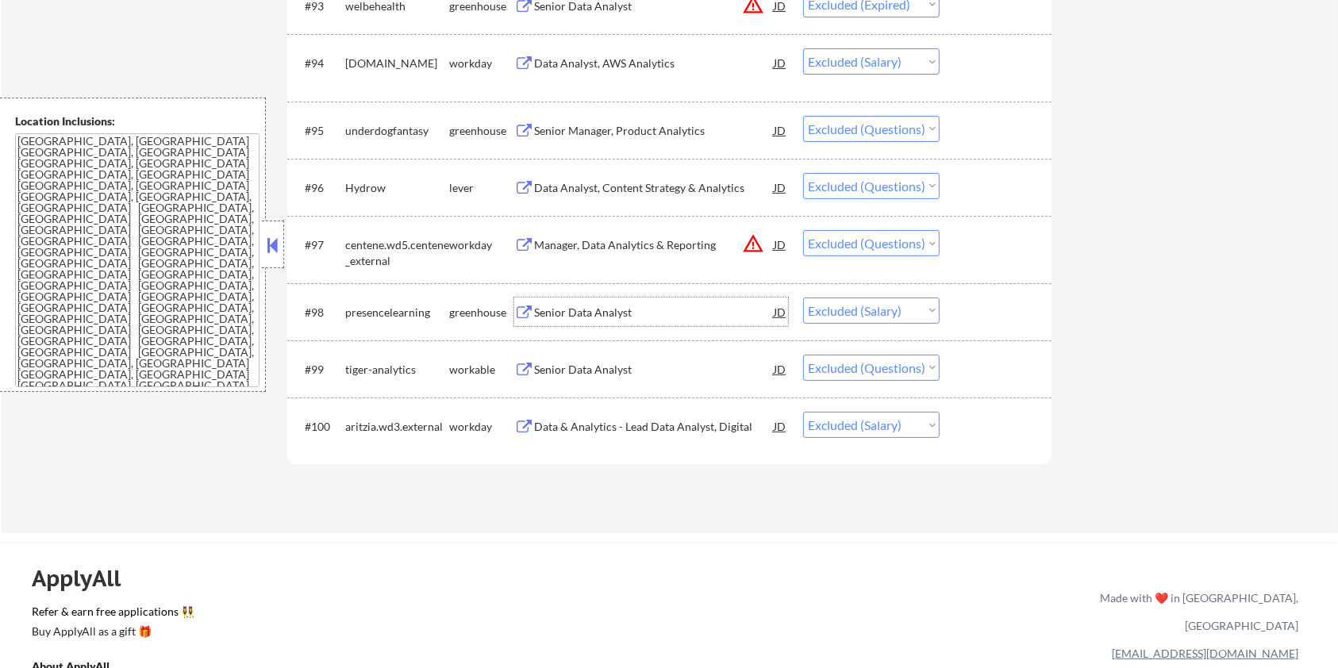
click at [650, 314] on div "Senior Data Analyst" at bounding box center [654, 313] width 240 height 16
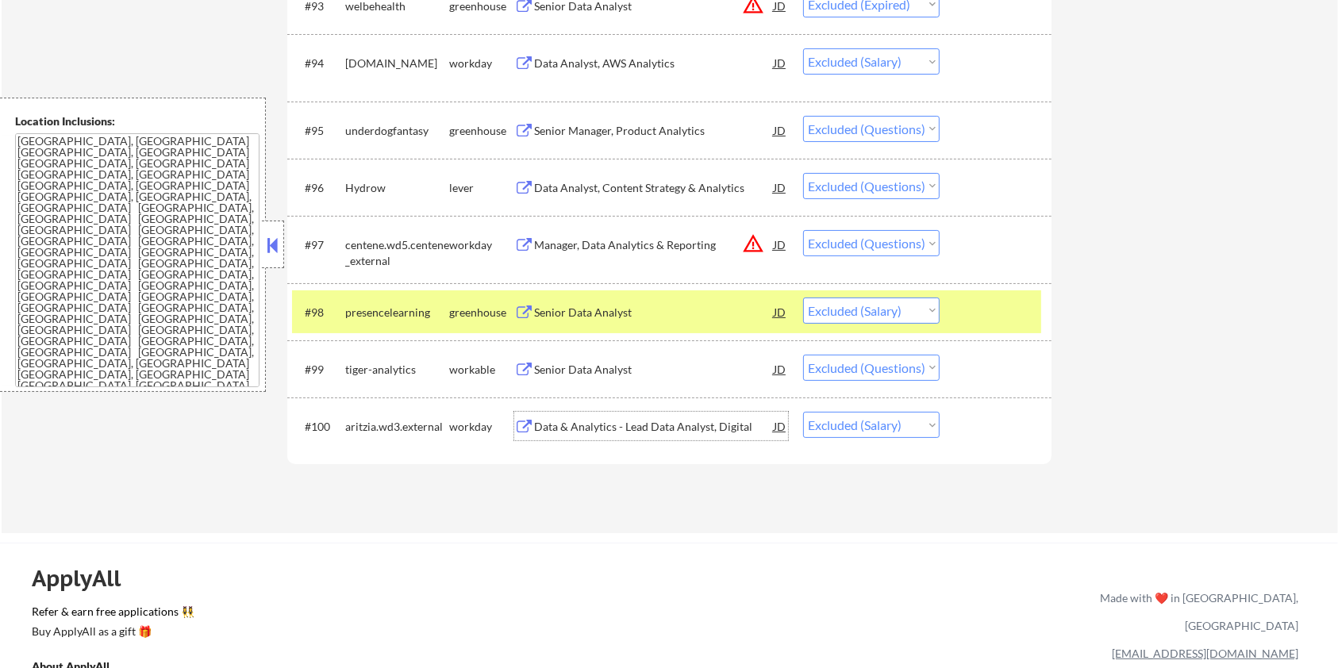
click at [659, 422] on div "Data & Analytics - Lead Data Analyst, Digital" at bounding box center [654, 427] width 240 height 16
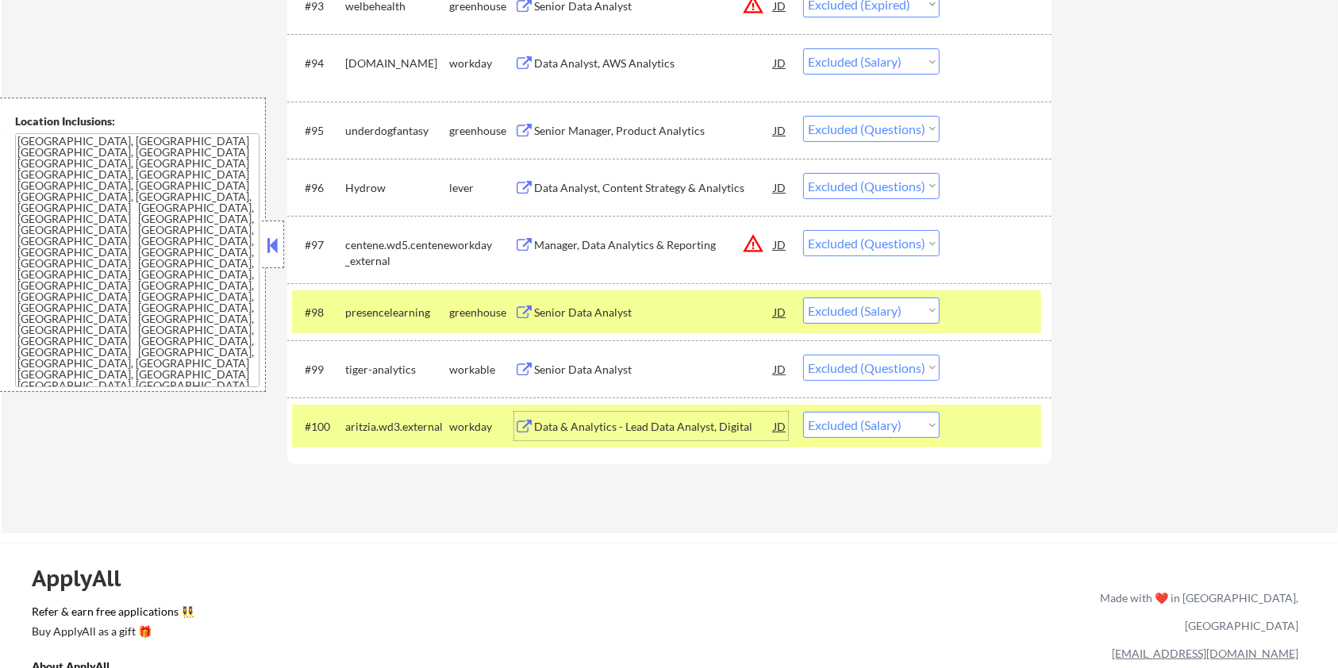
click at [588, 368] on div "Senior Data Analyst" at bounding box center [654, 370] width 240 height 16
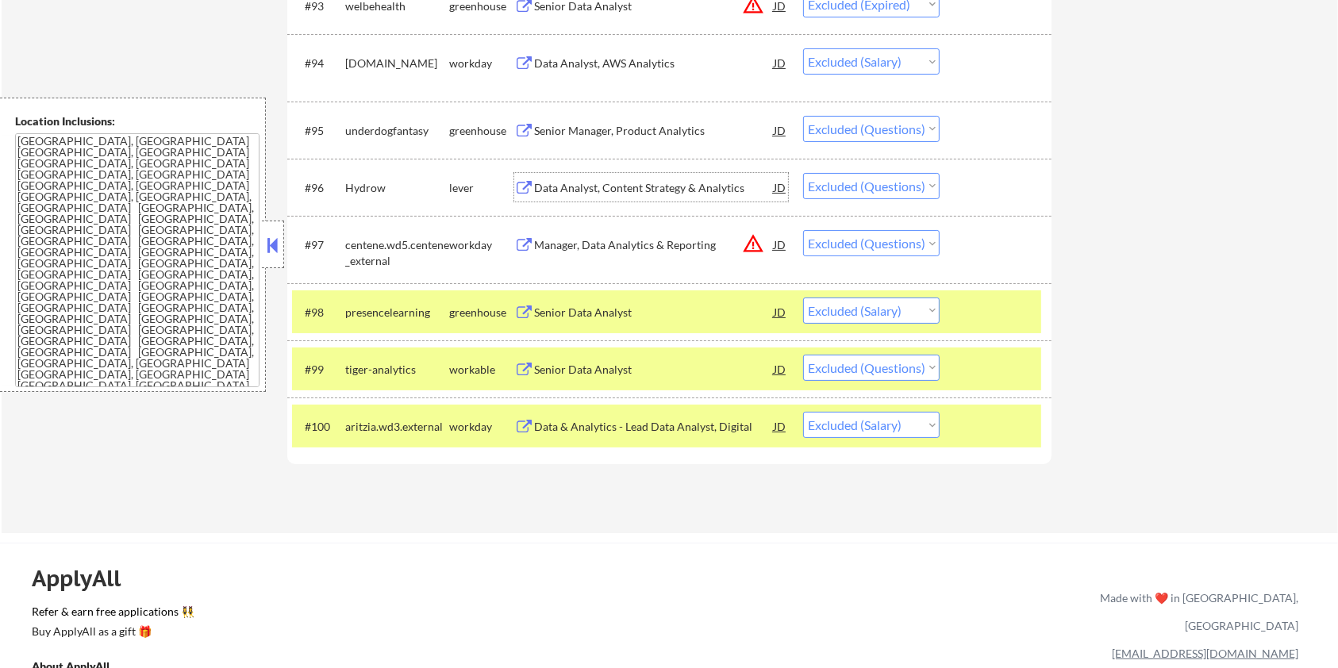
click at [597, 180] on div "Data Analyst, Content Strategy & Analytics" at bounding box center [654, 188] width 240 height 16
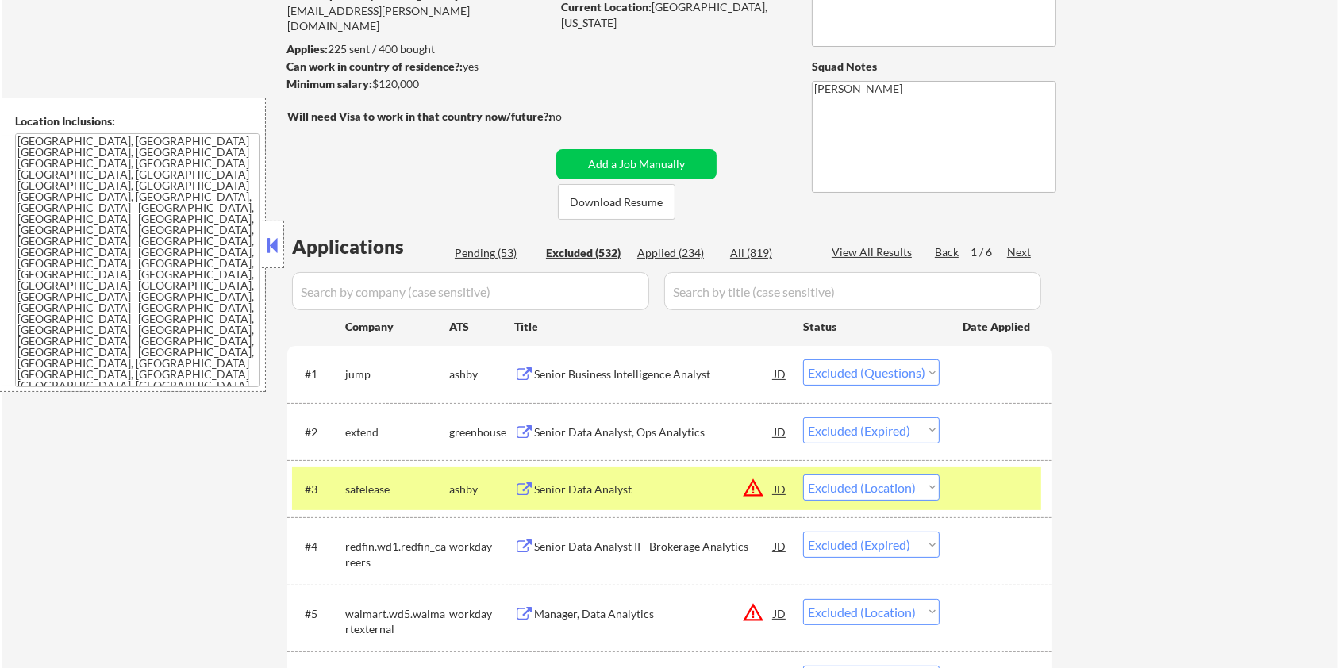
scroll to position [71, 0]
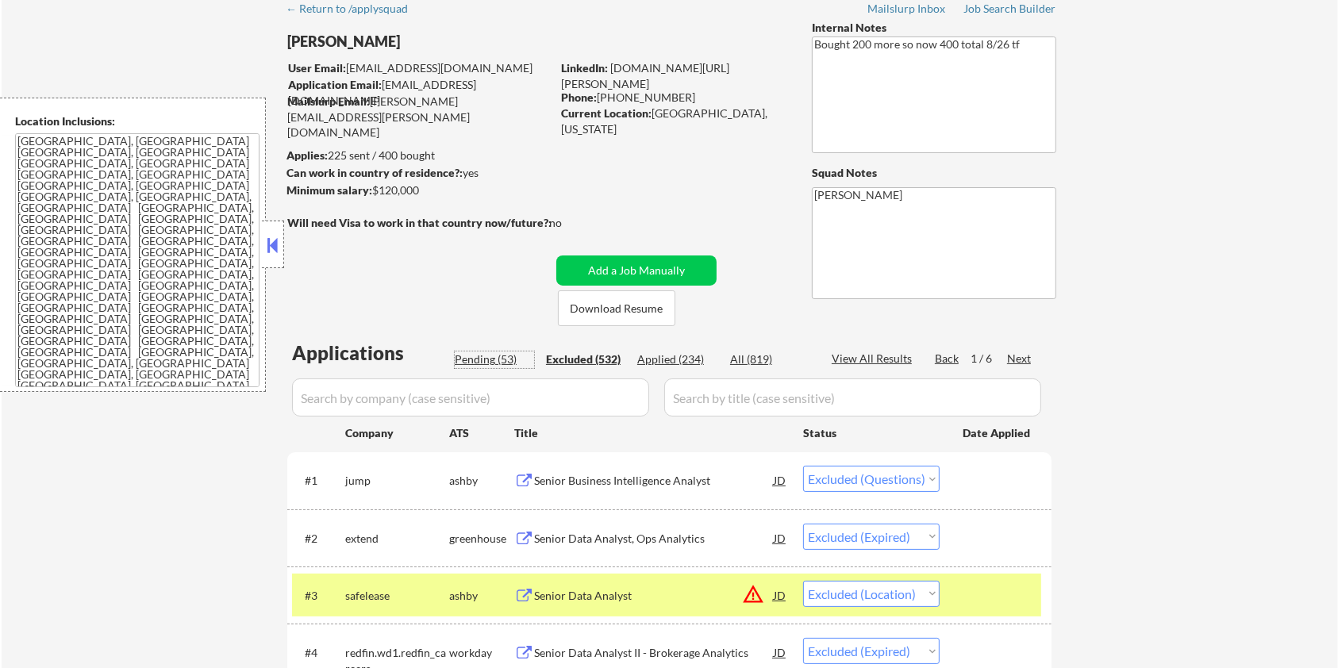
click at [497, 357] on div "Pending (53)" at bounding box center [494, 360] width 79 height 16
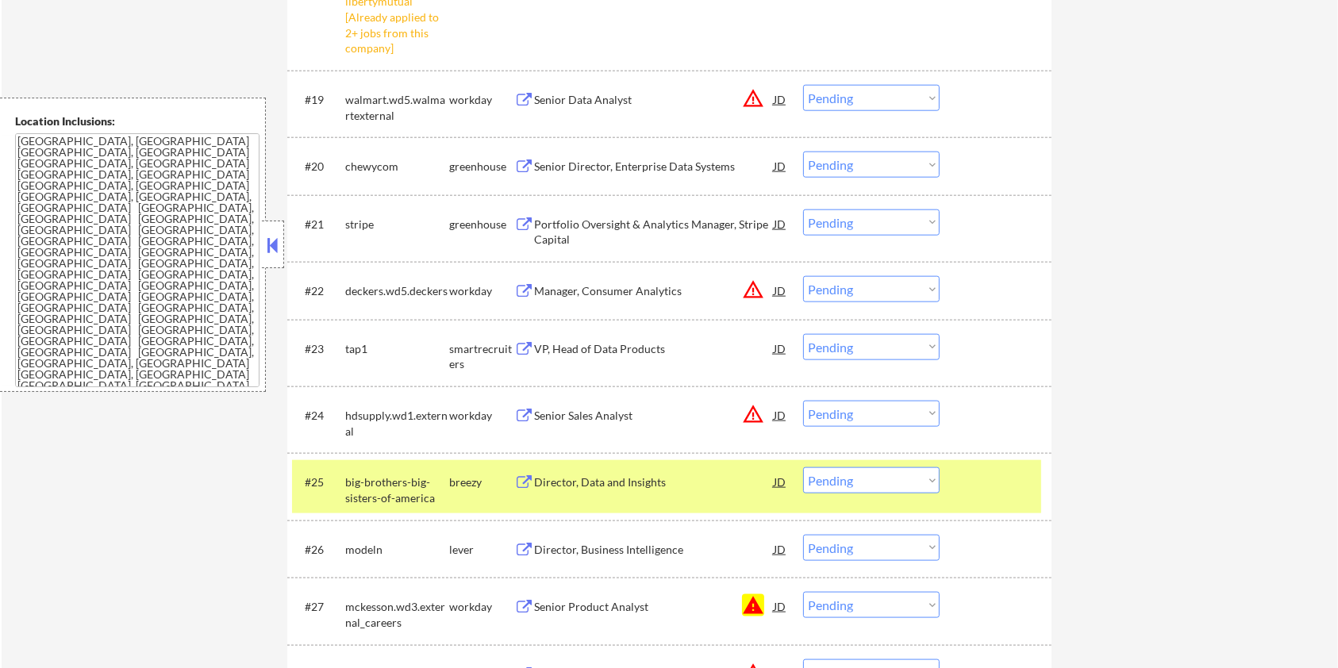
scroll to position [1976, 0]
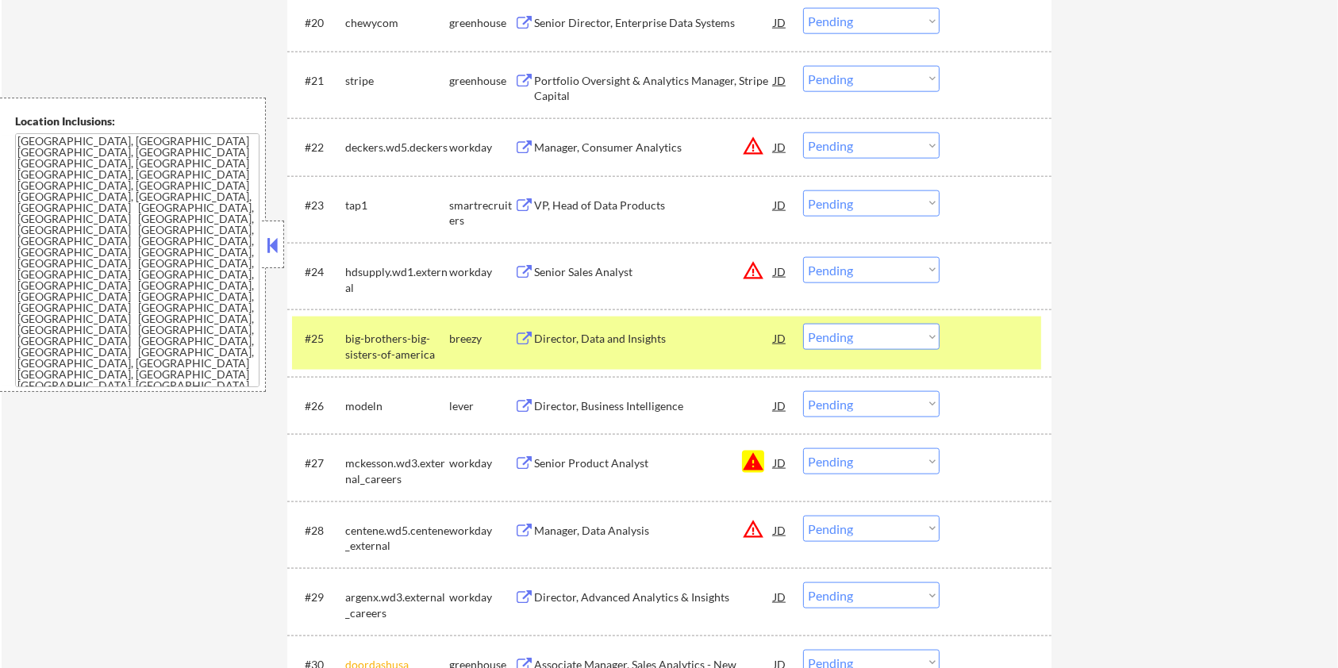
click at [863, 465] on select "Choose an option... Pending Applied Excluded (Questions) Excluded (Expired) Exc…" at bounding box center [871, 461] width 136 height 26
click at [803, 448] on select "Choose an option... Pending Applied Excluded (Questions) Excluded (Expired) Exc…" at bounding box center [871, 461] width 136 height 26
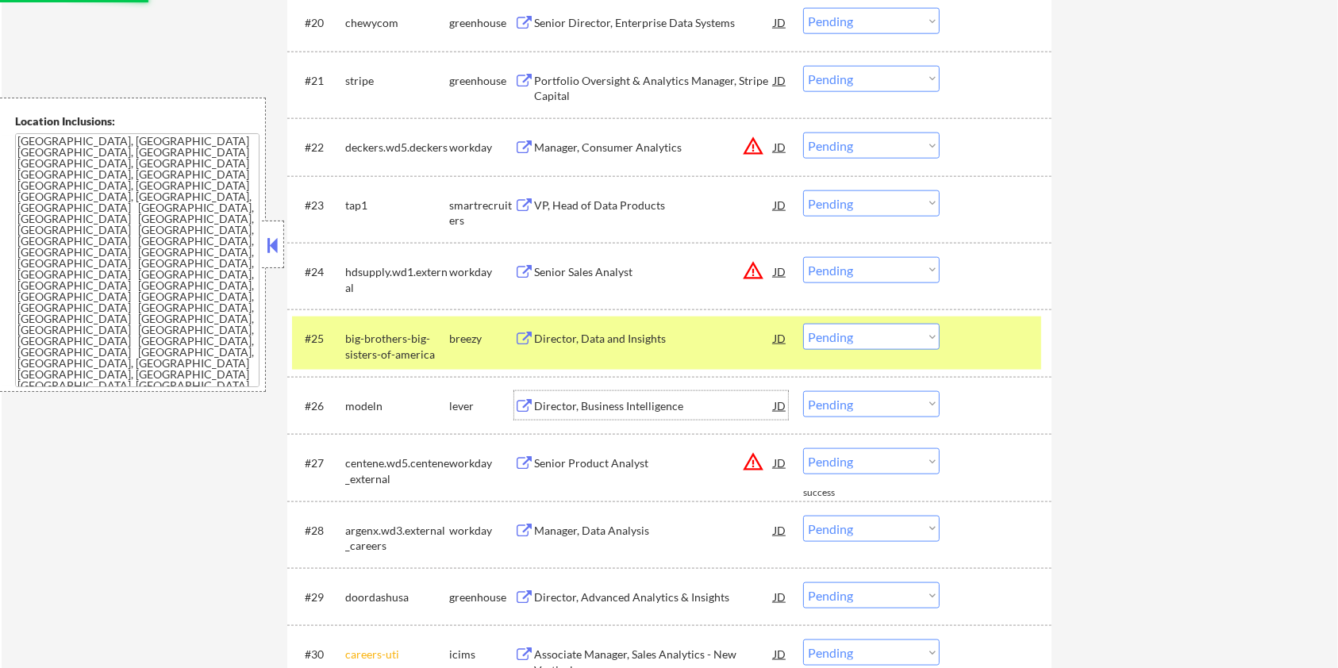
click at [595, 403] on div "Director, Business Intelligence" at bounding box center [654, 406] width 240 height 16
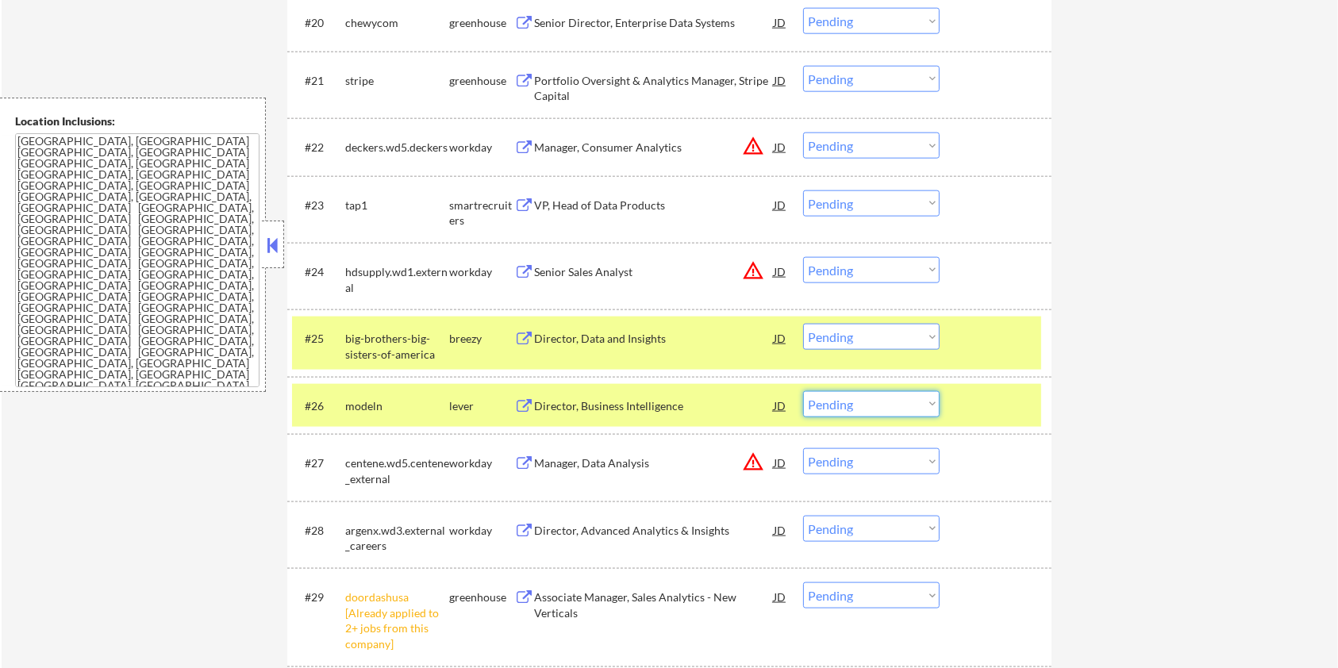
click at [886, 408] on select "Choose an option... Pending Applied Excluded (Questions) Excluded (Expired) Exc…" at bounding box center [871, 404] width 136 height 26
click at [803, 391] on select "Choose an option... Pending Applied Excluded (Questions) Excluded (Expired) Exc…" at bounding box center [871, 404] width 136 height 26
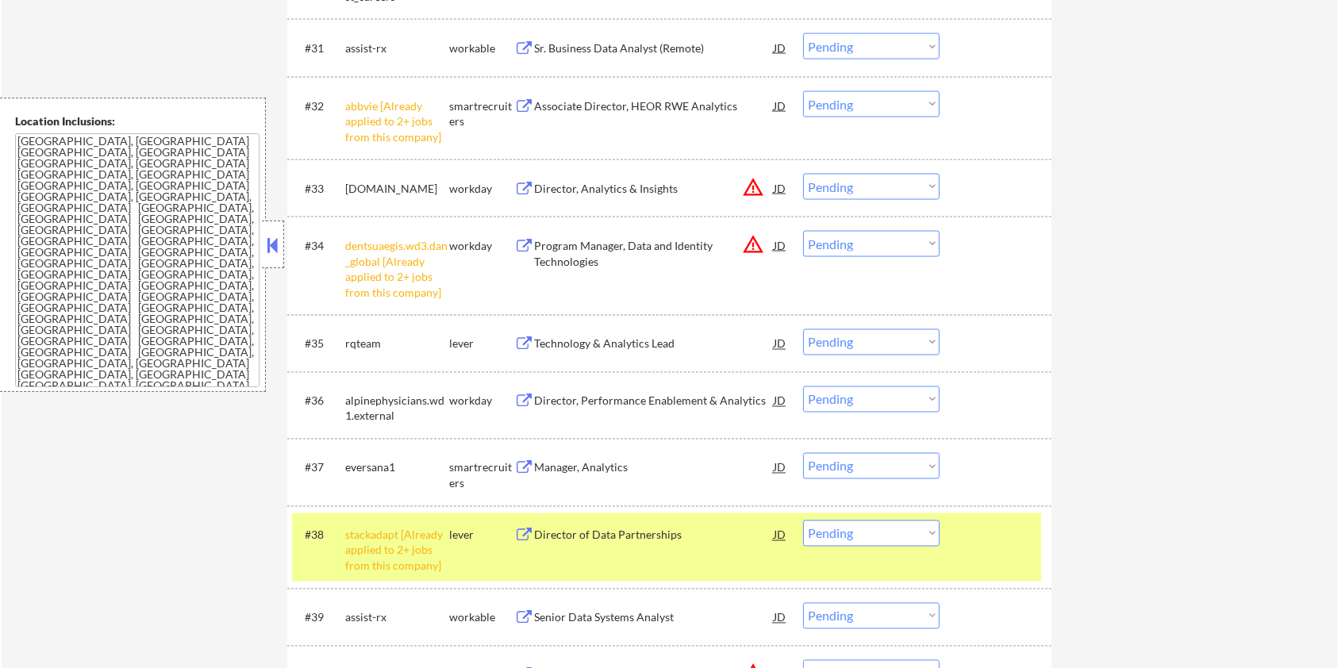
scroll to position [2717, 0]
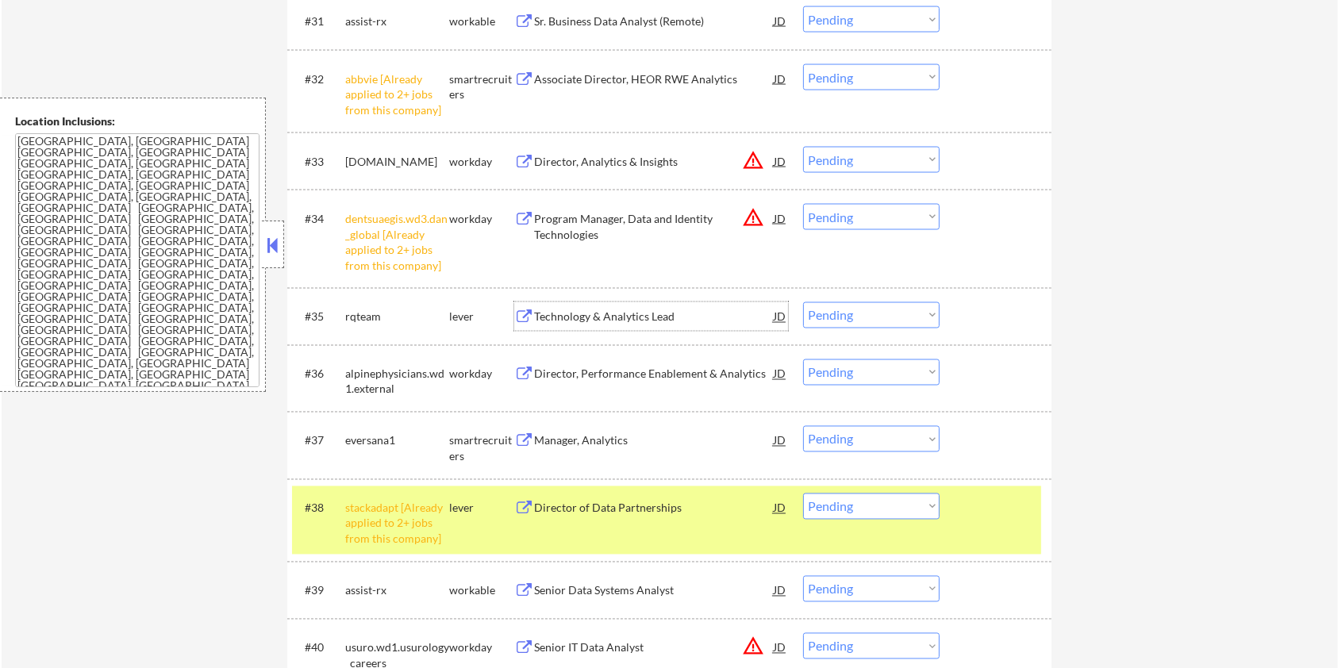
click at [667, 309] on div "Technology & Analytics Lead" at bounding box center [654, 317] width 240 height 16
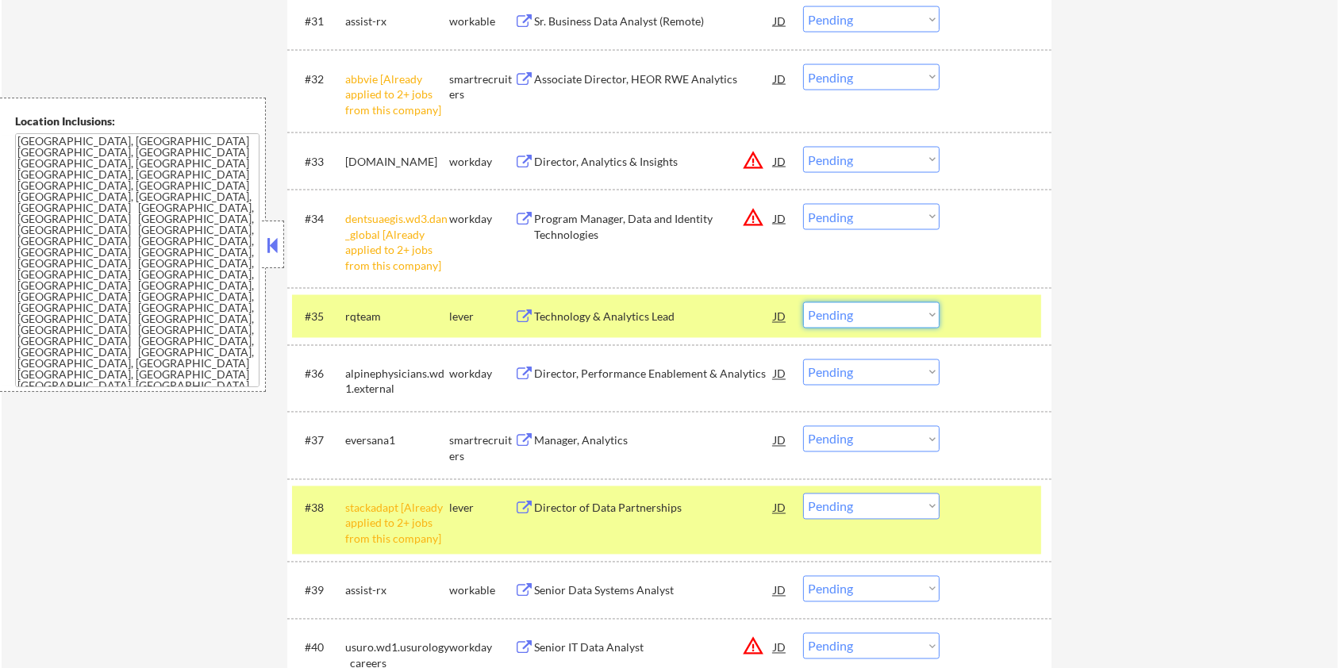
click at [858, 321] on select "Choose an option... Pending Applied Excluded (Questions) Excluded (Expired) Exc…" at bounding box center [871, 315] width 136 height 26
click at [803, 302] on select "Choose an option... Pending Applied Excluded (Questions) Excluded (Expired) Exc…" at bounding box center [871, 315] width 136 height 26
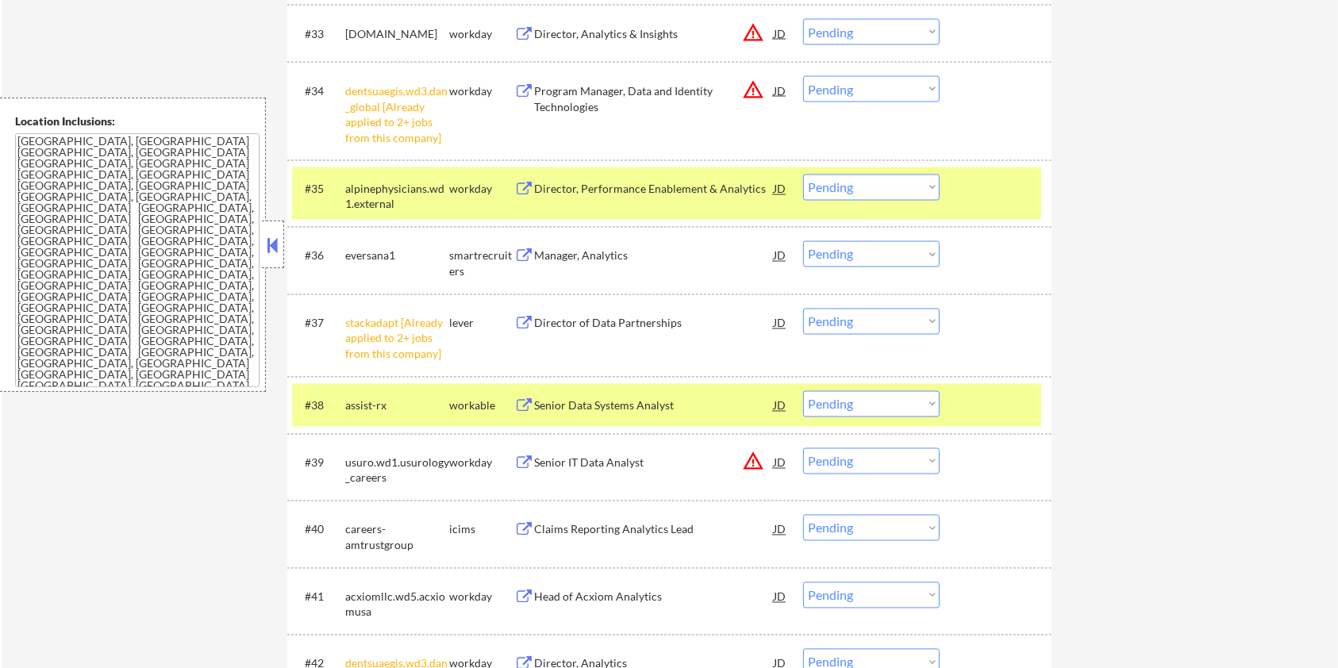
scroll to position [2928, 0]
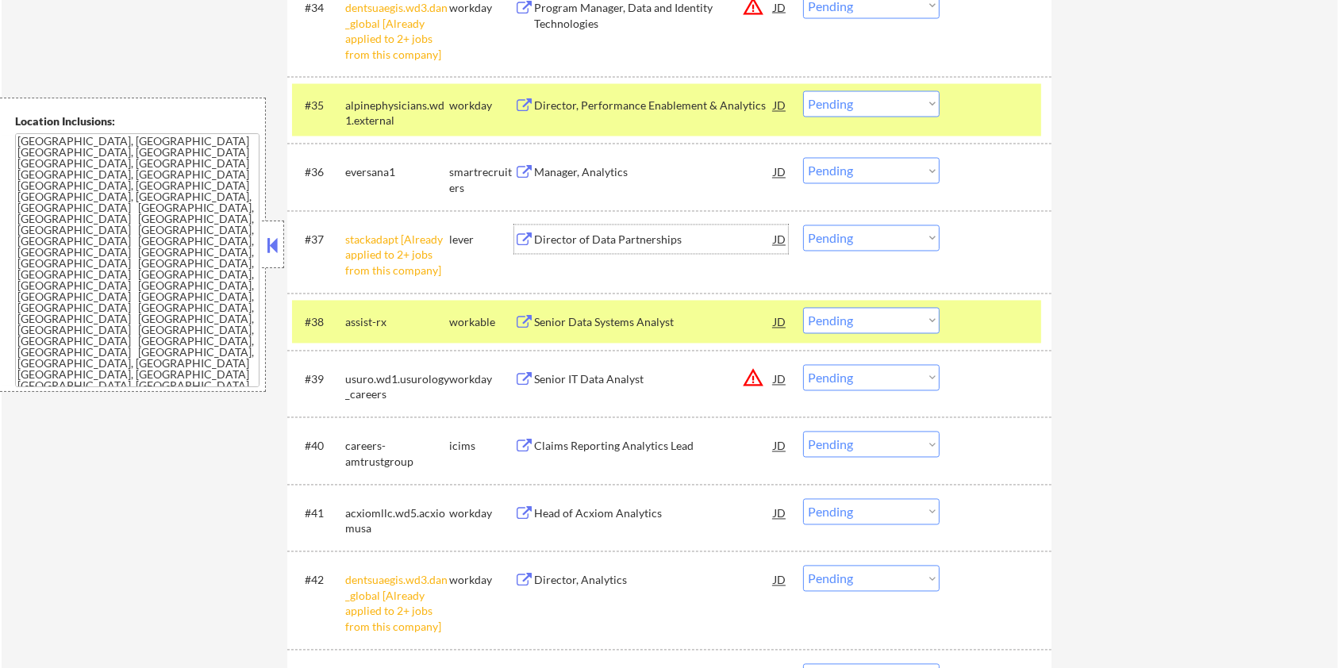
click at [615, 241] on div "Director of Data Partnerships" at bounding box center [654, 240] width 240 height 16
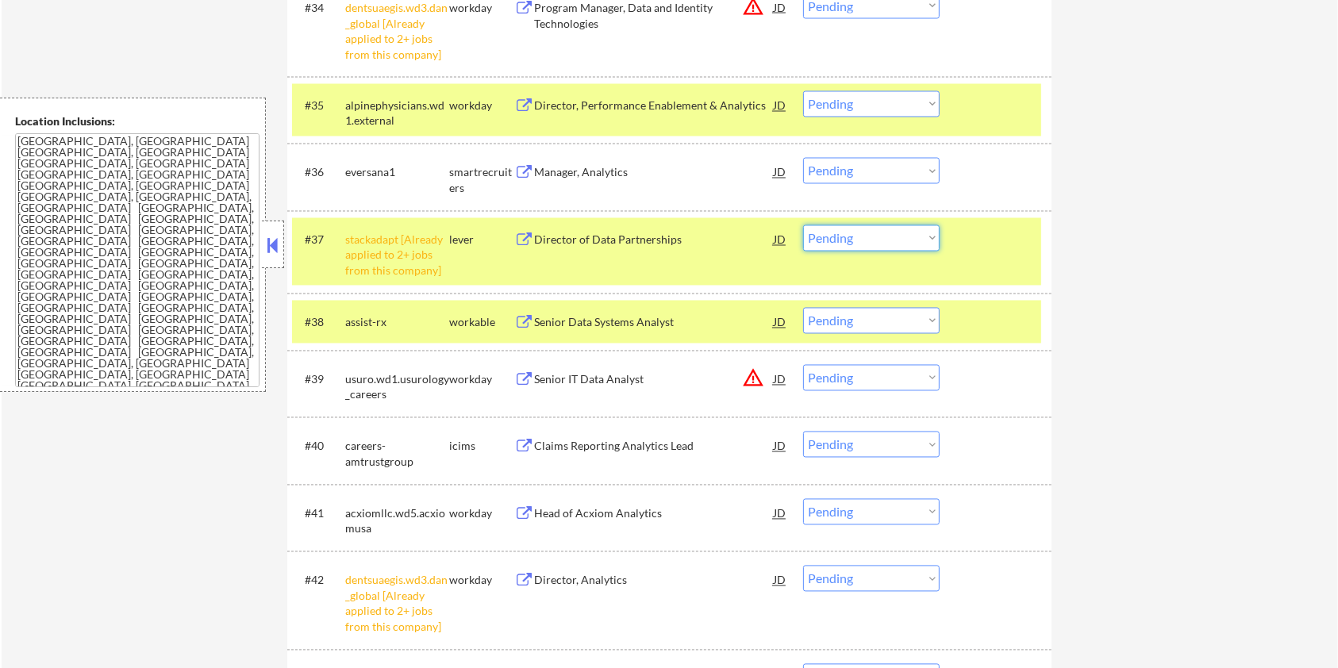
click at [876, 239] on select "Choose an option... Pending Applied Excluded (Questions) Excluded (Expired) Exc…" at bounding box center [871, 238] width 136 height 26
click at [803, 225] on select "Choose an option... Pending Applied Excluded (Questions) Excluded (Expired) Exc…" at bounding box center [871, 238] width 136 height 26
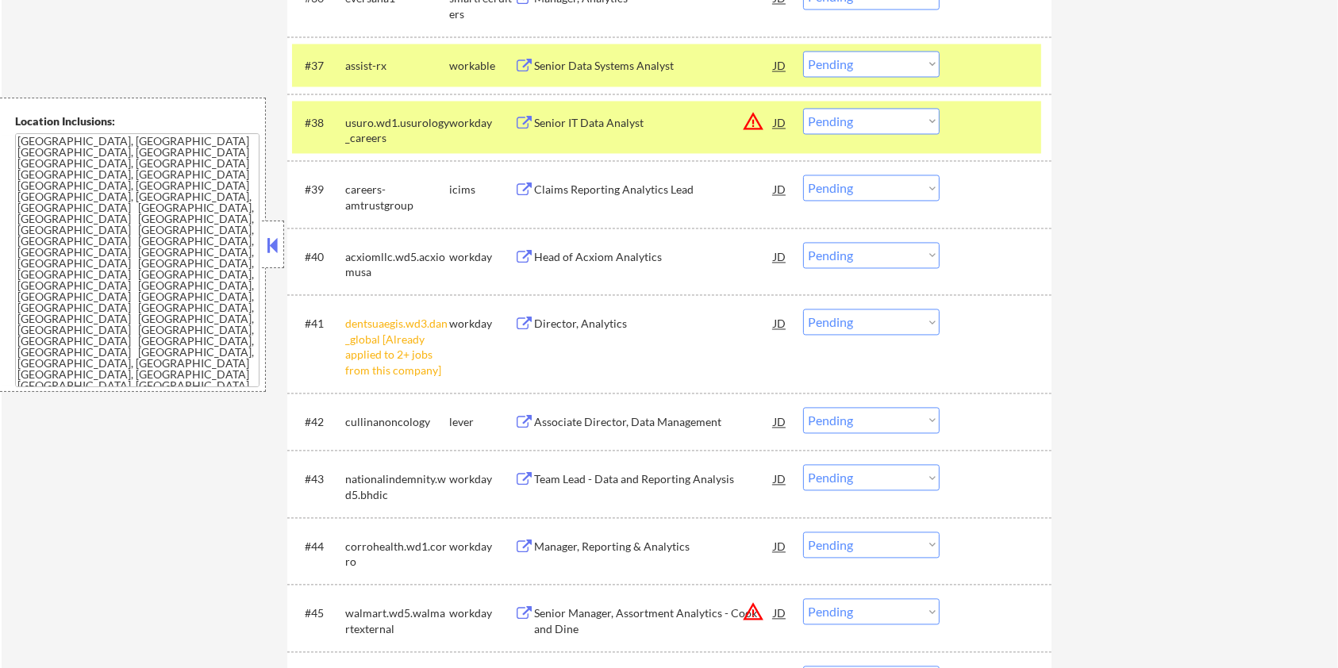
scroll to position [3140, 0]
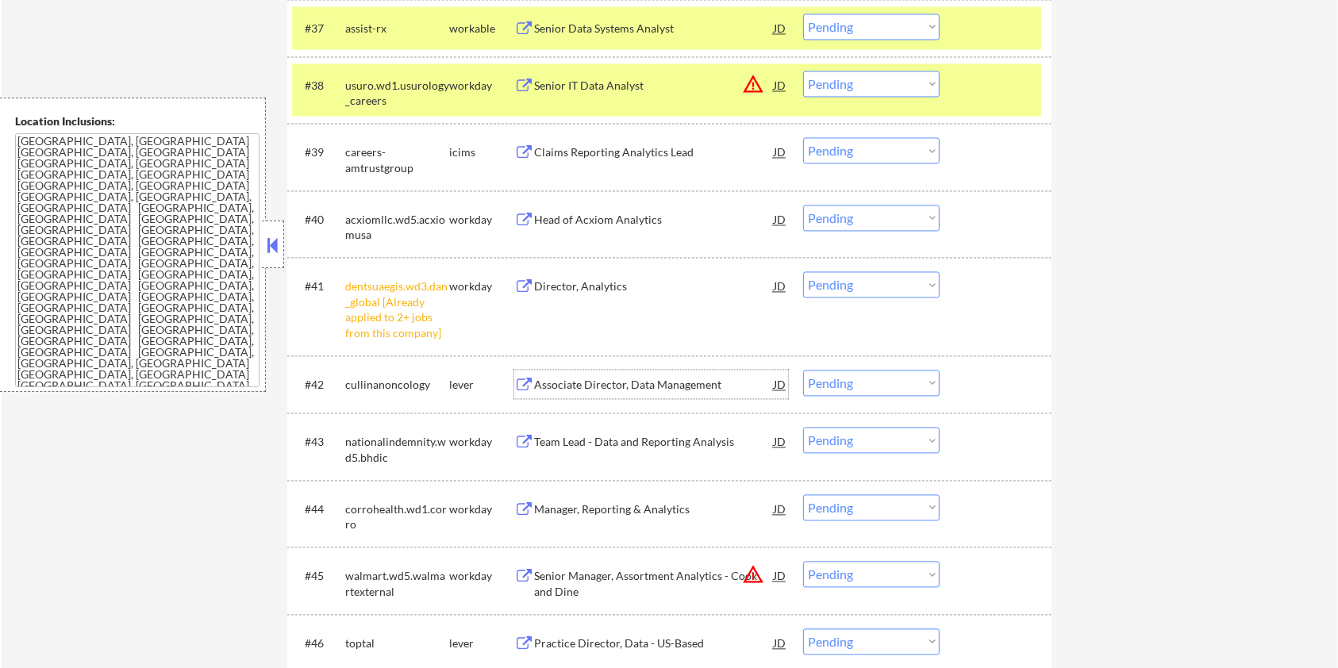
click at [540, 374] on div "Associate Director, Data Management" at bounding box center [654, 384] width 240 height 29
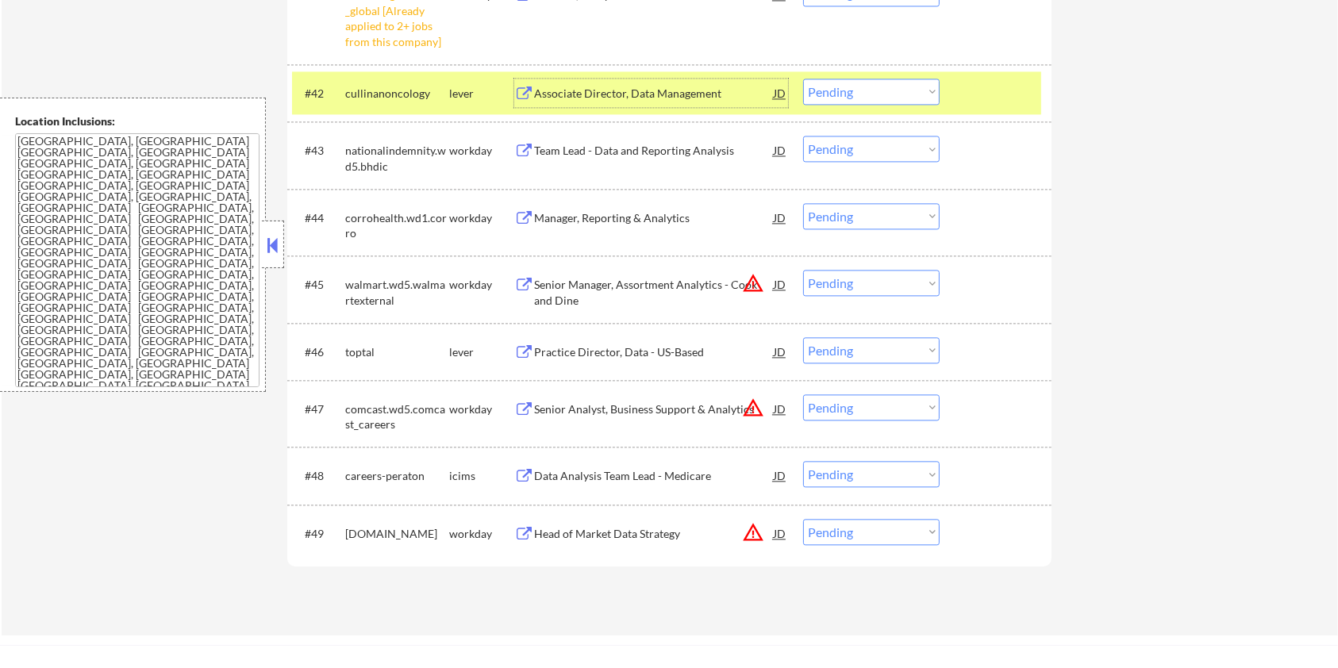
scroll to position [3457, 0]
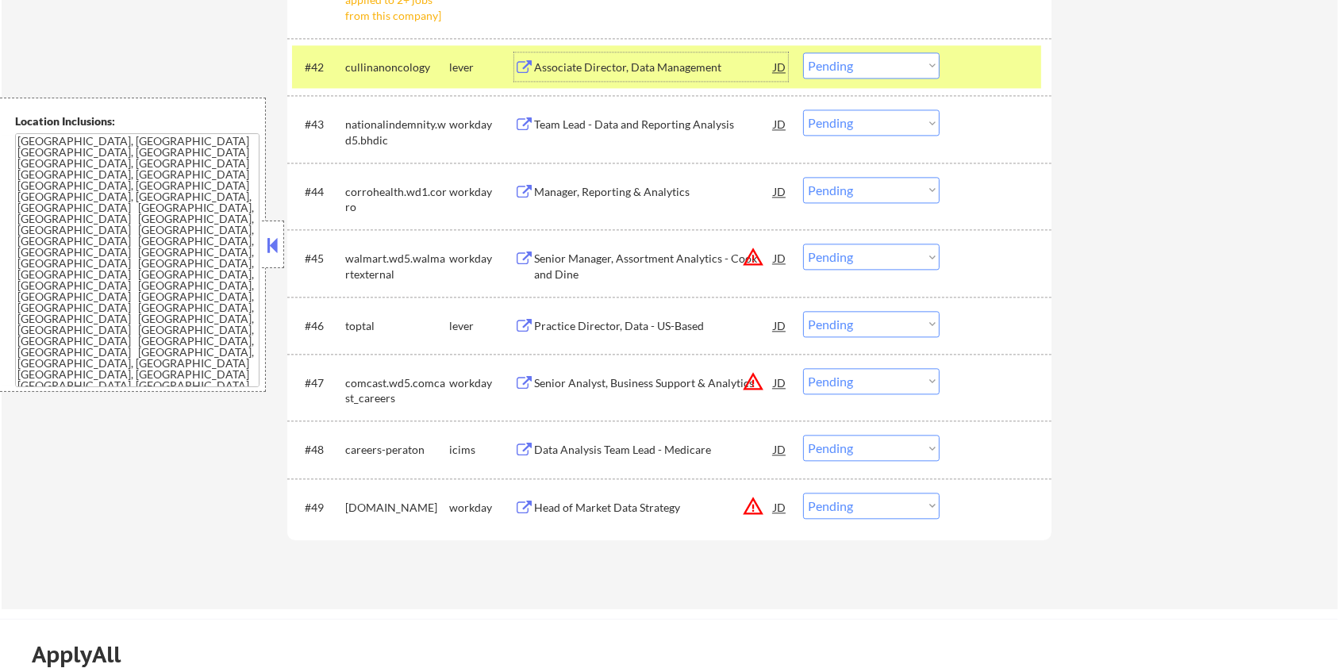
click at [626, 323] on div "Practice Director, Data - US-Based" at bounding box center [654, 326] width 240 height 16
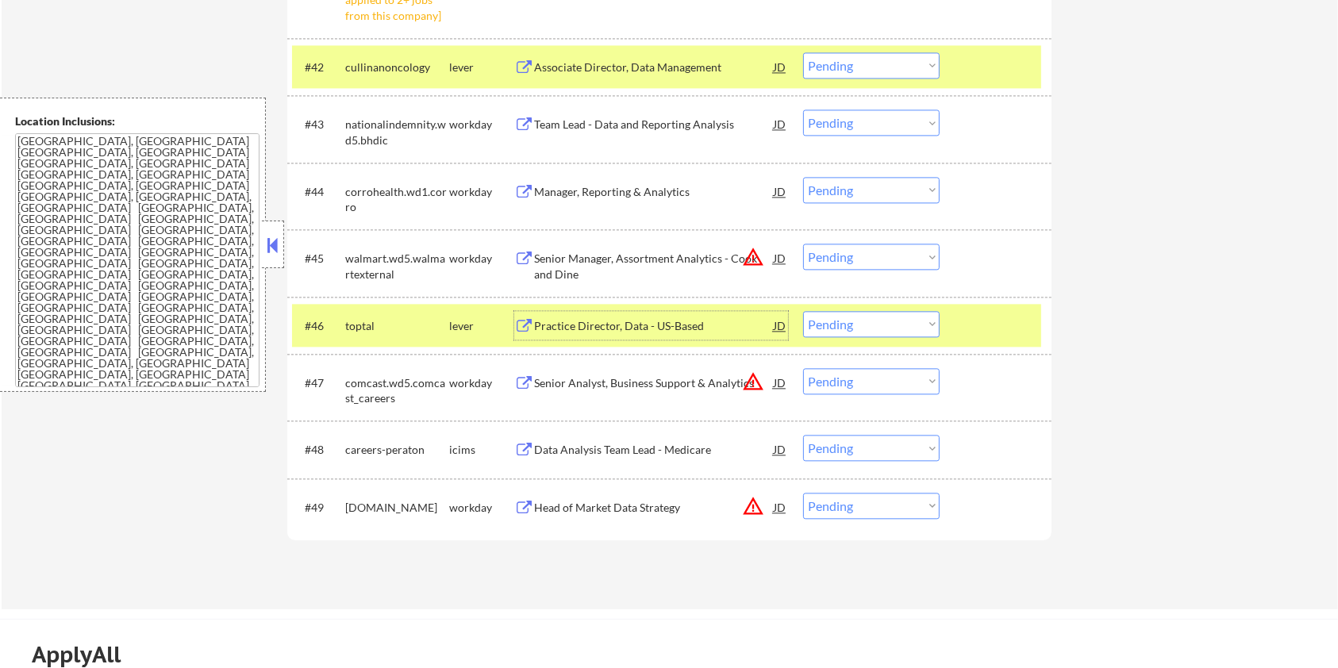
click at [910, 322] on select "Choose an option... Pending Applied Excluded (Questions) Excluded (Expired) Exc…" at bounding box center [871, 324] width 136 height 26
click at [803, 311] on select "Choose an option... Pending Applied Excluded (Questions) Excluded (Expired) Exc…" at bounding box center [871, 324] width 136 height 26
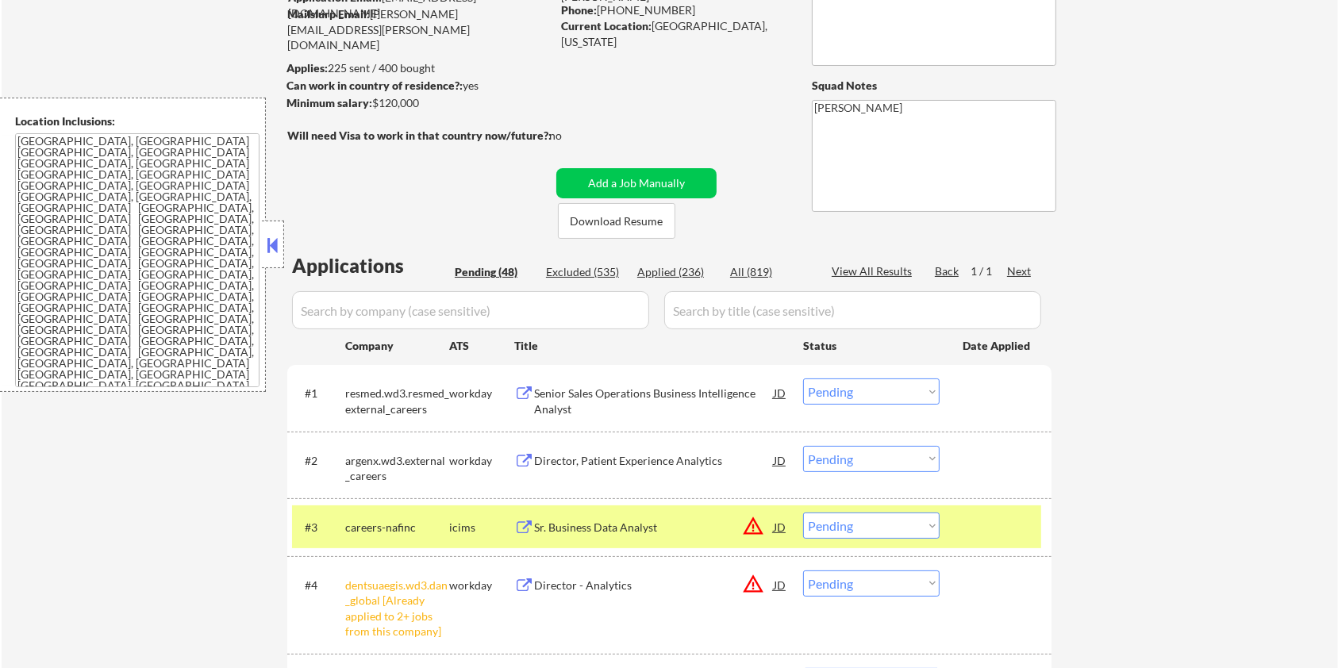
scroll to position [116, 0]
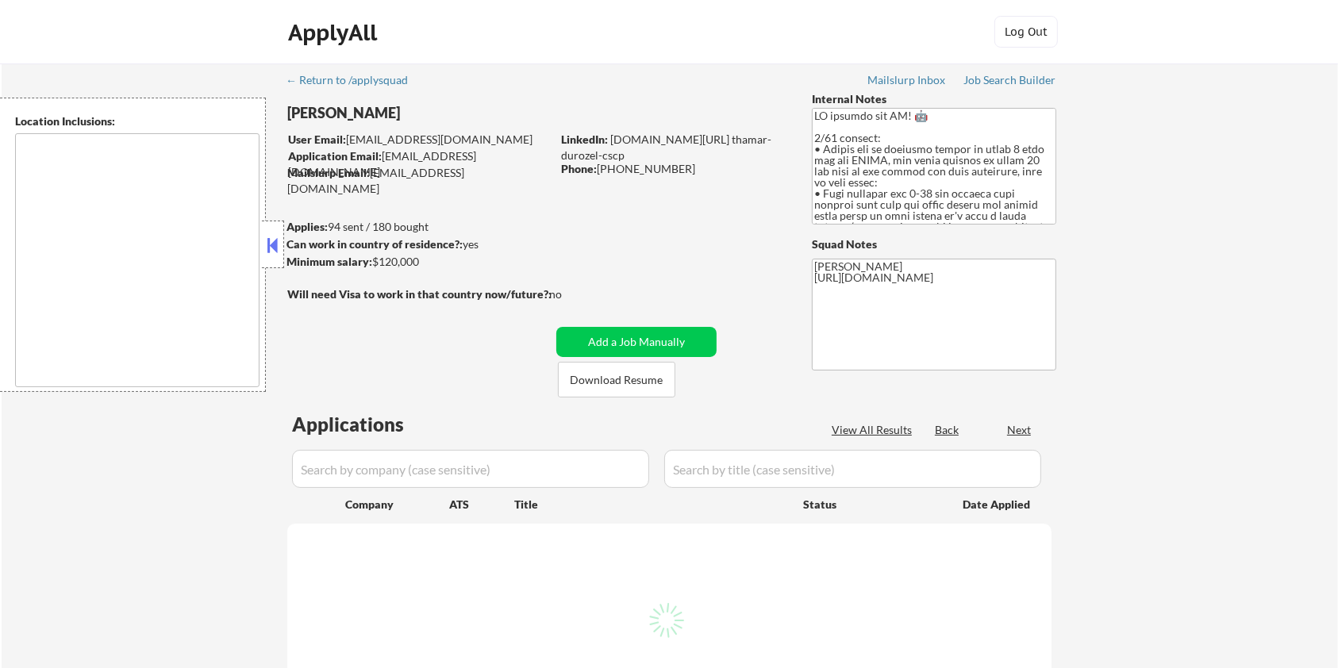
type textarea "[GEOGRAPHIC_DATA], [GEOGRAPHIC_DATA] [GEOGRAPHIC_DATA], [GEOGRAPHIC_DATA] [GEOG…"
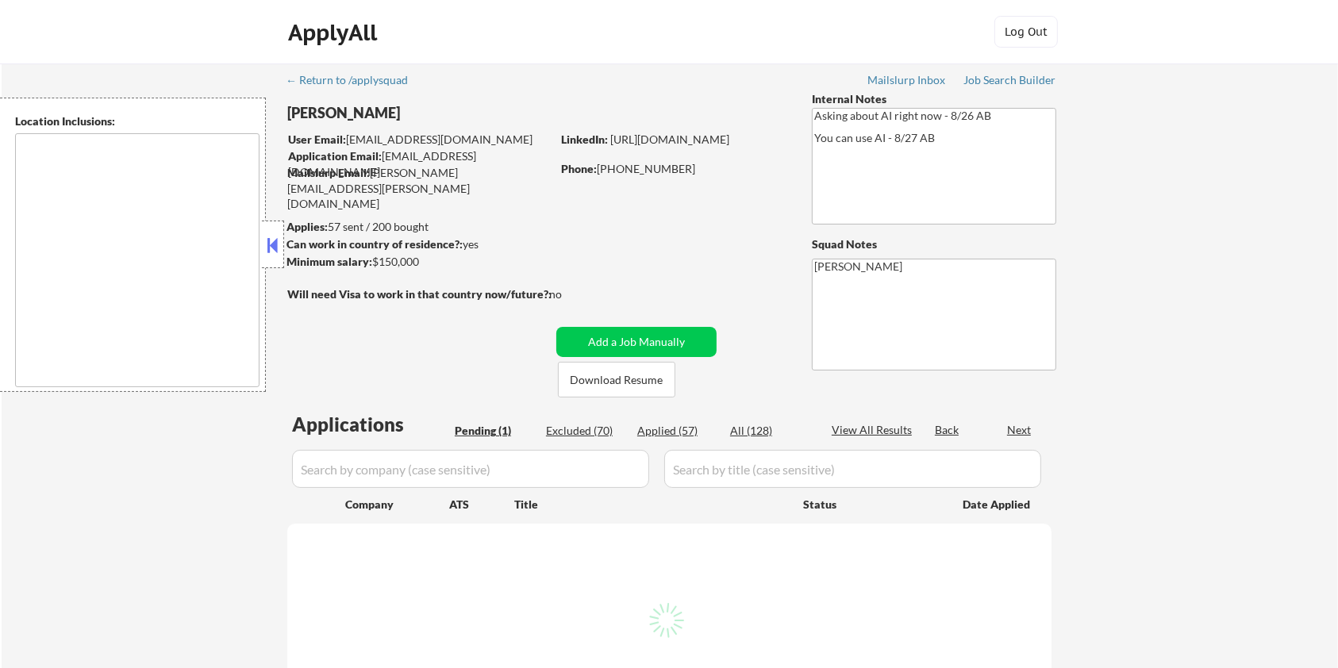
select select ""pending""
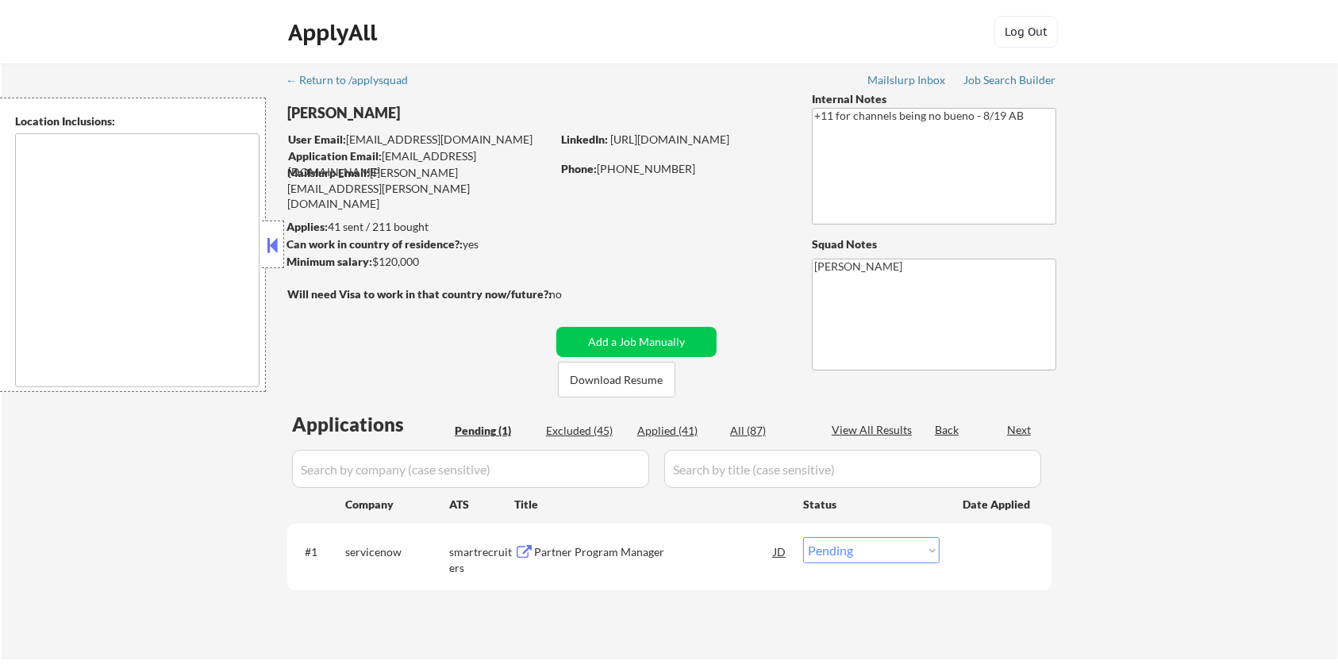
type textarea "remote"
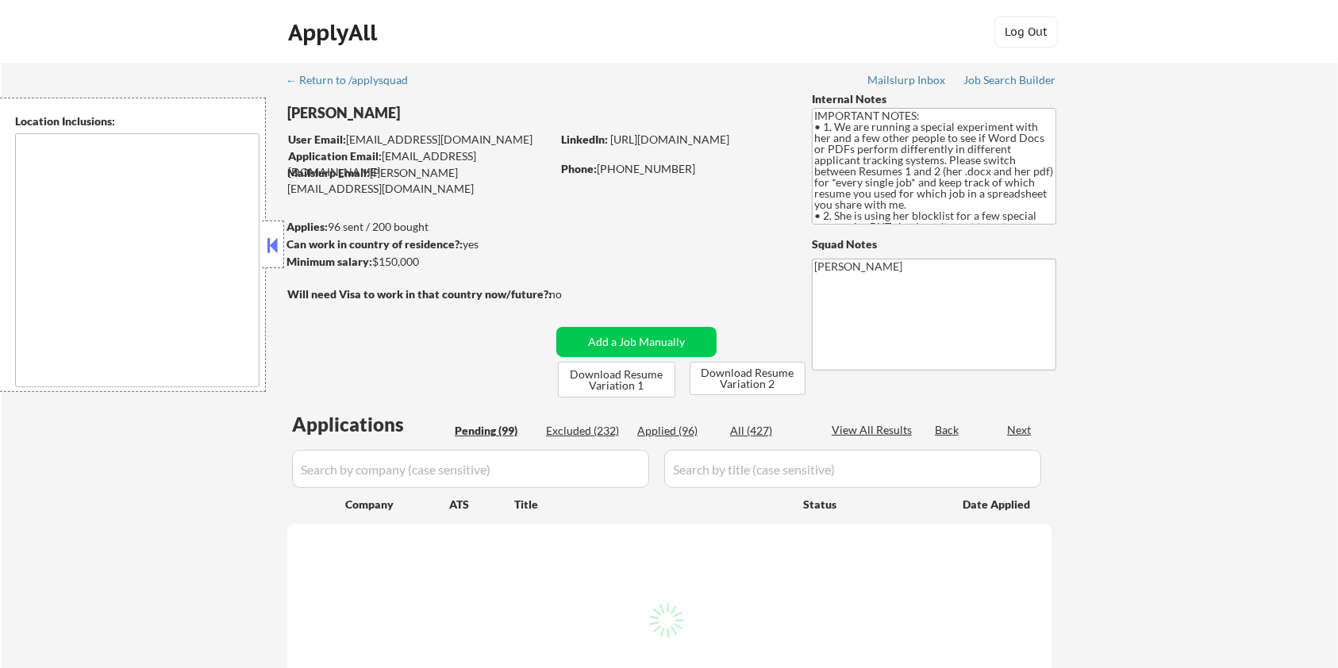
type textarea "[GEOGRAPHIC_DATA], [GEOGRAPHIC_DATA] [GEOGRAPHIC_DATA], [GEOGRAPHIC_DATA] [GEOG…"
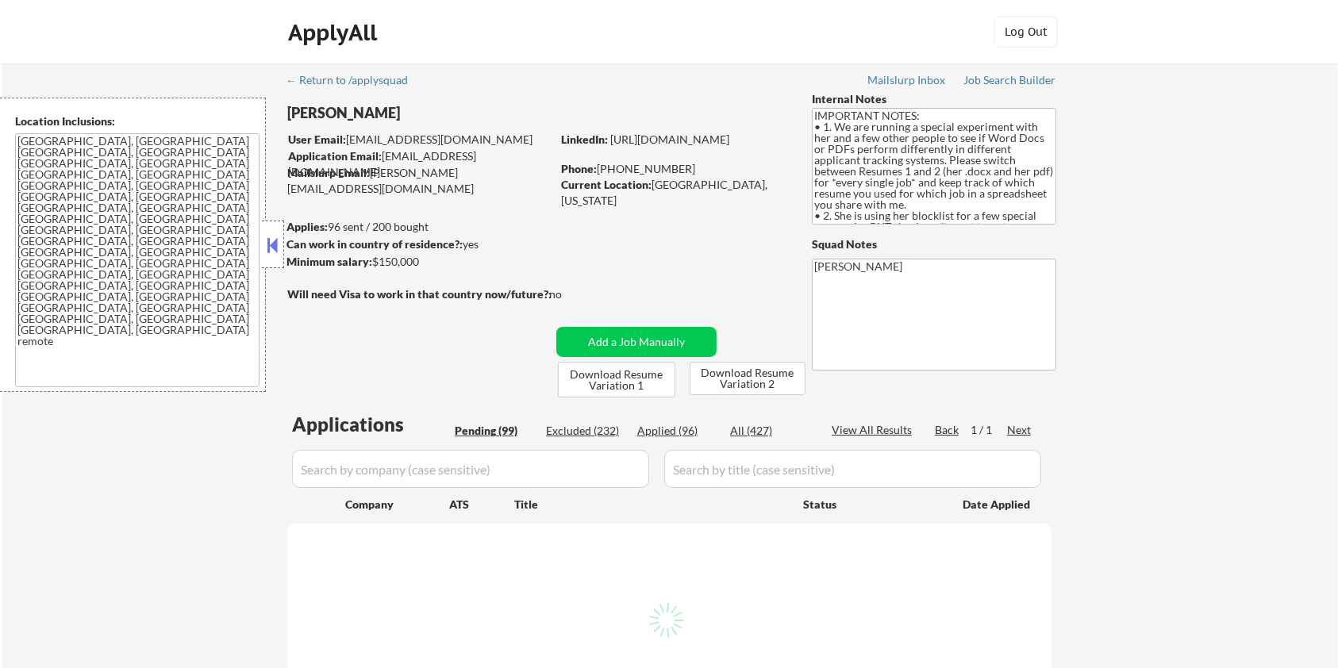
select select ""pending""
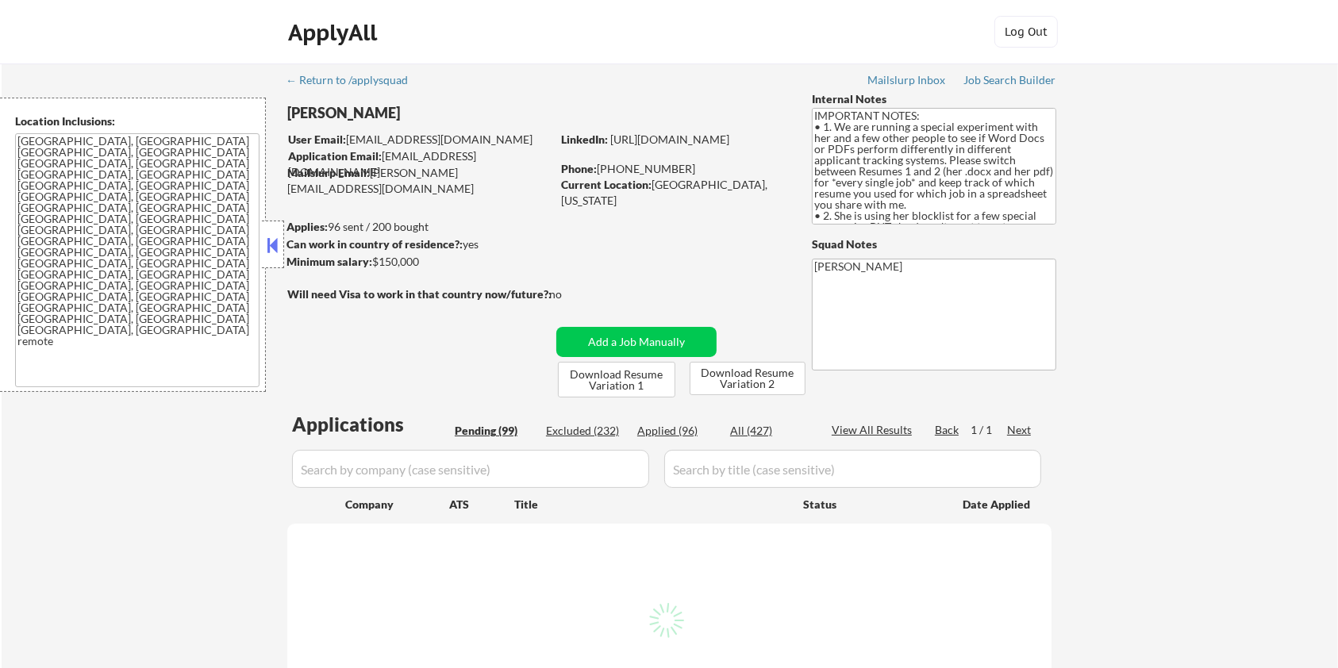
select select ""pending""
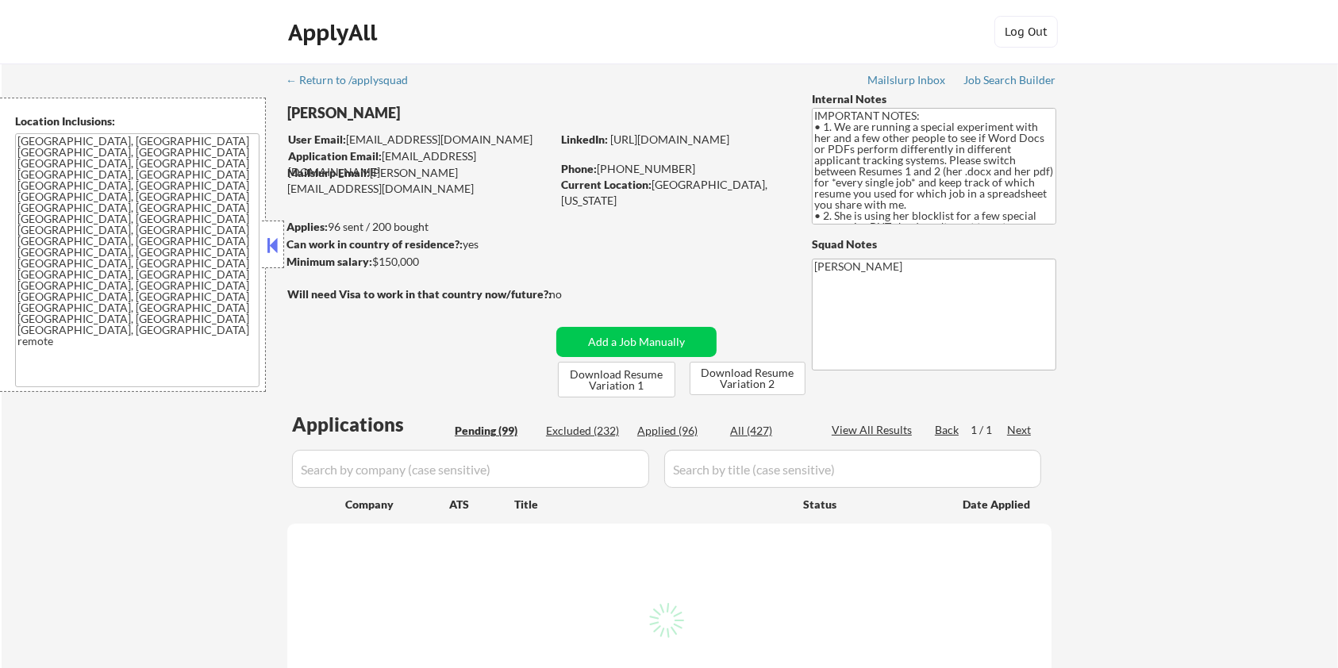
select select ""pending""
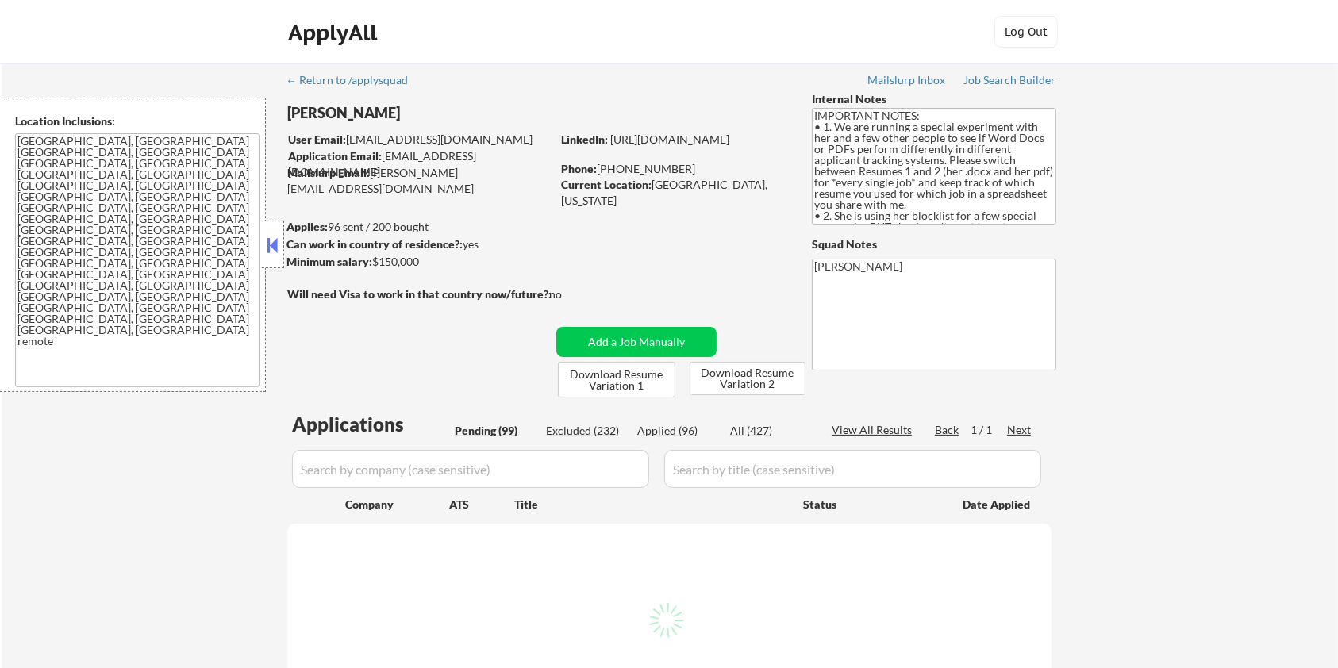
select select ""pending""
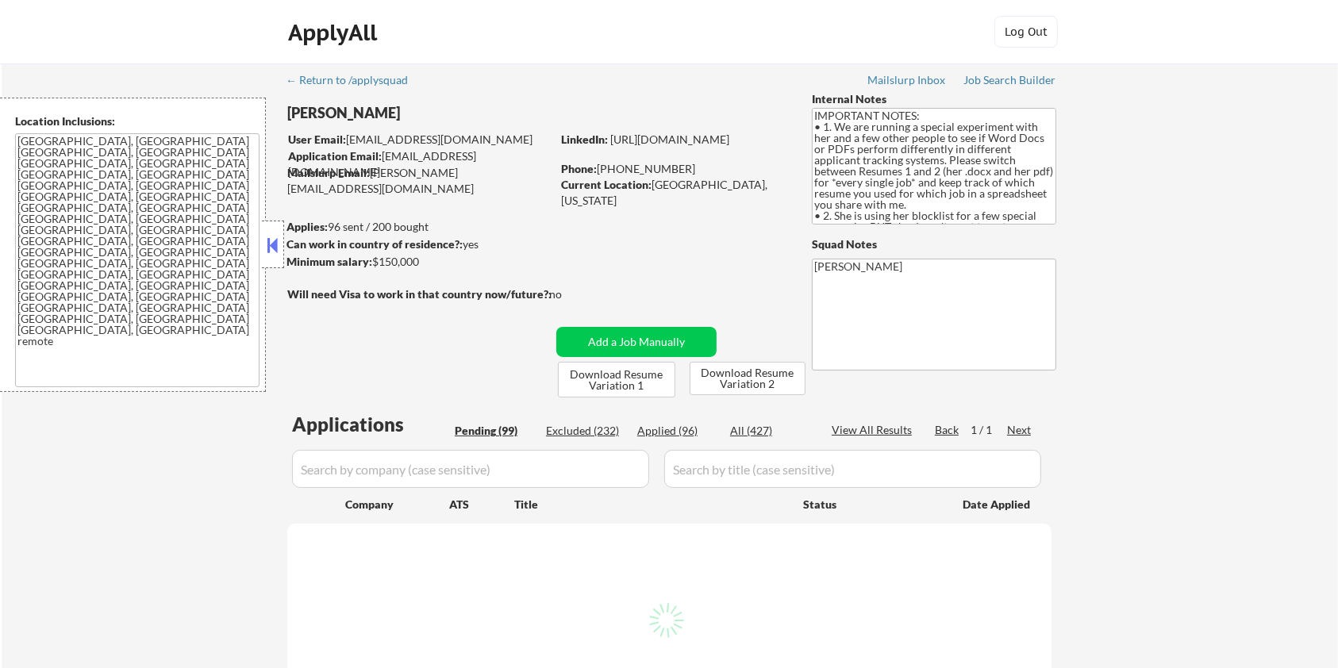
select select ""pending""
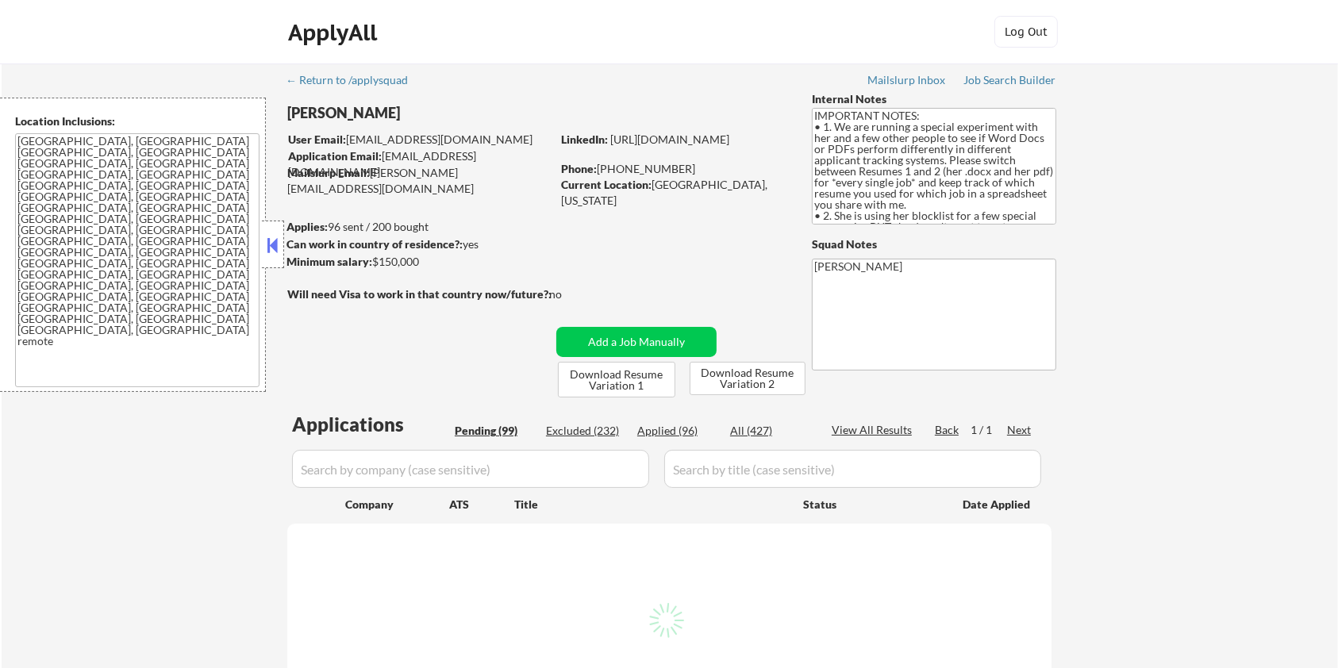
select select ""pending""
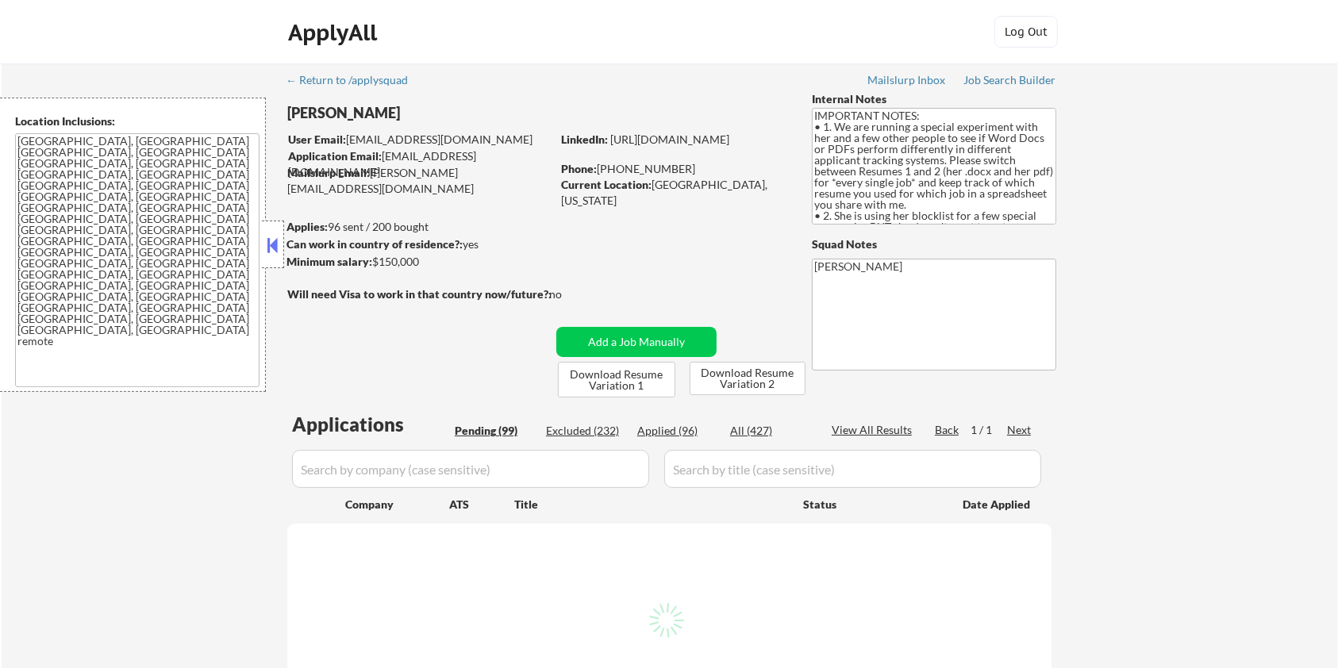
select select ""pending""
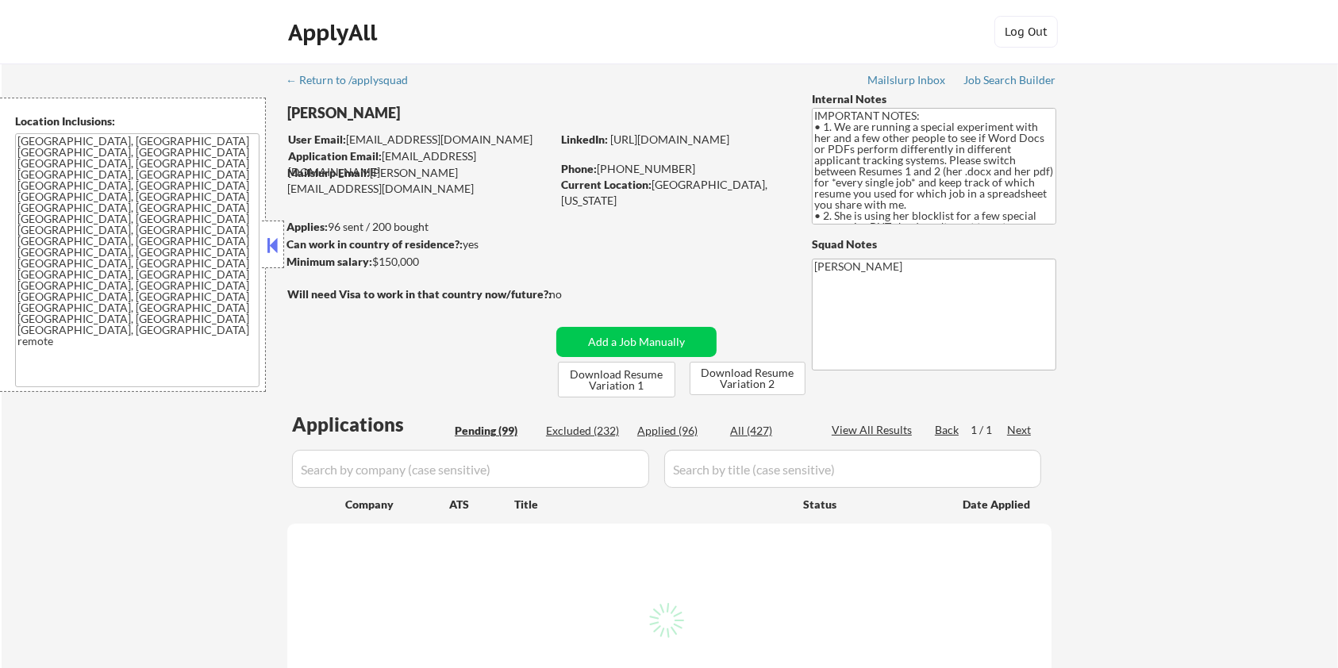
select select ""pending""
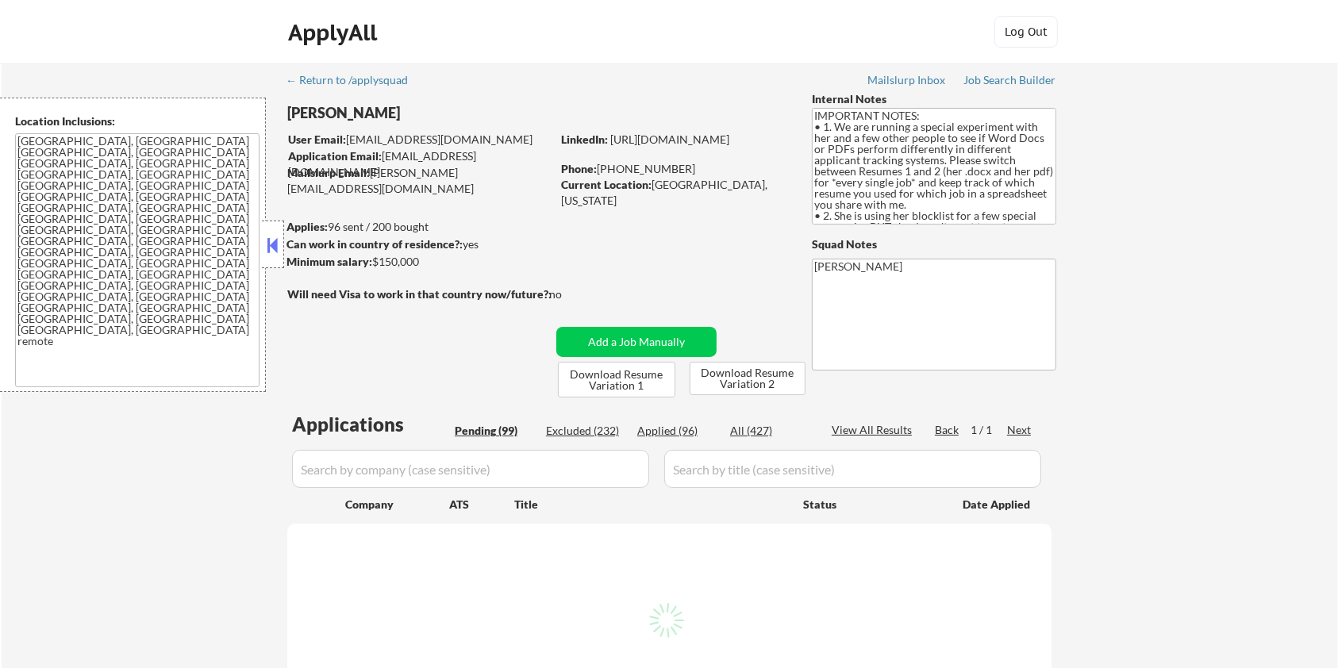
select select ""pending""
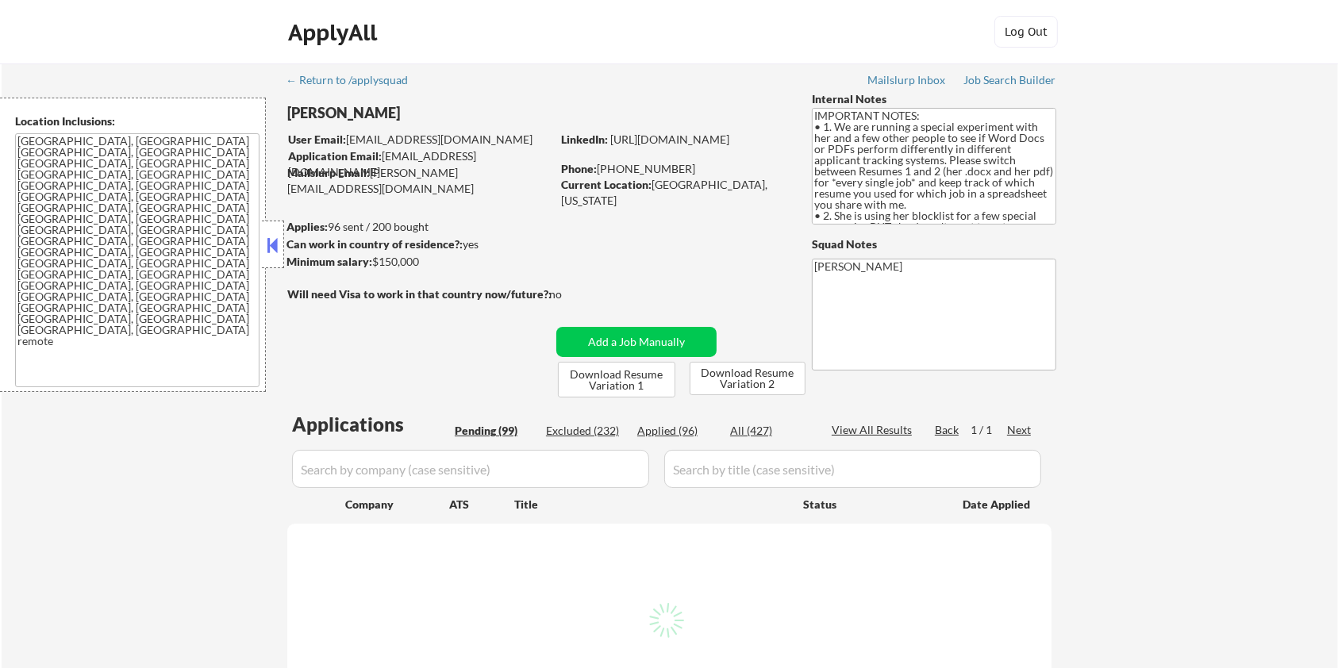
select select ""pending""
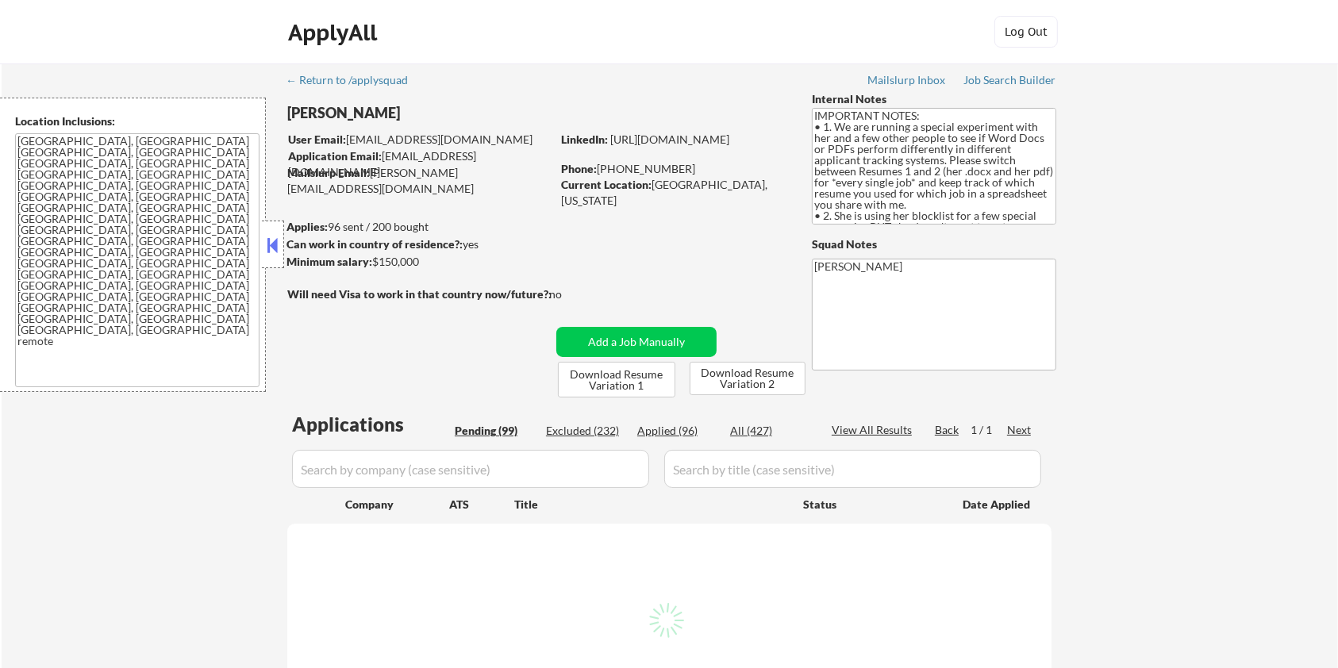
select select ""pending""
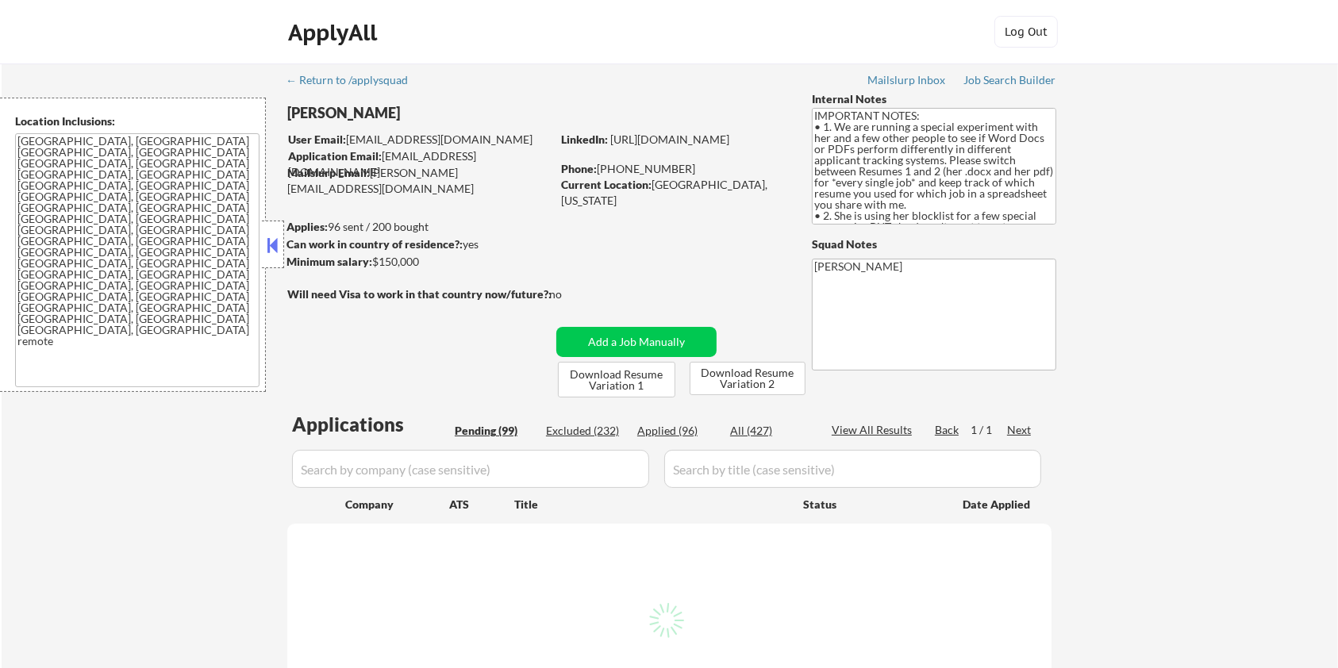
select select ""pending""
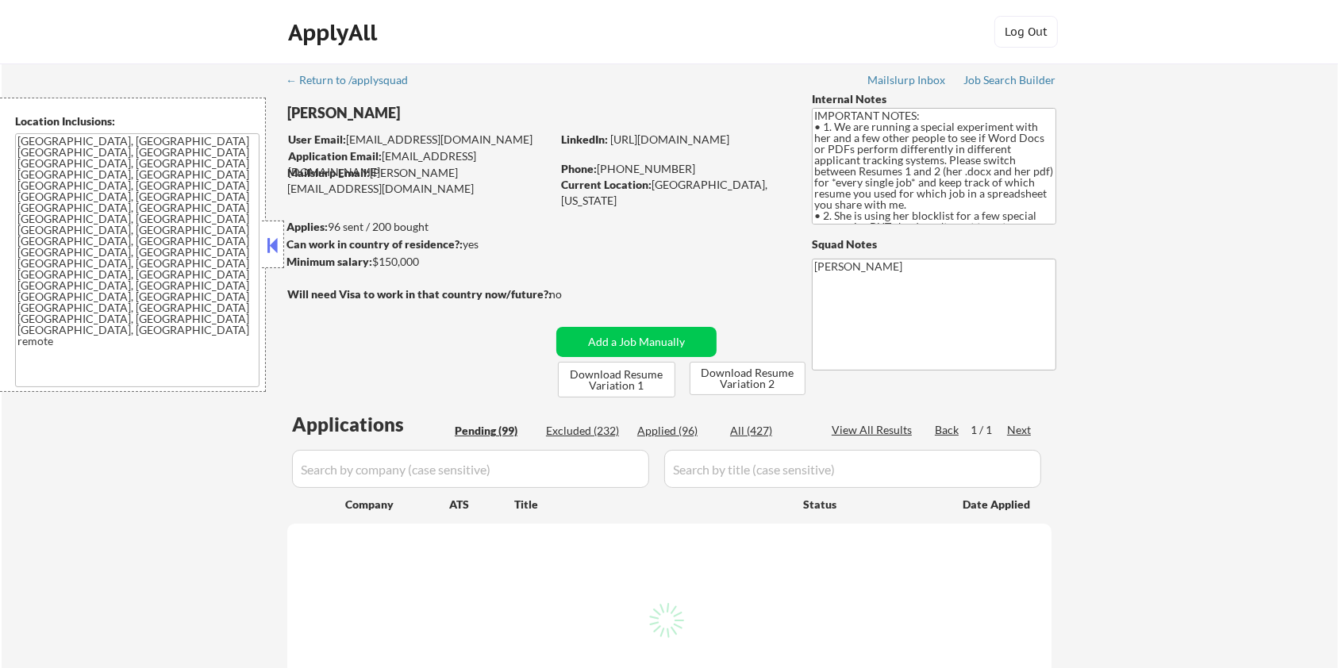
select select ""pending""
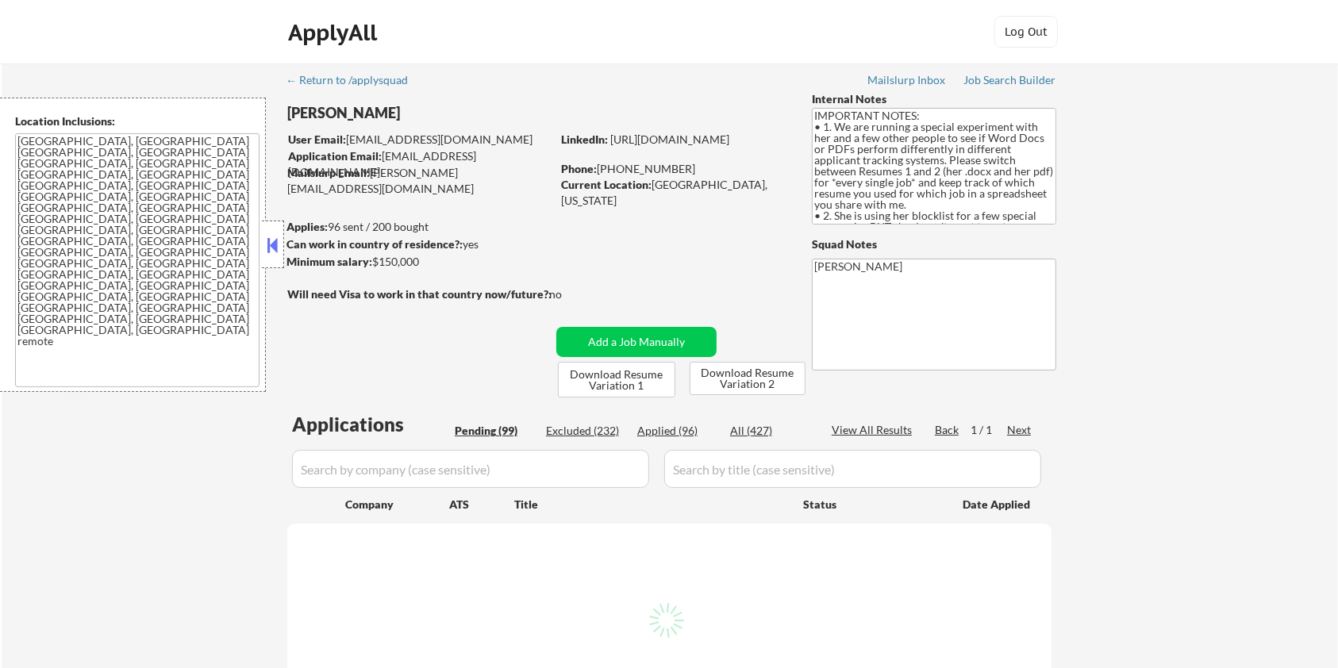
select select ""pending""
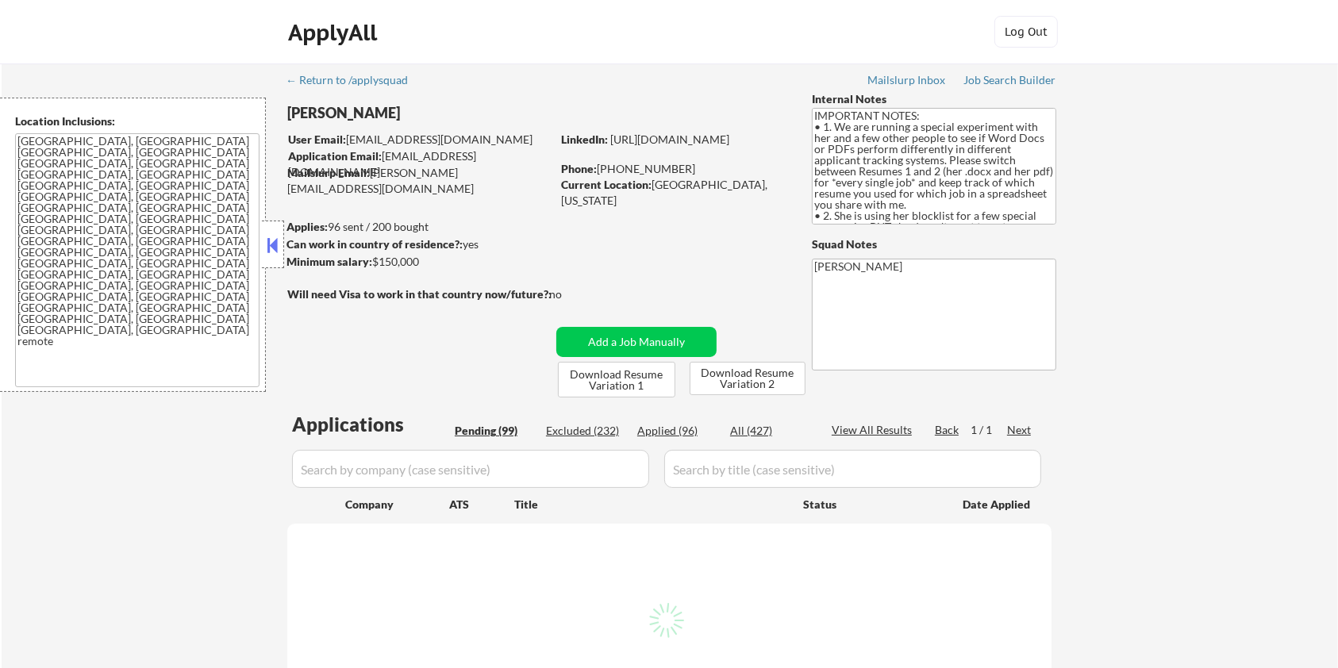
select select ""pending""
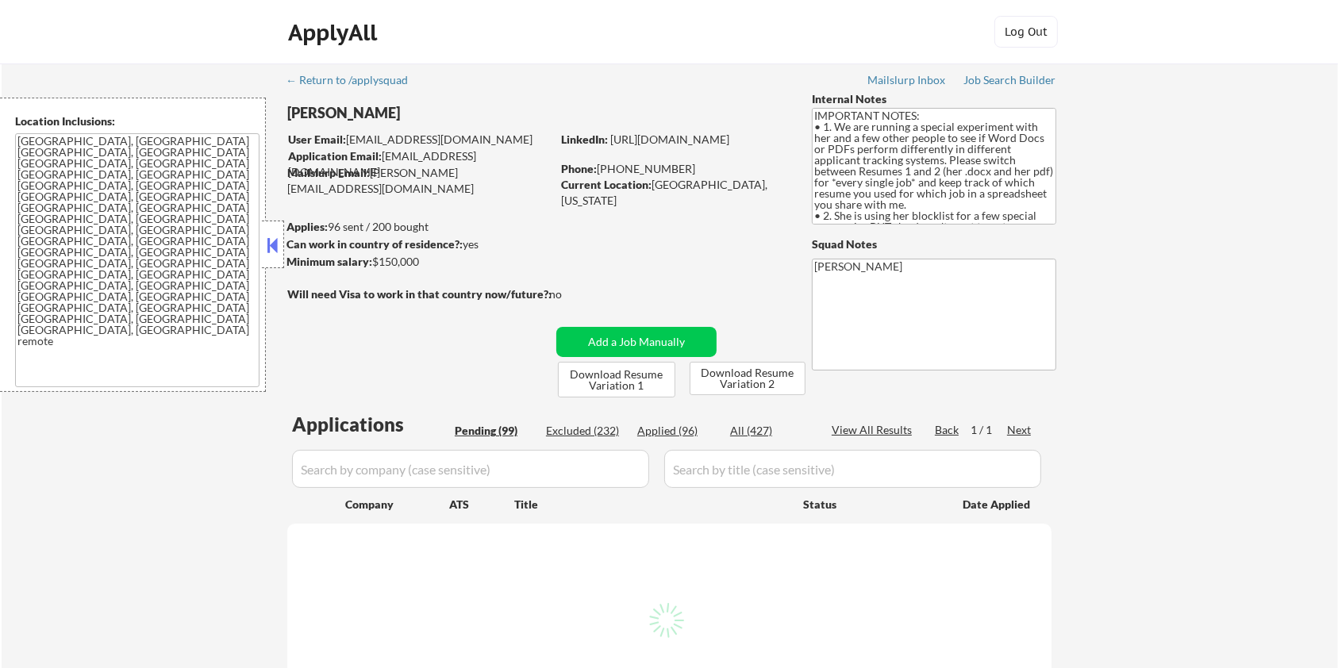
select select ""pending""
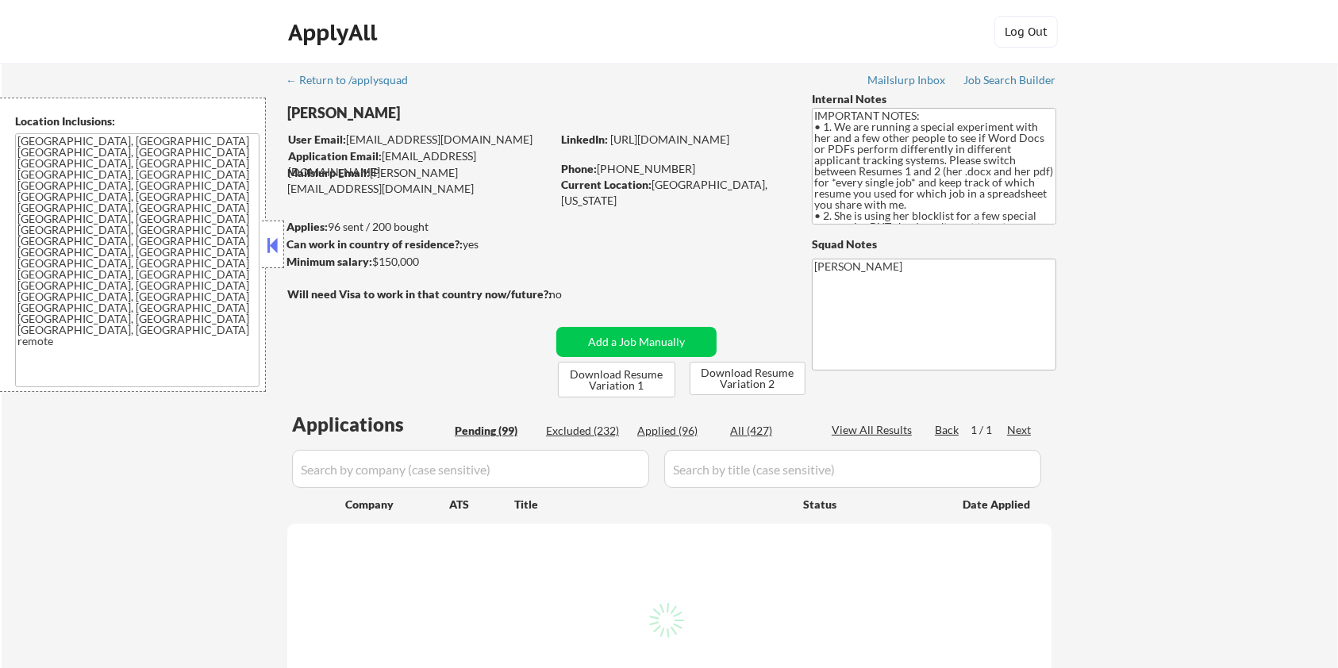
select select ""pending""
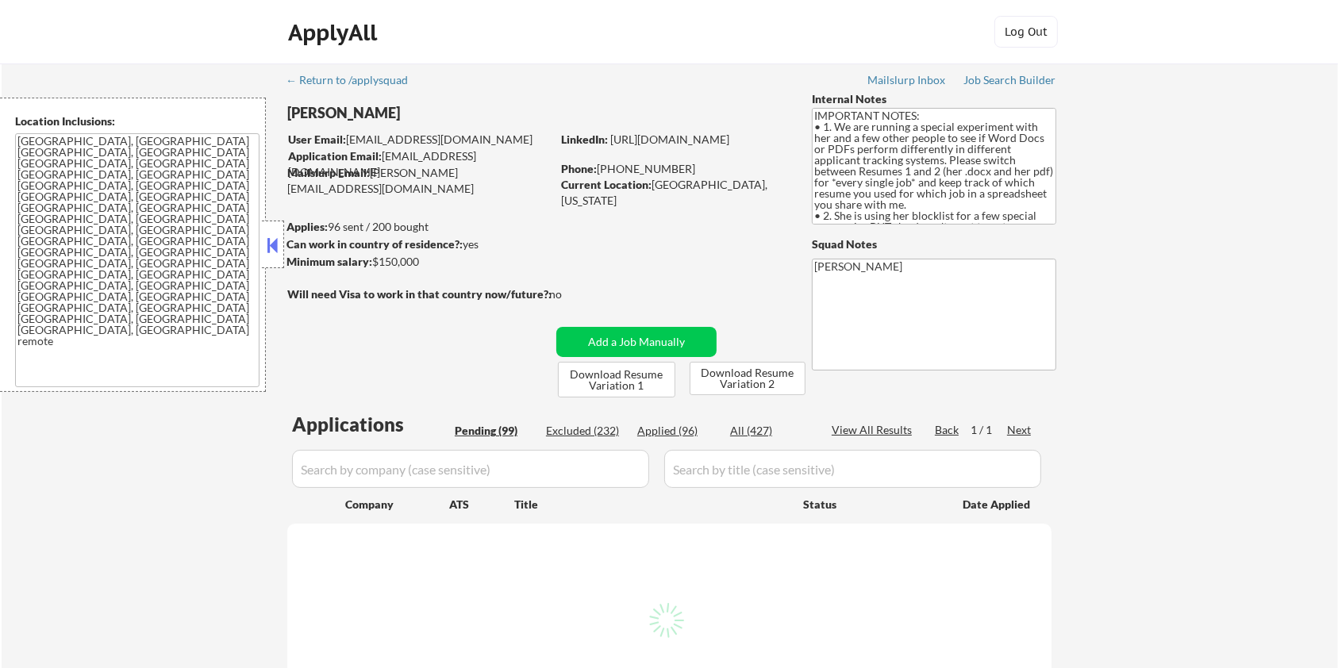
select select ""pending""
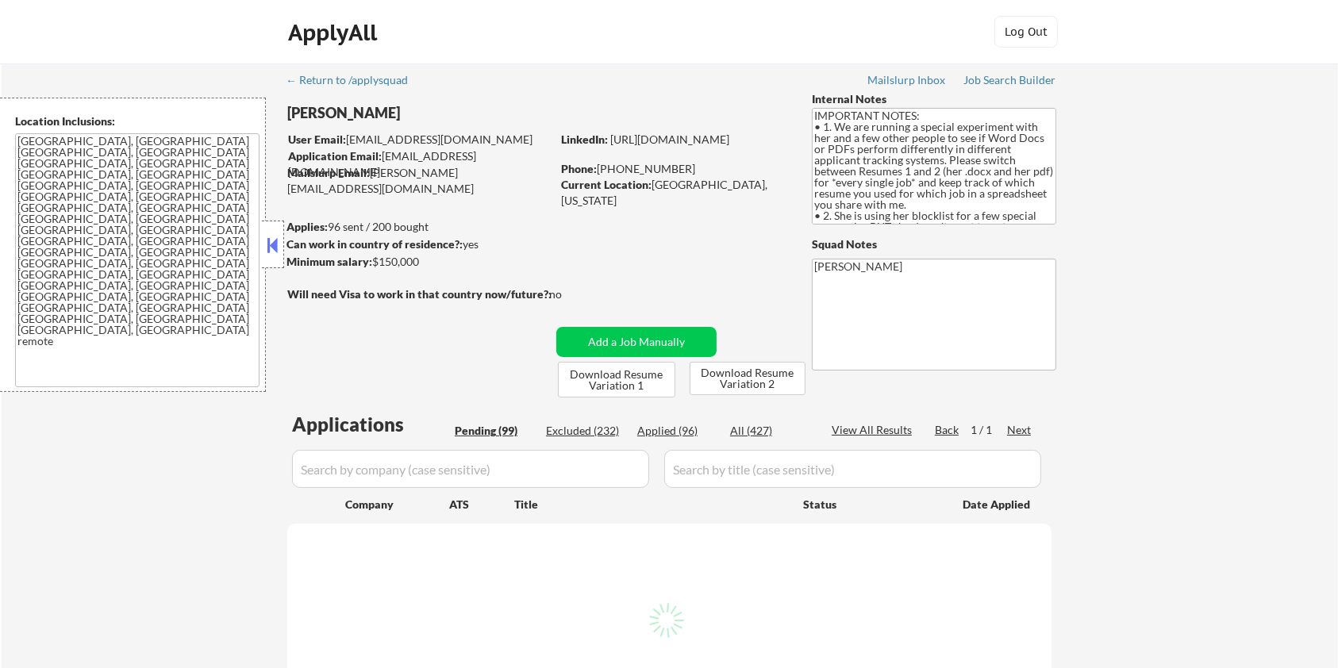
select select ""pending""
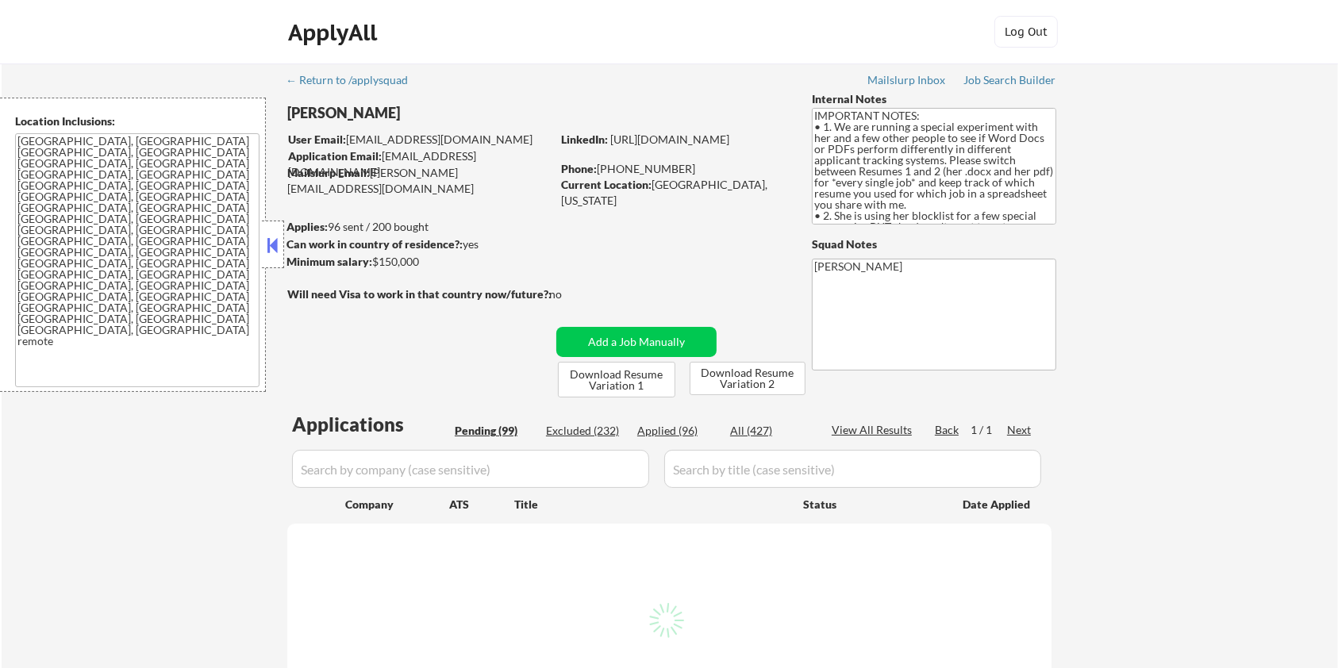
select select ""pending""
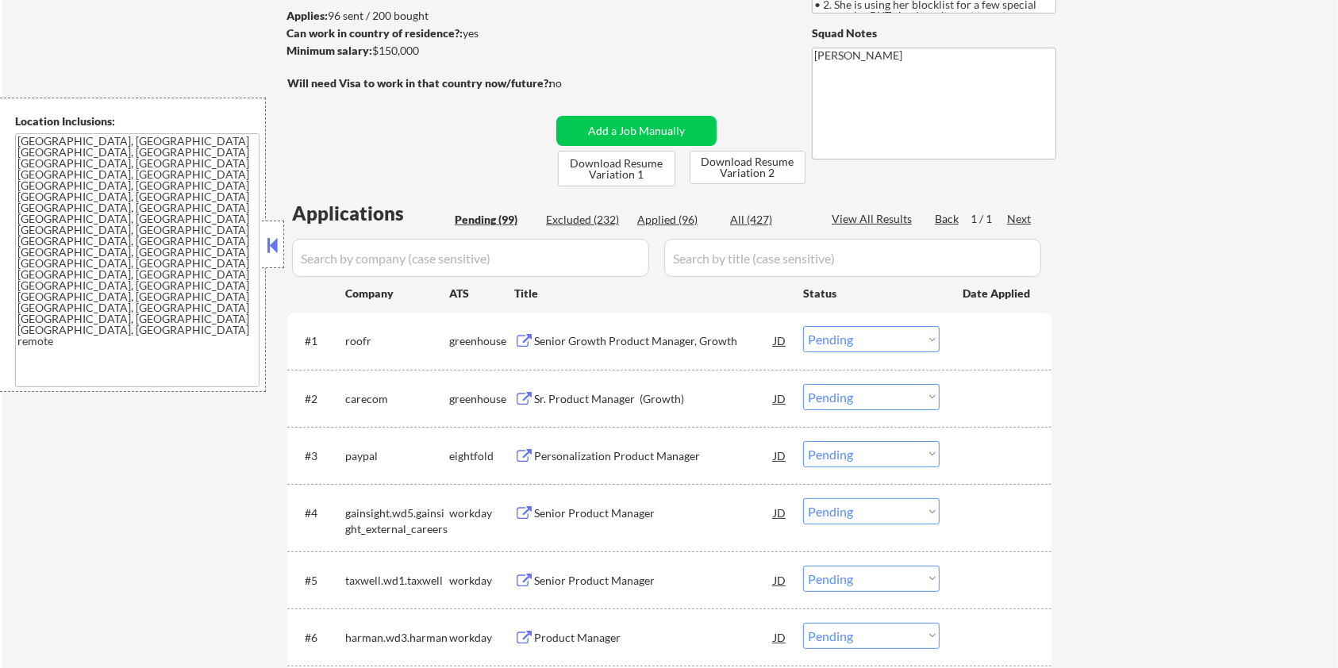
scroll to position [106, 0]
